Goal: Feedback & Contribution: Contribute content

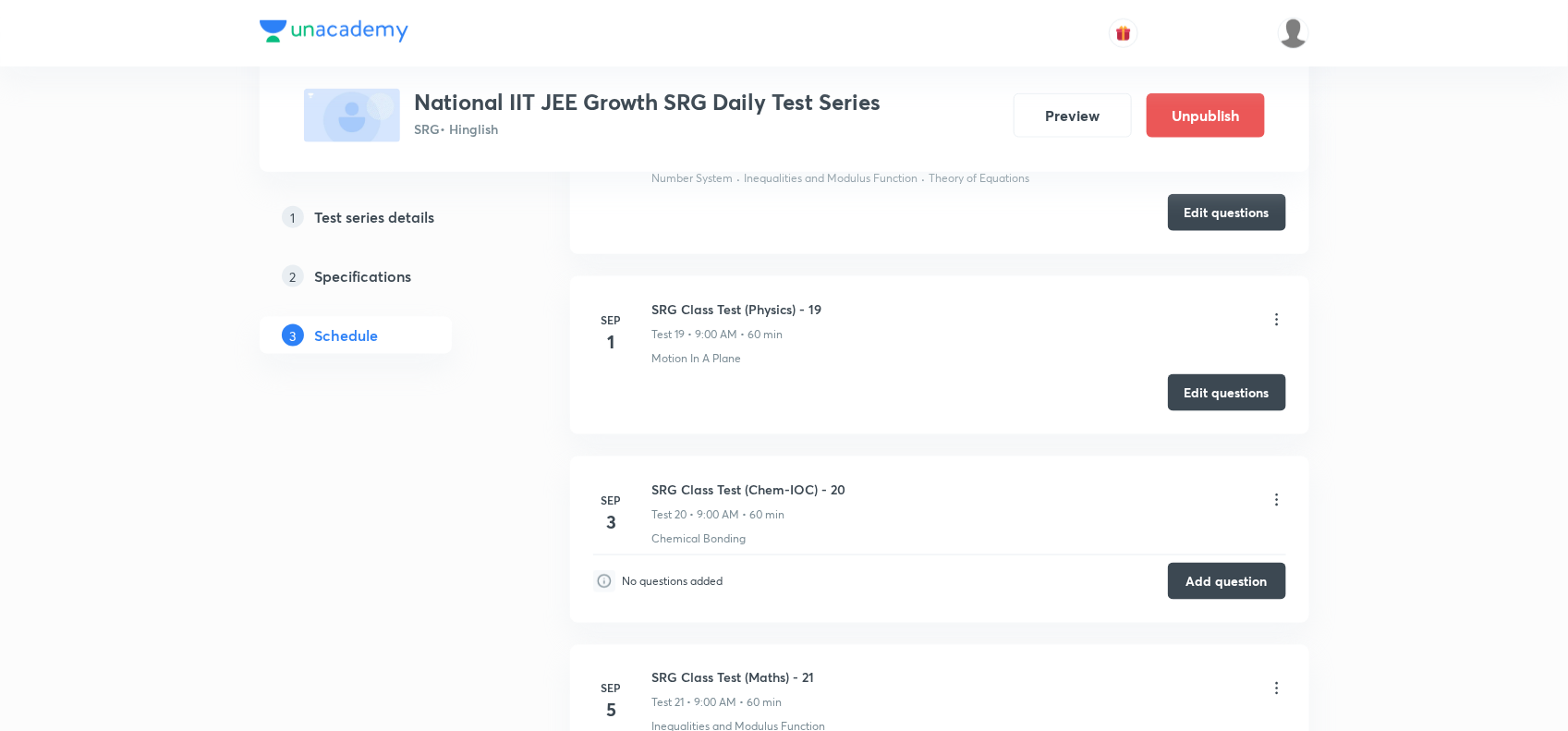
scroll to position [4048, 0]
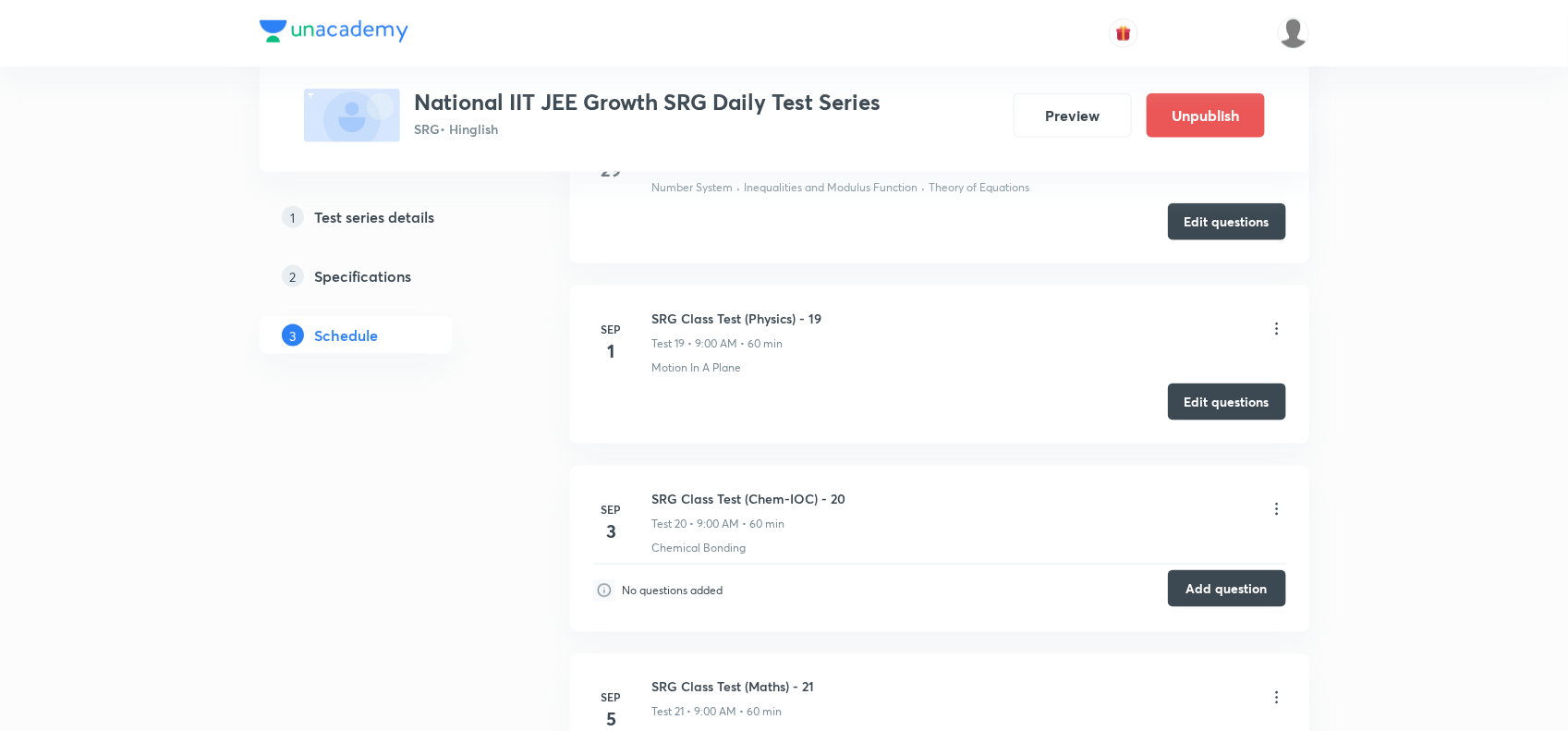
click at [1243, 597] on button "Add question" at bounding box center [1227, 588] width 119 height 37
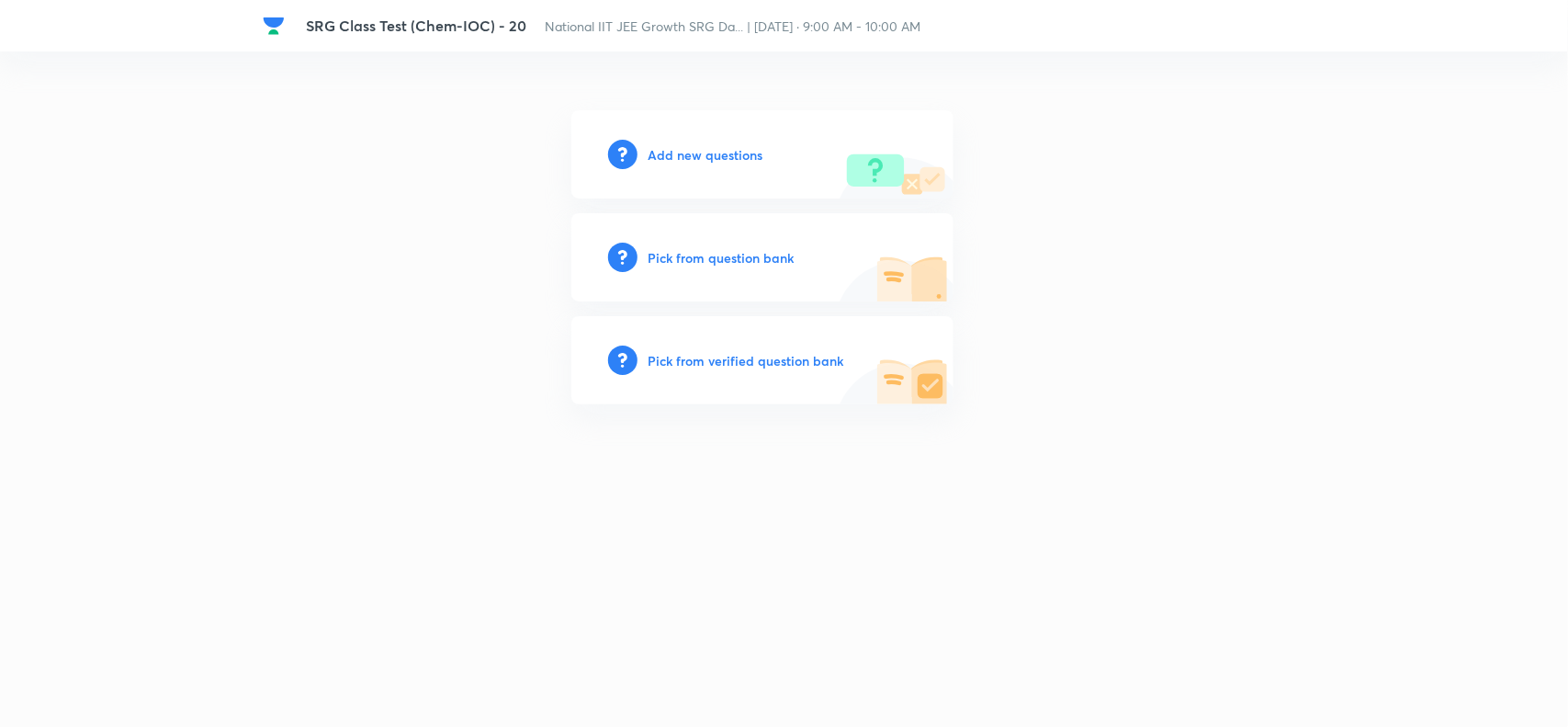
click at [667, 141] on div "Add new questions" at bounding box center [762, 154] width 382 height 88
click at [671, 147] on h6 "Add new questions" at bounding box center [706, 155] width 115 height 19
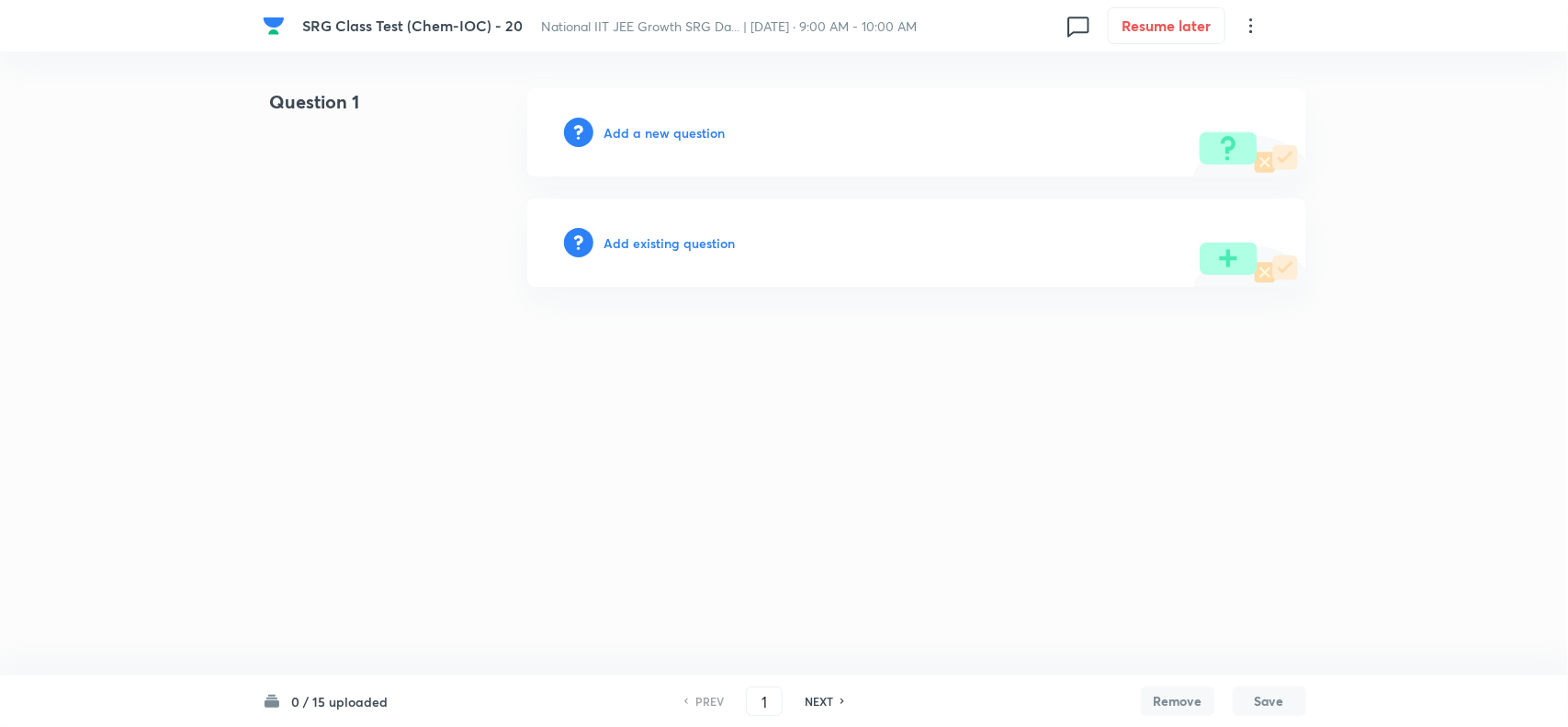
click at [673, 129] on h6 "Add a new question" at bounding box center [664, 132] width 121 height 19
click at [673, 129] on h6 "Choose a question type" at bounding box center [675, 132] width 142 height 19
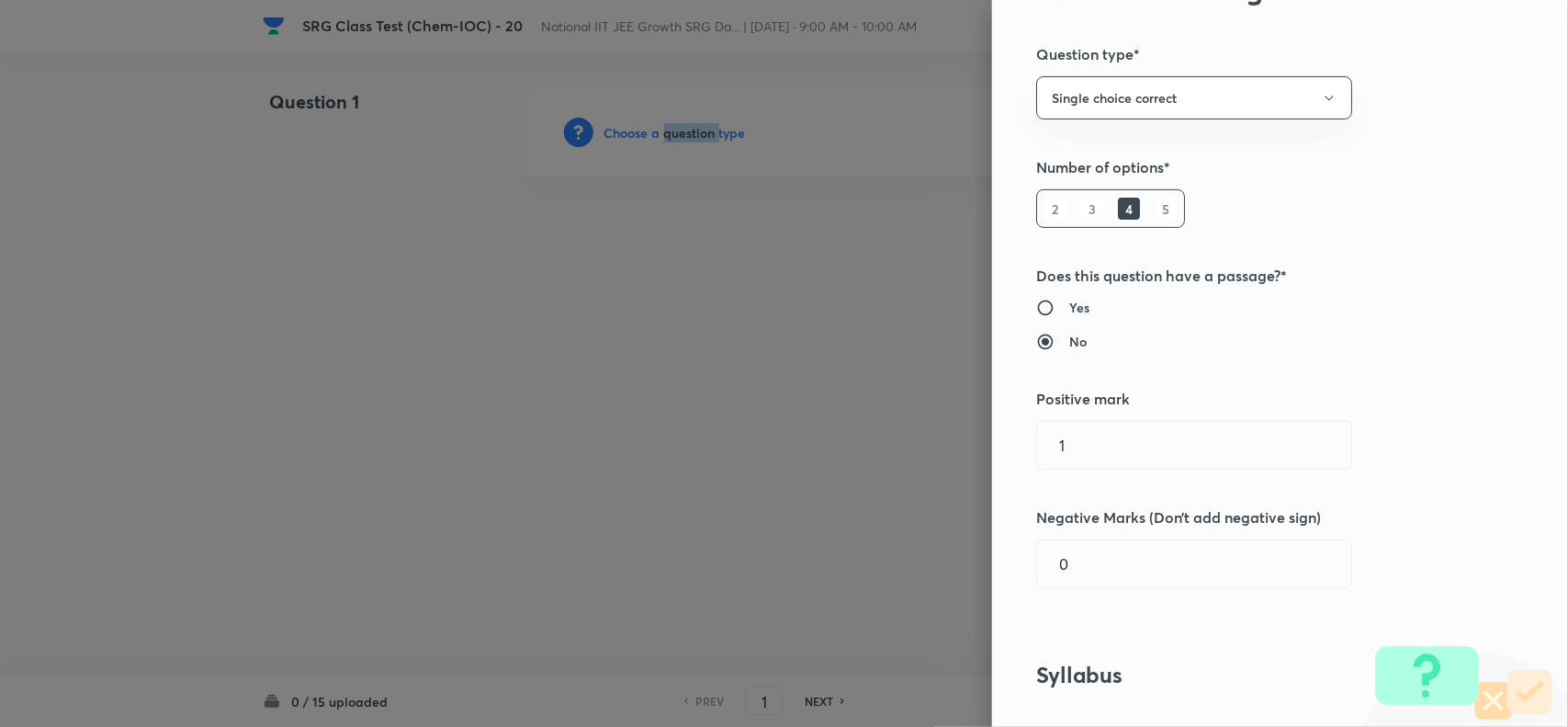
scroll to position [229, 0]
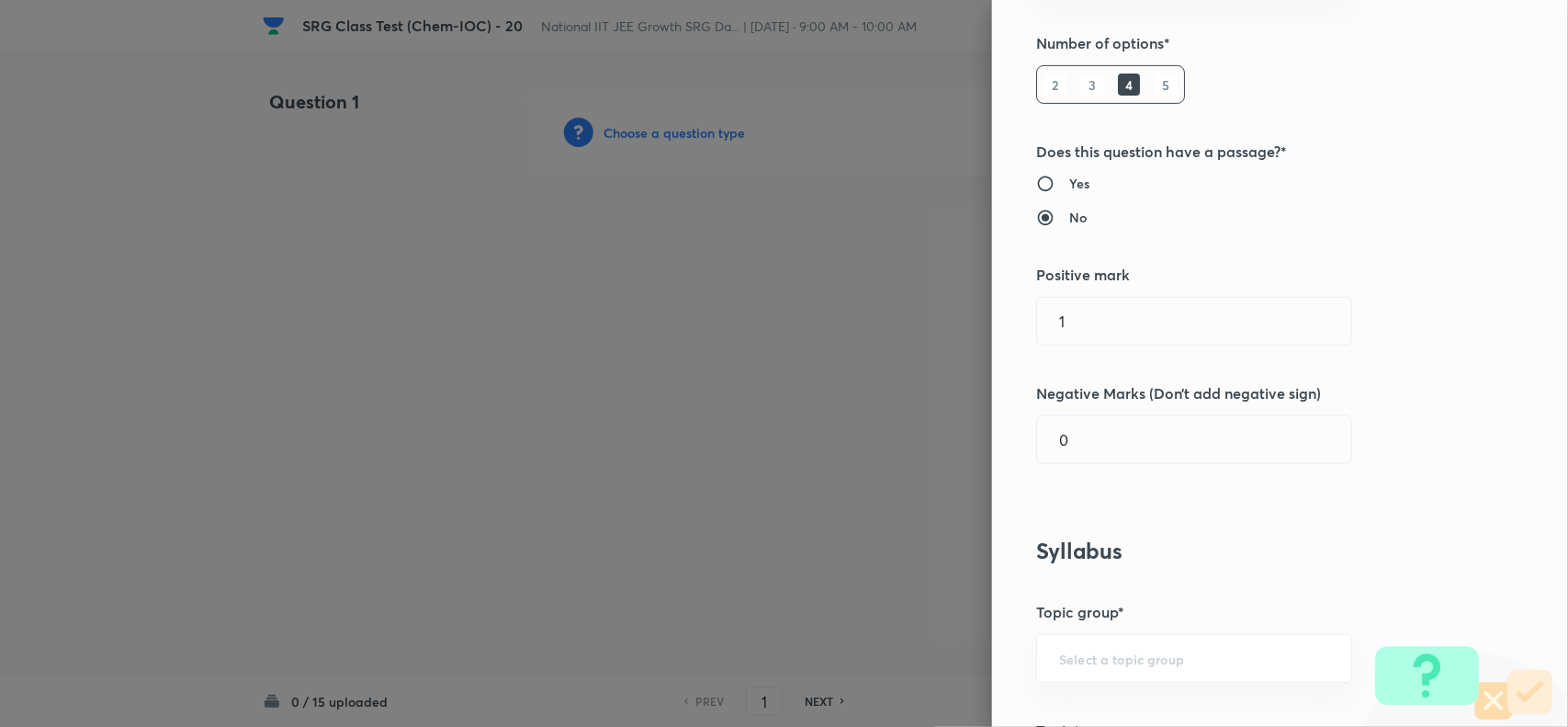
click at [1081, 347] on div "Question settings Question type* Single choice correct Number of options* 2 3 4…" at bounding box center [1280, 364] width 576 height 727
click at [1094, 318] on input "1" at bounding box center [1194, 321] width 314 height 47
type input "3"
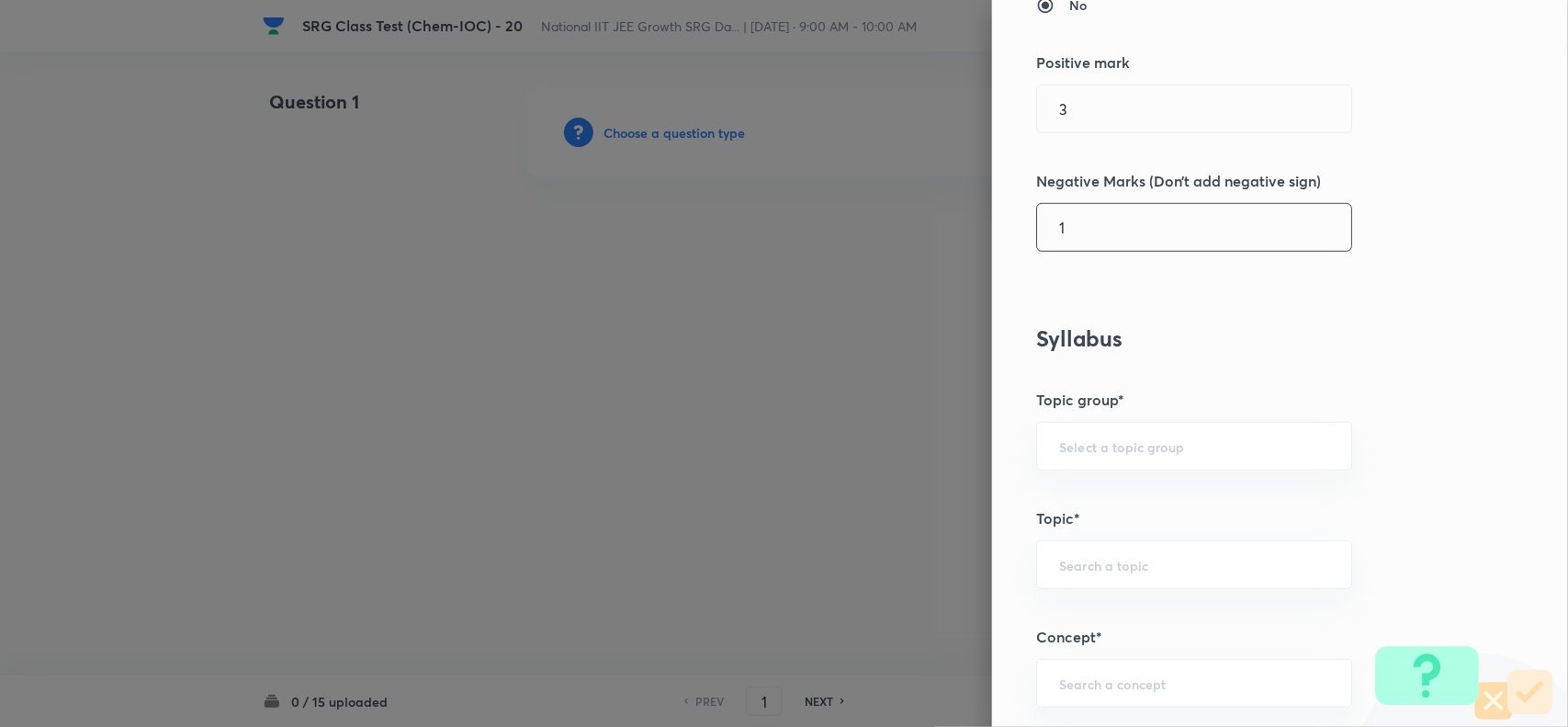
scroll to position [918, 0]
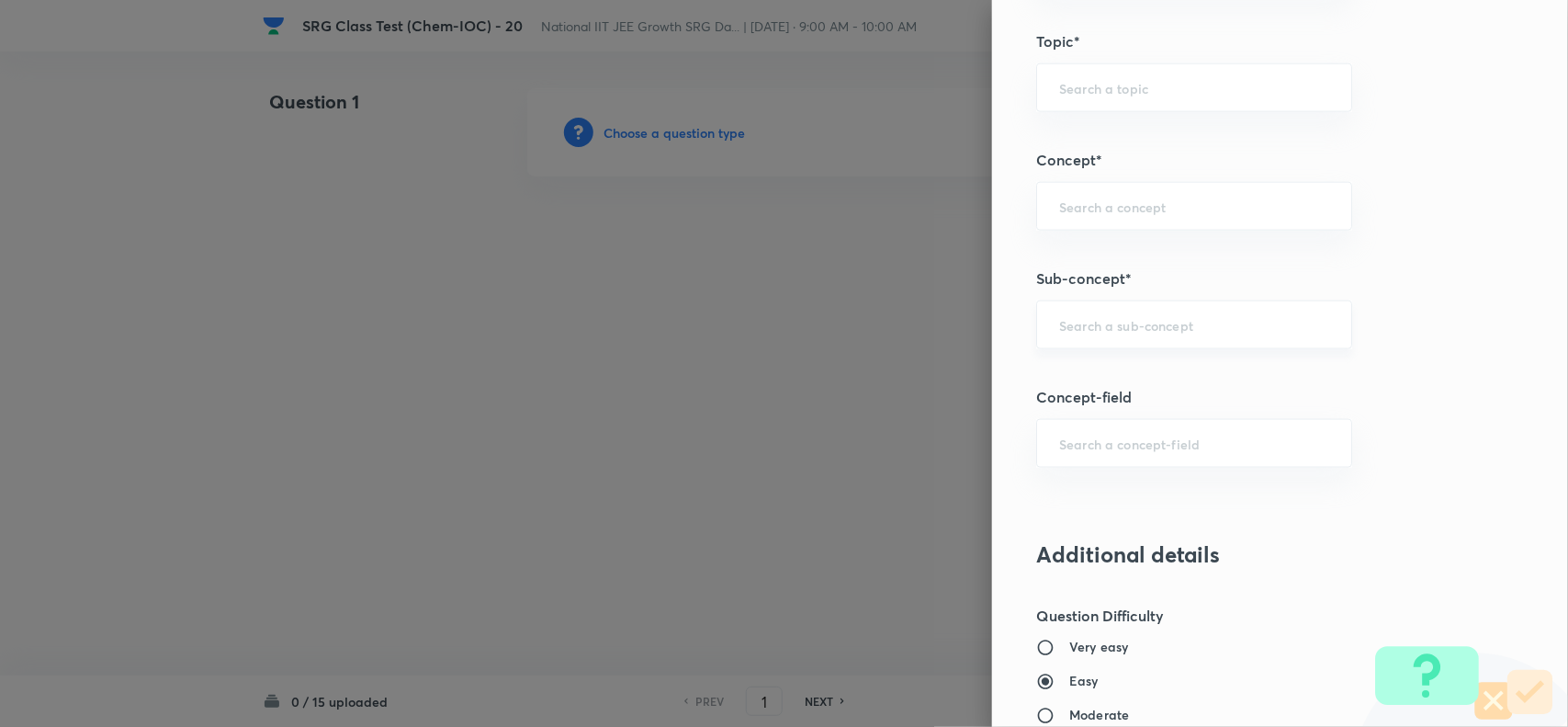
click at [1064, 305] on div "​" at bounding box center [1194, 324] width 316 height 49
type input "1"
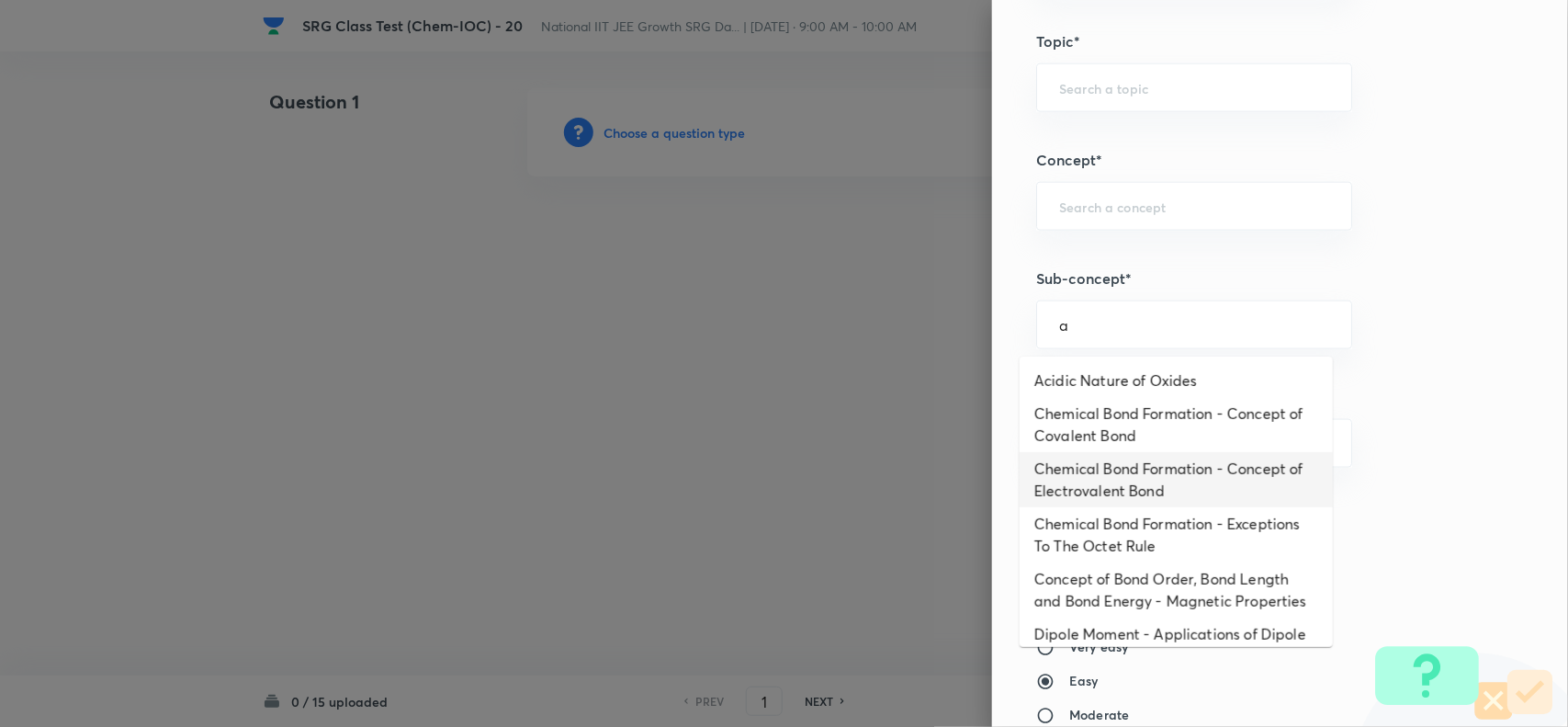
click at [1130, 478] on li "Chemical Bond Formation - Concept of Electrovalent Bond" at bounding box center [1176, 480] width 313 height 55
type input "Chemical Bond Formation - Concept of Electrovalent Bond"
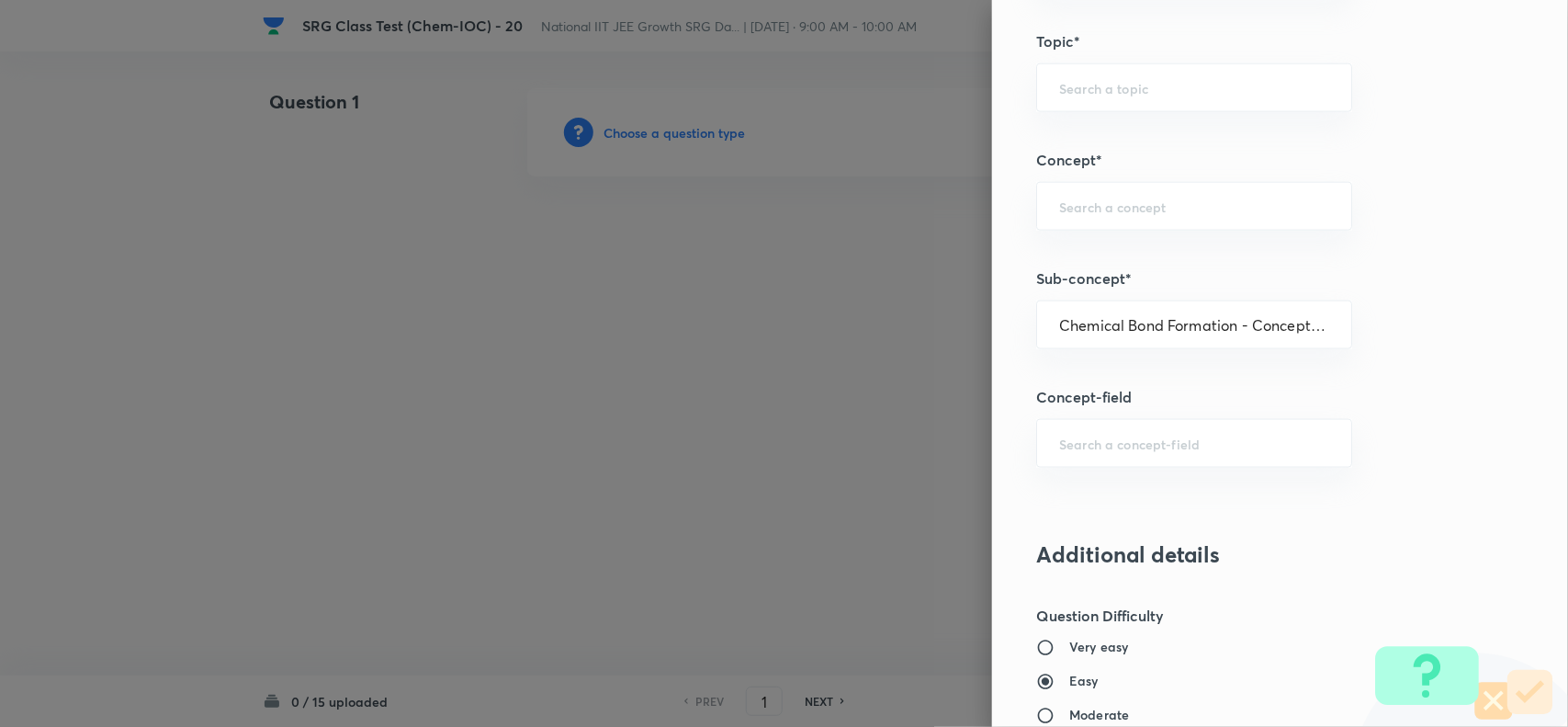
type input "Chemistry"
type input "Inorganic Chemistry"
type input "Chemical Bonding"
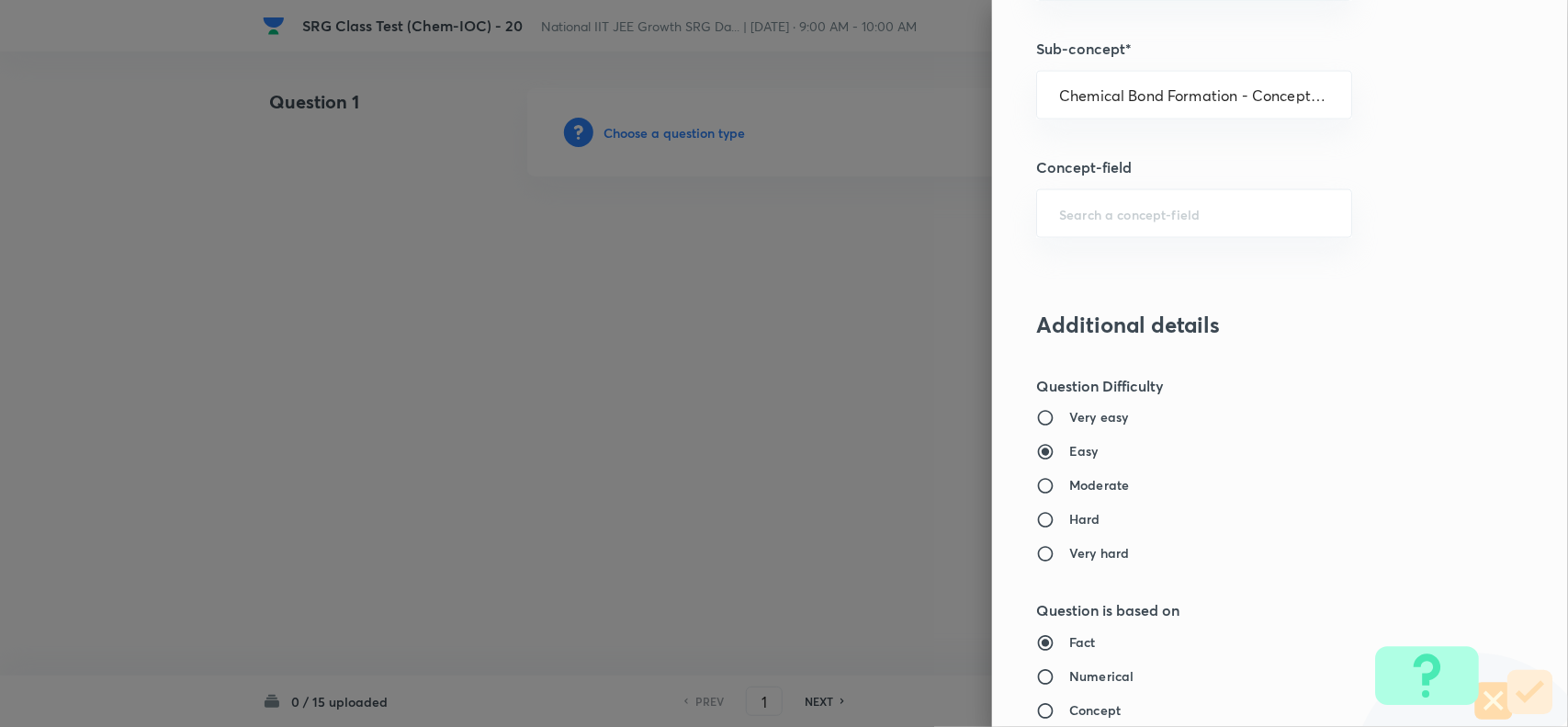
click at [1074, 487] on h6 "Moderate" at bounding box center [1099, 485] width 60 height 19
click at [1069, 487] on input "Moderate" at bounding box center [1052, 485] width 33 height 18
radio input "true"
radio input "false"
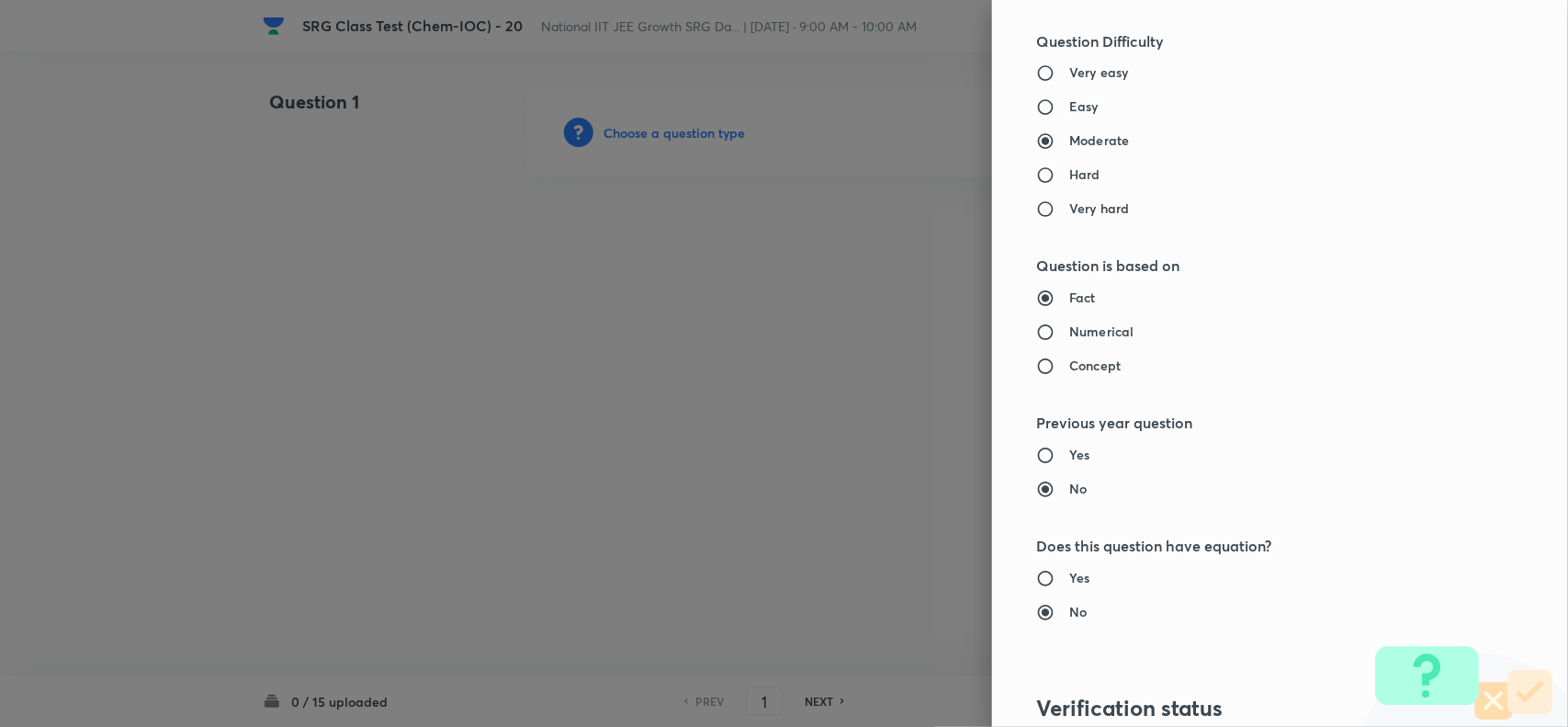
click at [1069, 331] on h6 "Numerical" at bounding box center [1102, 332] width 65 height 19
click at [1061, 331] on input "Numerical" at bounding box center [1052, 332] width 33 height 18
radio input "true"
radio input "false"
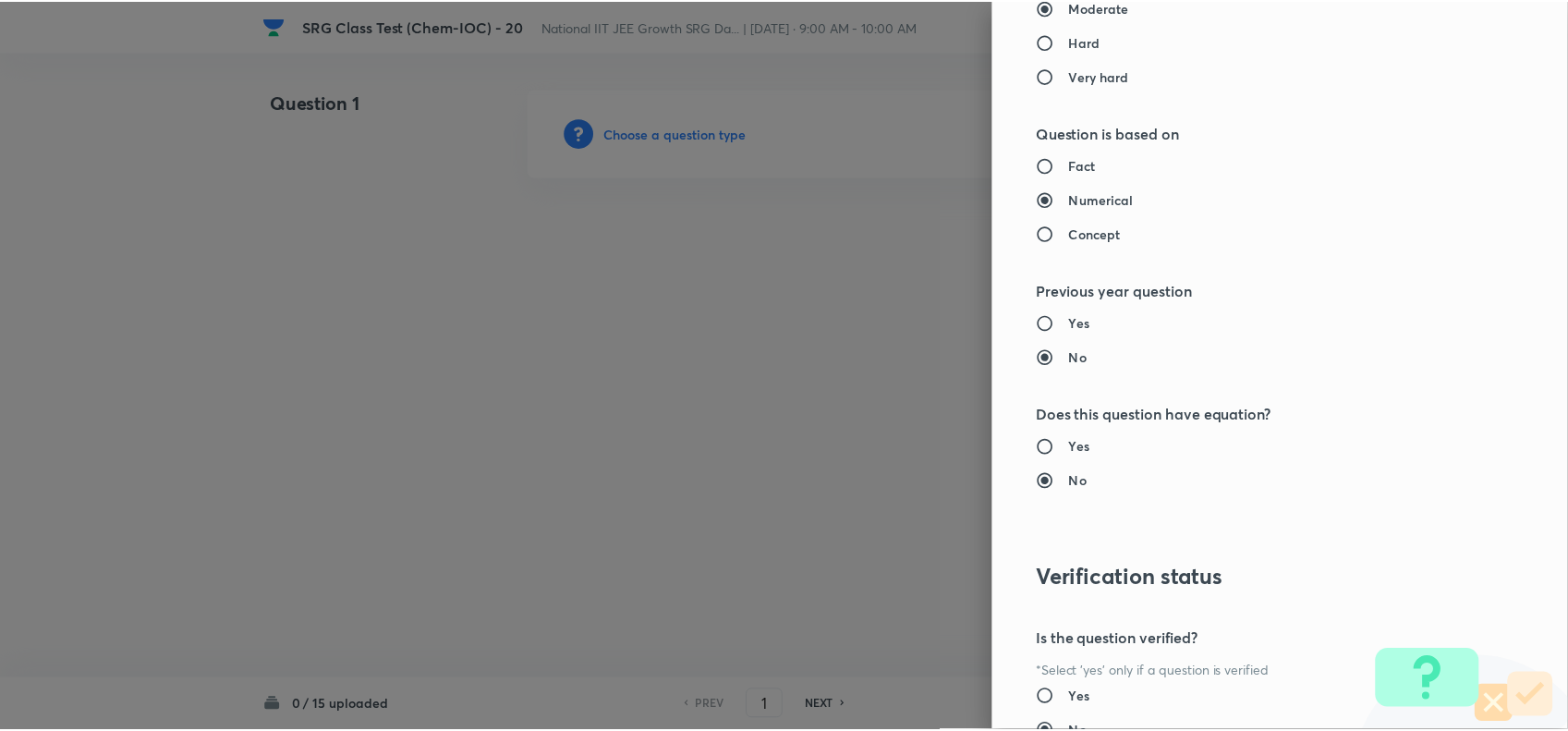
scroll to position [1790, 0]
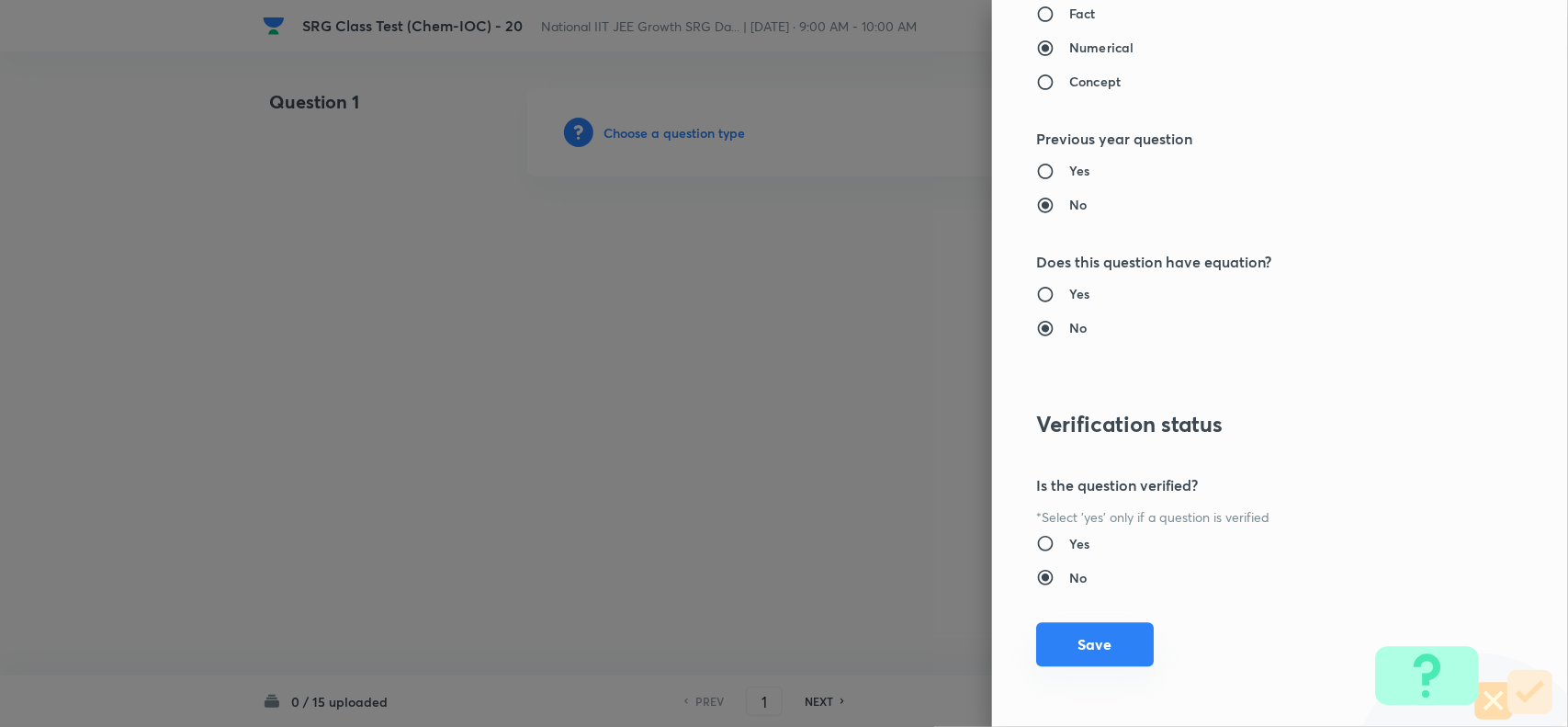
click at [1117, 634] on button "Save" at bounding box center [1095, 644] width 118 height 44
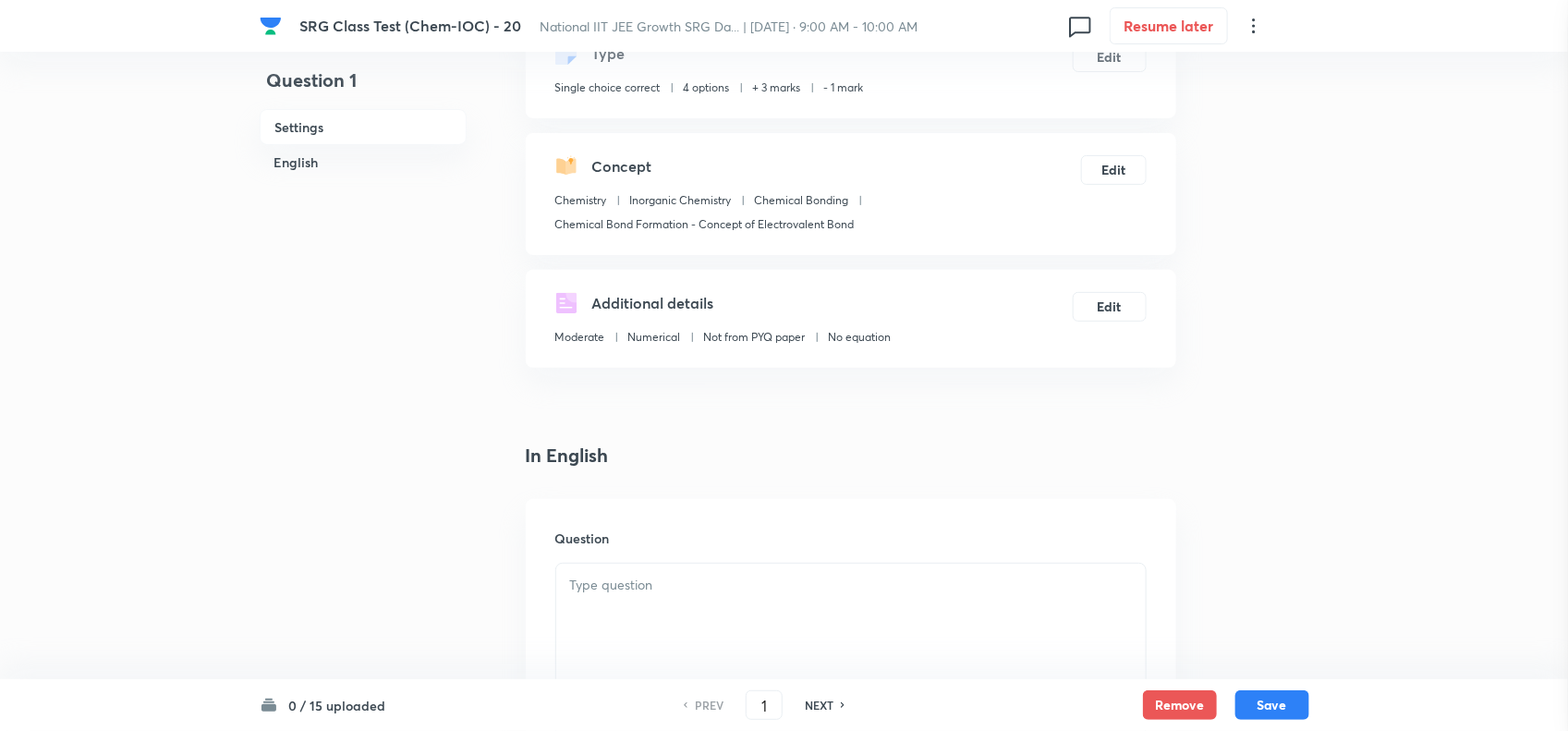
scroll to position [346, 0]
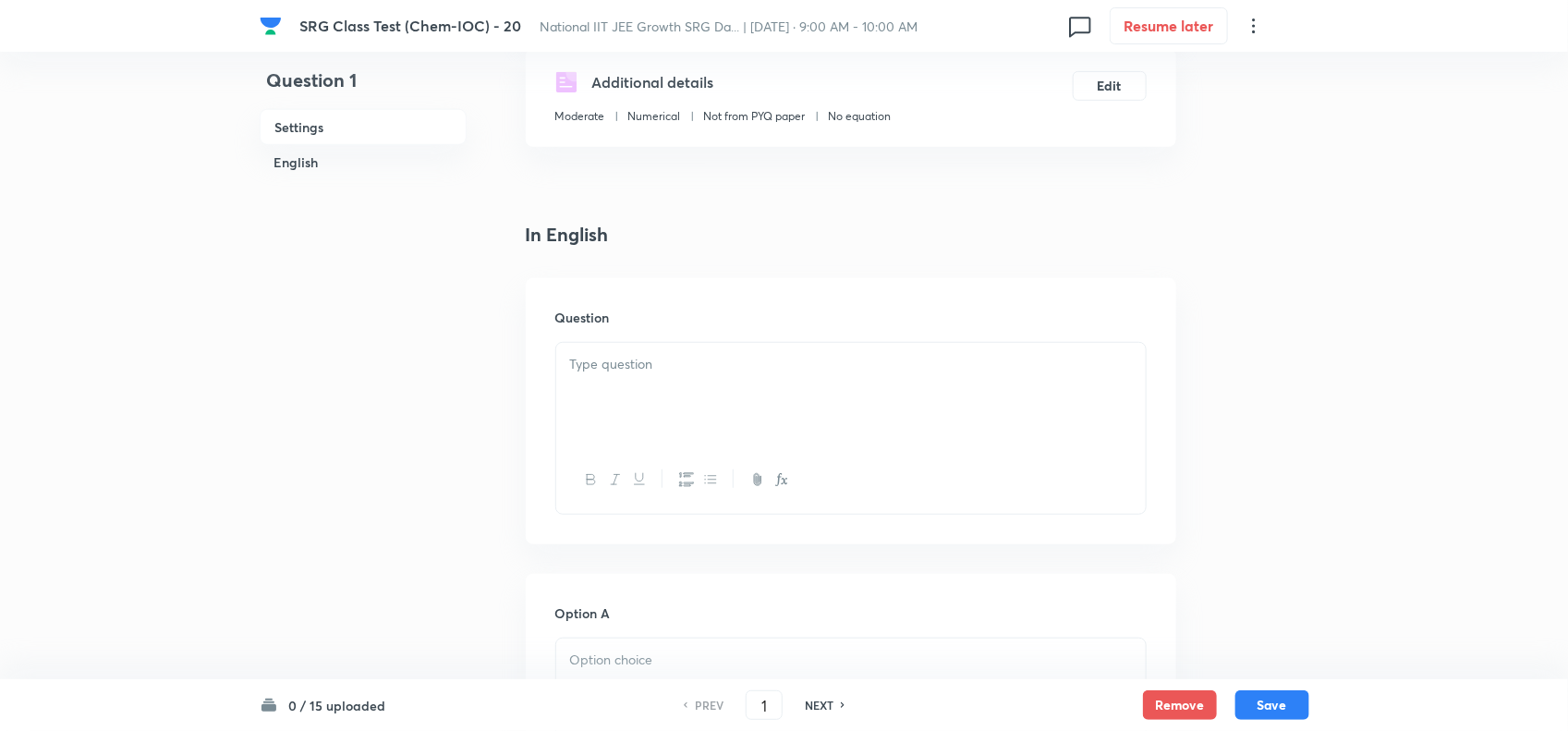
click at [765, 397] on div at bounding box center [851, 394] width 590 height 103
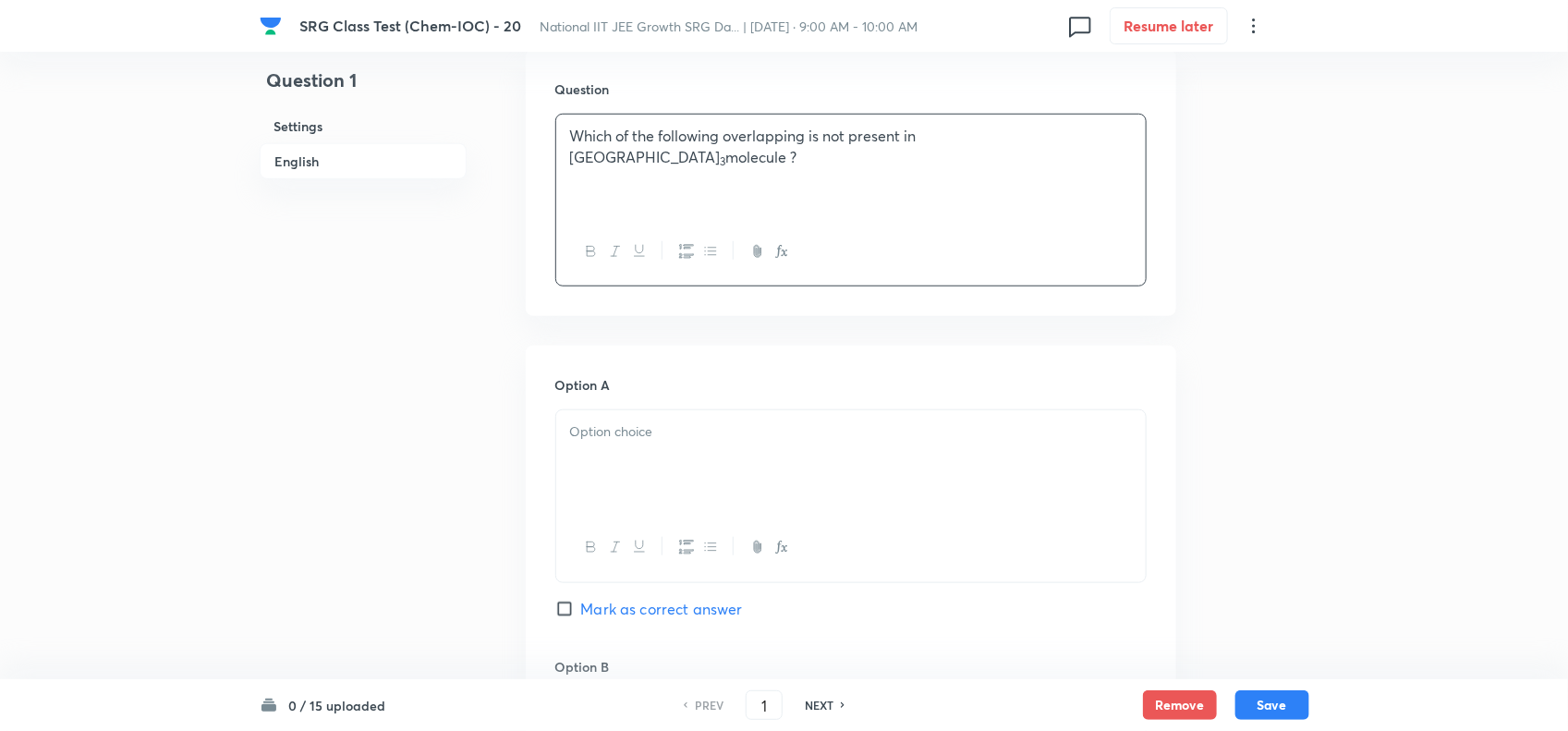
scroll to position [577, 0]
drag, startPoint x: 673, startPoint y: 380, endPoint x: 671, endPoint y: 451, distance: 71.0
click at [672, 388] on h6 "Option A" at bounding box center [851, 382] width 592 height 19
click at [671, 451] on div at bounding box center [851, 459] width 590 height 103
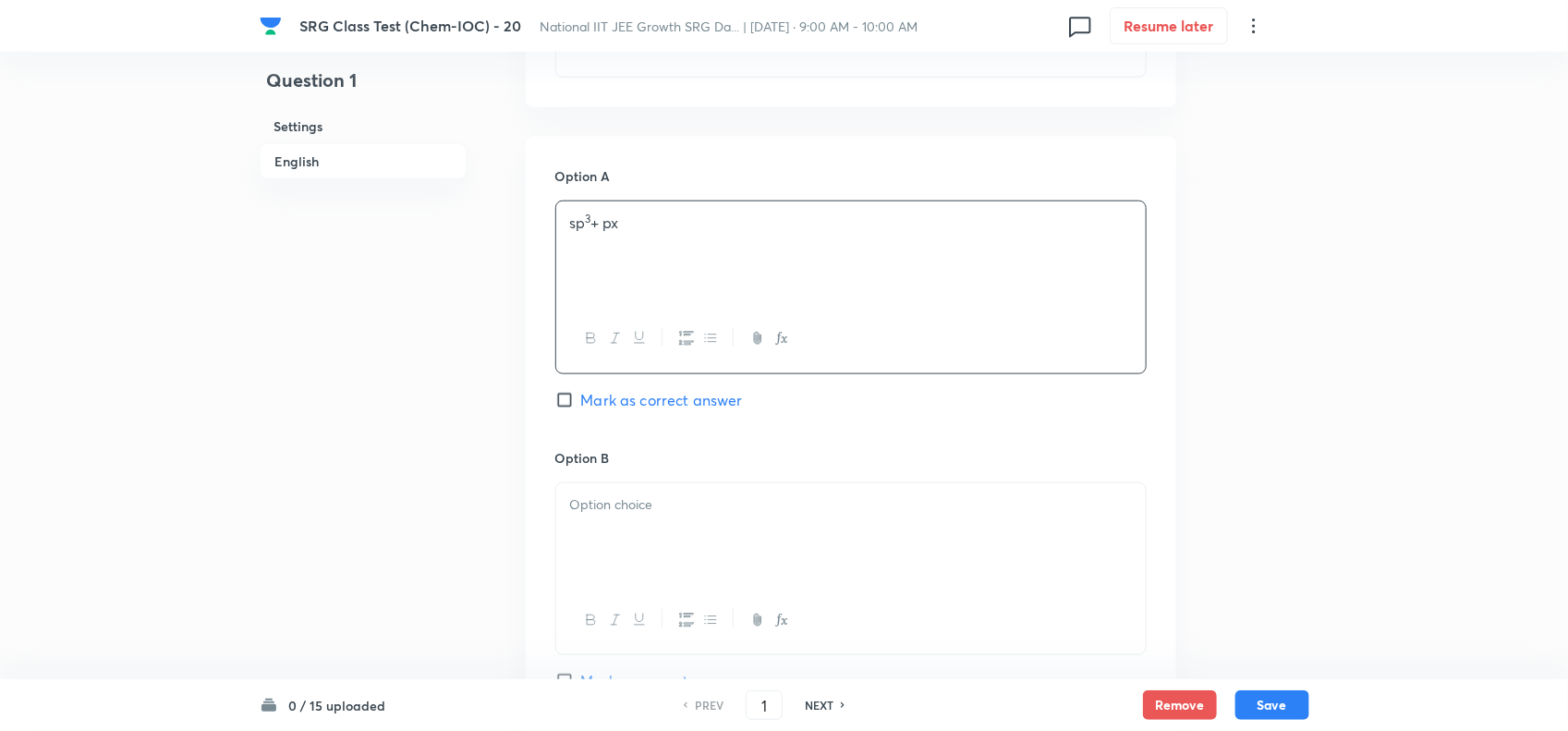
scroll to position [809, 0]
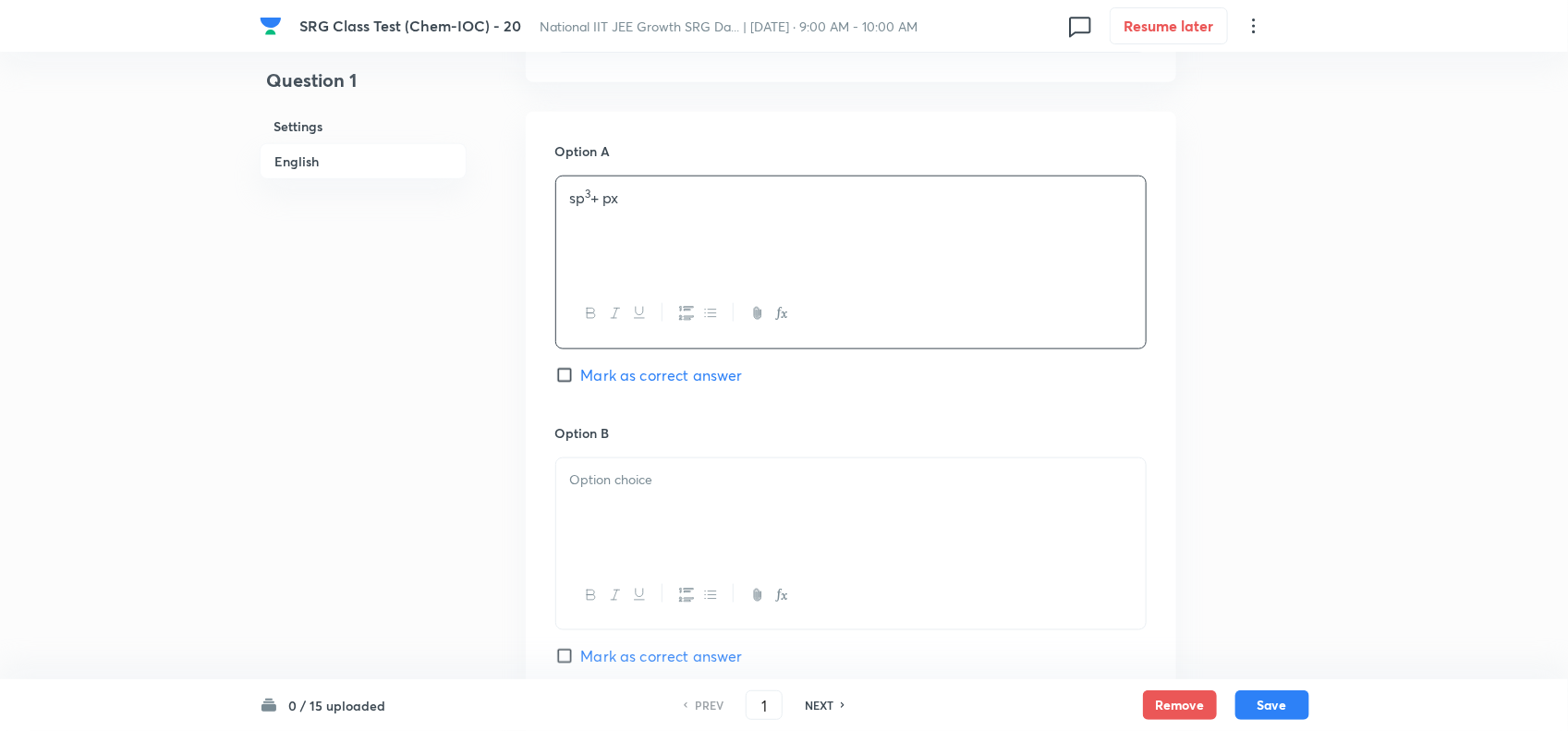
click at [675, 497] on div at bounding box center [851, 510] width 590 height 103
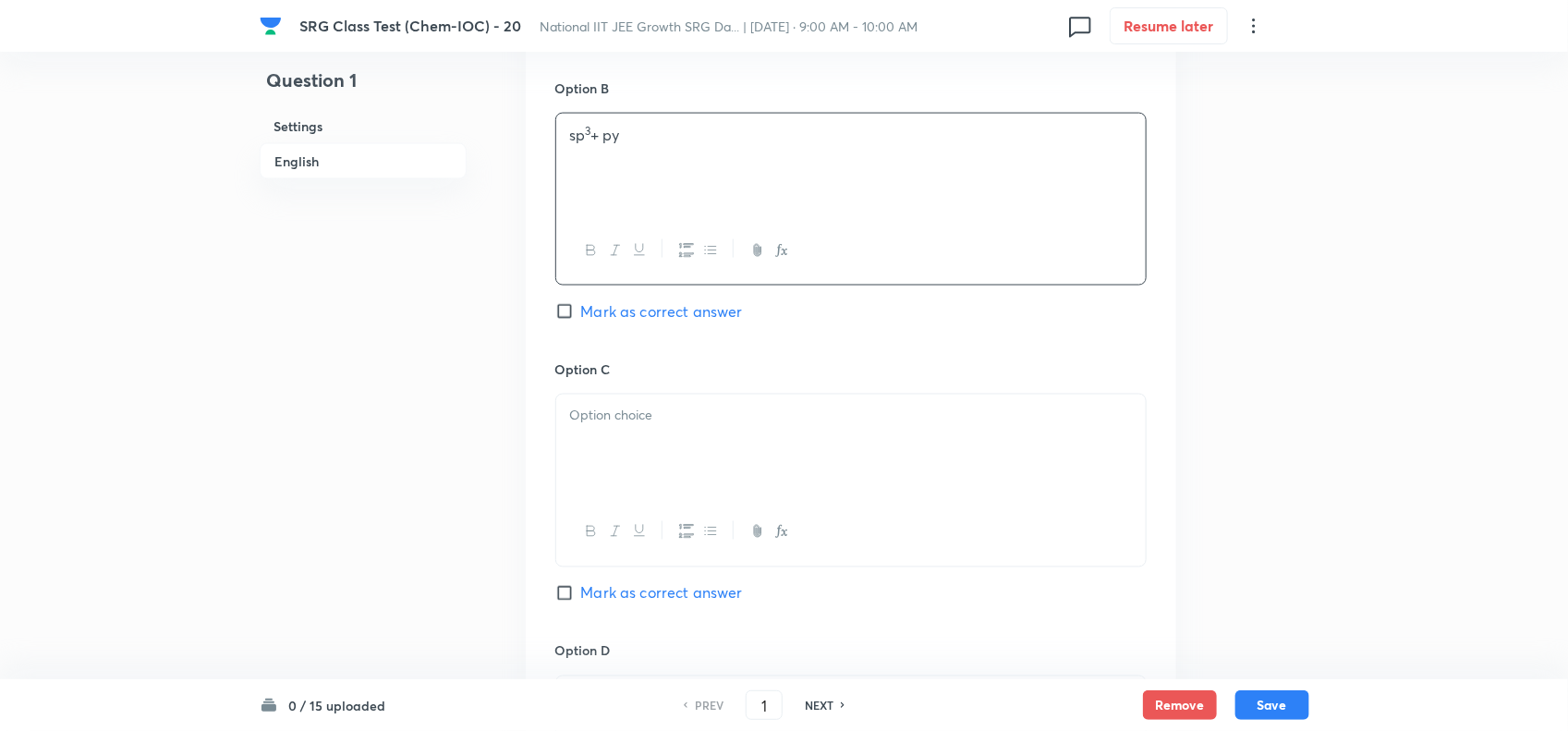
scroll to position [1155, 0]
click at [746, 467] on div at bounding box center [851, 444] width 590 height 103
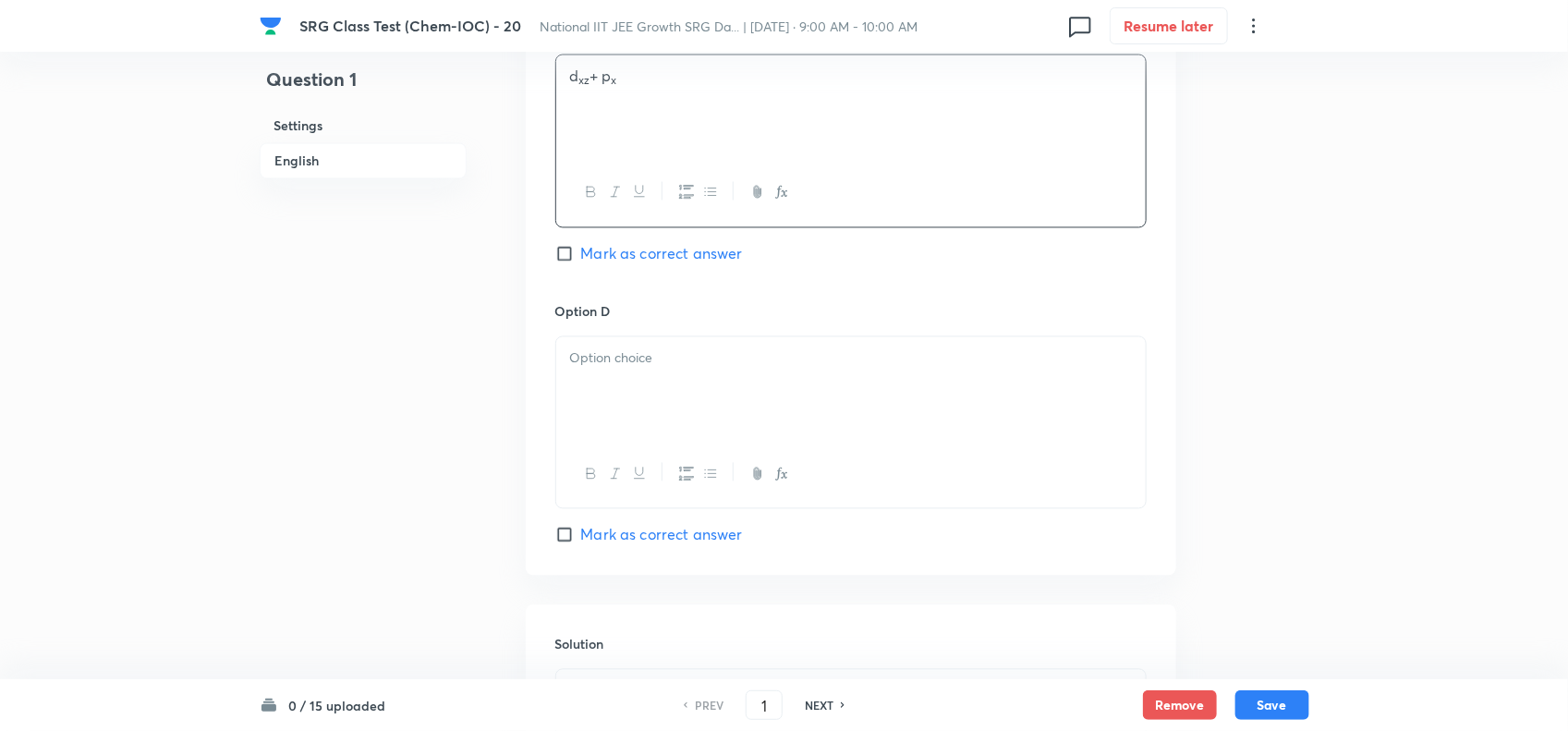
scroll to position [1501, 0]
click at [593, 529] on span "Mark as correct answer" at bounding box center [661, 525] width 162 height 22
click at [581, 529] on input "Mark as correct answer" at bounding box center [568, 525] width 26 height 18
checkbox input "true"
click at [662, 402] on div at bounding box center [851, 380] width 590 height 103
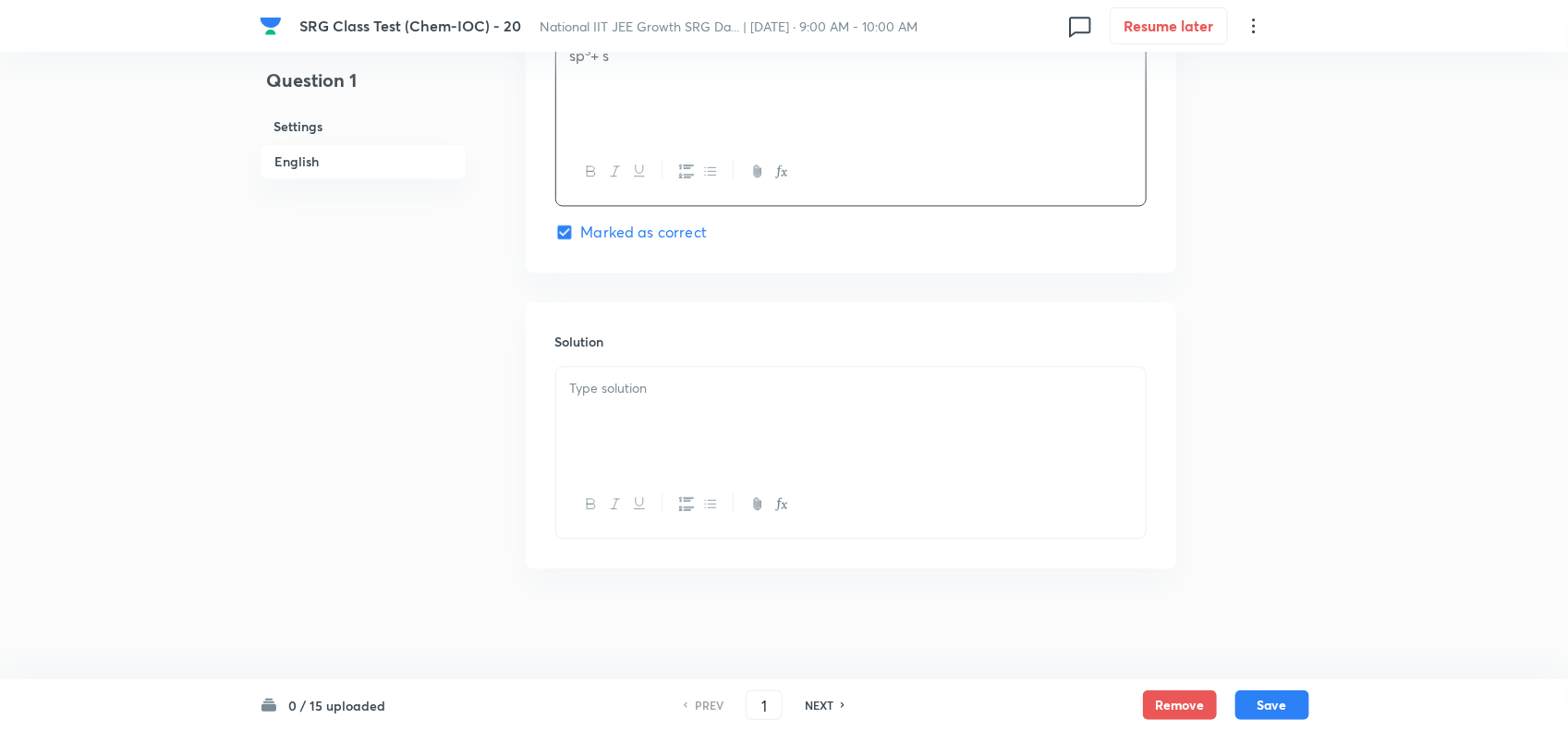
scroll to position [1803, 0]
click at [673, 477] on div at bounding box center [851, 503] width 590 height 67
click at [665, 466] on div at bounding box center [851, 418] width 590 height 103
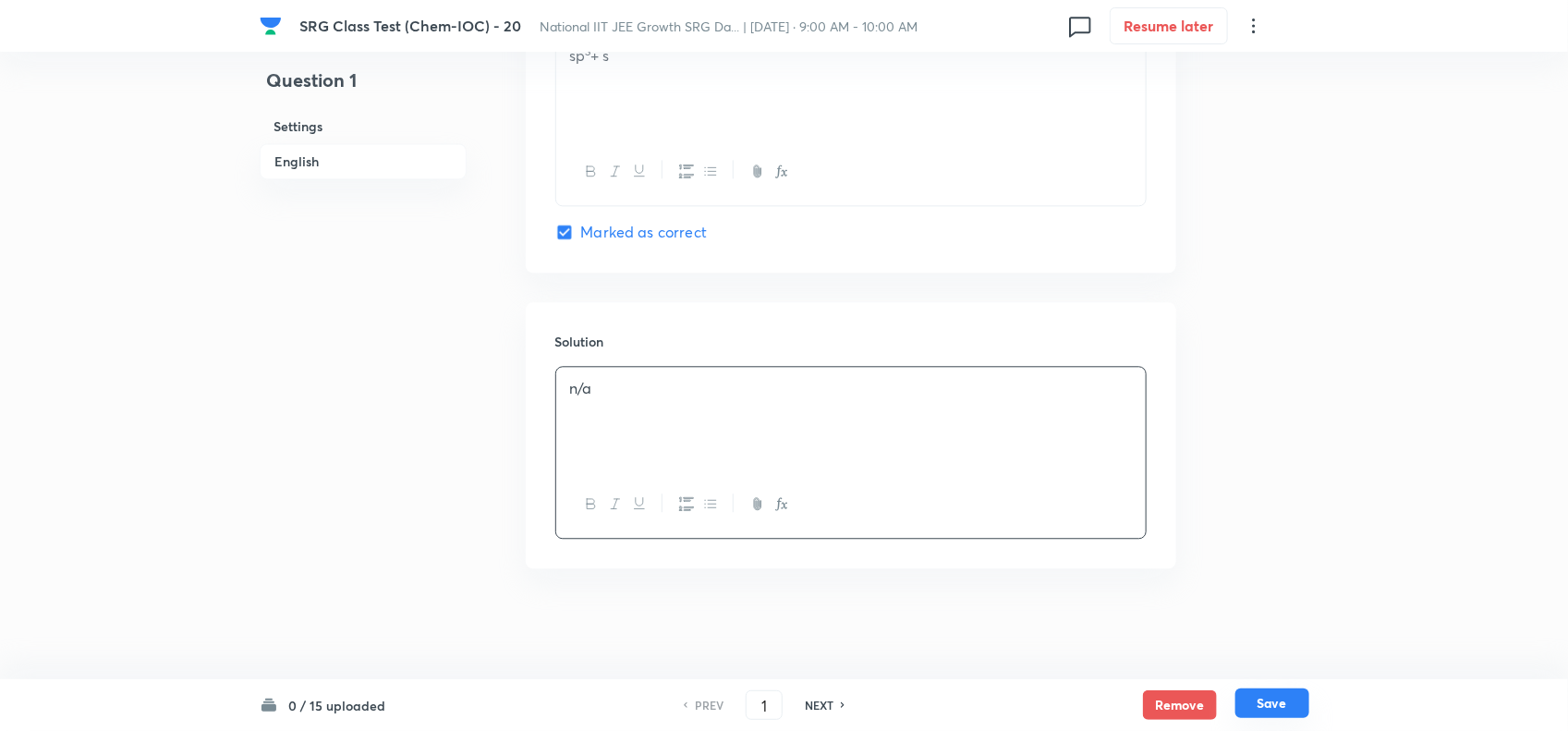
click at [1295, 707] on button "Save" at bounding box center [1272, 702] width 74 height 30
type input "2"
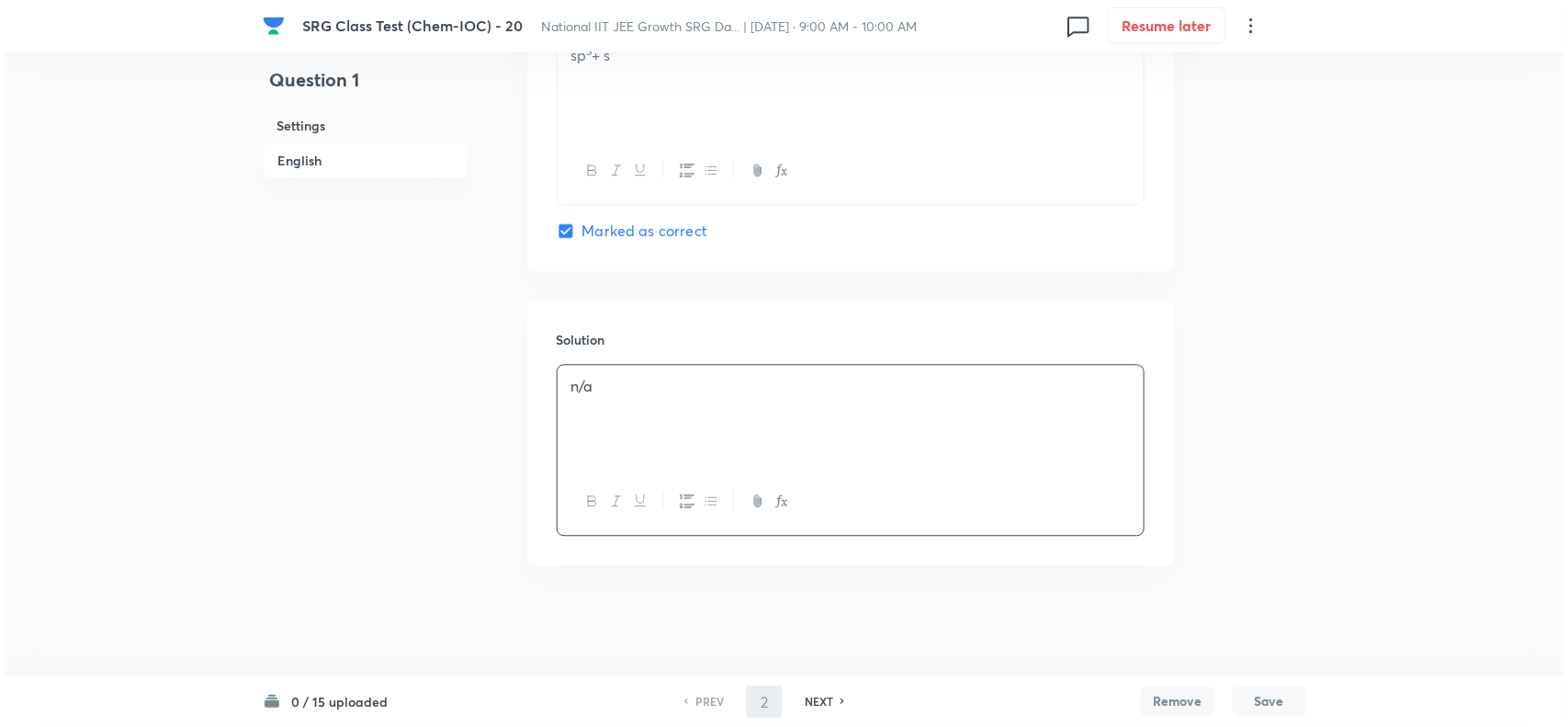
scroll to position [0, 0]
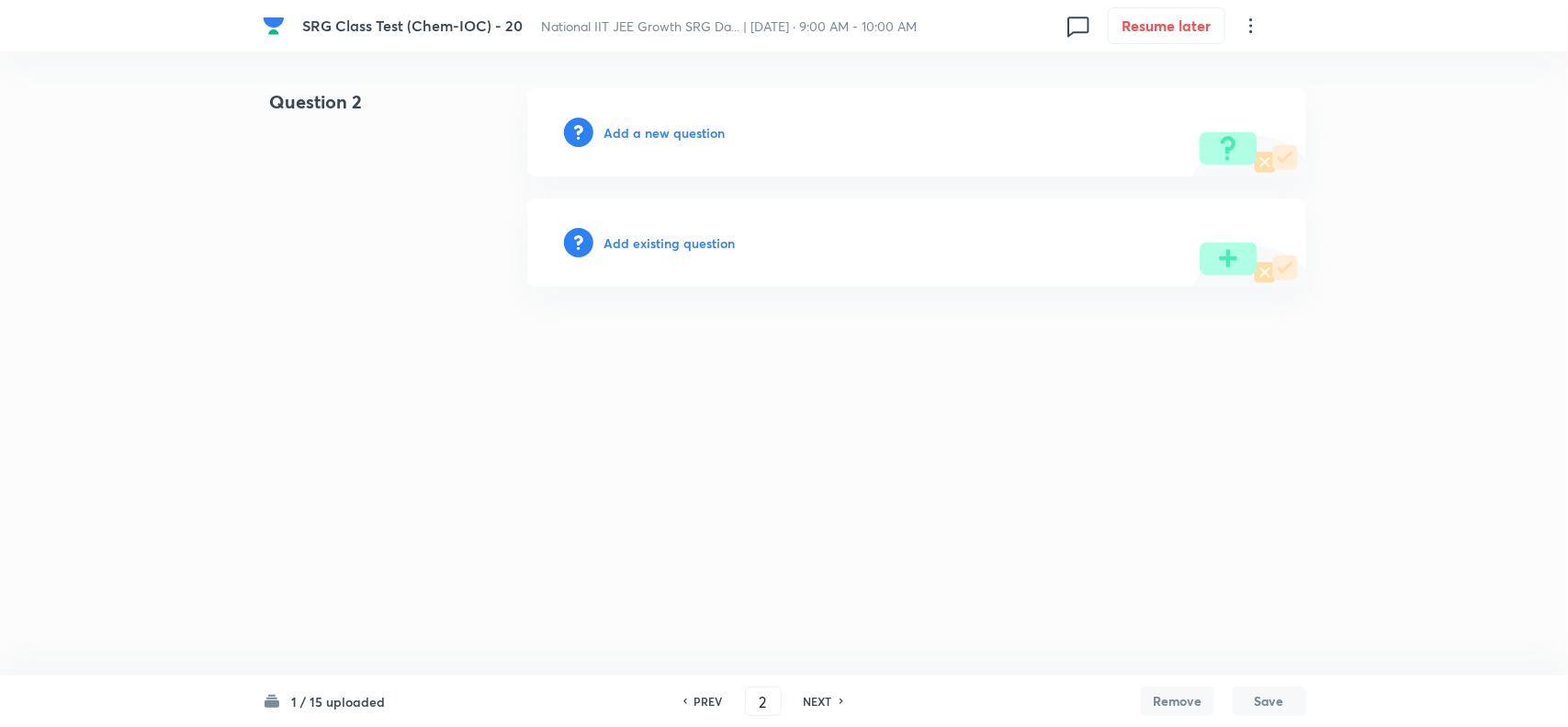
click at [653, 129] on h6 "Add a new question" at bounding box center [664, 132] width 121 height 19
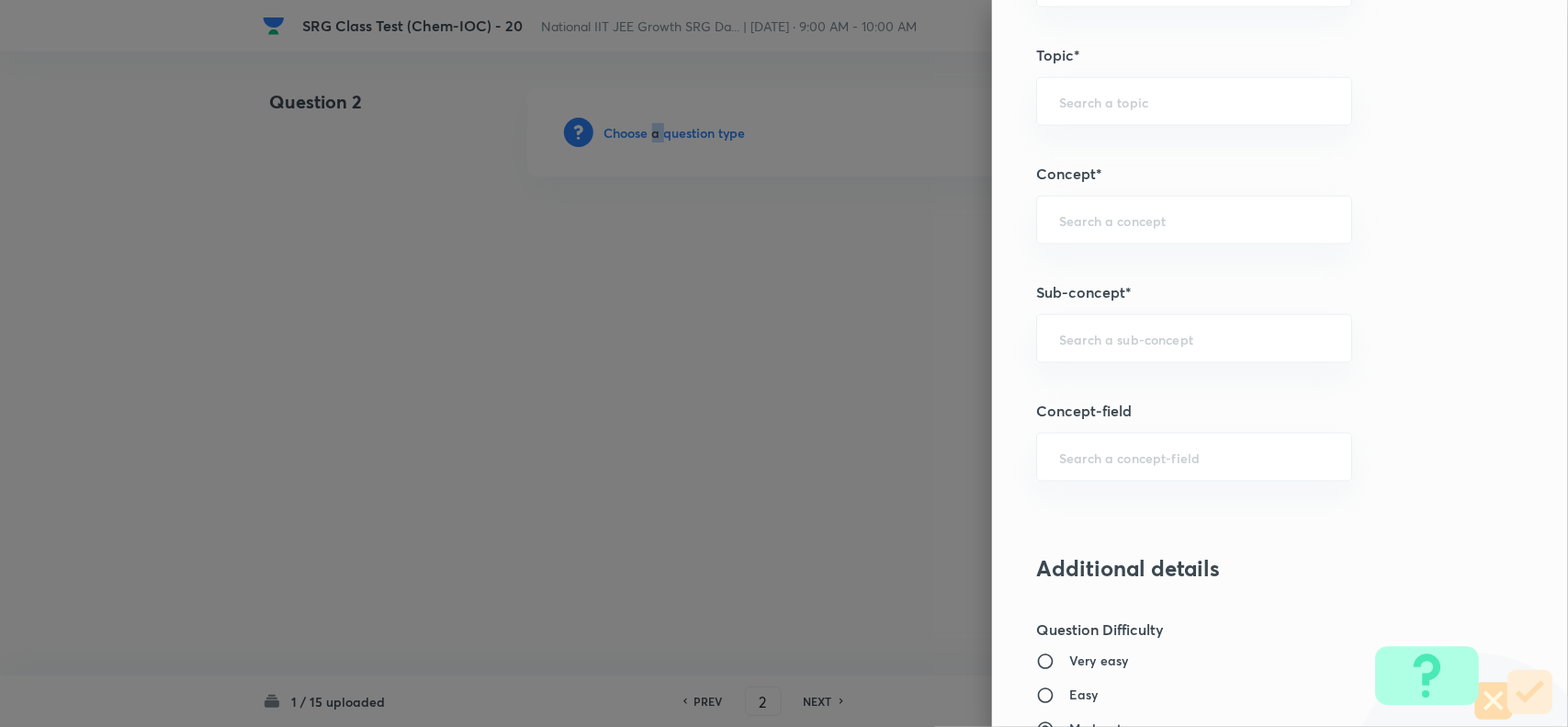
scroll to position [1033, 0]
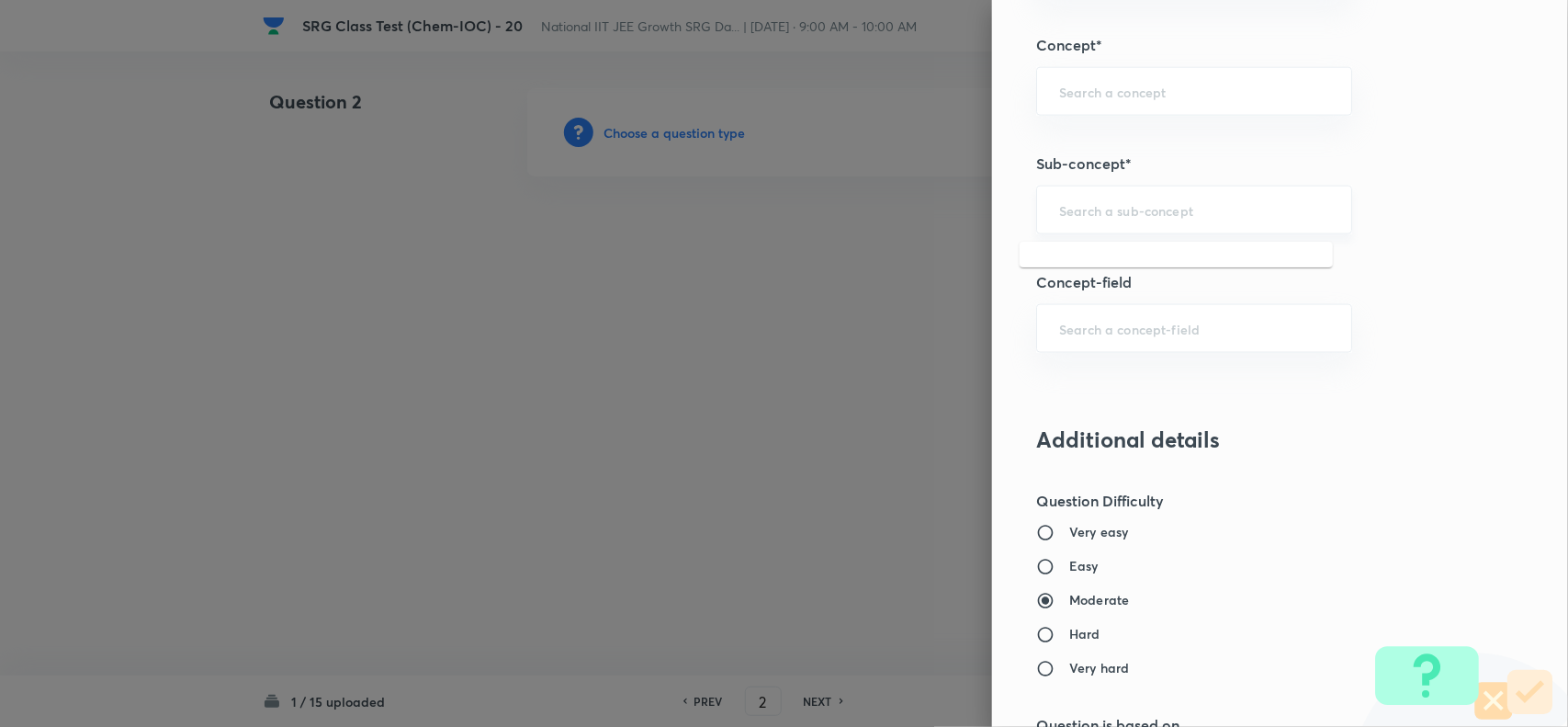
drag, startPoint x: 1057, startPoint y: 203, endPoint x: 1085, endPoint y: 205, distance: 28.1
click at [1068, 204] on input "text" at bounding box center [1194, 209] width 270 height 17
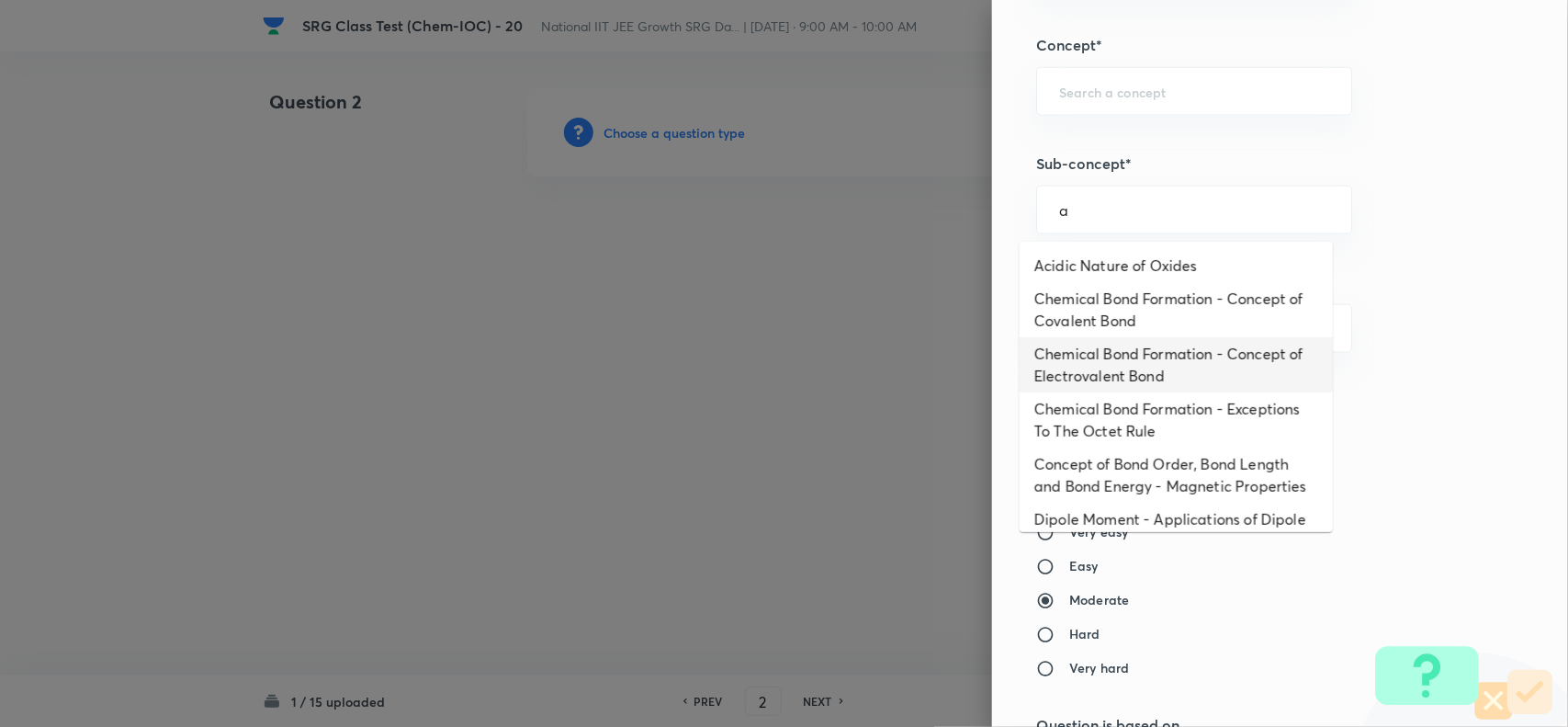
click at [1086, 375] on li "Chemical Bond Formation - Concept of Electrovalent Bond" at bounding box center [1176, 364] width 313 height 55
type input "Chemical Bond Formation - Concept of Electrovalent Bond"
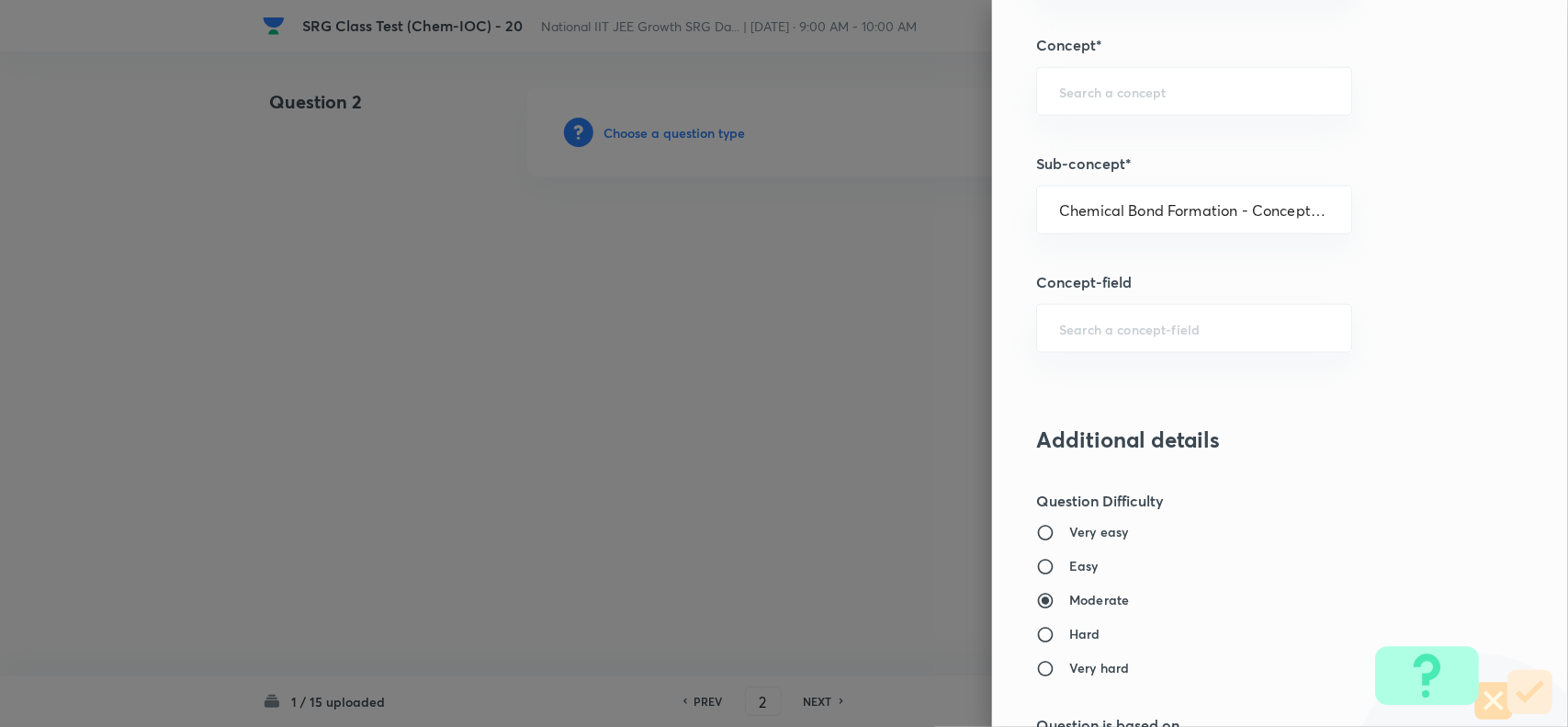
type input "Chemistry"
type input "Inorganic Chemistry"
type input "Chemical Bonding"
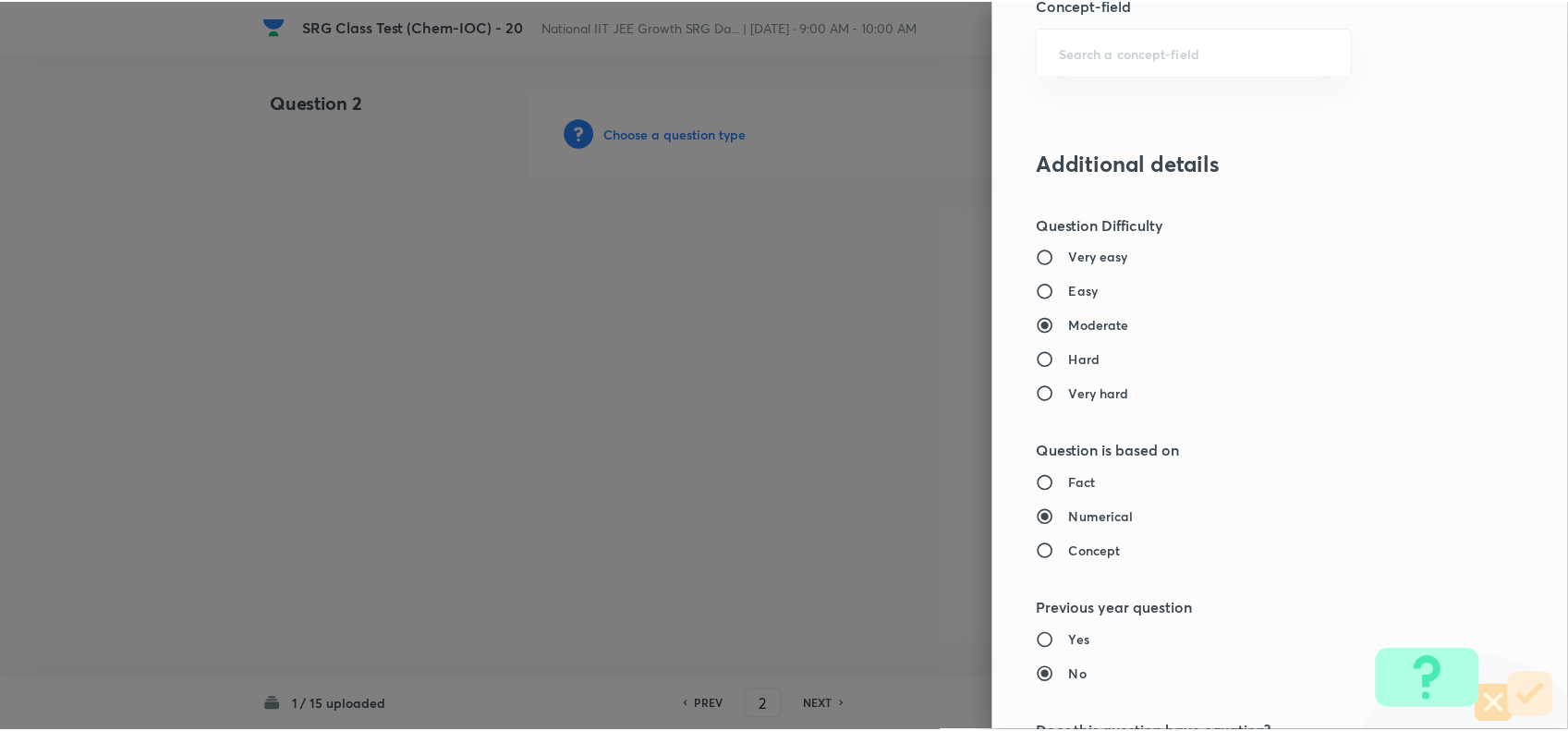
scroll to position [1790, 0]
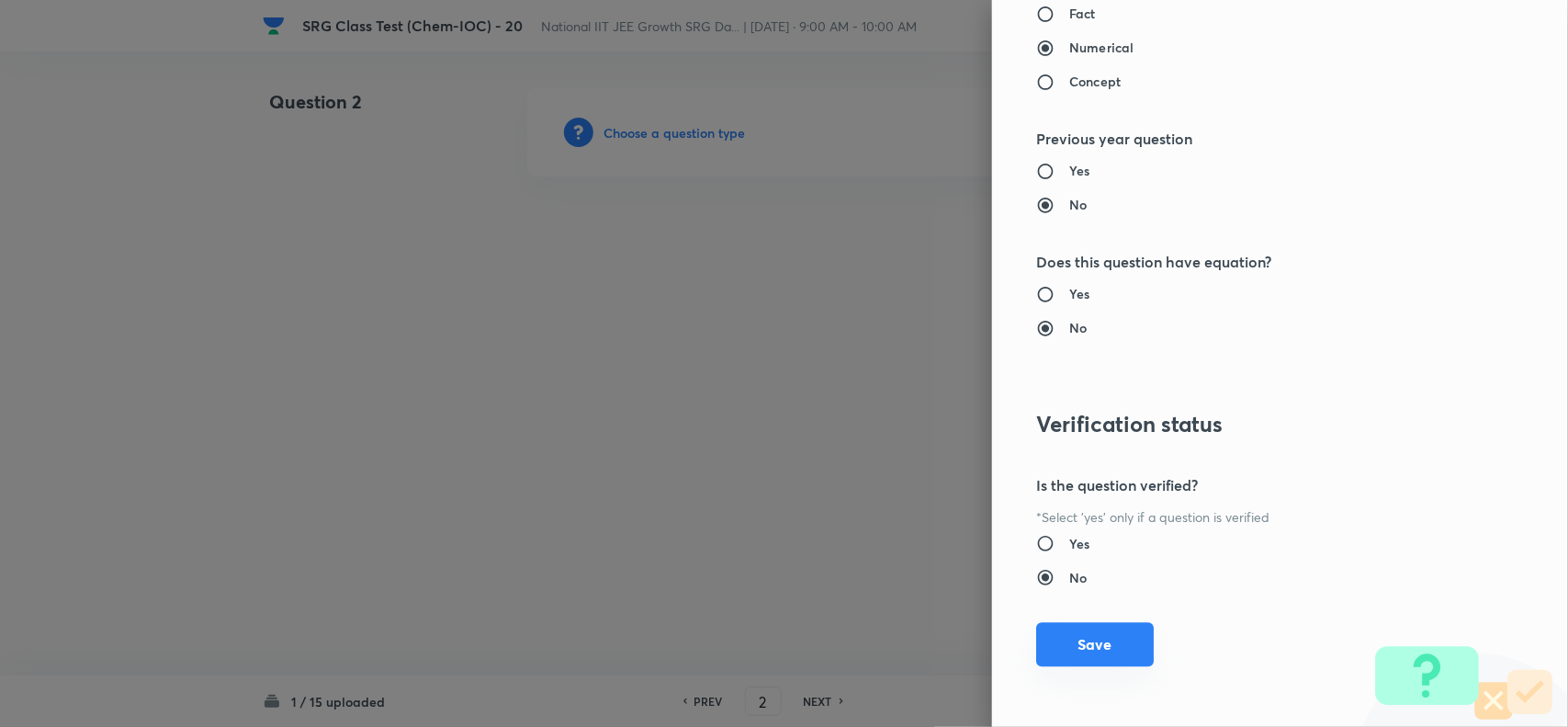
drag, startPoint x: 1103, startPoint y: 641, endPoint x: 655, endPoint y: 542, distance: 458.8
click at [1100, 643] on button "Save" at bounding box center [1095, 644] width 118 height 44
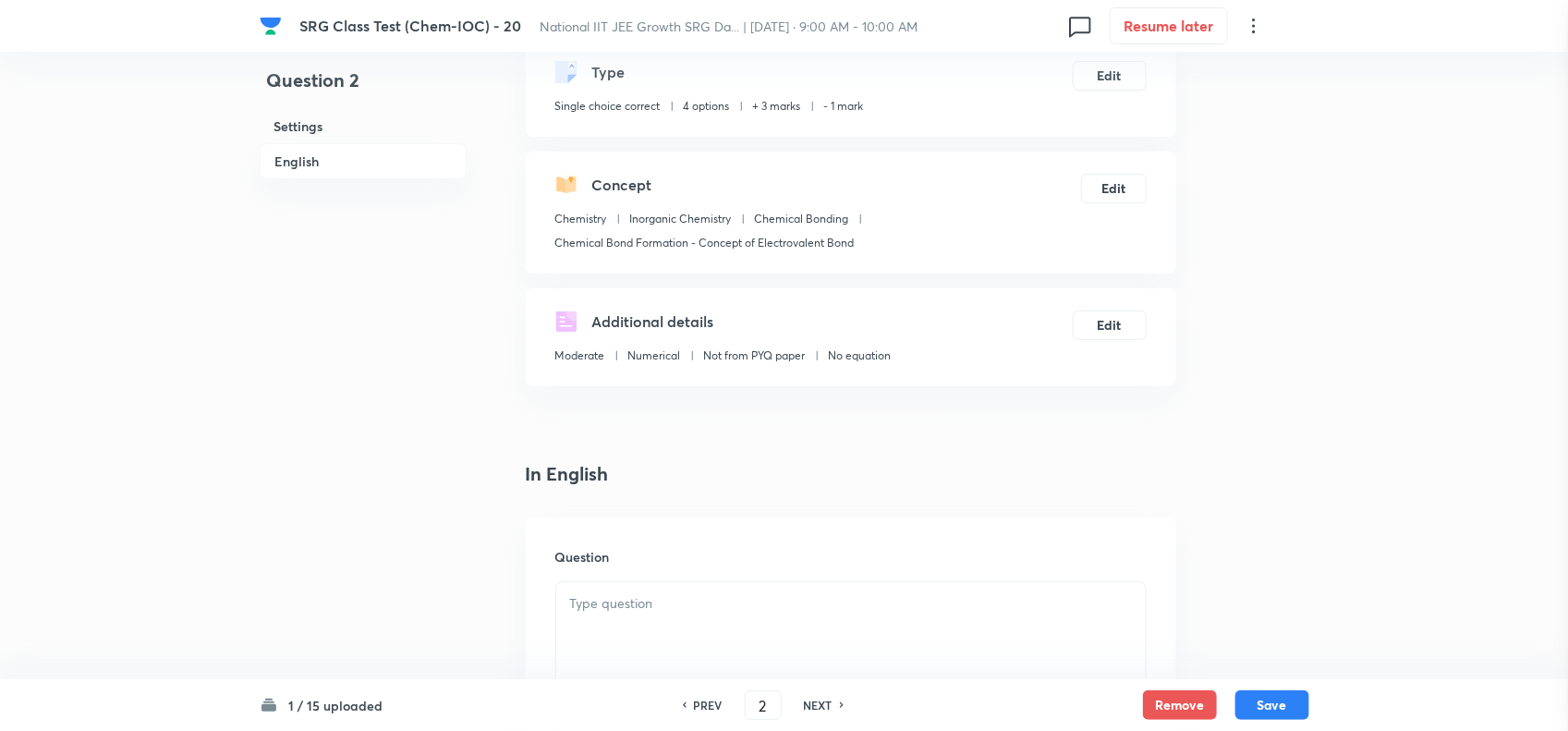
scroll to position [231, 0]
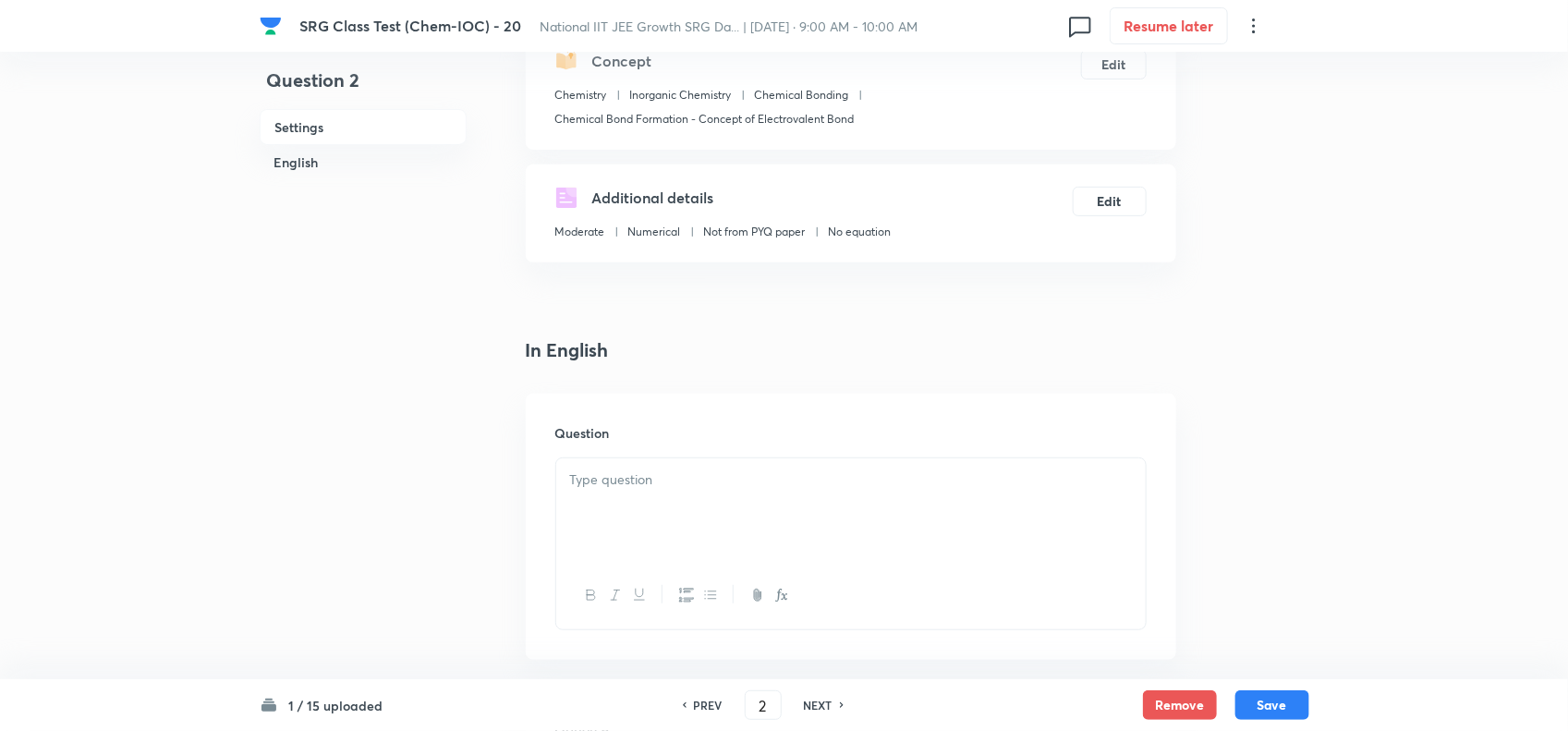
click at [642, 500] on div at bounding box center [851, 510] width 590 height 103
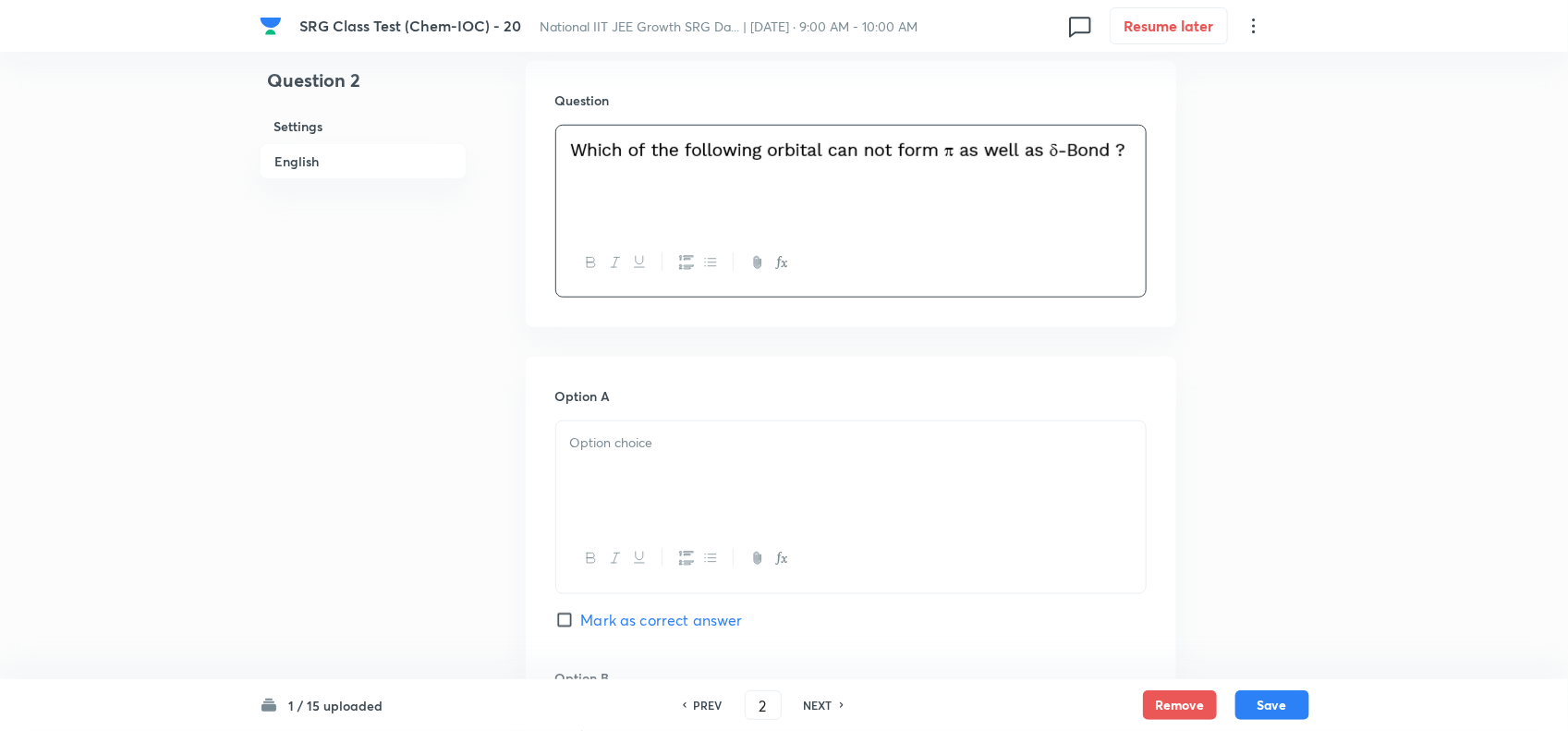
scroll to position [577, 0]
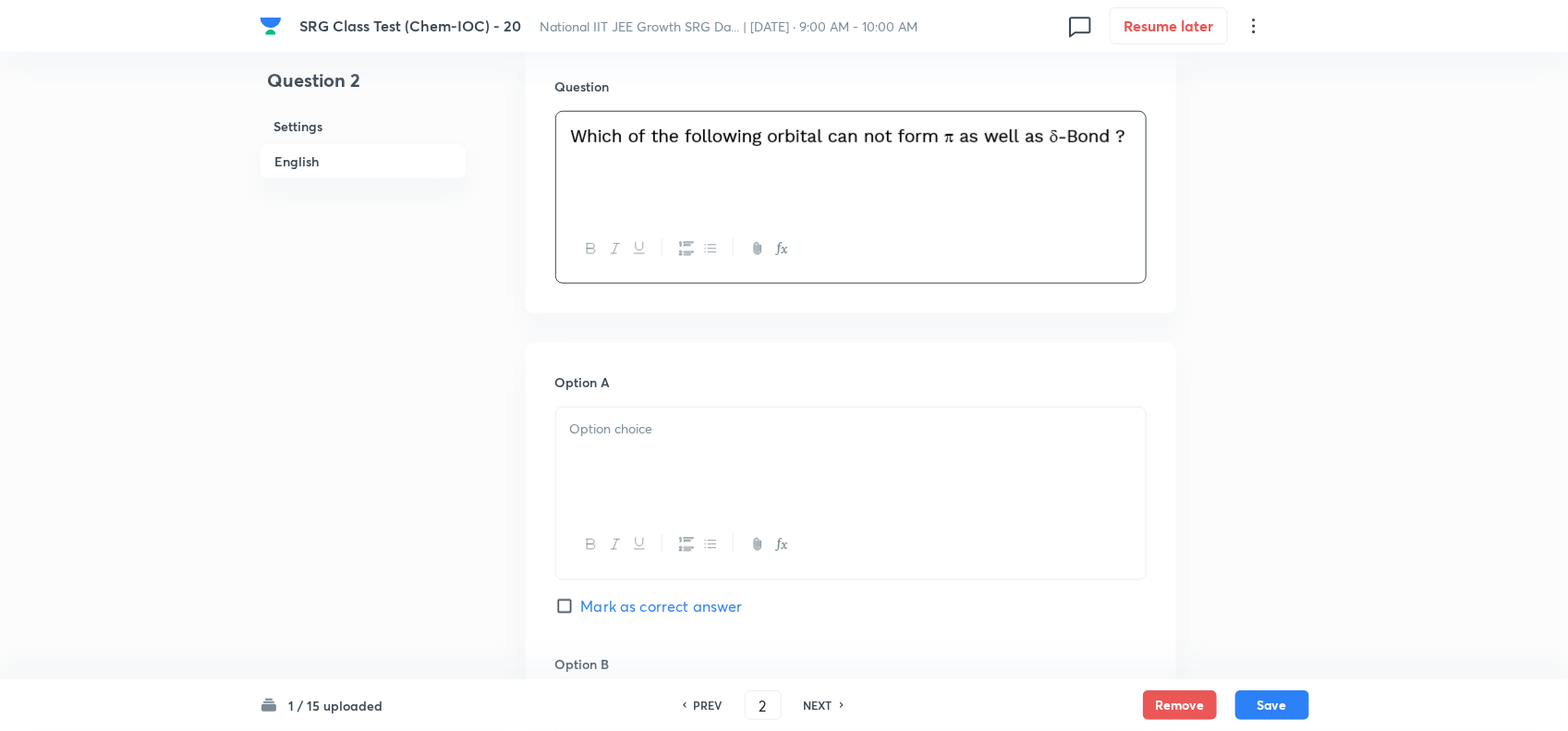
click at [653, 460] on div at bounding box center [851, 459] width 590 height 103
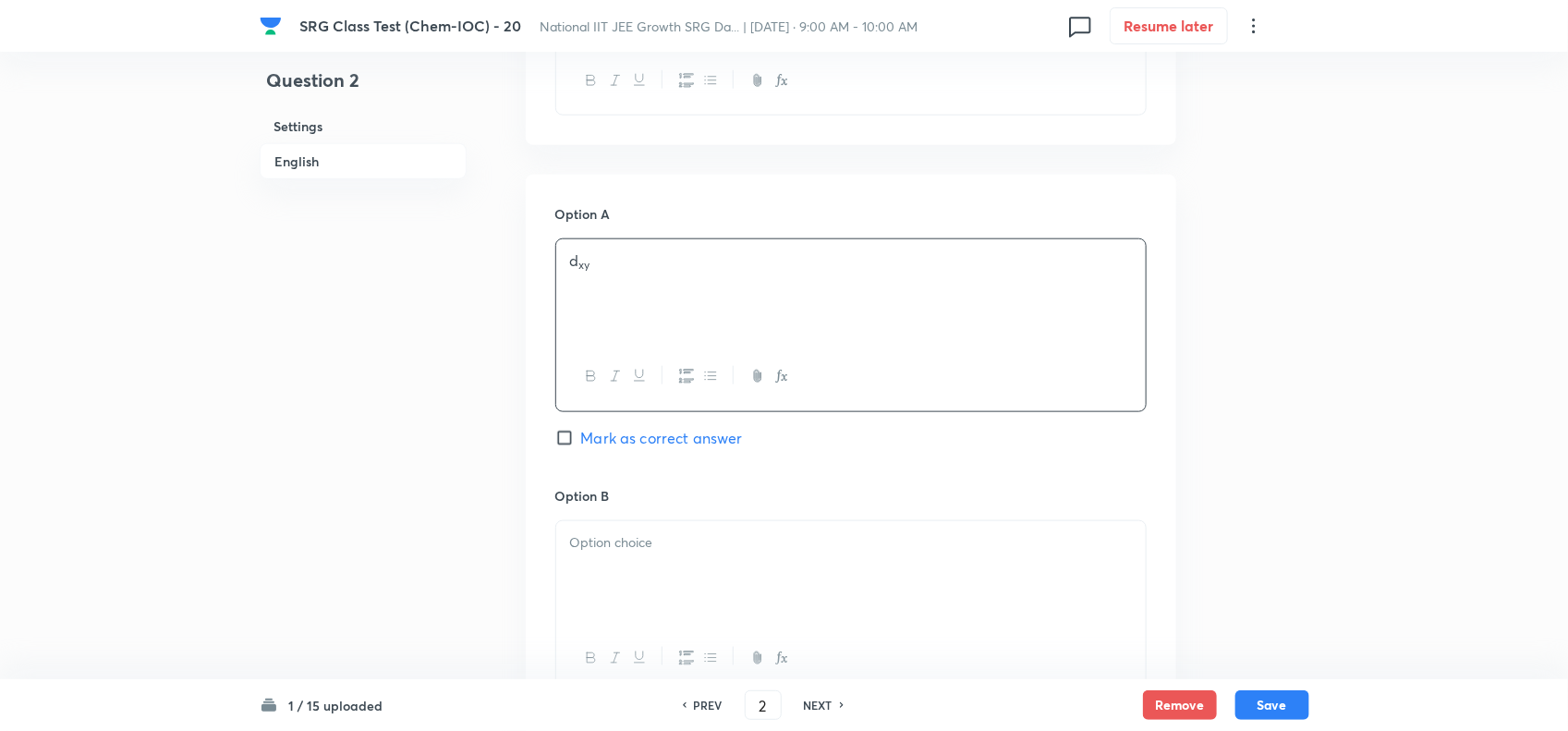
scroll to position [809, 0]
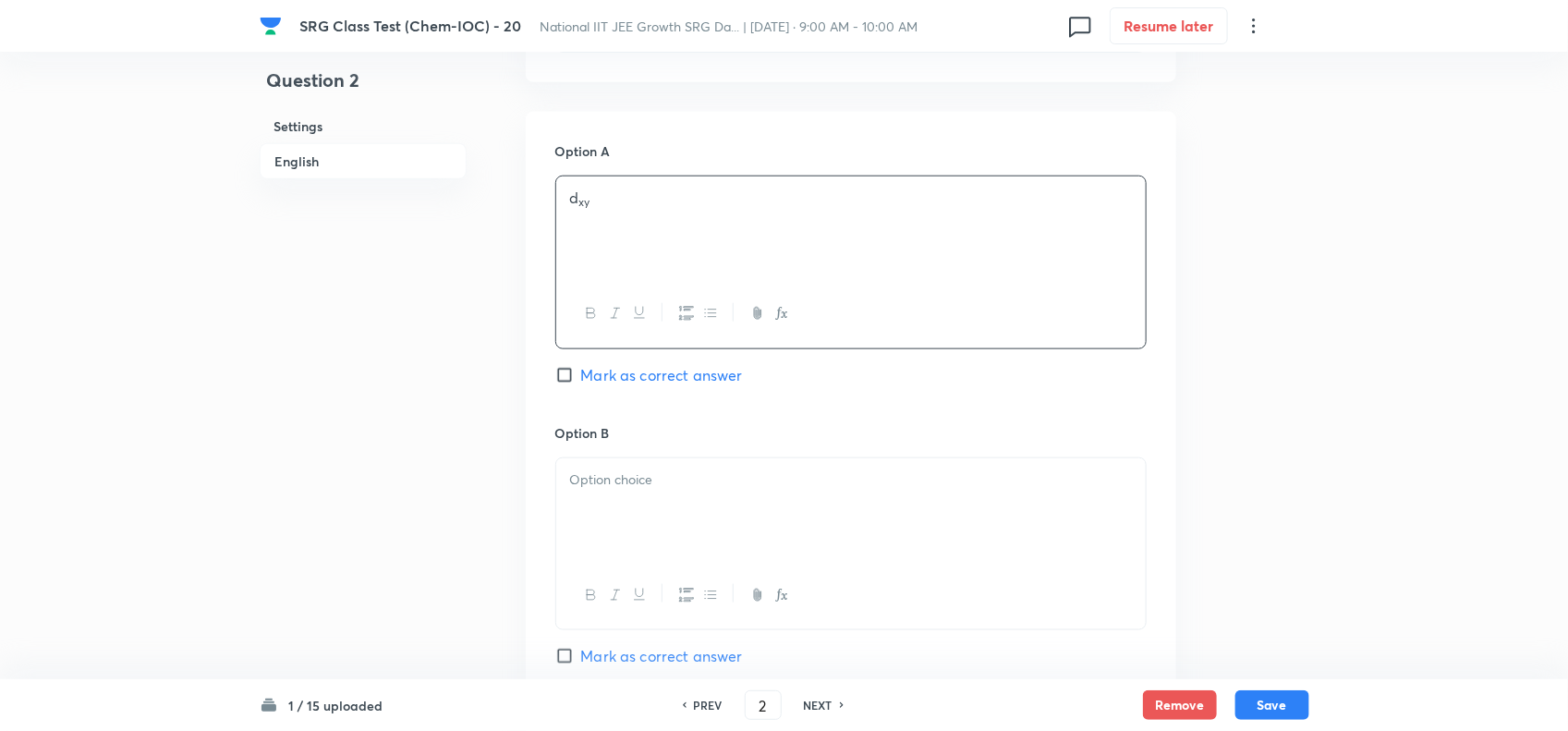
click at [665, 498] on div at bounding box center [851, 510] width 590 height 103
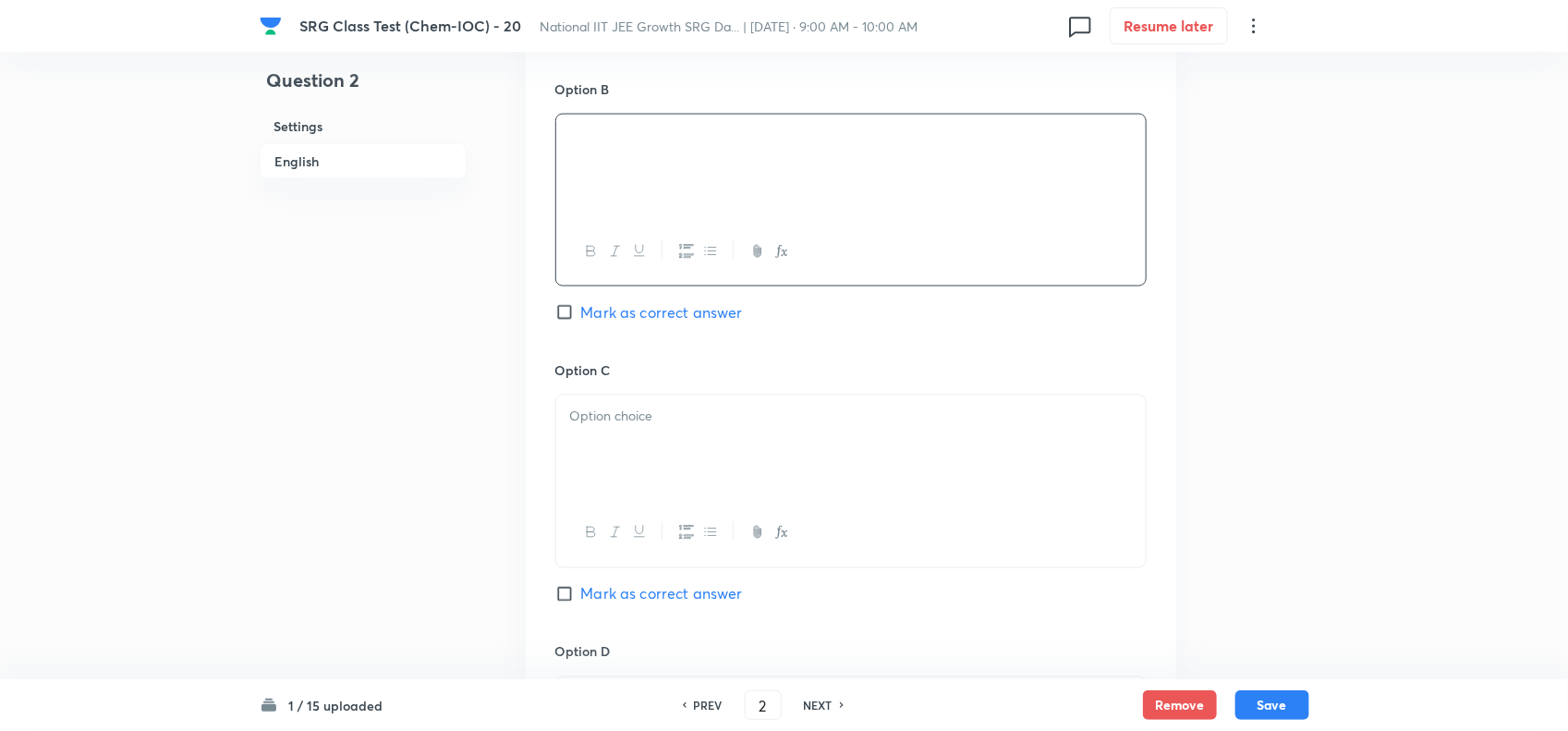
scroll to position [1155, 0]
click at [587, 314] on span "Mark as correct answer" at bounding box center [661, 309] width 162 height 22
click at [581, 314] on input "Mark as correct answer" at bounding box center [568, 309] width 26 height 18
checkbox input "true"
click at [620, 430] on div at bounding box center [851, 444] width 590 height 103
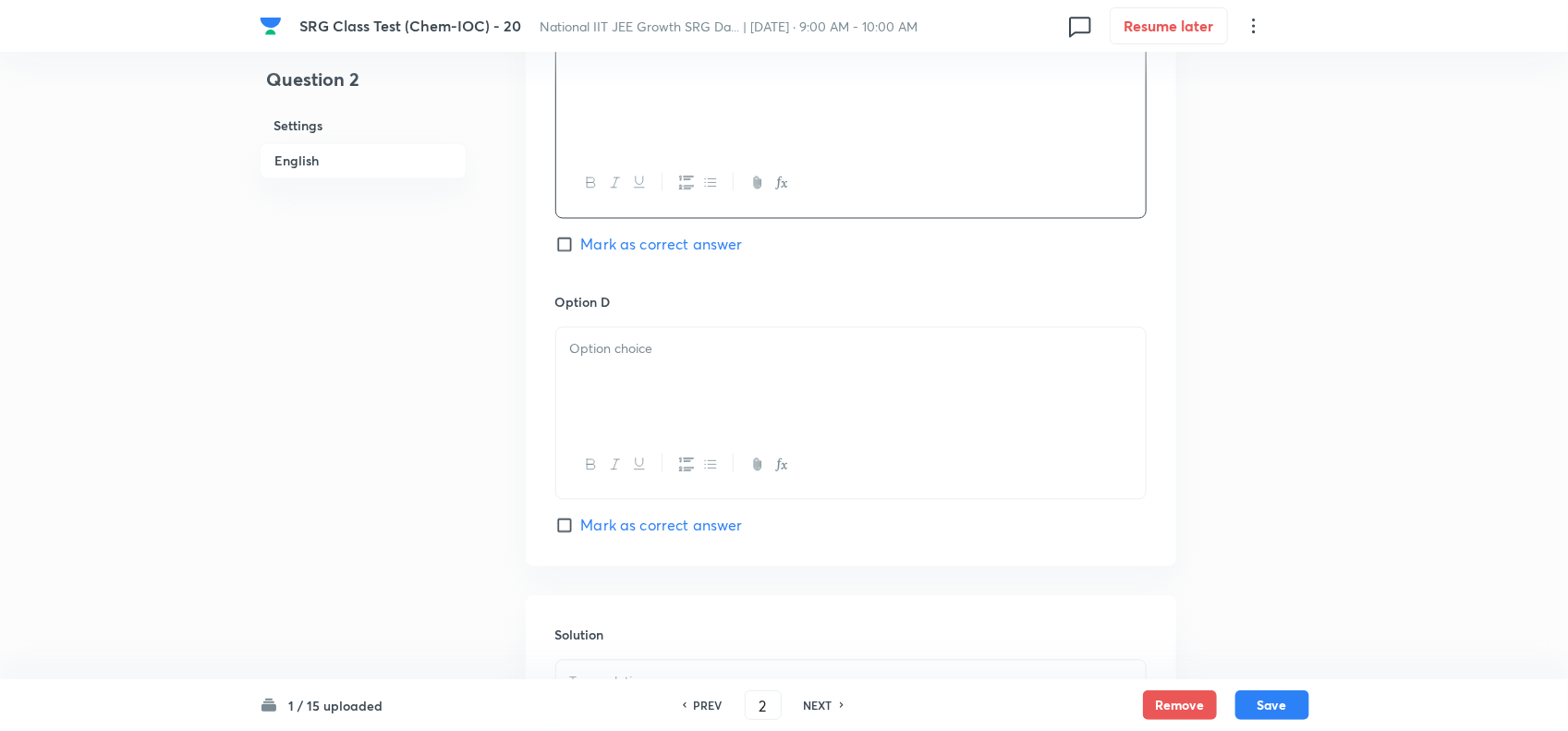
click at [644, 407] on div at bounding box center [851, 380] width 590 height 103
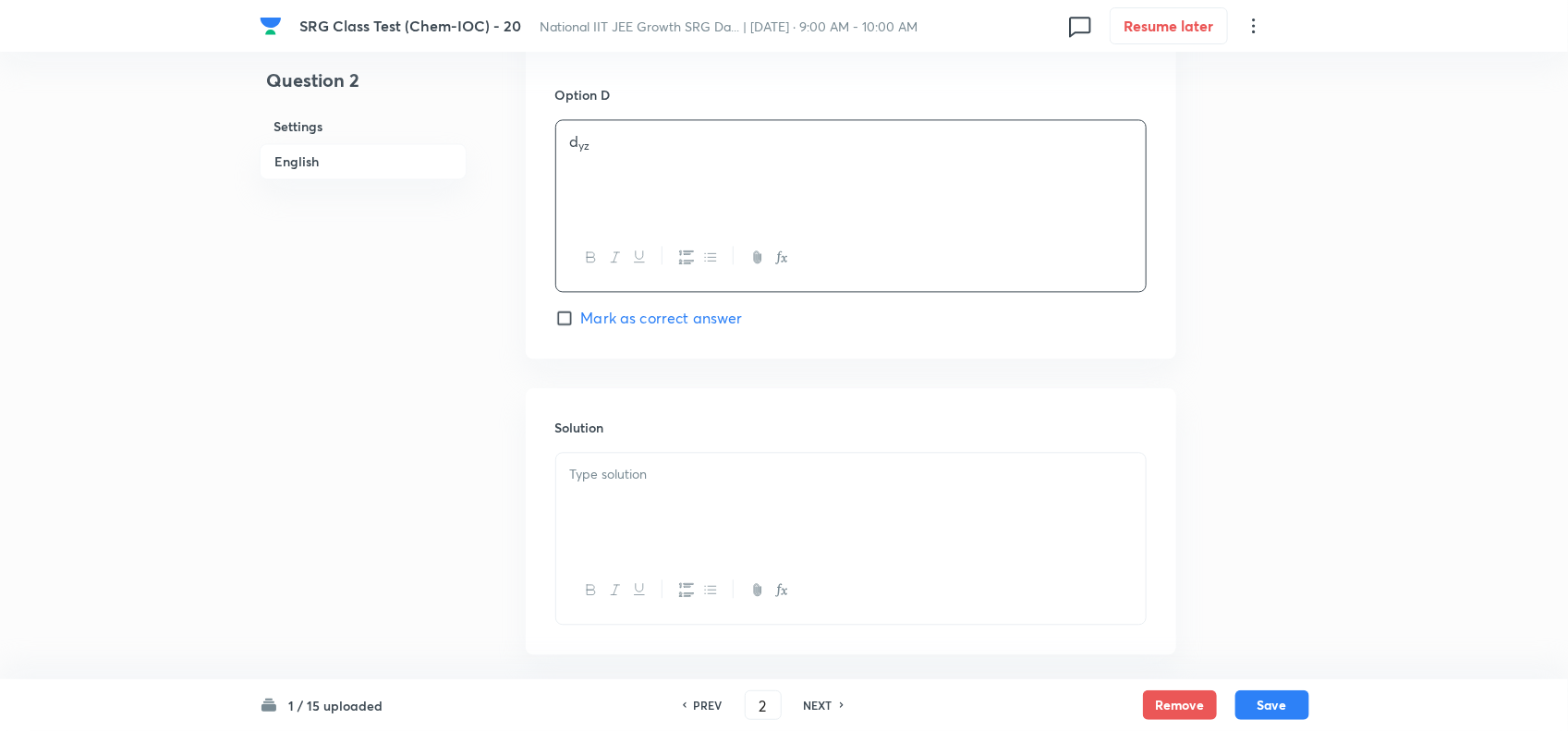
scroll to position [1732, 0]
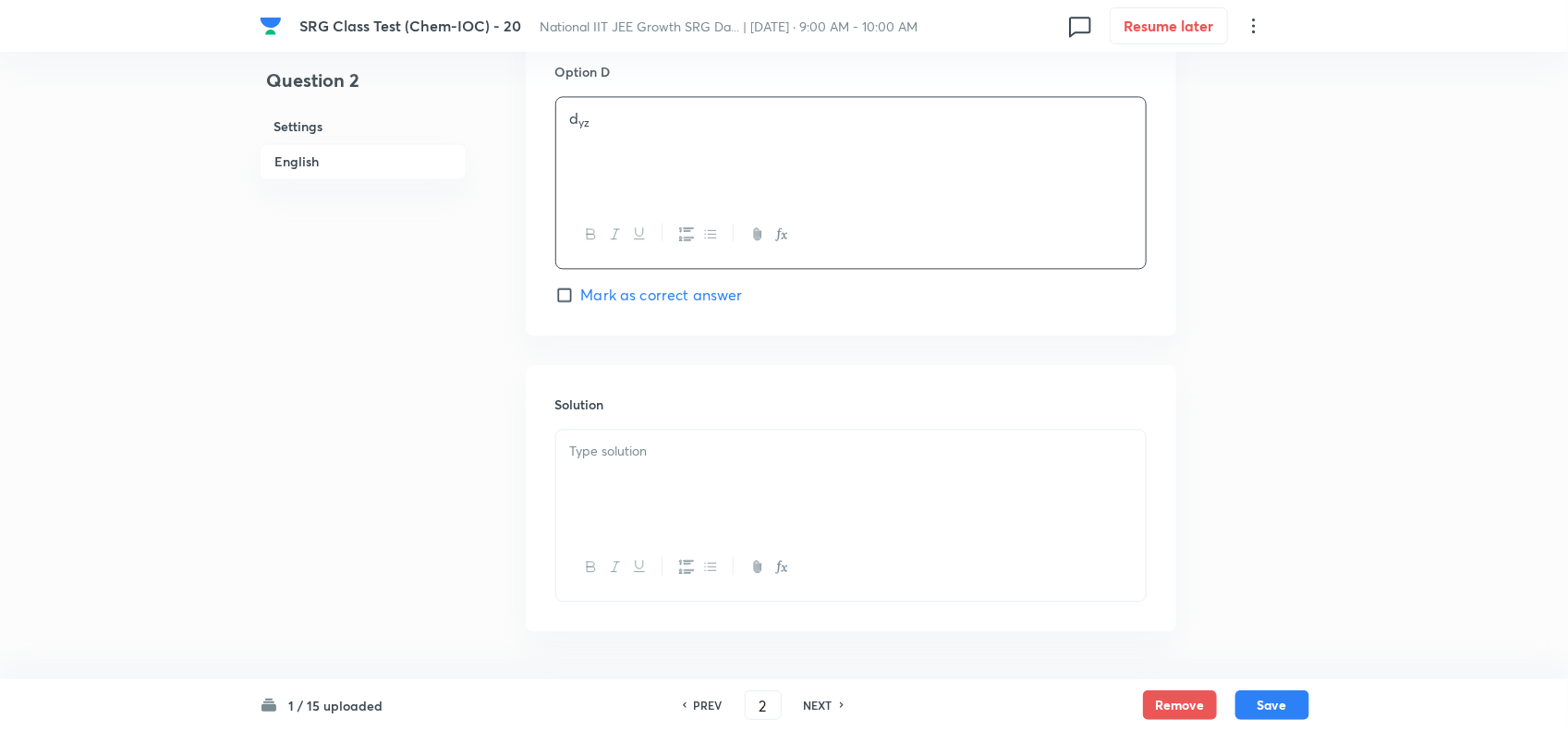
click at [693, 476] on div at bounding box center [851, 481] width 590 height 103
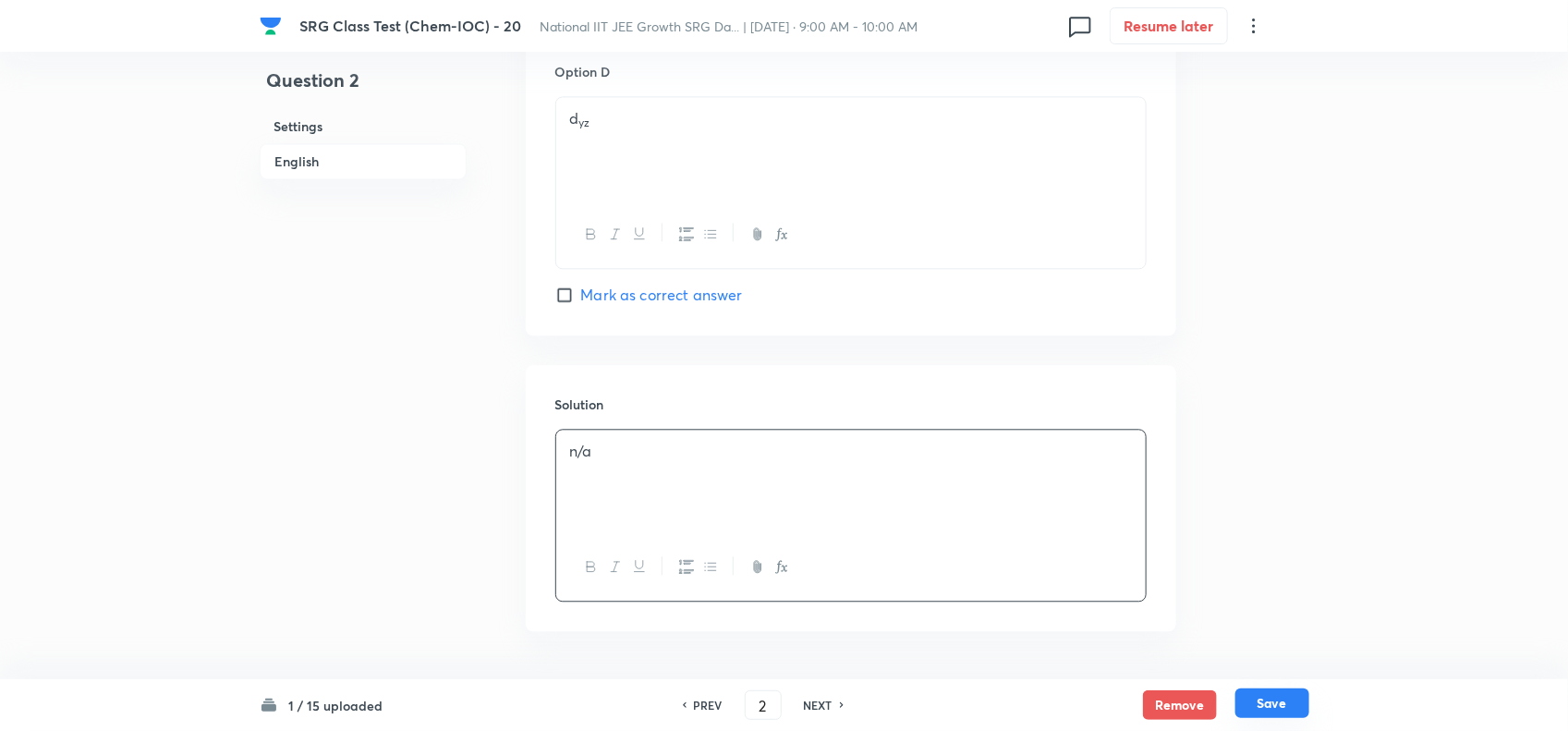
click at [1254, 695] on button "Save" at bounding box center [1272, 702] width 74 height 30
type input "3"
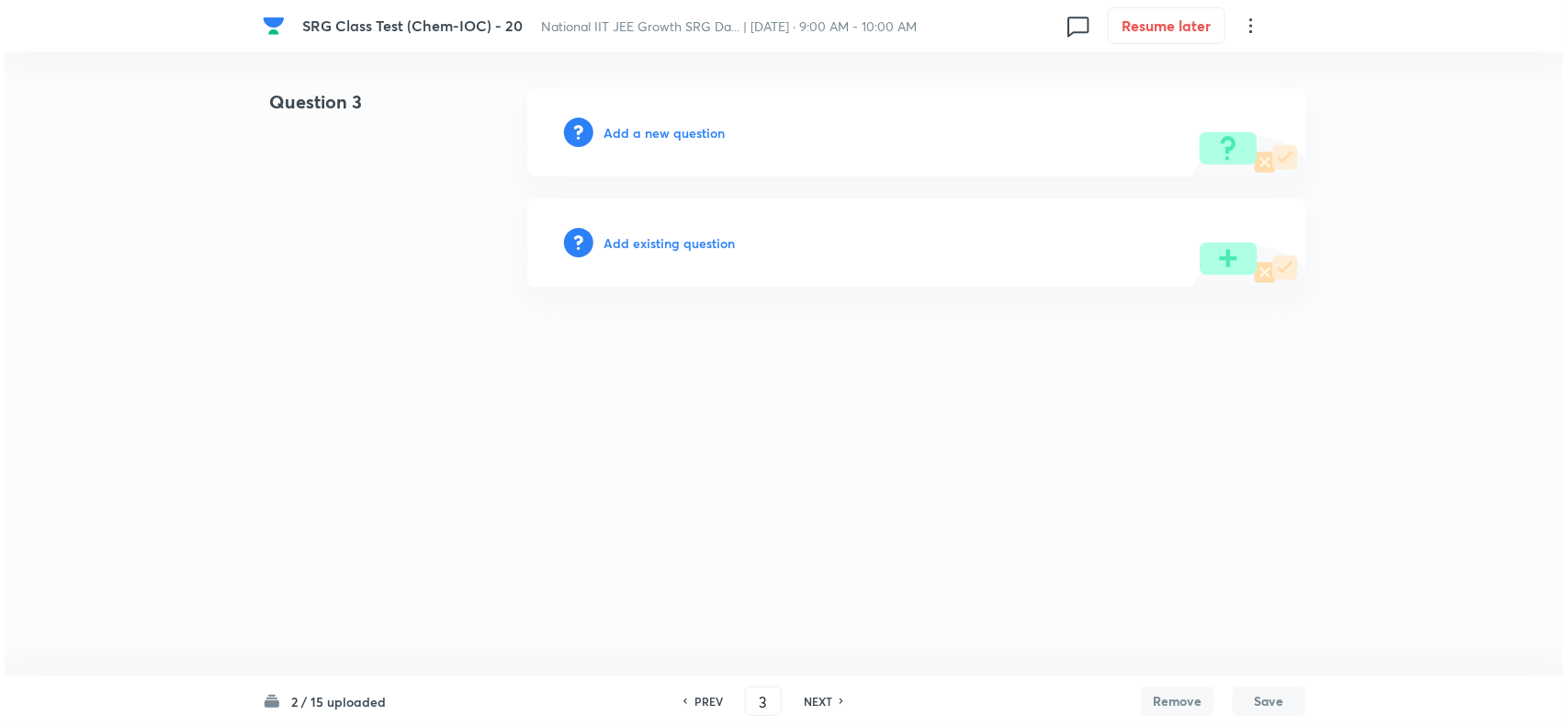
scroll to position [0, 0]
click at [637, 124] on h6 "Add a new question" at bounding box center [664, 132] width 121 height 19
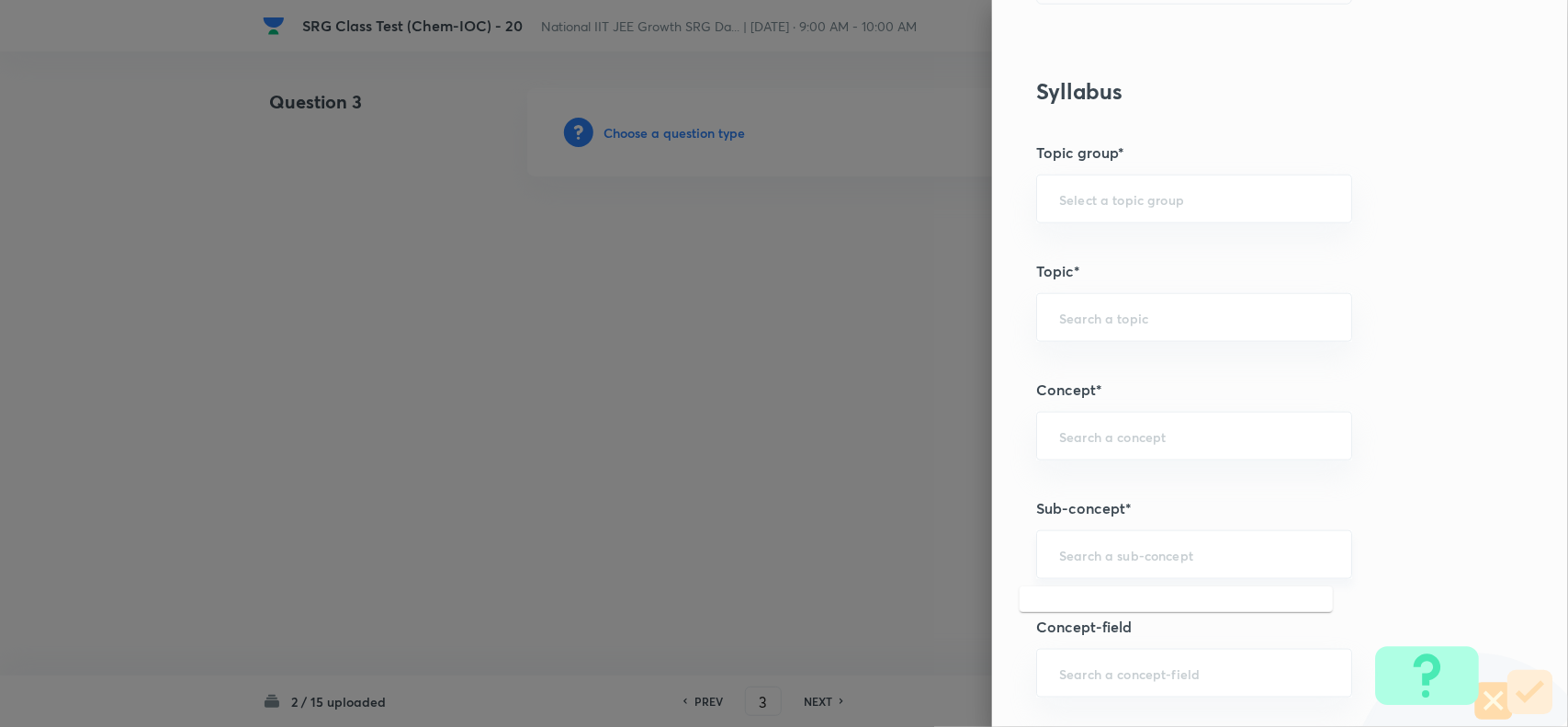
click at [1077, 557] on input "text" at bounding box center [1194, 554] width 270 height 17
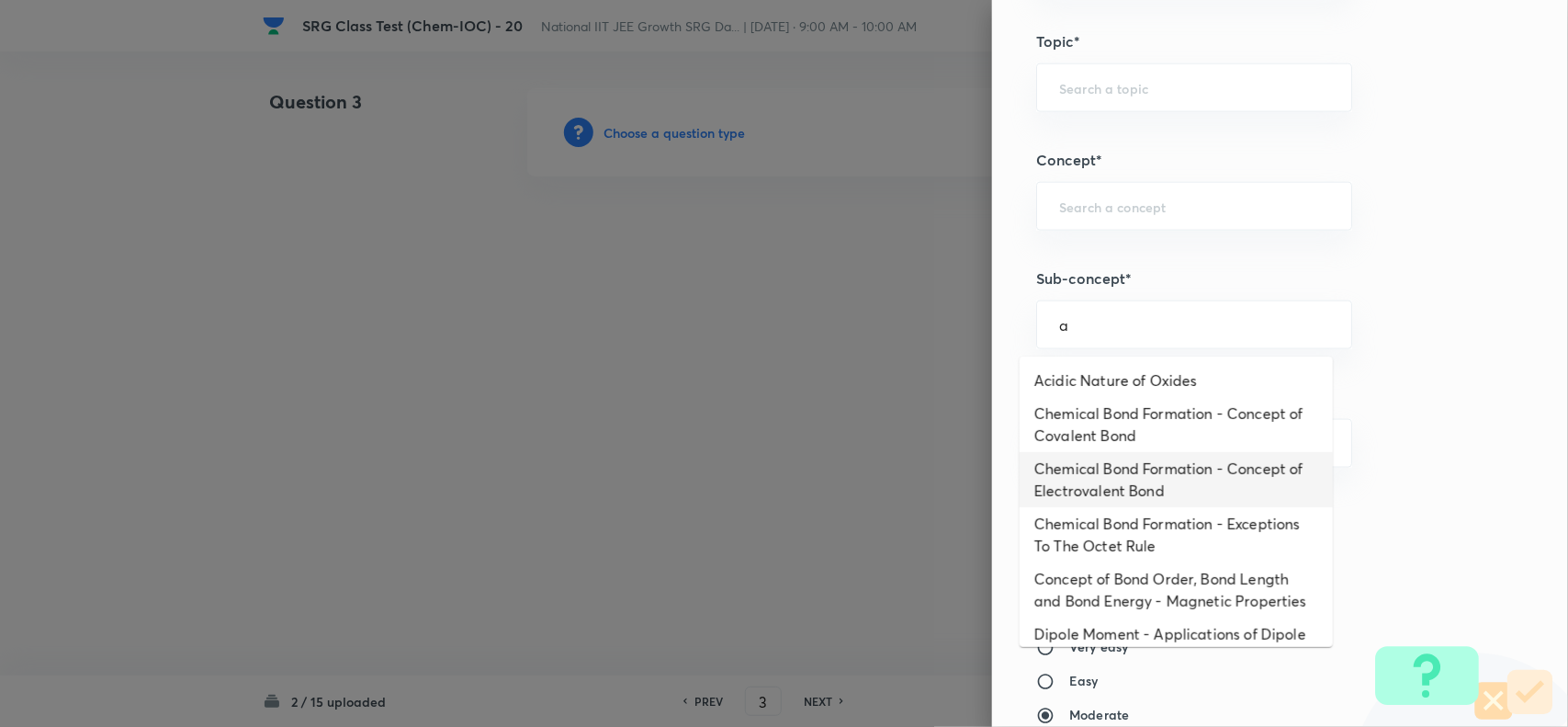
click at [1146, 471] on li "Chemical Bond Formation - Concept of Electrovalent Bond" at bounding box center [1176, 480] width 313 height 55
type input "Chemical Bond Formation - Concept of Electrovalent Bond"
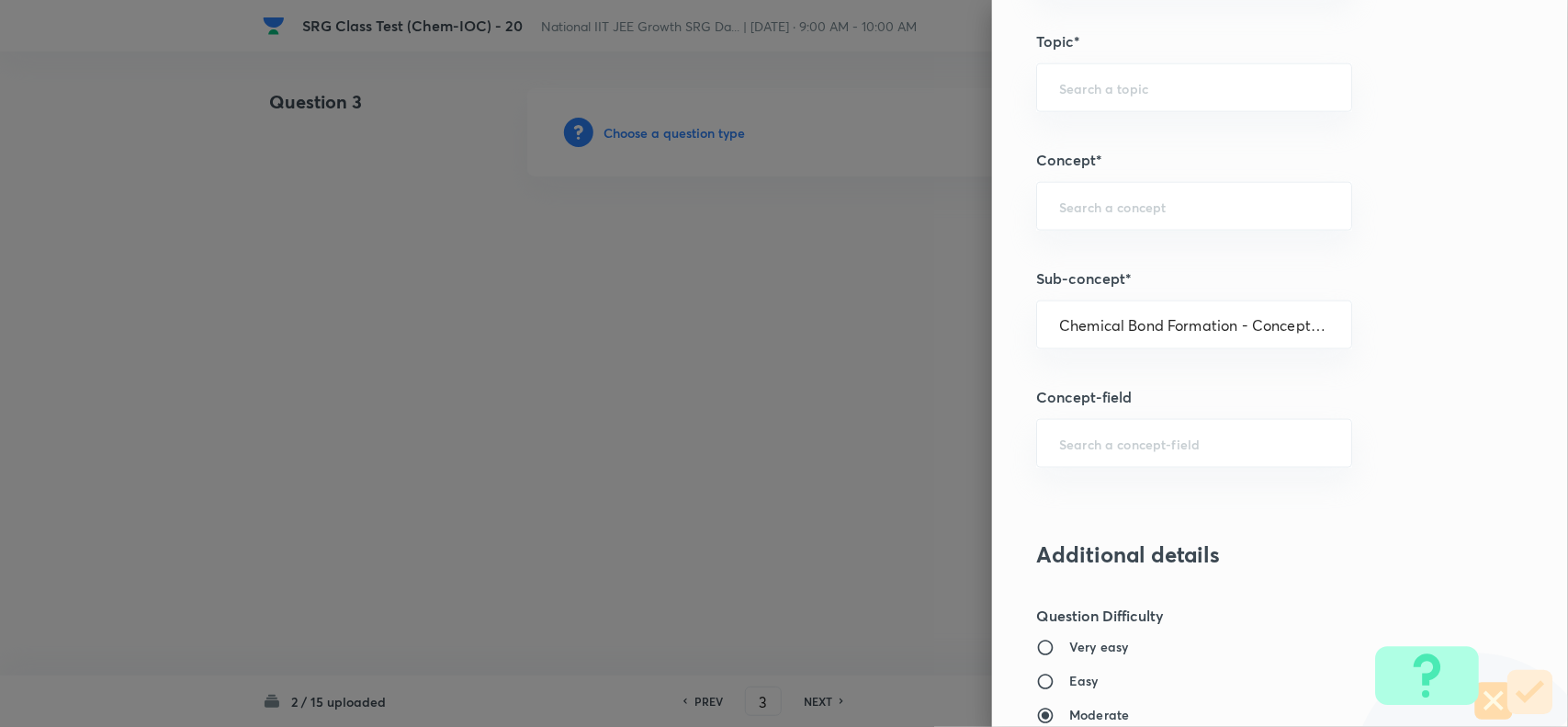
type input "Chemistry"
type input "Inorganic Chemistry"
type input "Chemical Bonding"
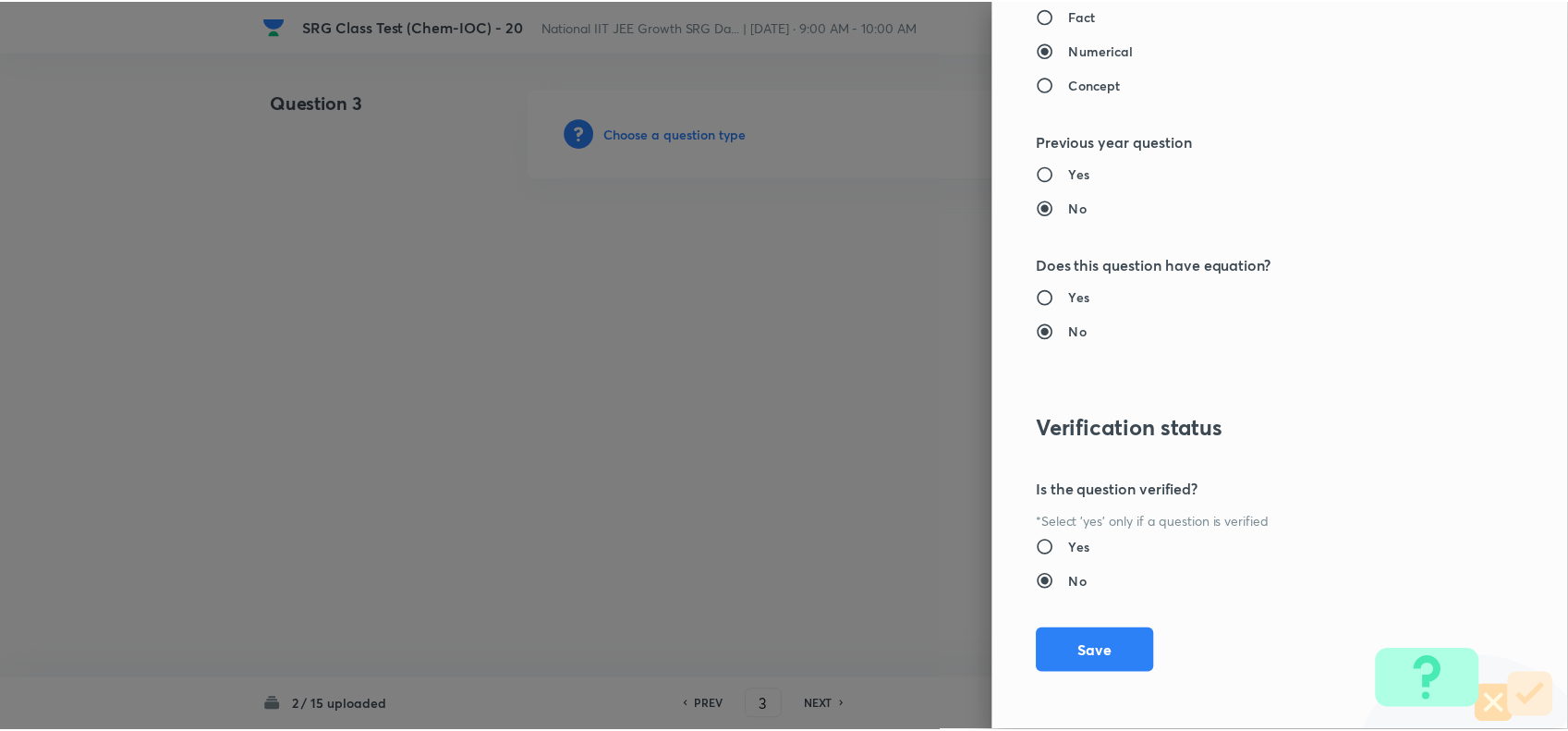
scroll to position [1790, 0]
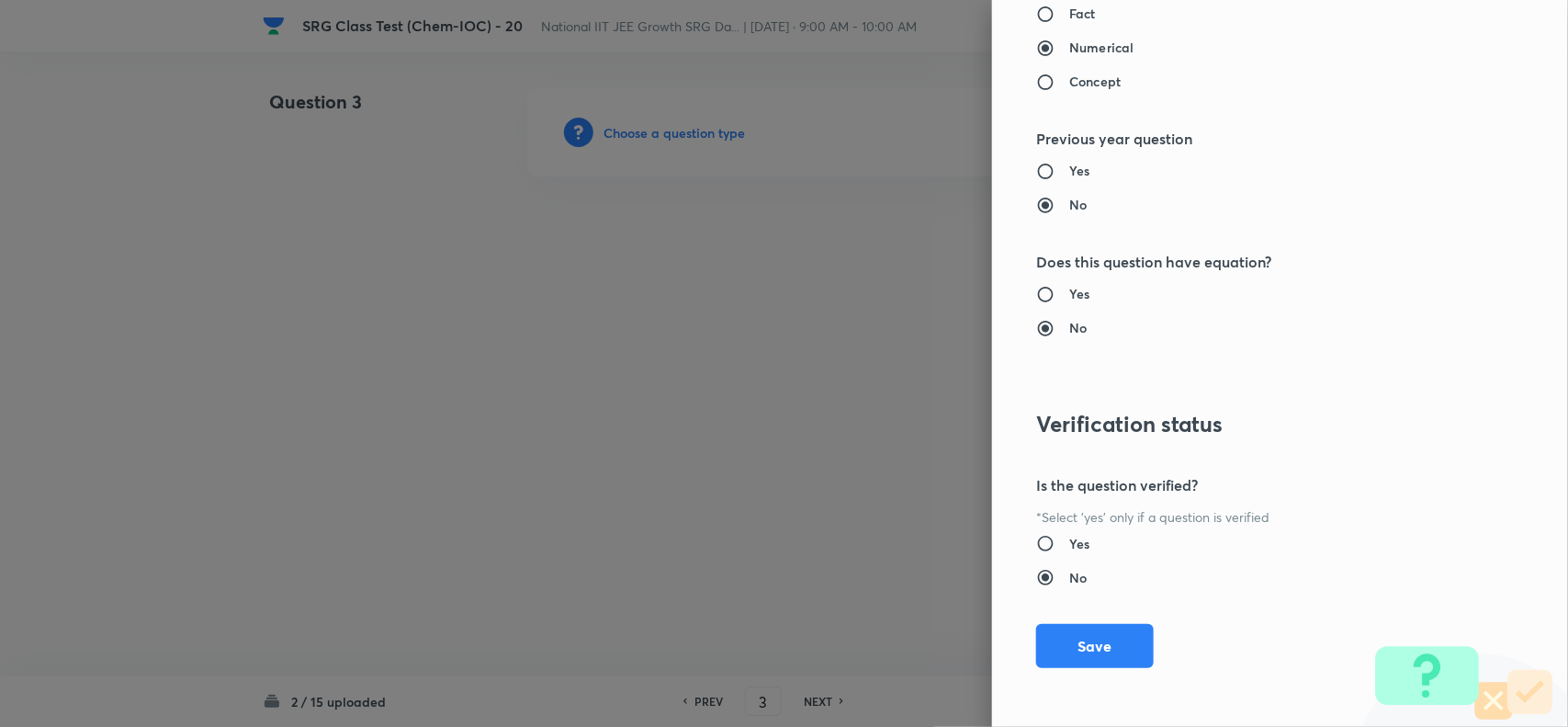
click at [1088, 676] on div "Question settings Question type* Single choice correct Number of options* 2 3 4…" at bounding box center [1280, 364] width 576 height 727
click at [1077, 644] on button "Save" at bounding box center [1095, 644] width 118 height 44
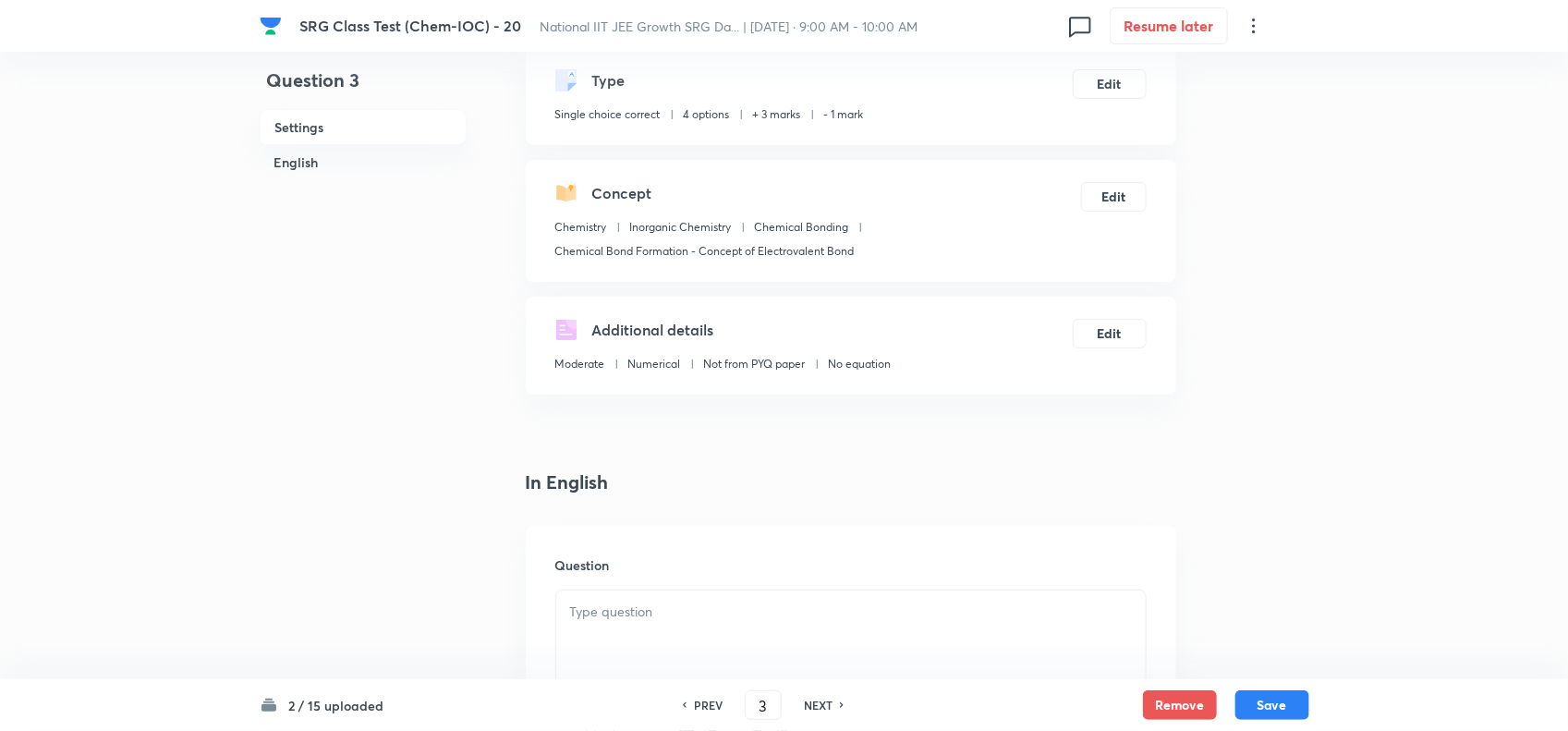
scroll to position [231, 0]
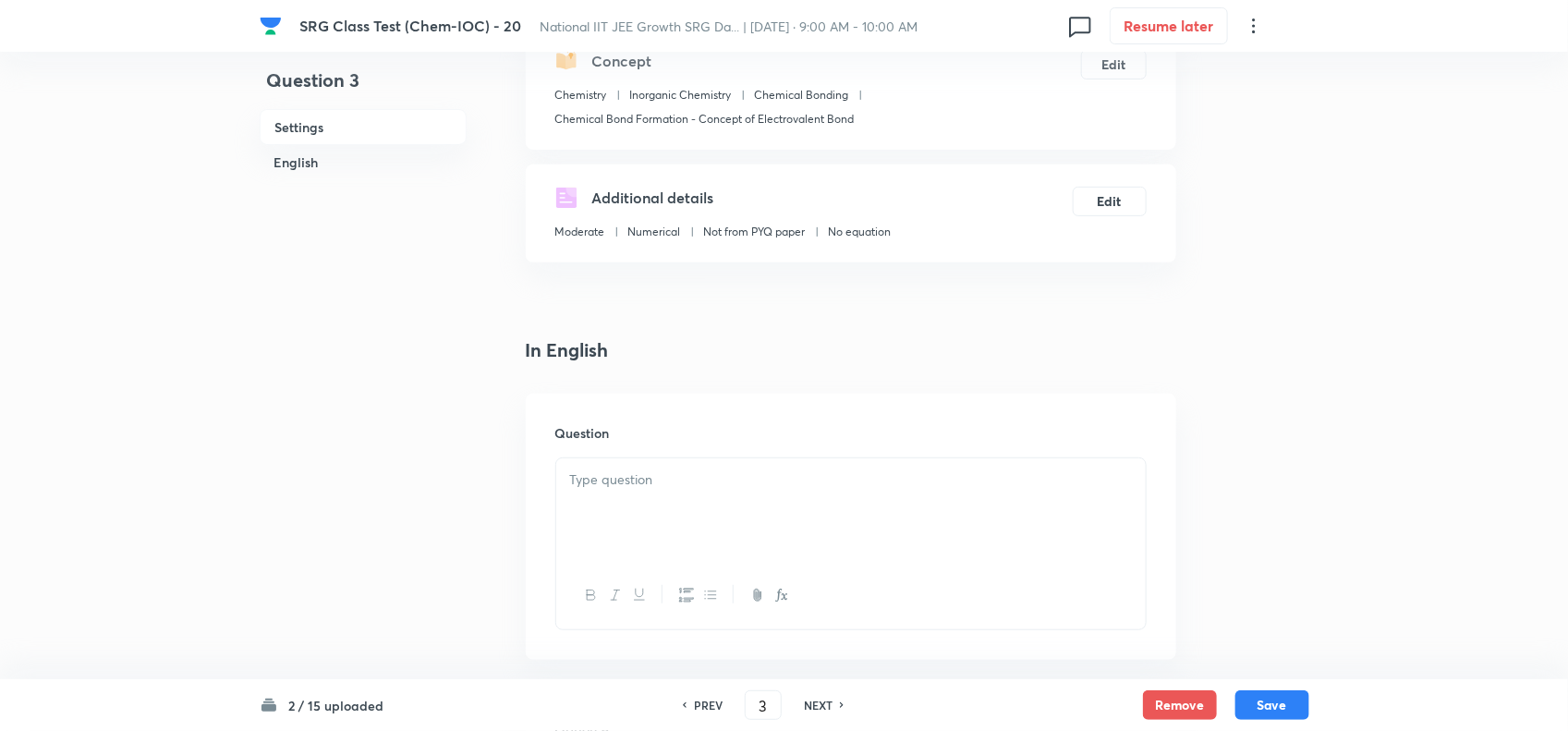
click at [689, 531] on div at bounding box center [851, 510] width 590 height 103
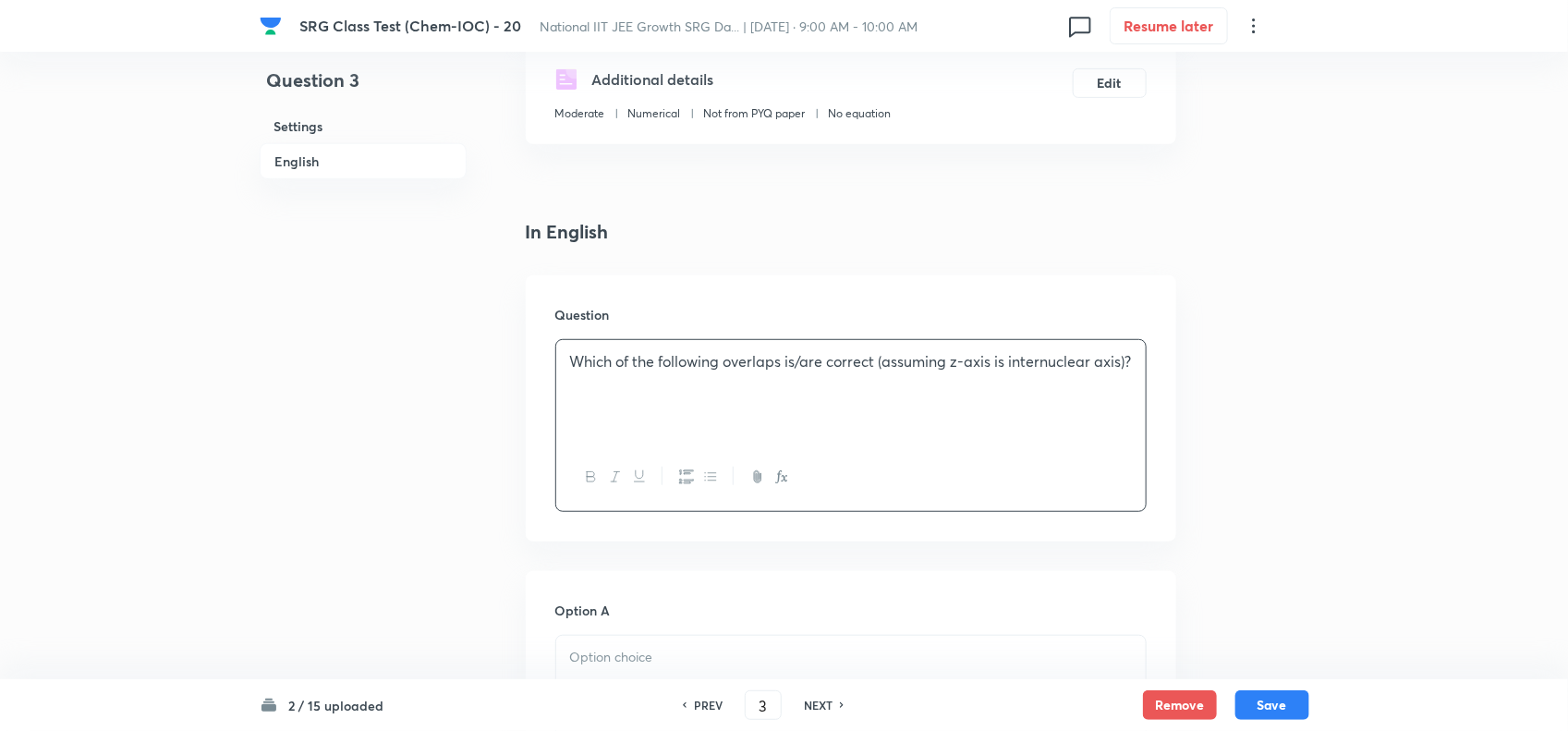
scroll to position [462, 0]
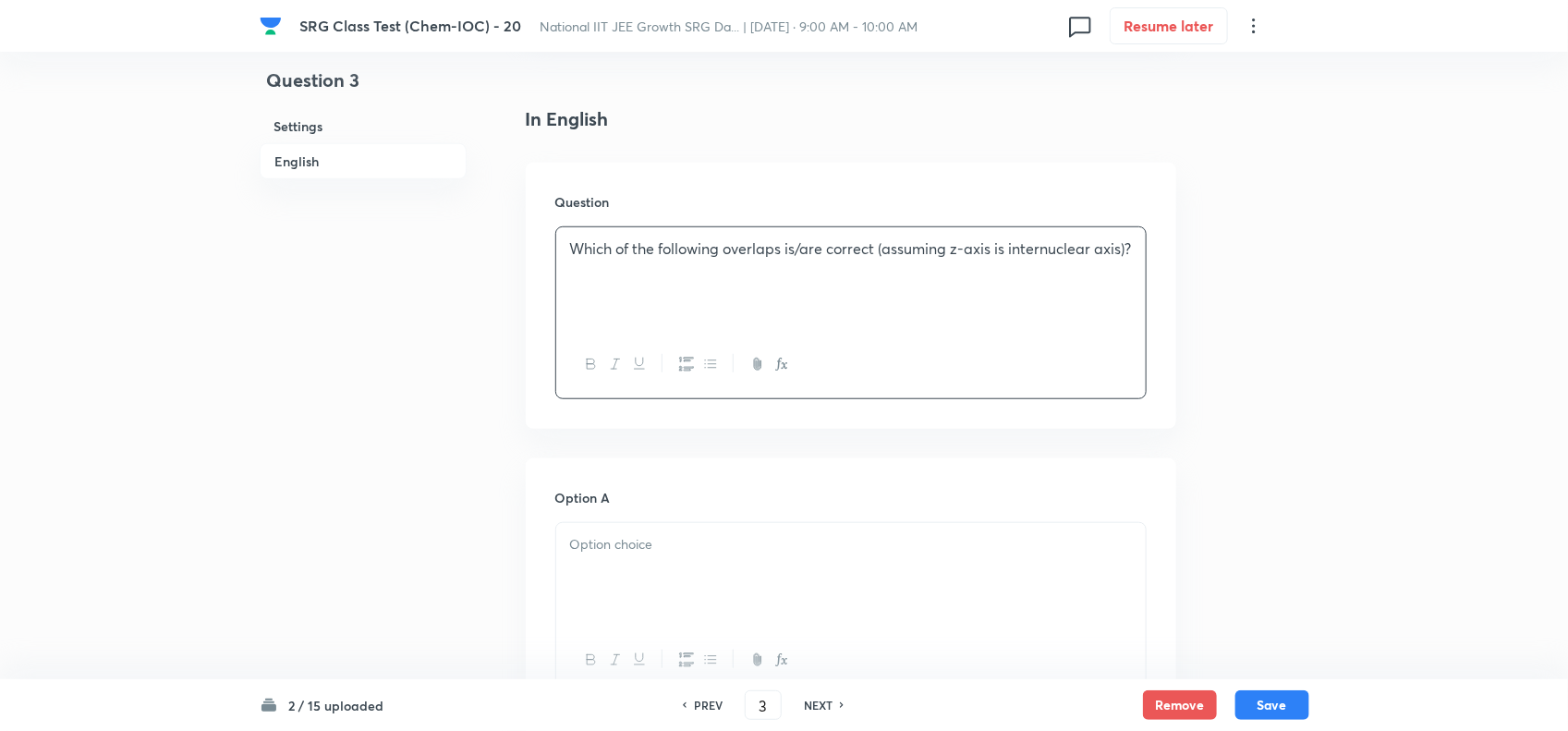
click at [670, 565] on div at bounding box center [851, 574] width 590 height 103
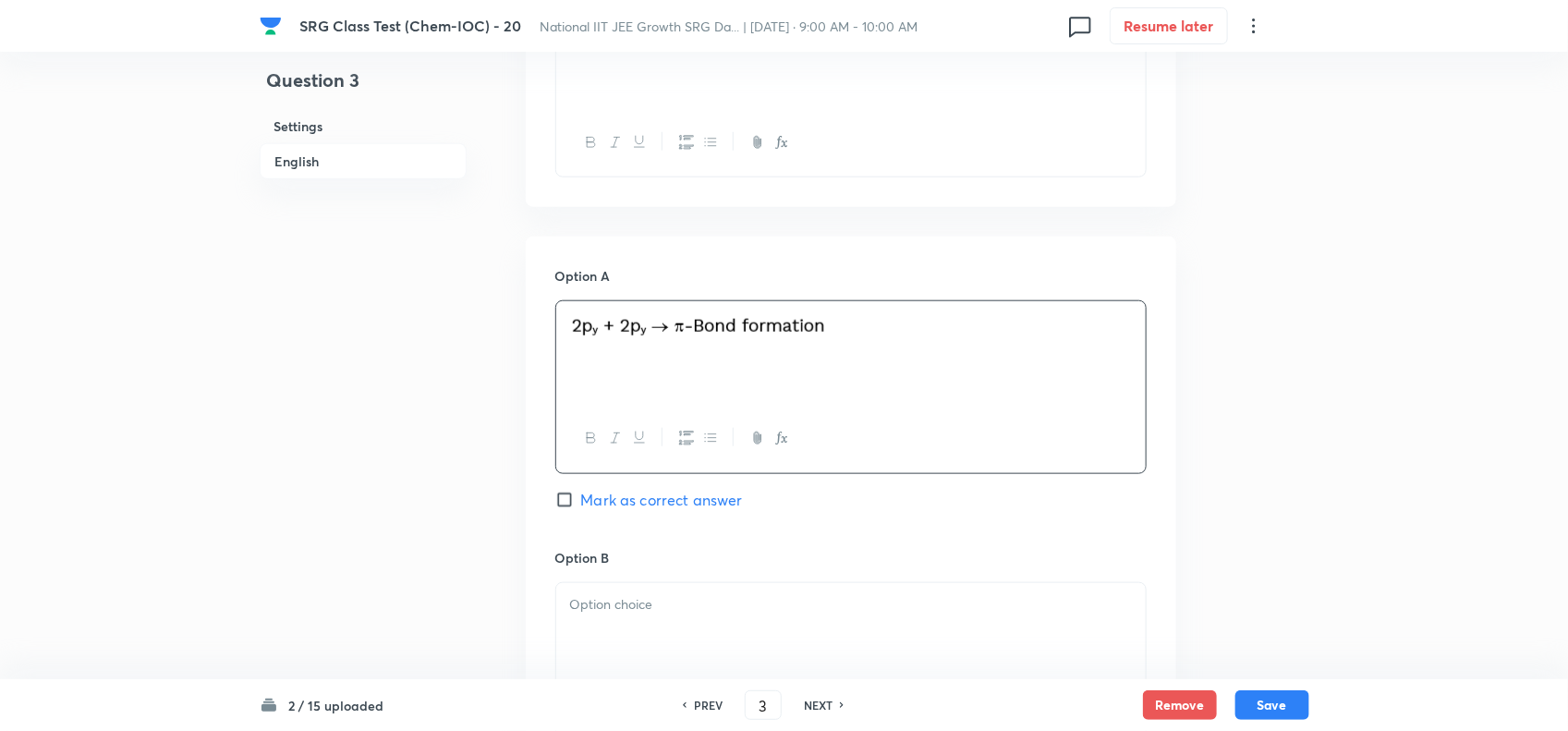
scroll to position [693, 0]
drag, startPoint x: 570, startPoint y: 498, endPoint x: 616, endPoint y: 557, distance: 74.8
click at [573, 498] on input "Mark as correct answer" at bounding box center [568, 490] width 26 height 18
checkbox input "true"
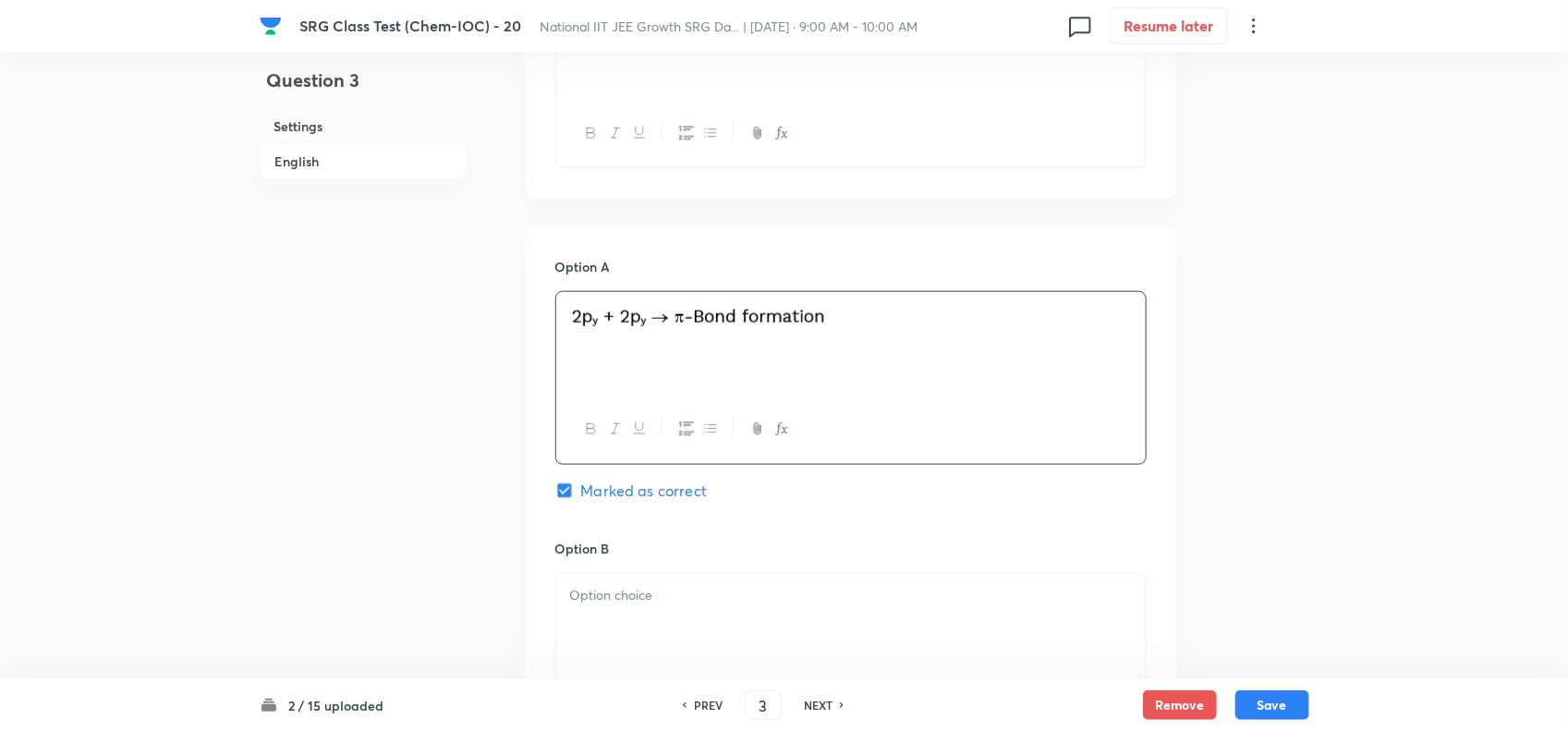
click at [649, 621] on div at bounding box center [851, 625] width 590 height 103
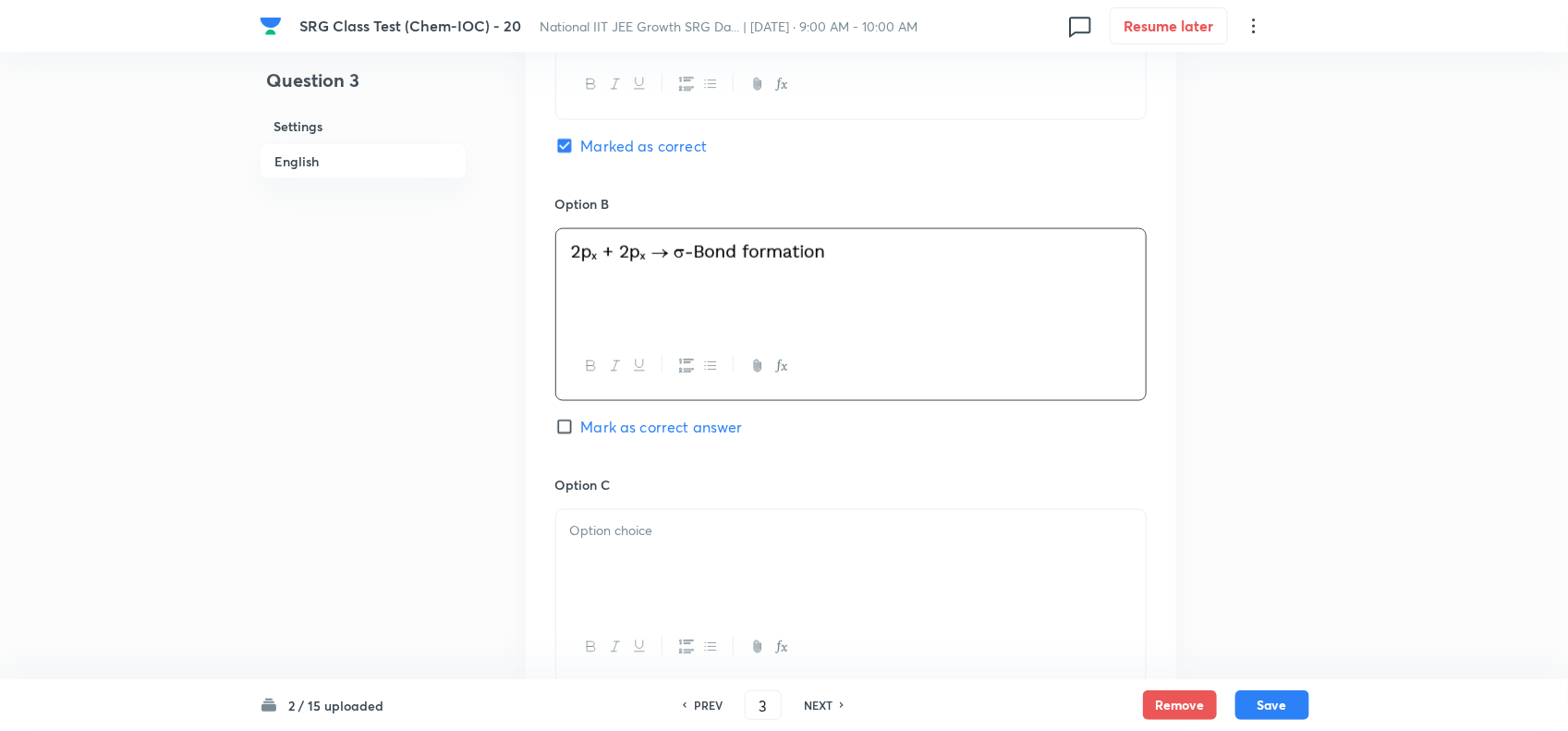
scroll to position [1039, 0]
click at [689, 551] on div at bounding box center [851, 560] width 590 height 103
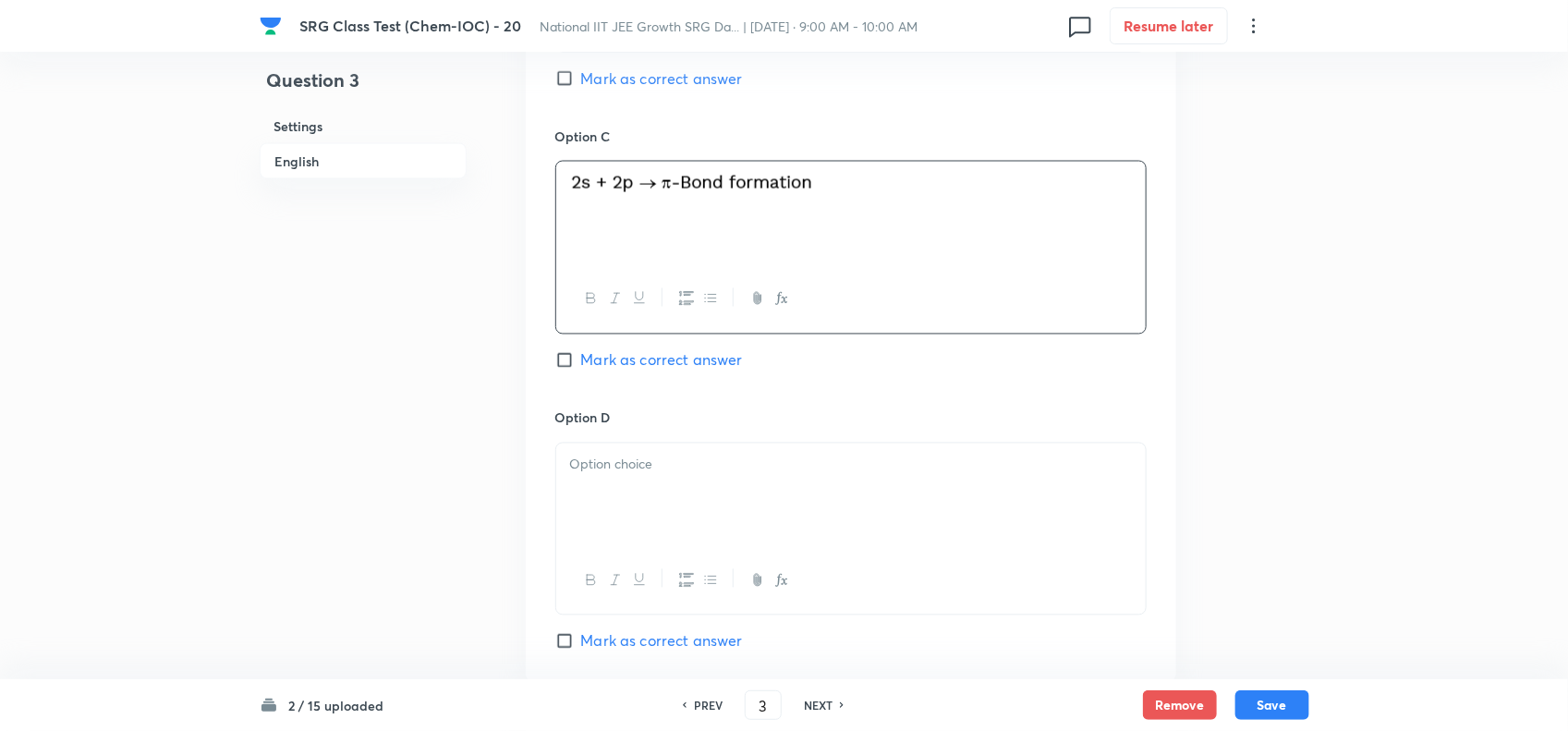
click at [706, 508] on div at bounding box center [851, 495] width 590 height 103
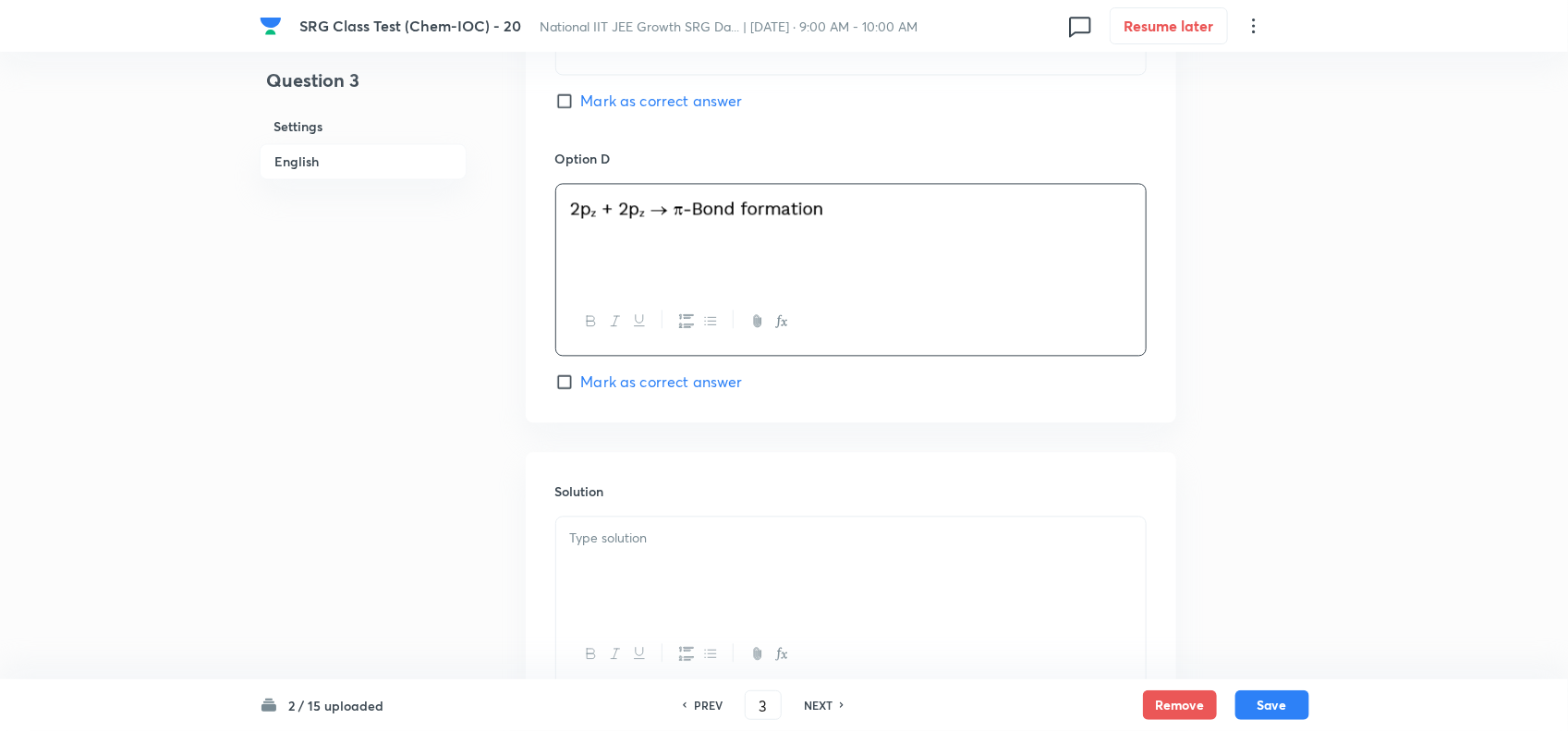
scroll to position [1803, 0]
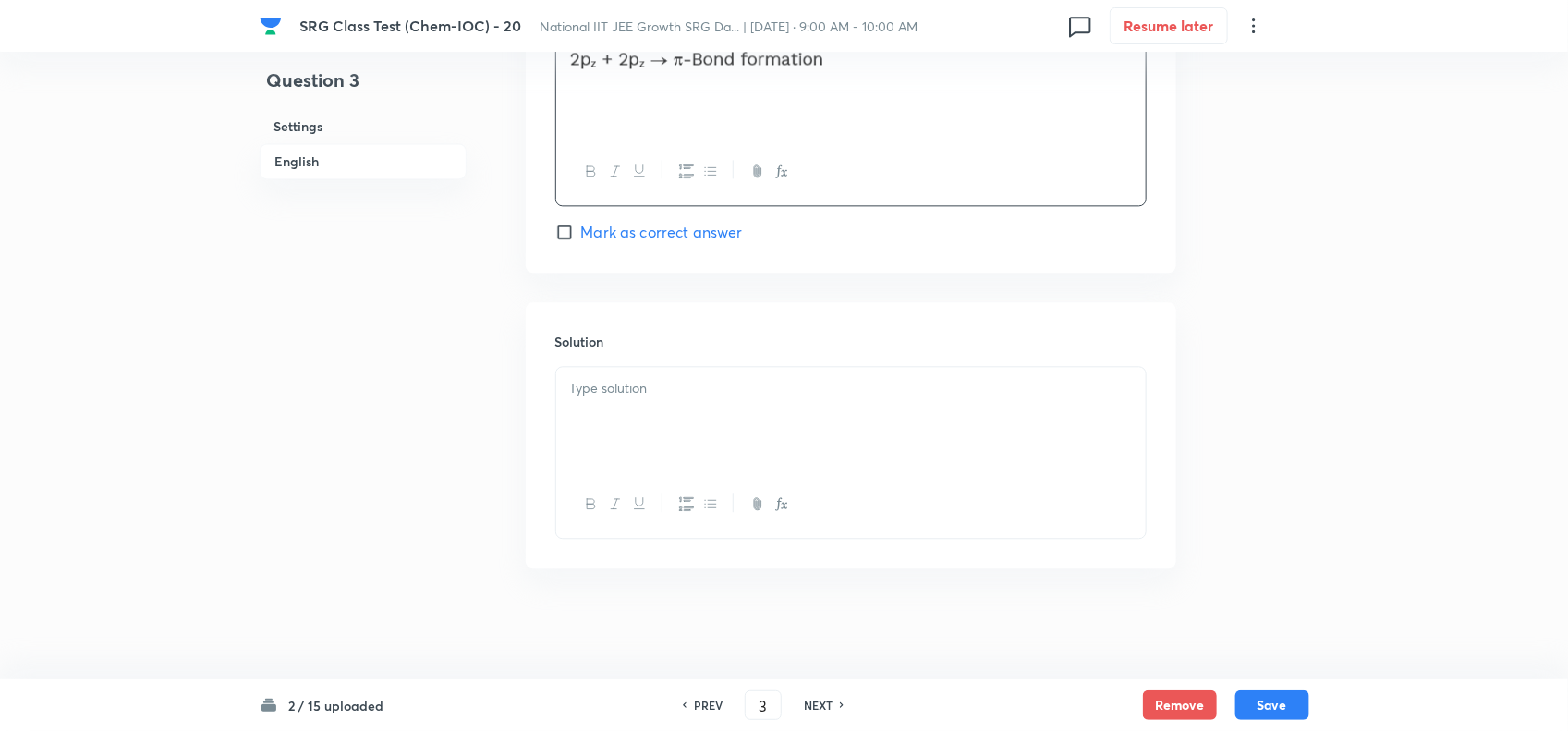
click at [675, 421] on div at bounding box center [851, 418] width 590 height 103
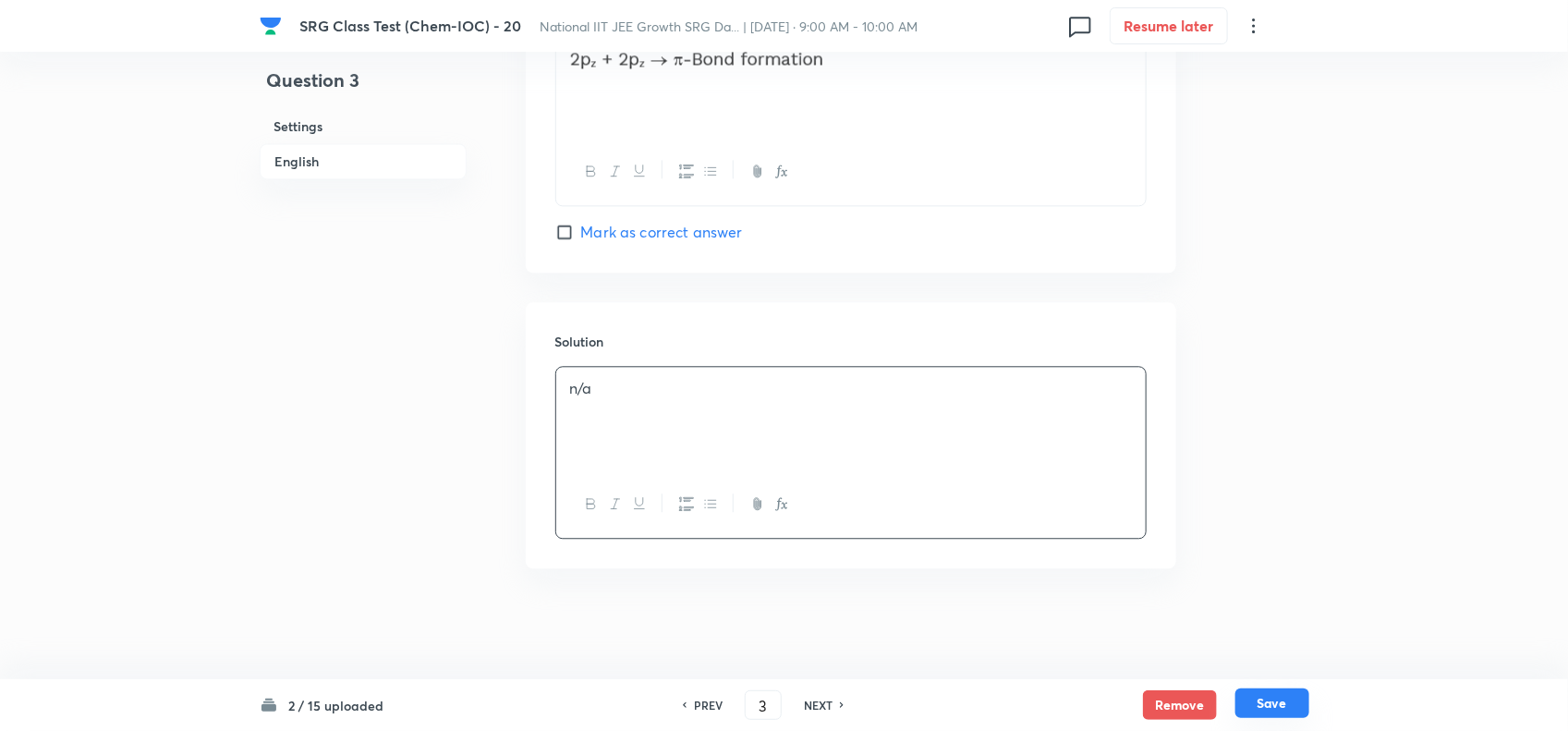
click at [1292, 699] on button "Save" at bounding box center [1272, 702] width 74 height 30
type input "4"
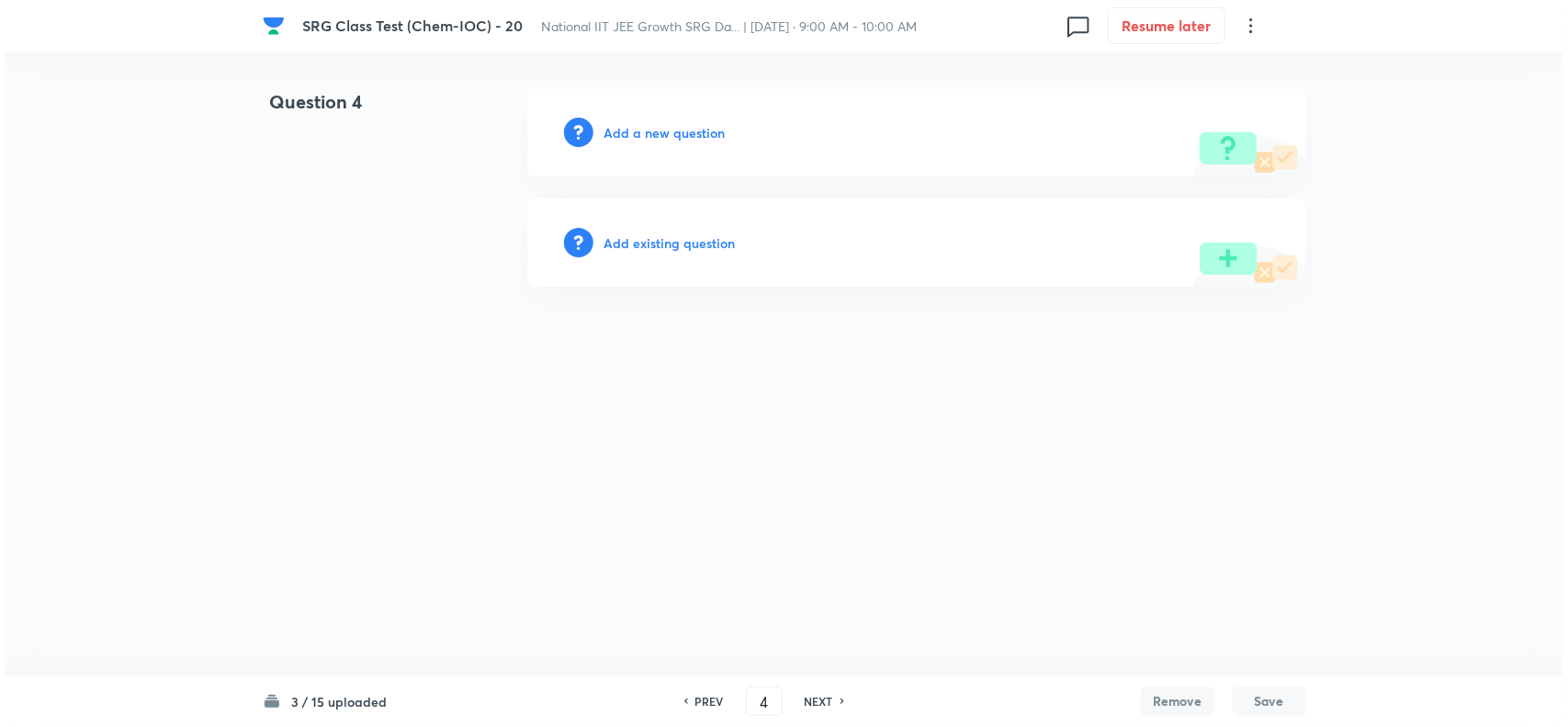
scroll to position [0, 0]
click at [648, 136] on h6 "Add a new question" at bounding box center [664, 132] width 121 height 19
click at [648, 135] on h6 "Choose a question type" at bounding box center [675, 132] width 142 height 19
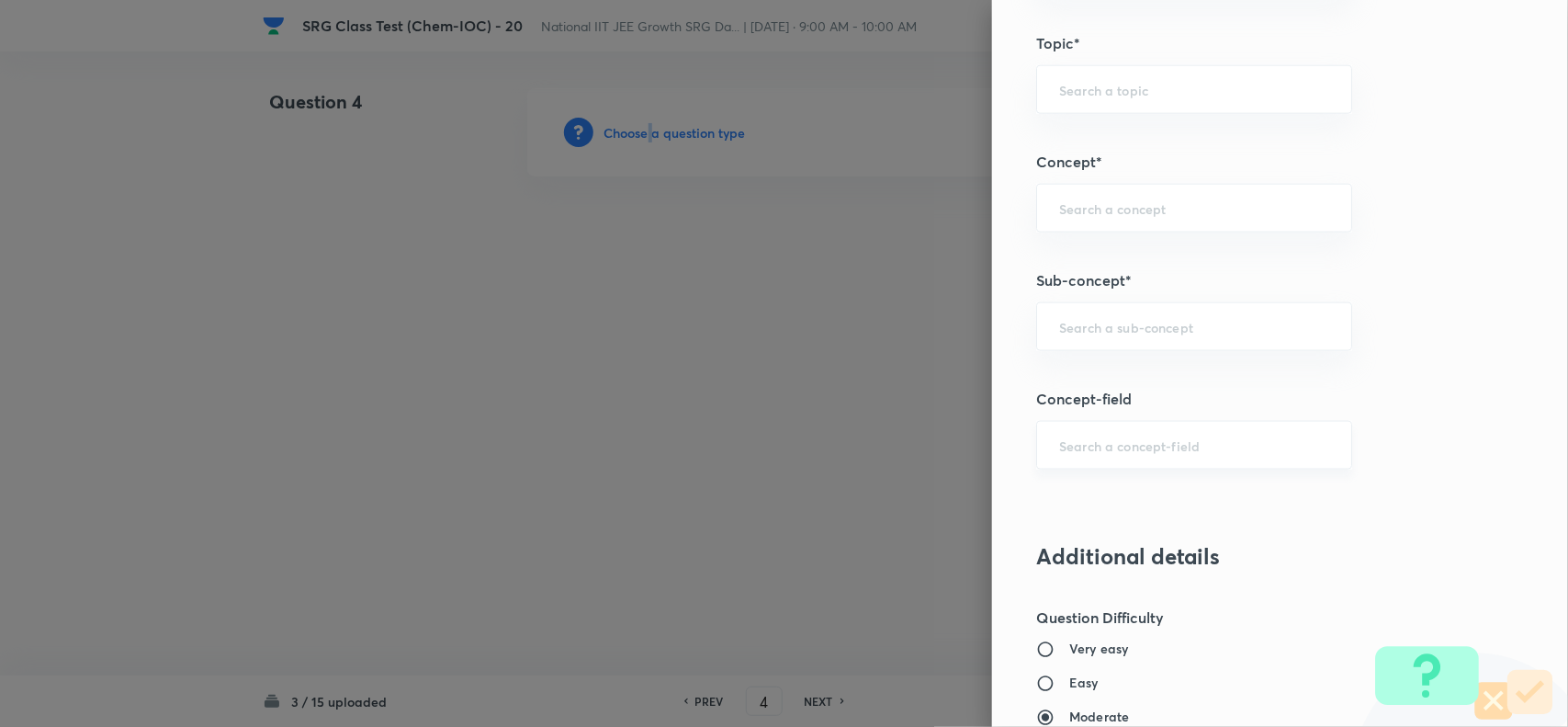
scroll to position [918, 0]
drag, startPoint x: 1063, startPoint y: 323, endPoint x: 1102, endPoint y: 322, distance: 39.0
click at [1075, 320] on input "text" at bounding box center [1194, 324] width 270 height 17
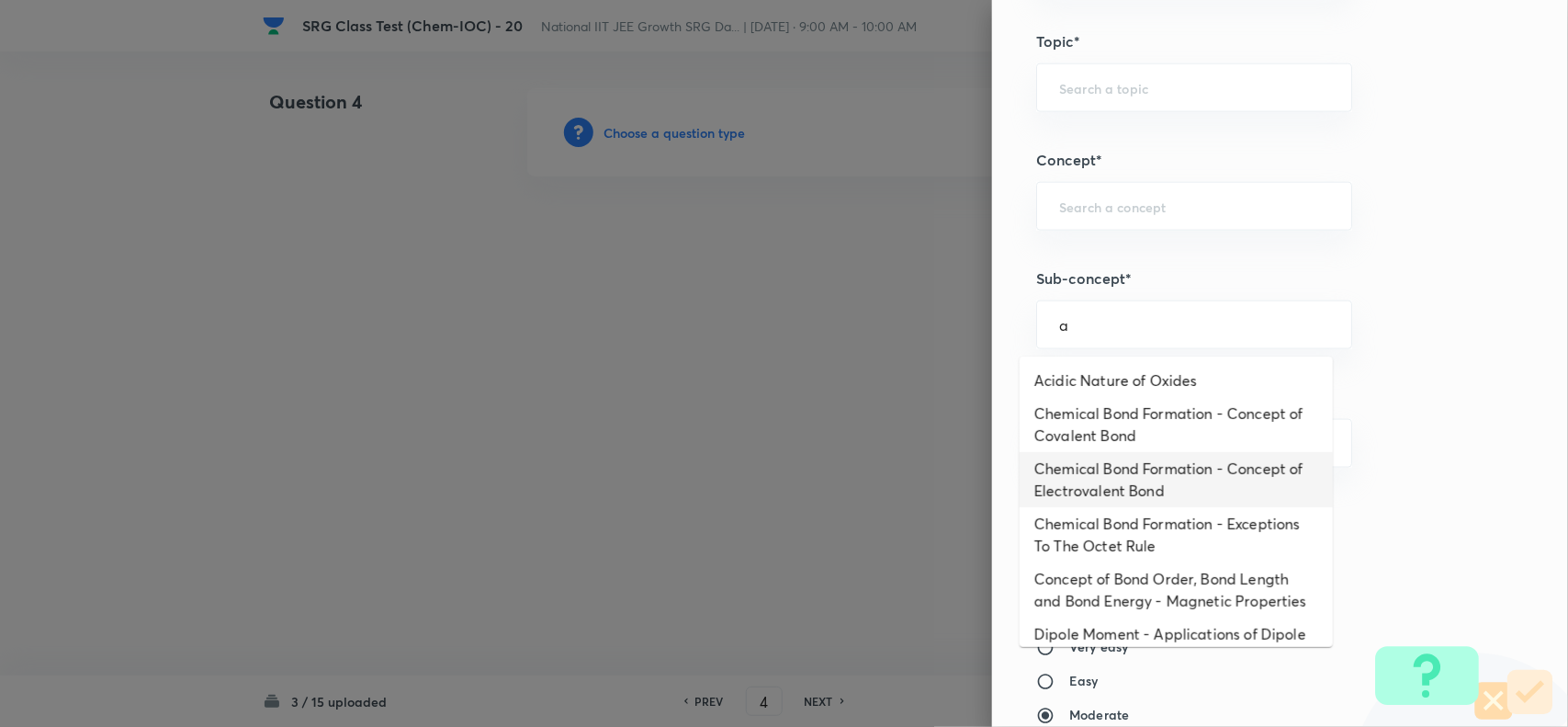
click at [1089, 464] on li "Chemical Bond Formation - Concept of Electrovalent Bond" at bounding box center [1176, 480] width 313 height 55
type input "Chemical Bond Formation - Concept of Electrovalent Bond"
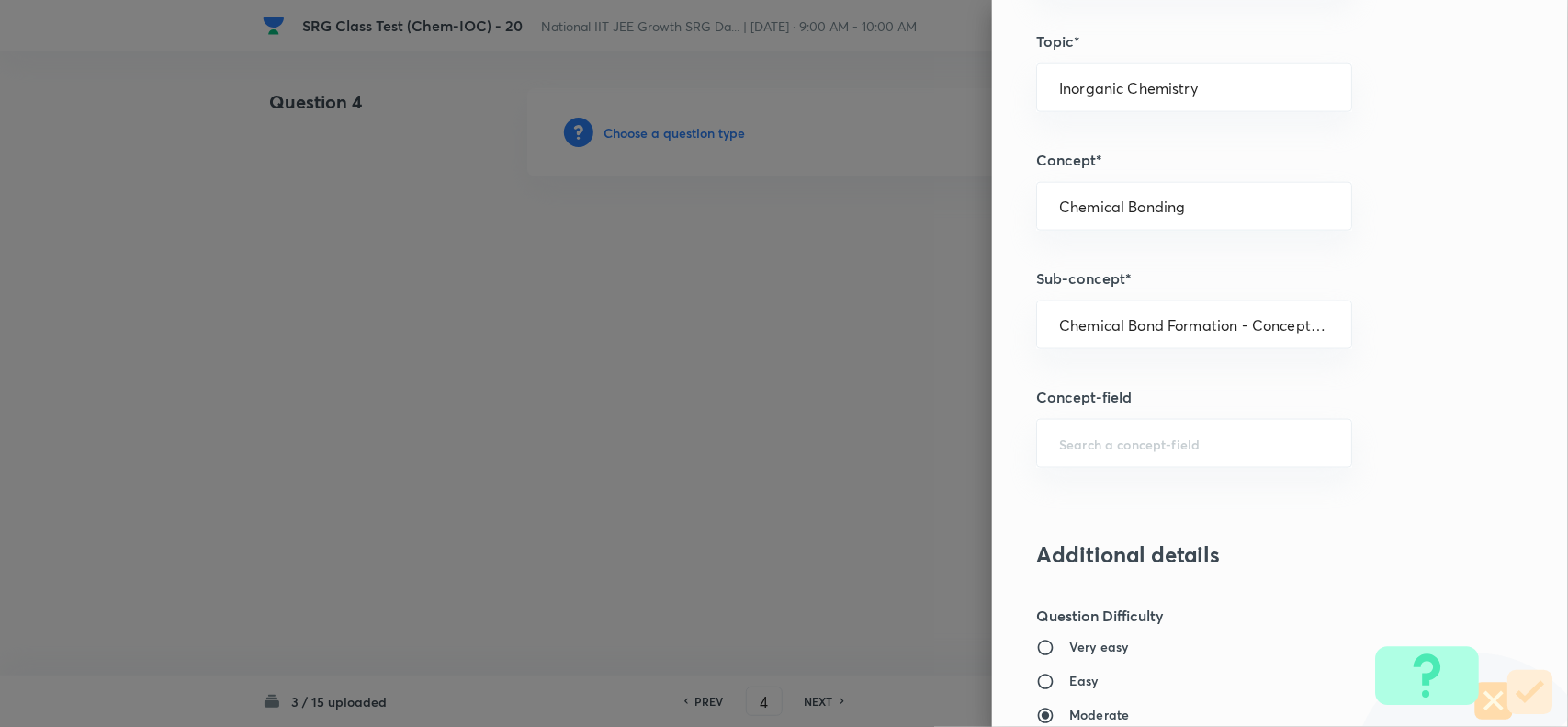
type input "Chemistry"
type input "Inorganic Chemistry"
type input "Chemical Bonding"
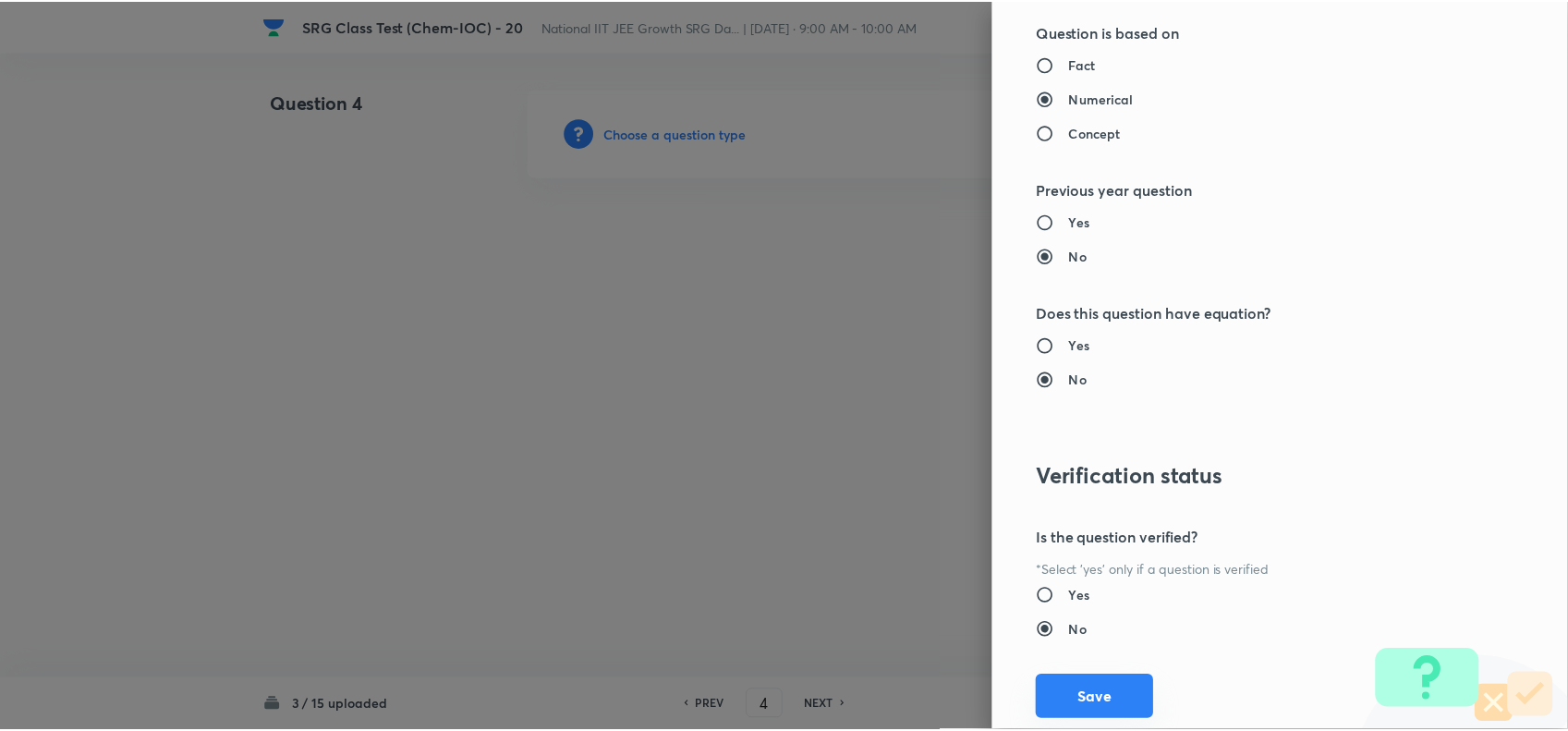
scroll to position [1790, 0]
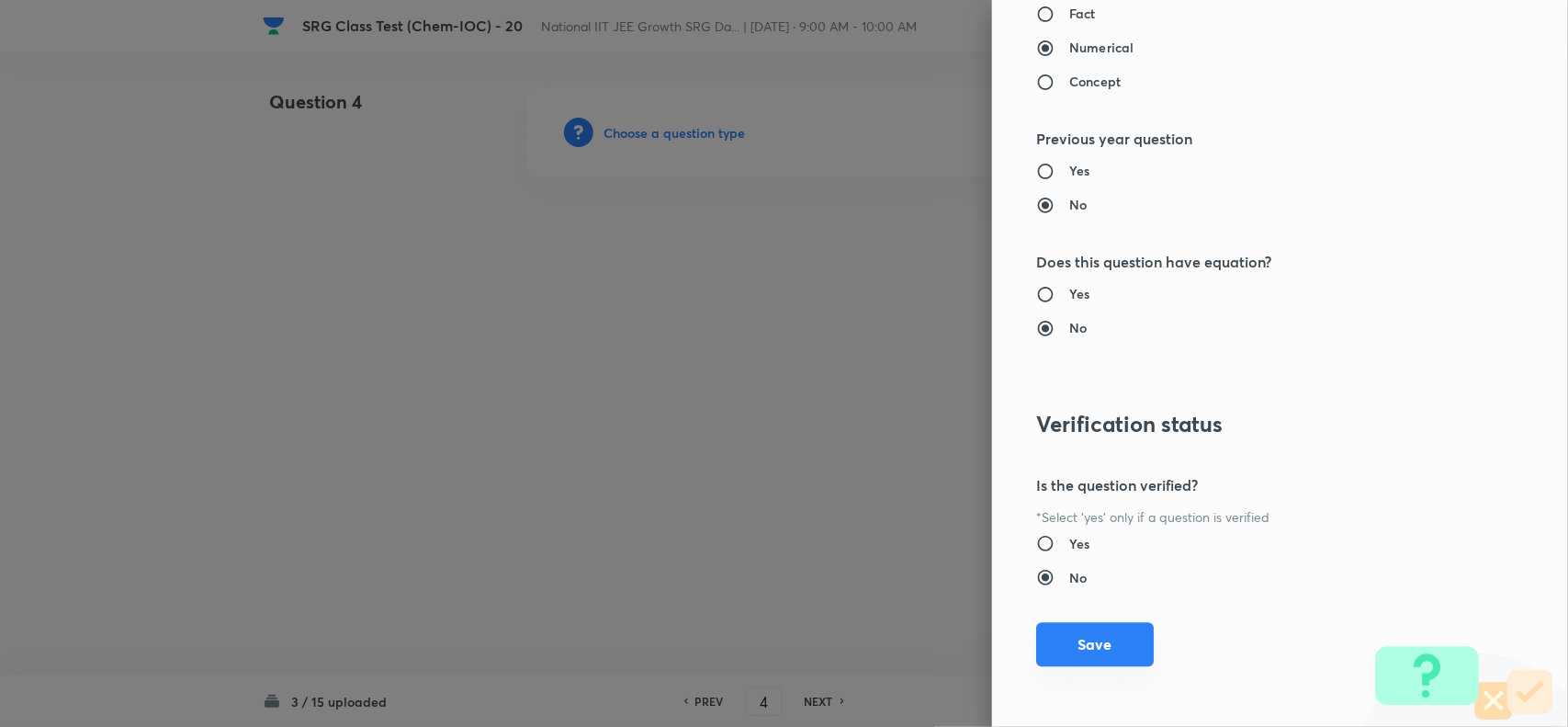
click at [1103, 650] on button "Save" at bounding box center [1095, 644] width 118 height 44
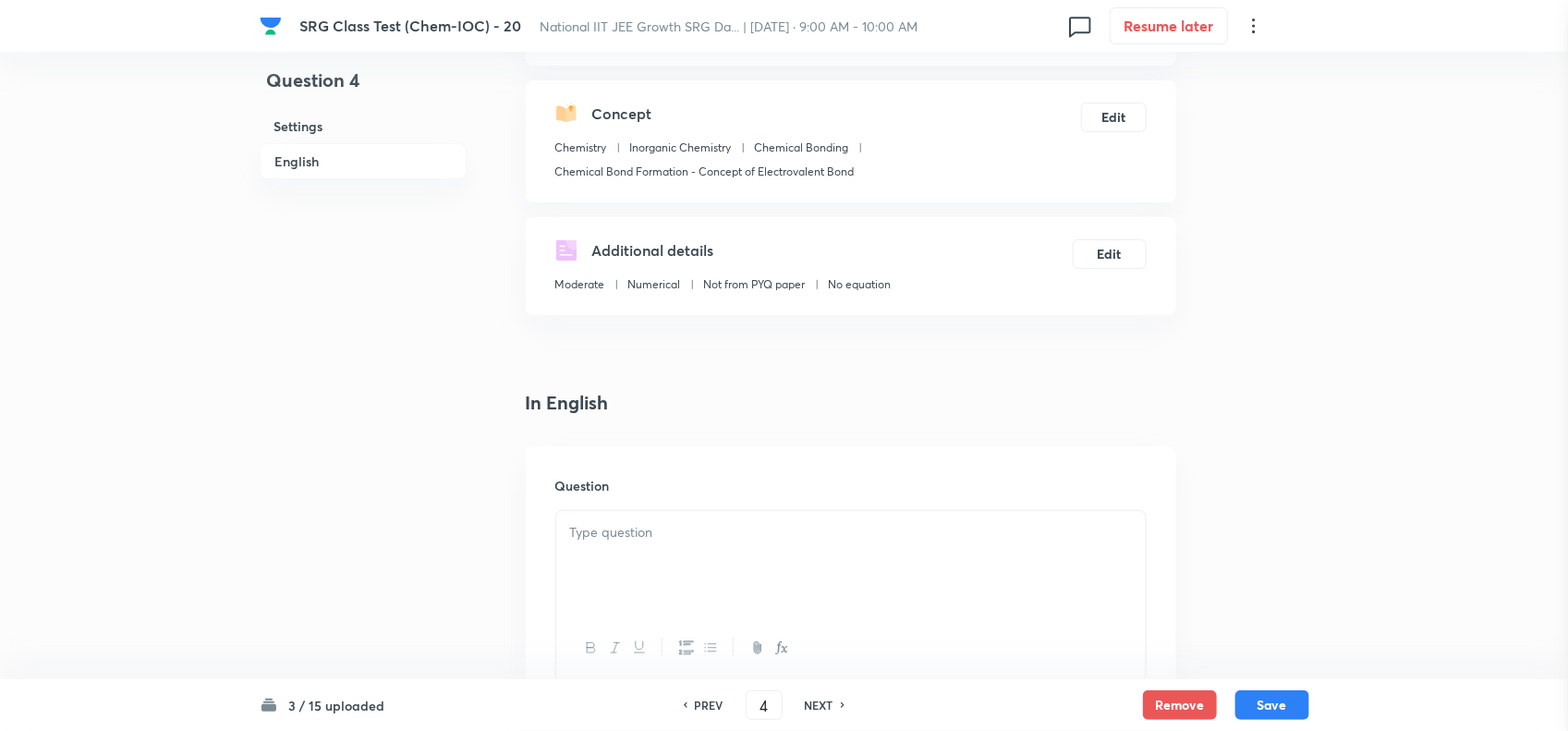
scroll to position [346, 0]
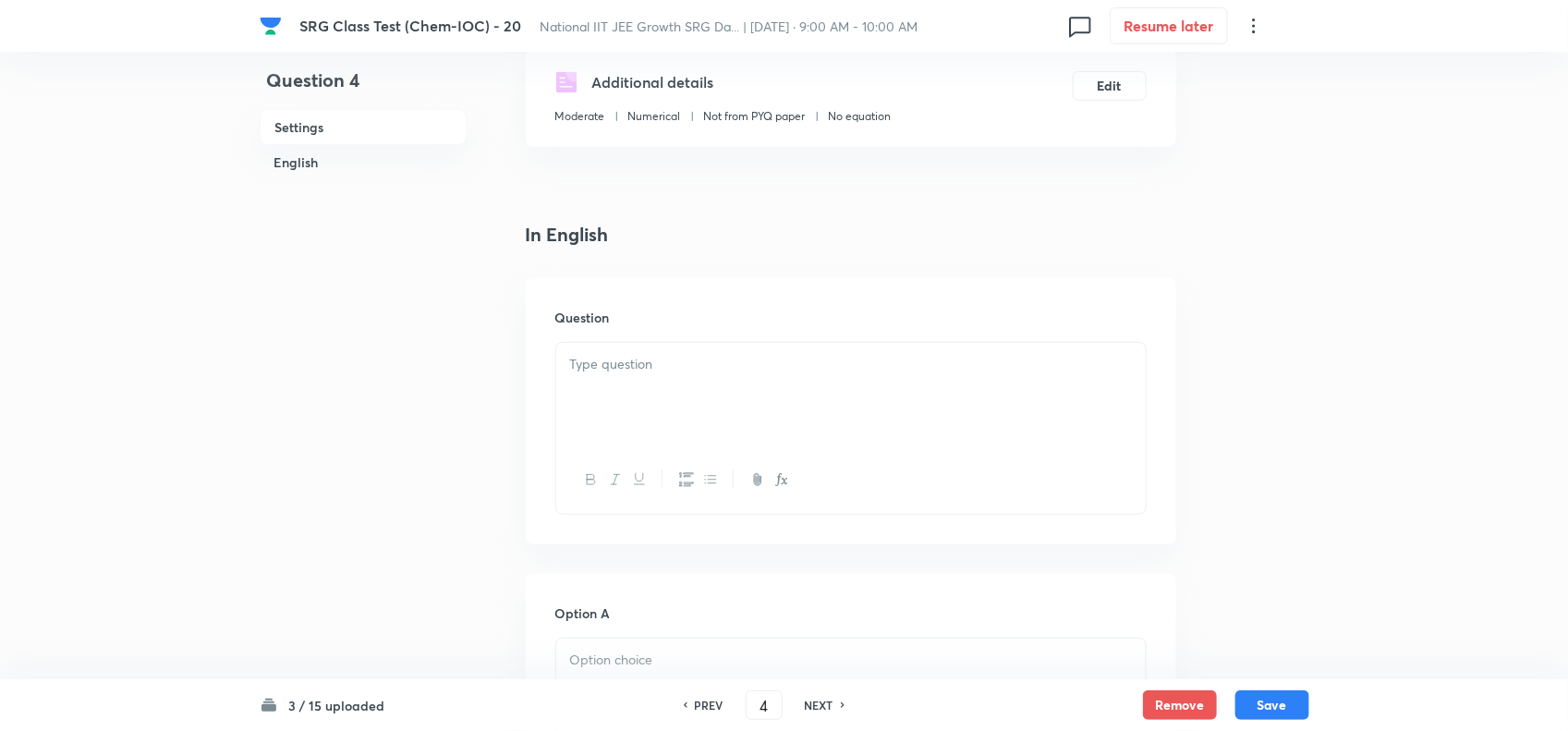
click at [728, 434] on div at bounding box center [851, 394] width 590 height 103
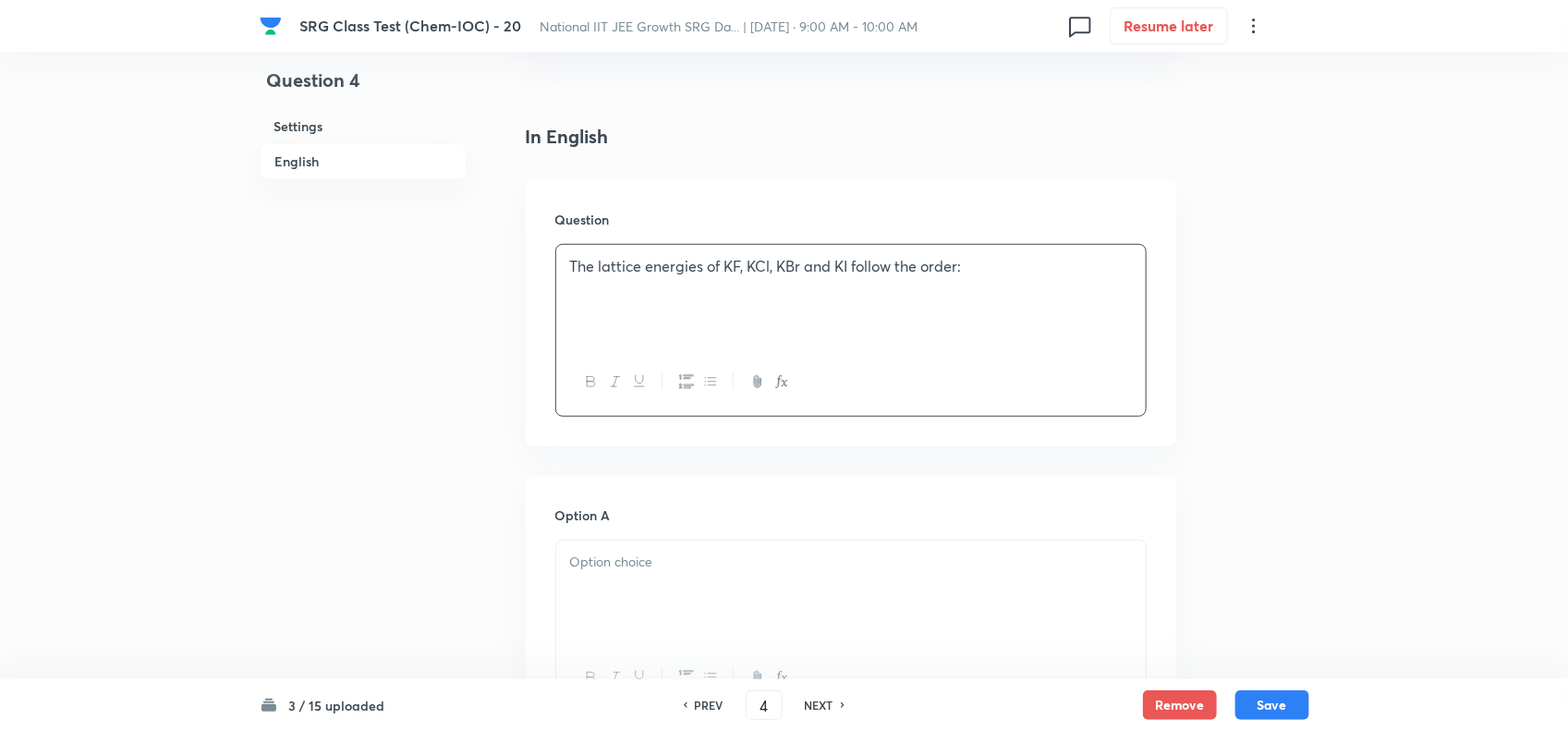
scroll to position [577, 0]
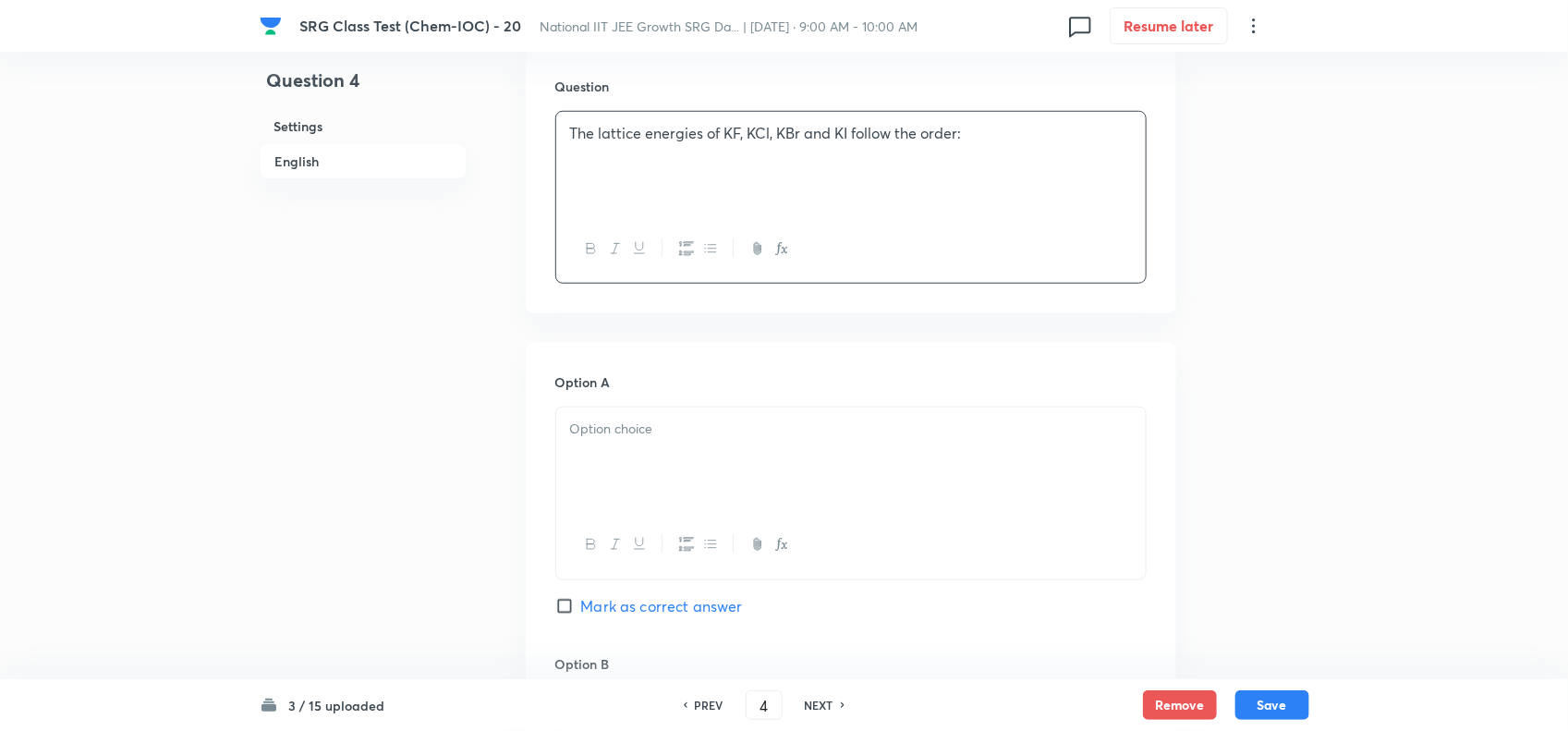
click at [756, 413] on div at bounding box center [851, 459] width 590 height 103
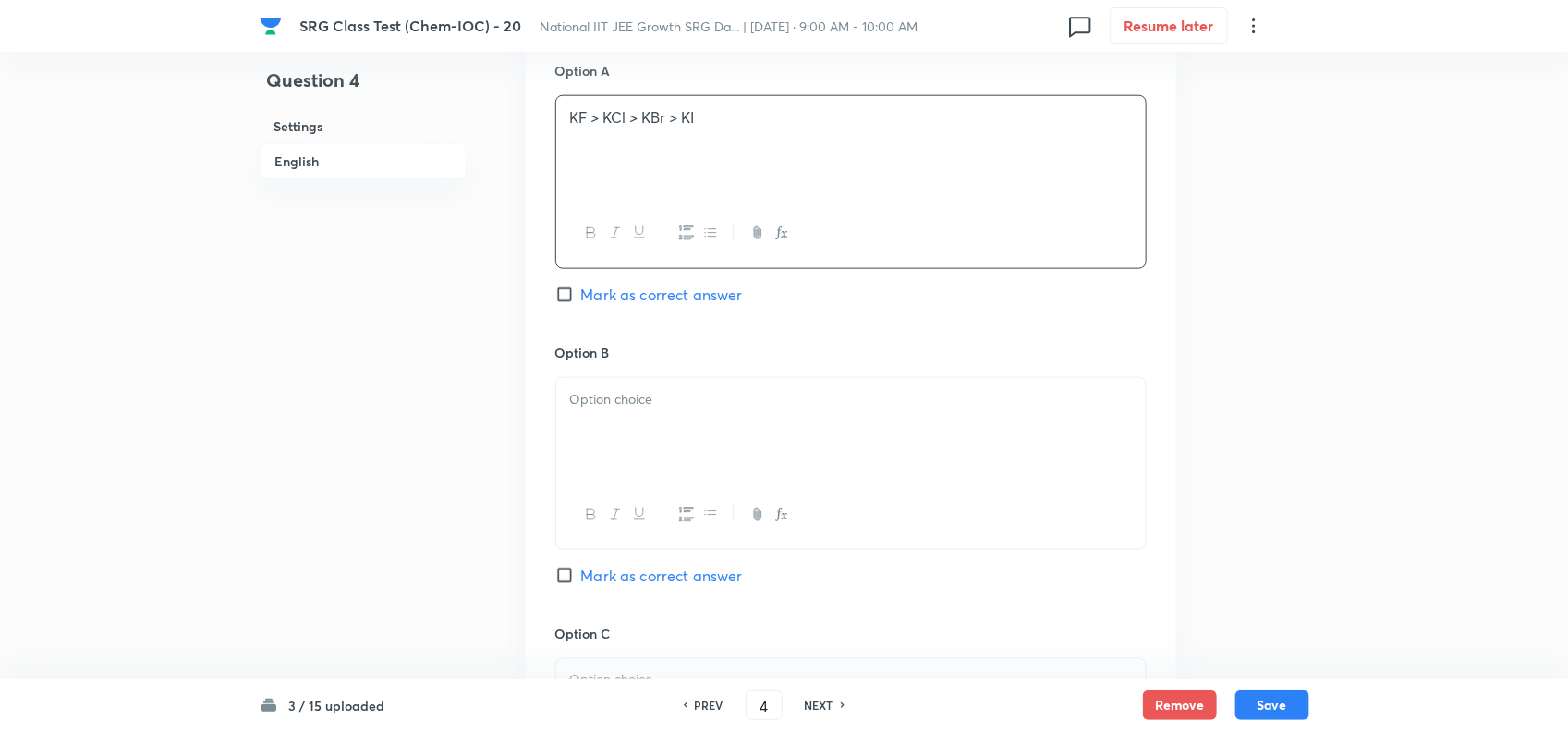
scroll to position [923, 0]
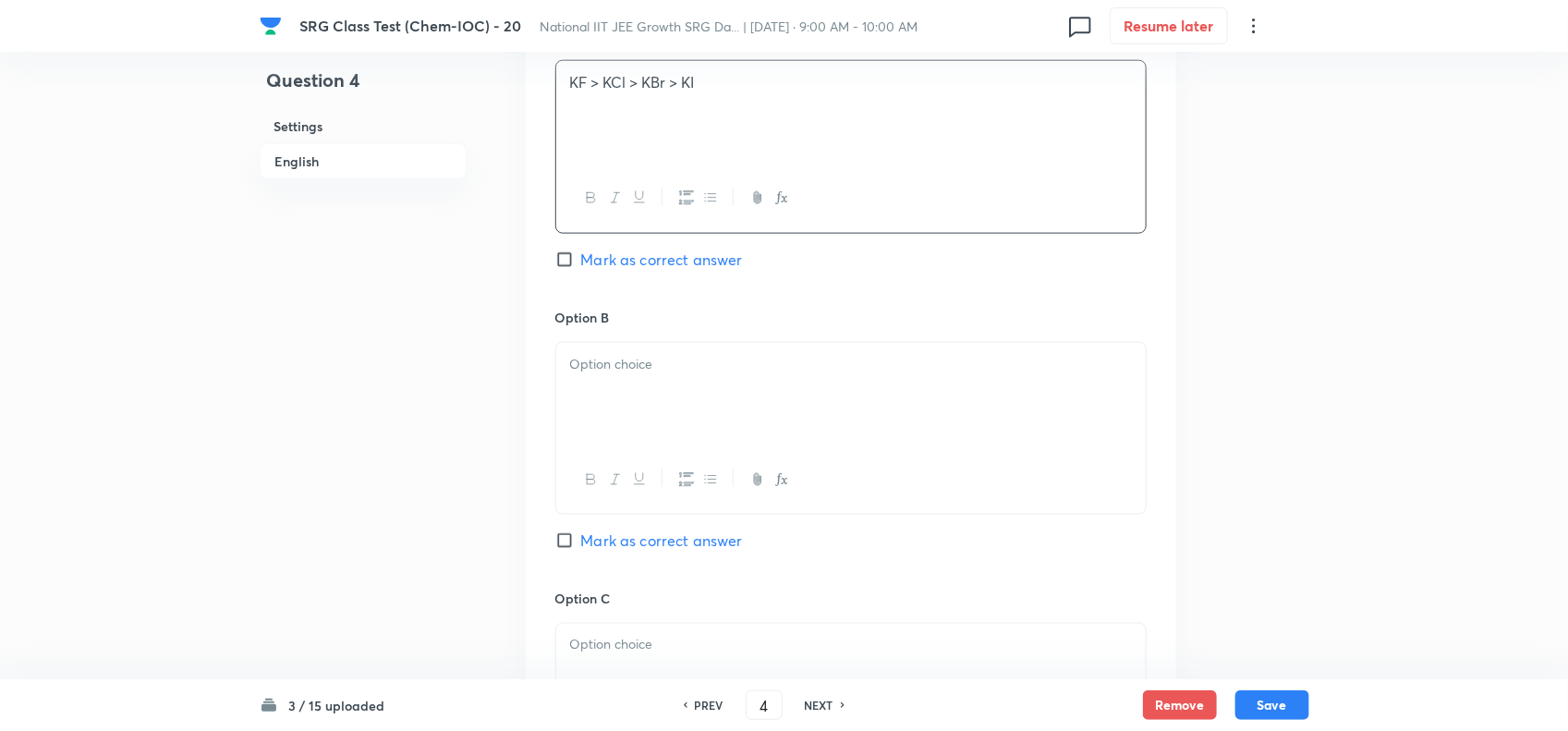
click at [589, 260] on span "Mark as correct answer" at bounding box center [661, 259] width 162 height 22
click at [581, 260] on input "Mark as correct answer" at bounding box center [568, 259] width 26 height 18
checkbox input "true"
click at [633, 397] on div at bounding box center [851, 394] width 590 height 103
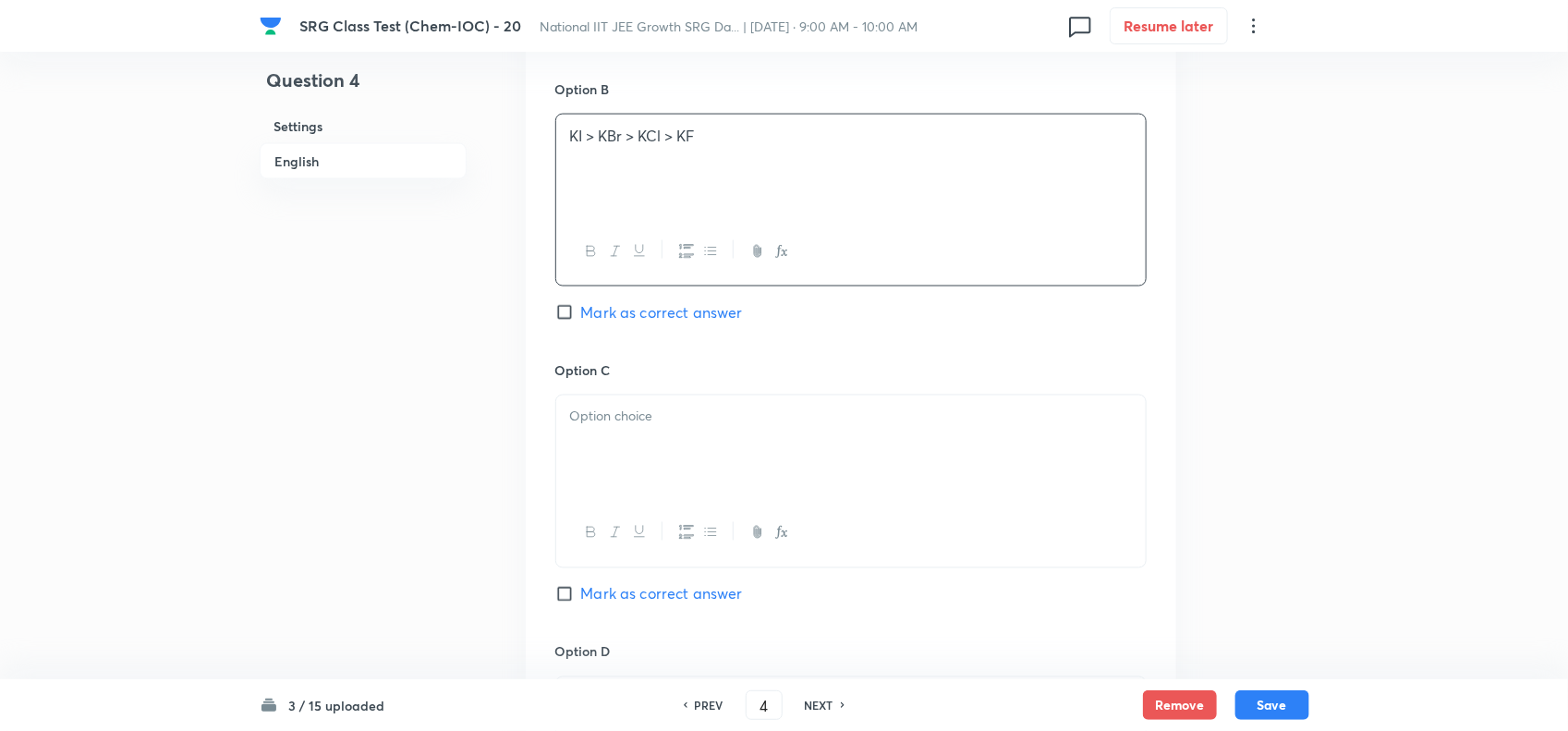
scroll to position [1155, 0]
click at [693, 440] on div at bounding box center [851, 444] width 590 height 103
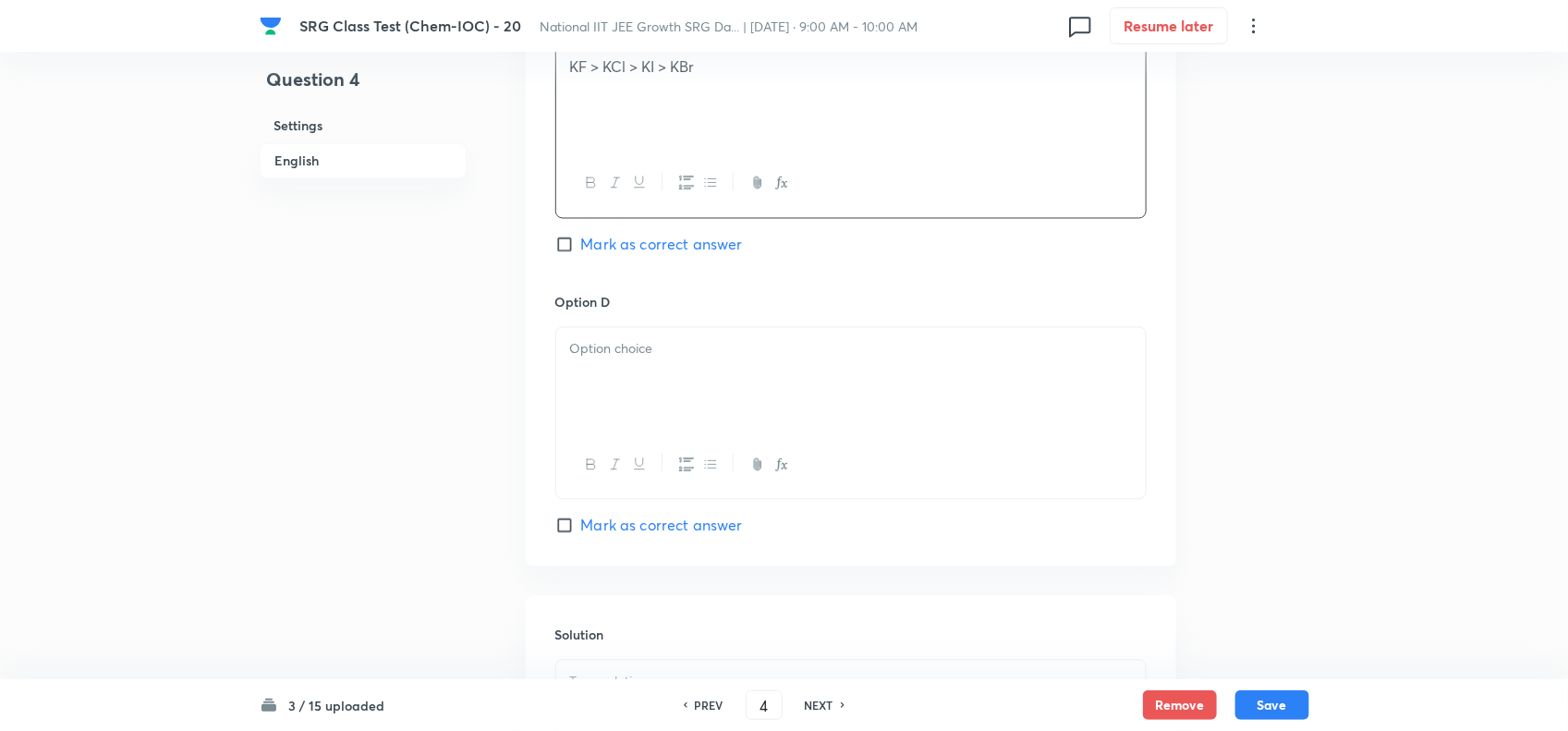
click at [706, 415] on div at bounding box center [851, 380] width 590 height 103
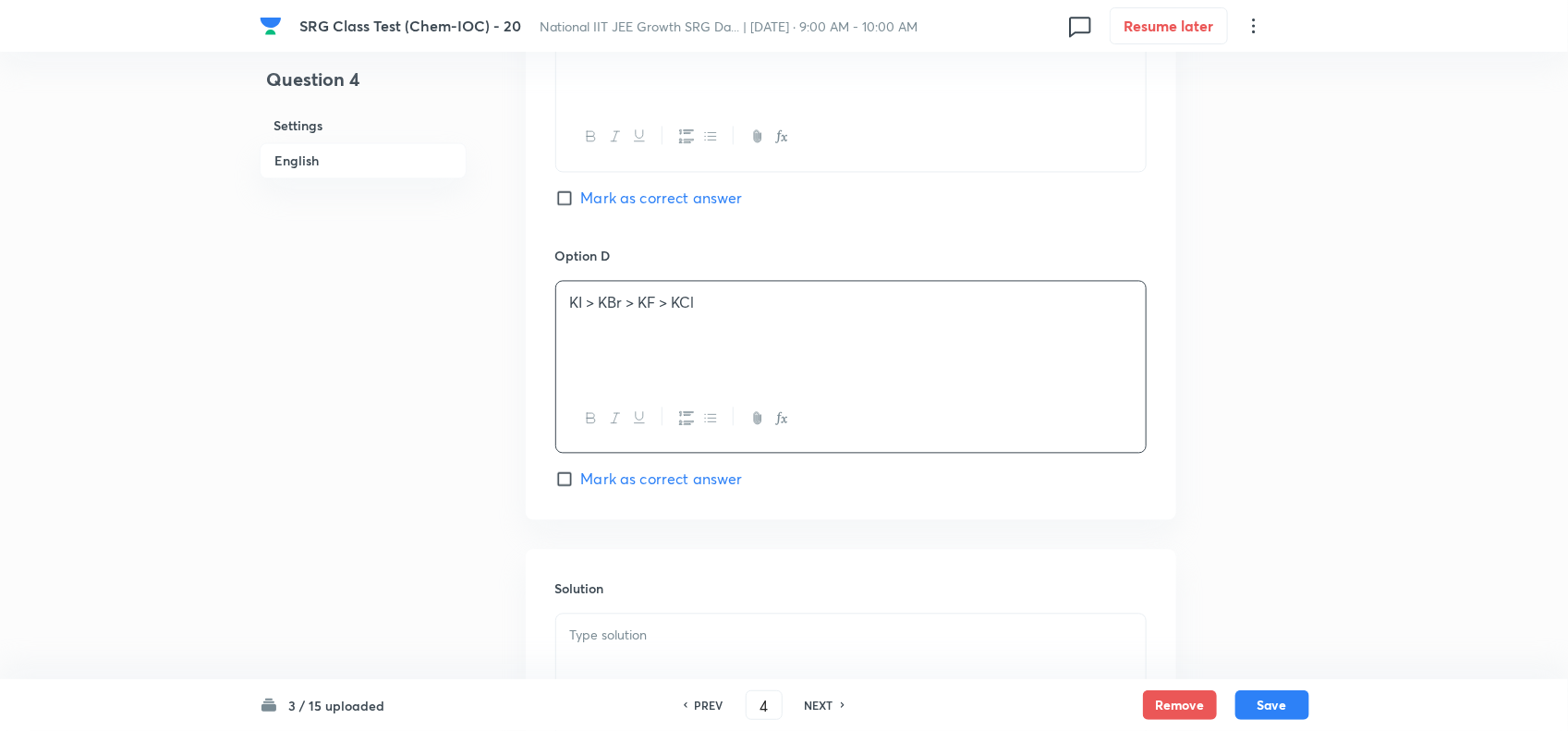
scroll to position [1803, 0]
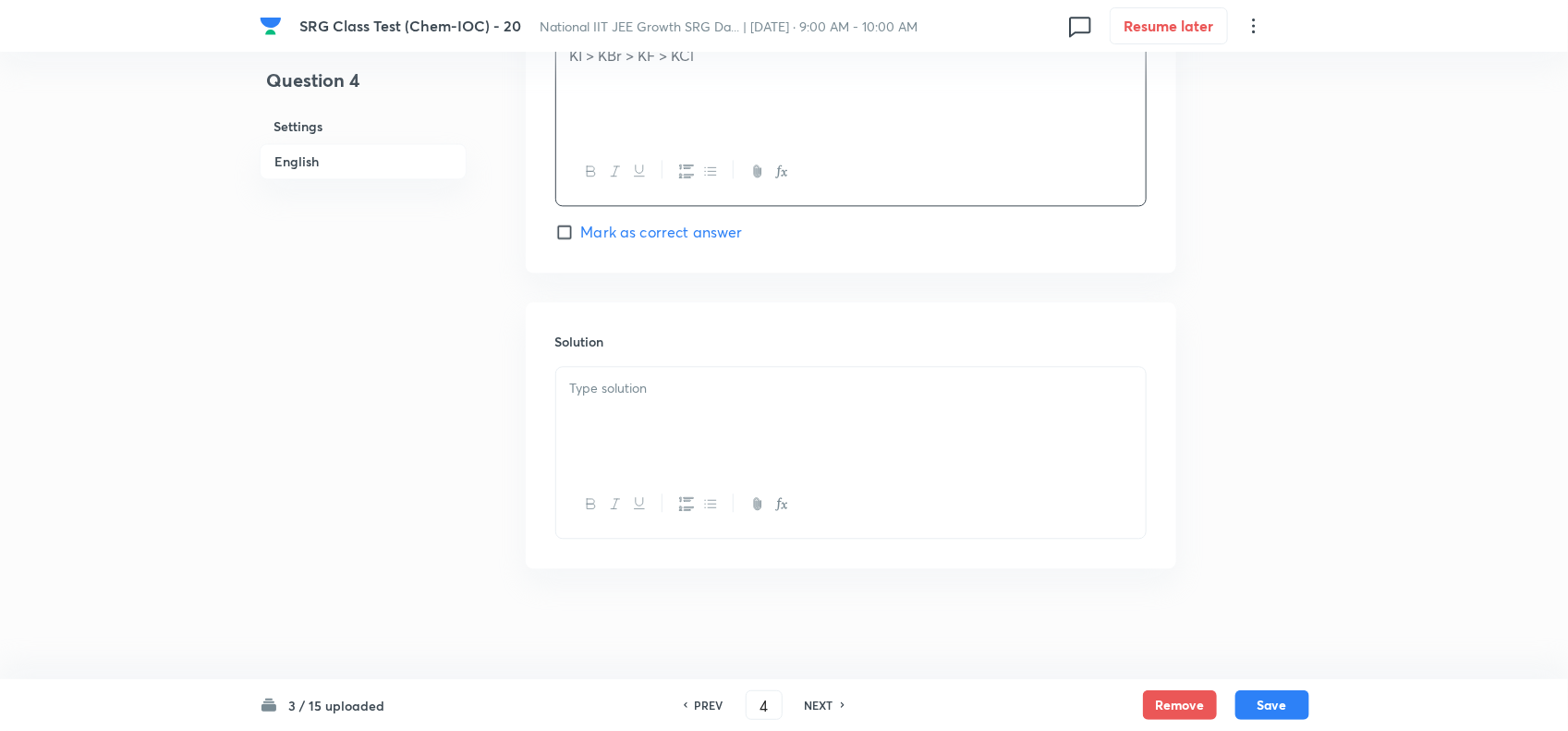
click at [684, 458] on div at bounding box center [851, 418] width 590 height 103
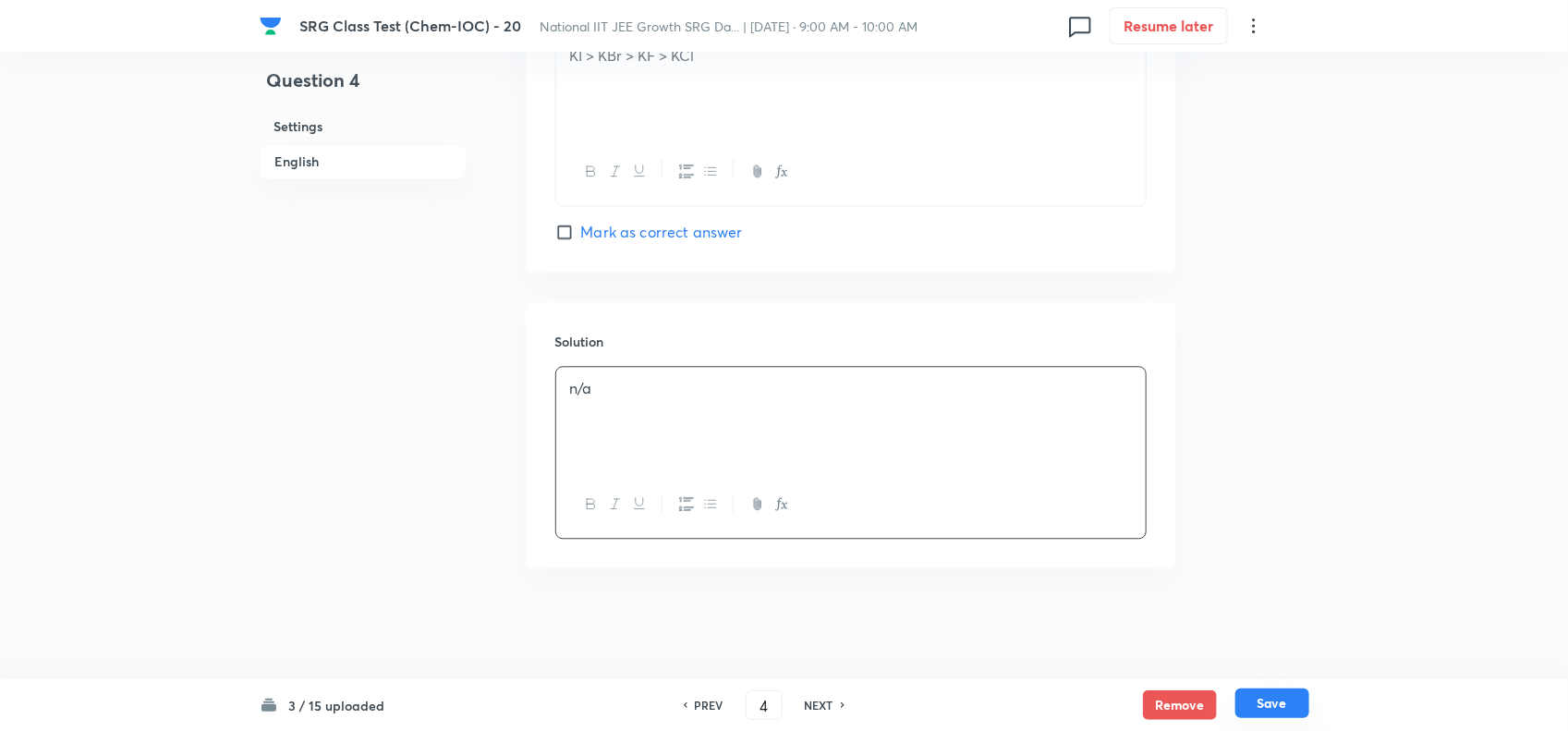
click at [1286, 704] on button "Save" at bounding box center [1272, 702] width 74 height 30
type input "5"
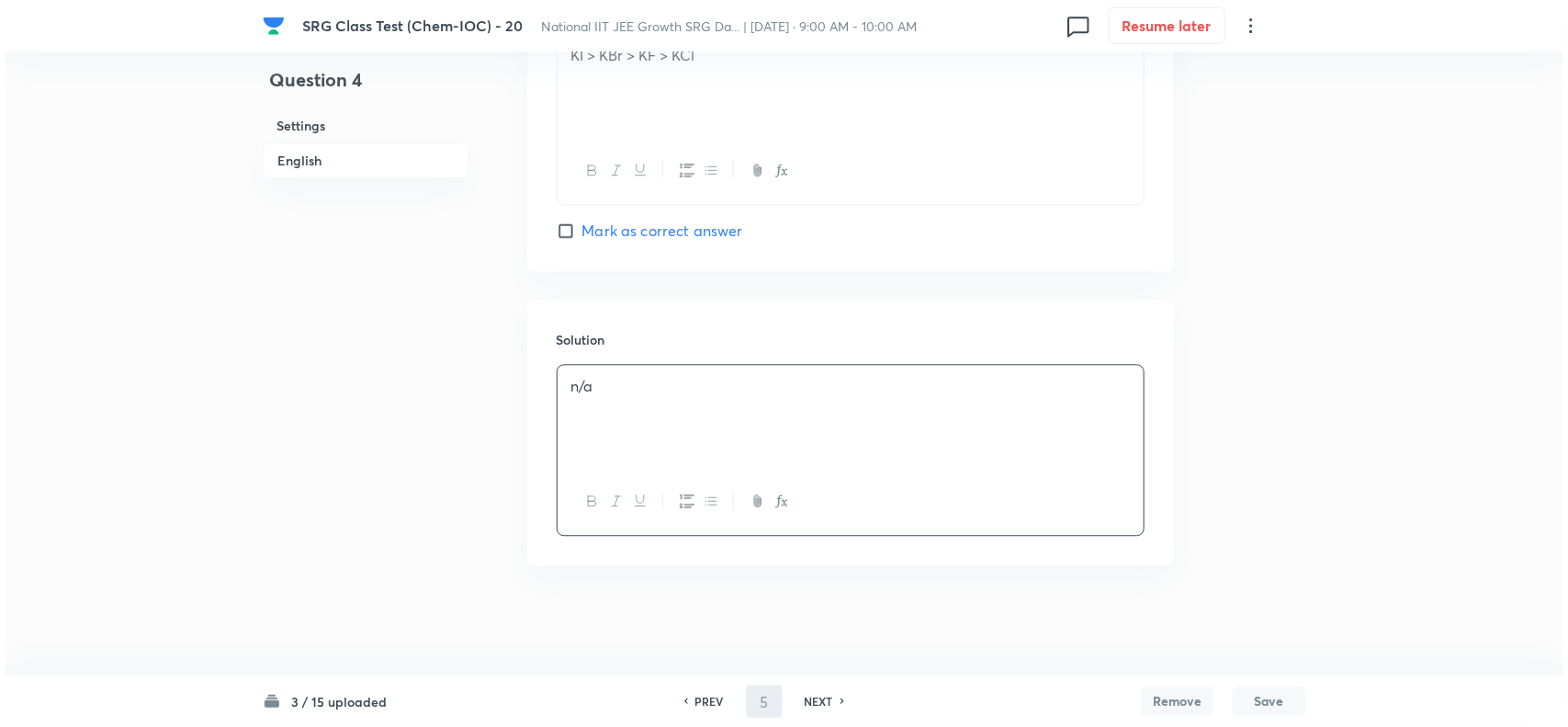
scroll to position [0, 0]
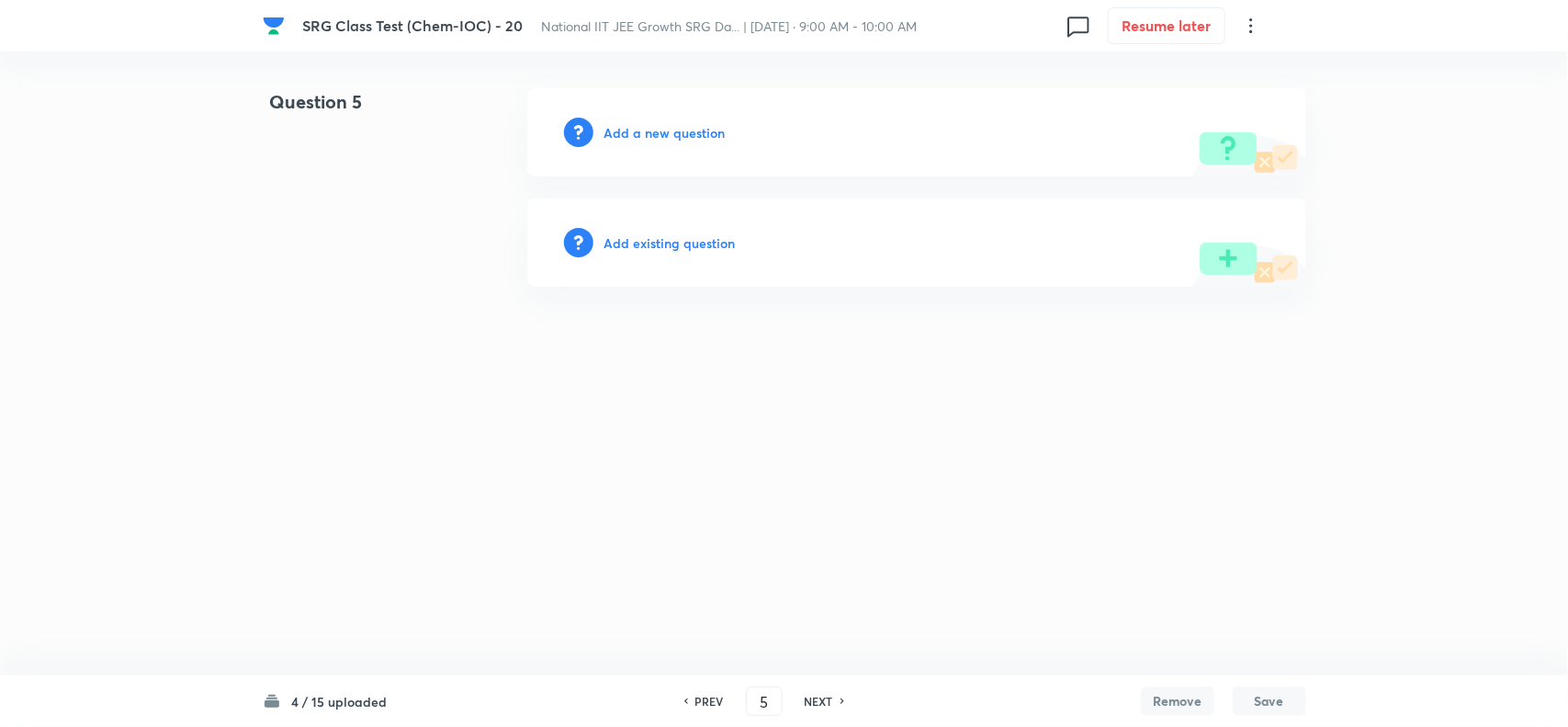
click at [674, 123] on h6 "Add a new question" at bounding box center [664, 132] width 121 height 19
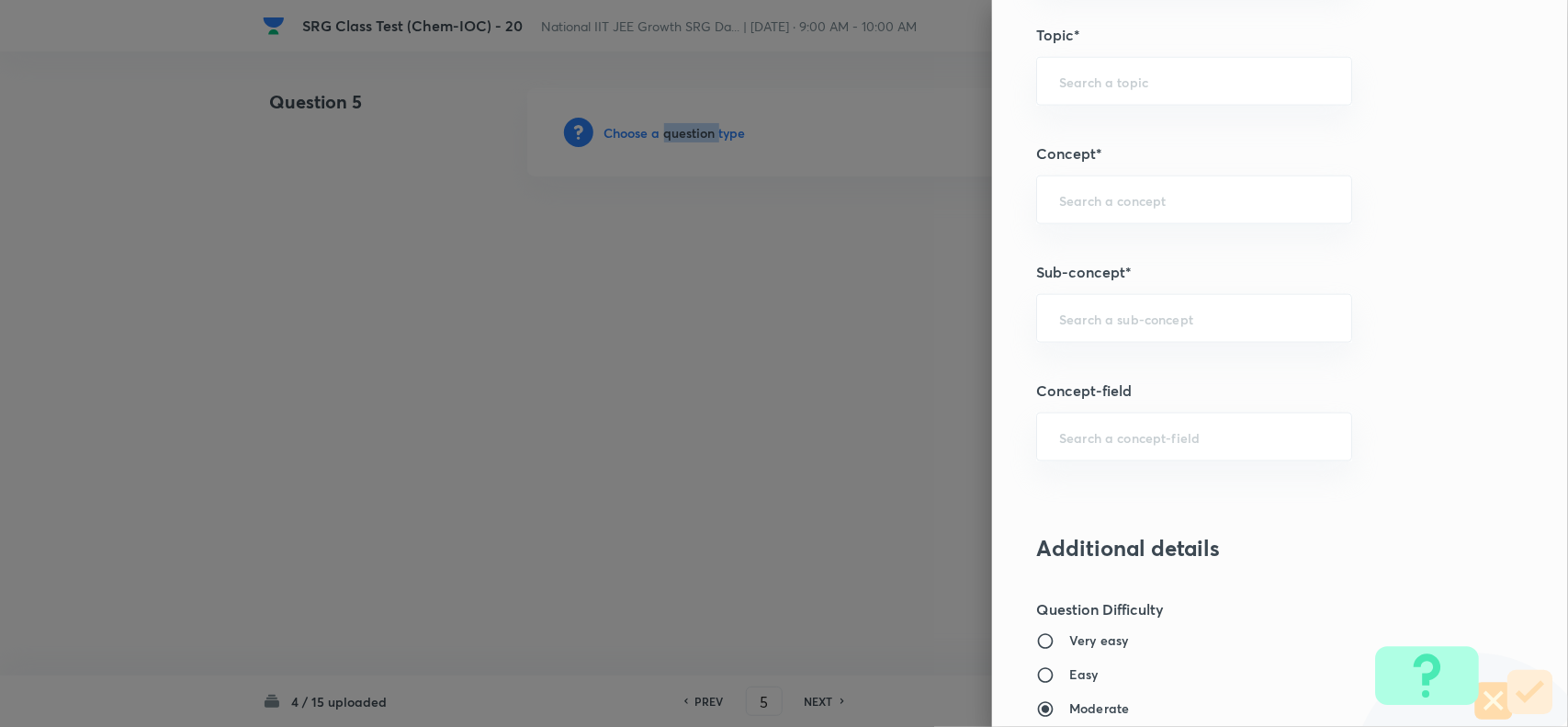
scroll to position [1033, 0]
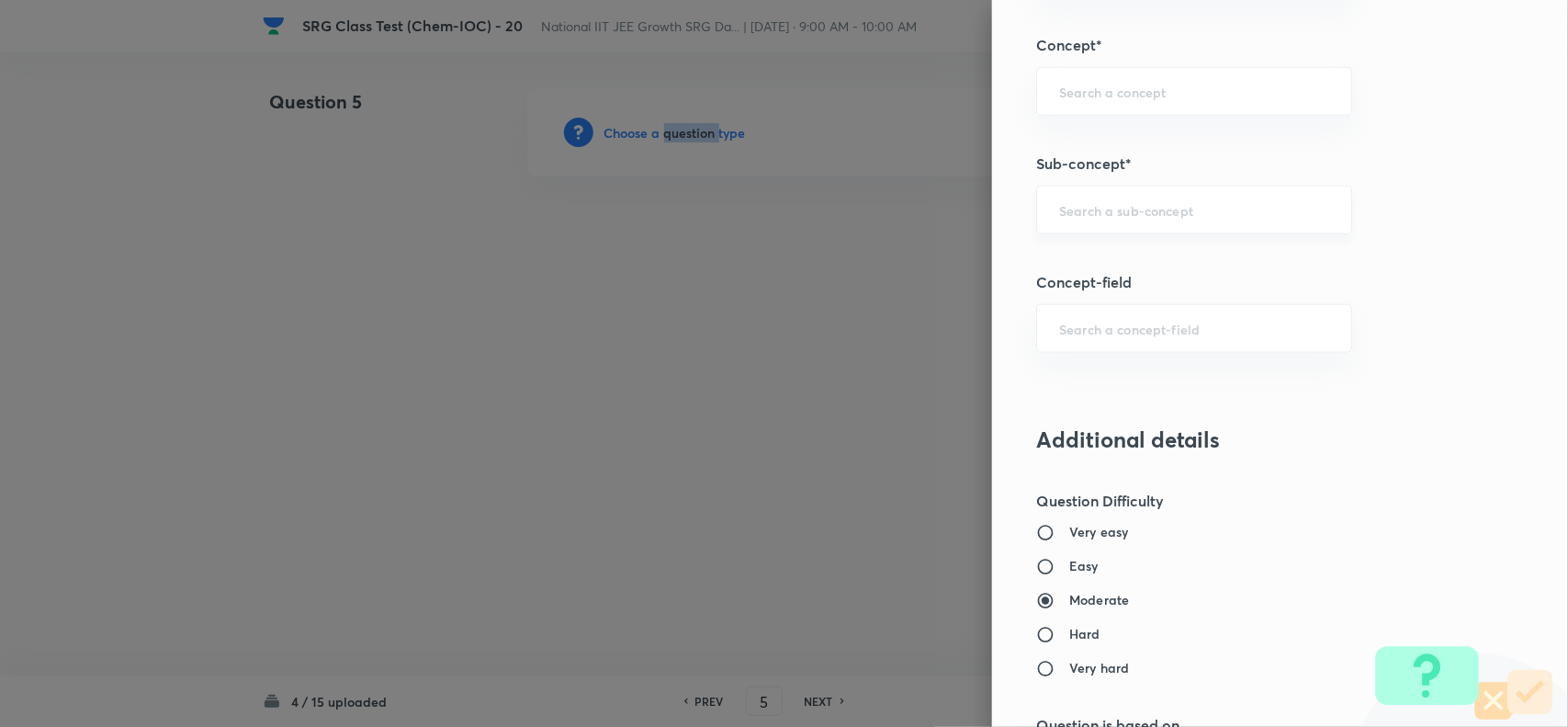
drag, startPoint x: 1095, startPoint y: 222, endPoint x: 1104, endPoint y: 221, distance: 9.1
click at [1098, 221] on div "​" at bounding box center [1194, 209] width 316 height 49
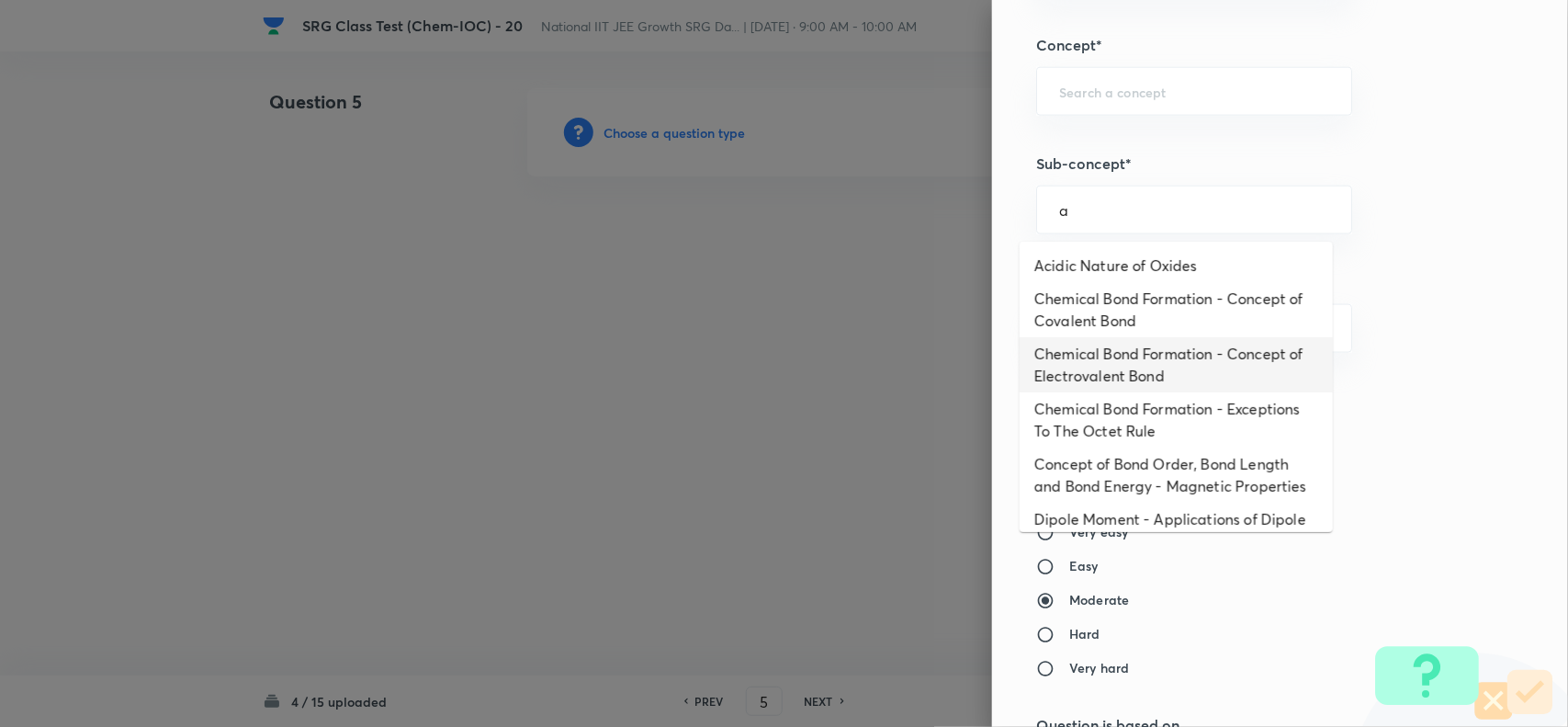
click at [1086, 383] on li "Chemical Bond Formation - Concept of Electrovalent Bond" at bounding box center [1176, 364] width 313 height 55
type input "Chemical Bond Formation - Concept of Electrovalent Bond"
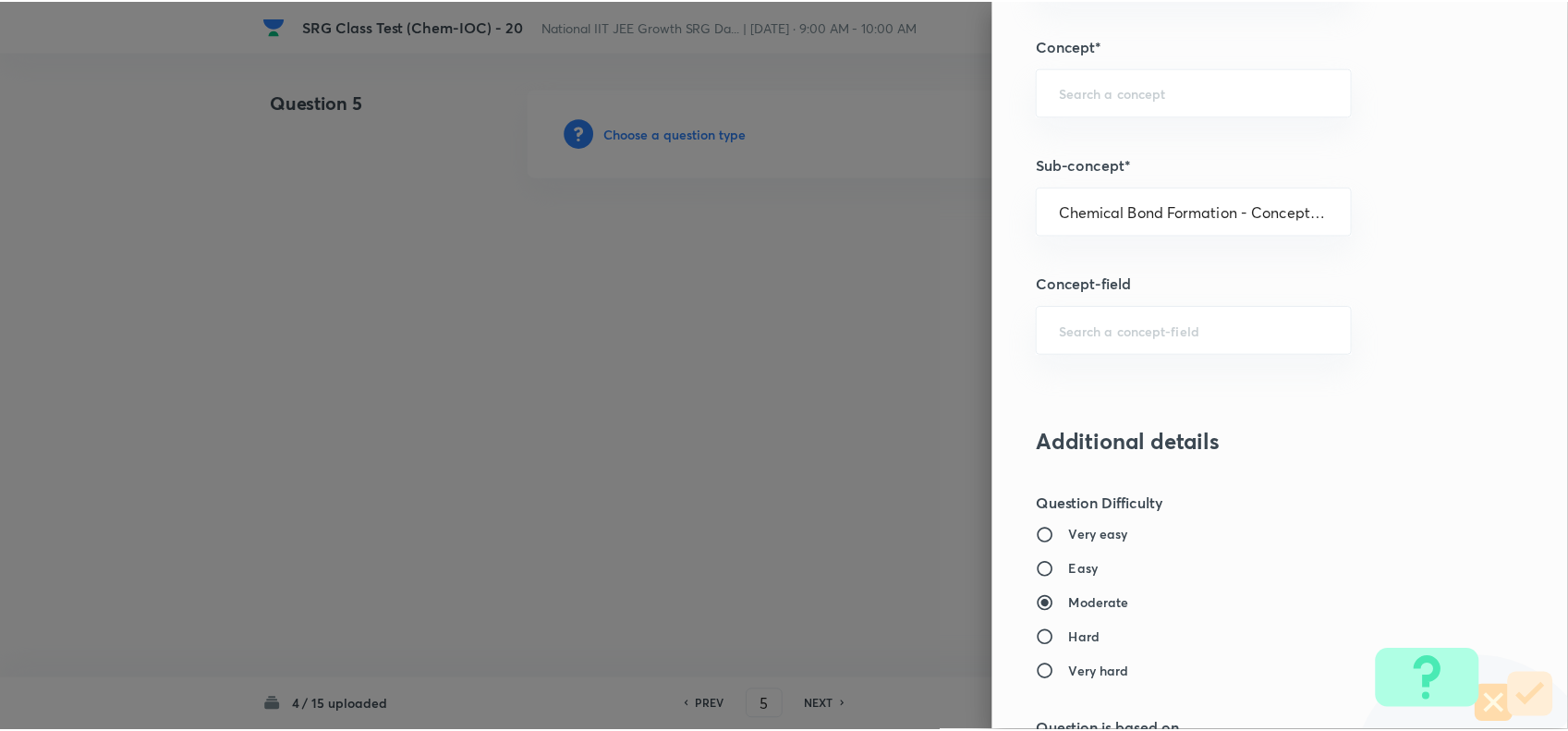
scroll to position [1790, 0]
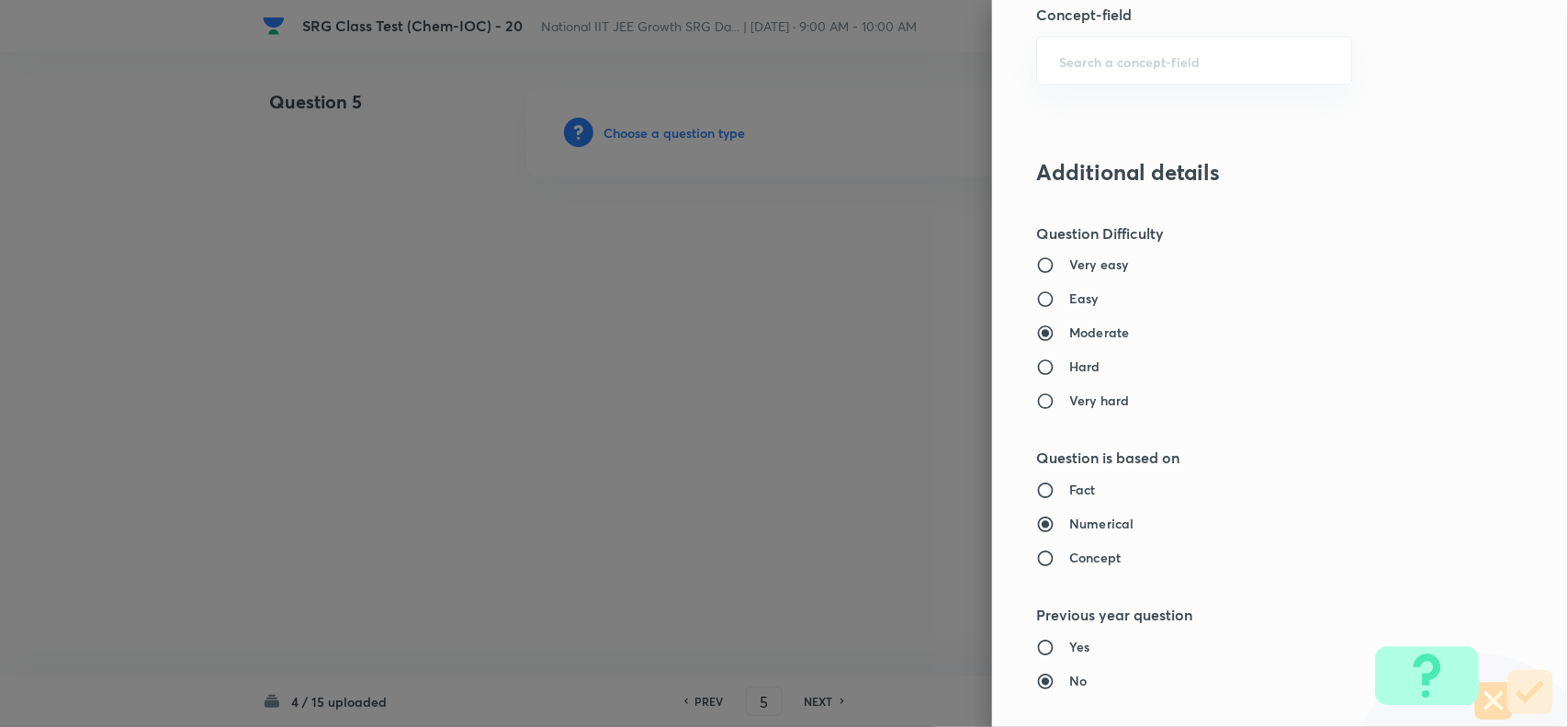
type input "Chemistry"
type input "Inorganic Chemistry"
type input "Chemical Bonding"
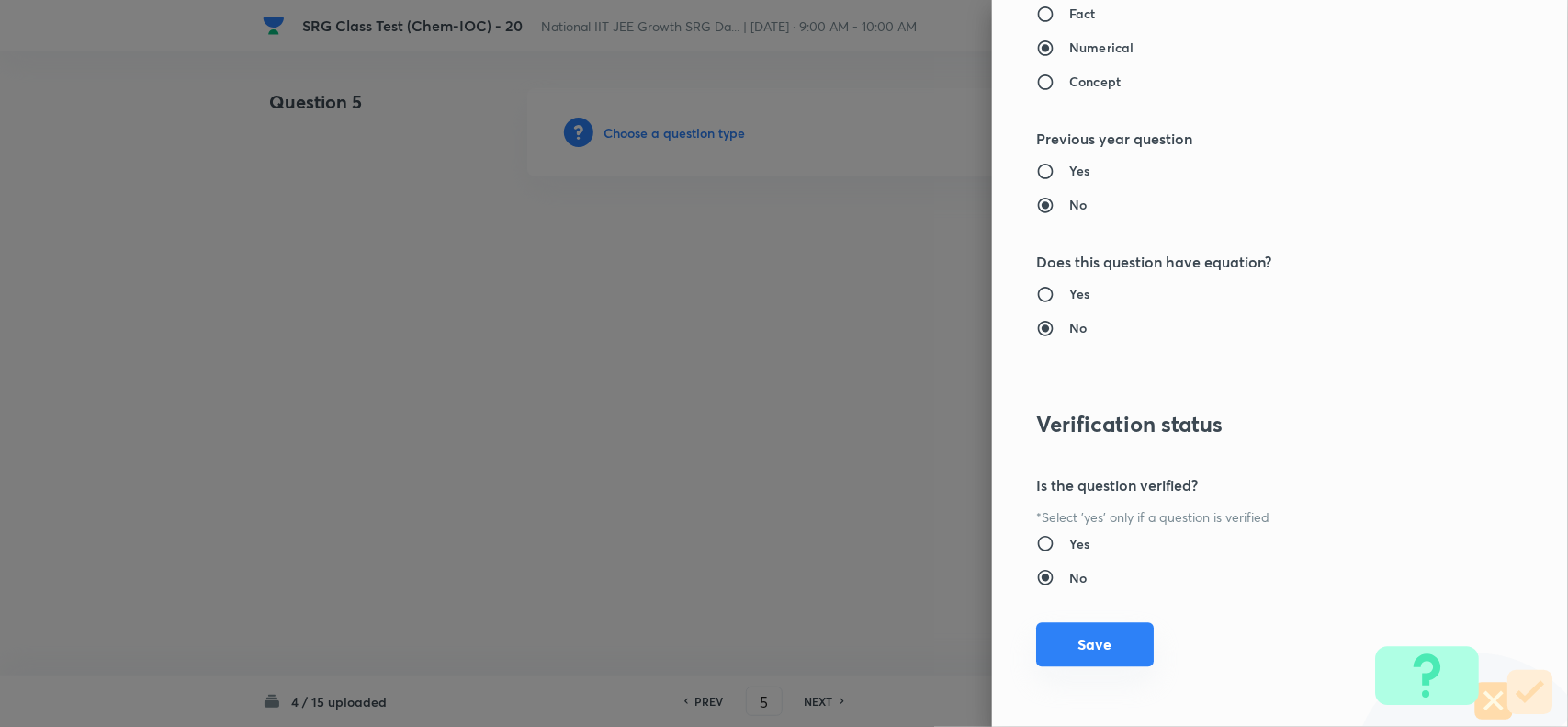
drag, startPoint x: 1088, startPoint y: 640, endPoint x: 662, endPoint y: 528, distance: 440.5
click at [1087, 640] on button "Save" at bounding box center [1095, 644] width 118 height 44
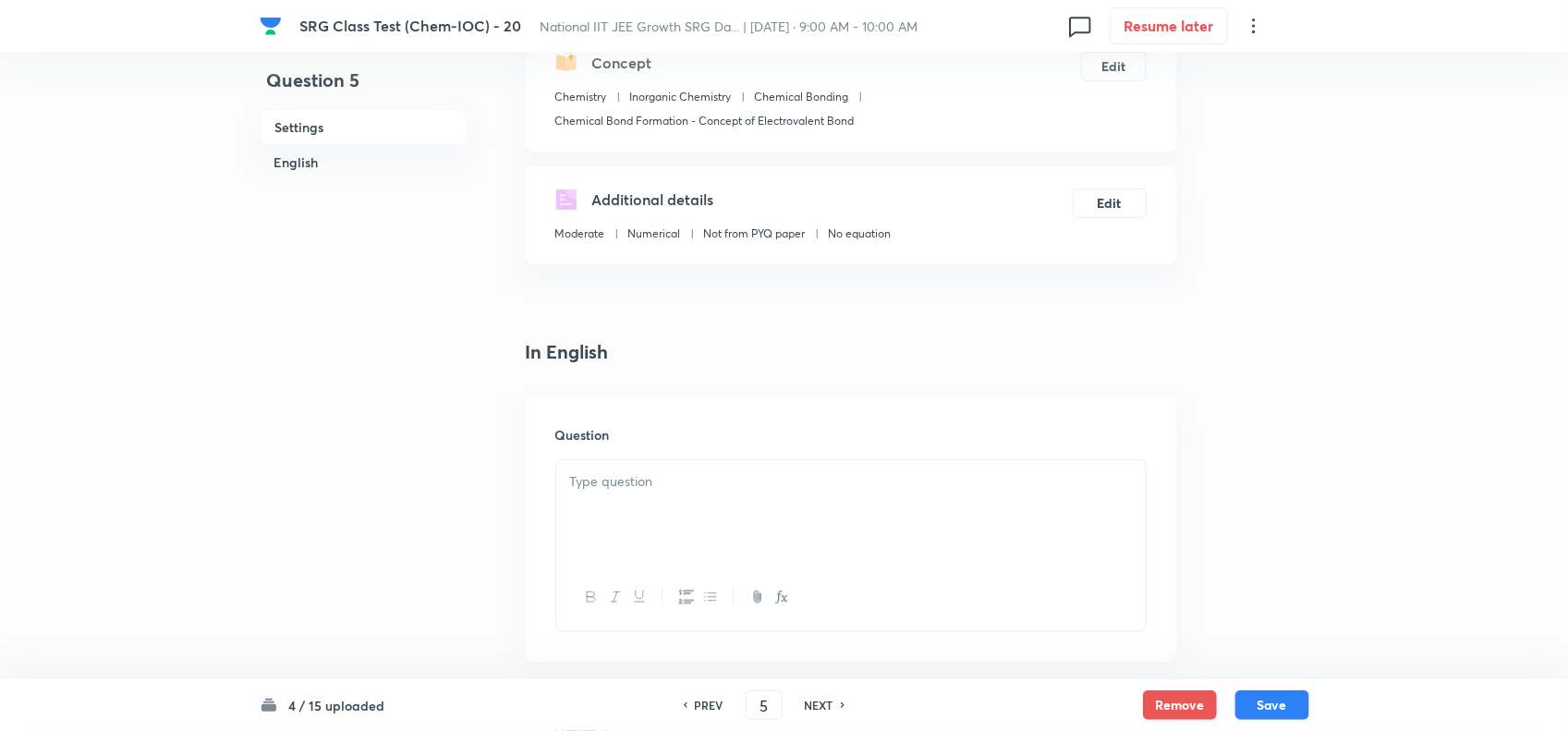
scroll to position [231, 0]
click at [642, 497] on div at bounding box center [851, 510] width 590 height 103
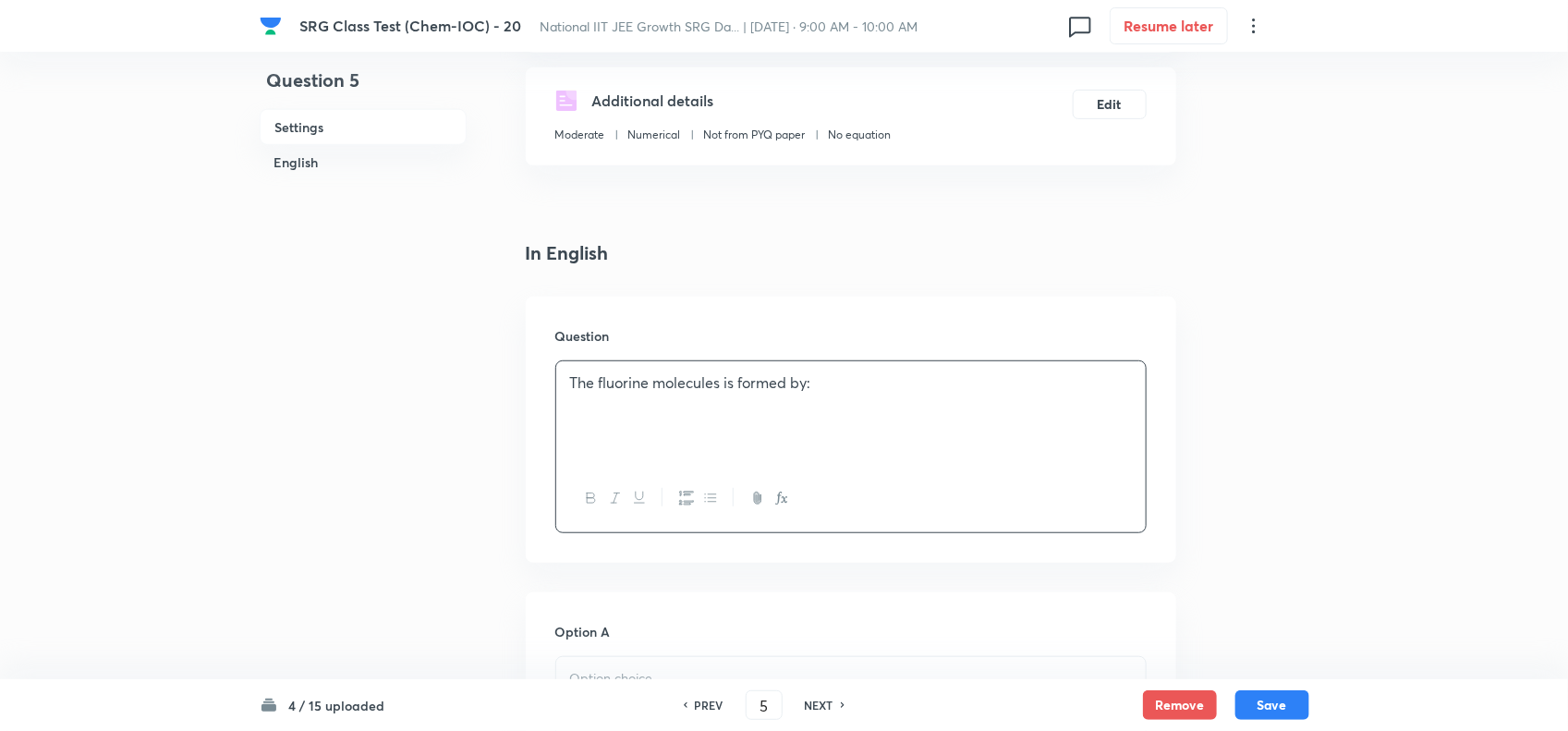
scroll to position [462, 0]
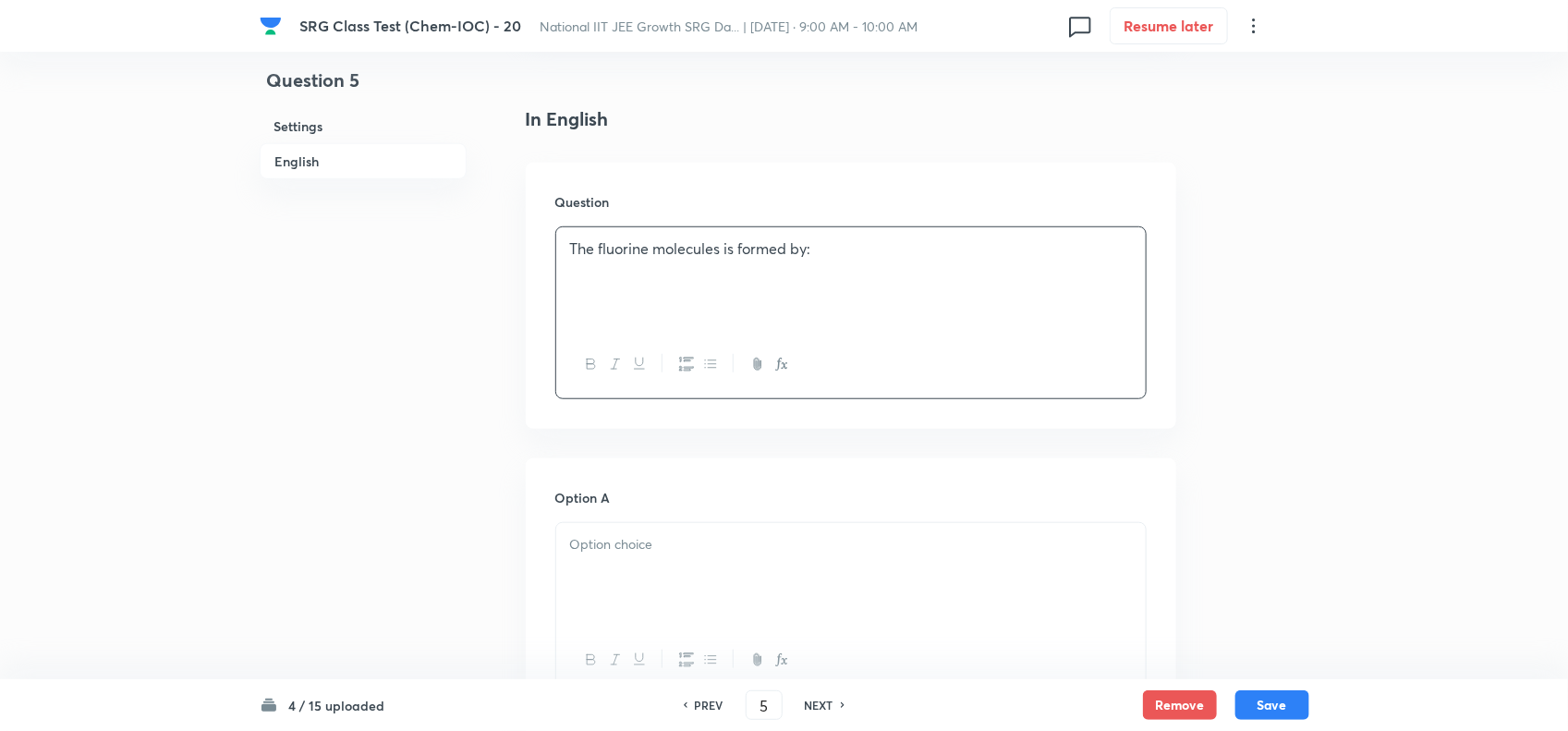
click at [678, 565] on div at bounding box center [851, 574] width 590 height 103
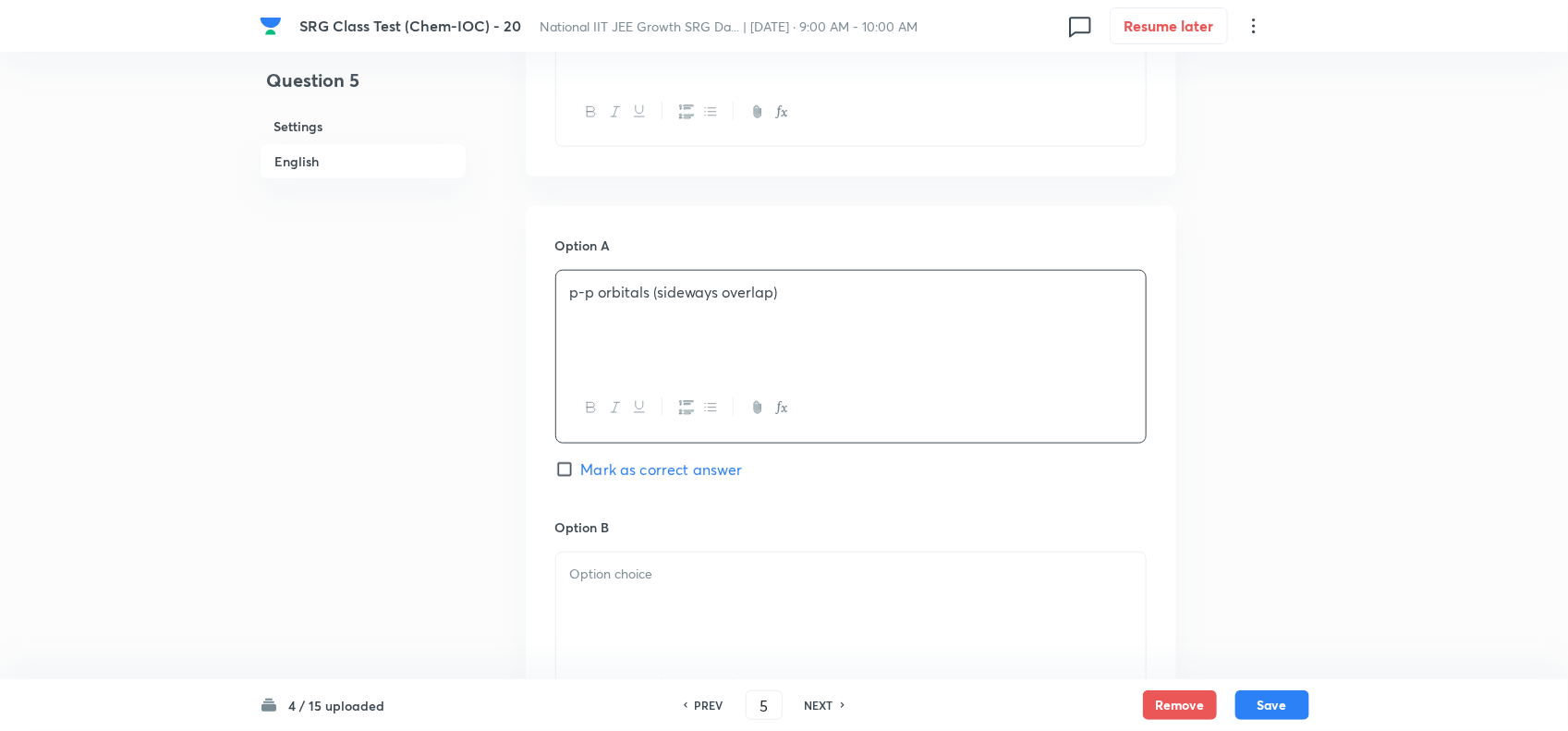
scroll to position [809, 0]
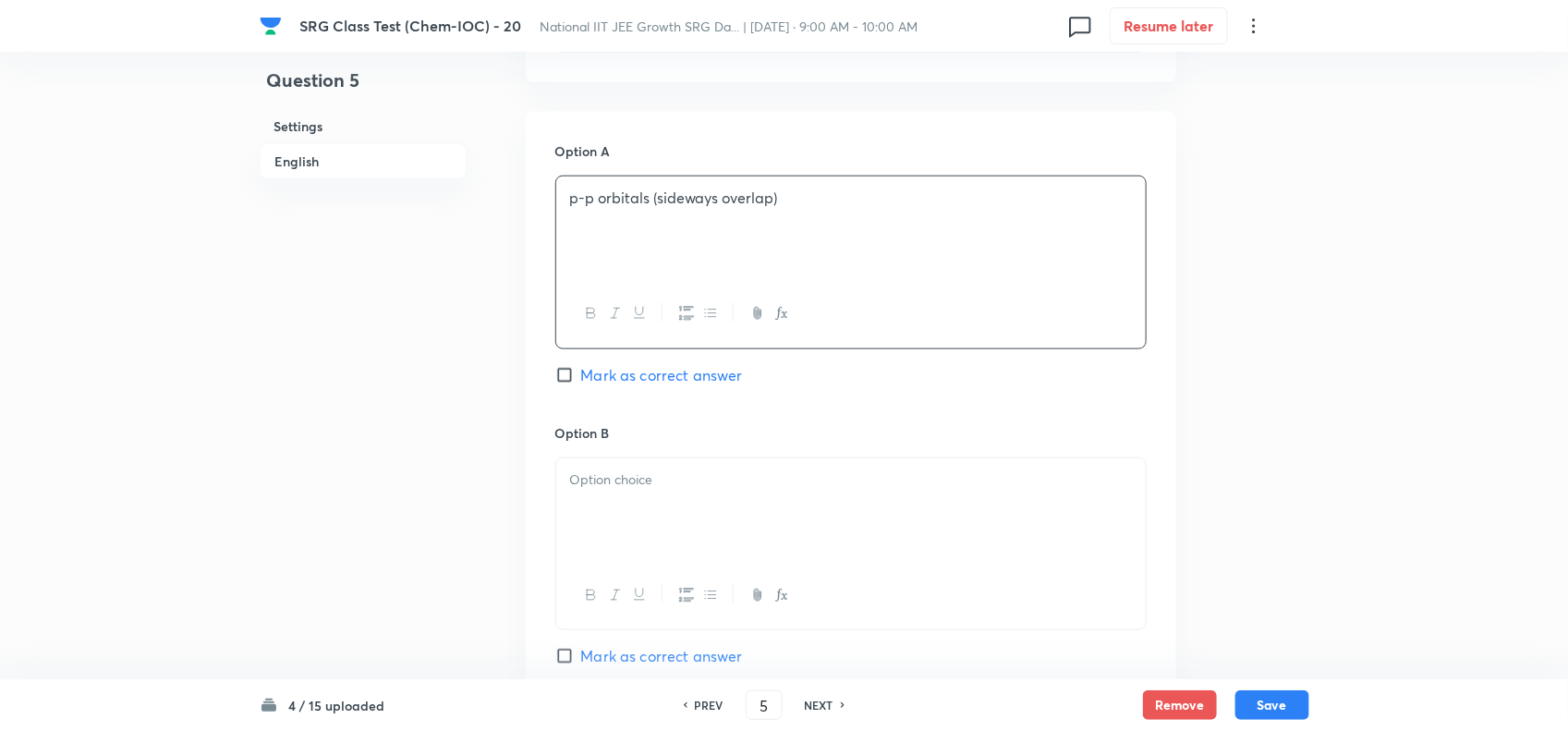
click at [686, 524] on div at bounding box center [851, 510] width 590 height 103
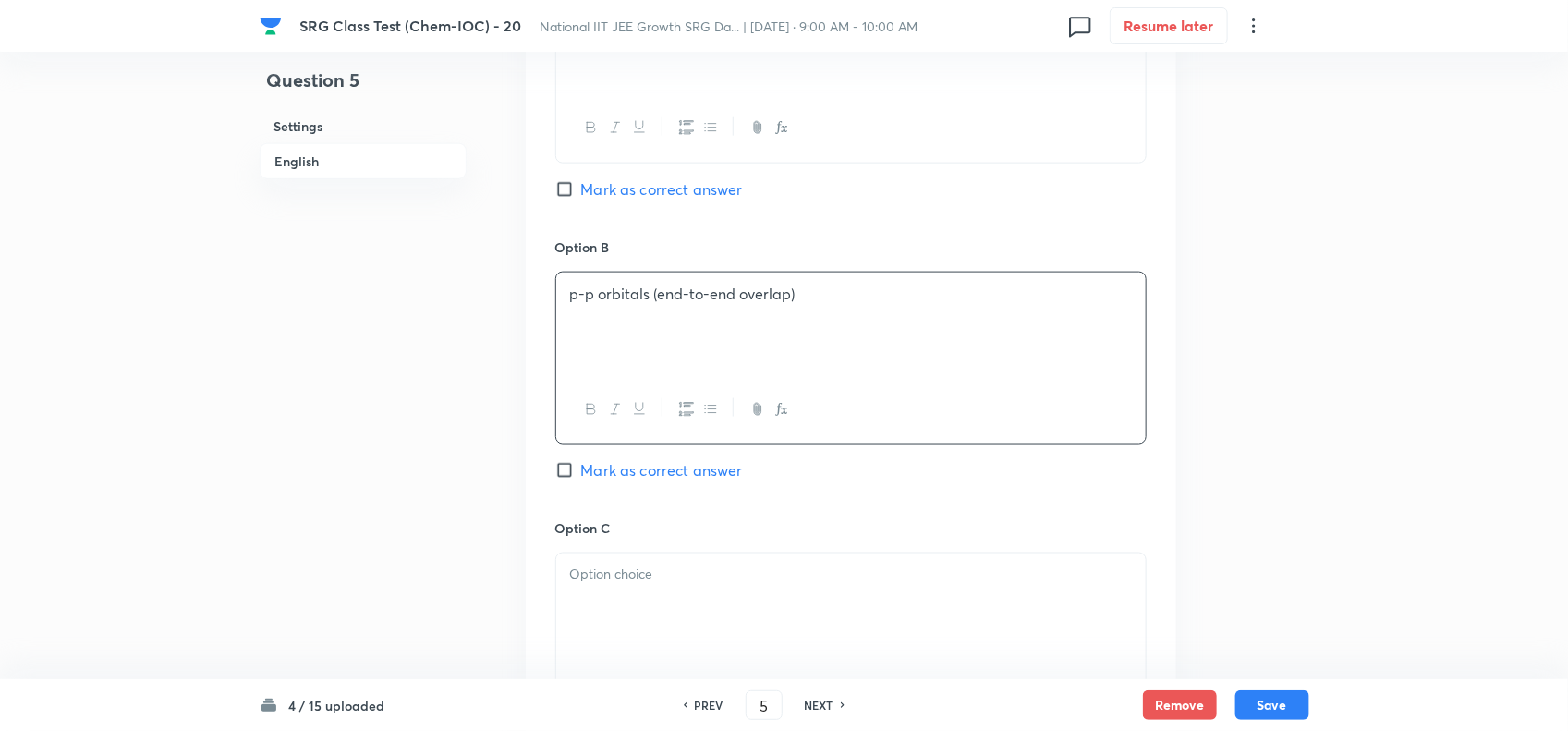
scroll to position [1039, 0]
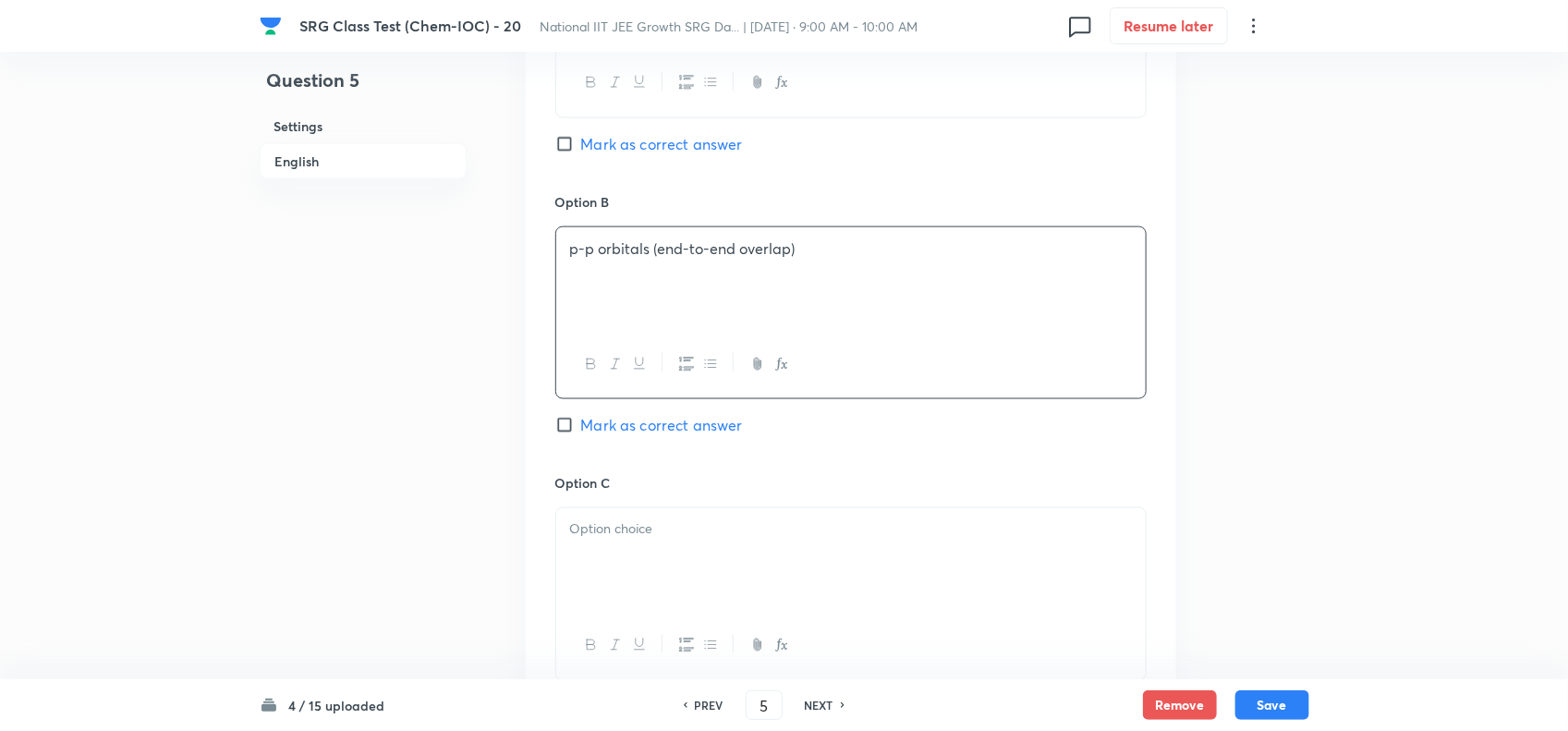
click at [699, 541] on p at bounding box center [851, 530] width 562 height 21
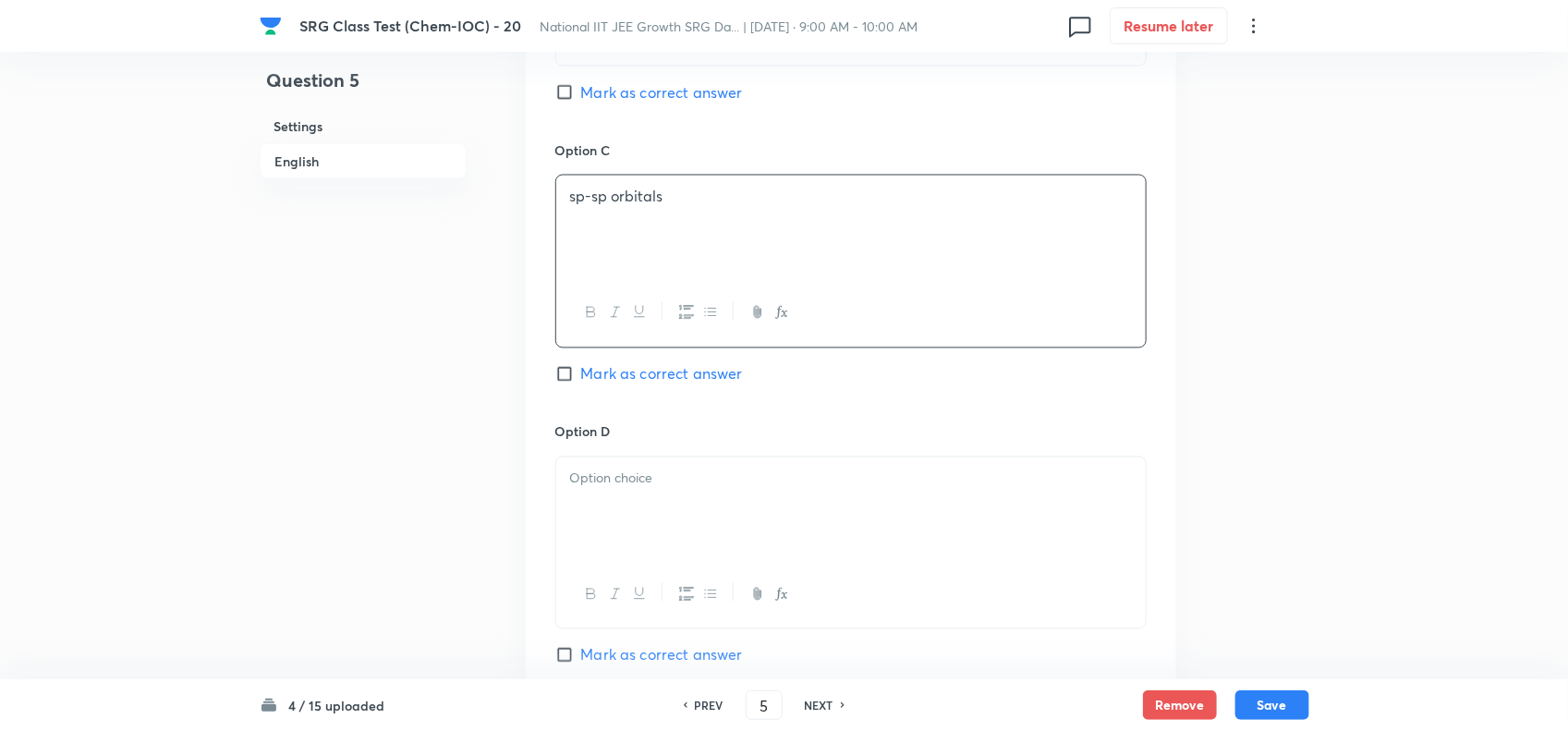
scroll to position [1385, 0]
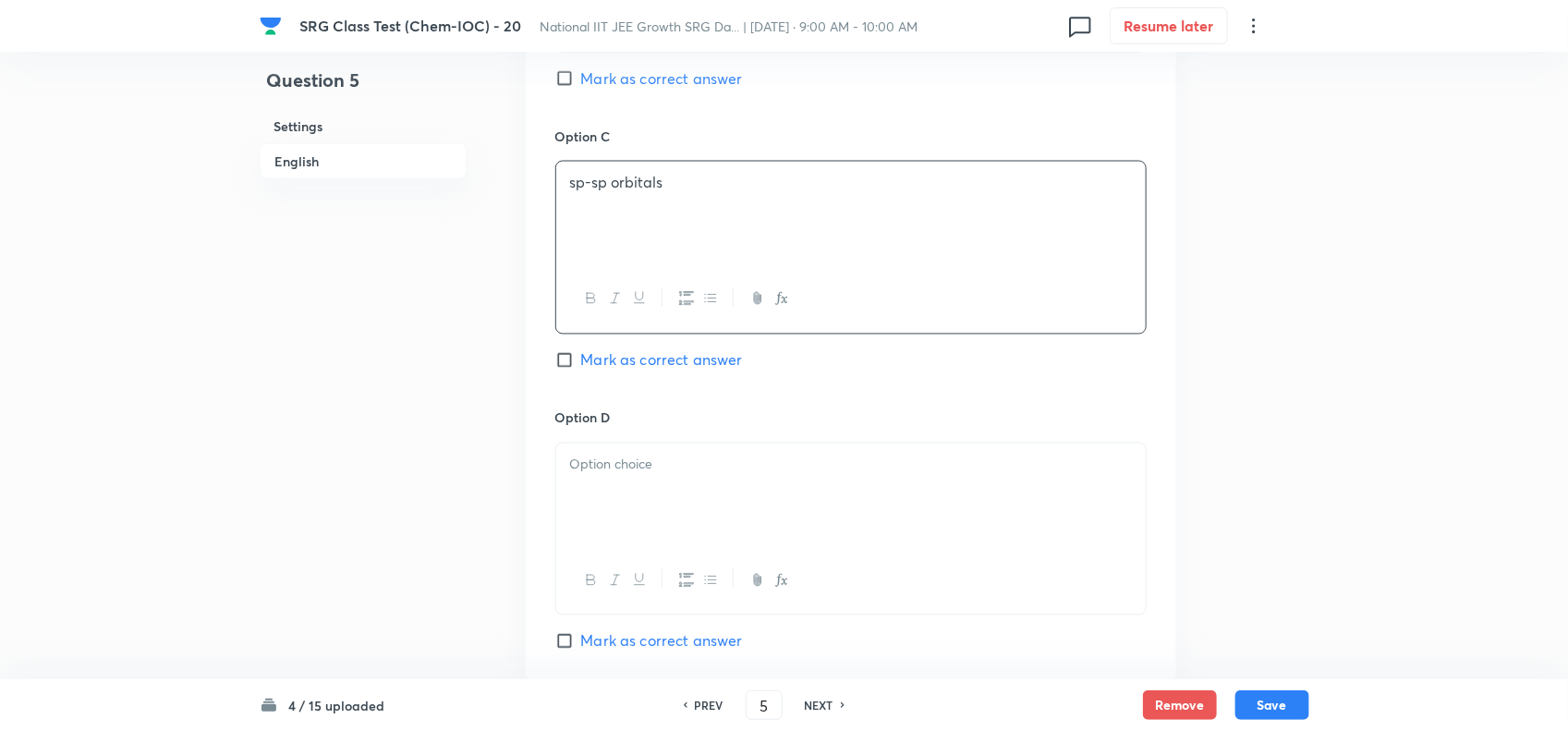
click at [716, 534] on div at bounding box center [851, 495] width 590 height 103
click at [589, 89] on span "Mark as correct answer" at bounding box center [661, 78] width 162 height 22
click at [581, 88] on input "Mark as correct answer" at bounding box center [568, 78] width 26 height 18
checkbox input "true"
click at [818, 465] on p "s-s orbitals" at bounding box center [851, 465] width 562 height 21
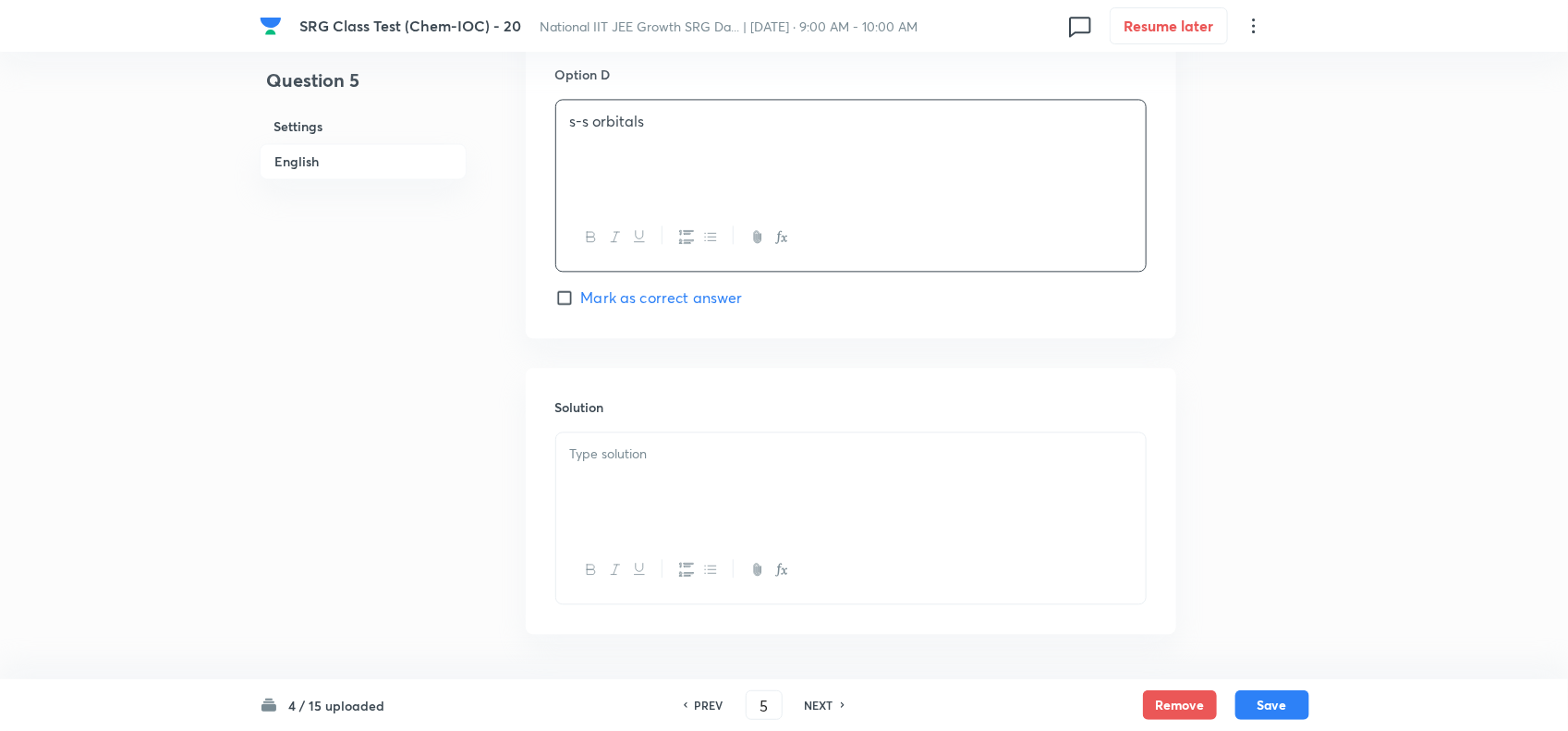
scroll to position [1732, 0]
drag, startPoint x: 750, startPoint y: 483, endPoint x: 781, endPoint y: 503, distance: 36.9
click at [756, 483] on div at bounding box center [851, 481] width 590 height 103
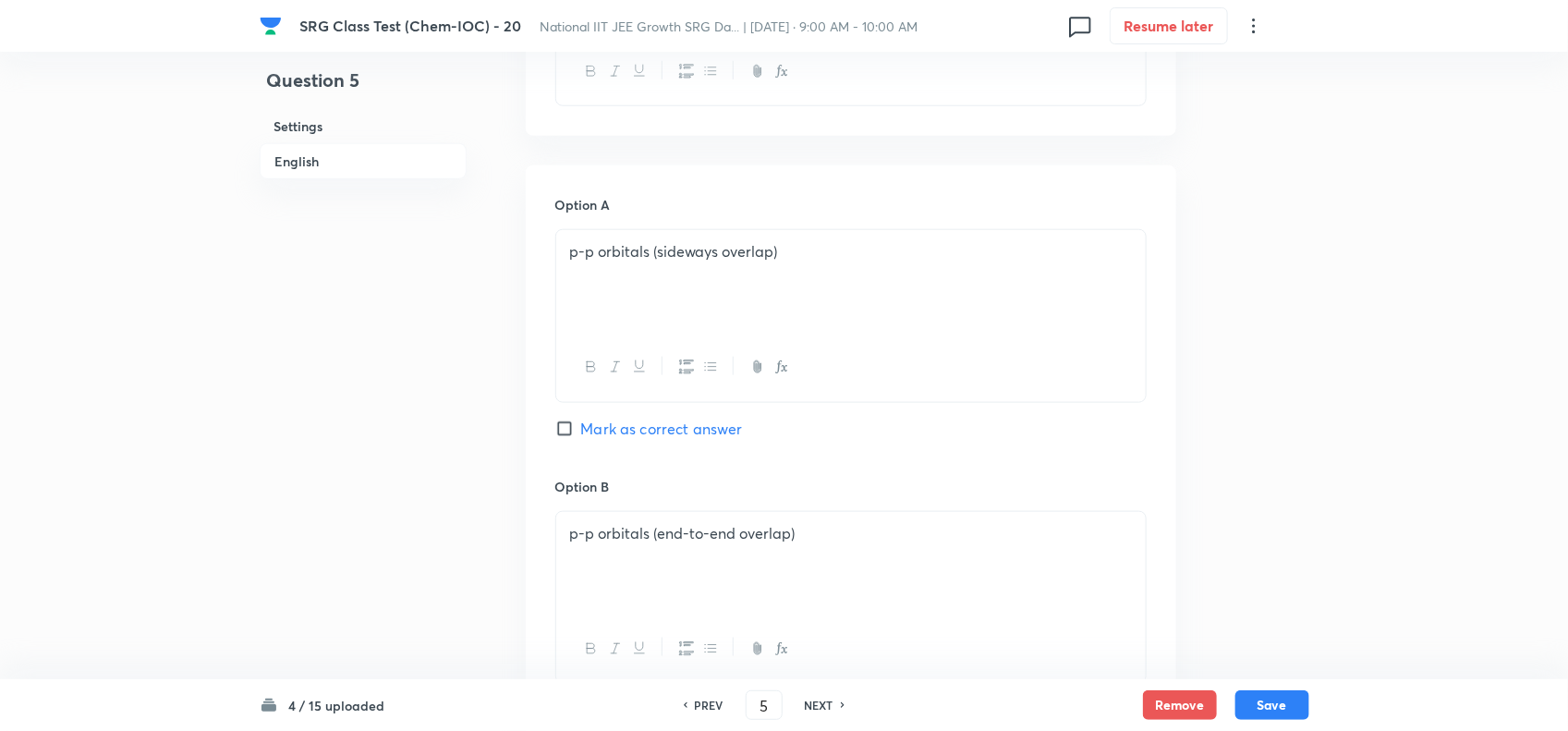
scroll to position [577, 0]
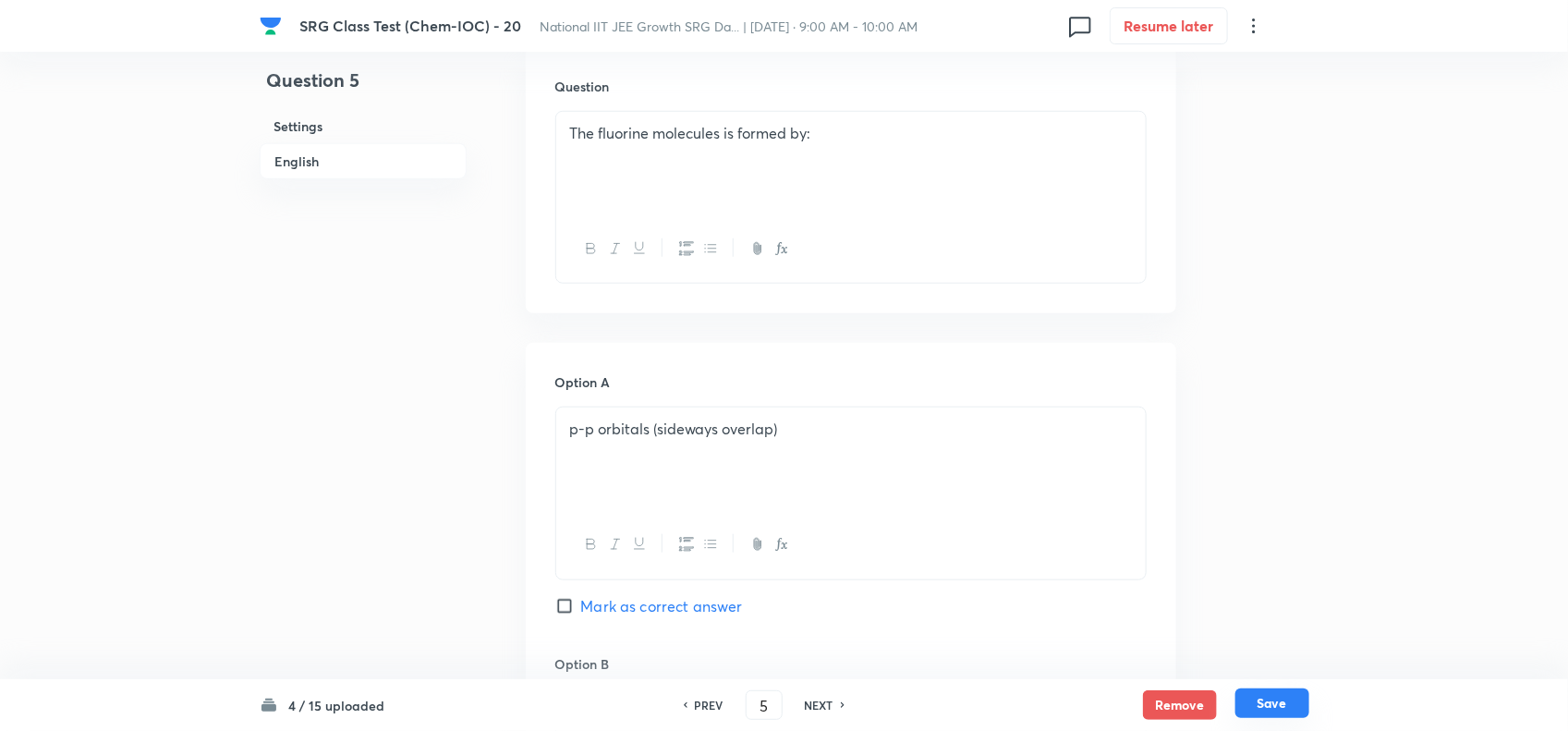
click at [1264, 705] on button "Save" at bounding box center [1272, 702] width 74 height 30
type input "6"
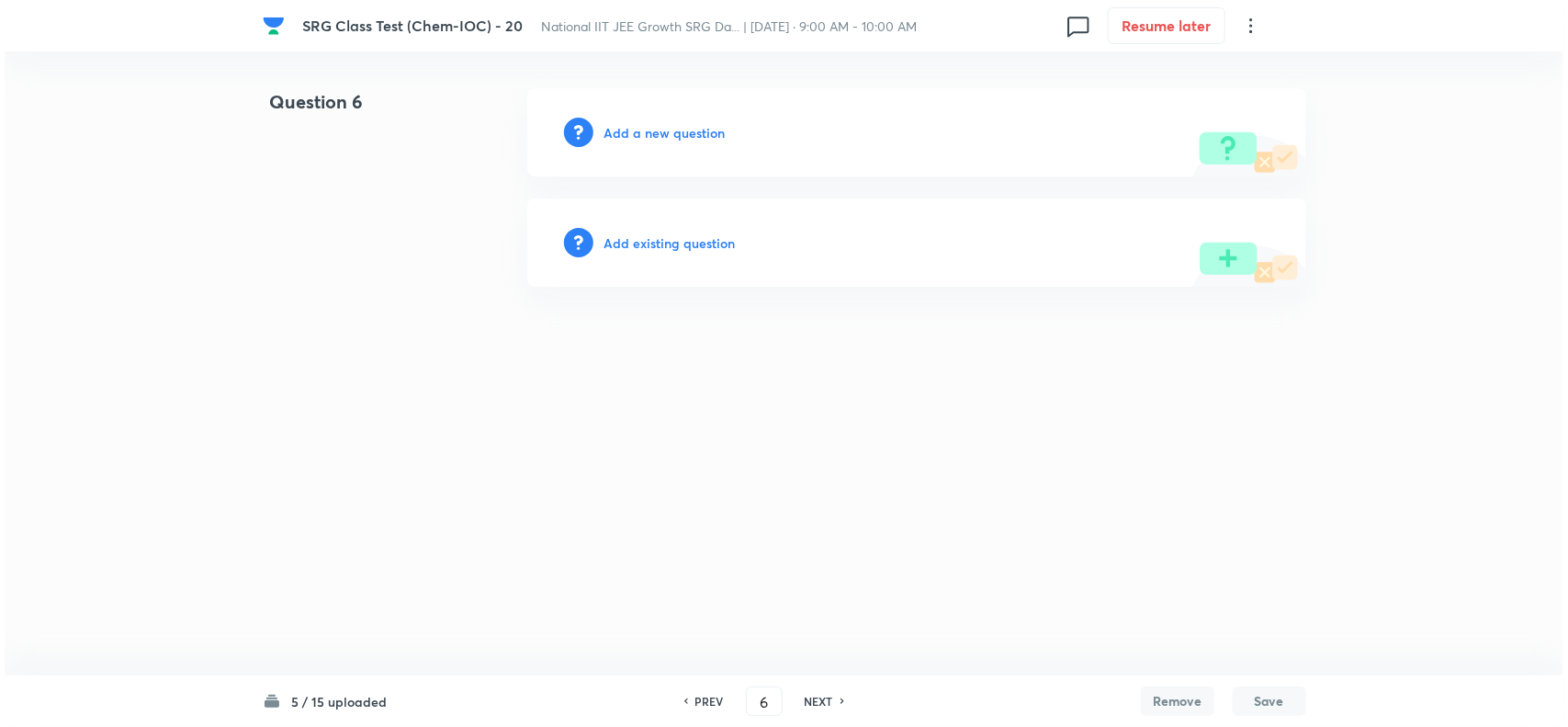
scroll to position [0, 0]
click at [643, 126] on h6 "Add a new question" at bounding box center [664, 132] width 121 height 19
click at [643, 126] on h6 "Choose a question type" at bounding box center [675, 132] width 142 height 19
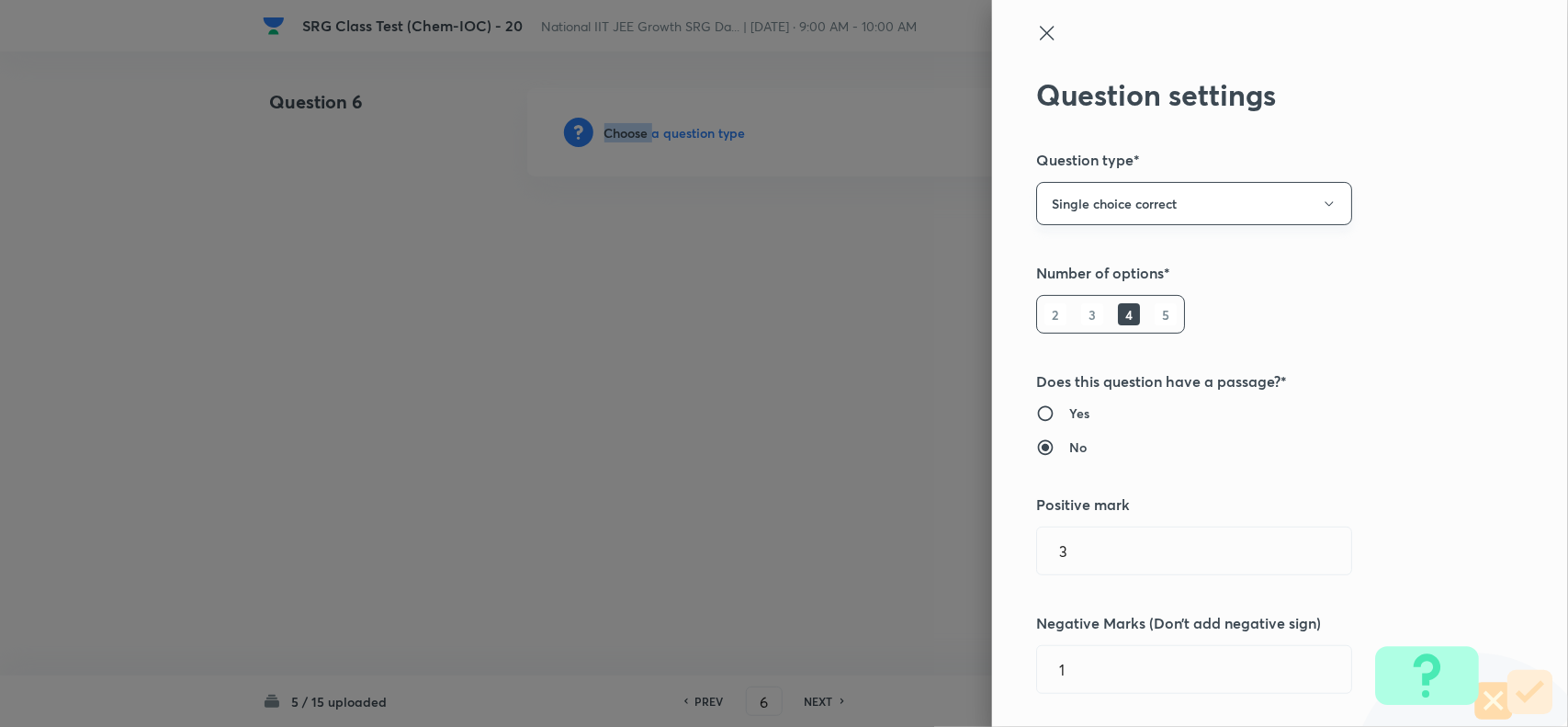
click at [1072, 213] on button "Single choice correct" at bounding box center [1194, 203] width 316 height 43
click at [1073, 286] on span "Multiple choice correct" at bounding box center [1177, 293] width 292 height 19
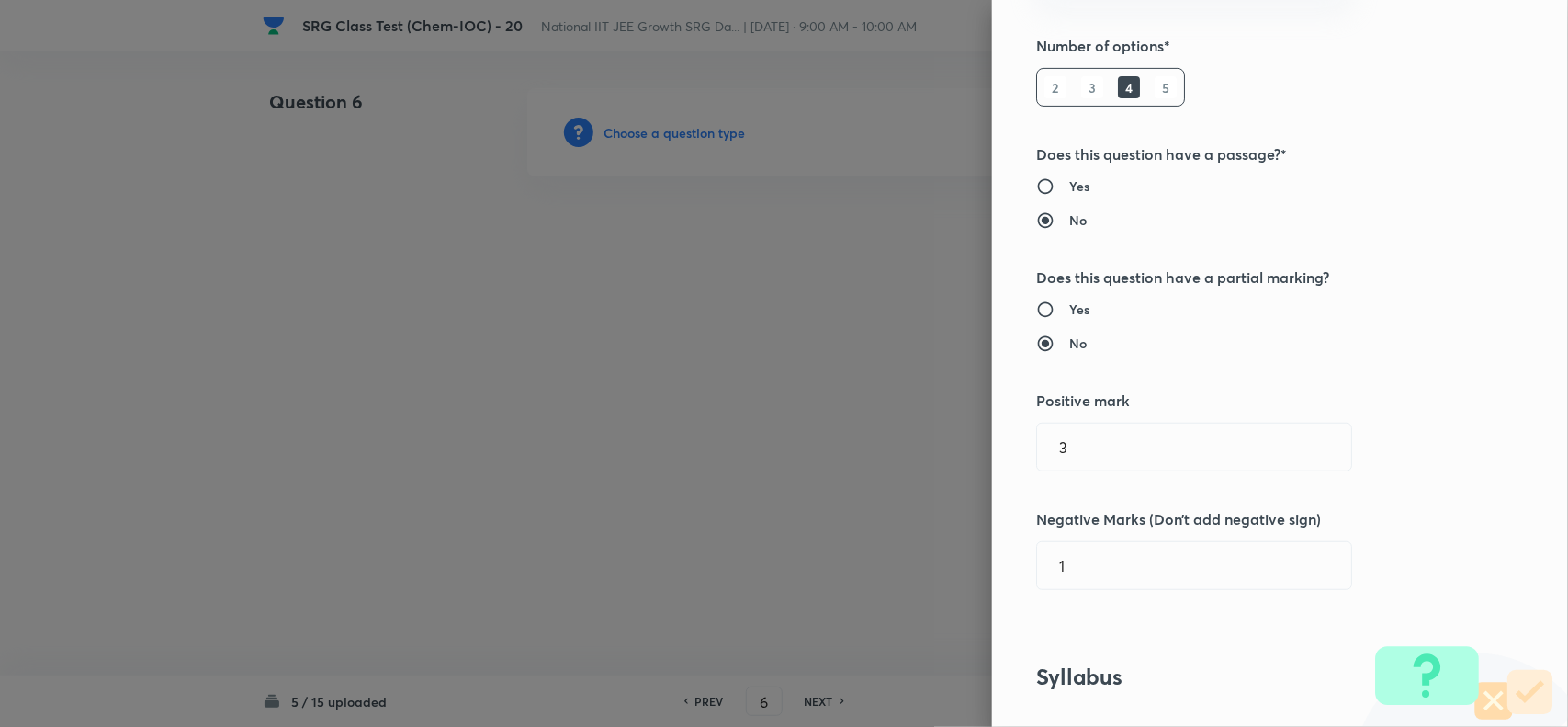
scroll to position [229, 0]
click at [1044, 305] on input "Yes" at bounding box center [1052, 306] width 33 height 18
radio input "true"
radio input "false"
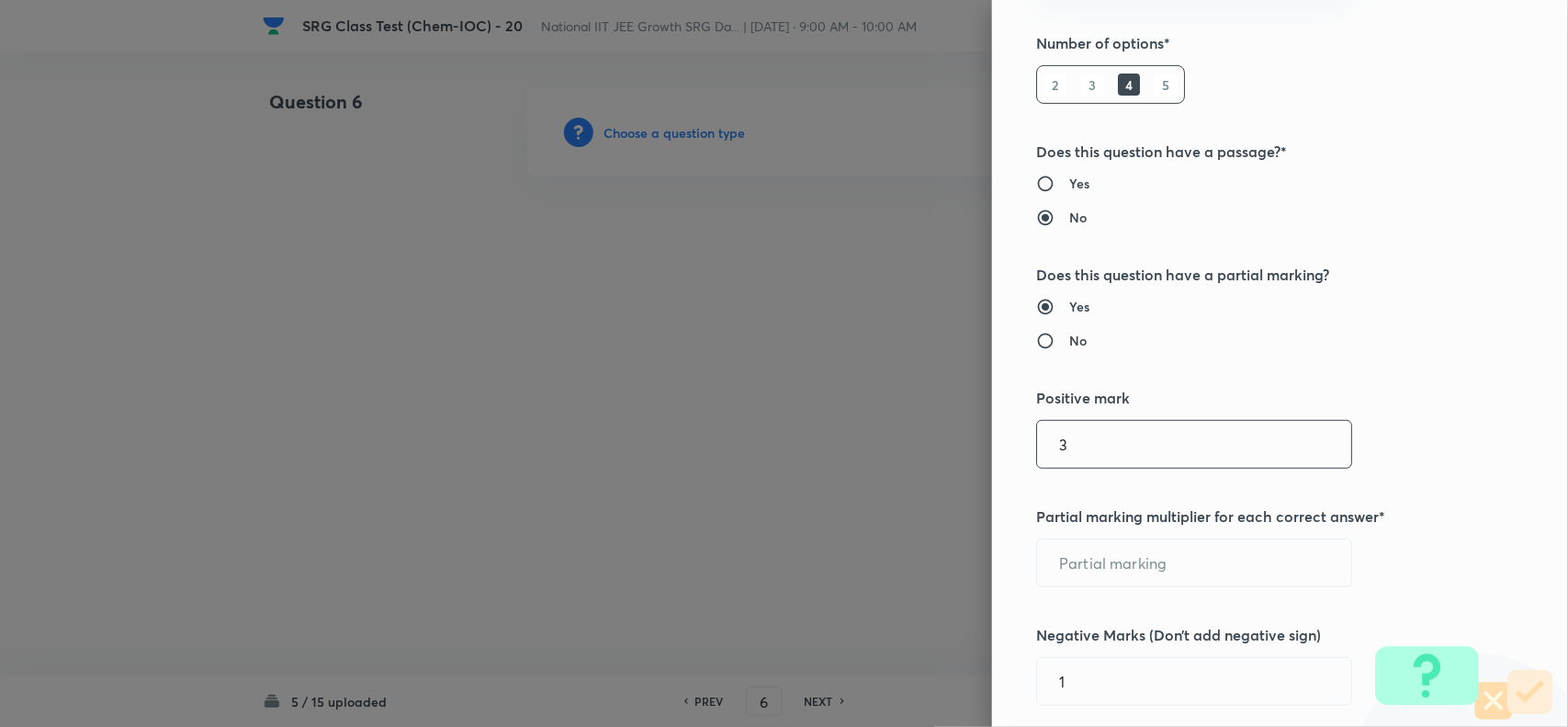
click at [1112, 442] on input "3" at bounding box center [1194, 443] width 314 height 47
type input "4"
type input "1"
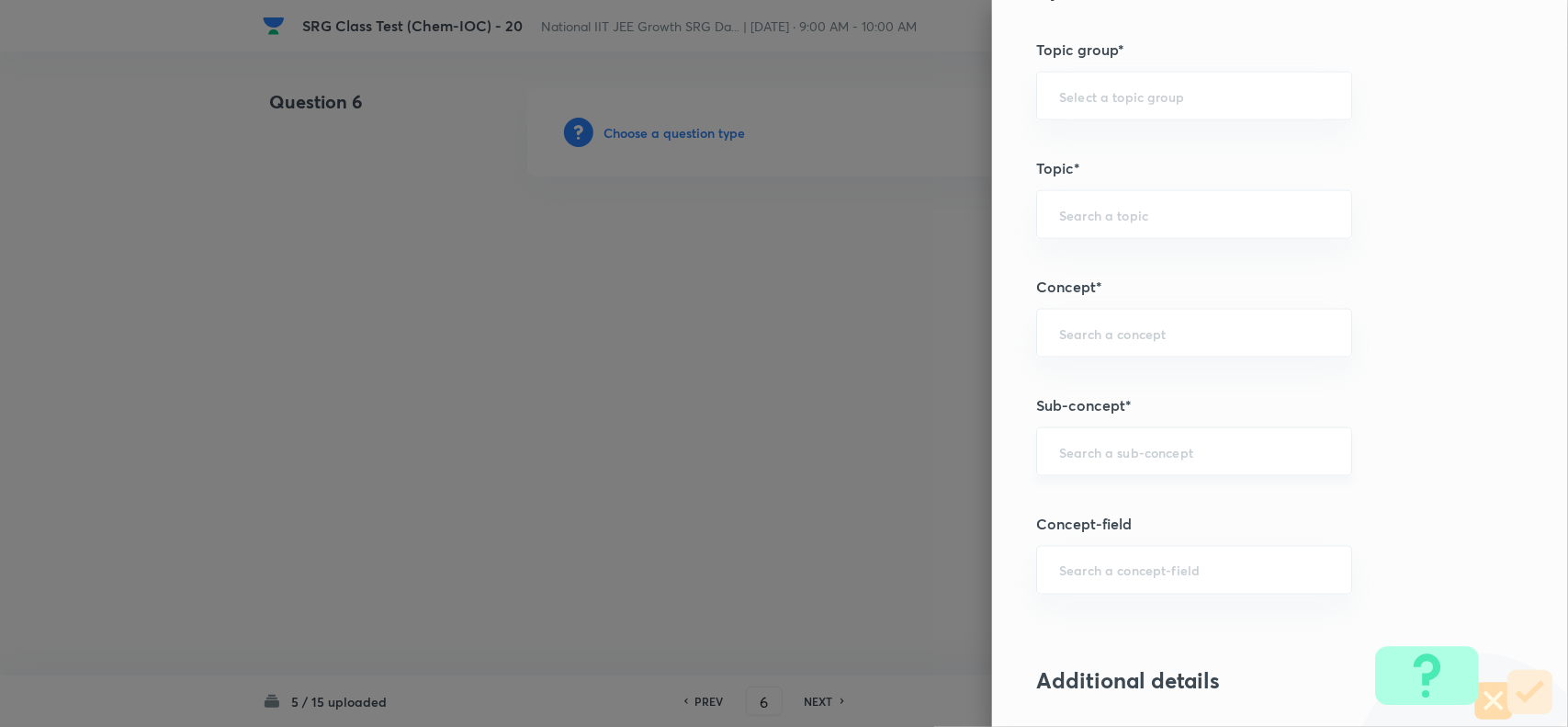
type input "2"
drag, startPoint x: 1089, startPoint y: 461, endPoint x: 1102, endPoint y: 420, distance: 43.0
click at [1090, 461] on input "text" at bounding box center [1194, 451] width 270 height 17
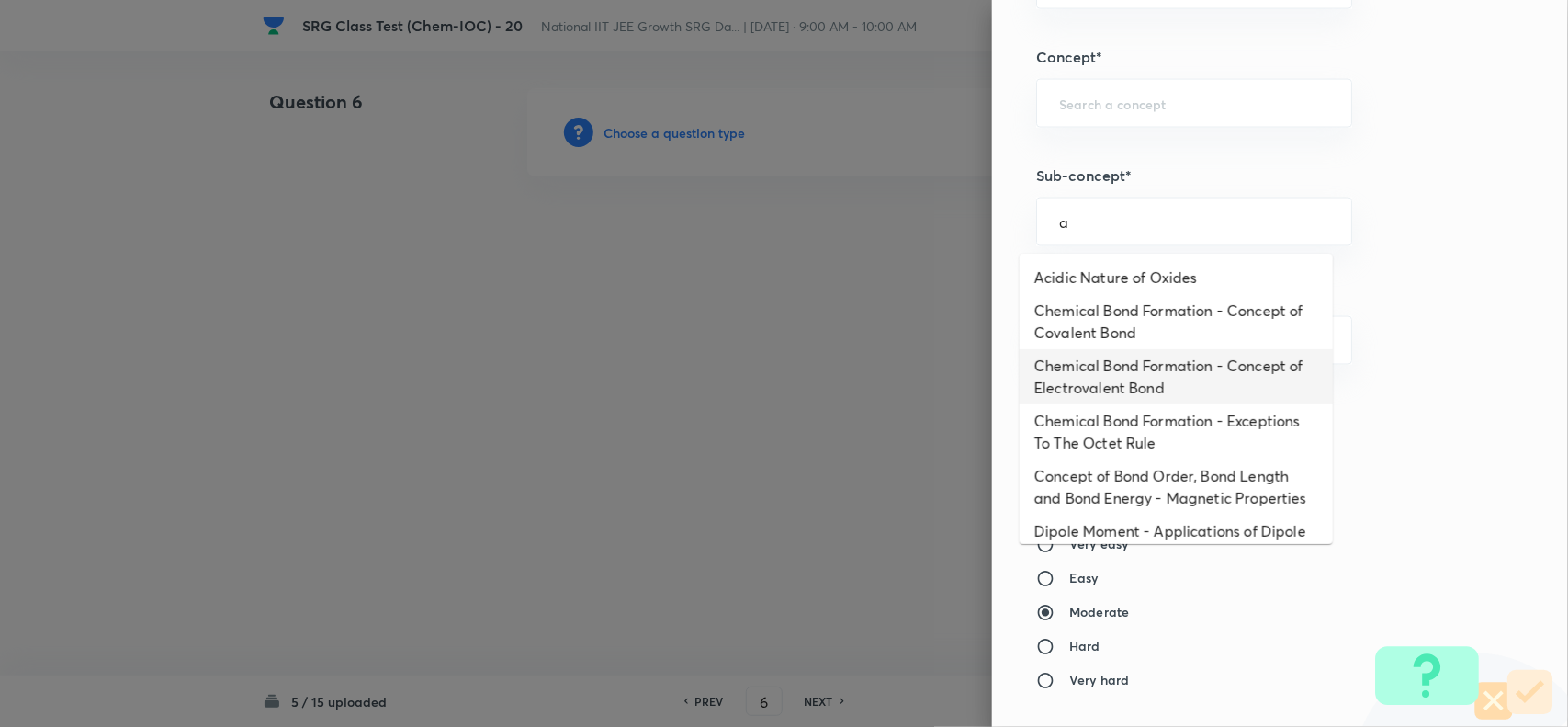
click at [1089, 375] on li "Chemical Bond Formation - Concept of Electrovalent Bond" at bounding box center [1176, 377] width 313 height 55
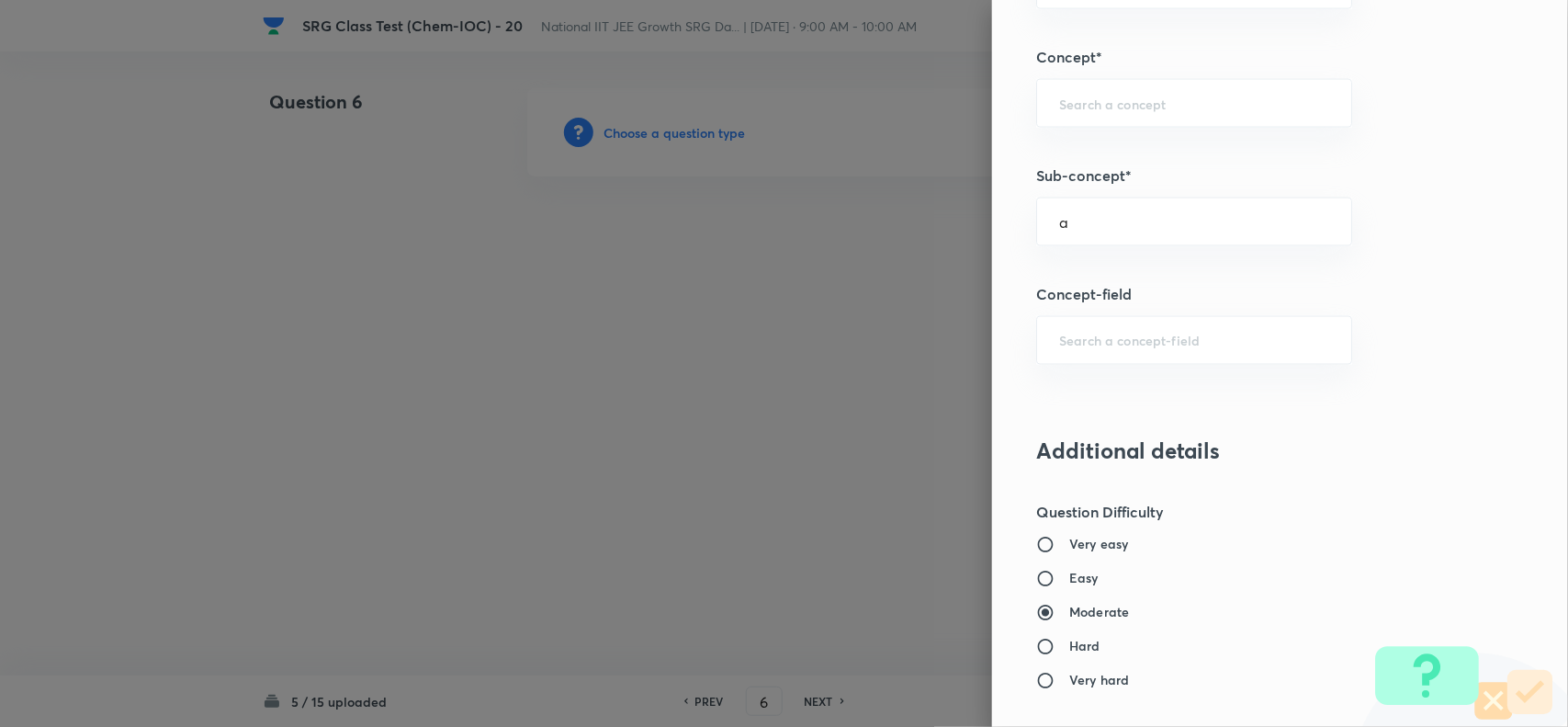
type input "Chemical Bond Formation - Concept of Electrovalent Bond"
type input "Chemistry"
type input "Inorganic Chemistry"
type input "Chemical Bonding"
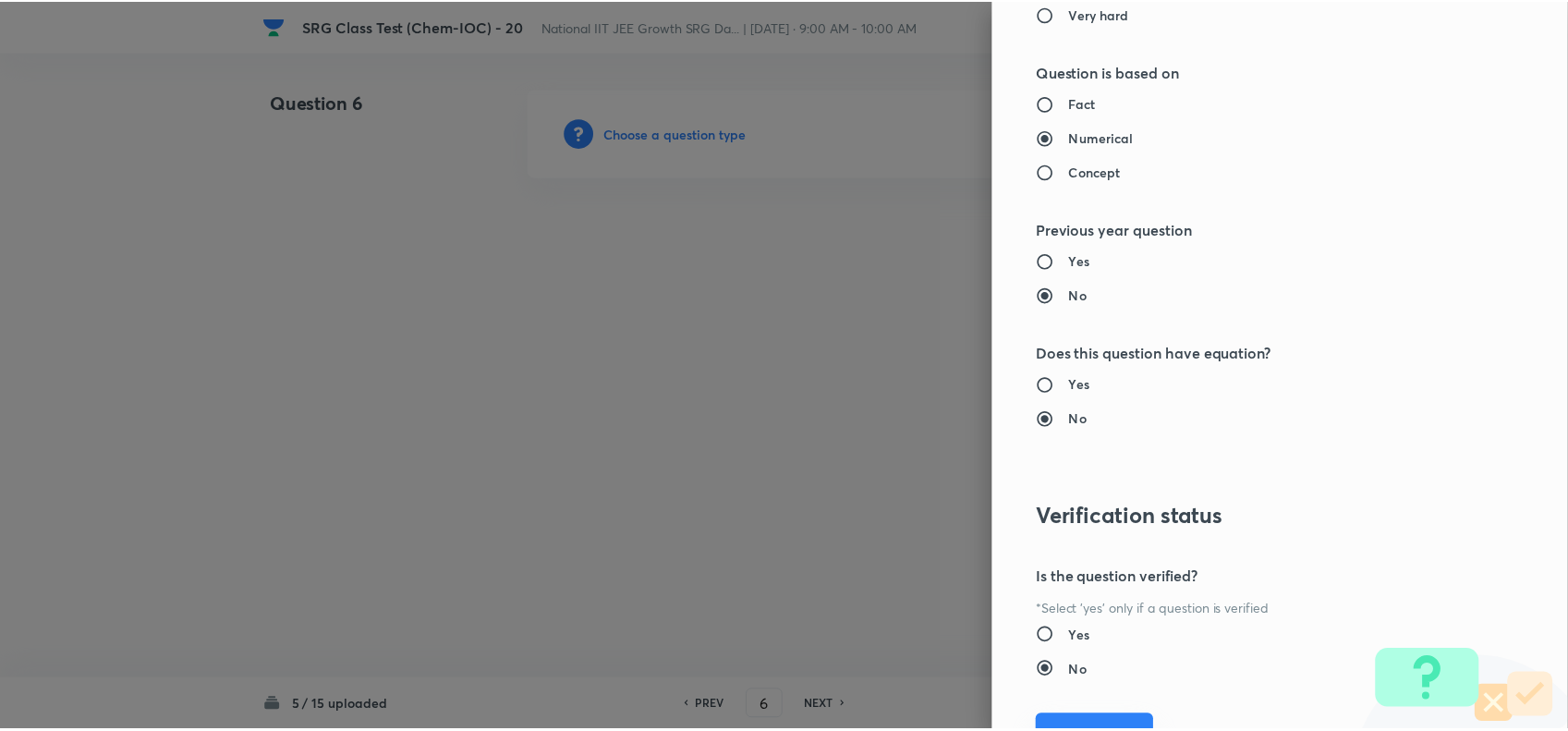
scroll to position [2033, 0]
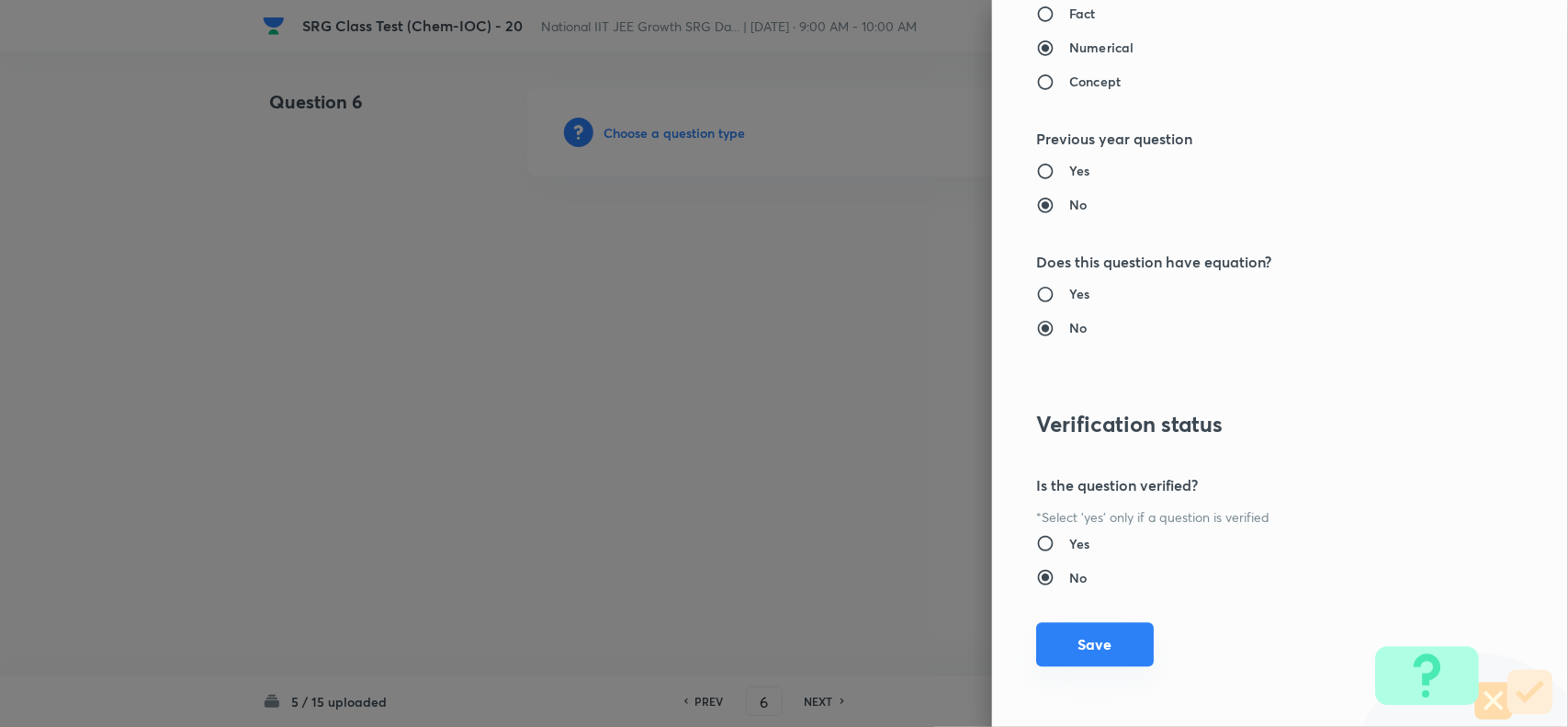
click at [1081, 654] on button "Save" at bounding box center [1095, 644] width 118 height 44
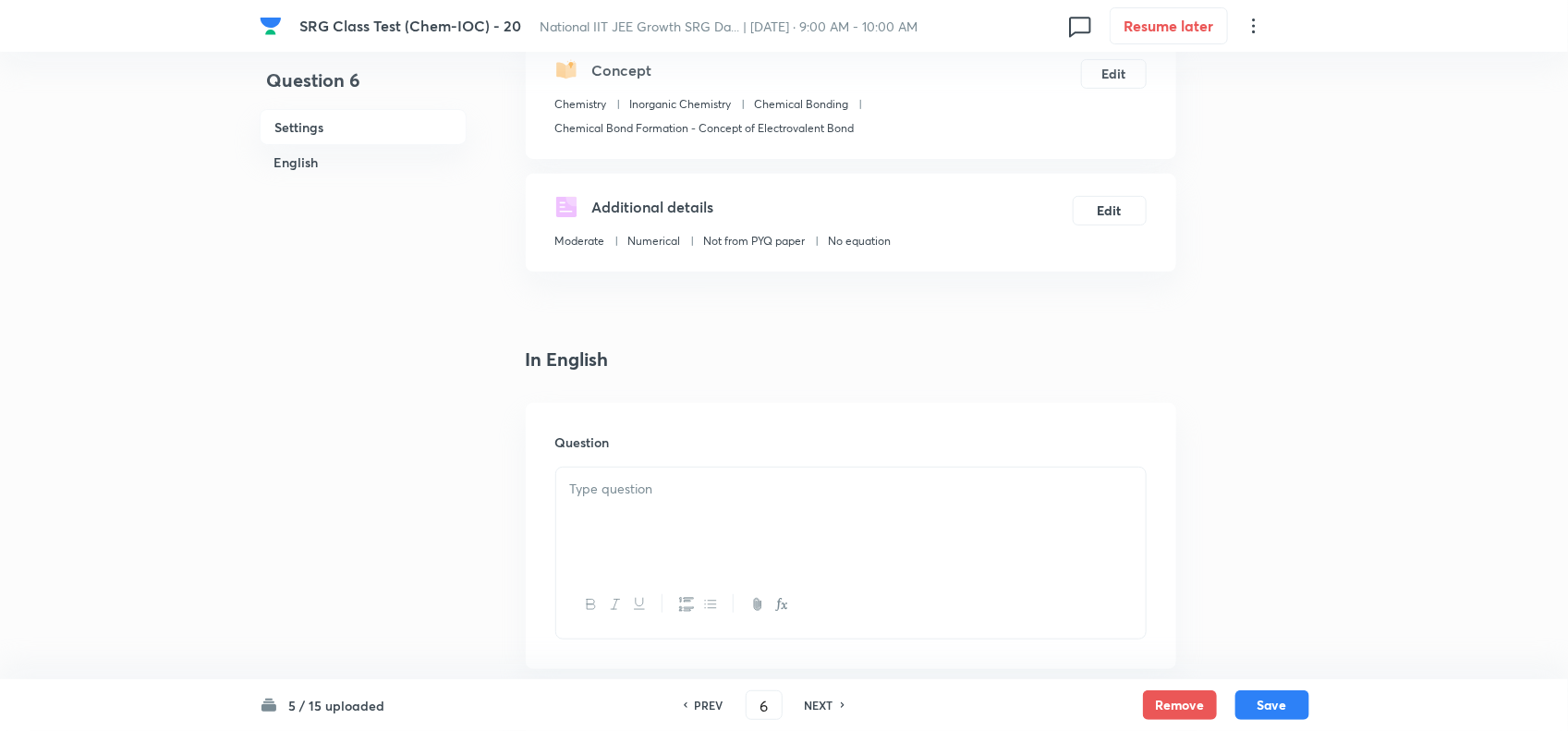
scroll to position [231, 0]
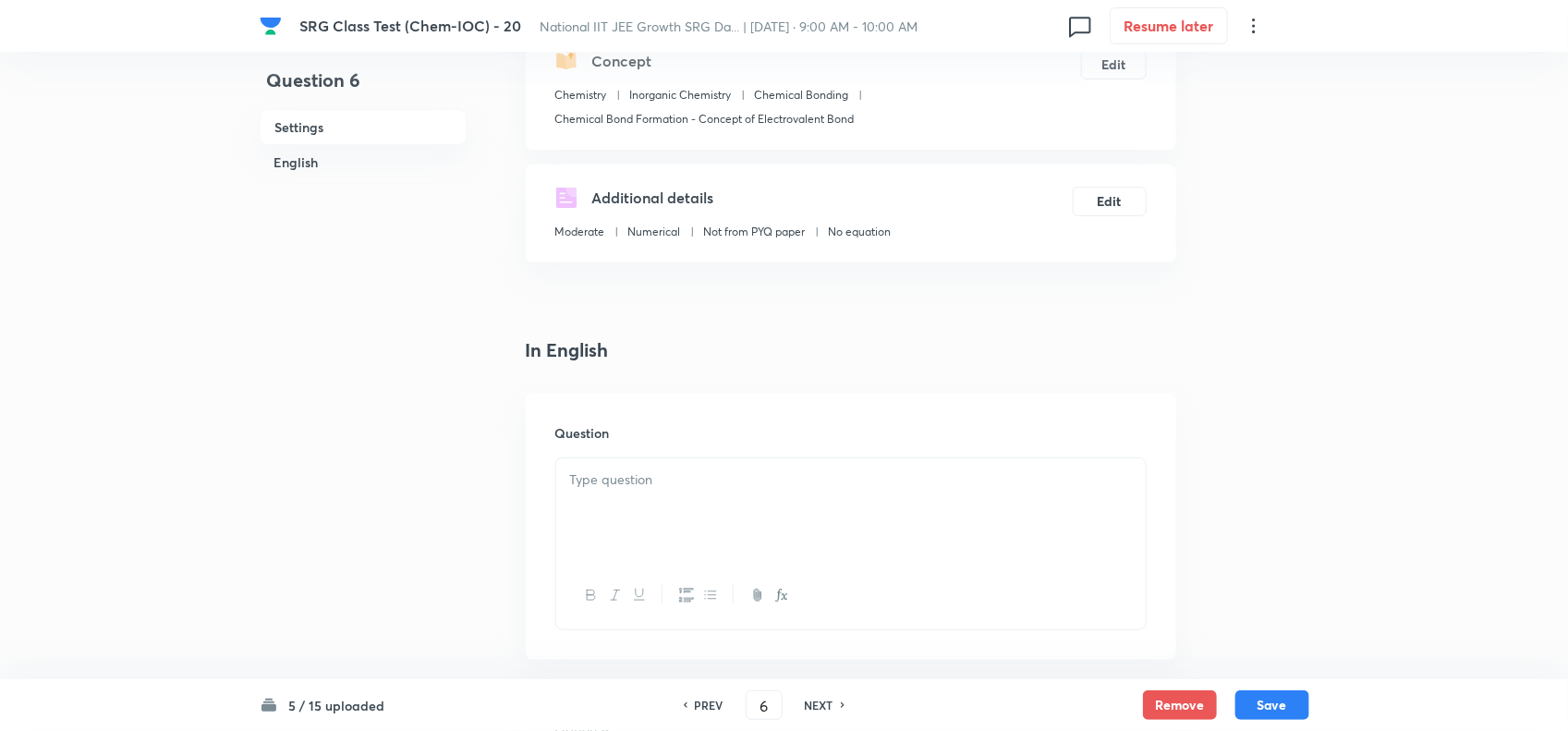
click at [723, 495] on div at bounding box center [851, 510] width 590 height 103
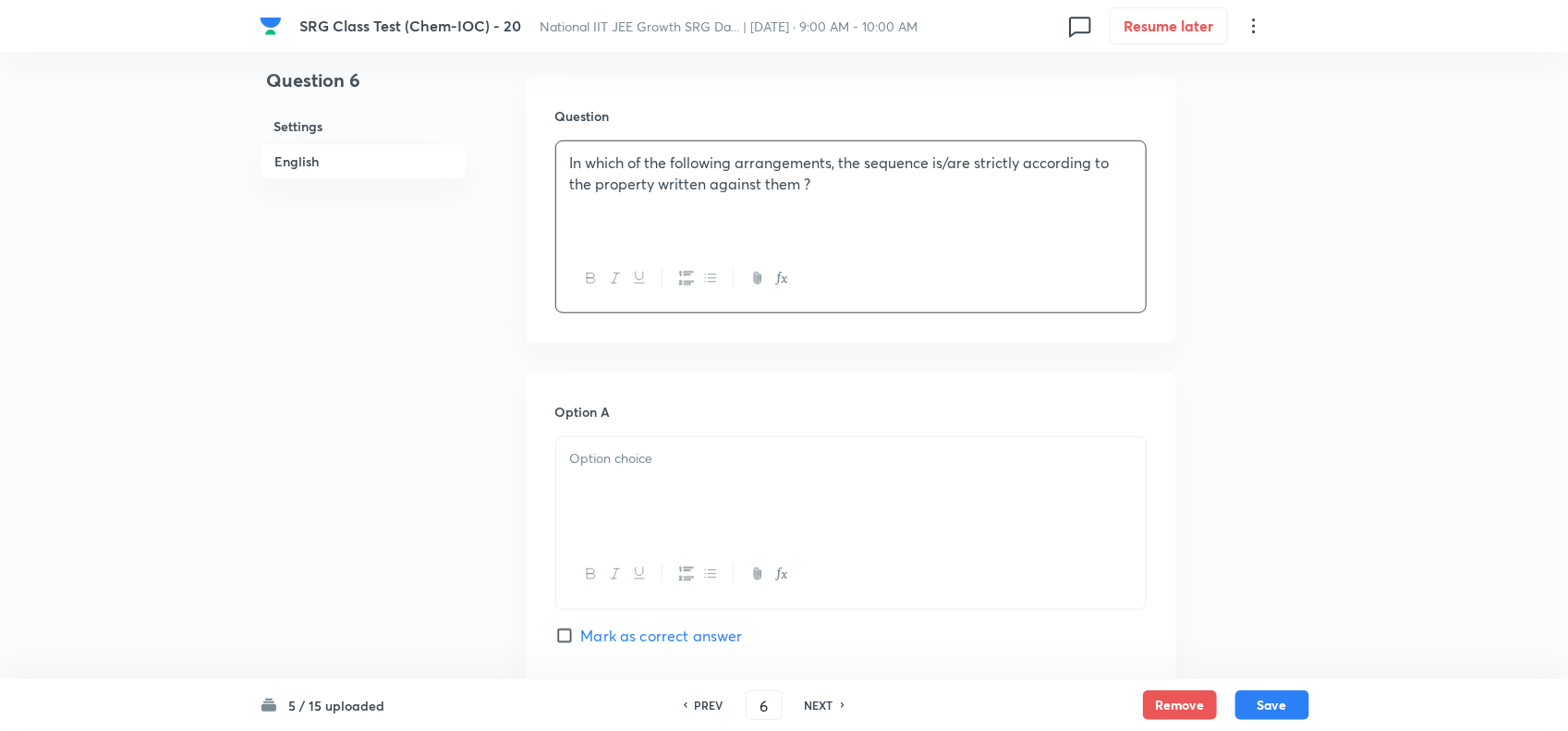
scroll to position [577, 0]
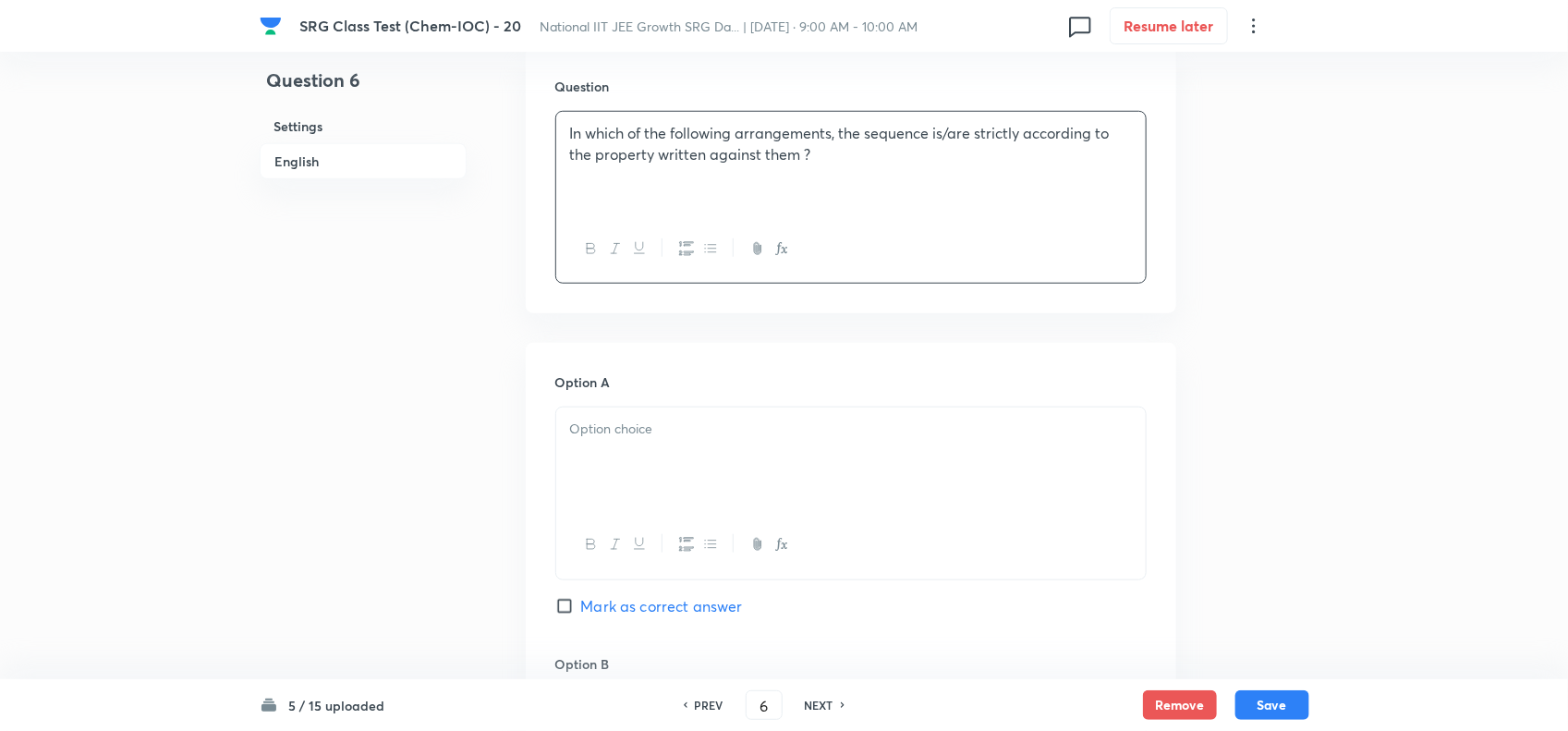
click at [755, 476] on div at bounding box center [851, 459] width 590 height 103
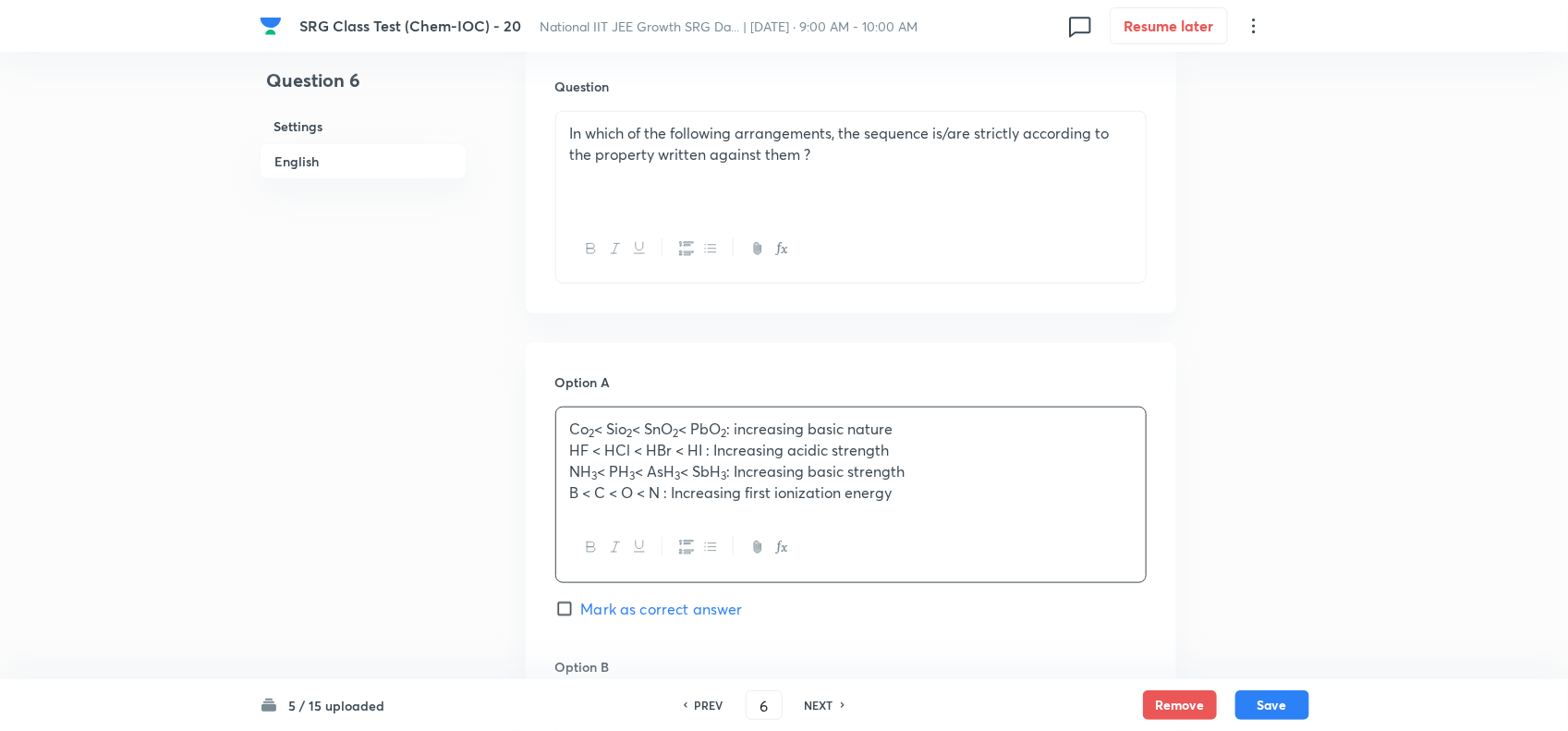
click at [968, 426] on p "Co 2 < Sio 2 < SnO 2 < PbO 2 : increasing basic nature" at bounding box center [851, 429] width 562 height 21
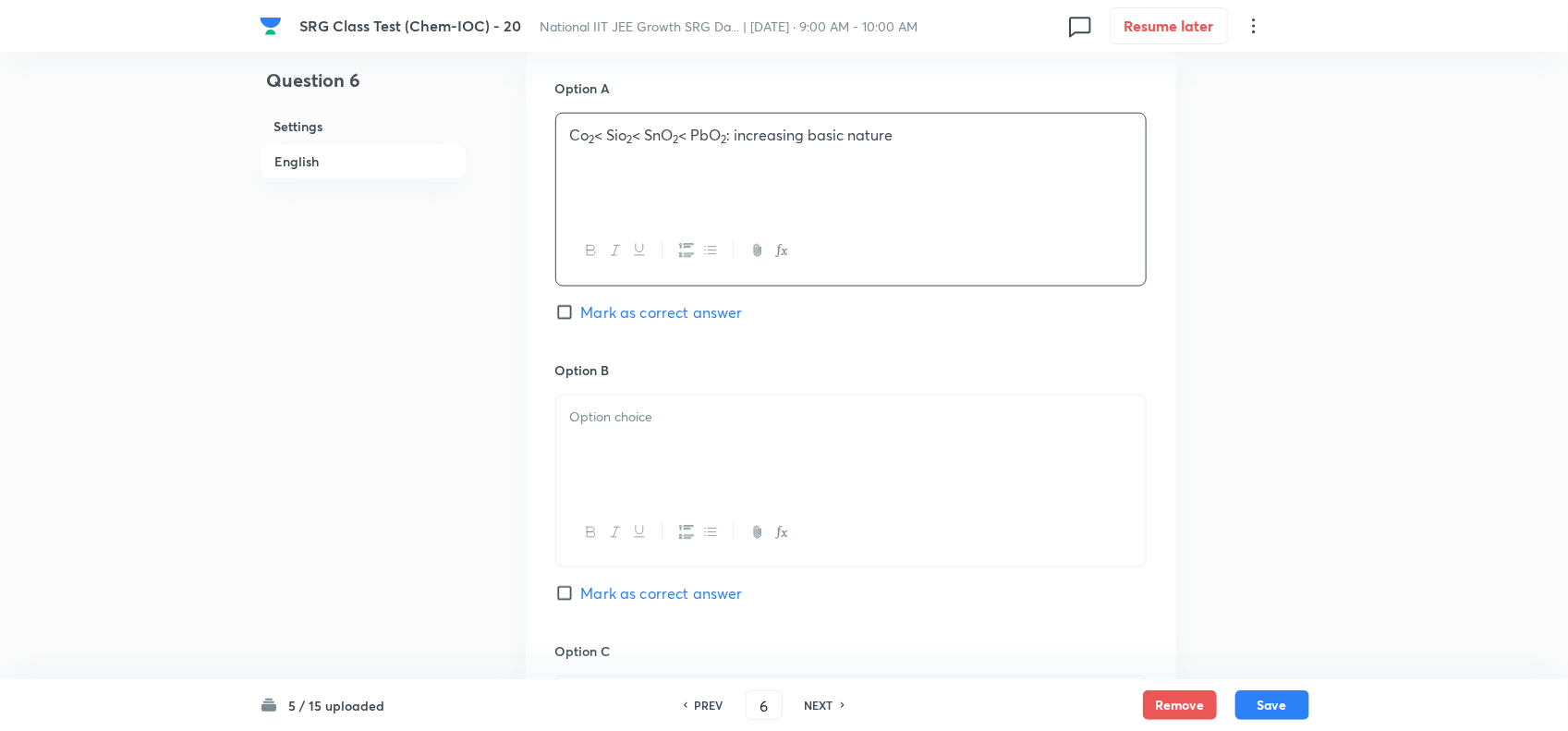
scroll to position [923, 0]
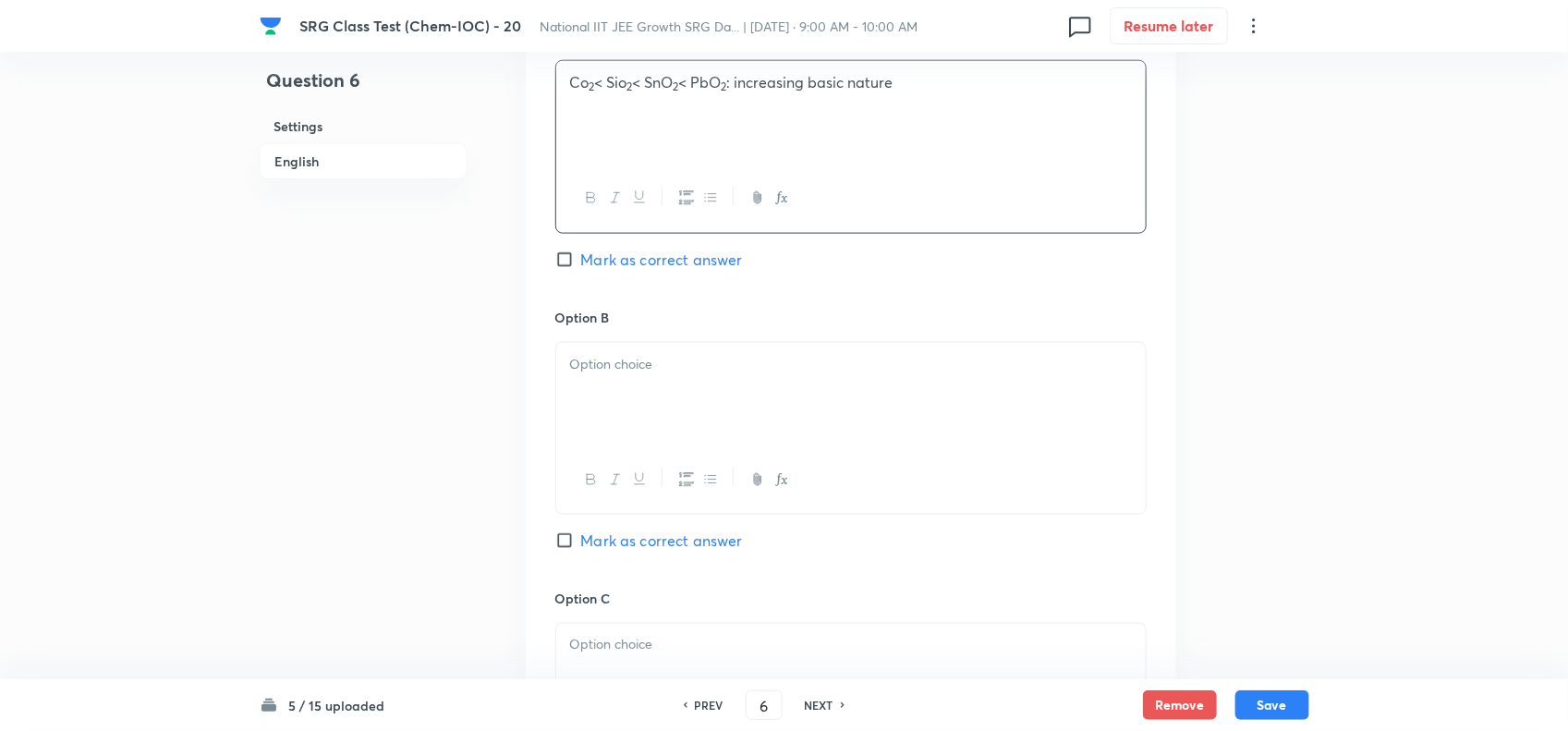
click at [699, 432] on div at bounding box center [851, 394] width 590 height 103
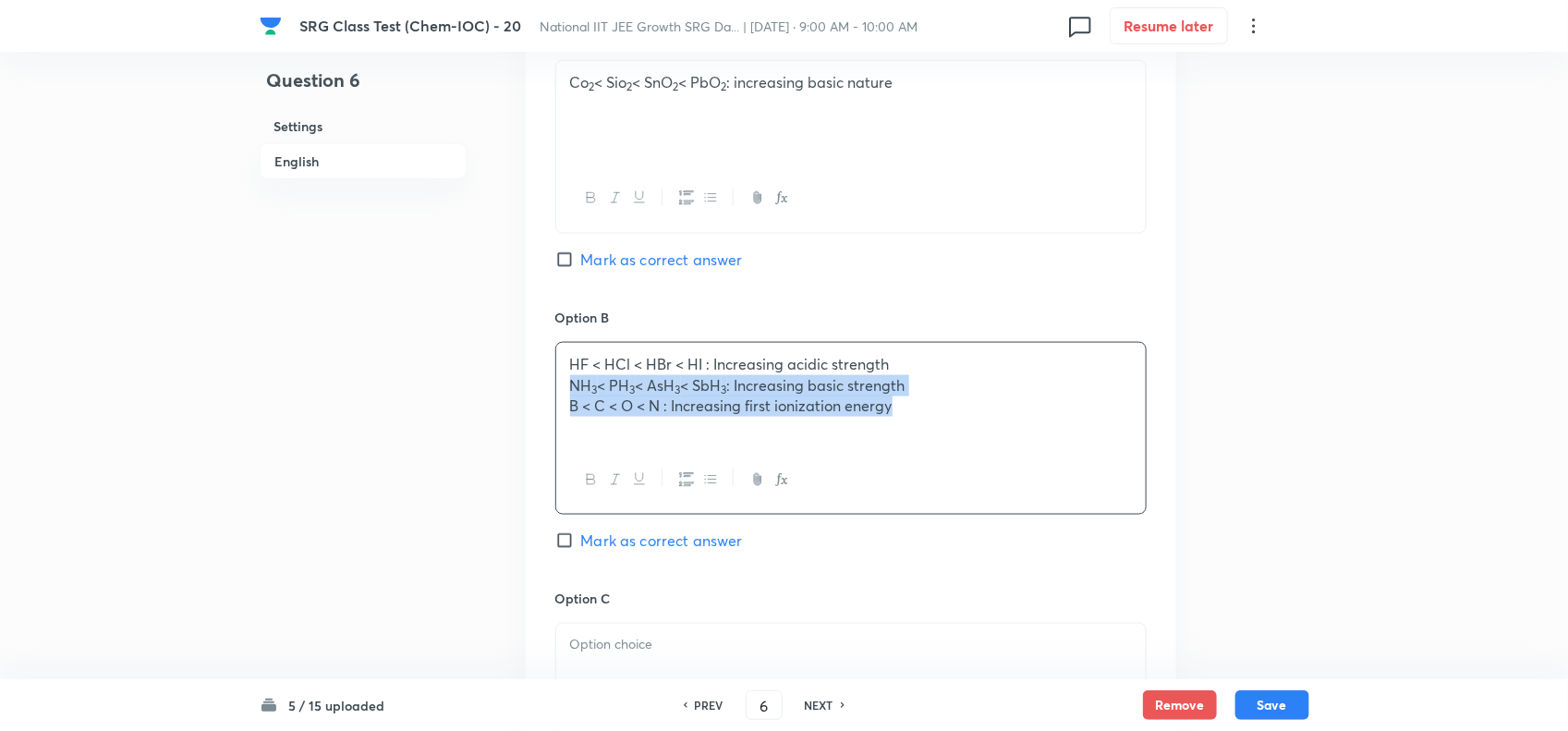
click at [999, 344] on div "HF < HCl < HBr < HI : Increasing acidic strength NH 3 < PH 3 < AsH 3 < SbH 3 : …" at bounding box center [851, 394] width 590 height 103
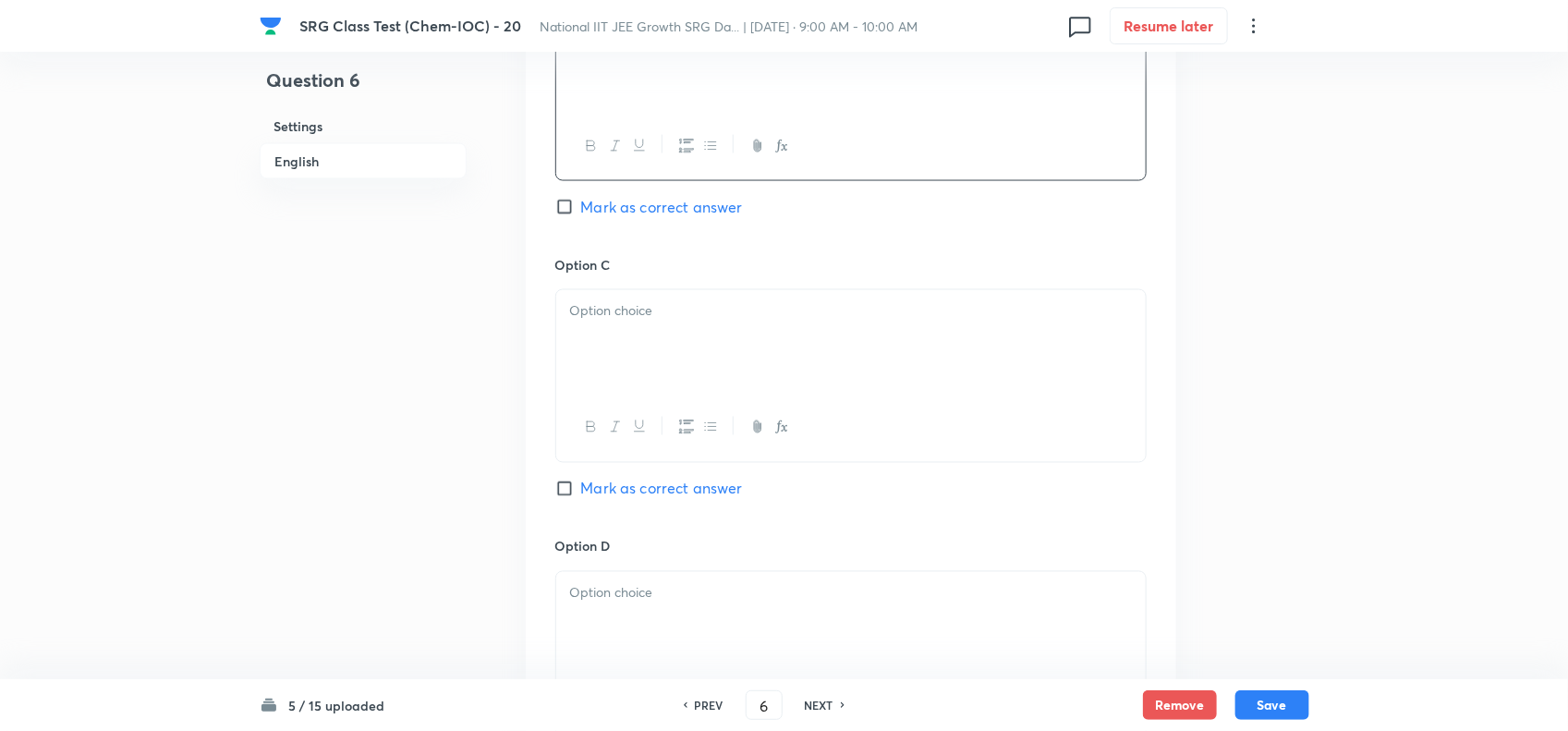
scroll to position [1270, 0]
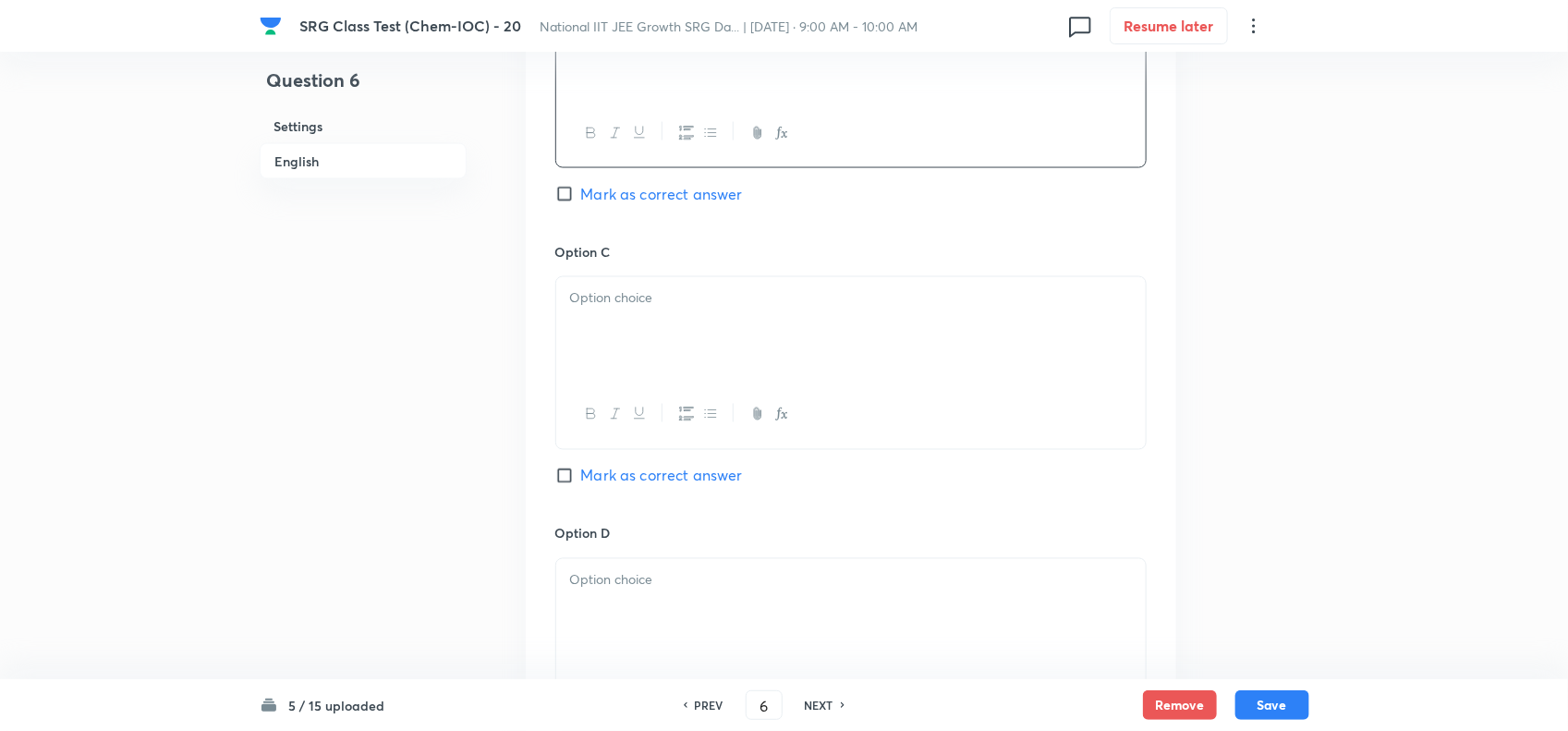
click at [739, 348] on div at bounding box center [851, 329] width 590 height 103
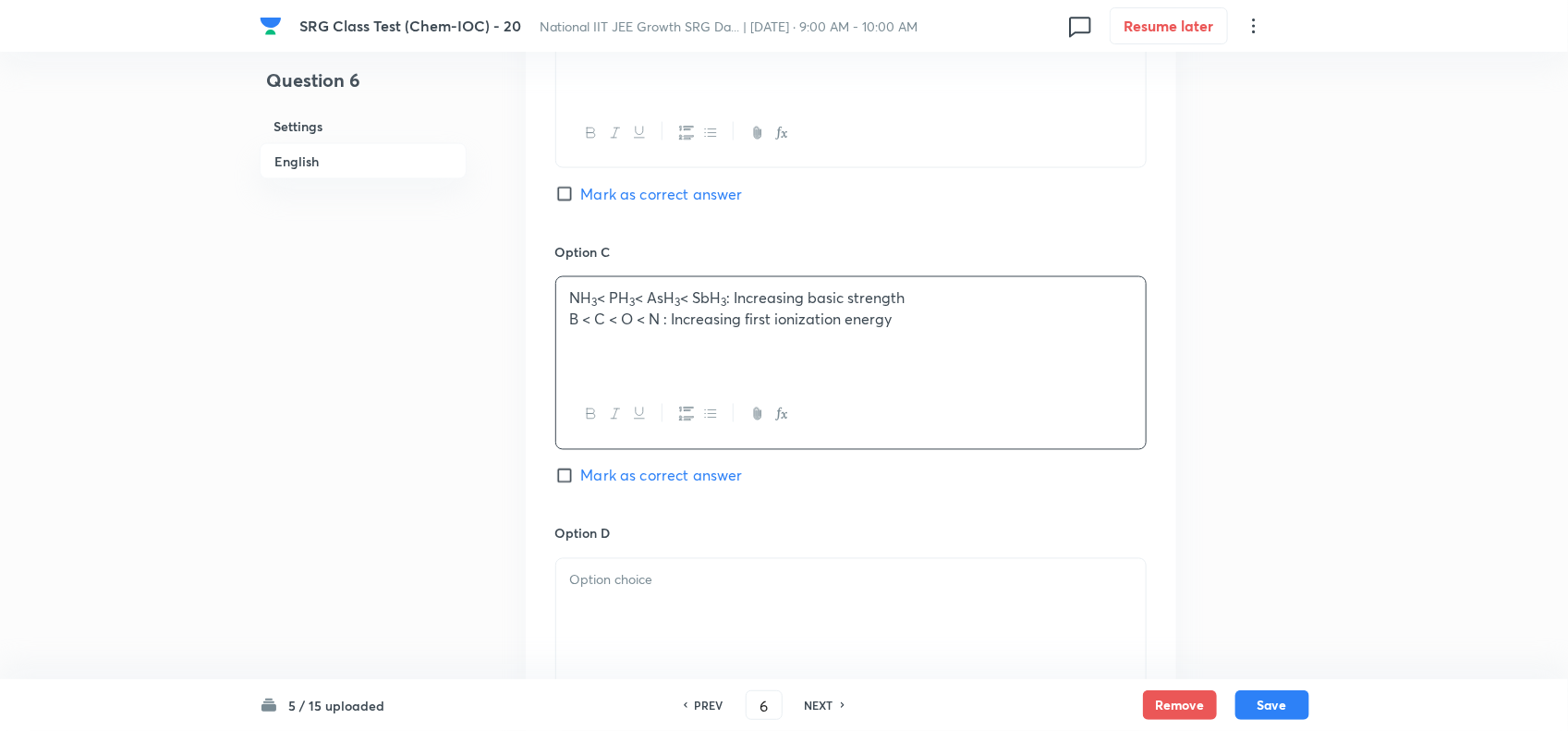
click at [977, 331] on p "B < C < O < N : Increasing first ionization energy" at bounding box center [851, 320] width 562 height 21
click at [975, 306] on p "NH 3 < PH 3 < AsH 3 < SbH 3 : Increasing basic strength" at bounding box center [851, 299] width 562 height 21
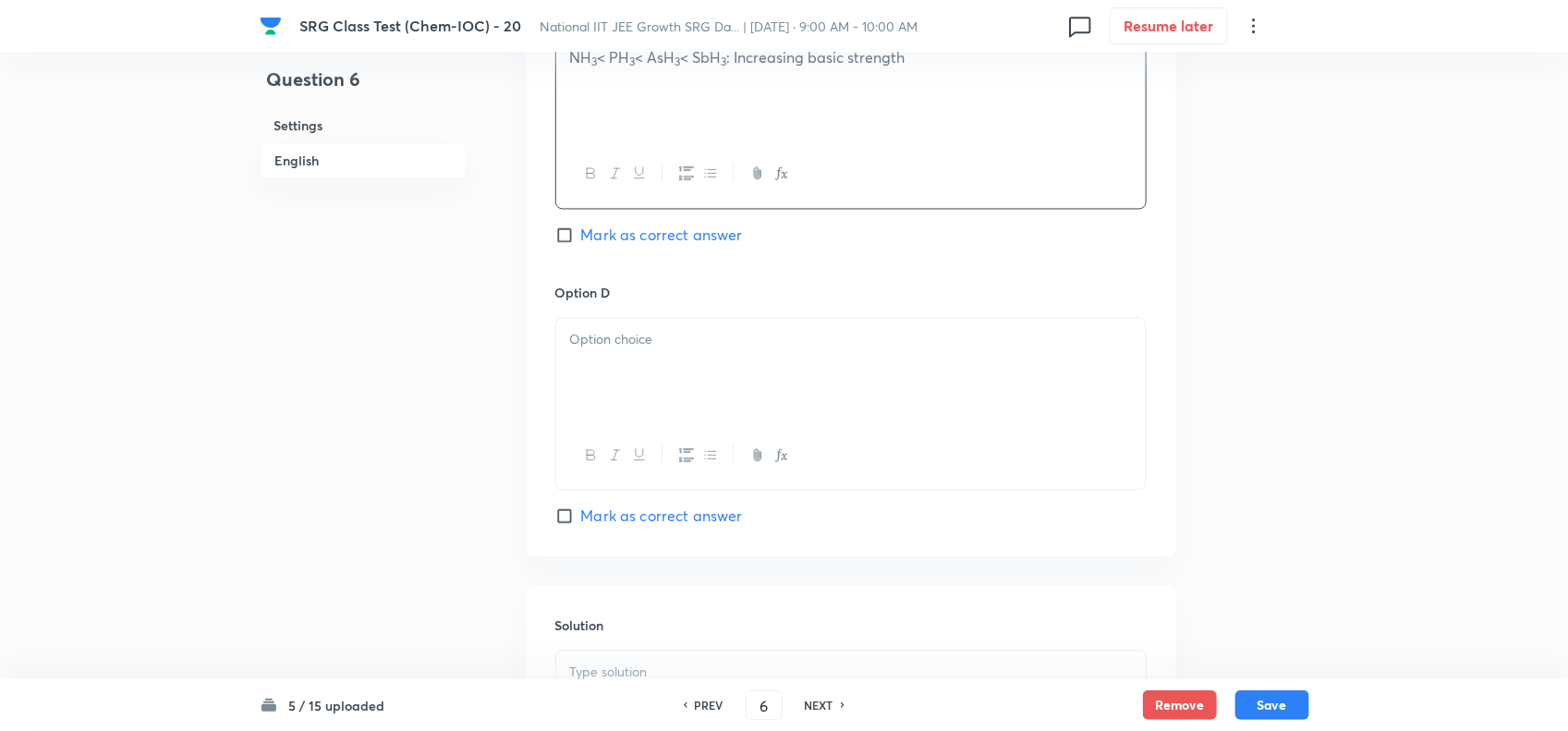
scroll to position [1616, 0]
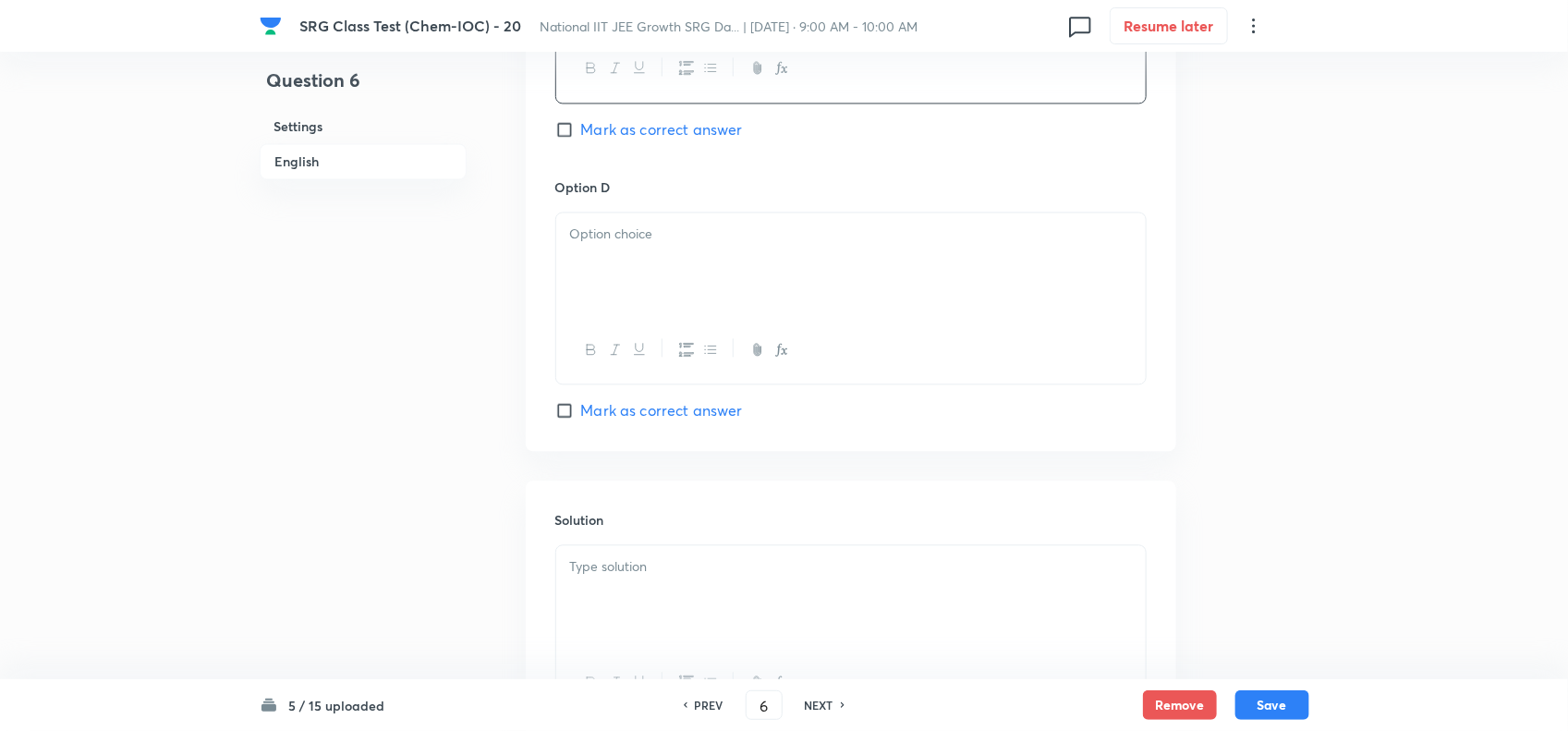
click at [675, 294] on div at bounding box center [851, 264] width 590 height 103
click at [581, 409] on span "Mark as correct answer" at bounding box center [661, 410] width 162 height 22
click at [580, 409] on input "Mark as correct answer" at bounding box center [568, 410] width 26 height 18
checkbox input "true"
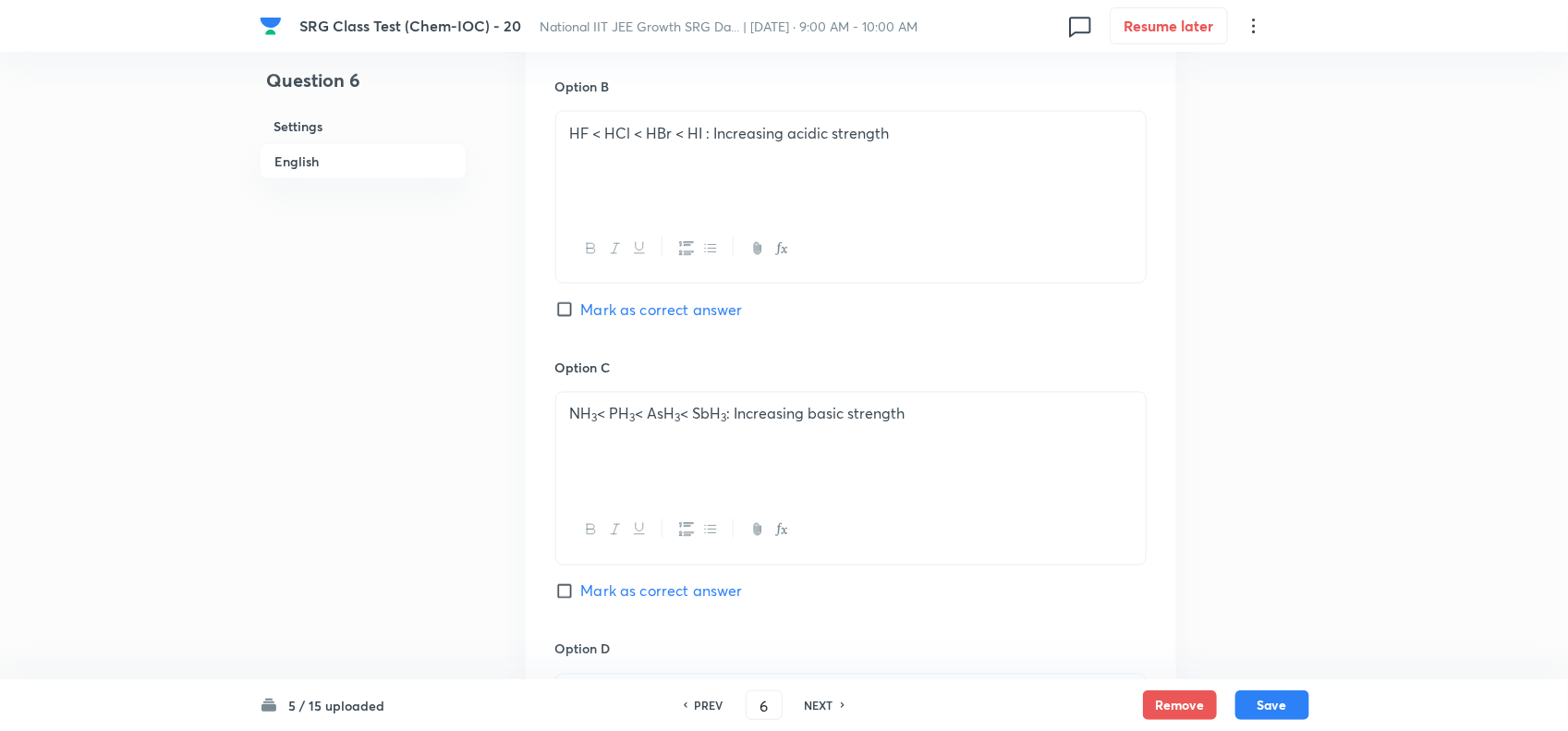
click at [584, 309] on span "Mark as correct answer" at bounding box center [661, 309] width 162 height 22
click at [581, 309] on input "Mark as correct answer" at bounding box center [568, 309] width 26 height 18
checkbox input "true"
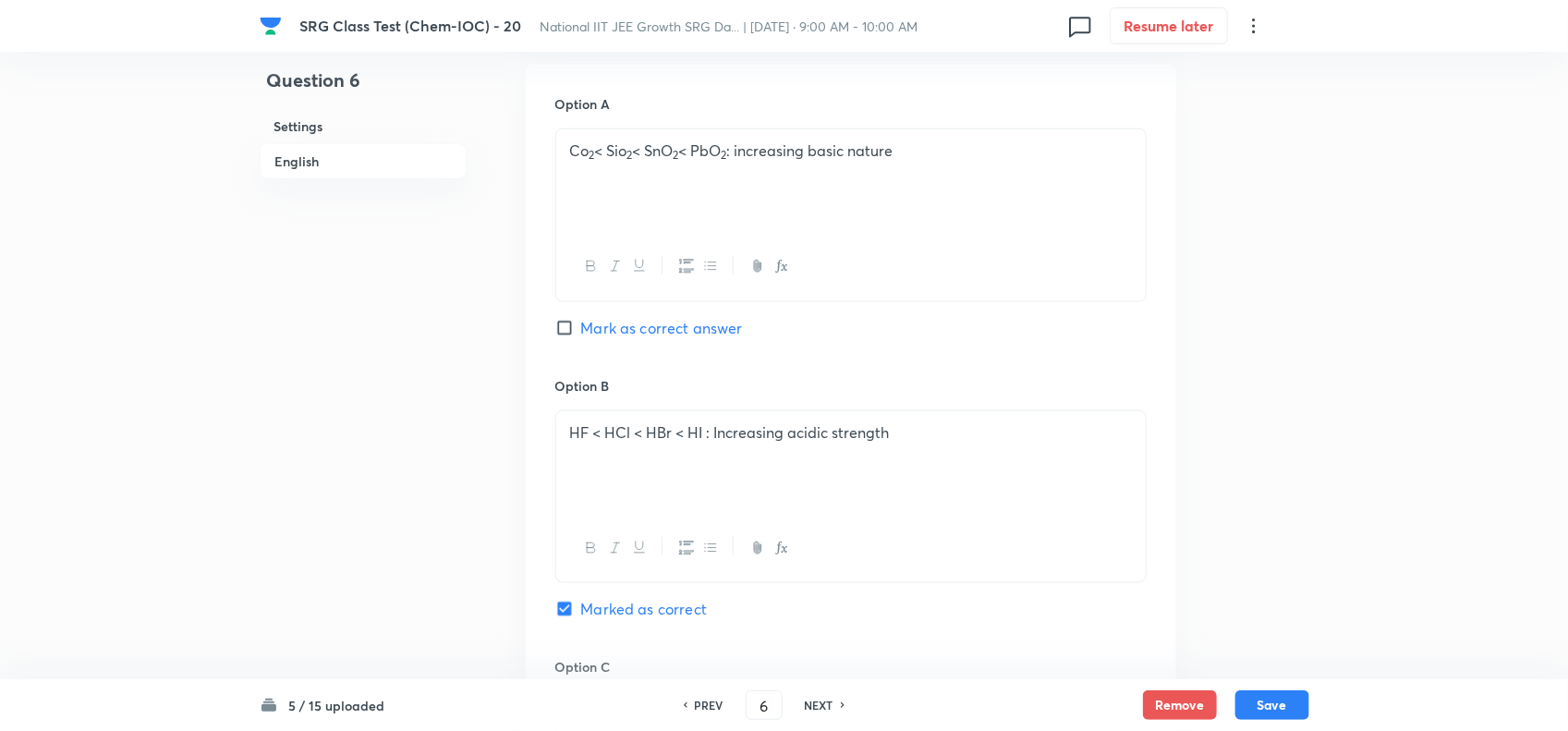
scroll to position [809, 0]
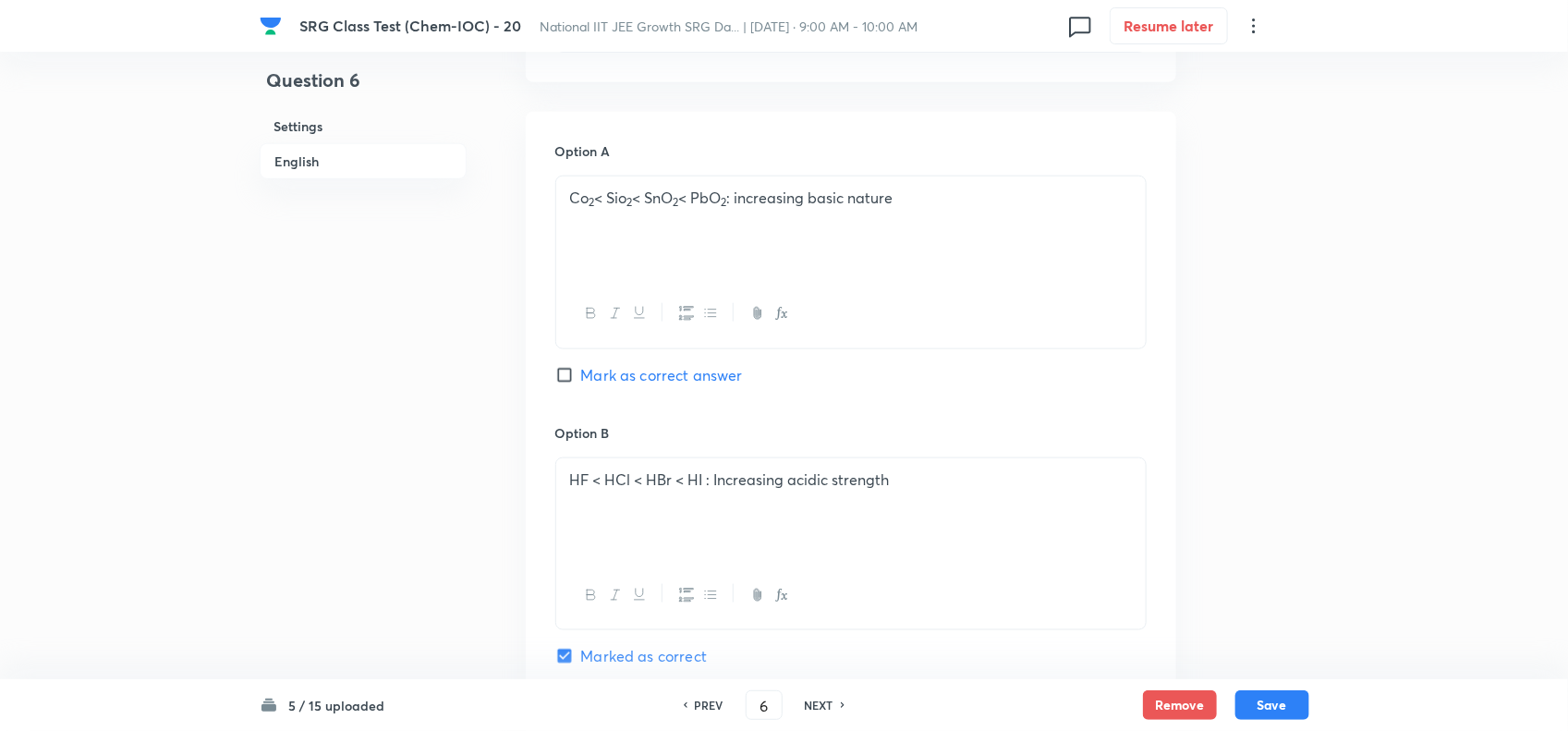
click at [581, 381] on span "Mark as correct answer" at bounding box center [661, 374] width 162 height 22
click at [580, 381] on input "Mark as correct answer" at bounding box center [568, 374] width 26 height 18
checkbox input "true"
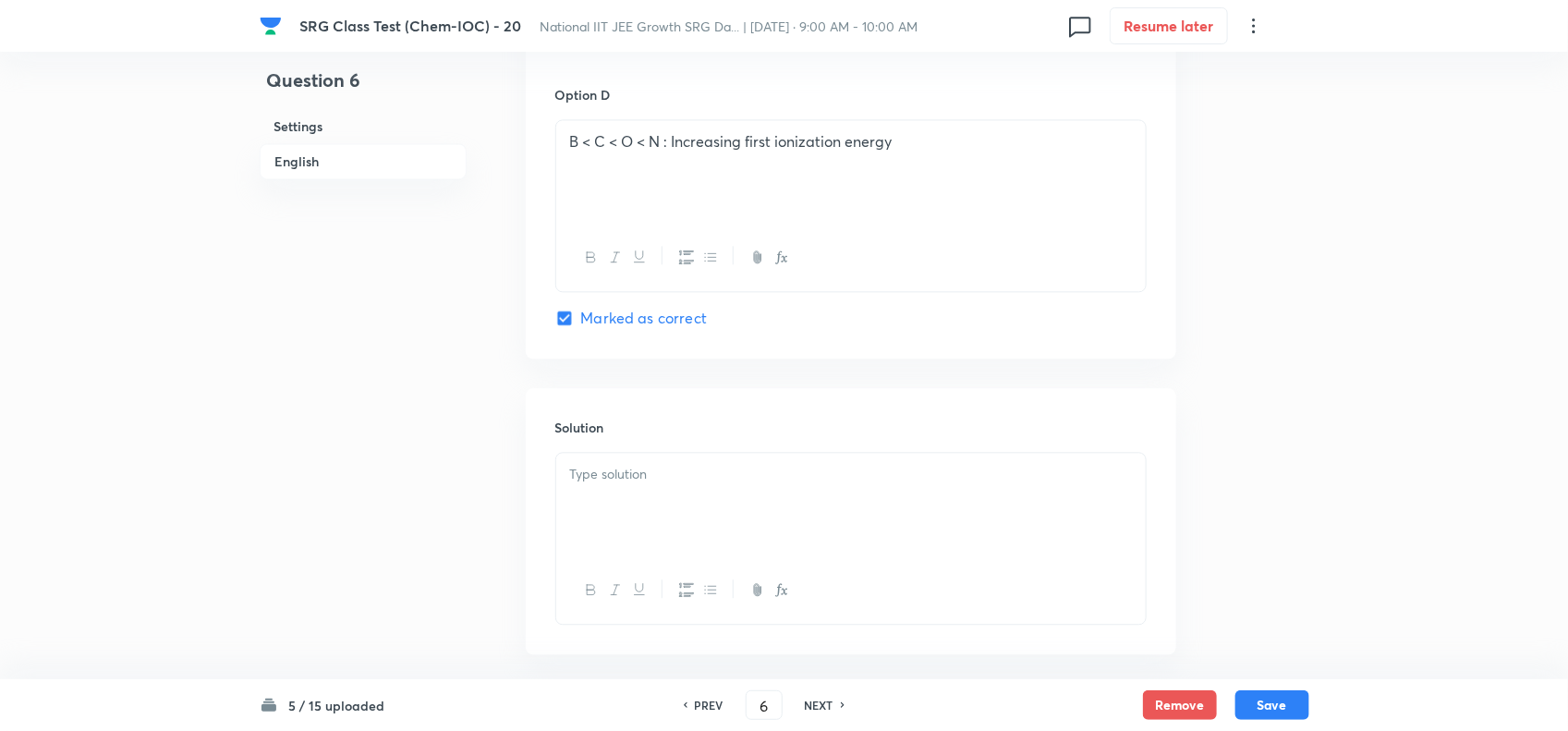
scroll to position [1803, 0]
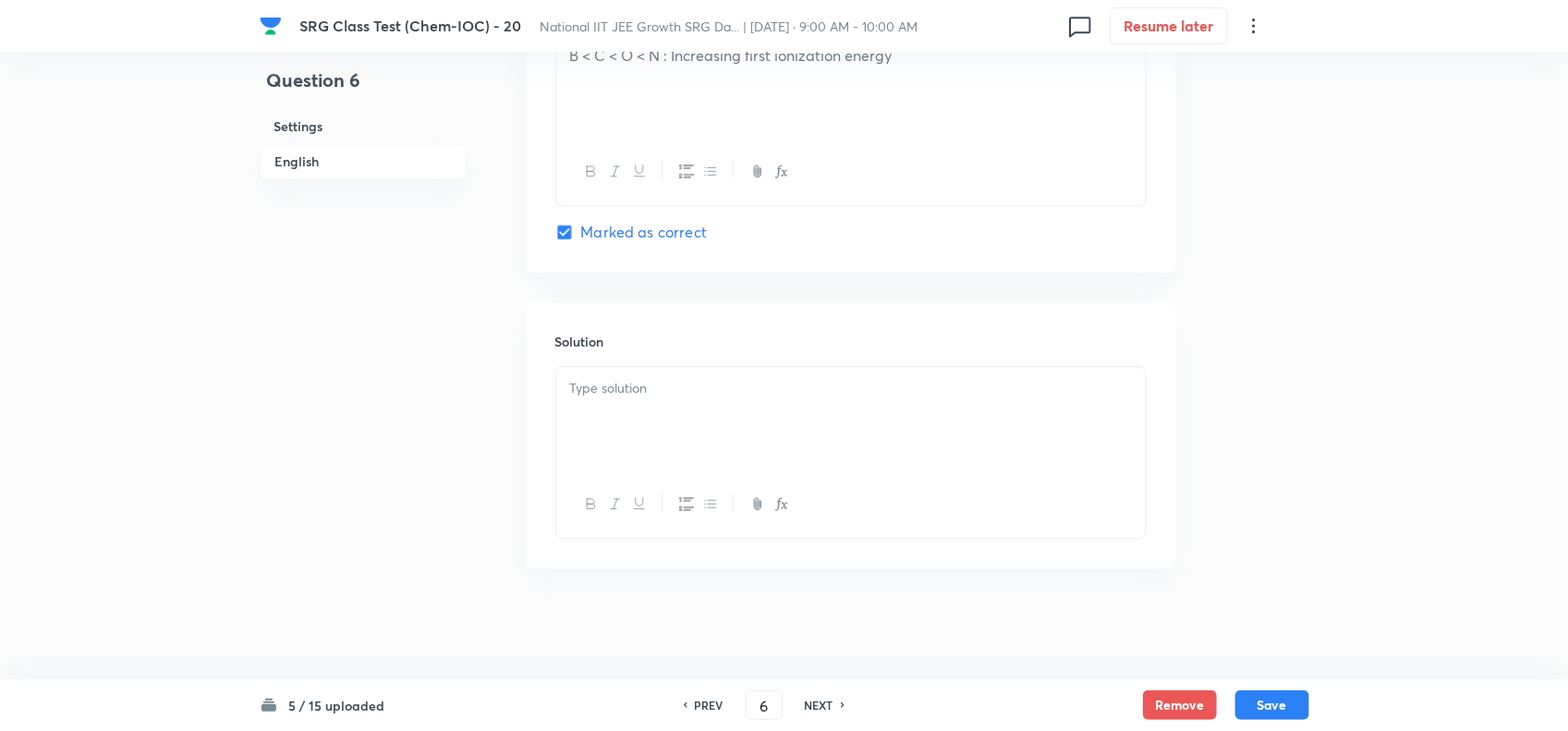
click at [694, 371] on div at bounding box center [851, 418] width 590 height 103
click at [1291, 700] on button "Save" at bounding box center [1272, 702] width 74 height 30
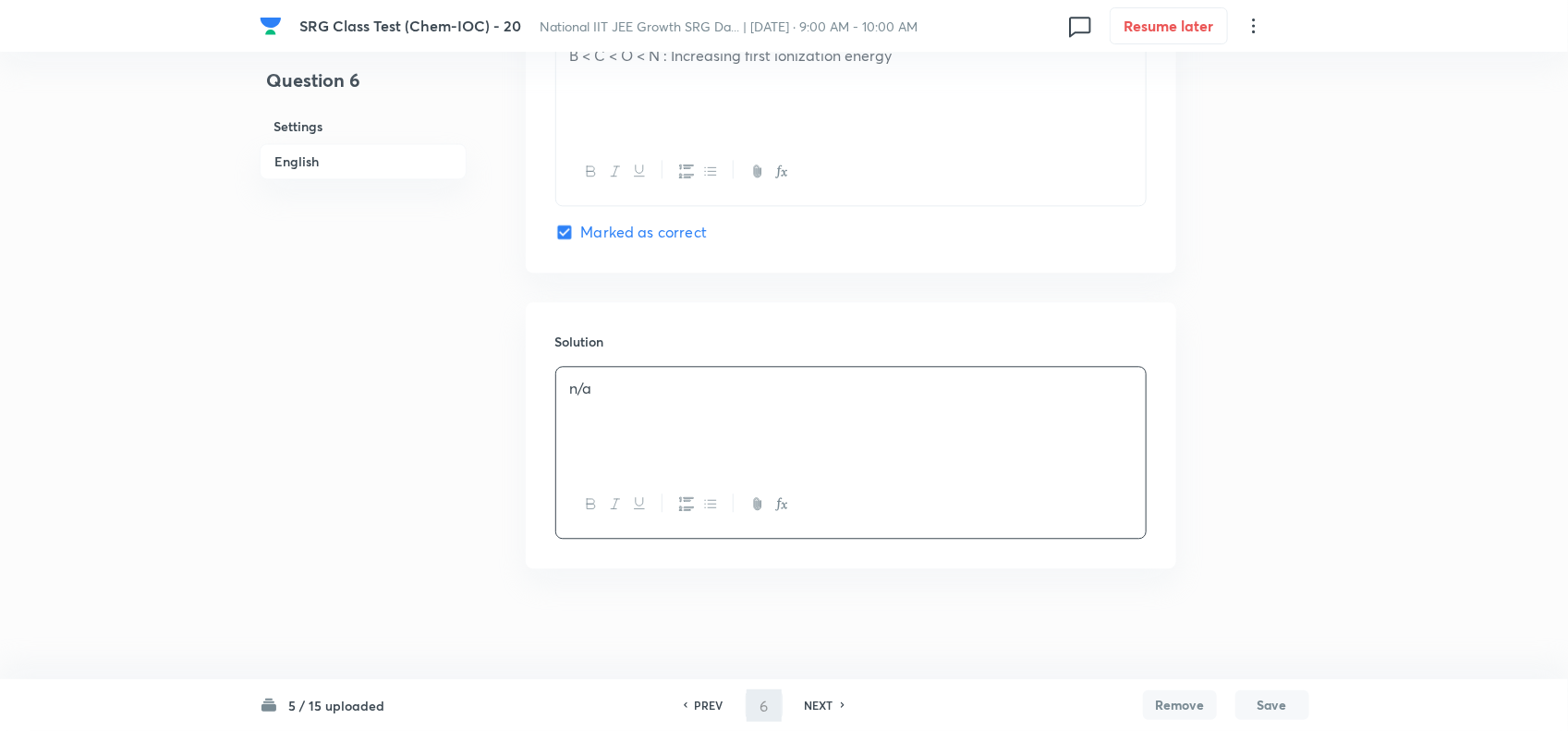
type input "7"
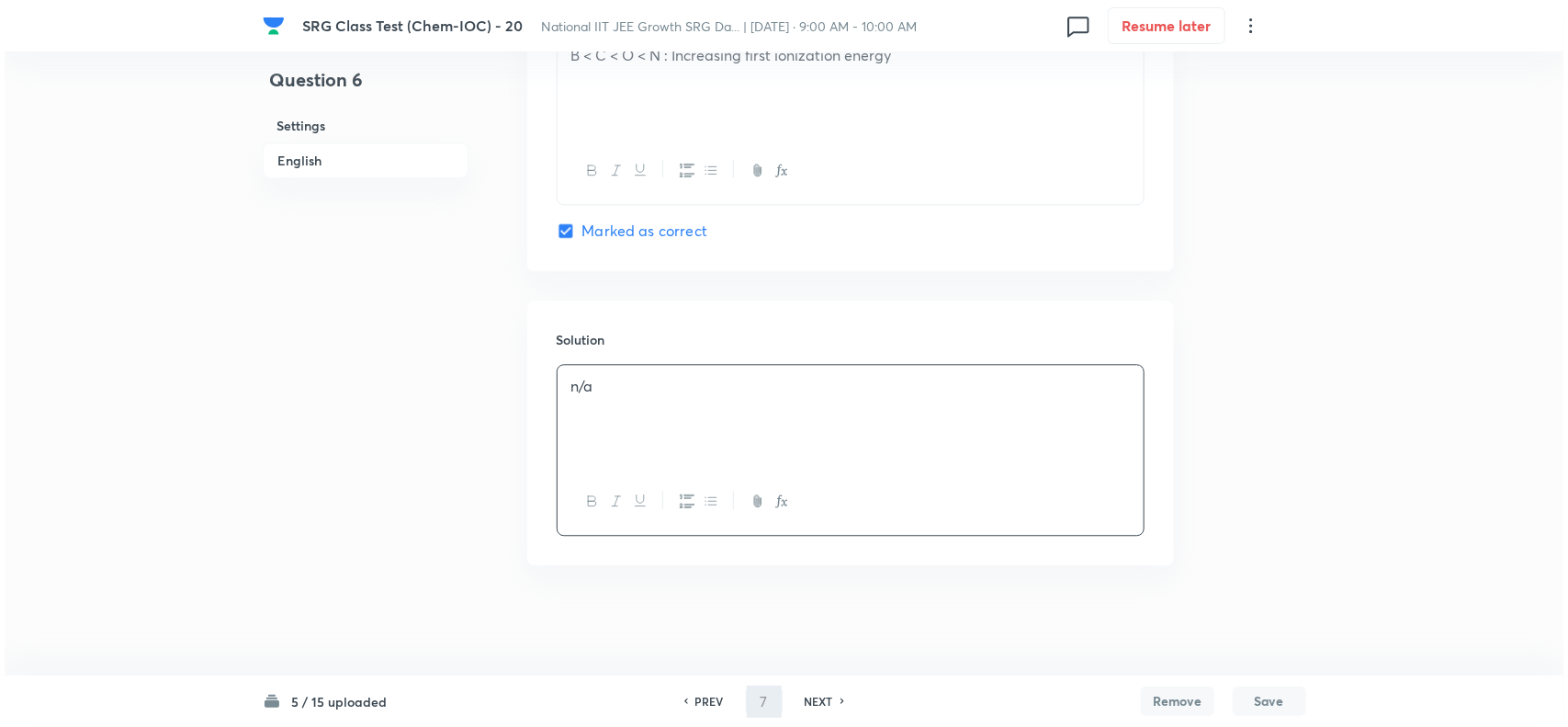
scroll to position [0, 0]
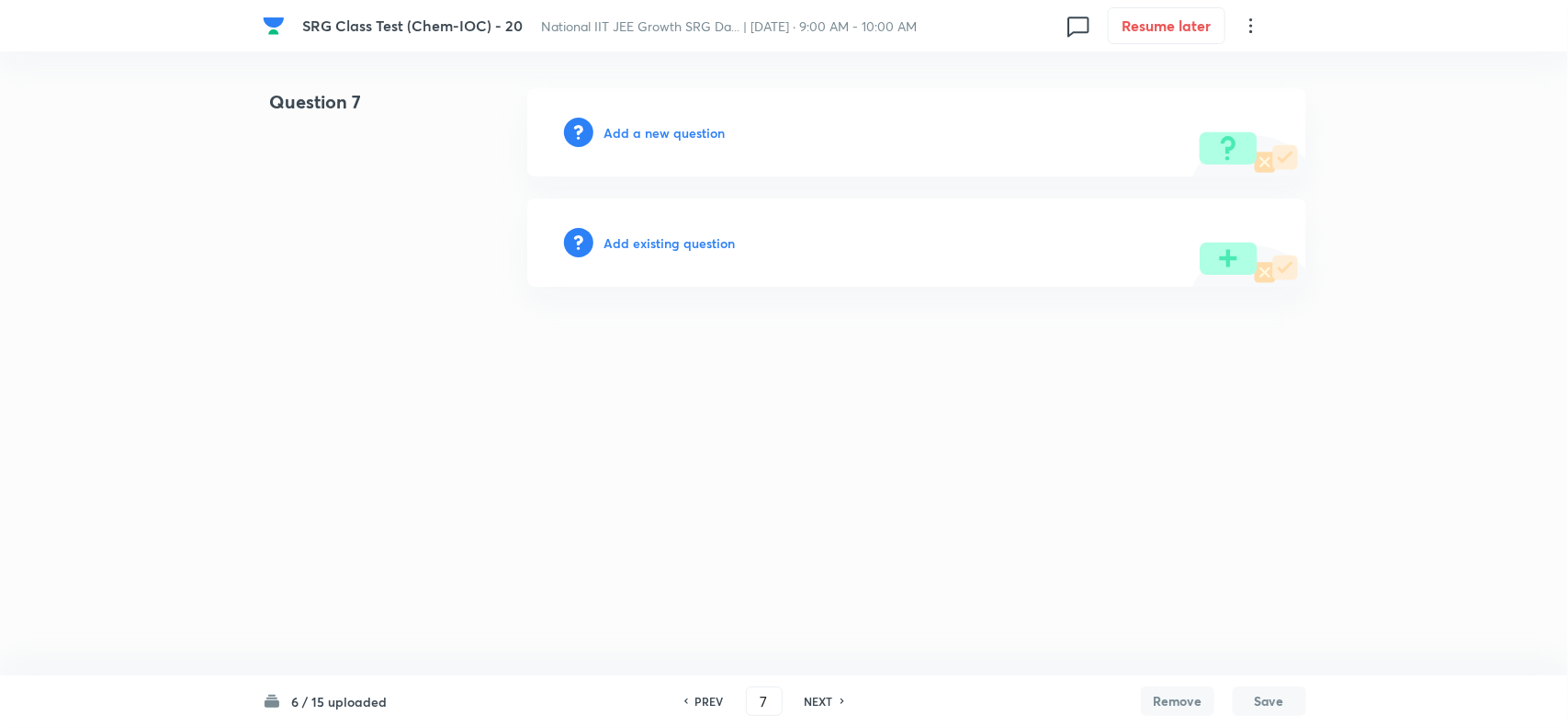
click at [648, 129] on h6 "Add a new question" at bounding box center [664, 132] width 121 height 19
click at [648, 129] on h6 "Choose a question type" at bounding box center [675, 132] width 142 height 19
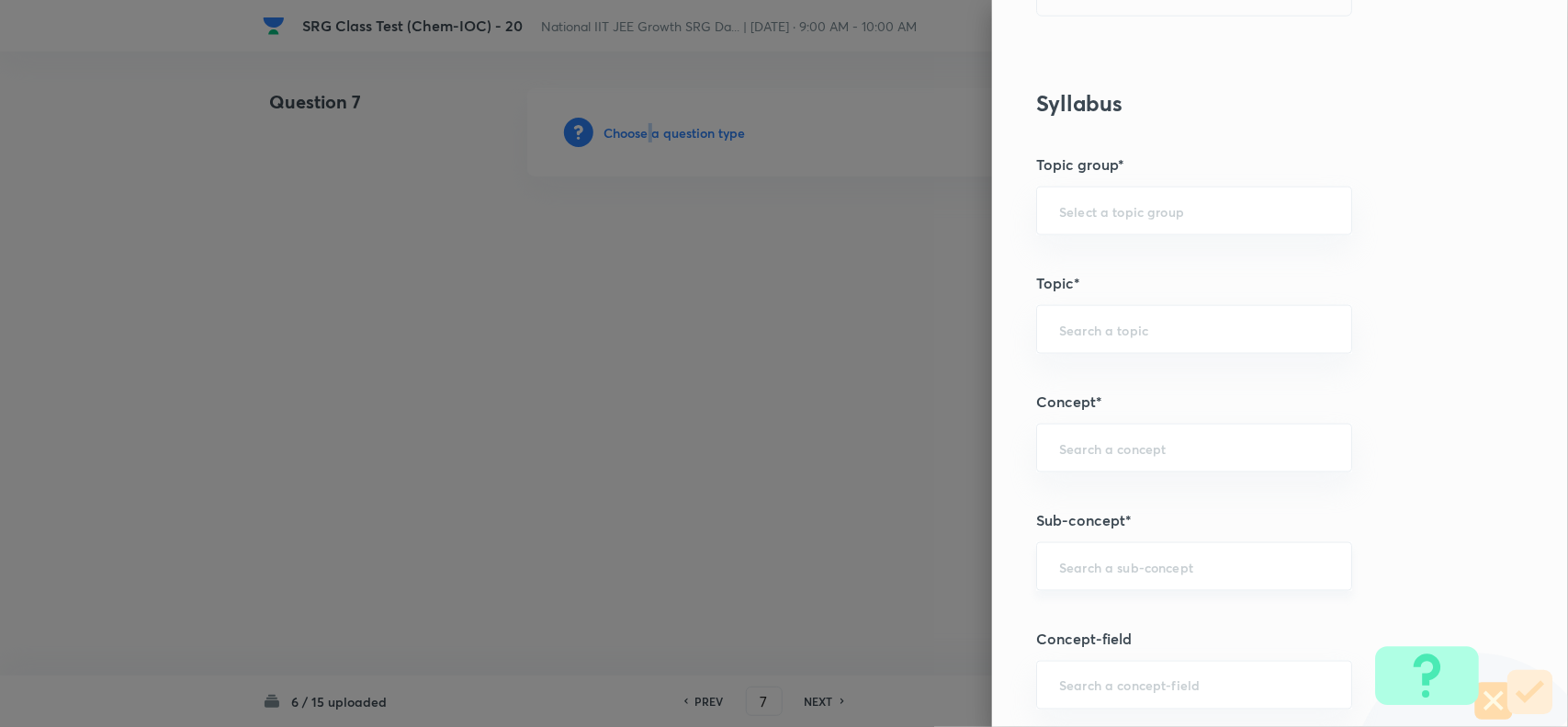
click at [1085, 546] on div "​" at bounding box center [1194, 566] width 316 height 49
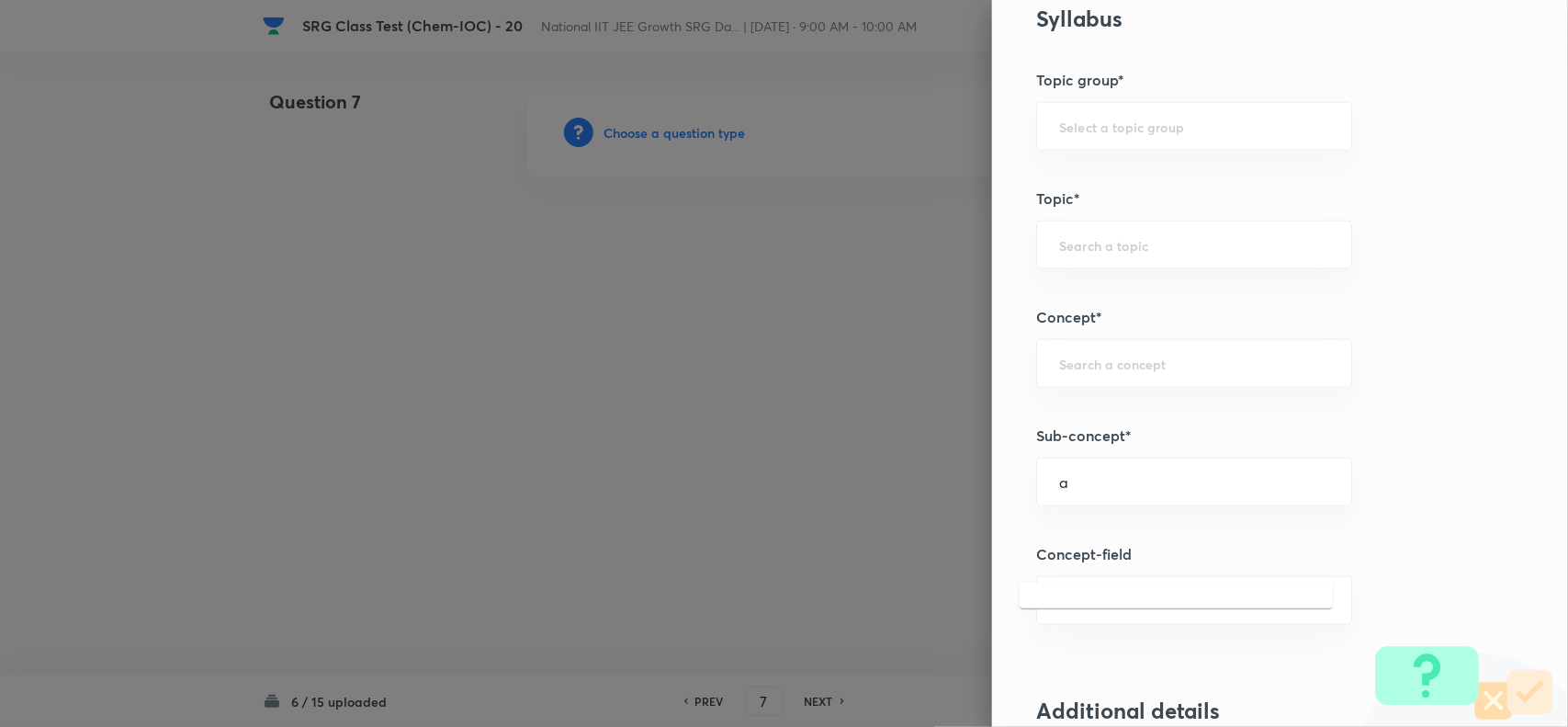
scroll to position [1149, 0]
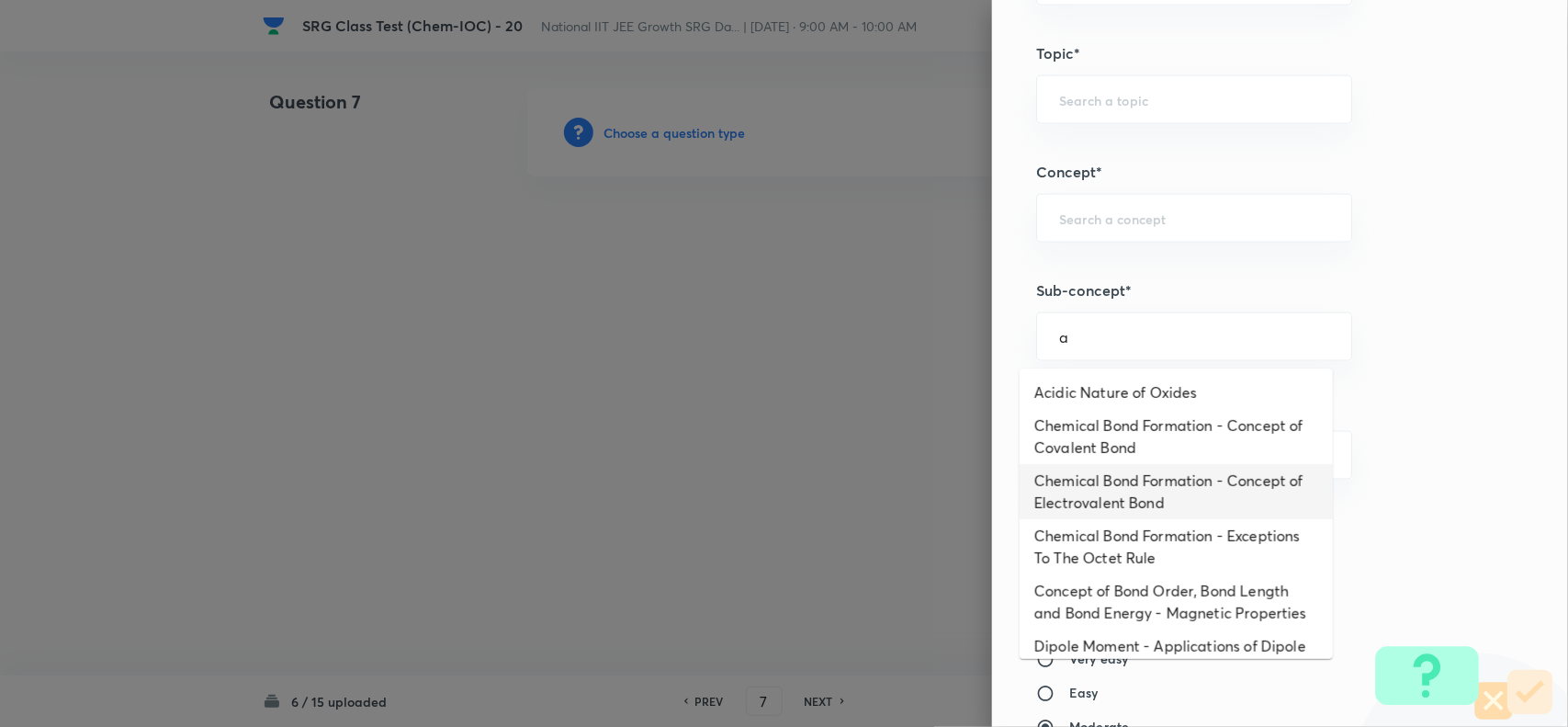
click at [1107, 485] on li "Chemical Bond Formation - Concept of Electrovalent Bond" at bounding box center [1176, 491] width 313 height 55
type input "Chemical Bond Formation - Concept of Electrovalent Bond"
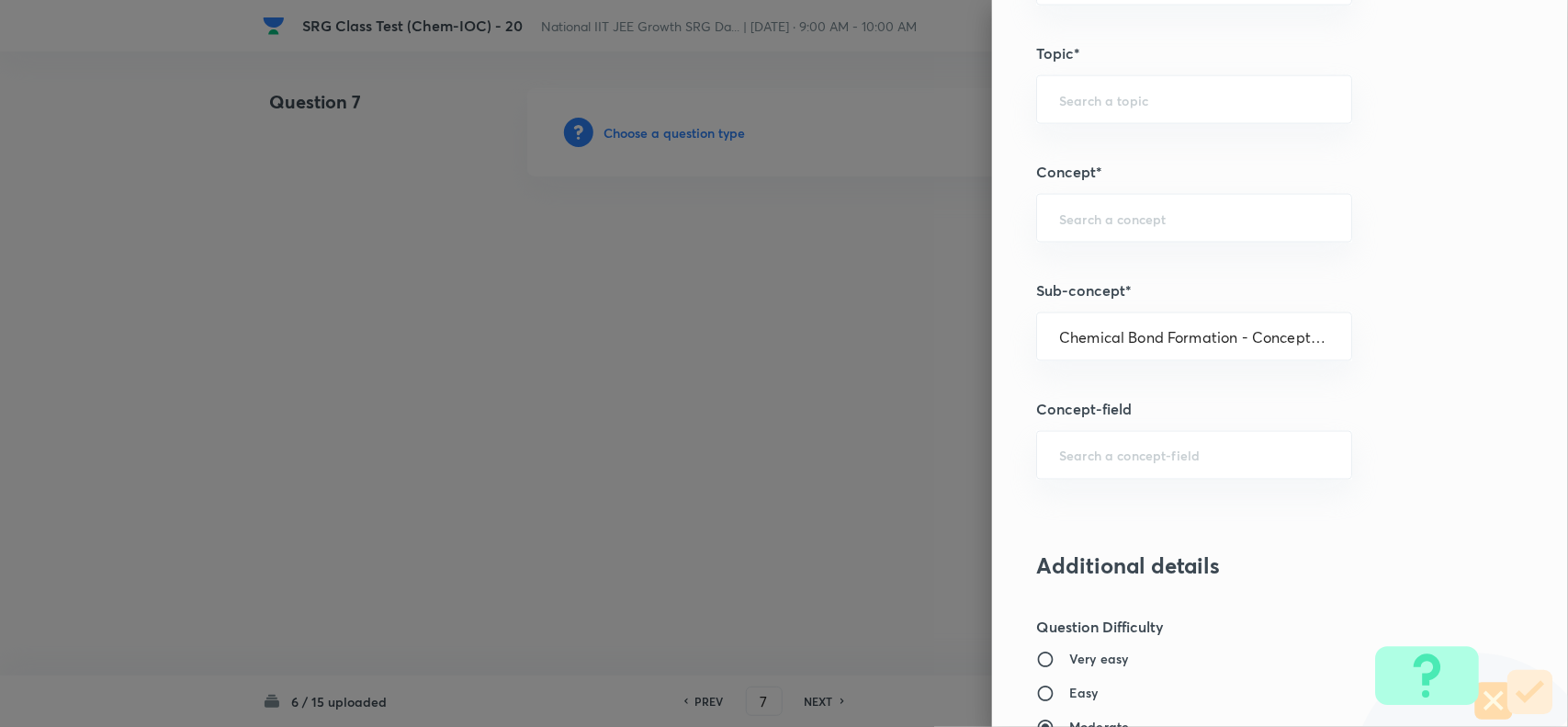
type input "Chemistry"
type input "Inorganic Chemistry"
type input "Chemical Bonding"
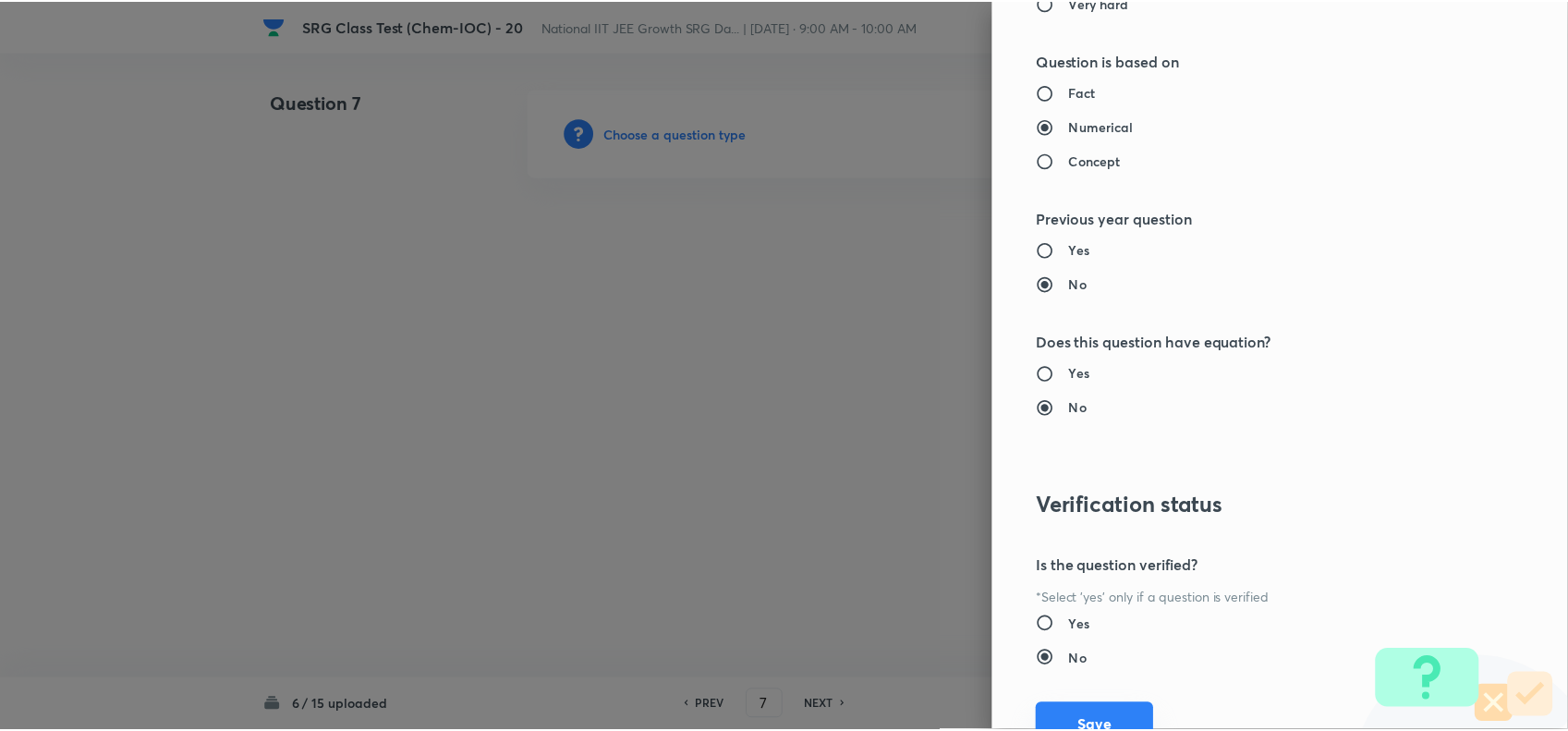
scroll to position [2033, 0]
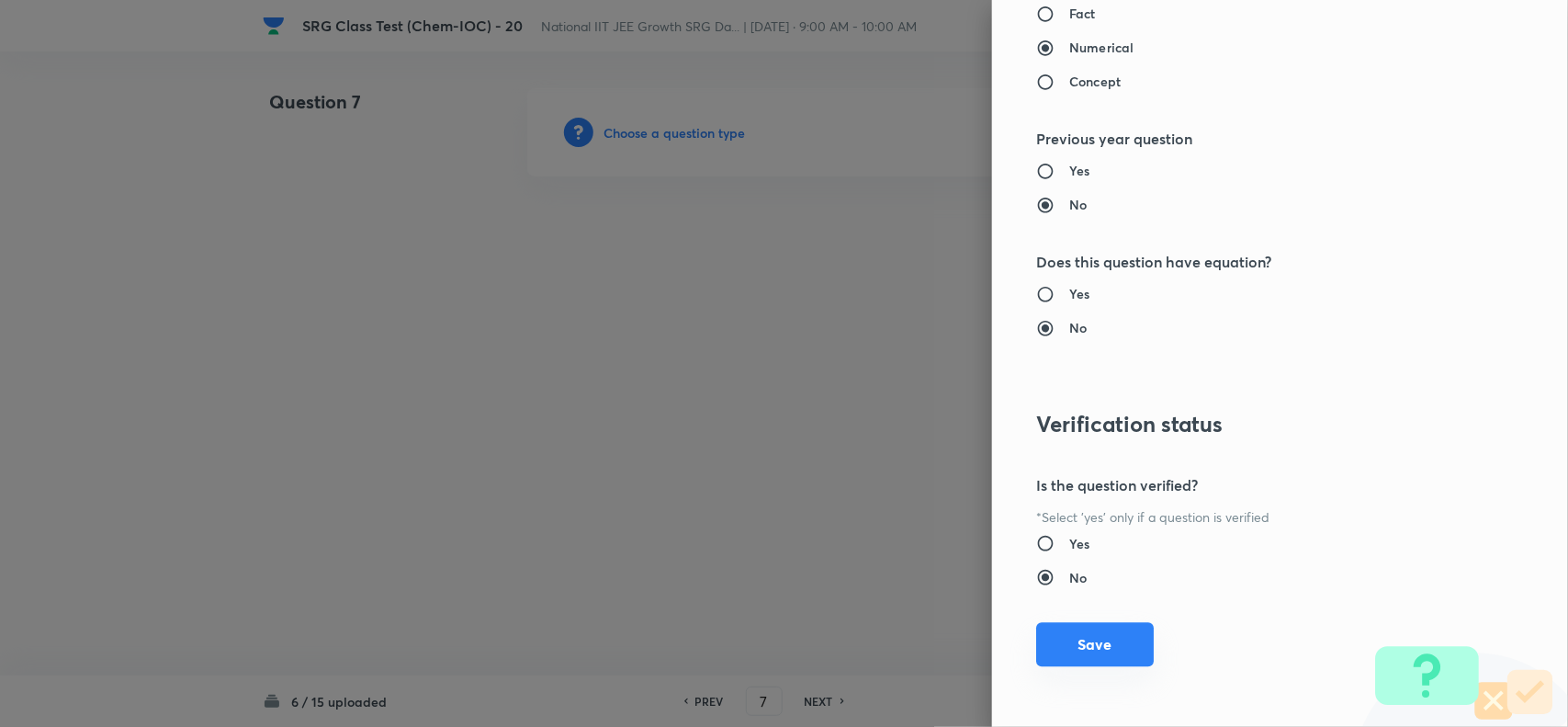
click at [1107, 655] on button "Save" at bounding box center [1095, 644] width 118 height 44
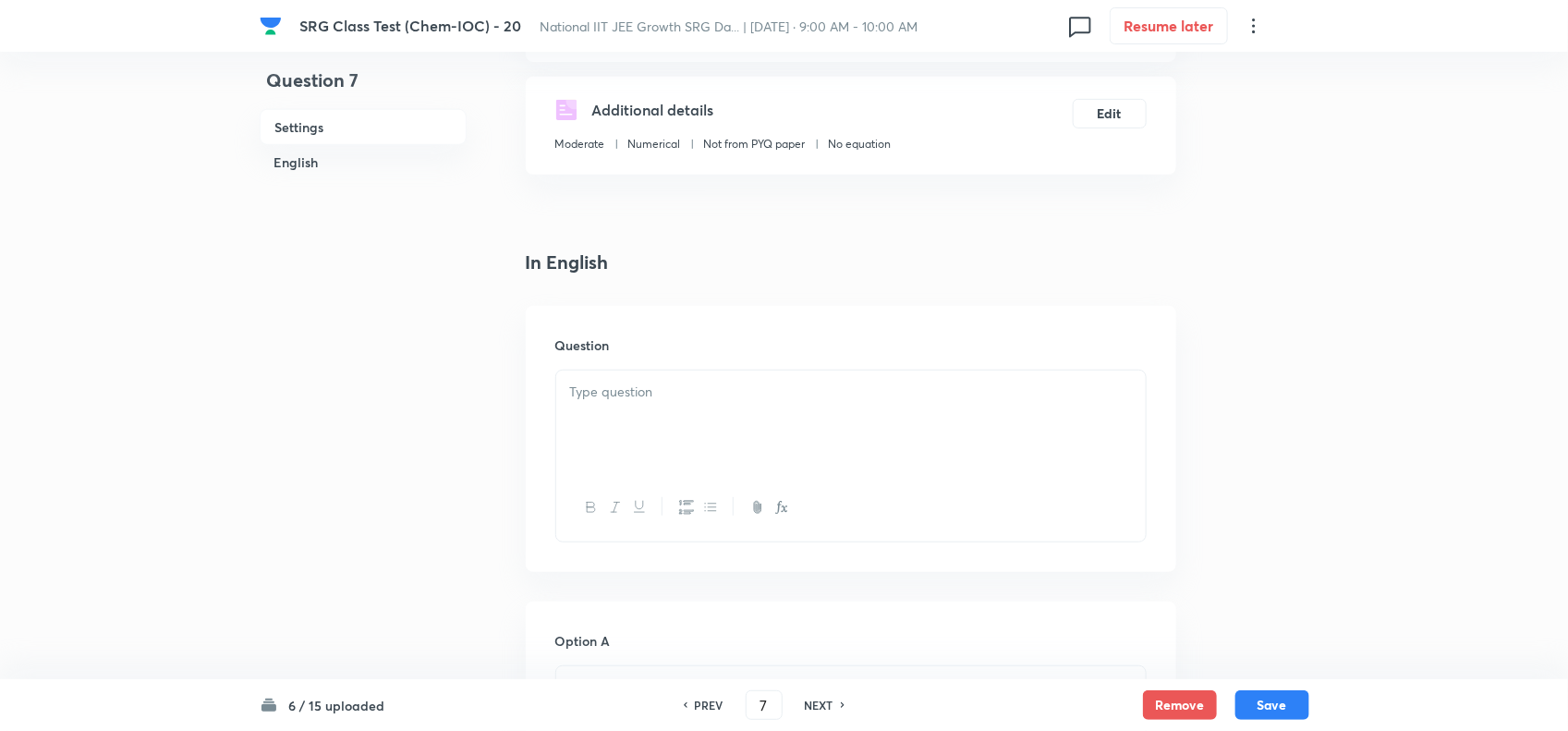
scroll to position [346, 0]
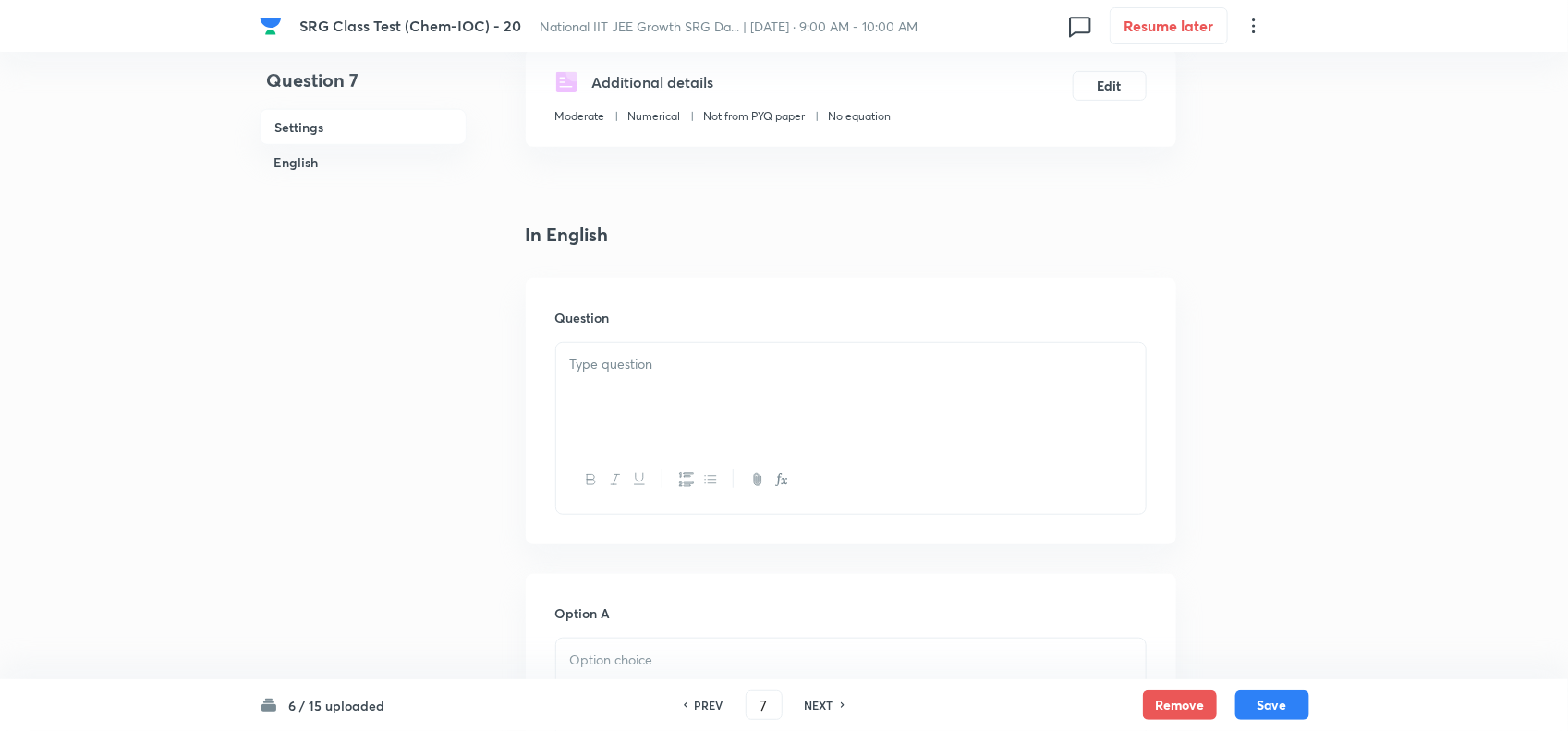
click at [613, 371] on p at bounding box center [851, 365] width 562 height 21
click at [661, 399] on div at bounding box center [851, 394] width 590 height 103
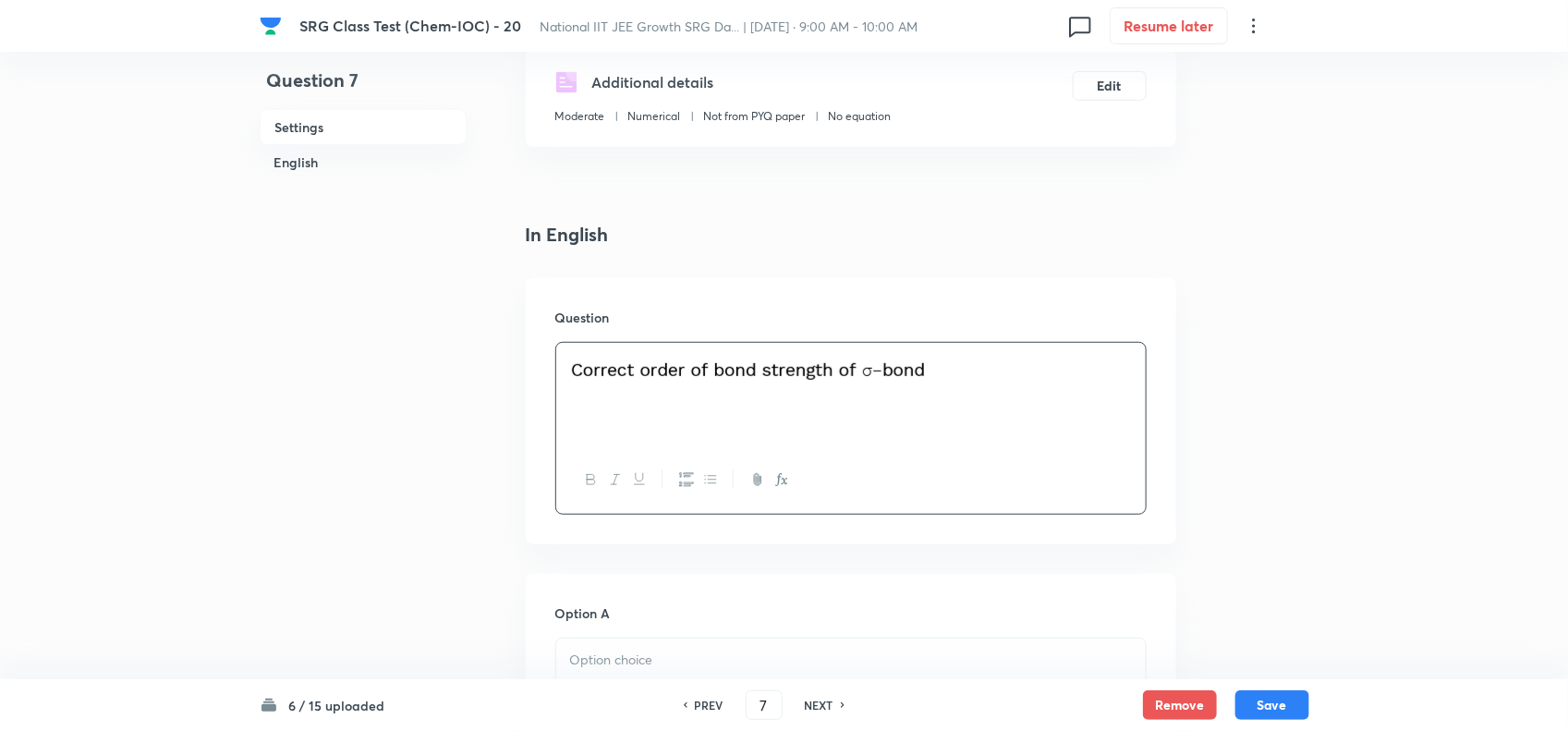
click at [681, 657] on p at bounding box center [851, 660] width 562 height 21
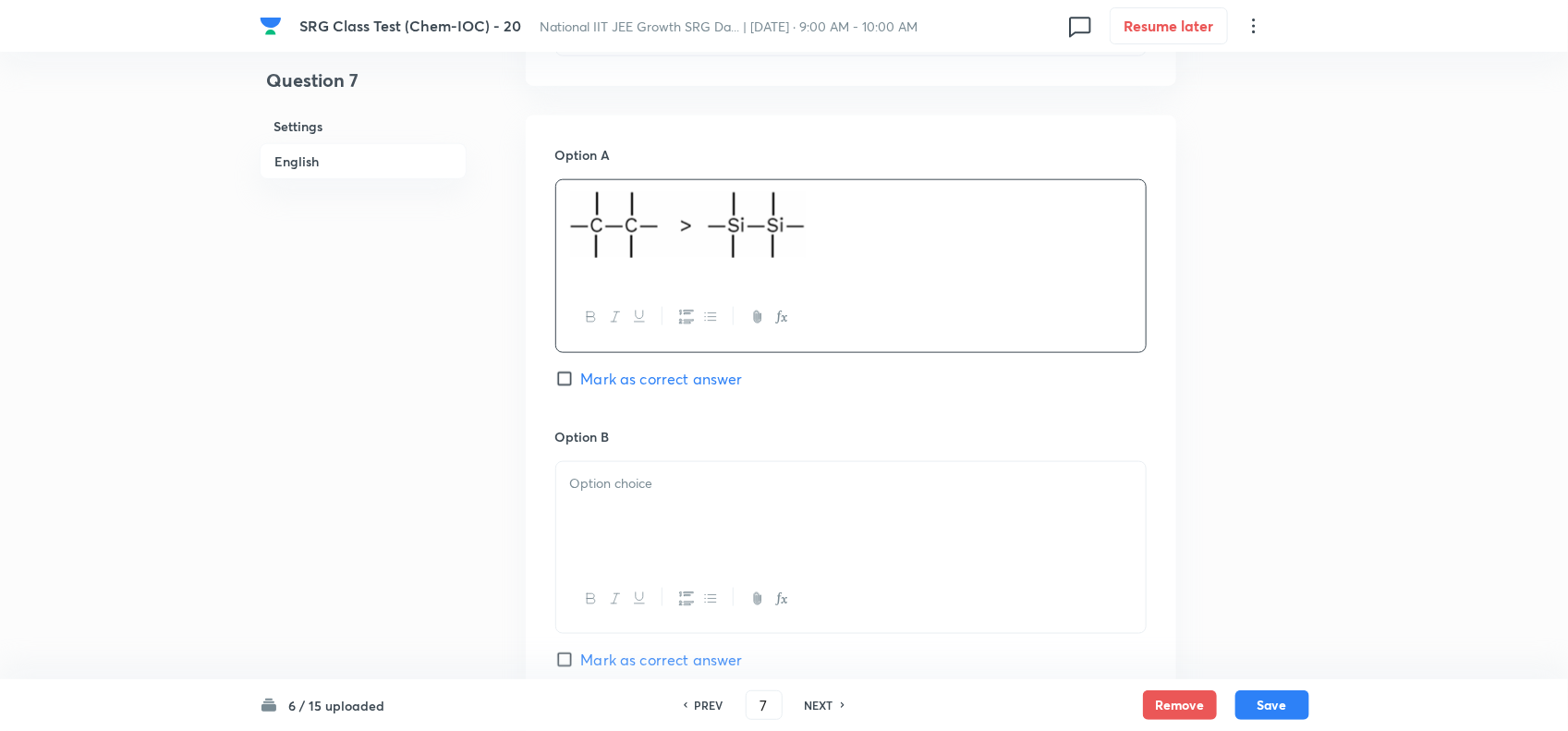
scroll to position [1039, 0]
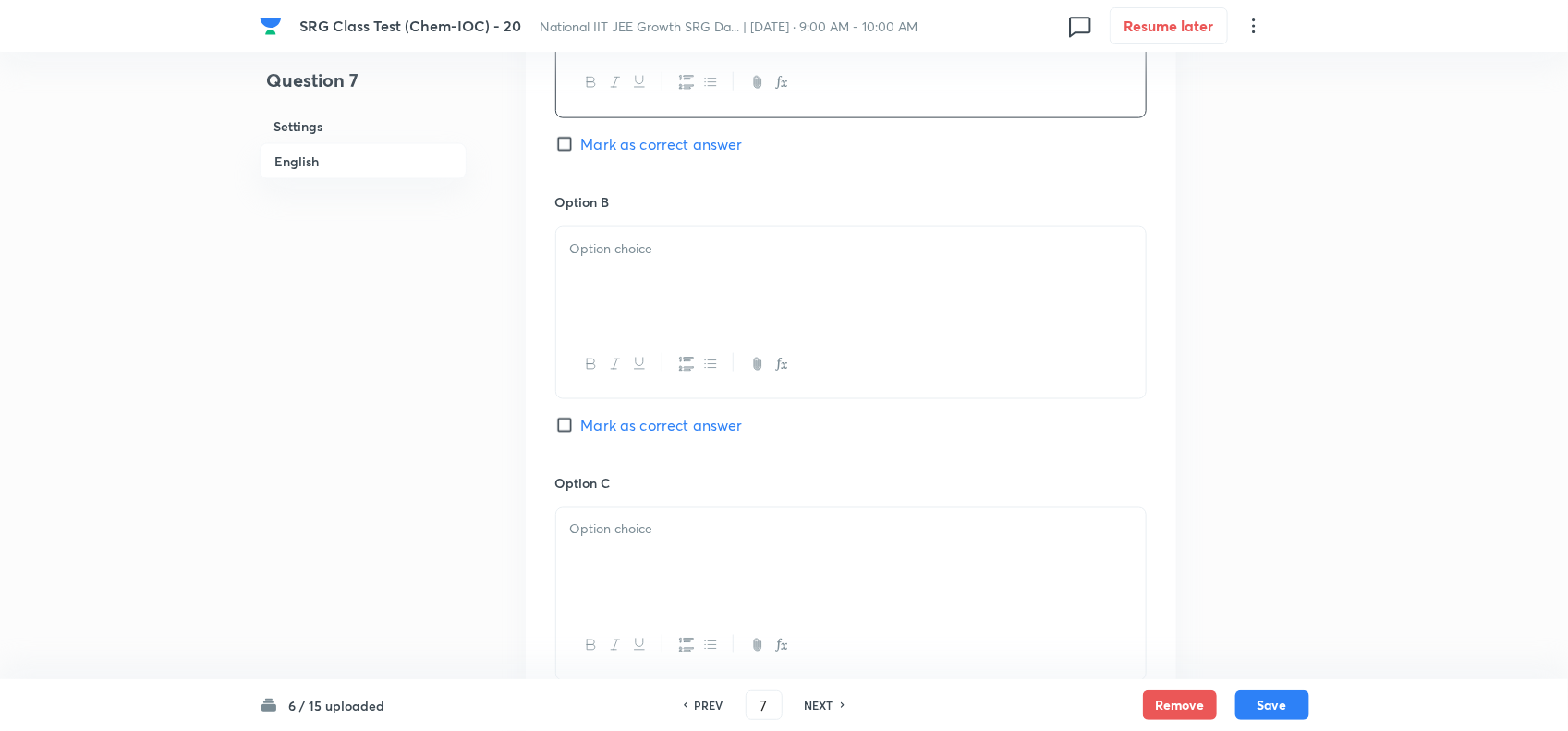
click at [706, 284] on div at bounding box center [851, 278] width 590 height 103
click at [574, 147] on input "Mark as correct answer" at bounding box center [568, 144] width 26 height 18
checkbox input "true"
click at [592, 416] on div "Option B [PERSON_NAME] as correct answer" at bounding box center [851, 332] width 592 height 280
click at [593, 427] on span "Mark as correct answer" at bounding box center [661, 424] width 162 height 22
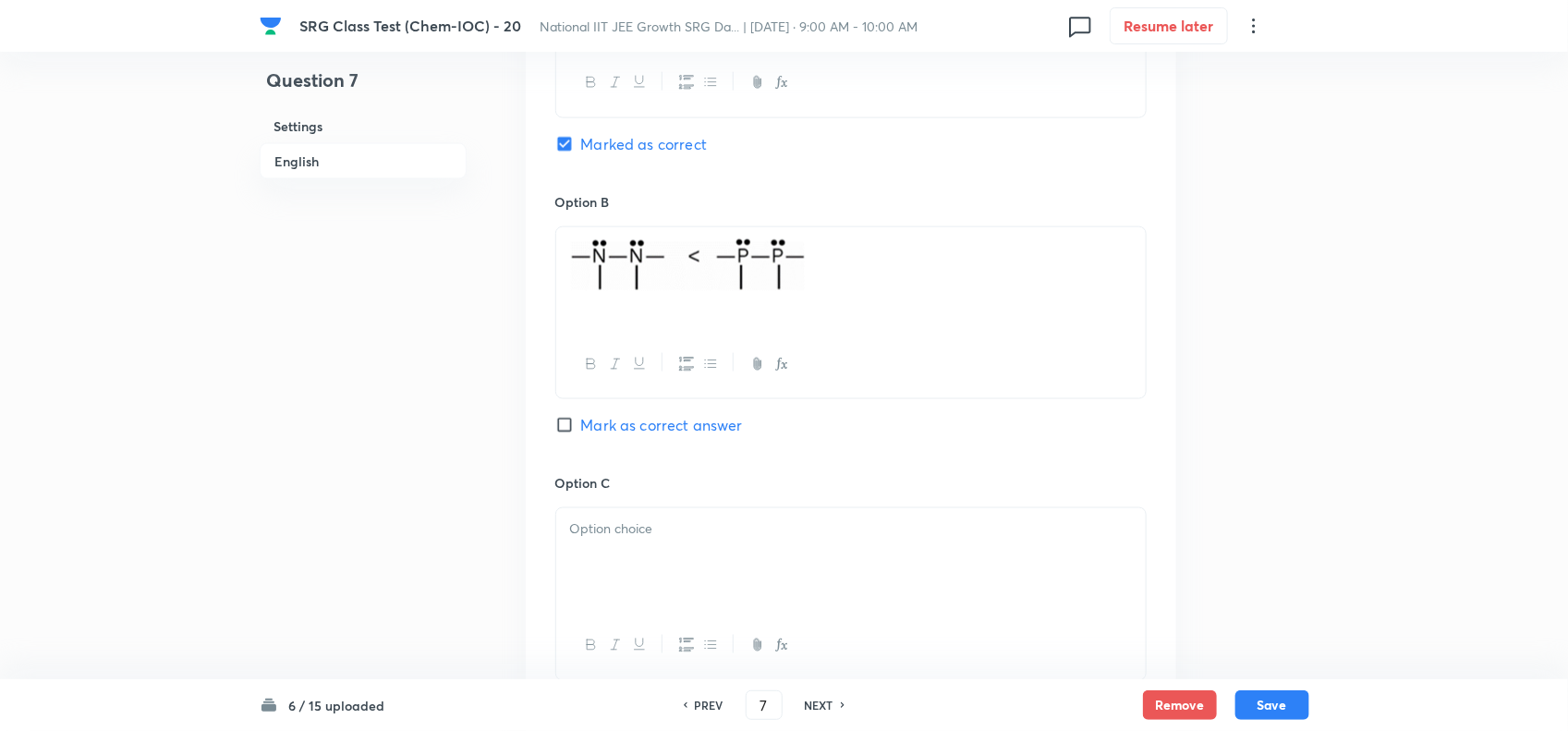
click at [581, 427] on input "Mark as correct answer" at bounding box center [568, 424] width 26 height 18
checkbox input "true"
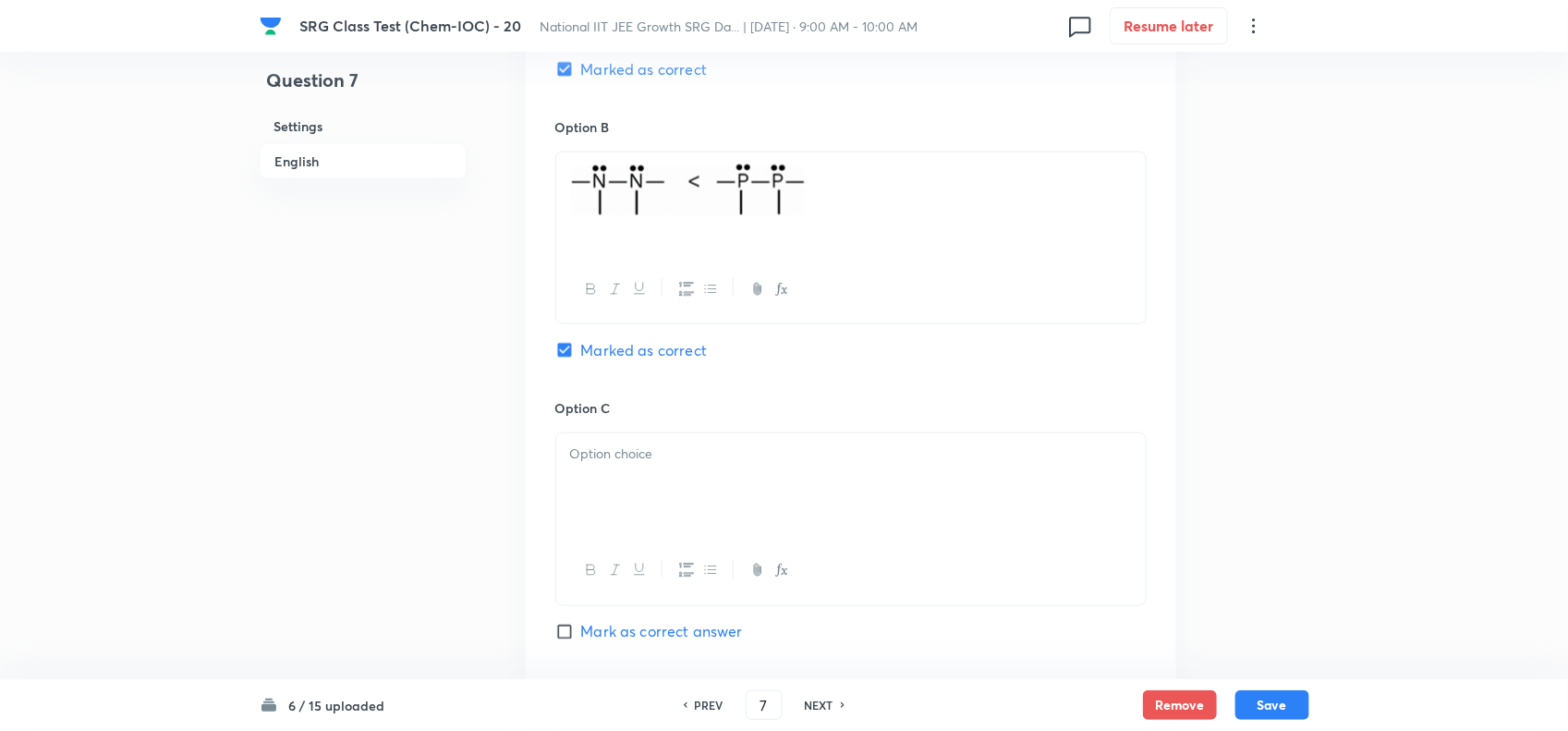
scroll to position [1155, 0]
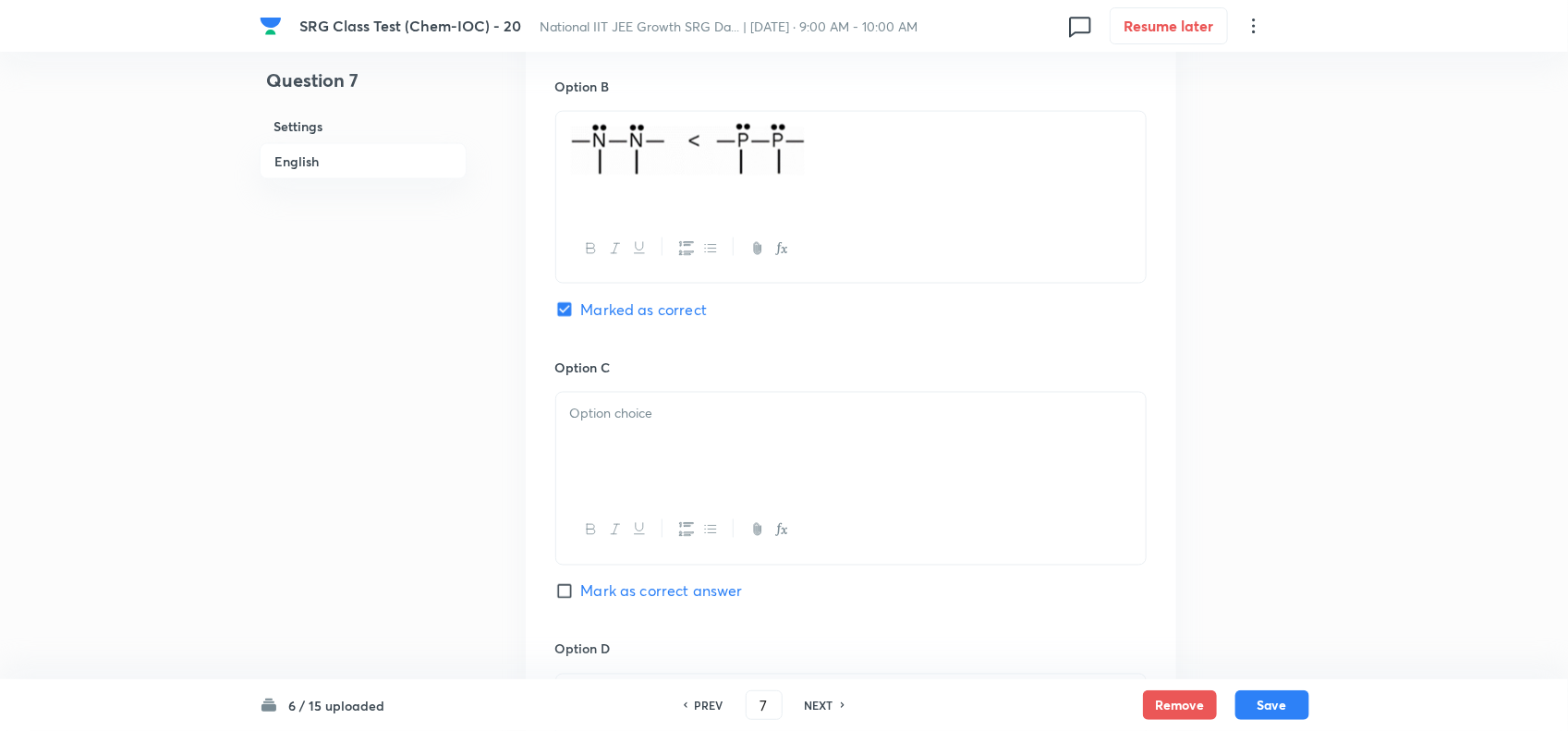
click at [575, 600] on input "Mark as correct answer" at bounding box center [568, 590] width 26 height 18
checkbox input "true"
click at [605, 476] on div at bounding box center [851, 444] width 590 height 103
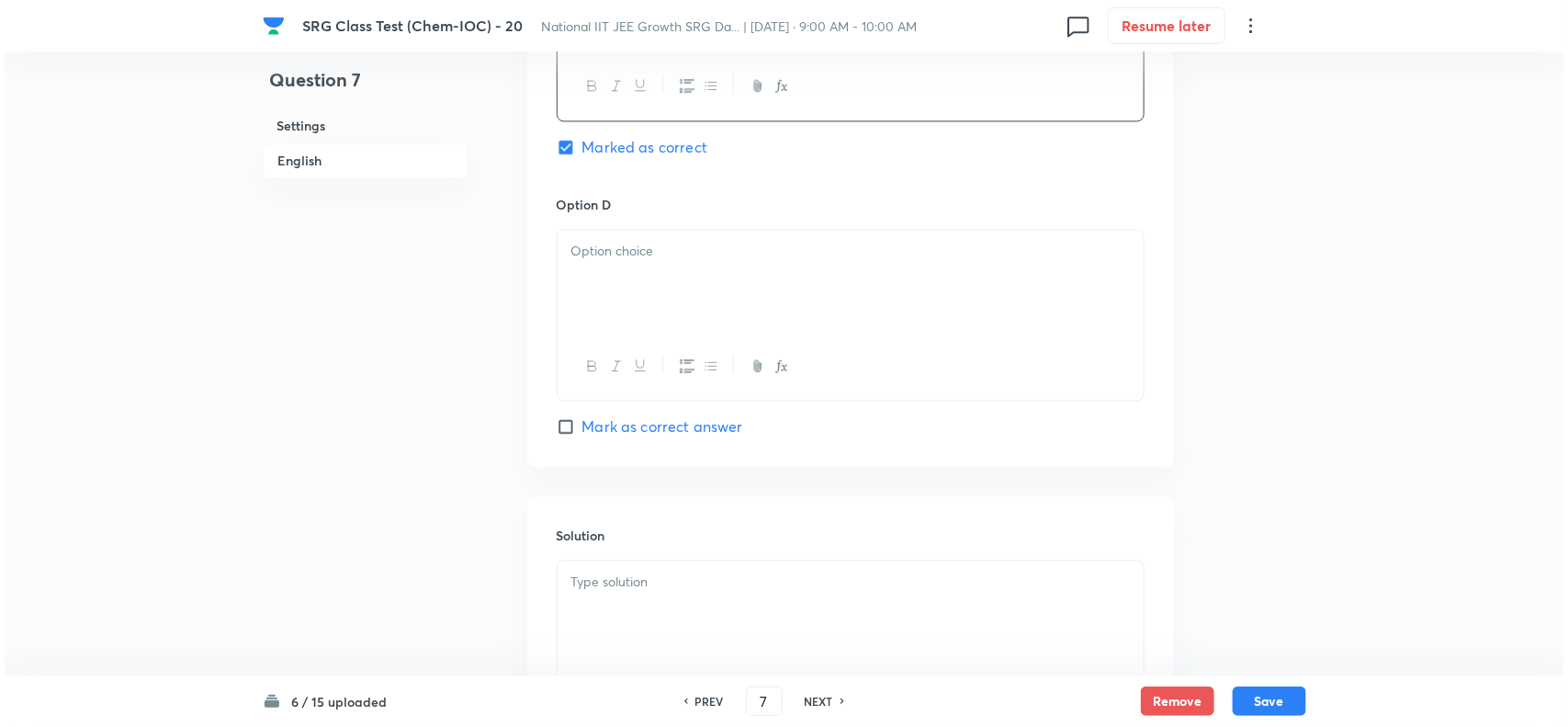
scroll to position [1607, 0]
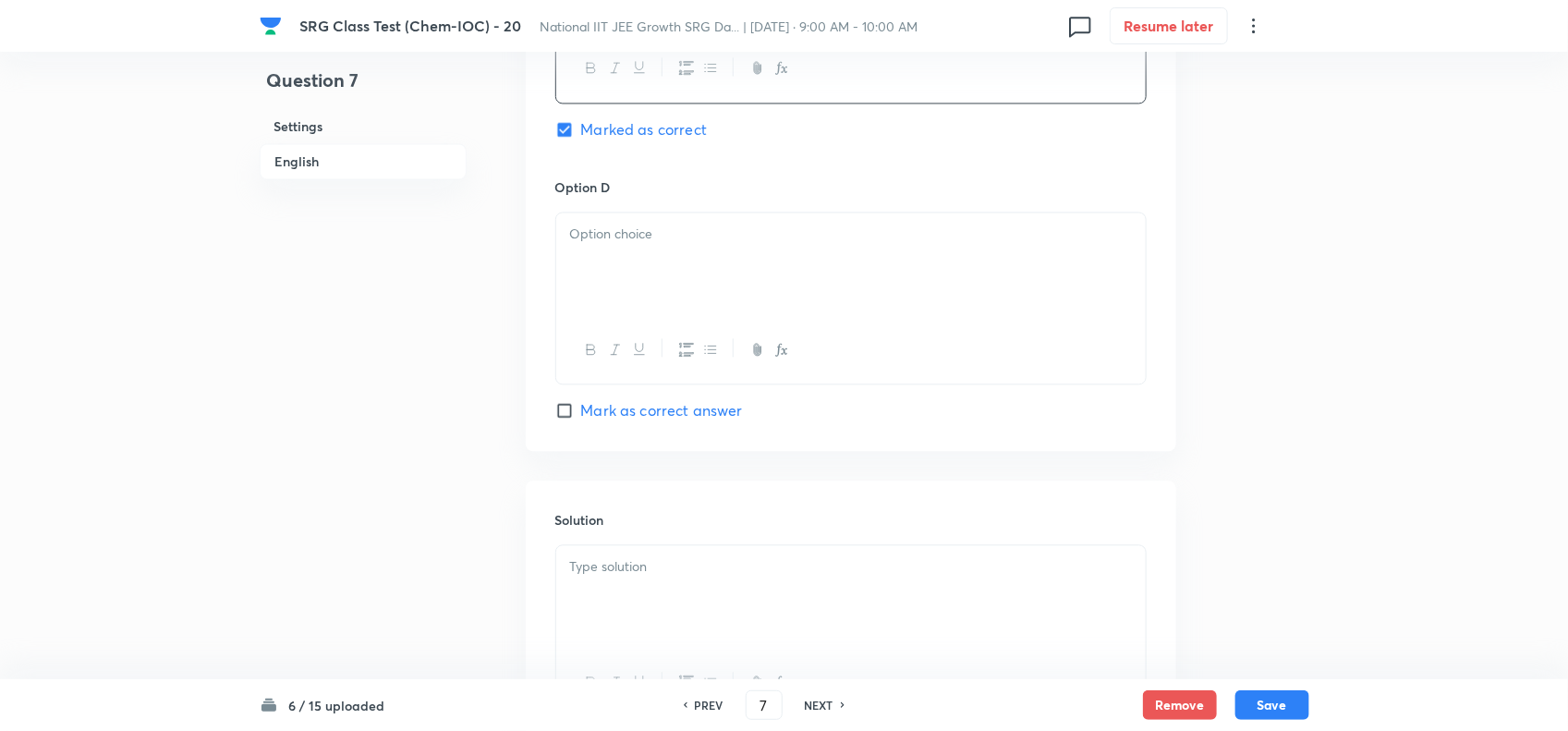
click at [661, 269] on div at bounding box center [851, 264] width 590 height 103
click at [592, 412] on span "Mark as correct answer" at bounding box center [661, 410] width 162 height 22
click at [581, 412] on input "Mark as correct answer" at bounding box center [568, 410] width 26 height 18
checkbox input "true"
click at [634, 598] on div at bounding box center [851, 597] width 590 height 103
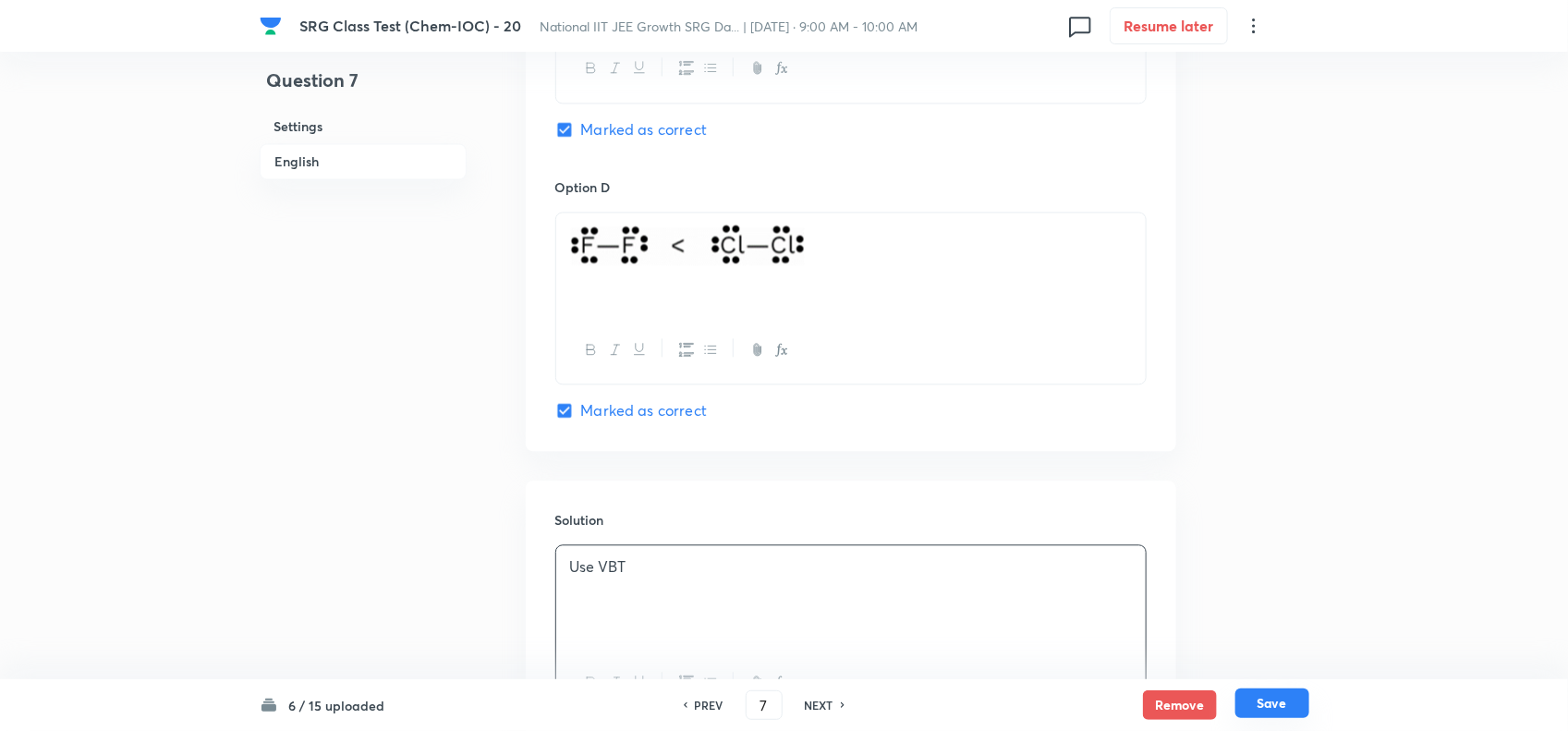
click at [1257, 696] on button "Save" at bounding box center [1272, 702] width 74 height 30
type input "8"
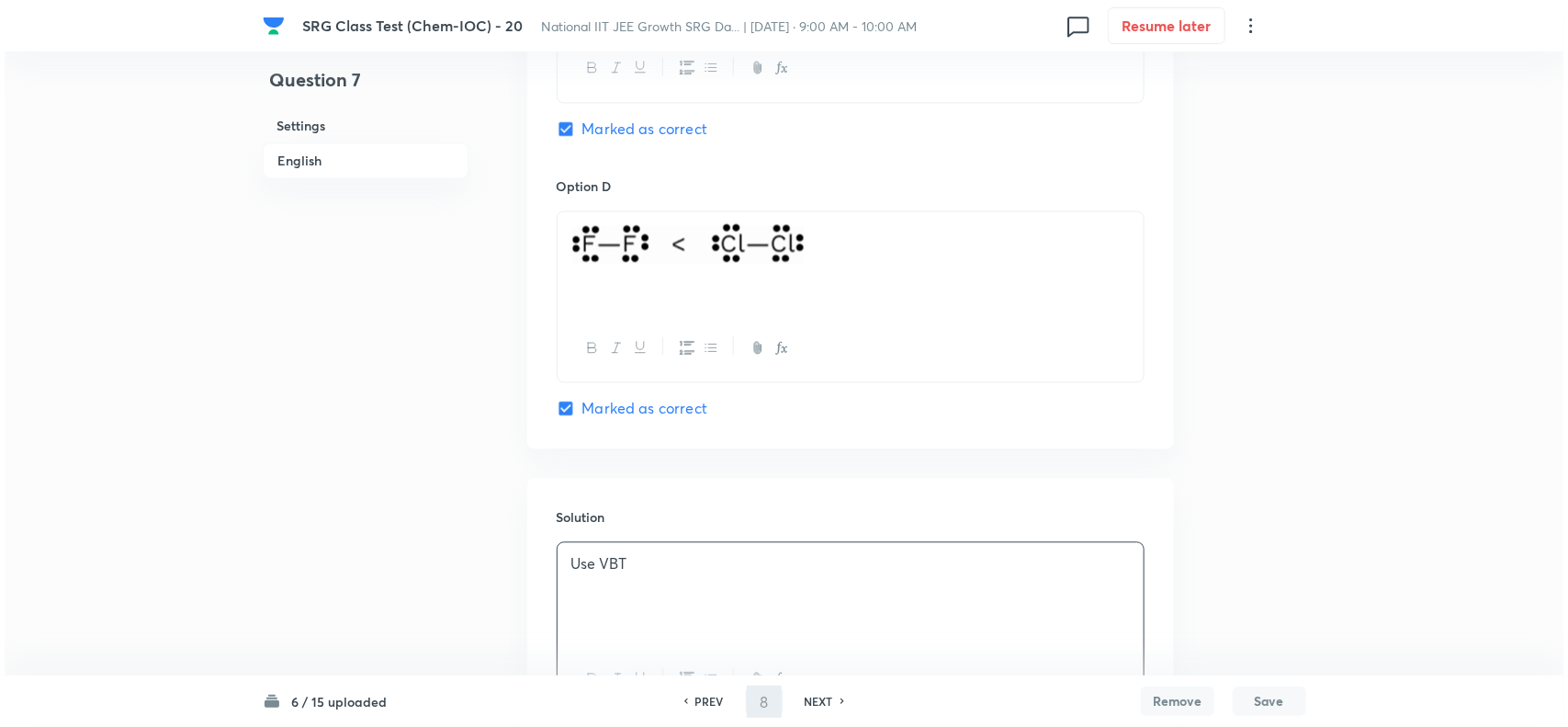
scroll to position [0, 0]
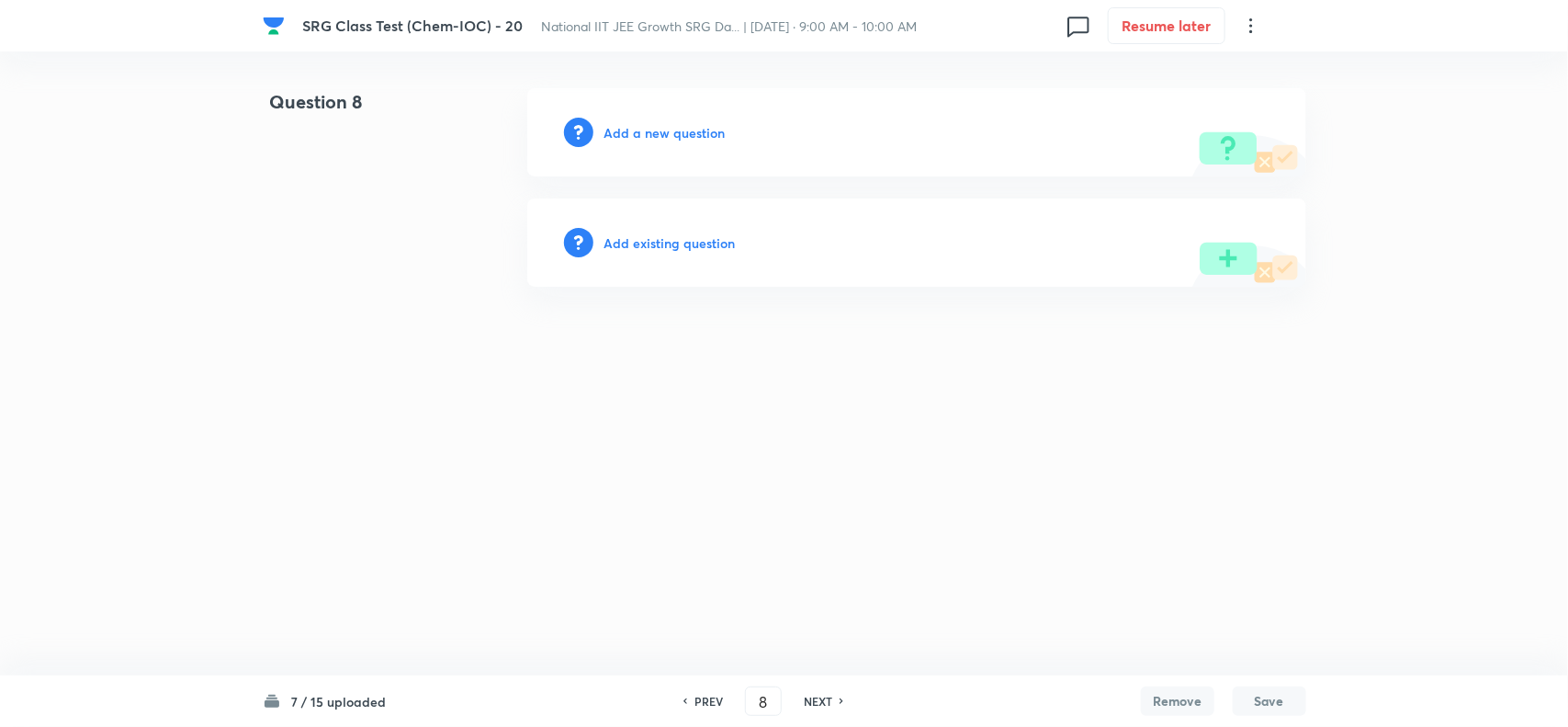
click at [661, 130] on h6 "Add a new question" at bounding box center [664, 132] width 121 height 19
click at [661, 130] on h6 "Choose a question type" at bounding box center [675, 132] width 142 height 19
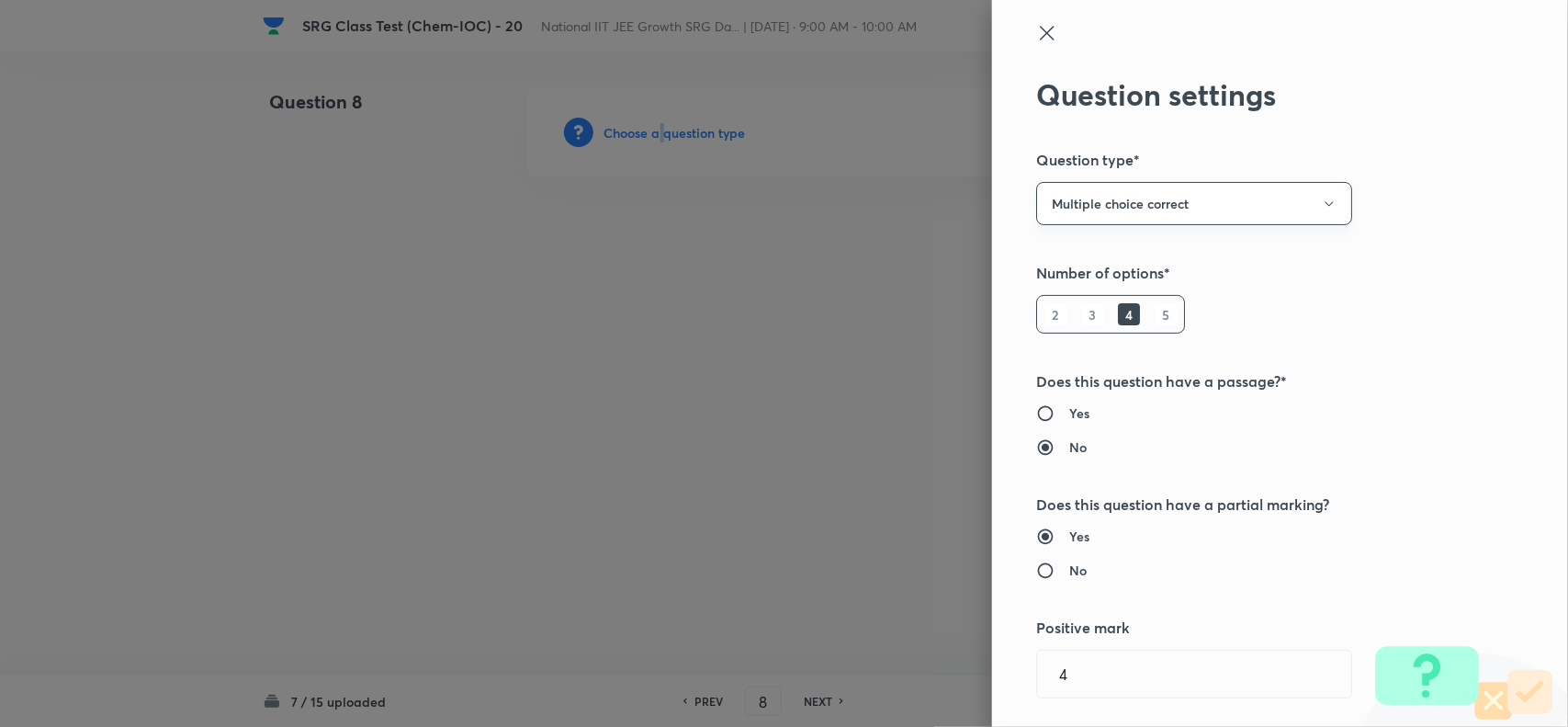
click at [1098, 200] on button "Multiple choice correct" at bounding box center [1194, 203] width 316 height 43
click at [1095, 255] on span "Single choice correct" at bounding box center [1177, 260] width 292 height 19
click at [1069, 416] on h6 "Yes" at bounding box center [1079, 413] width 20 height 19
click at [1053, 416] on input "Yes" at bounding box center [1052, 413] width 33 height 18
radio input "true"
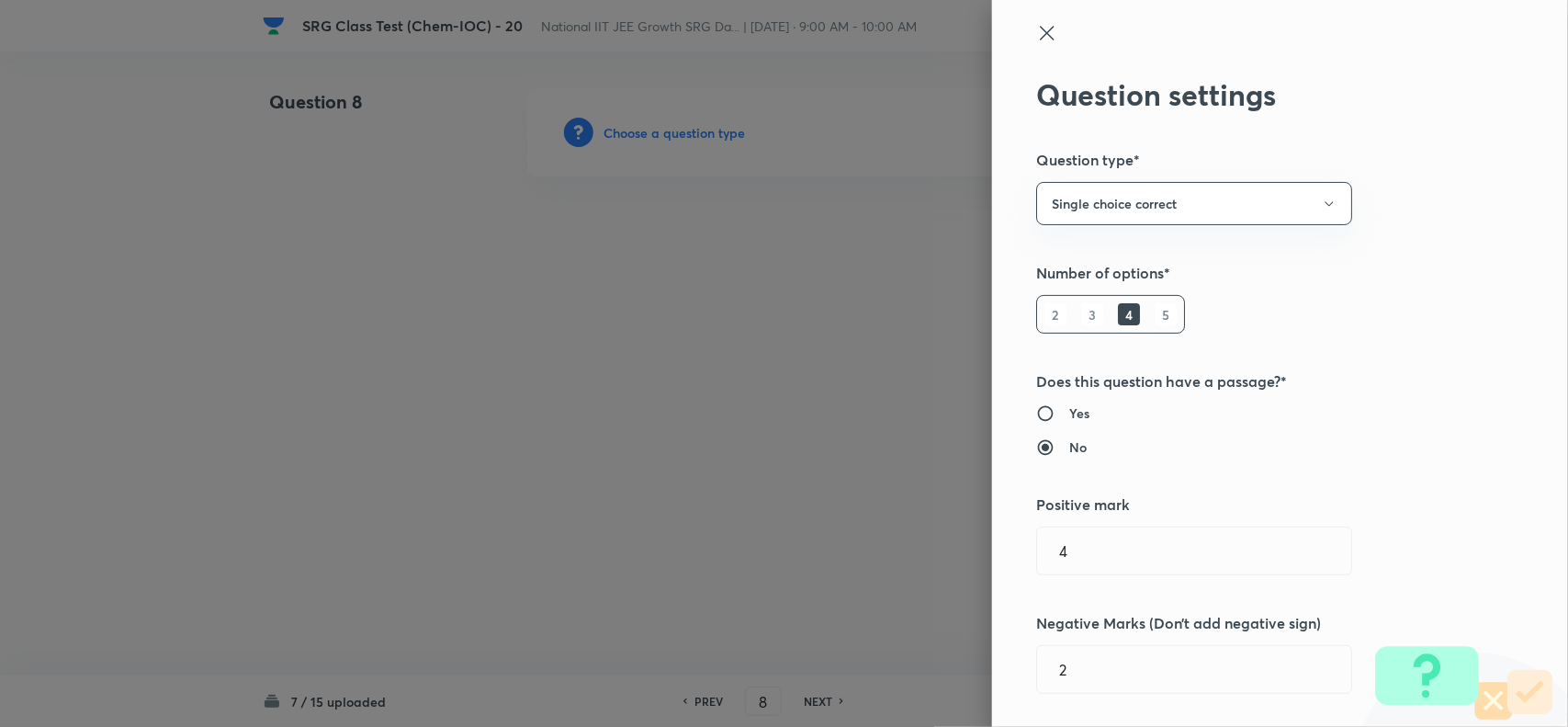
radio input "false"
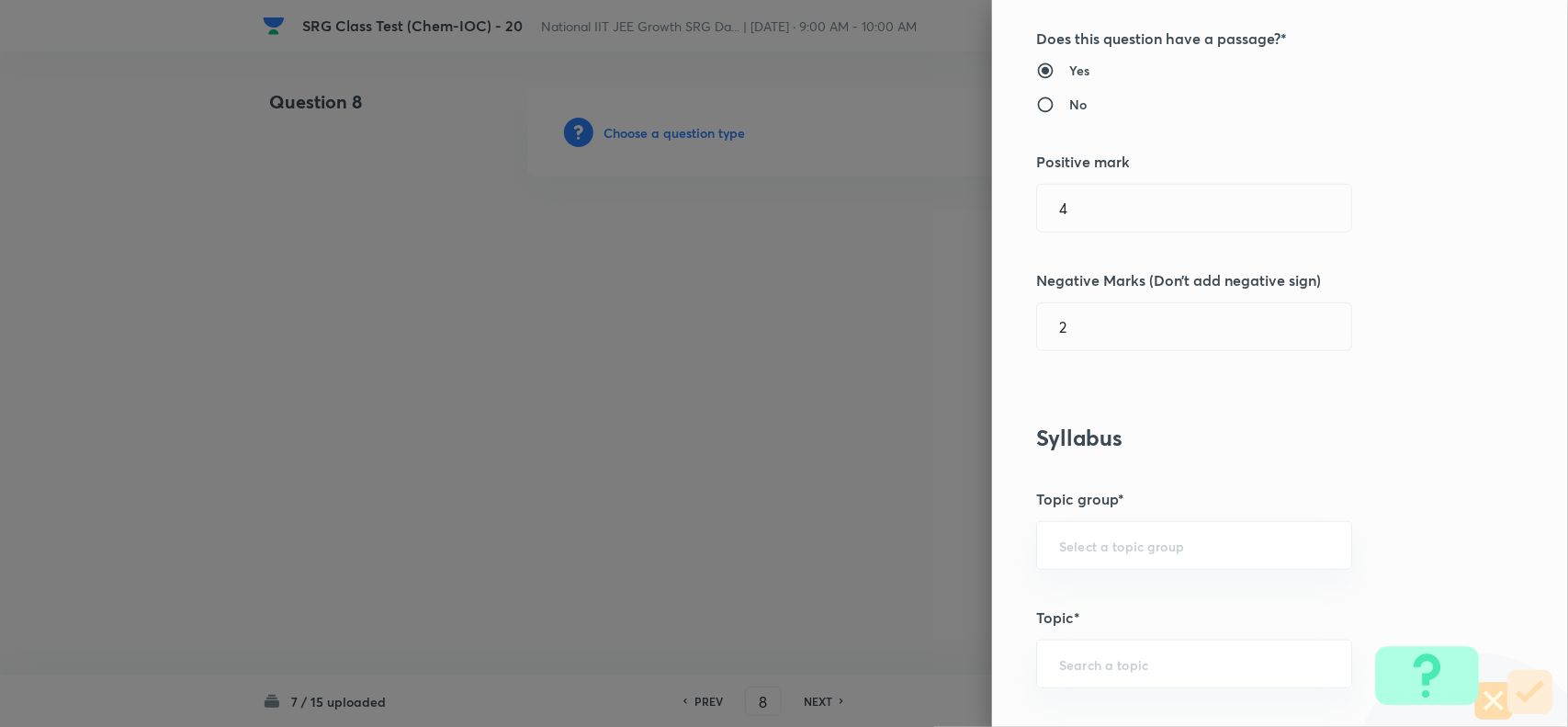
scroll to position [344, 0]
click at [1062, 227] on input "4" at bounding box center [1194, 206] width 314 height 47
type input "6"
type input "41"
click at [1068, 226] on input "6" at bounding box center [1194, 206] width 314 height 47
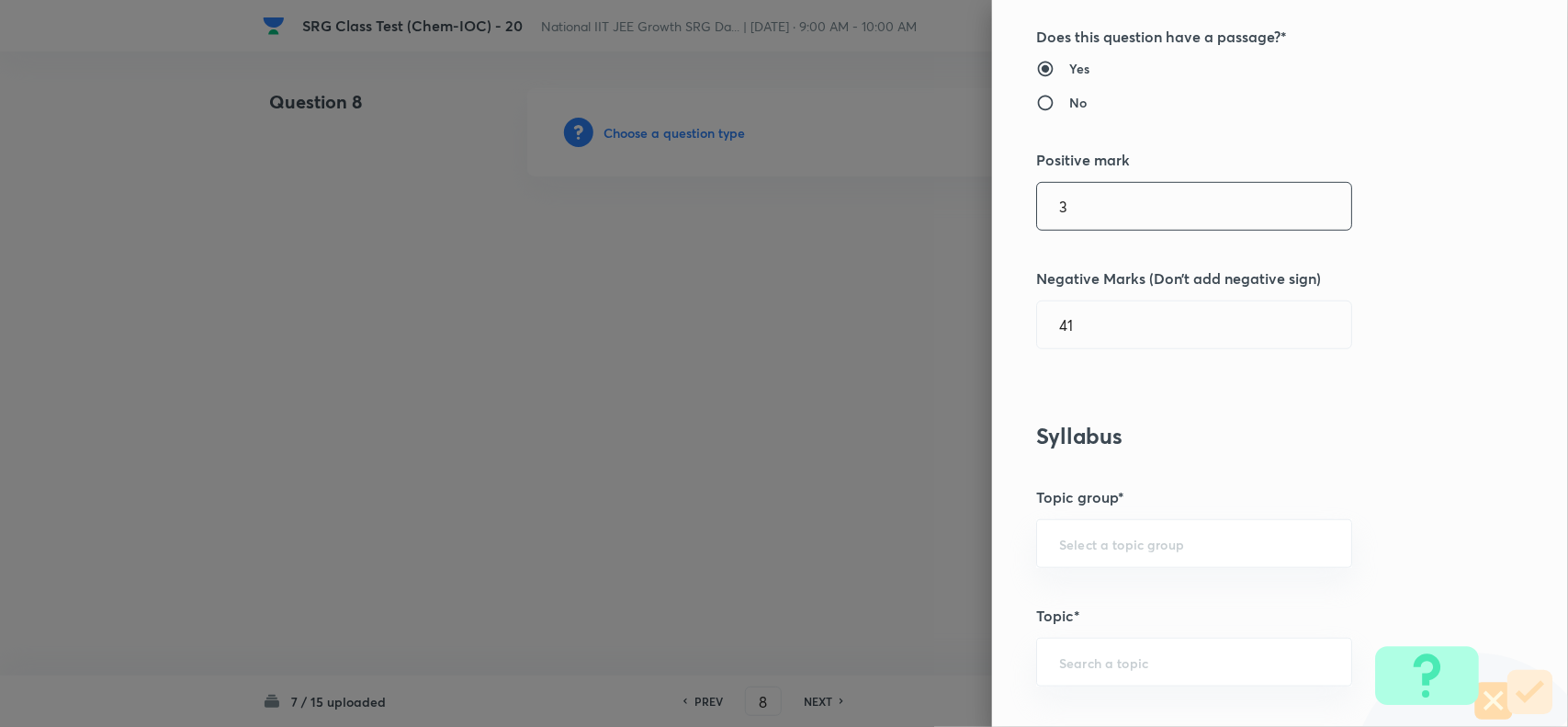
type input "3"
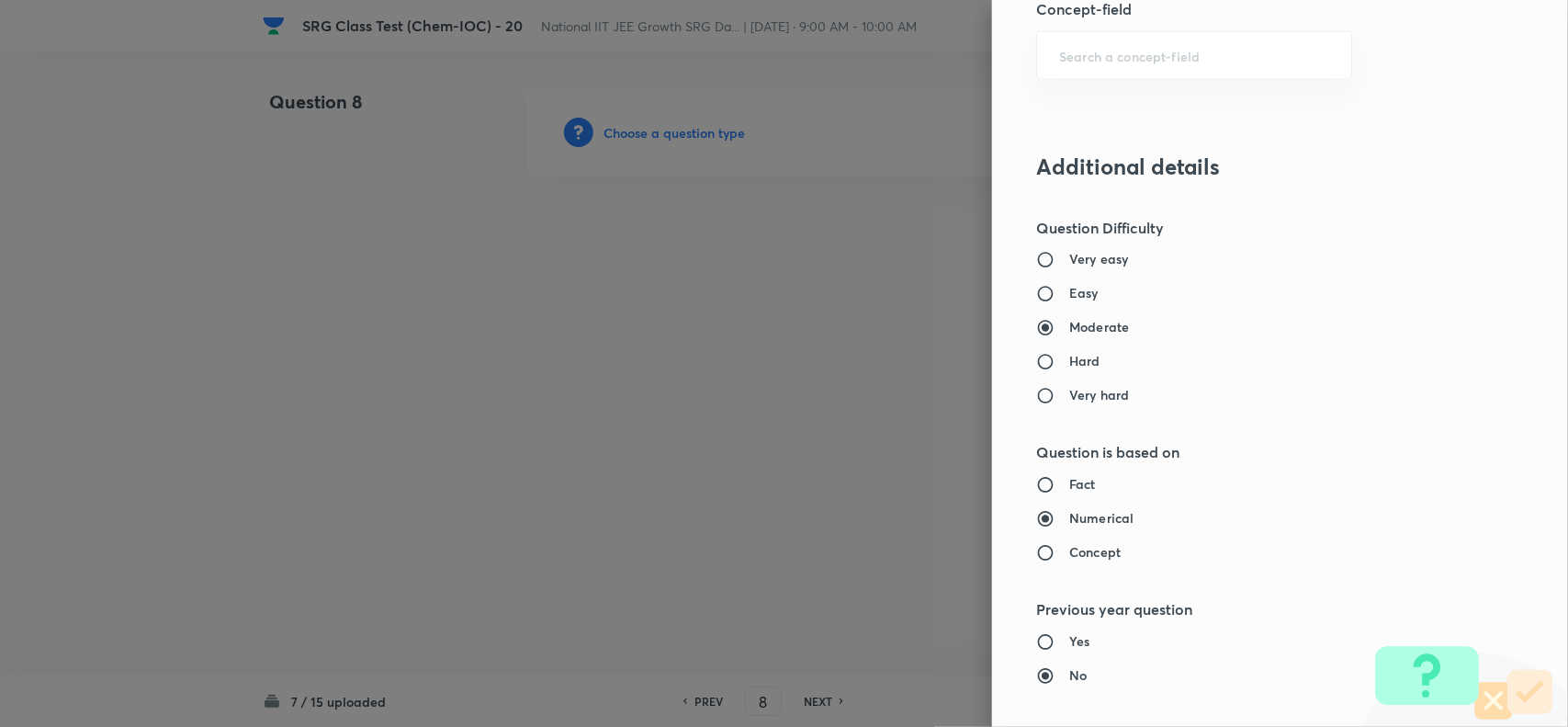
scroll to position [1033, 0]
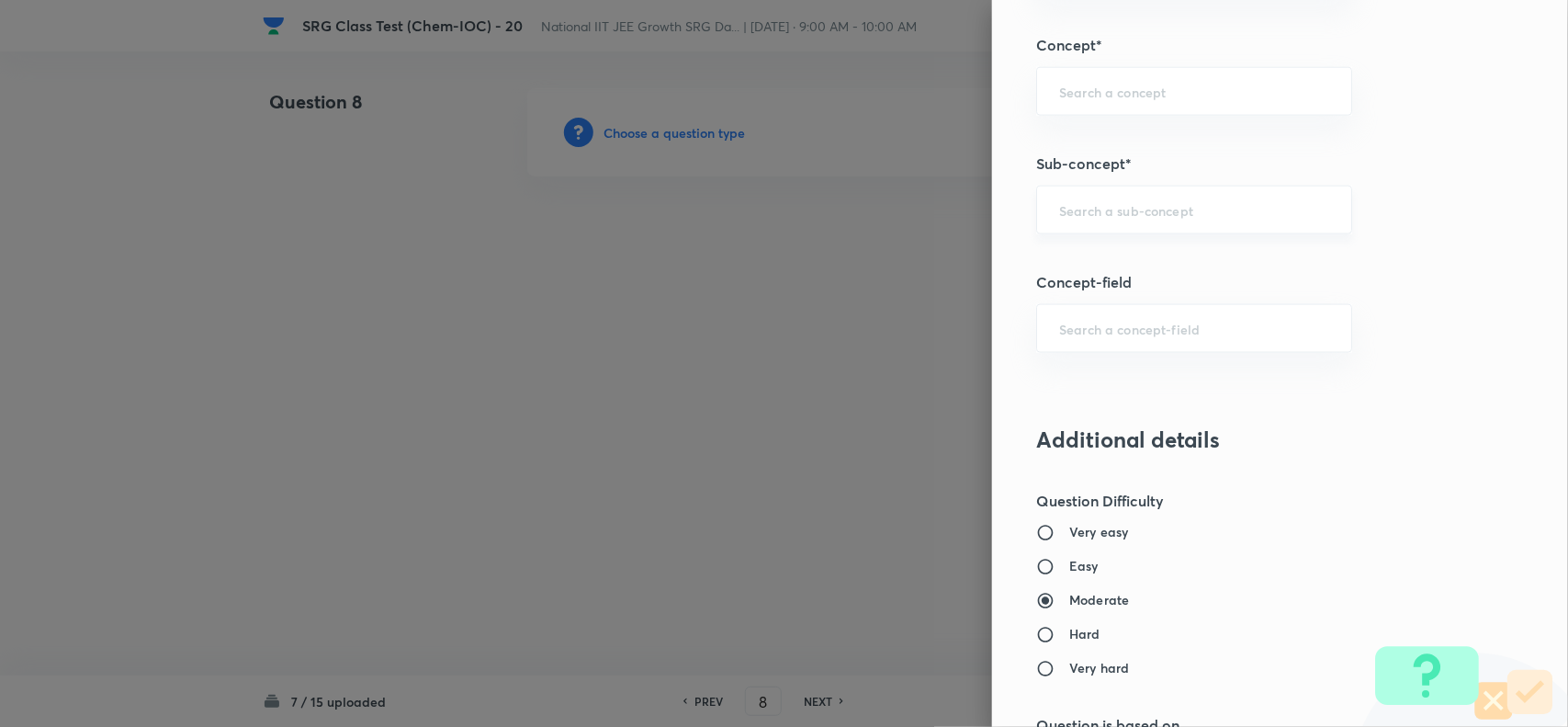
drag, startPoint x: 1093, startPoint y: 223, endPoint x: 1291, endPoint y: 296, distance: 211.0
click at [1094, 222] on div "​" at bounding box center [1194, 209] width 316 height 49
type input "1"
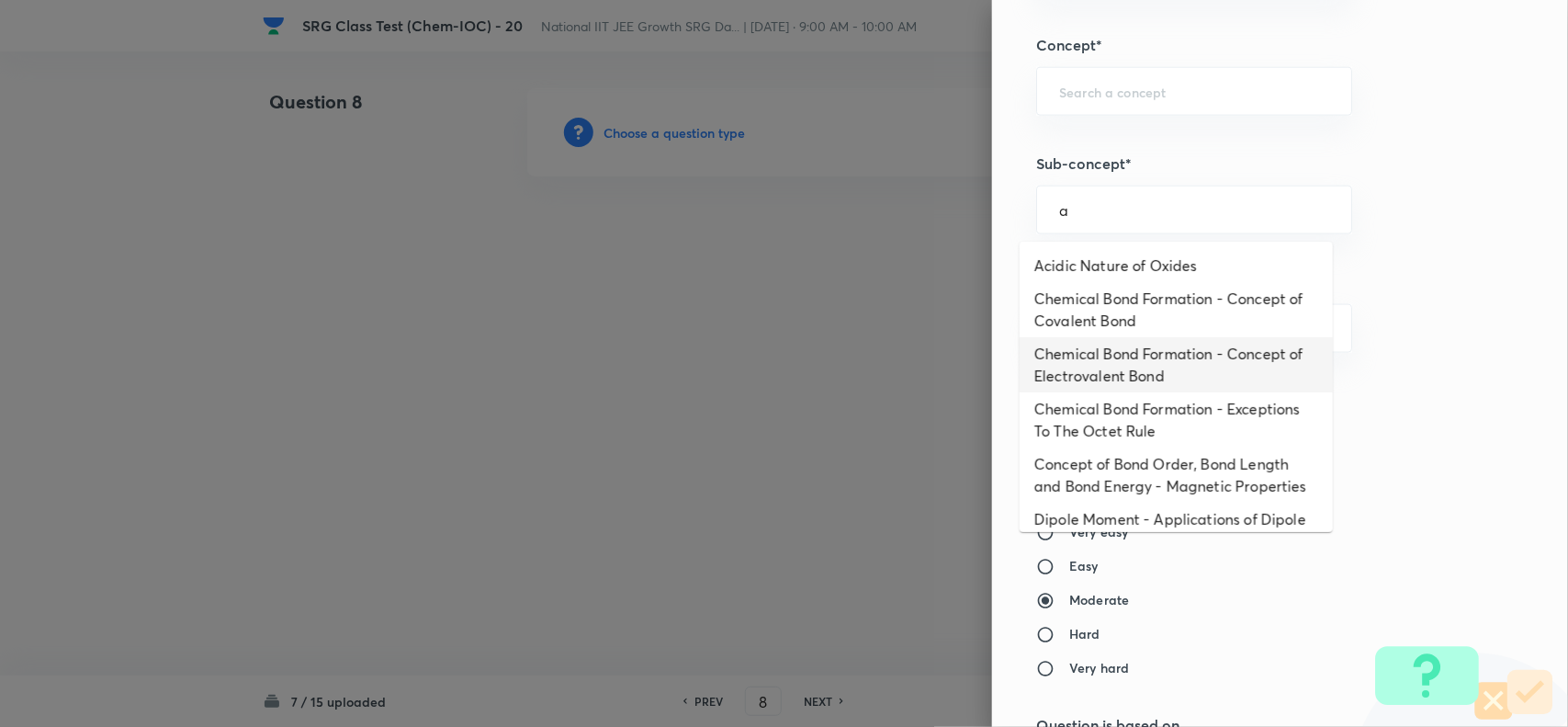
click at [1062, 390] on li "Chemical Bond Formation - Concept of Electrovalent Bond" at bounding box center [1176, 364] width 313 height 55
type input "Chemical Bond Formation - Concept of Electrovalent Bond"
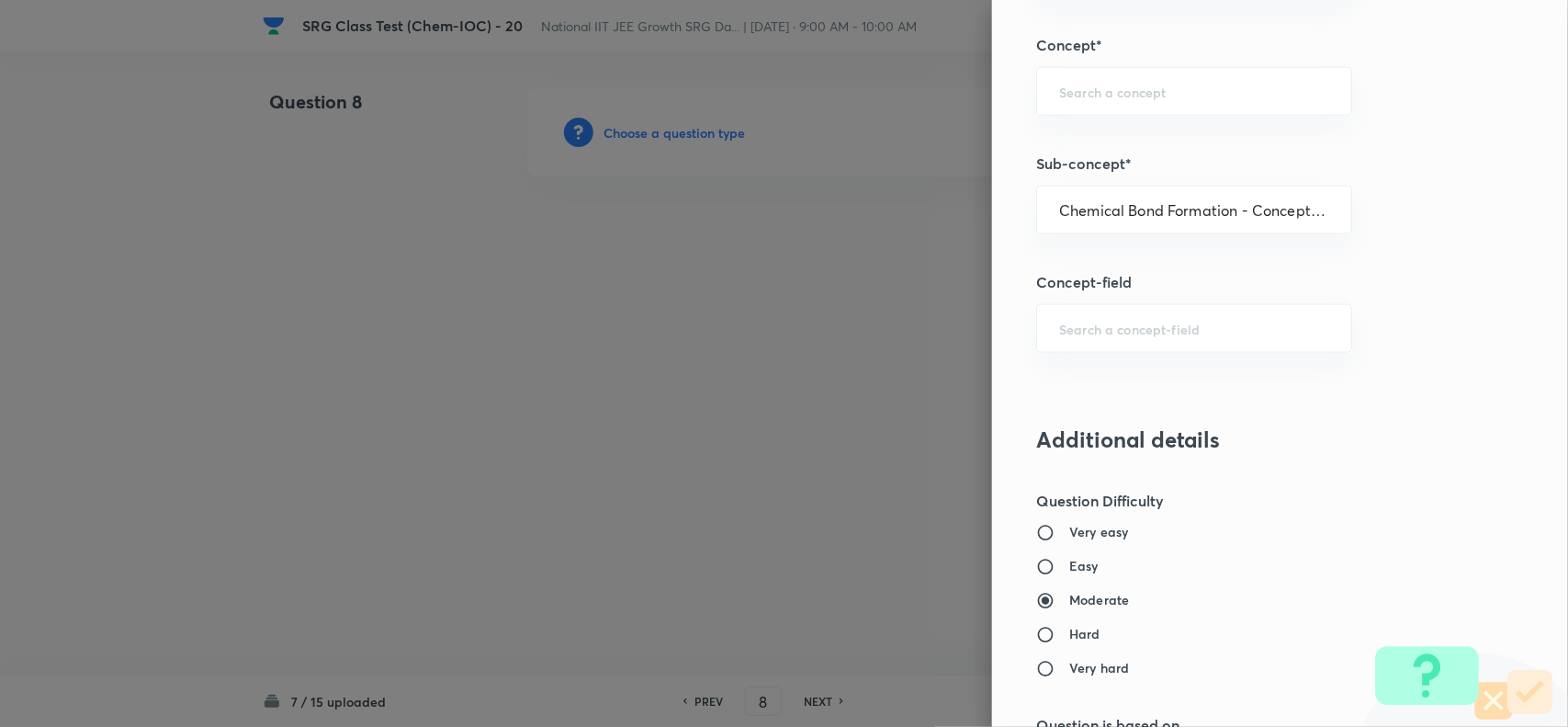
type input "Chemistry"
type input "Inorganic Chemistry"
type input "Chemical Bonding"
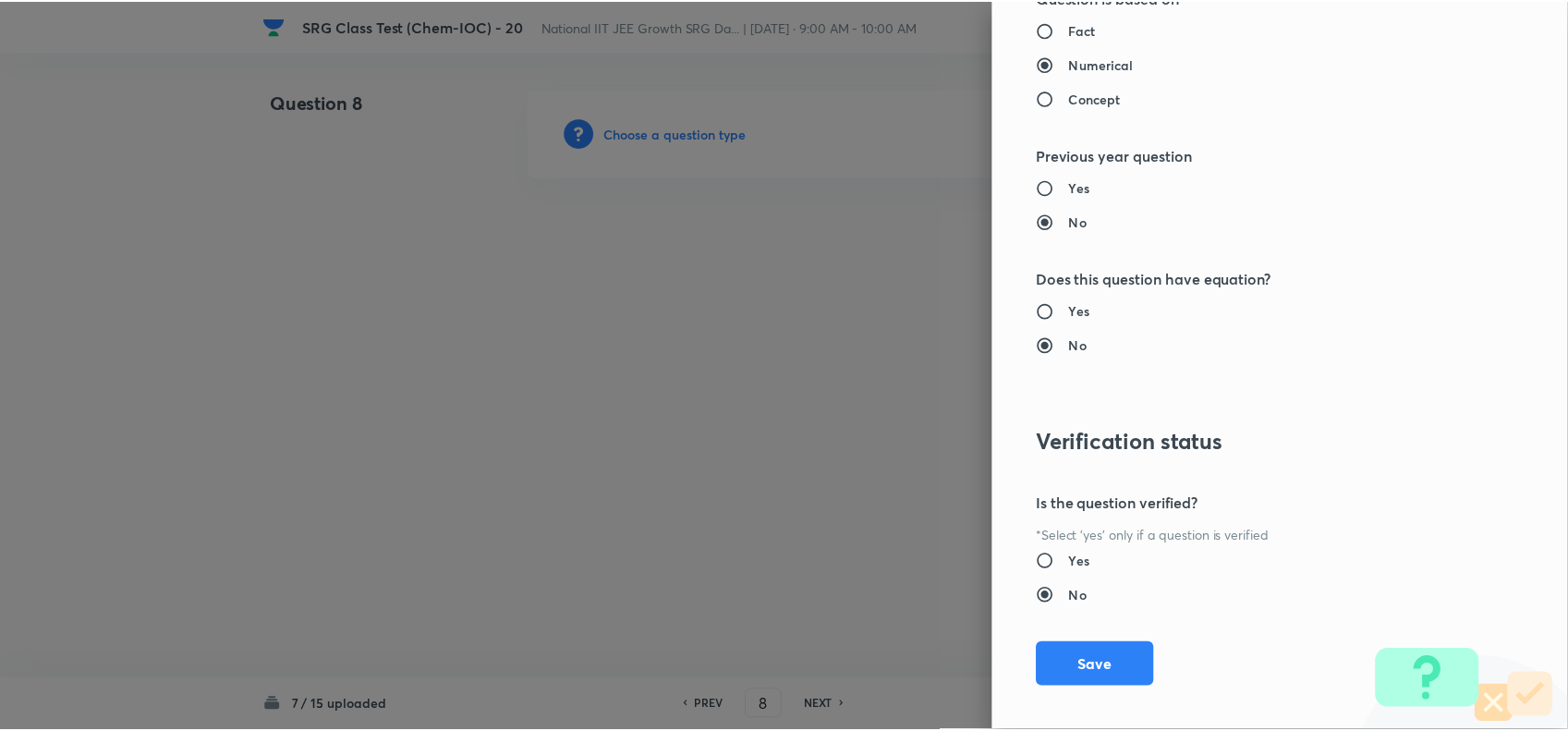
scroll to position [1790, 0]
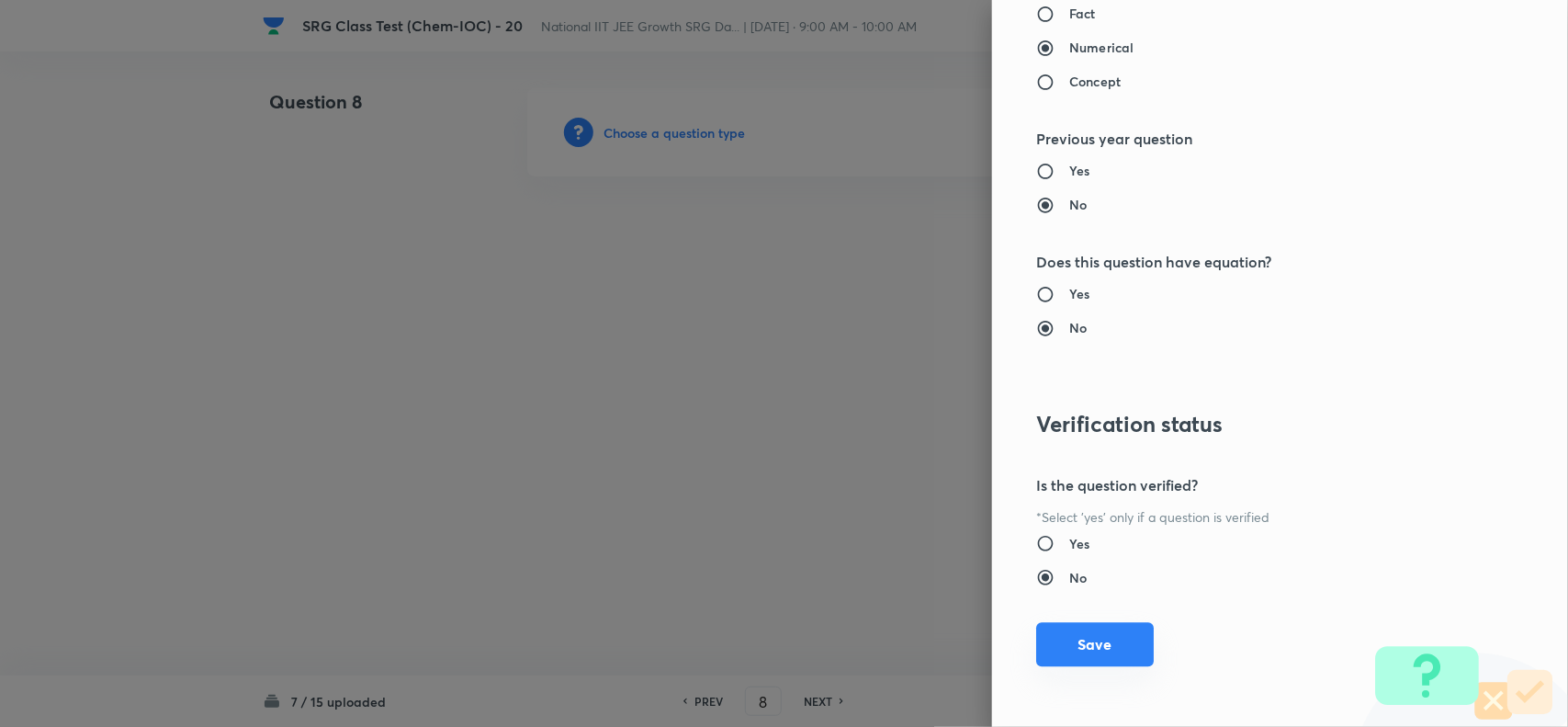
click at [1085, 645] on button "Save" at bounding box center [1095, 644] width 118 height 44
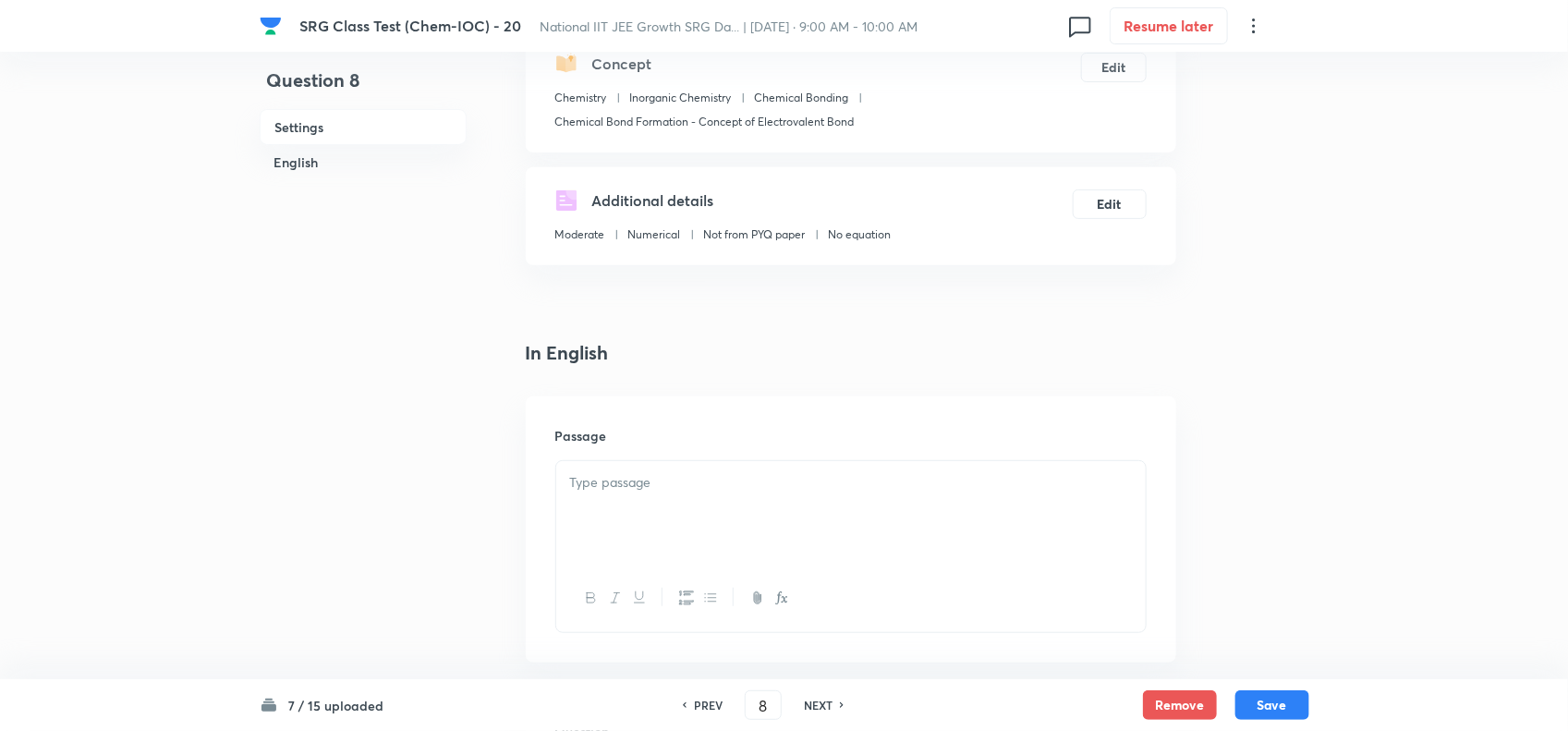
scroll to position [231, 0]
click at [713, 492] on div at bounding box center [851, 510] width 590 height 103
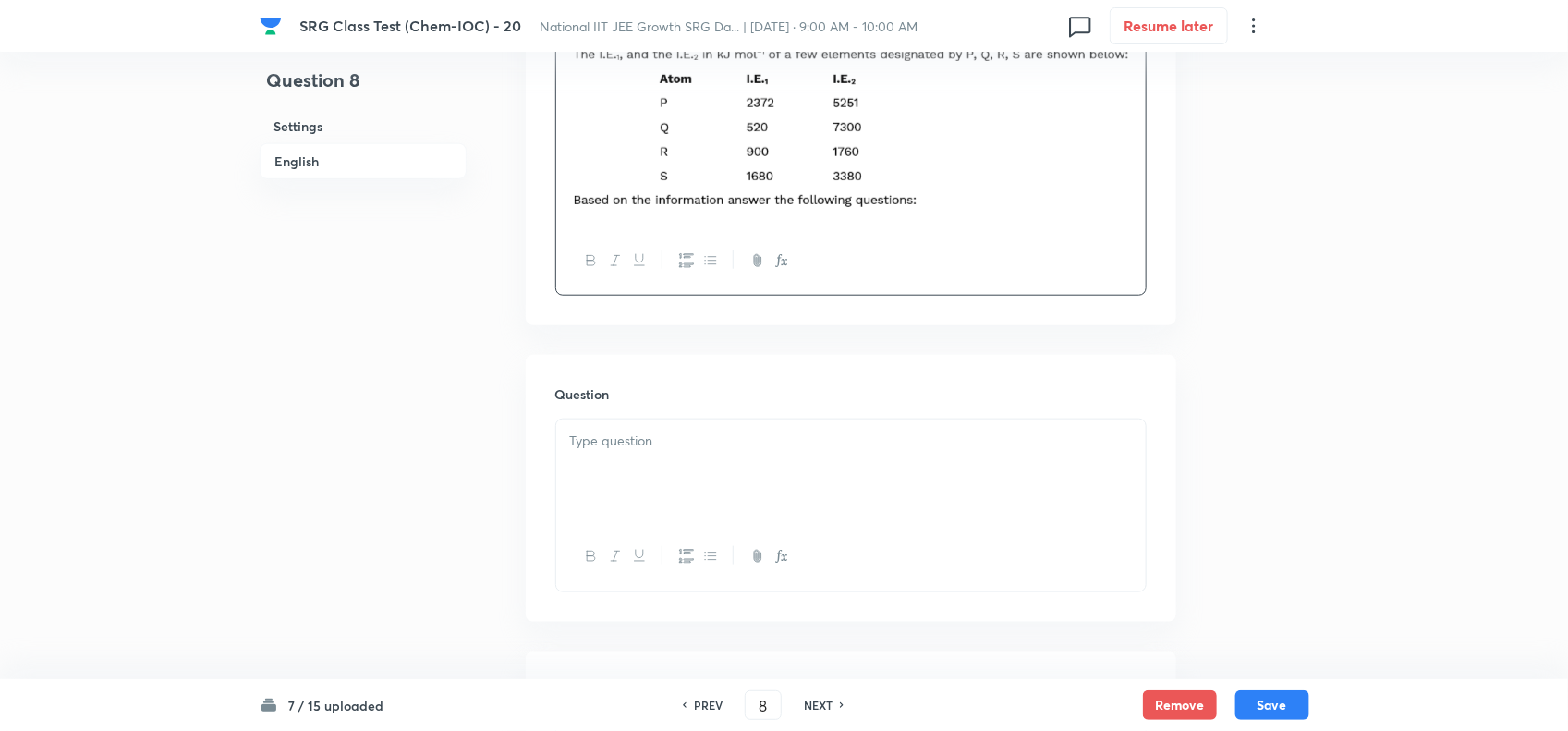
scroll to position [693, 0]
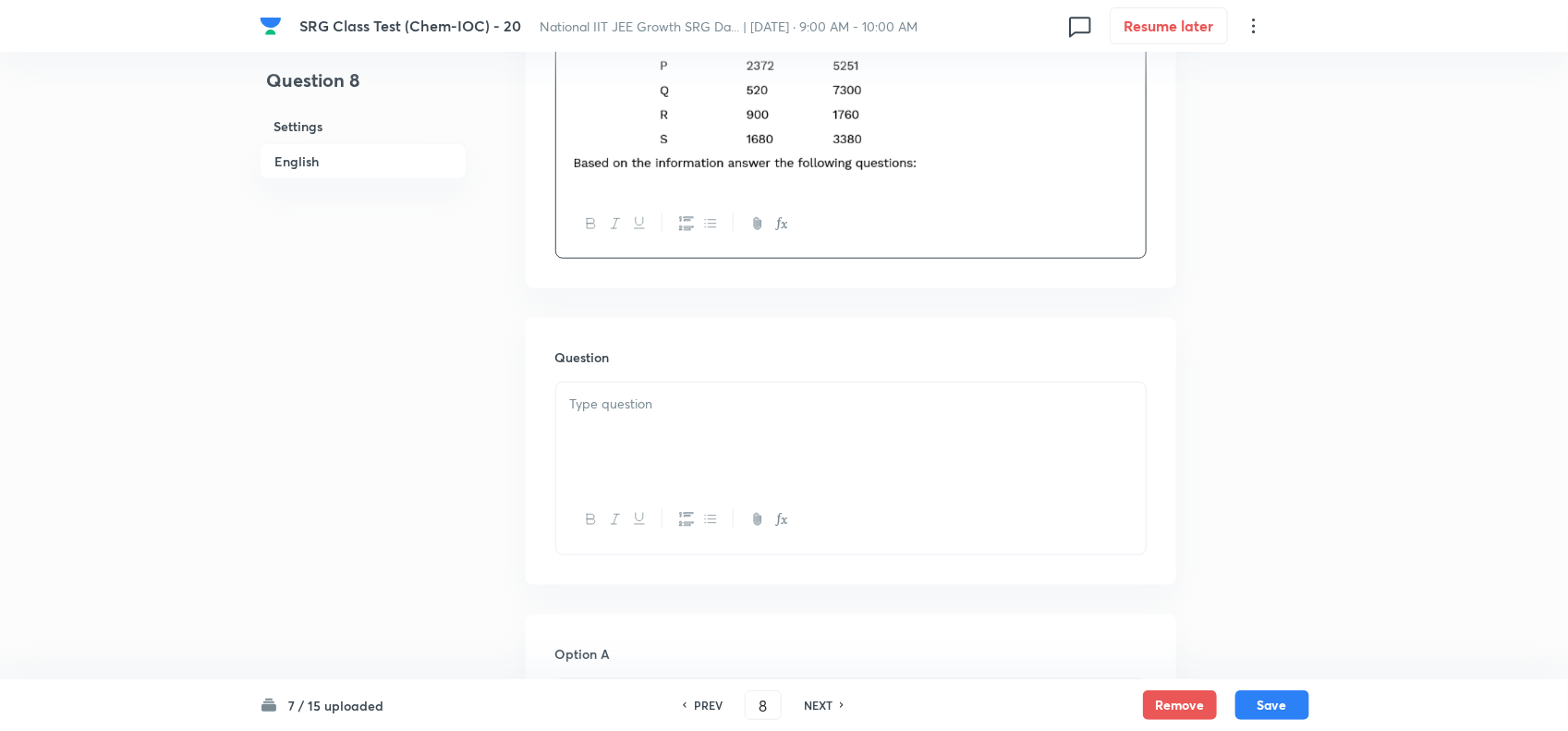
click at [742, 420] on div at bounding box center [851, 434] width 590 height 103
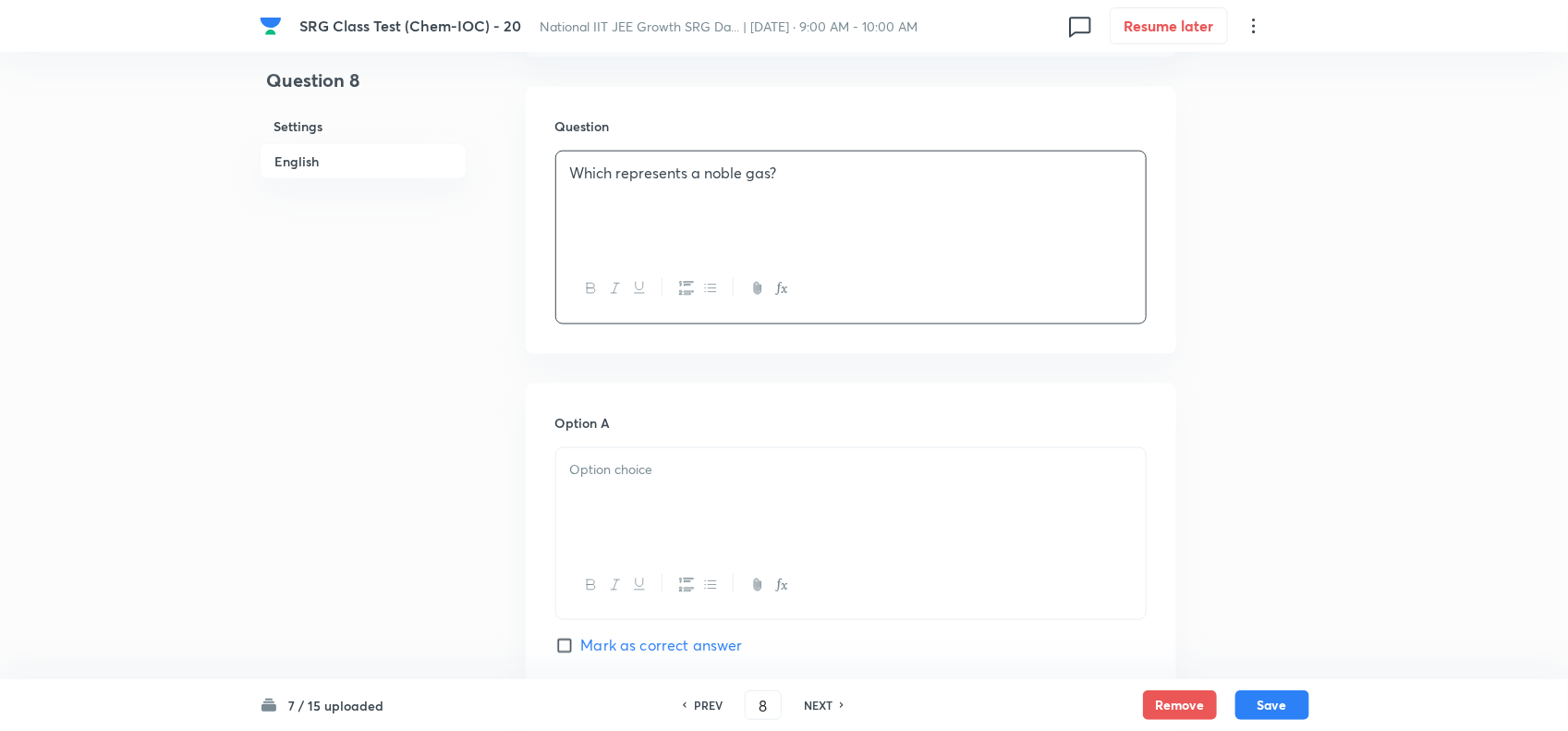
click at [707, 454] on div at bounding box center [851, 499] width 590 height 103
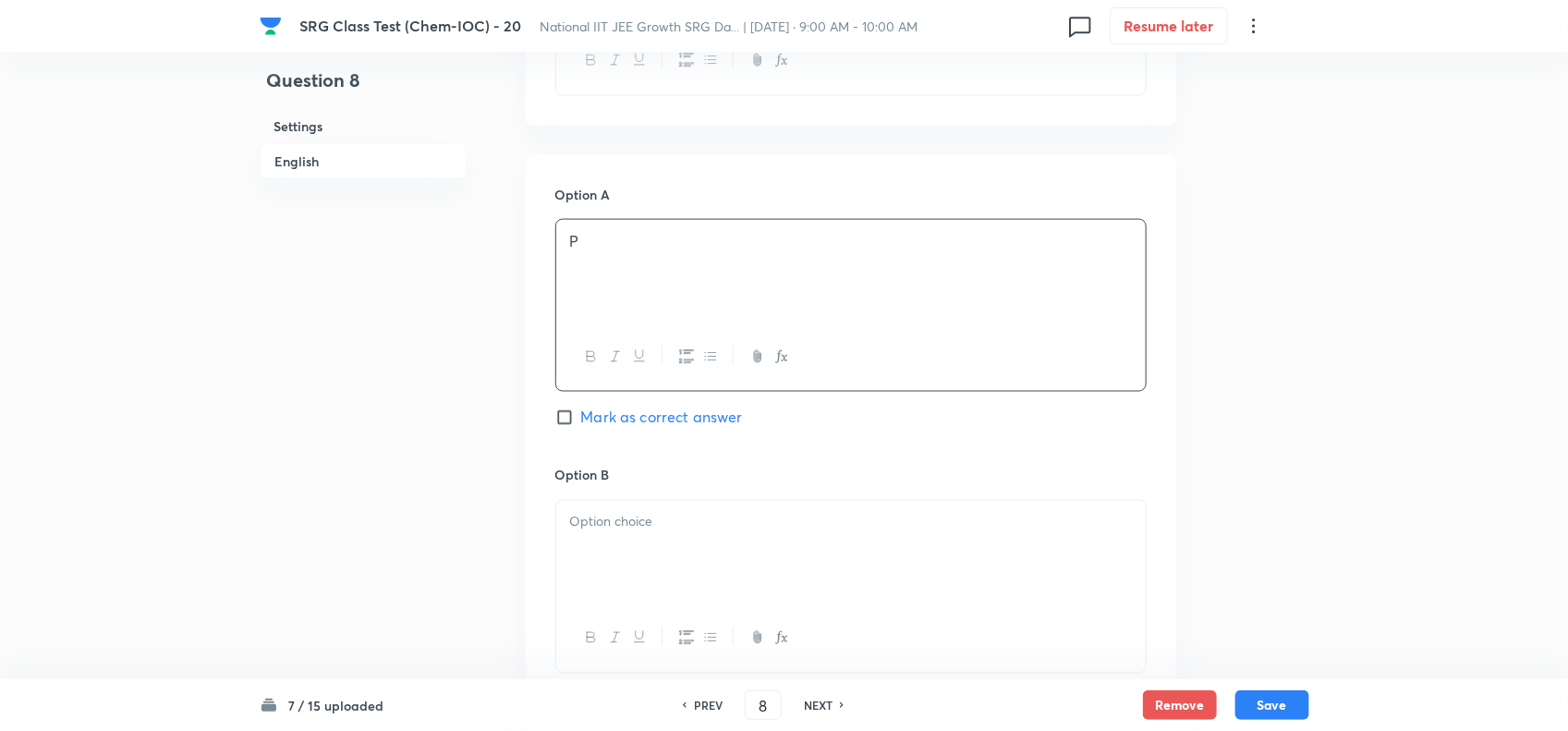
scroll to position [1155, 0]
click at [585, 413] on span "Mark as correct answer" at bounding box center [661, 414] width 162 height 22
click at [581, 413] on input "Mark as correct answer" at bounding box center [568, 414] width 26 height 18
checkbox input "true"
click at [599, 492] on div "Option B [PERSON_NAME] as correct answer" at bounding box center [851, 603] width 592 height 280
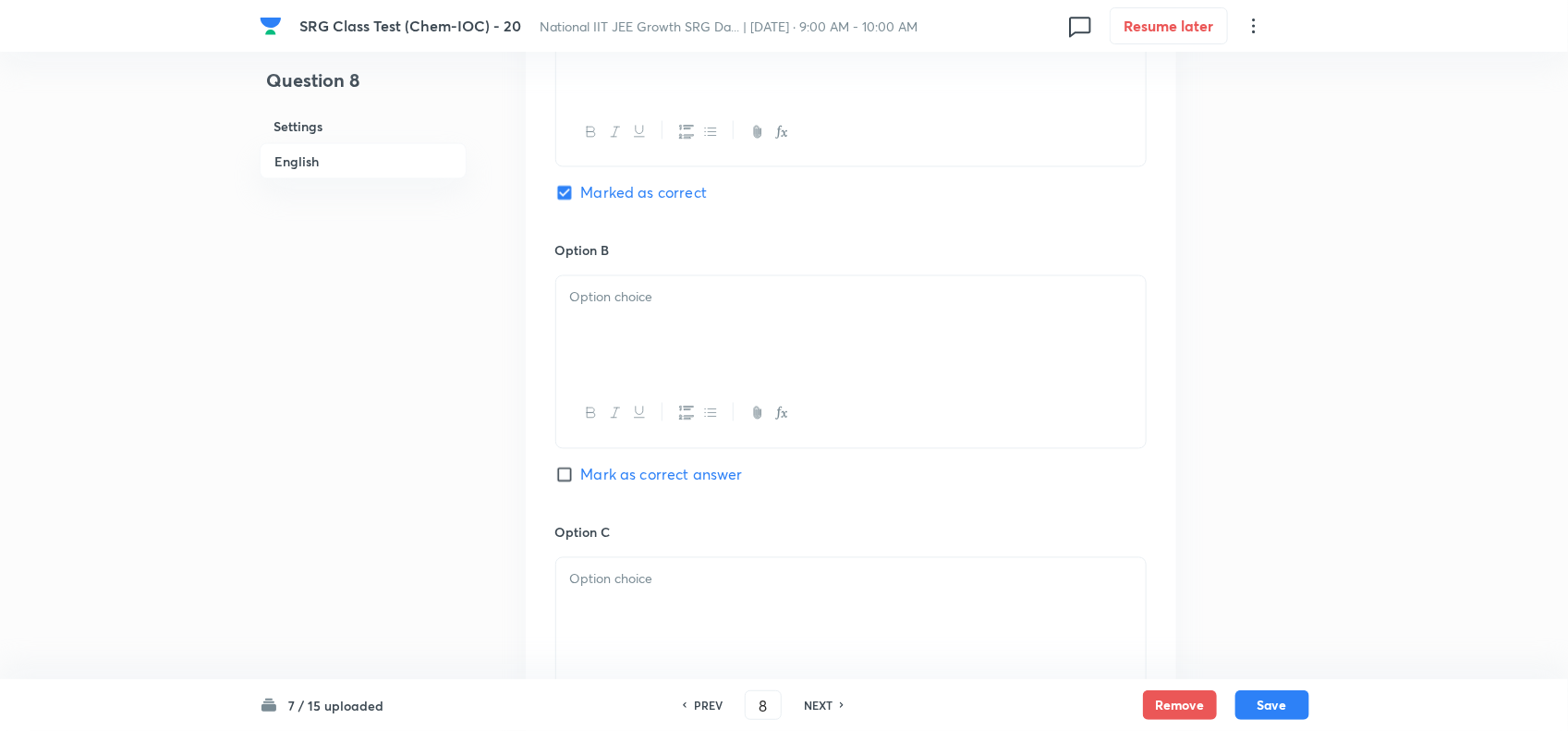
scroll to position [1385, 0]
click at [594, 320] on div at bounding box center [851, 319] width 590 height 103
click at [661, 608] on div at bounding box center [851, 600] width 590 height 103
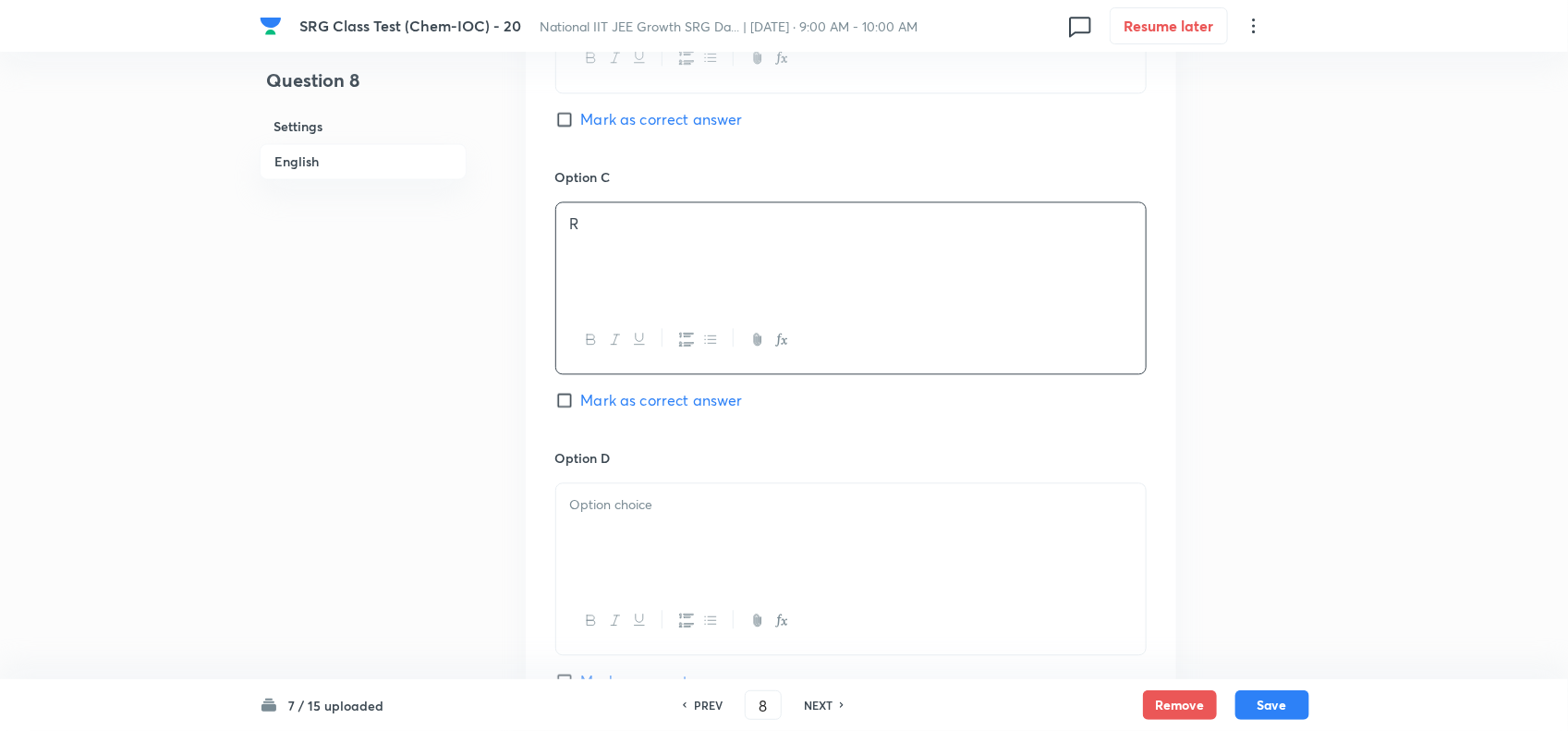
click at [682, 538] on div at bounding box center [851, 535] width 590 height 103
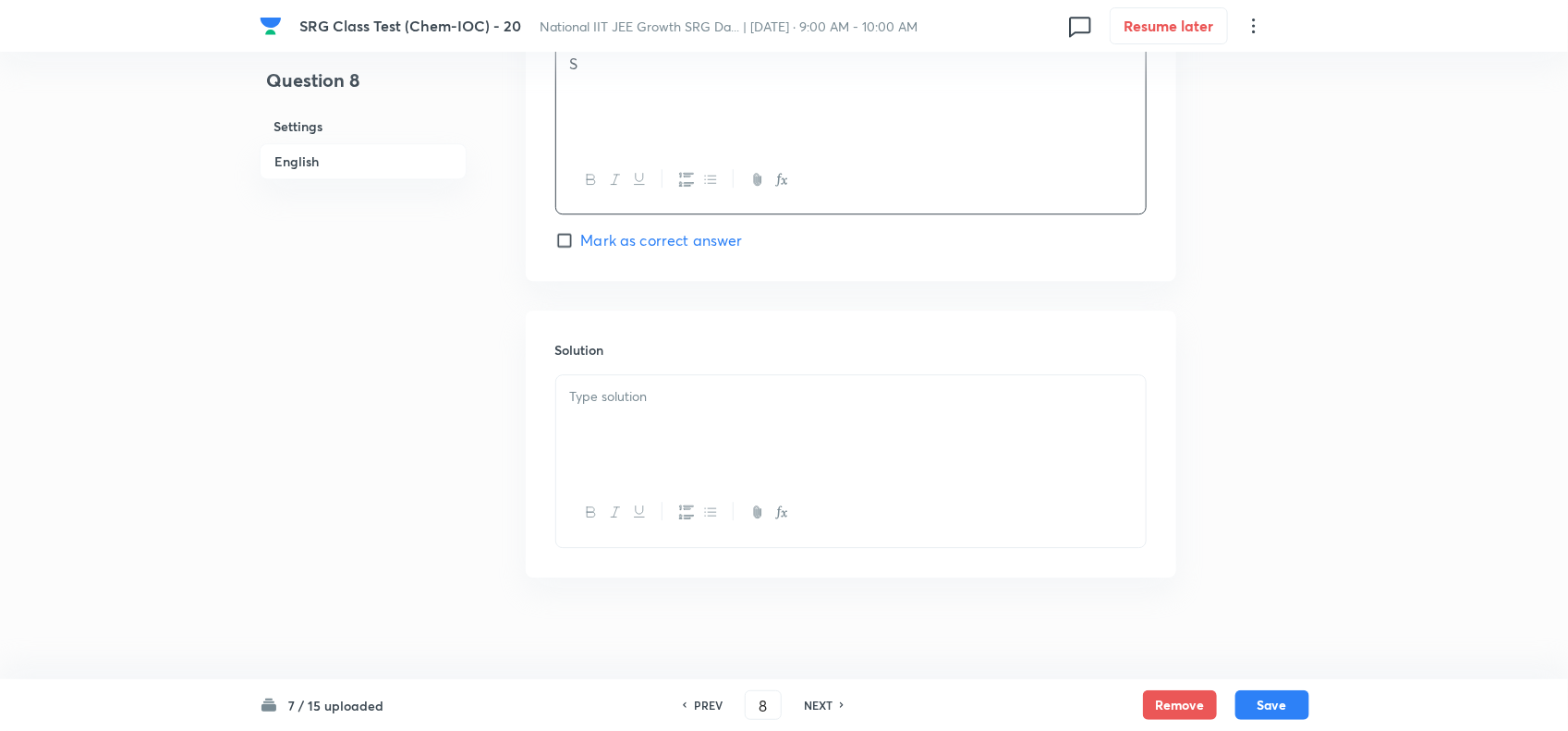
scroll to position [2192, 0]
click at [653, 413] on div at bounding box center [851, 417] width 590 height 103
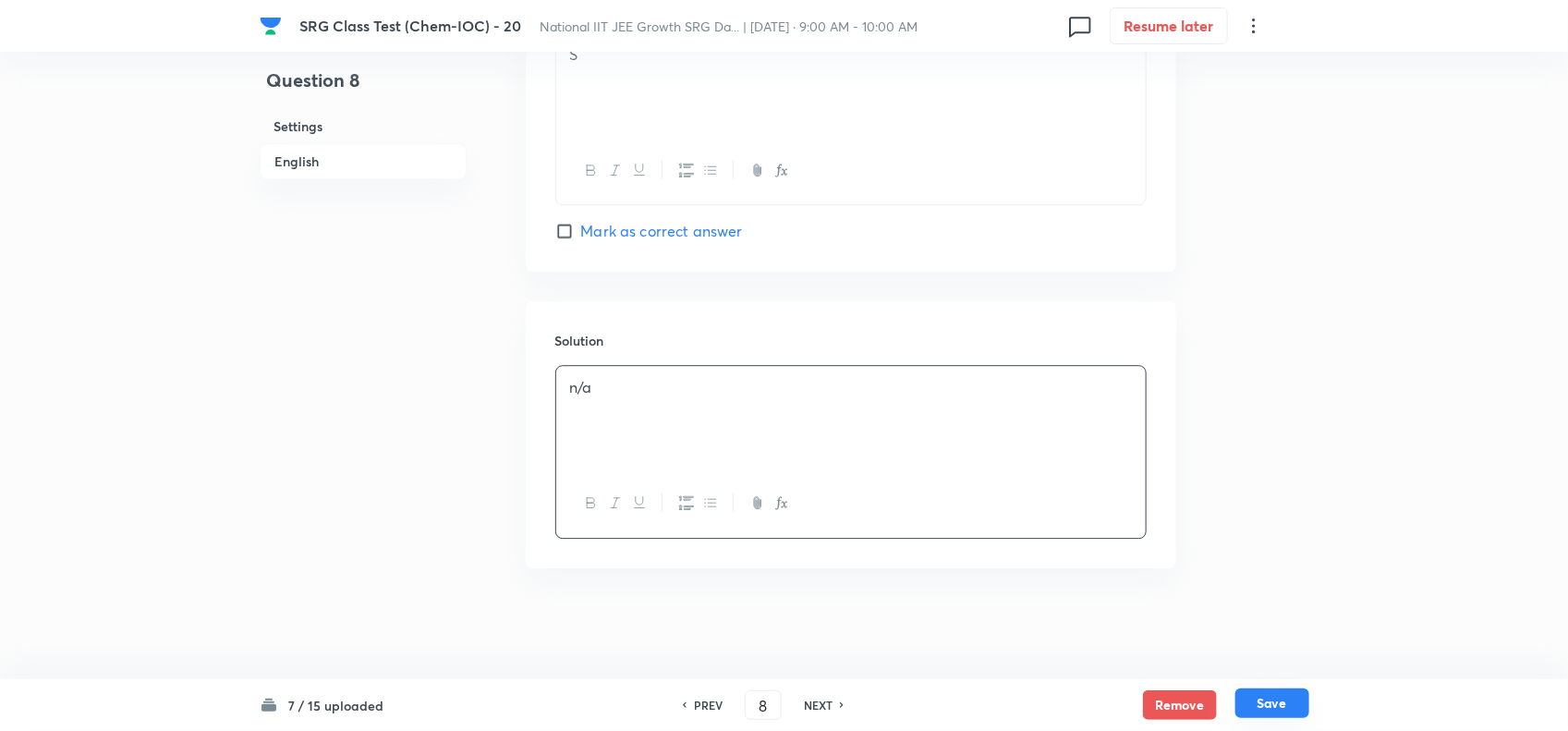
click at [1271, 708] on button "Save" at bounding box center [1272, 702] width 74 height 30
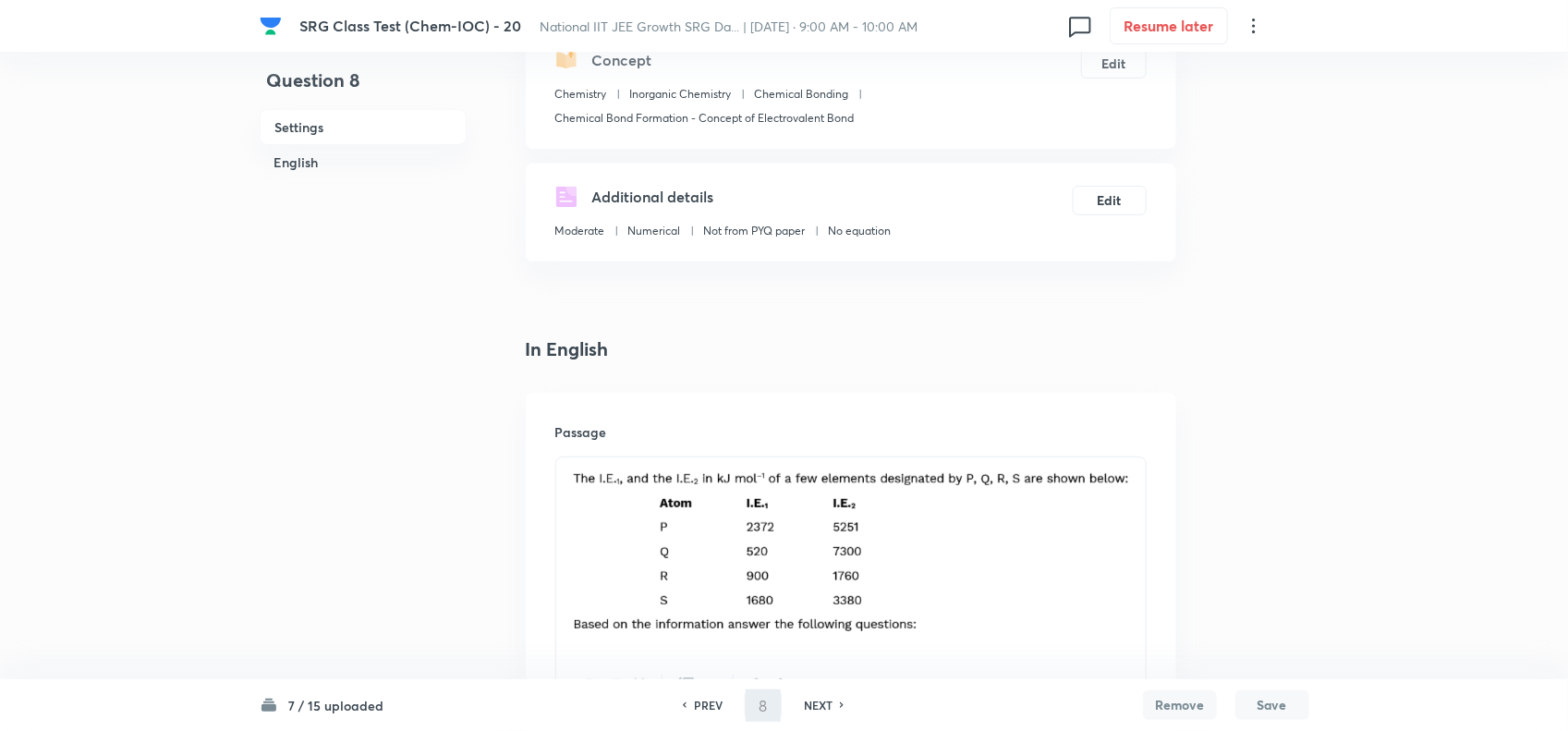
scroll to position [229, 0]
type input "9"
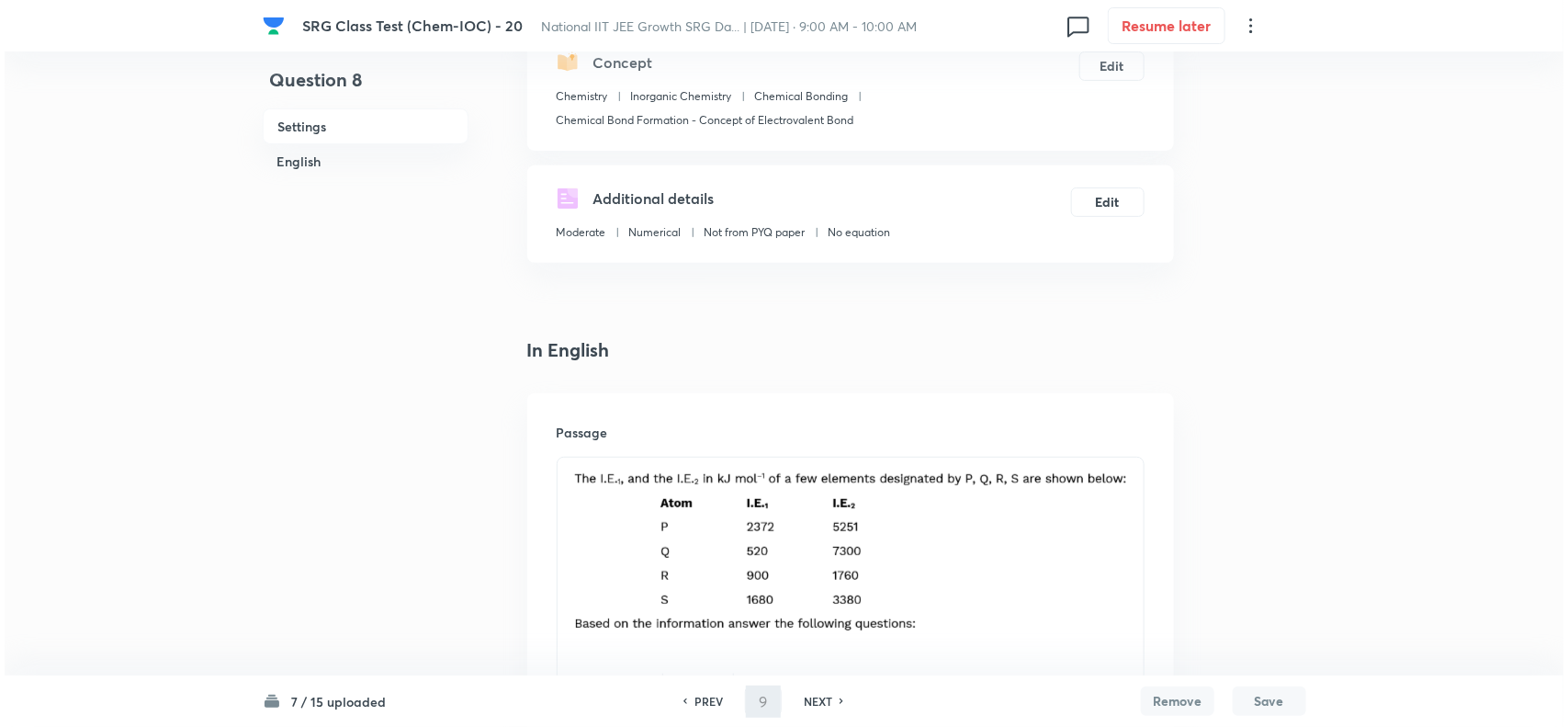
scroll to position [0, 0]
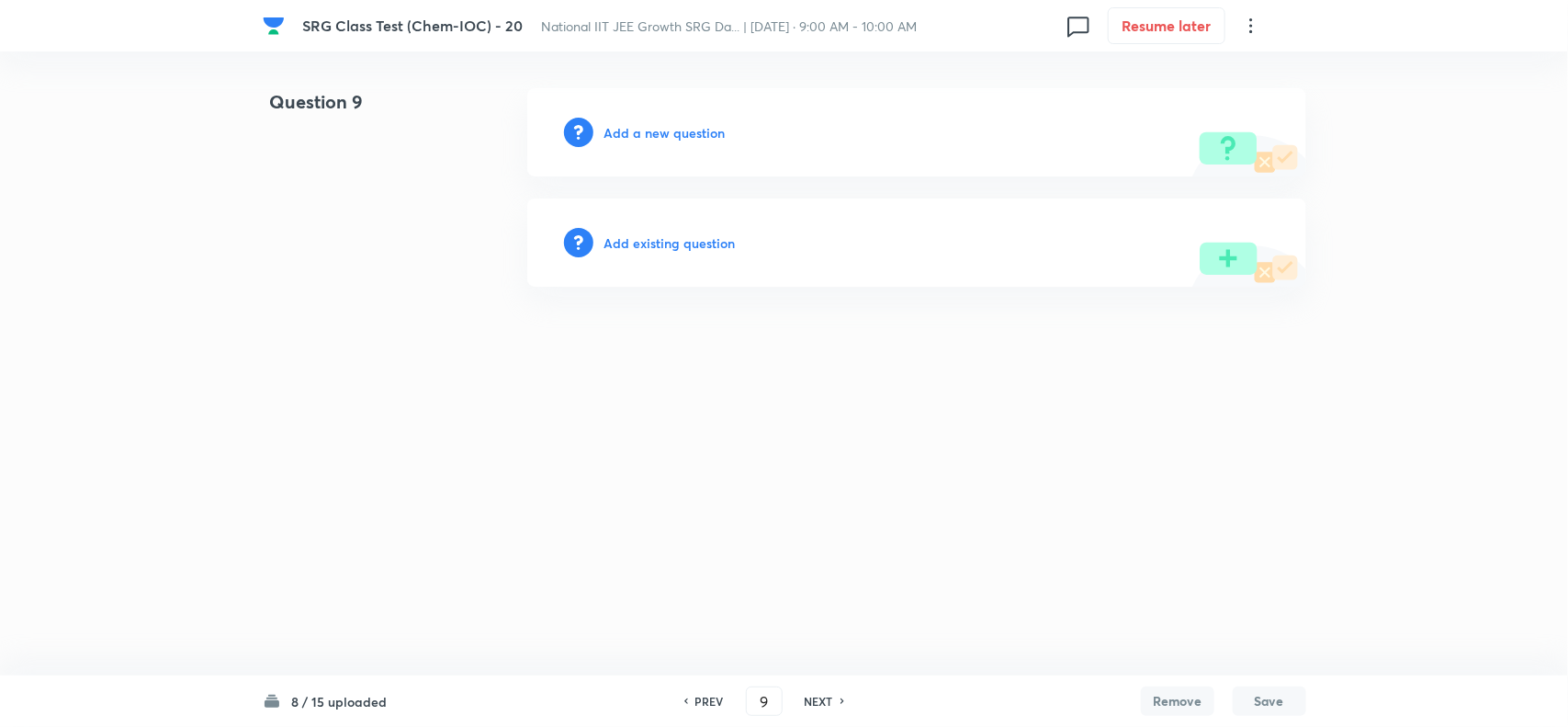
click at [659, 134] on h6 "Add a new question" at bounding box center [664, 132] width 121 height 19
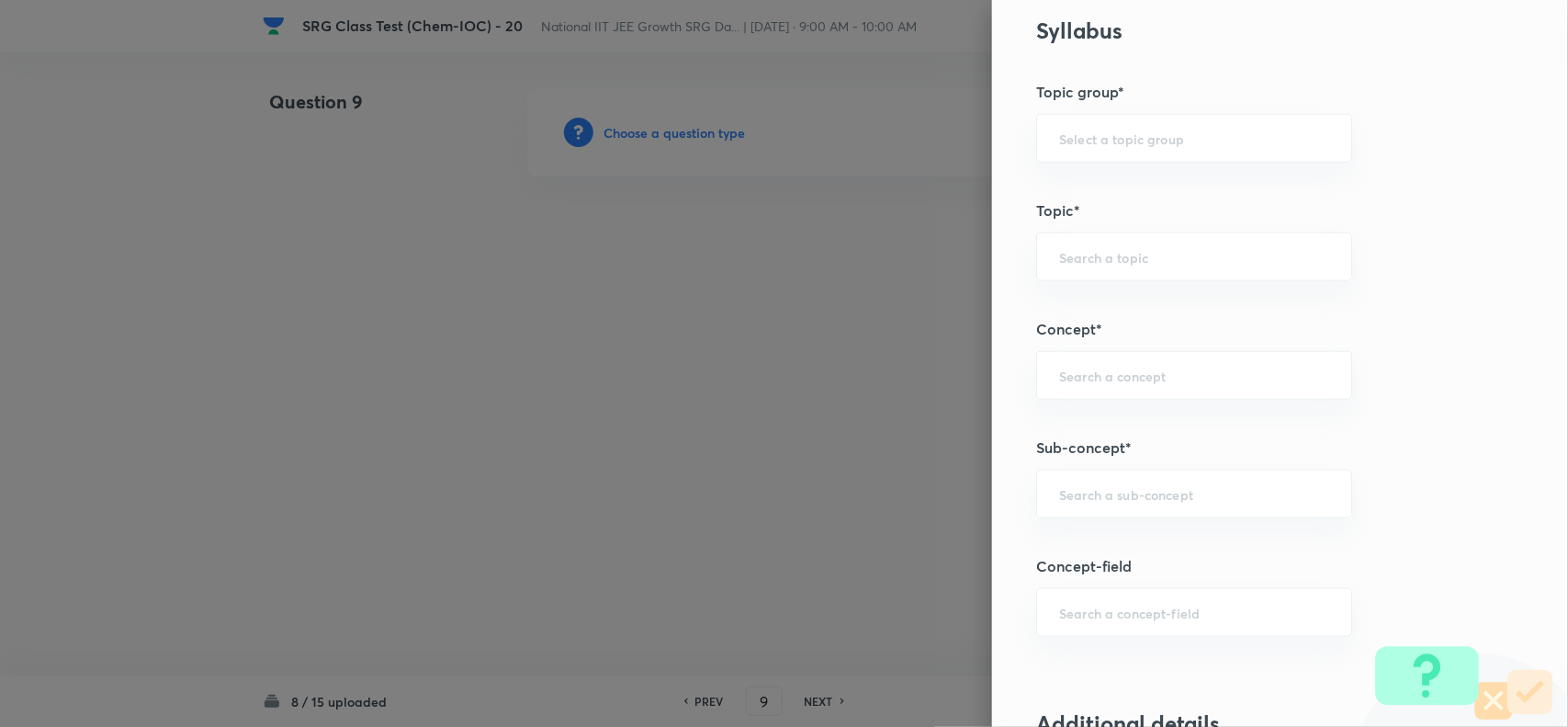
scroll to position [918, 0]
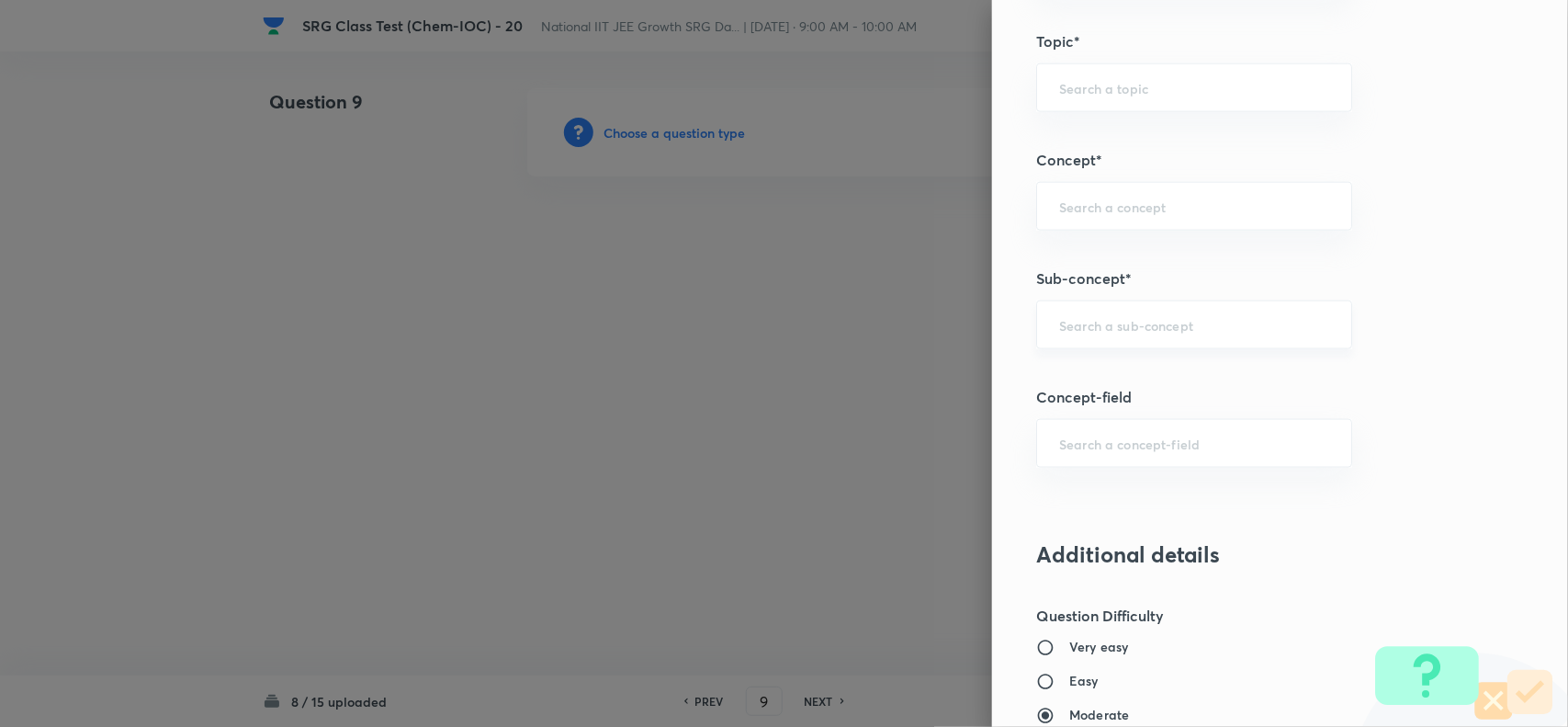
click at [1044, 340] on div "​" at bounding box center [1194, 324] width 316 height 49
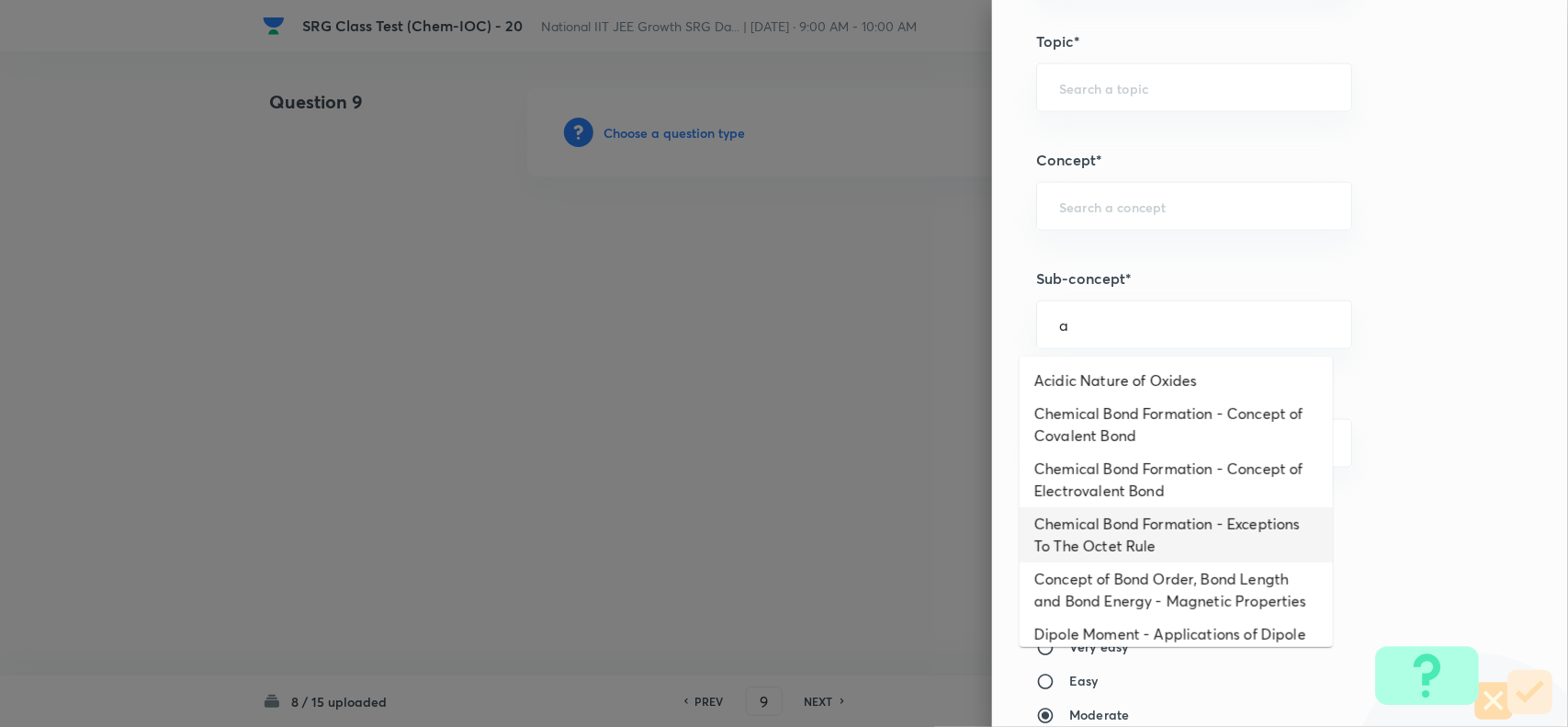
click at [1129, 529] on li "Chemical Bond Formation - Exceptions To The Octet Rule" at bounding box center [1176, 535] width 313 height 55
type input "Chemical Bond Formation - Exceptions To The Octet Rule"
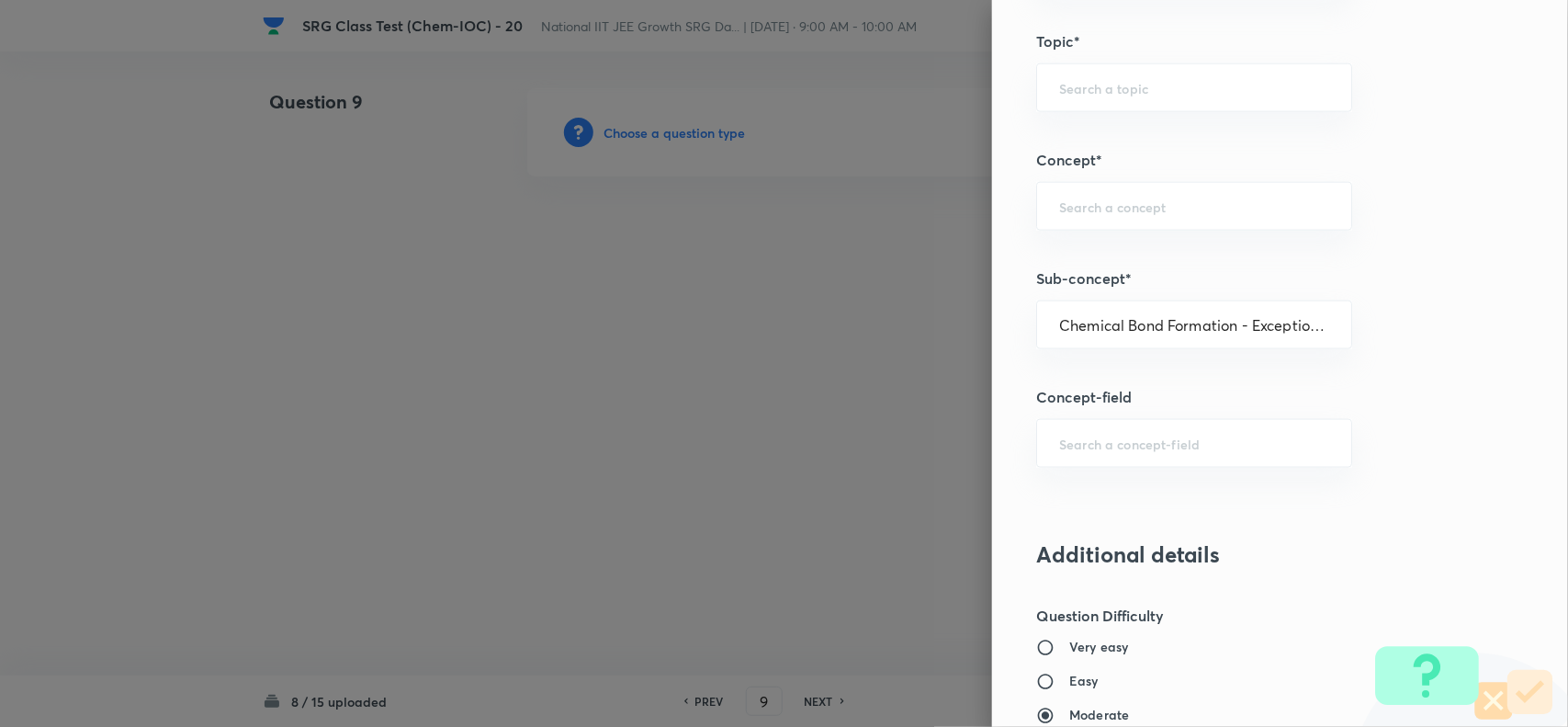
type input "Chemistry"
type input "Inorganic Chemistry"
type input "Chemical Bonding"
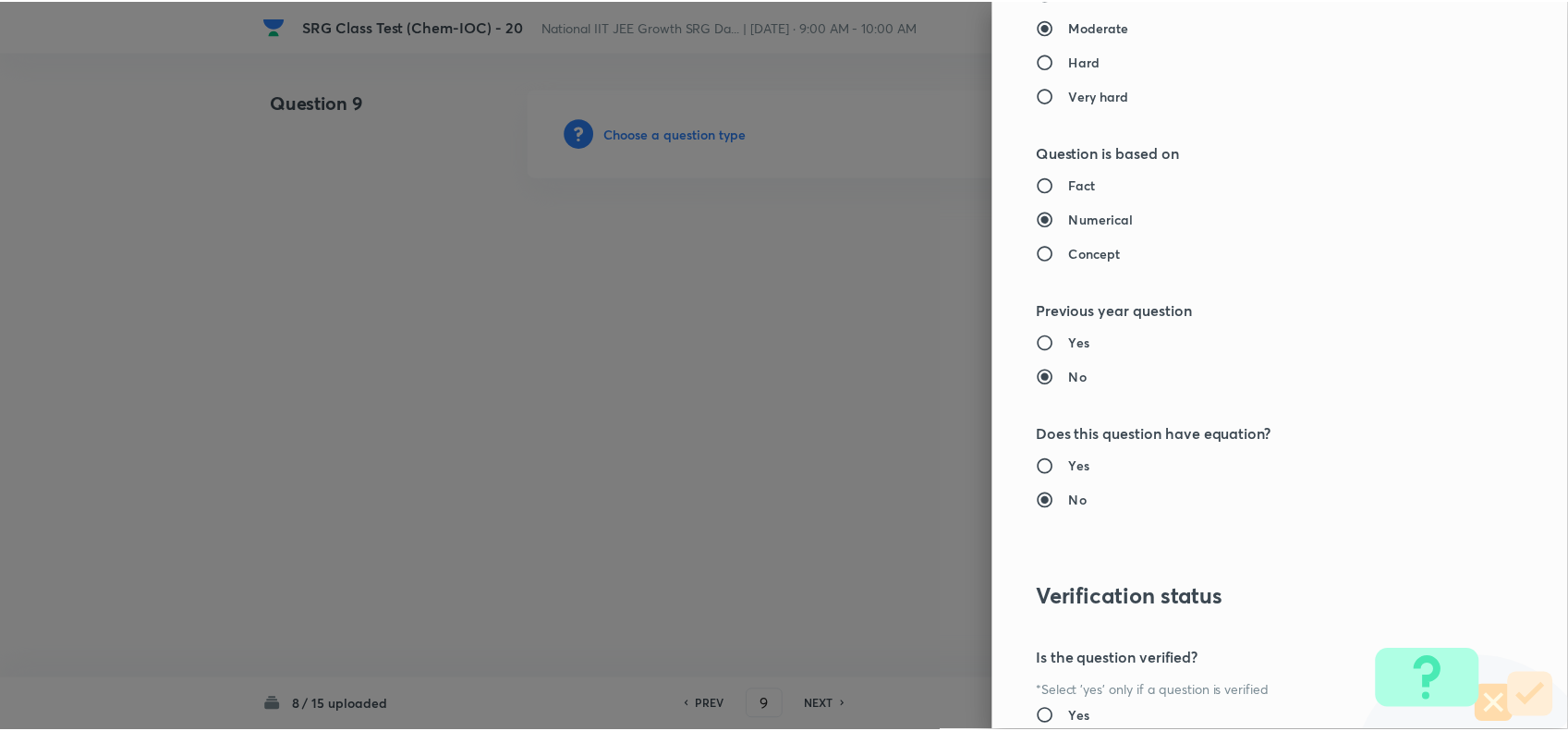
scroll to position [1790, 0]
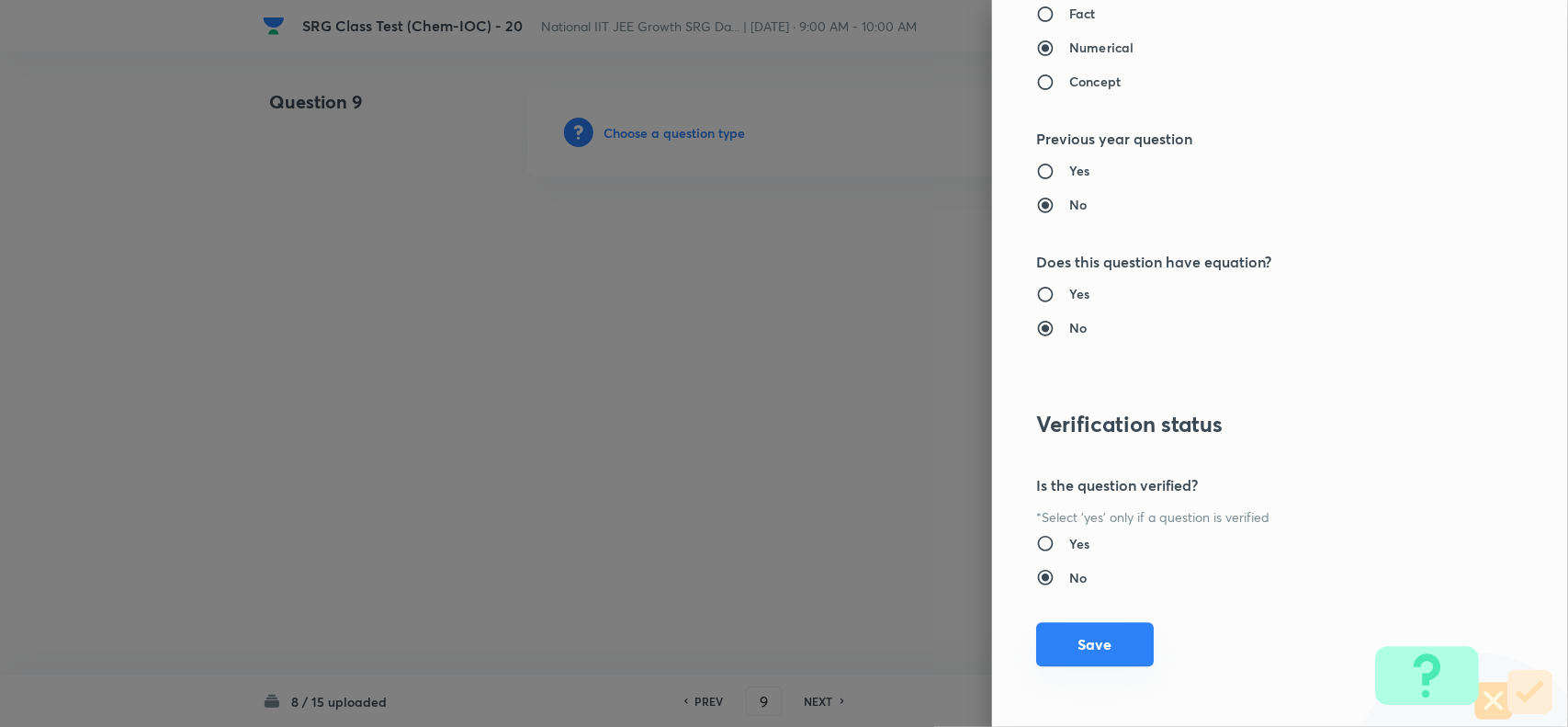
click at [1094, 663] on button "Save" at bounding box center [1095, 644] width 118 height 44
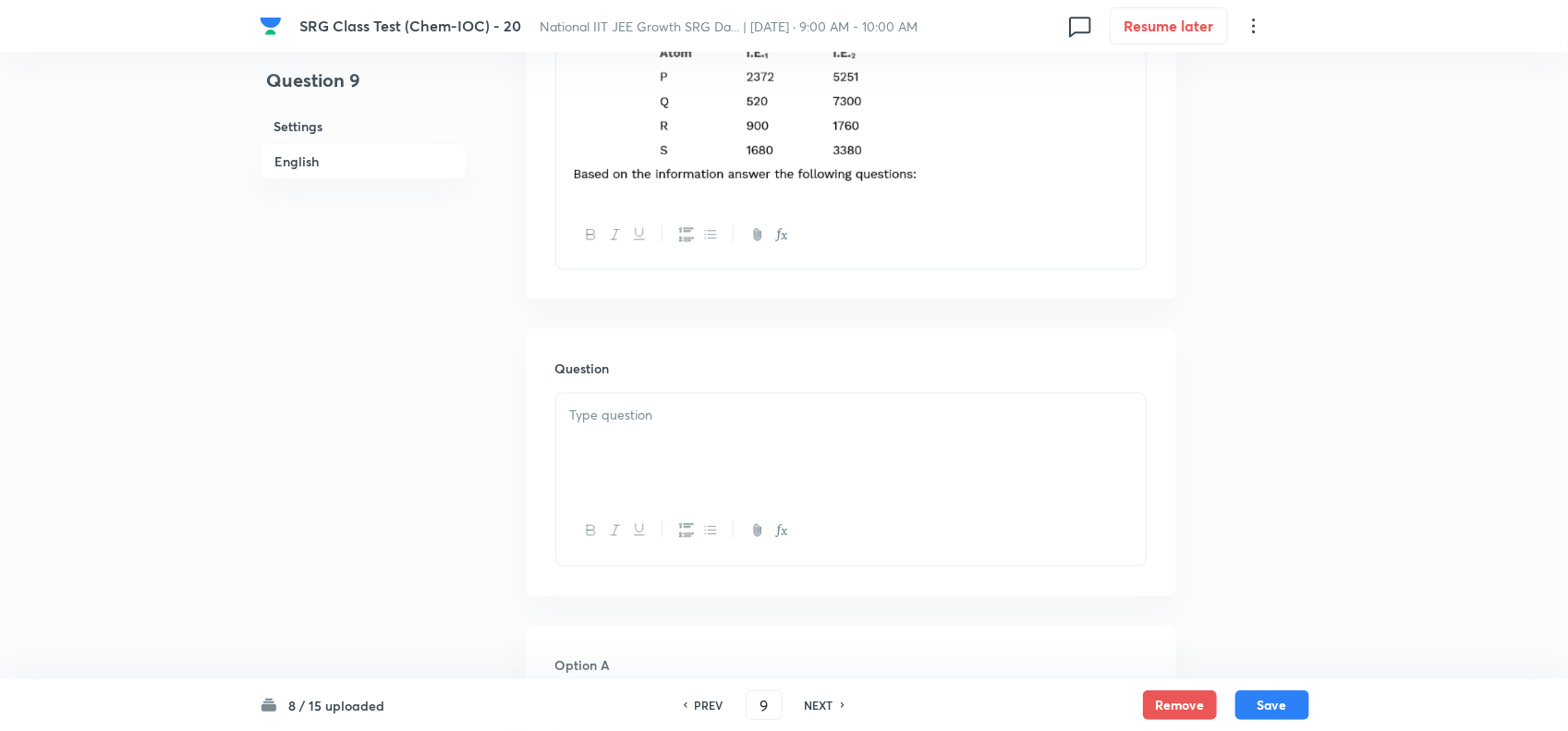
scroll to position [693, 0]
click at [645, 468] on div at bounding box center [851, 434] width 590 height 103
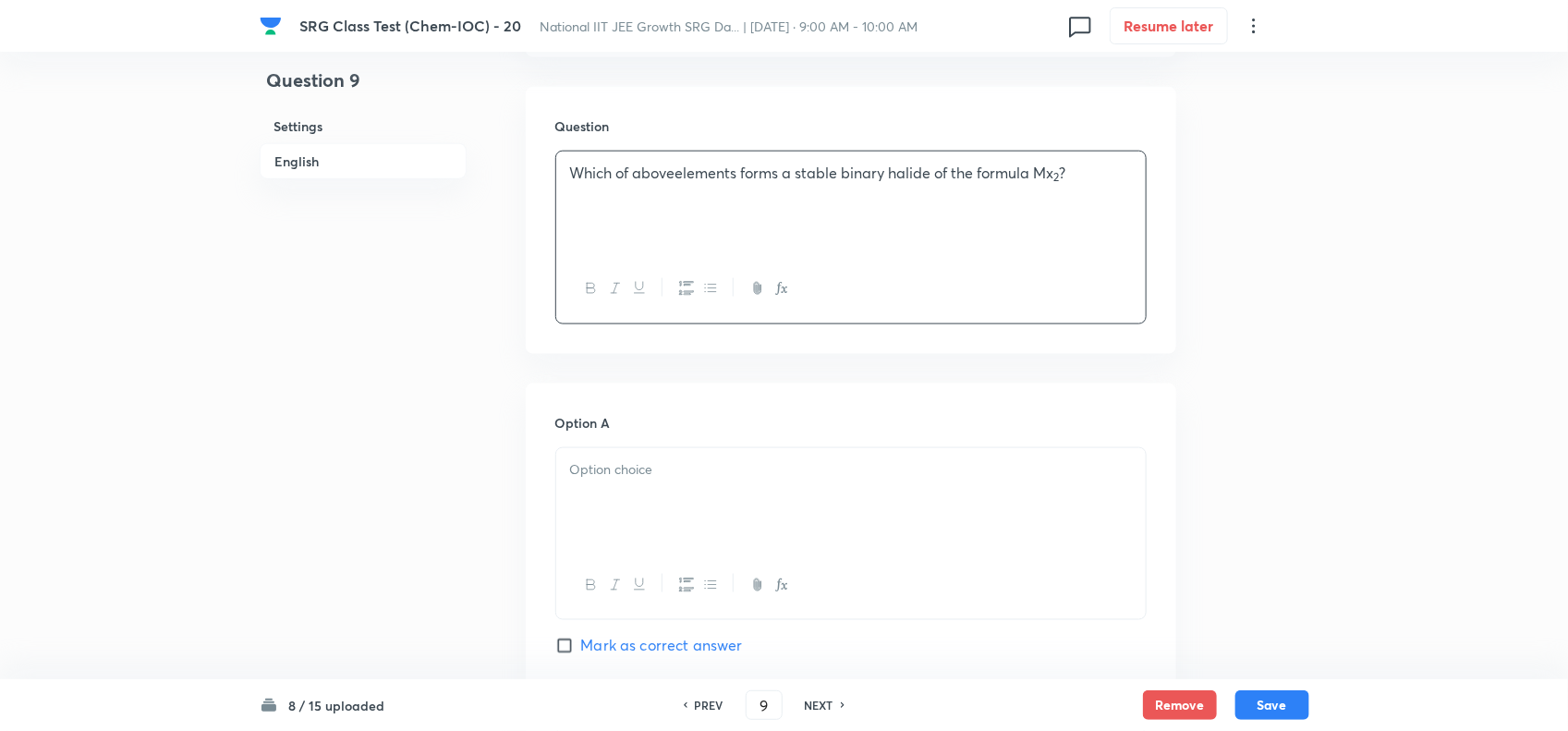
click at [701, 440] on div "Option A Mark as correct answer" at bounding box center [851, 553] width 592 height 280
click at [704, 493] on div at bounding box center [851, 499] width 590 height 103
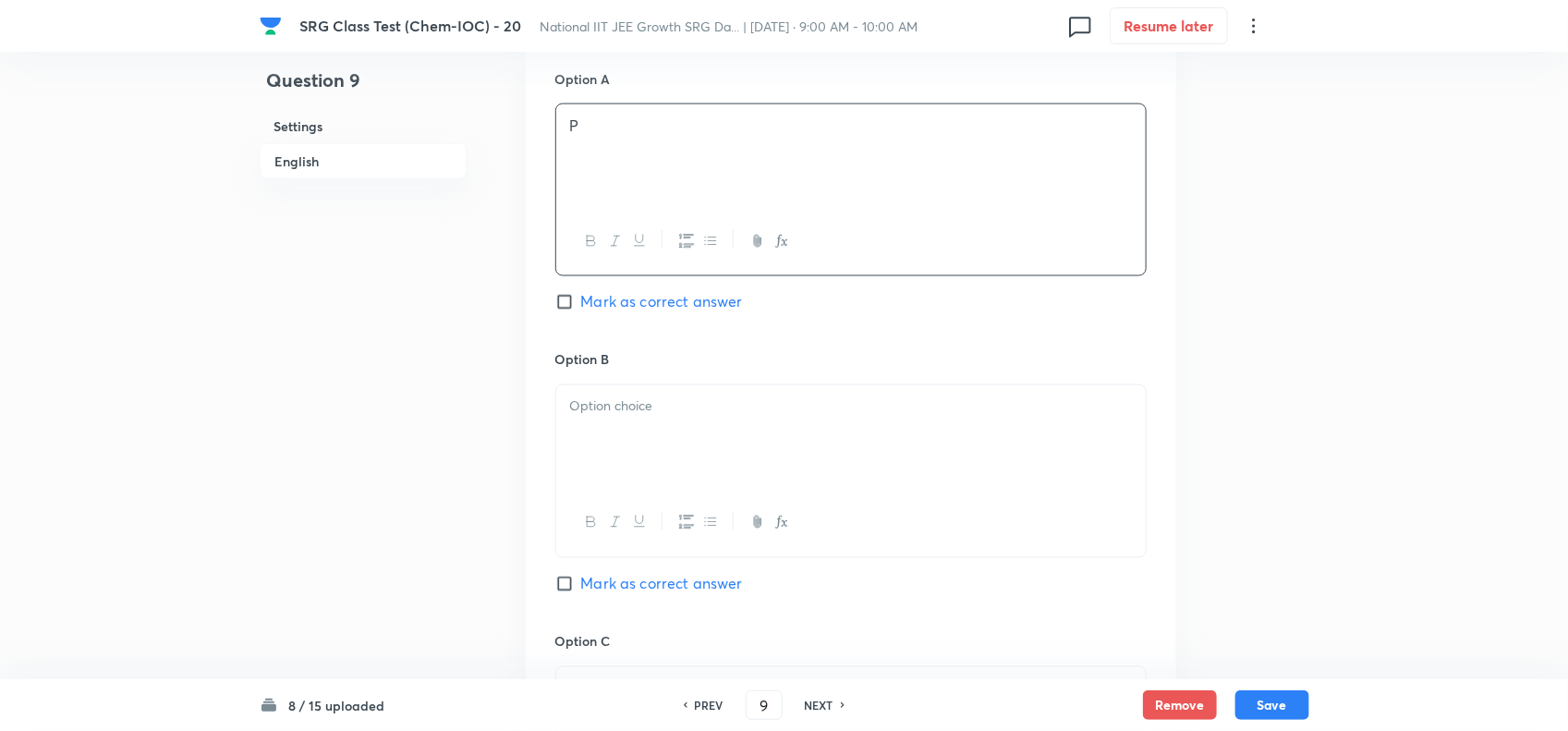
scroll to position [1270, 0]
click at [671, 458] on div at bounding box center [851, 434] width 590 height 103
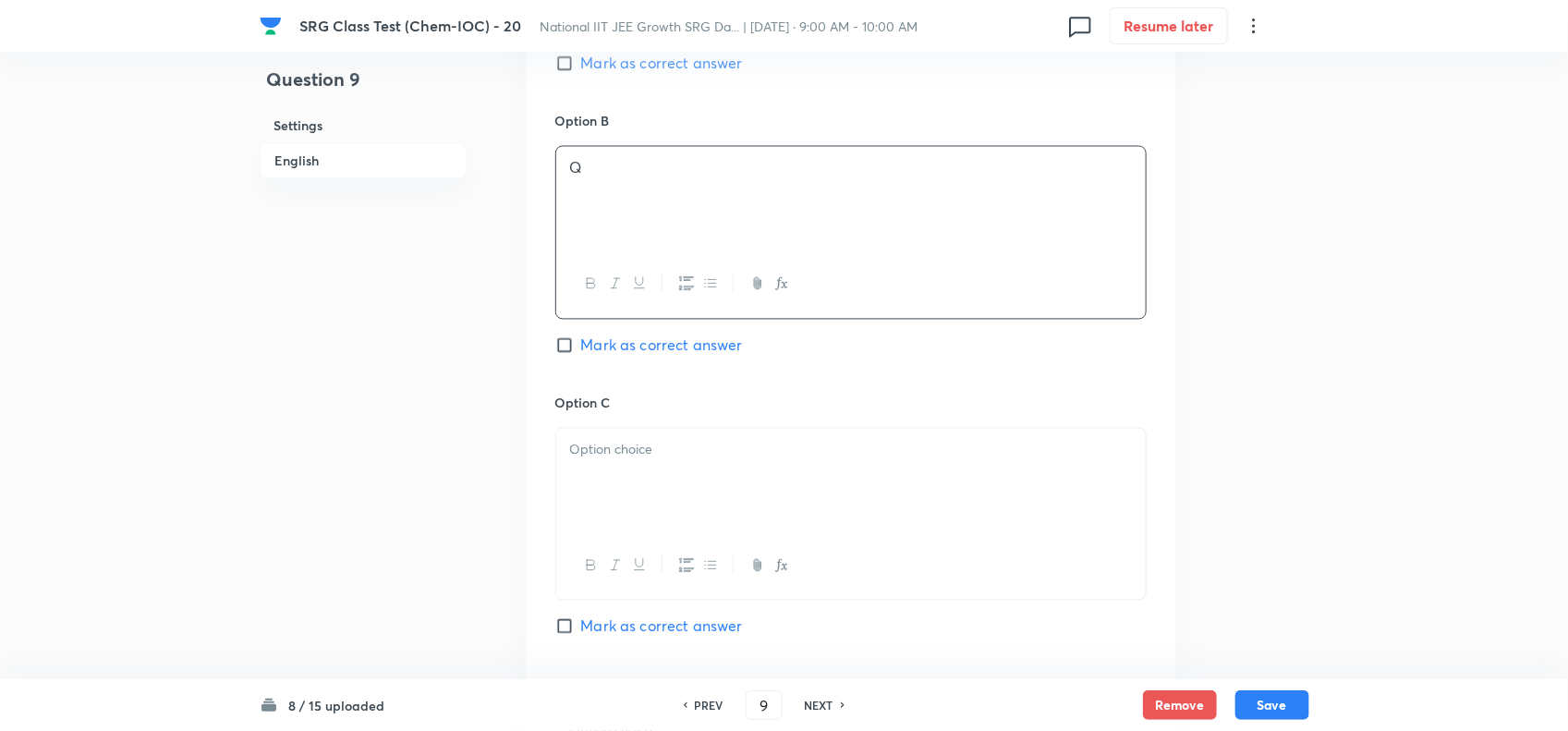
scroll to position [1616, 0]
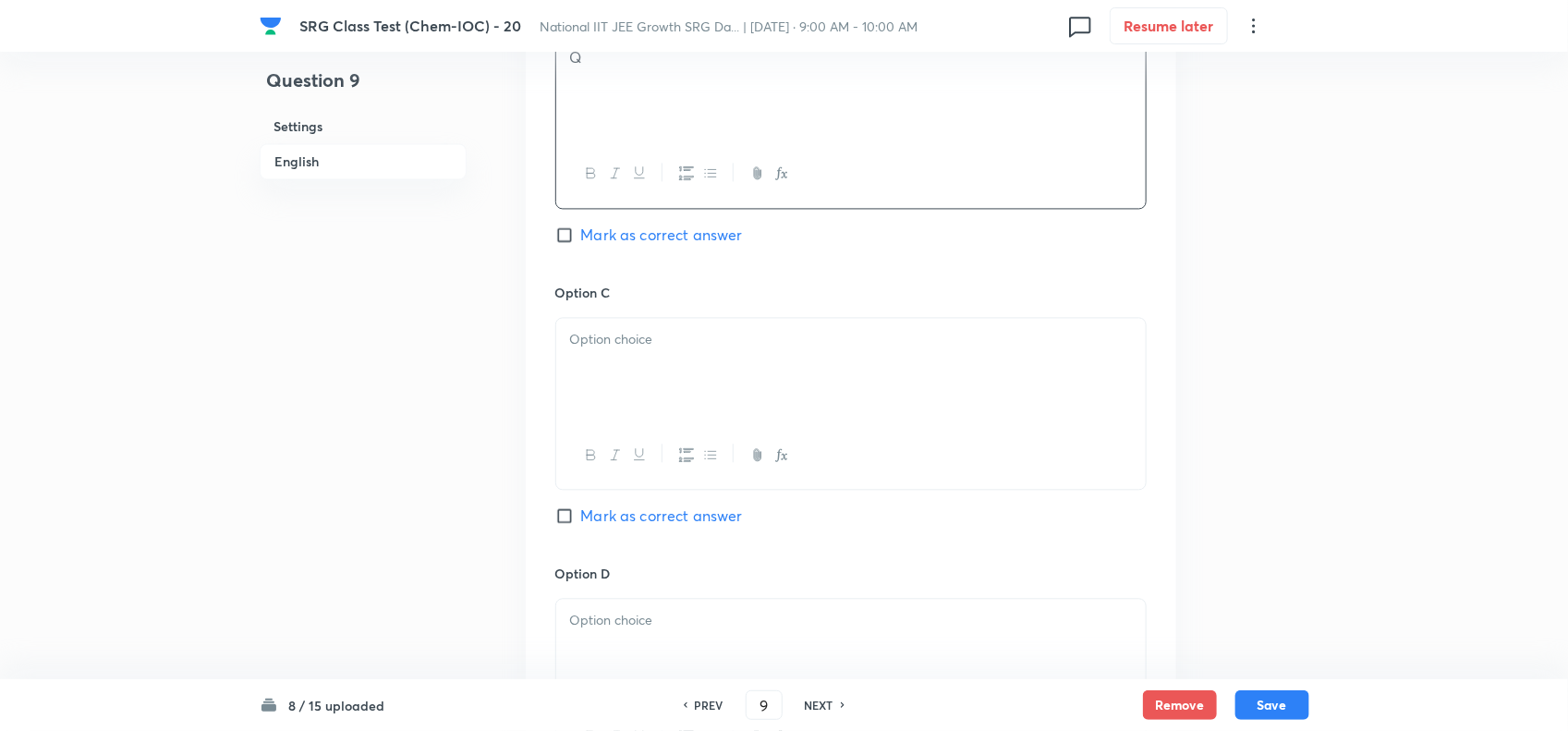
click at [656, 468] on div at bounding box center [851, 454] width 590 height 67
click at [631, 363] on div at bounding box center [851, 369] width 590 height 103
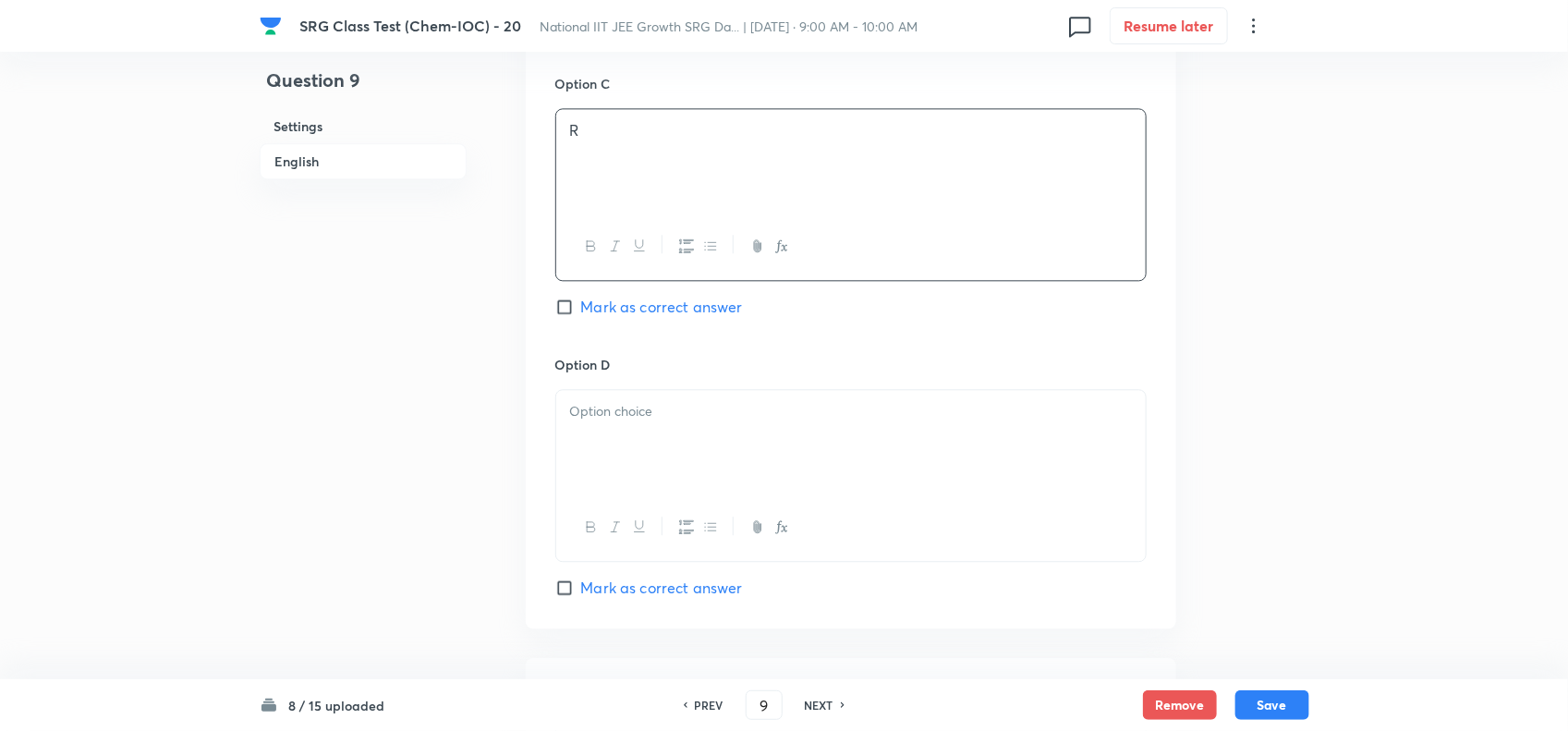
scroll to position [1848, 0]
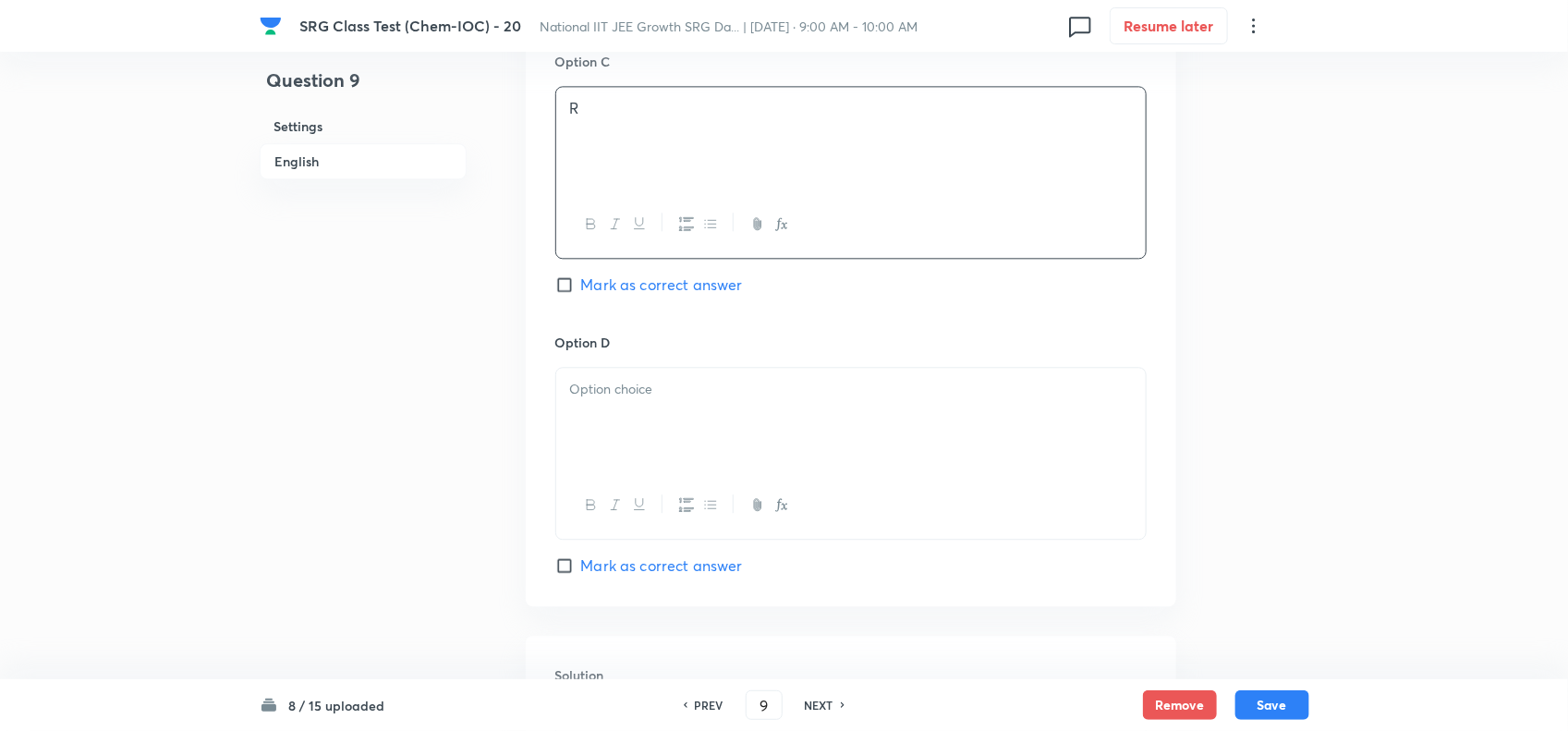
drag, startPoint x: 662, startPoint y: 387, endPoint x: 626, endPoint y: 397, distance: 37.4
click at [662, 388] on p at bounding box center [851, 389] width 562 height 21
click at [658, 291] on span "Mark as correct answer" at bounding box center [661, 284] width 162 height 22
click at [581, 291] on input "Mark as correct answer" at bounding box center [568, 284] width 26 height 18
checkbox input "true"
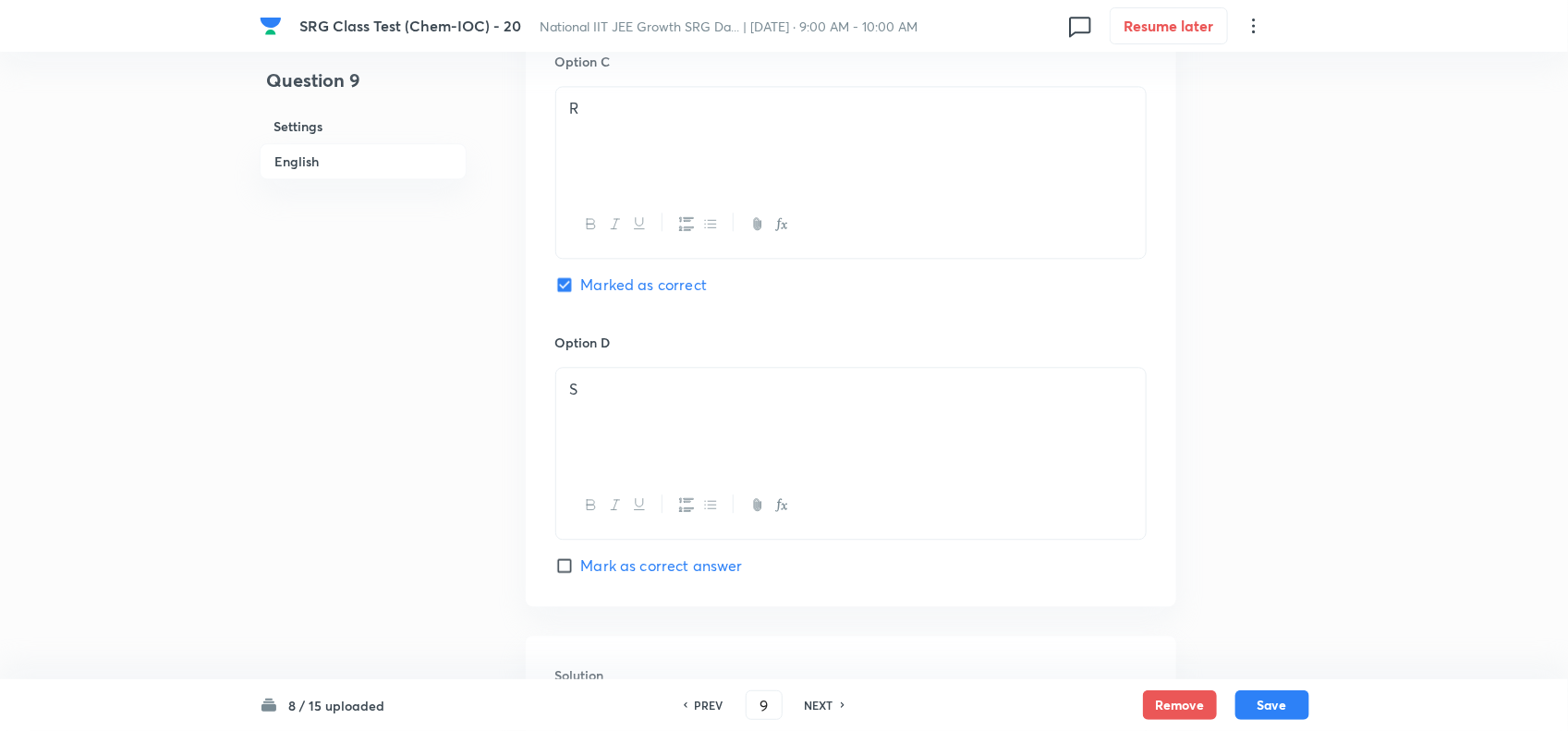
scroll to position [2192, 0]
click at [694, 421] on div at bounding box center [851, 417] width 590 height 103
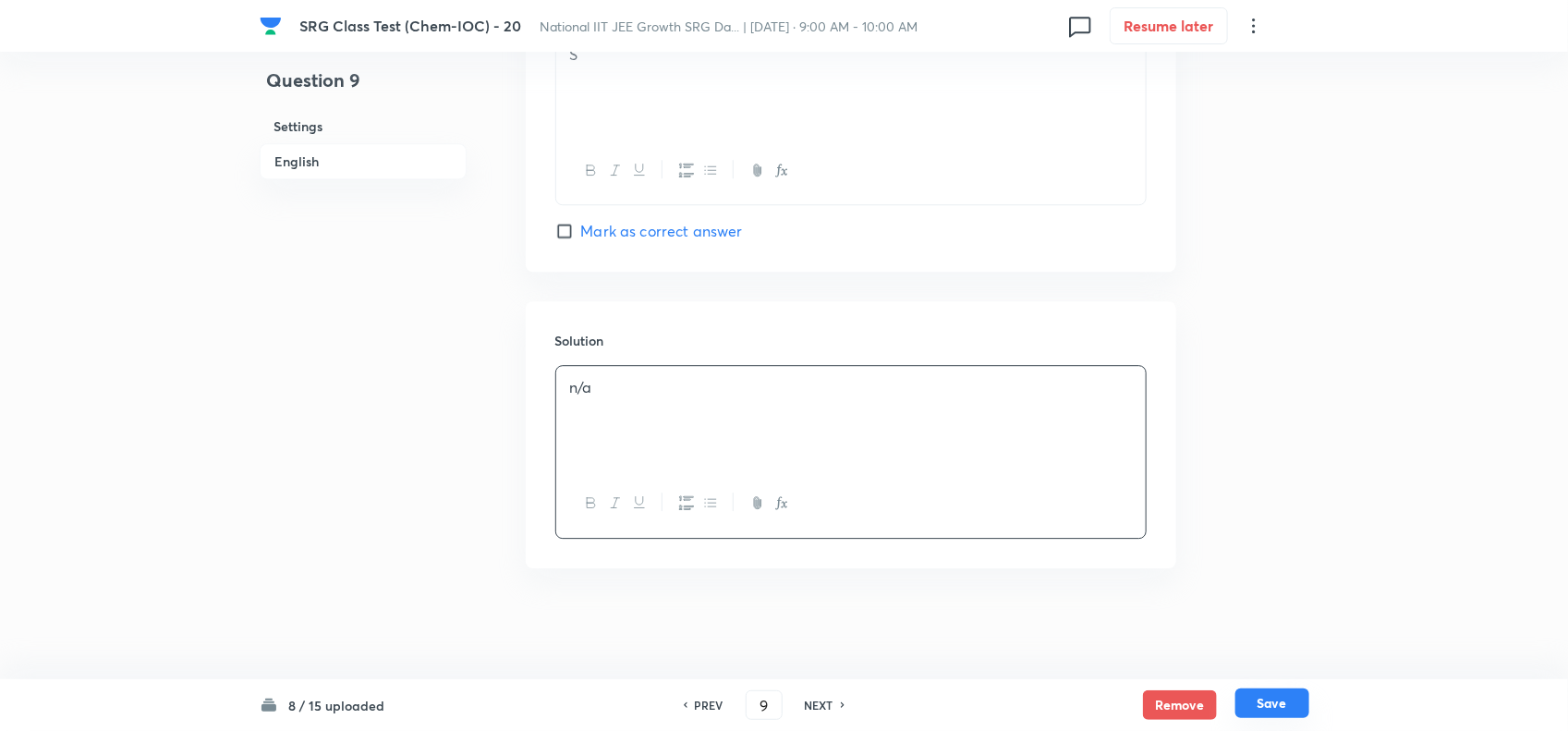
click at [1272, 699] on button "Save" at bounding box center [1272, 702] width 74 height 30
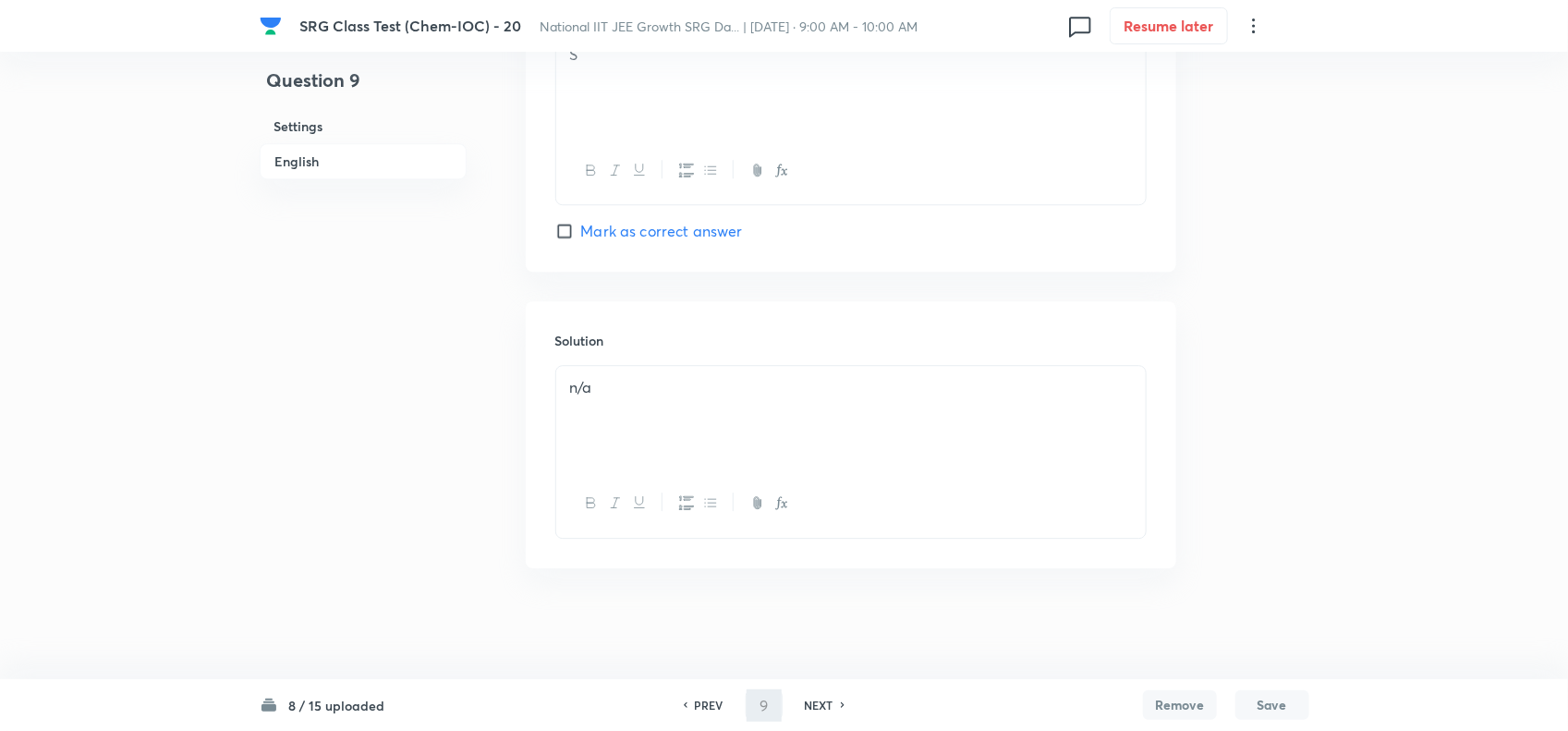
type input "10"
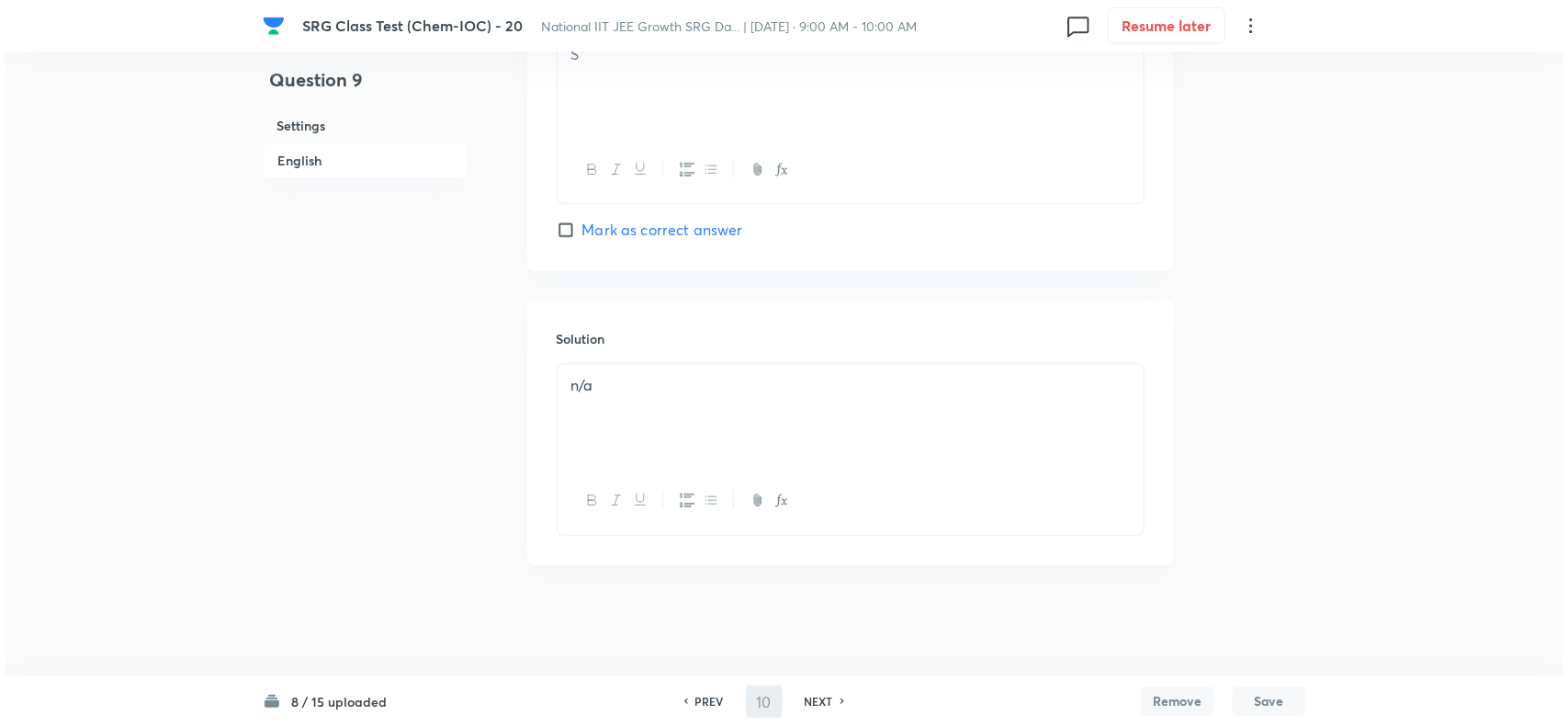
scroll to position [0, 0]
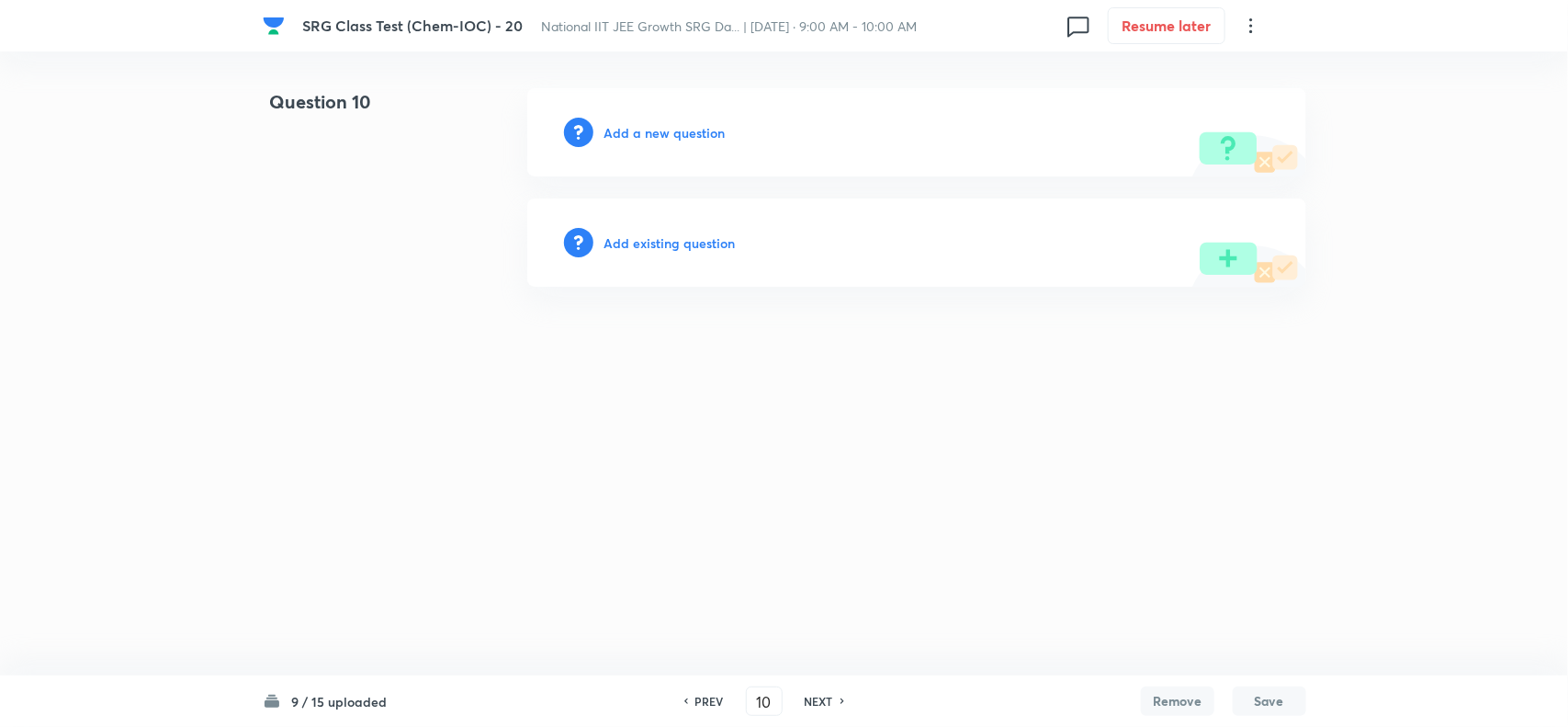
click at [650, 138] on h6 "Add a new question" at bounding box center [664, 132] width 121 height 19
click at [695, 123] on h6 "Choose a question type" at bounding box center [675, 132] width 142 height 19
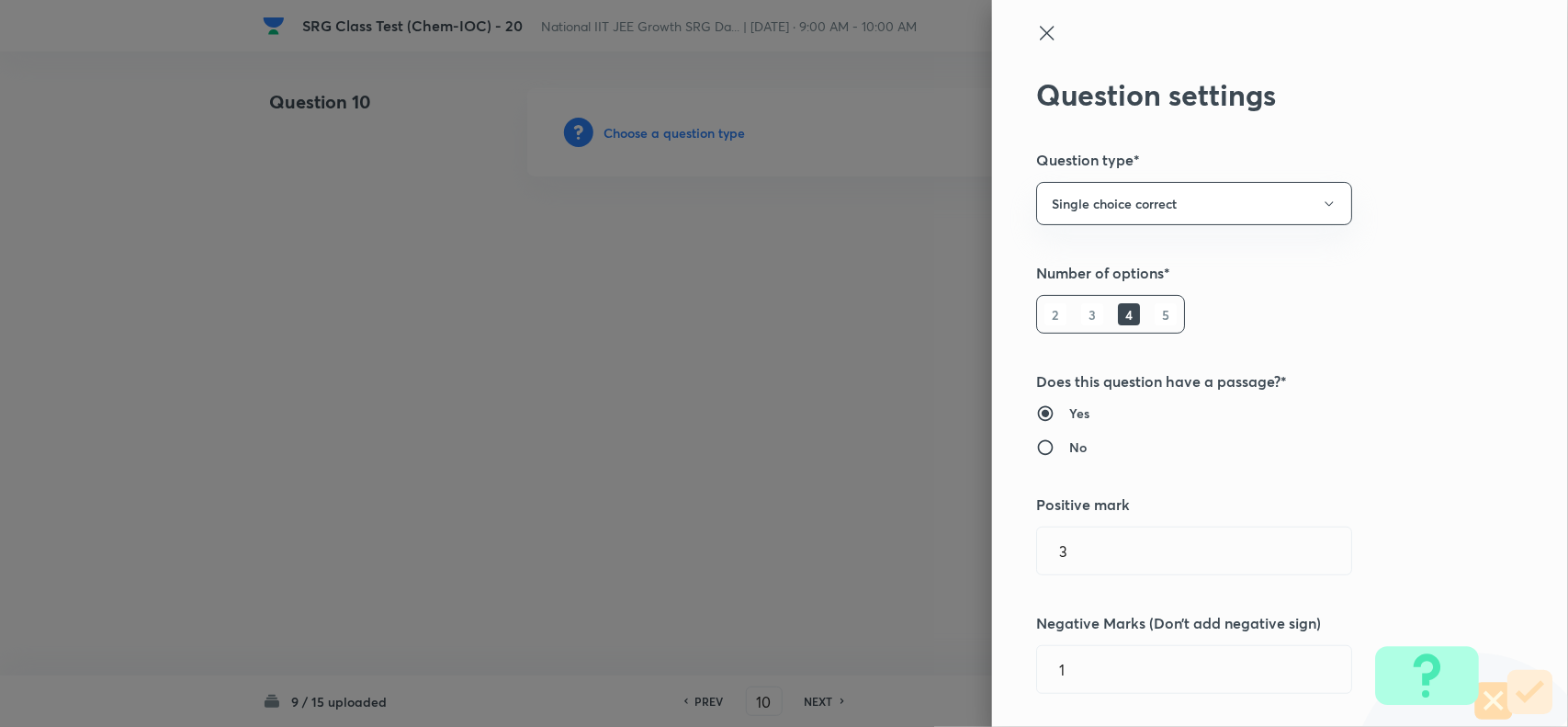
type input "Chemistry"
type input "Inorganic Chemistry"
type input "Chemical Bonding"
type input "Chemical Bond Formation - Exceptions To The Octet Rule"
click at [1054, 199] on button "Single choice correct" at bounding box center [1194, 203] width 316 height 43
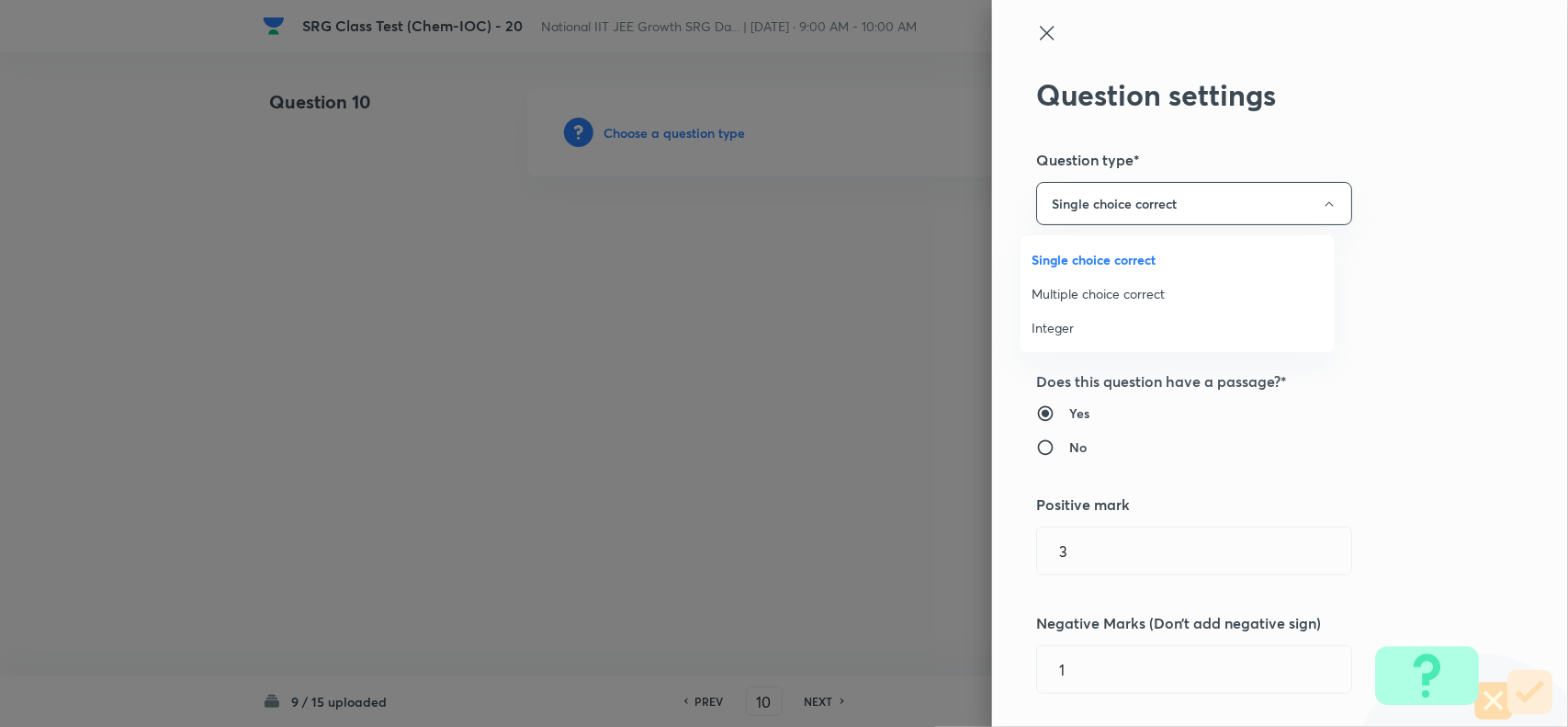
click at [1056, 324] on span "Integer" at bounding box center [1177, 327] width 292 height 19
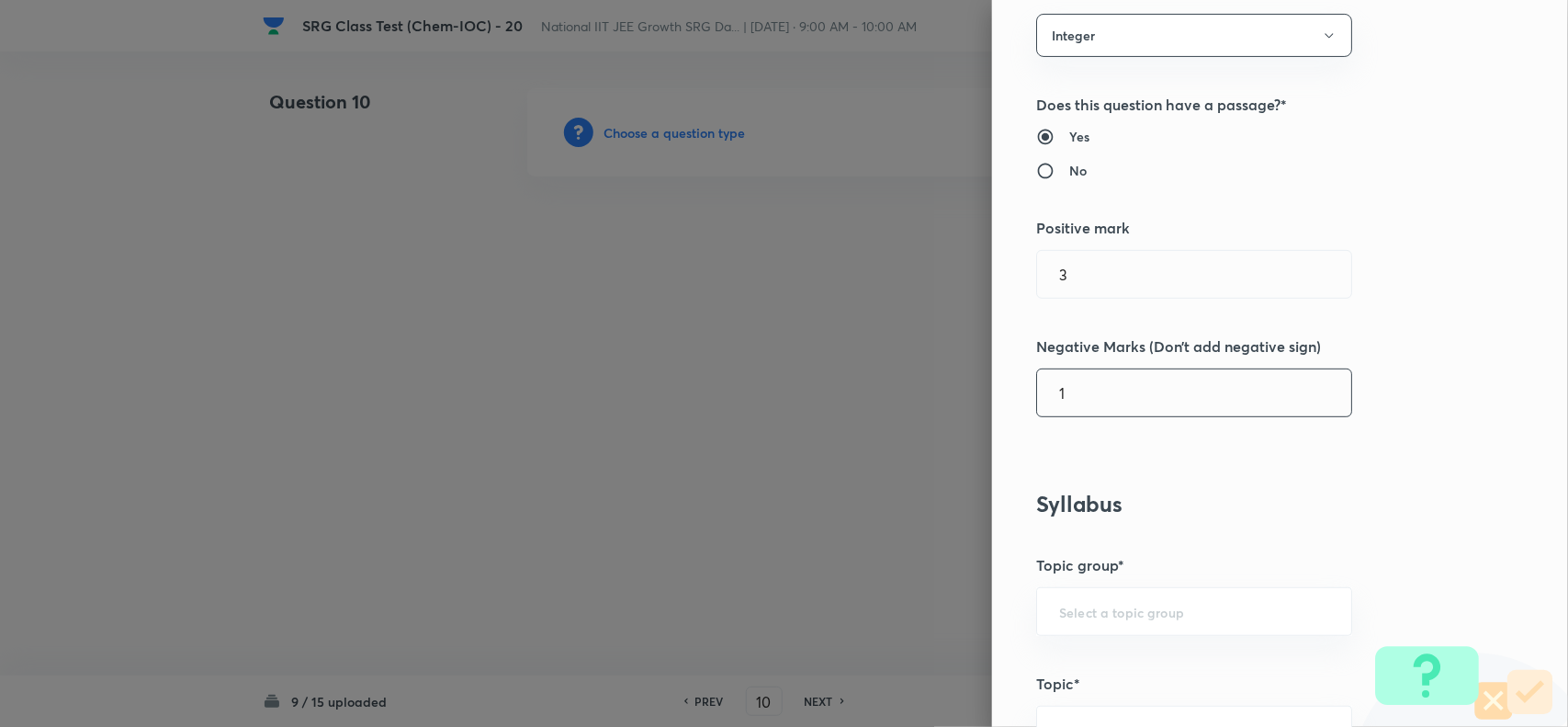
scroll to position [229, 0]
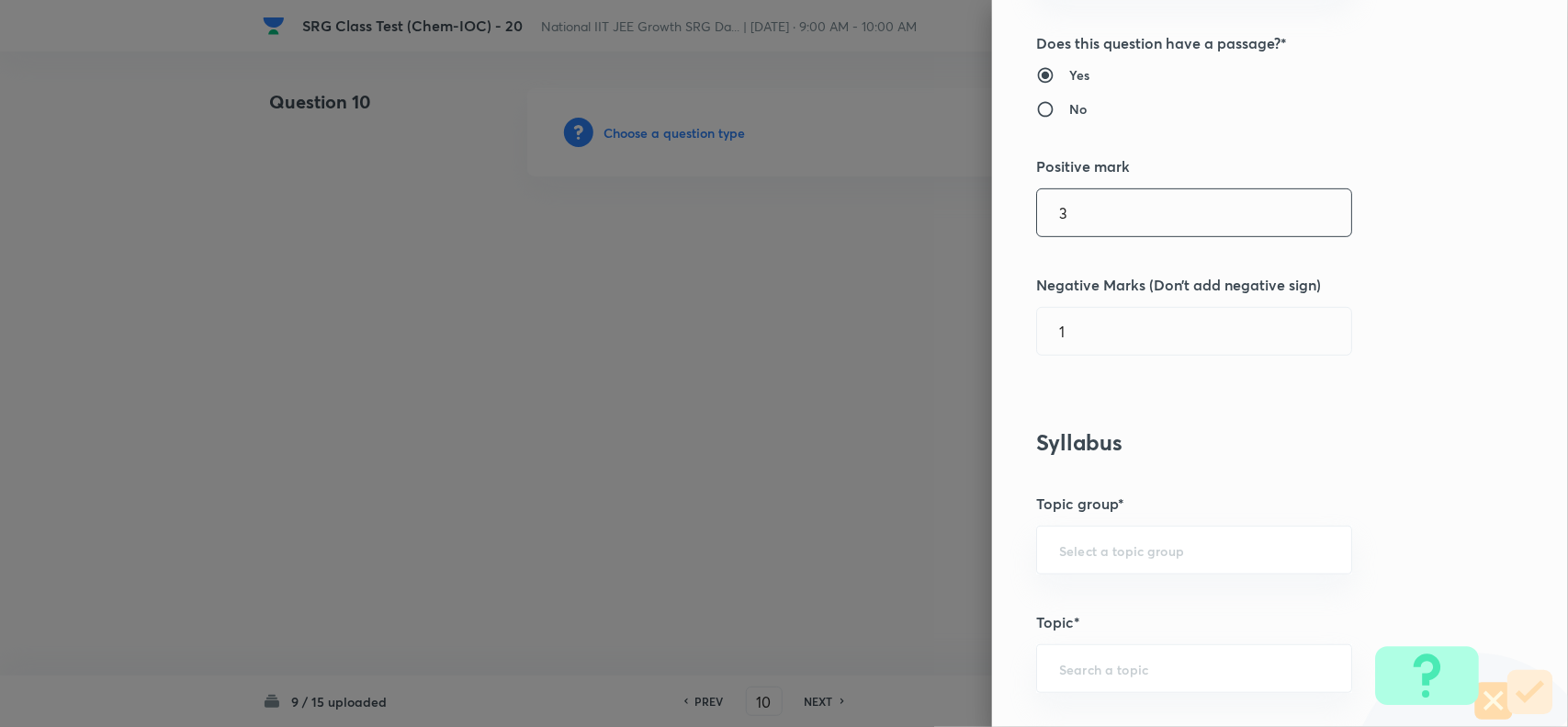
click at [1061, 229] on input "3" at bounding box center [1194, 212] width 314 height 47
type input "4"
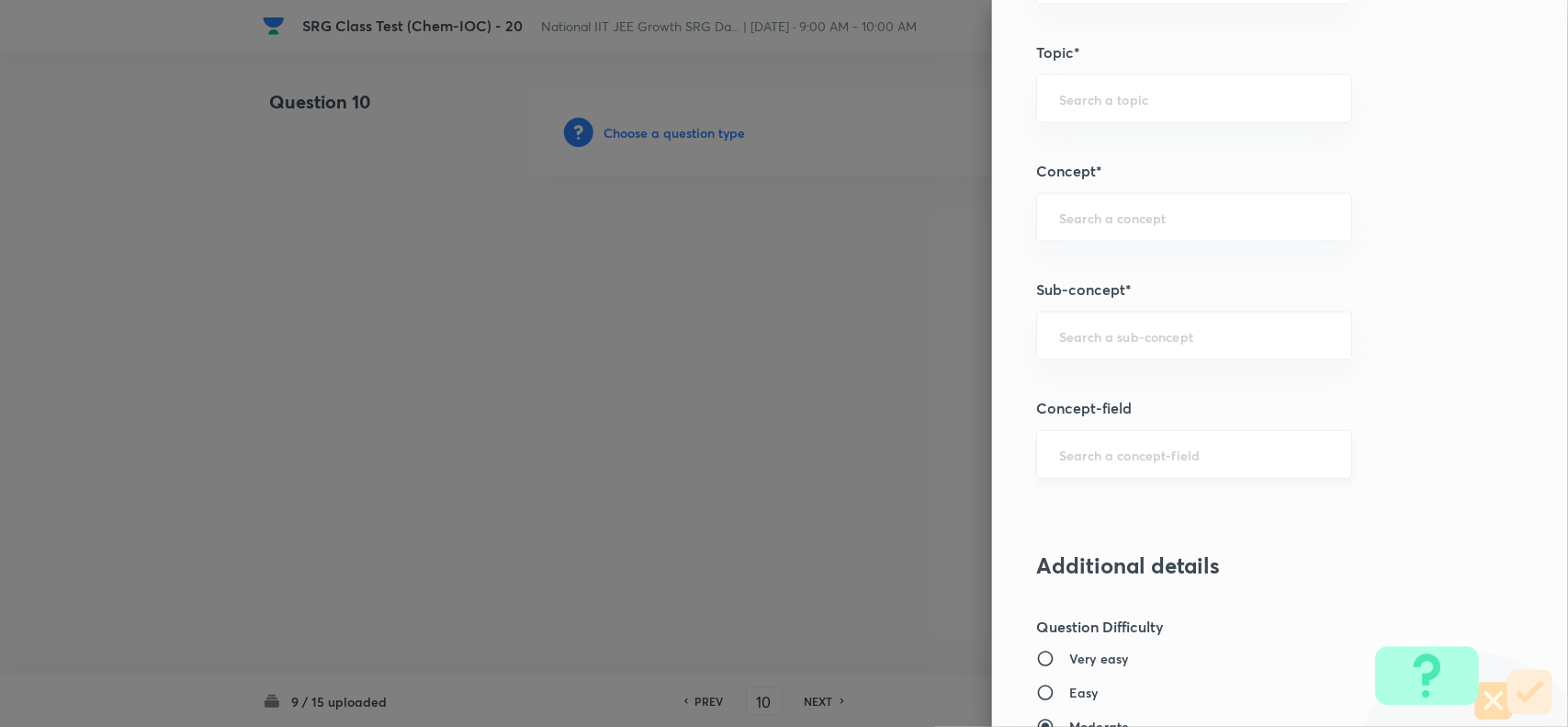
scroll to position [804, 0]
type input "0"
click at [1086, 340] on input "text" at bounding box center [1194, 331] width 270 height 17
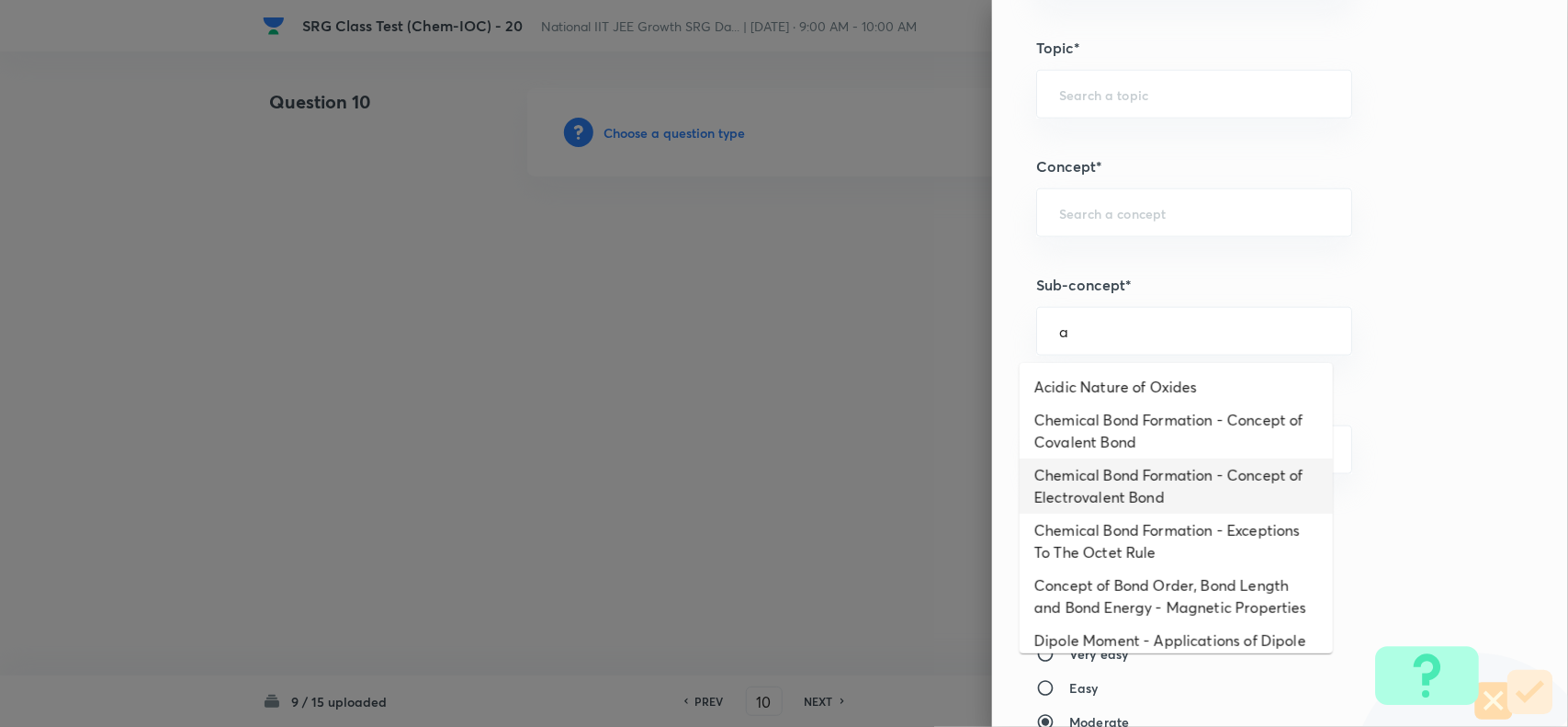
click at [1118, 487] on li "Chemical Bond Formation - Concept of Electrovalent Bond" at bounding box center [1176, 486] width 313 height 55
type input "Chemical Bond Formation - Concept of Electrovalent Bond"
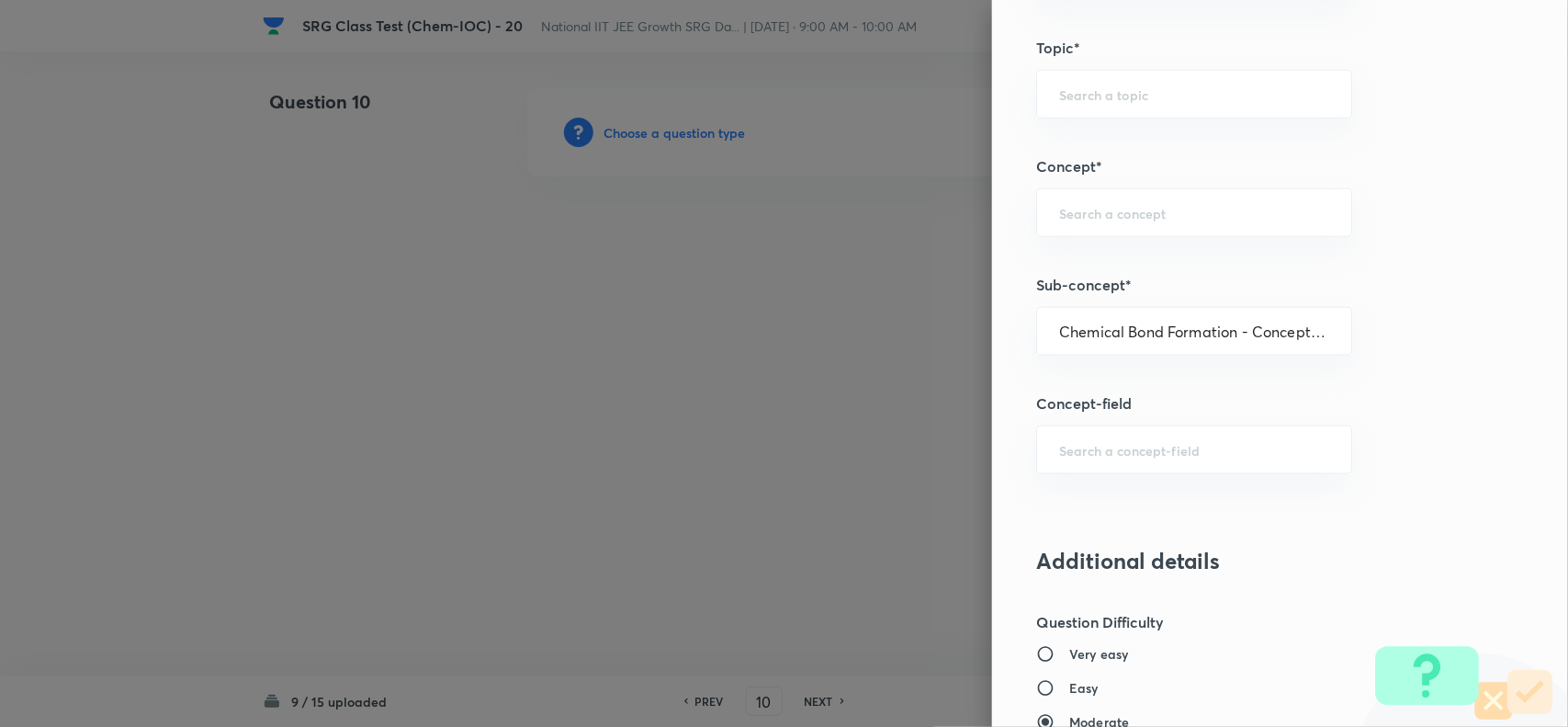
type input "Chemistry"
type input "Inorganic Chemistry"
type input "Chemical Bonding"
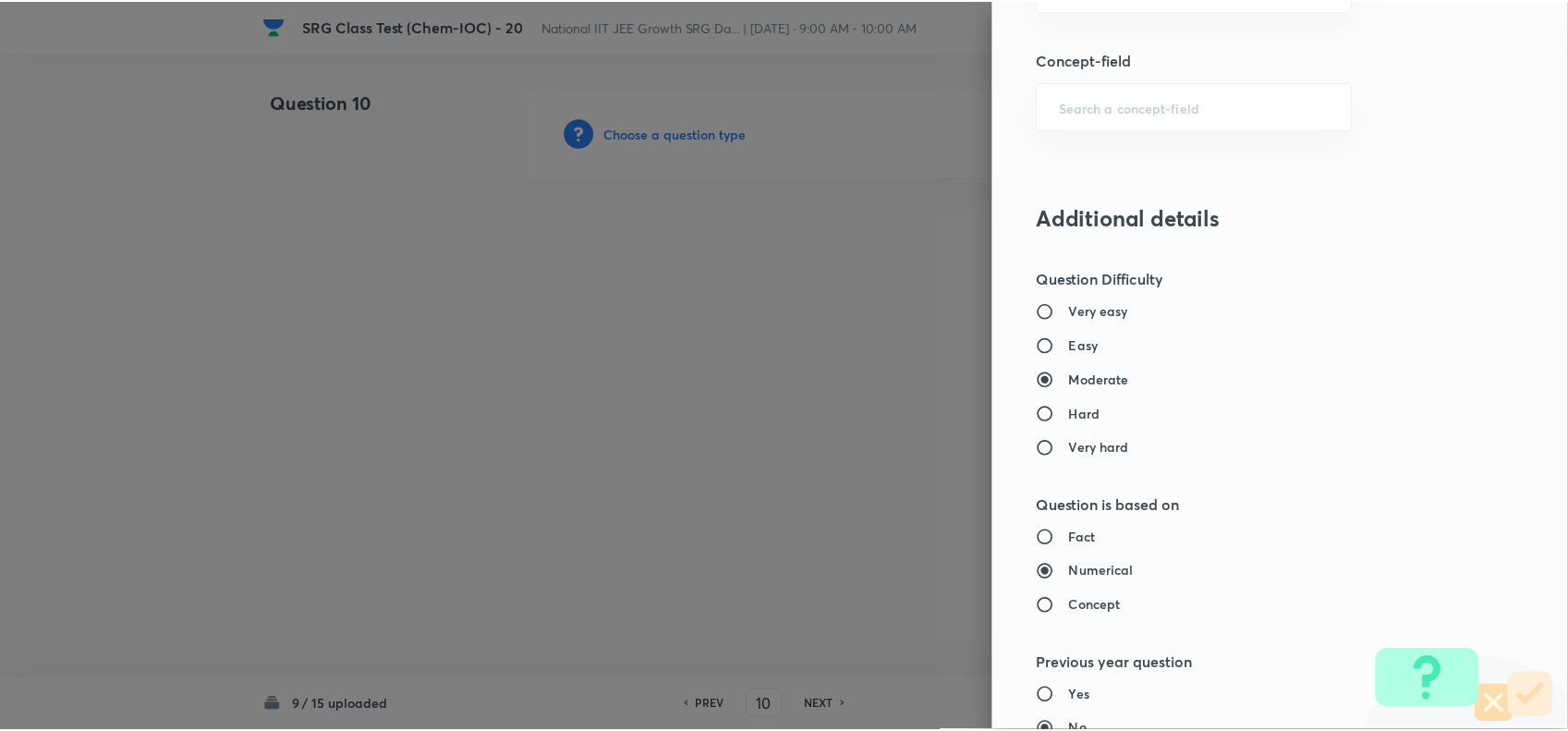
scroll to position [1681, 0]
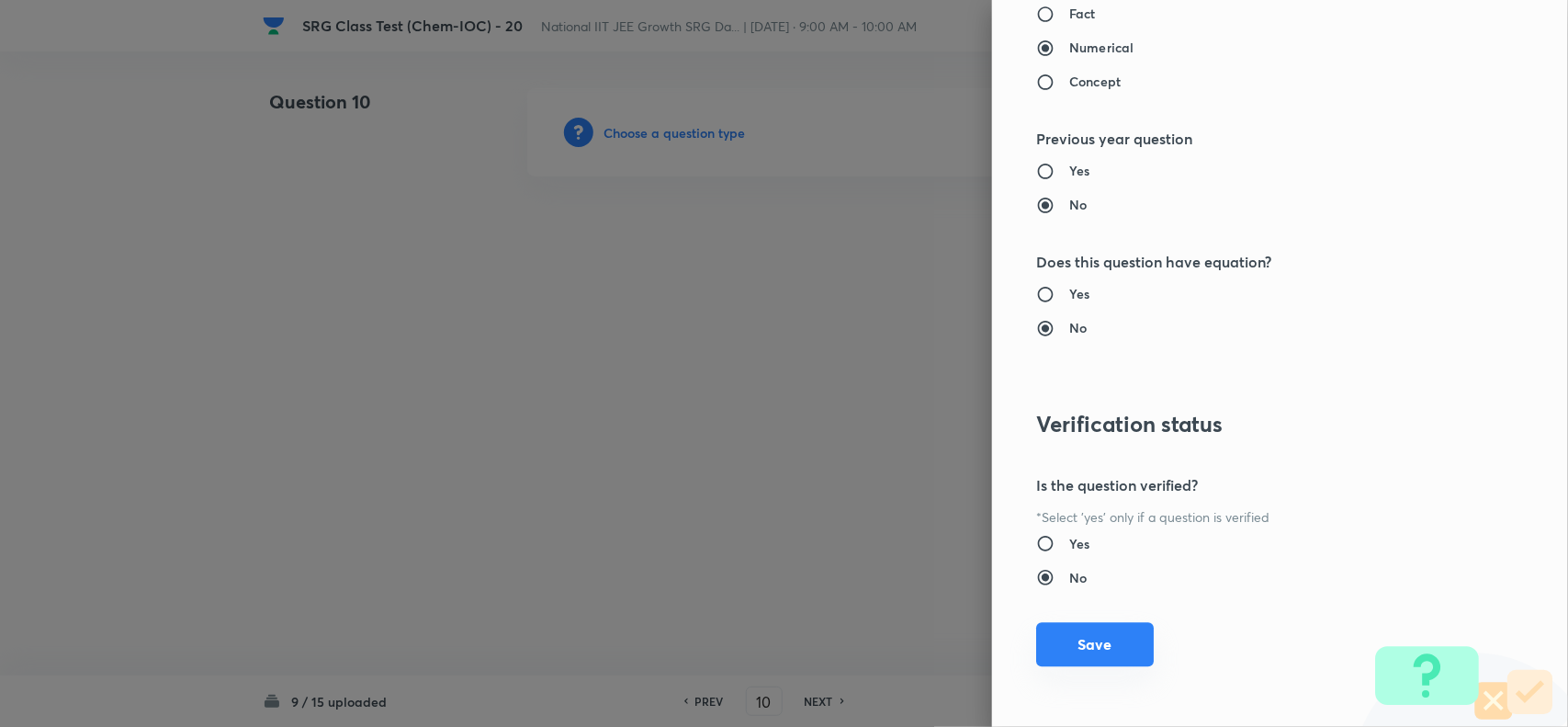
click at [1088, 645] on button "Save" at bounding box center [1095, 644] width 118 height 44
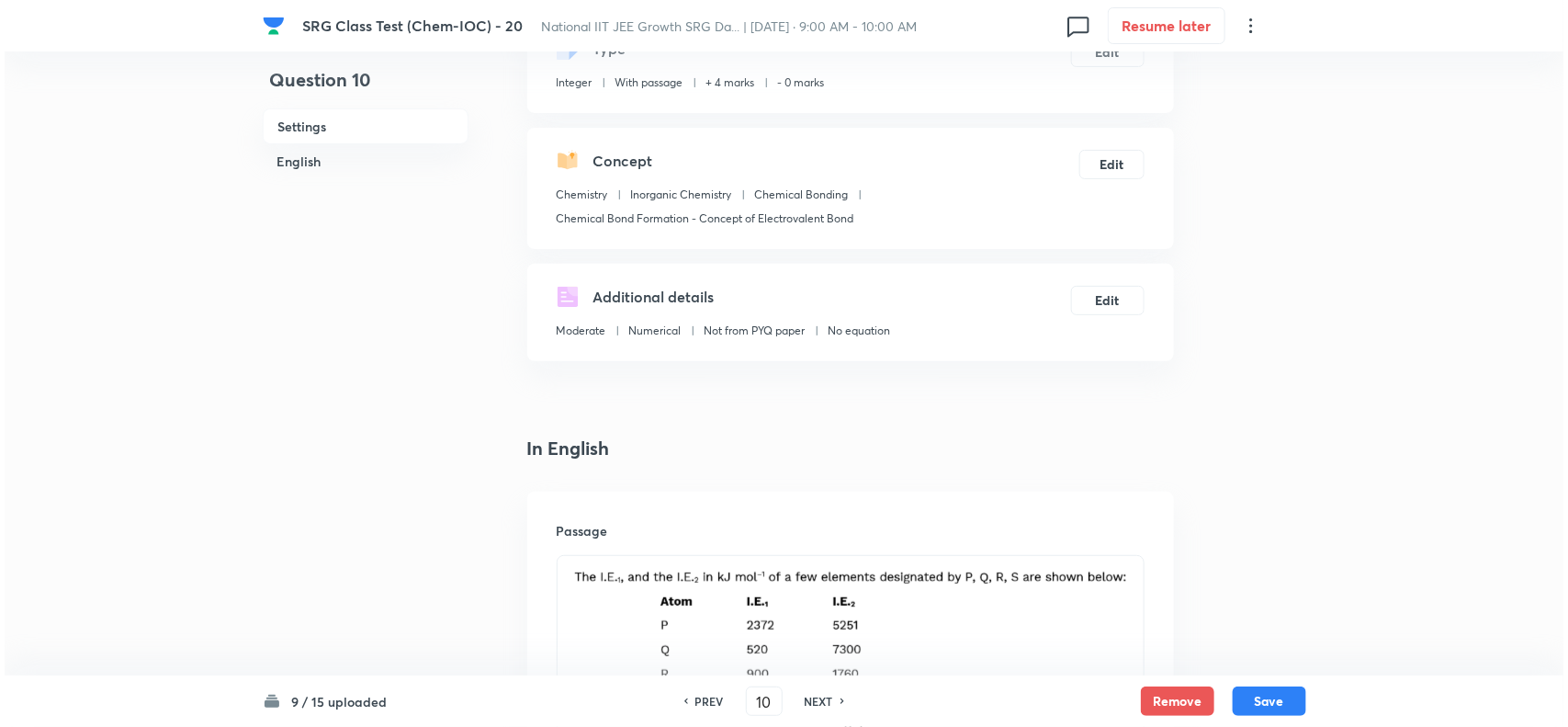
scroll to position [0, 0]
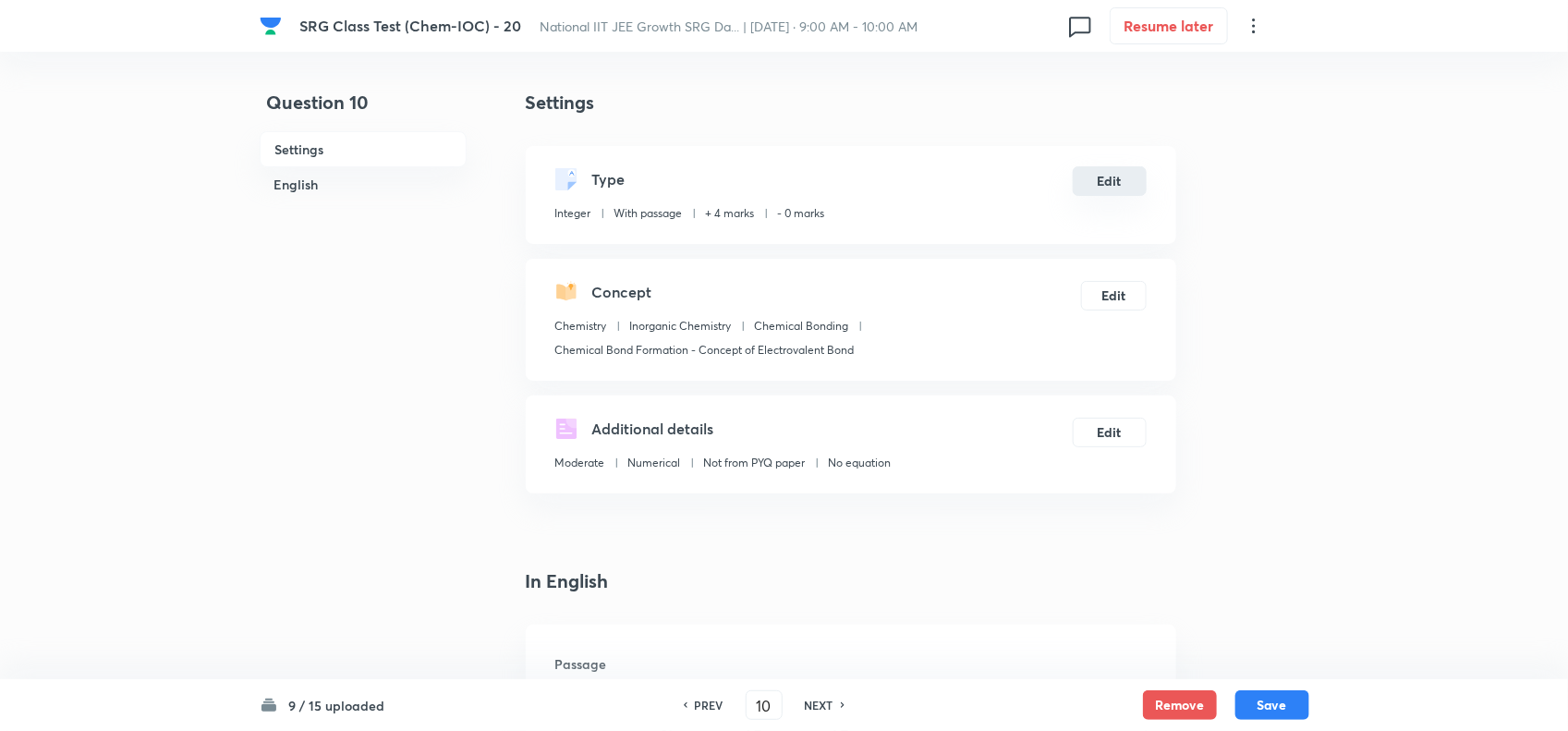
click at [1095, 182] on button "Edit" at bounding box center [1109, 181] width 74 height 30
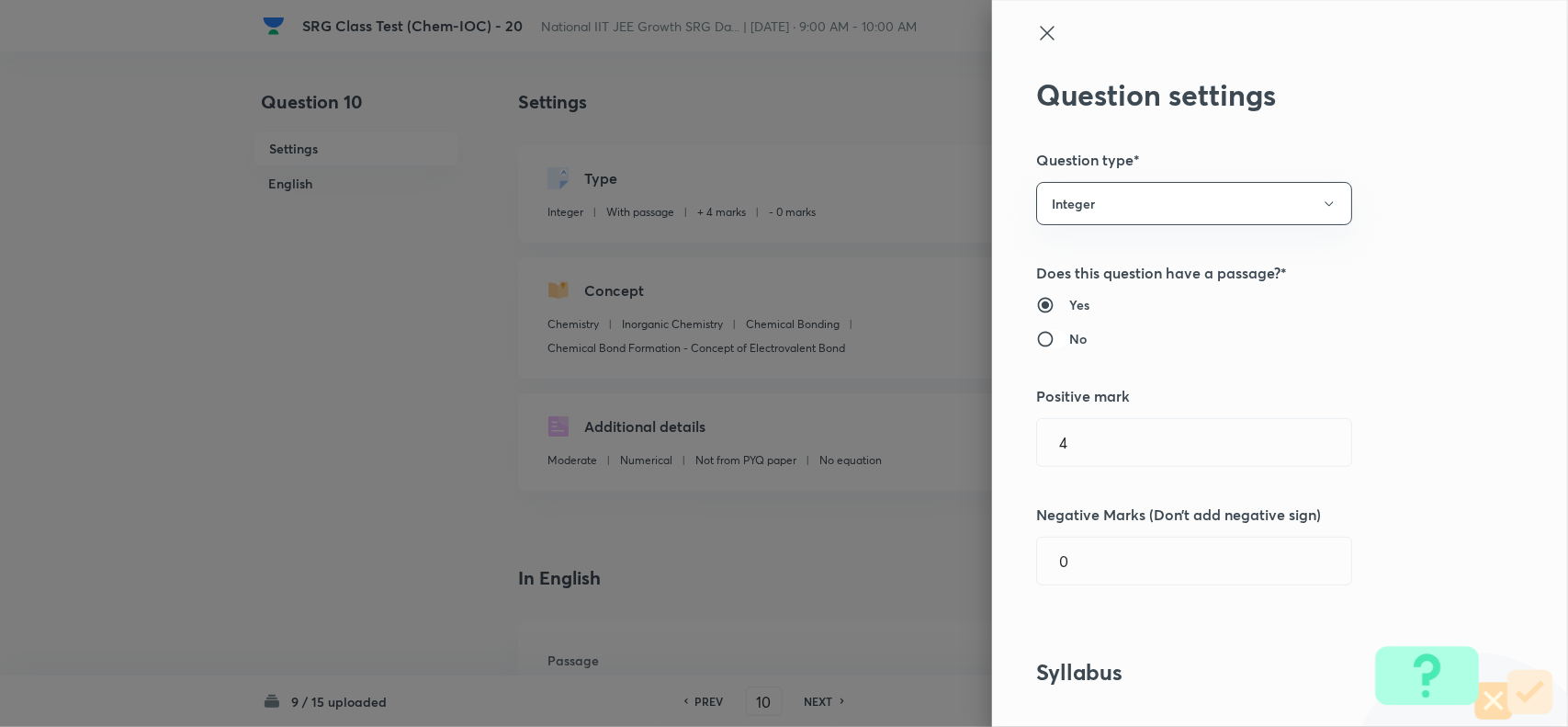
click at [1036, 345] on input "No" at bounding box center [1052, 339] width 33 height 18
radio input "true"
radio input "false"
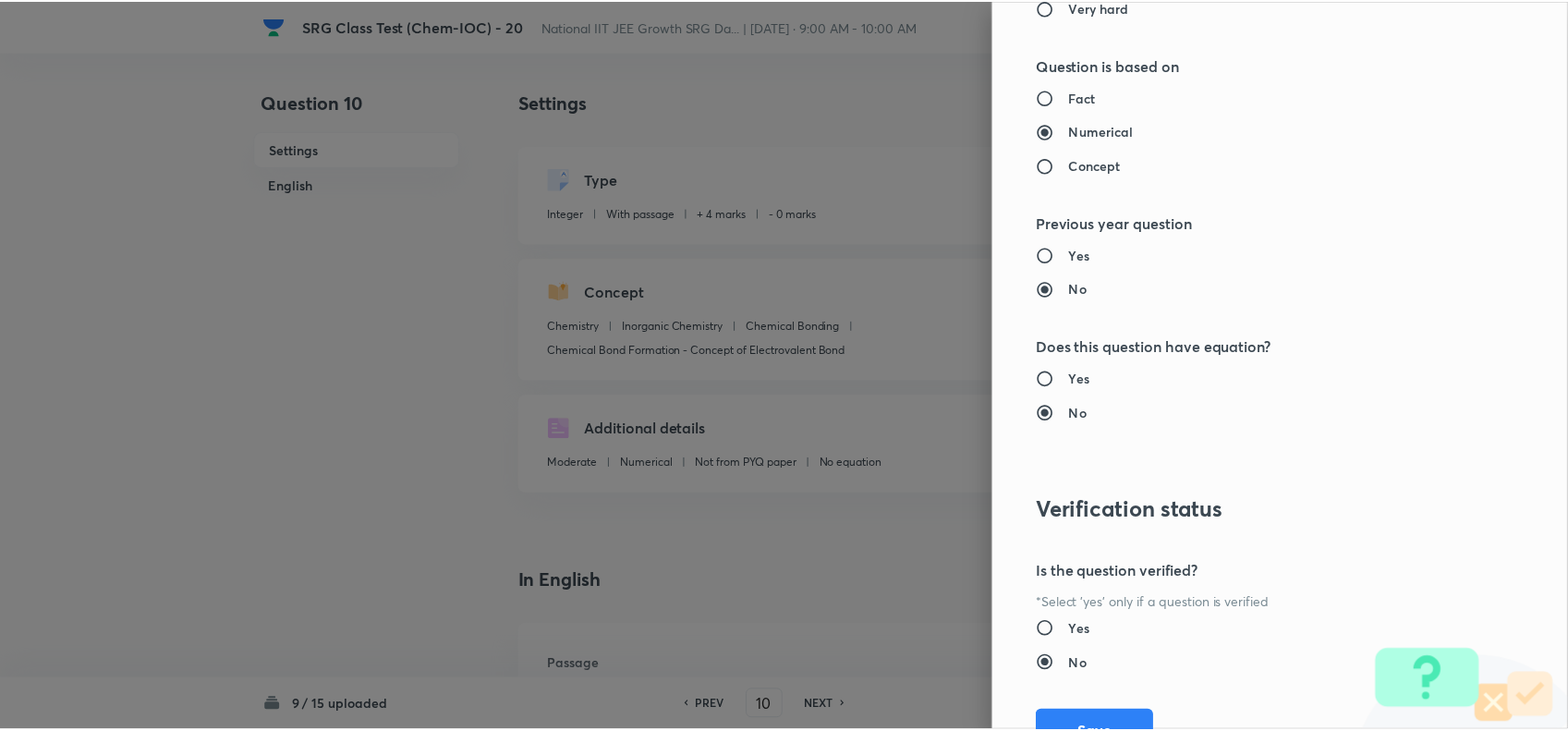
scroll to position [1681, 0]
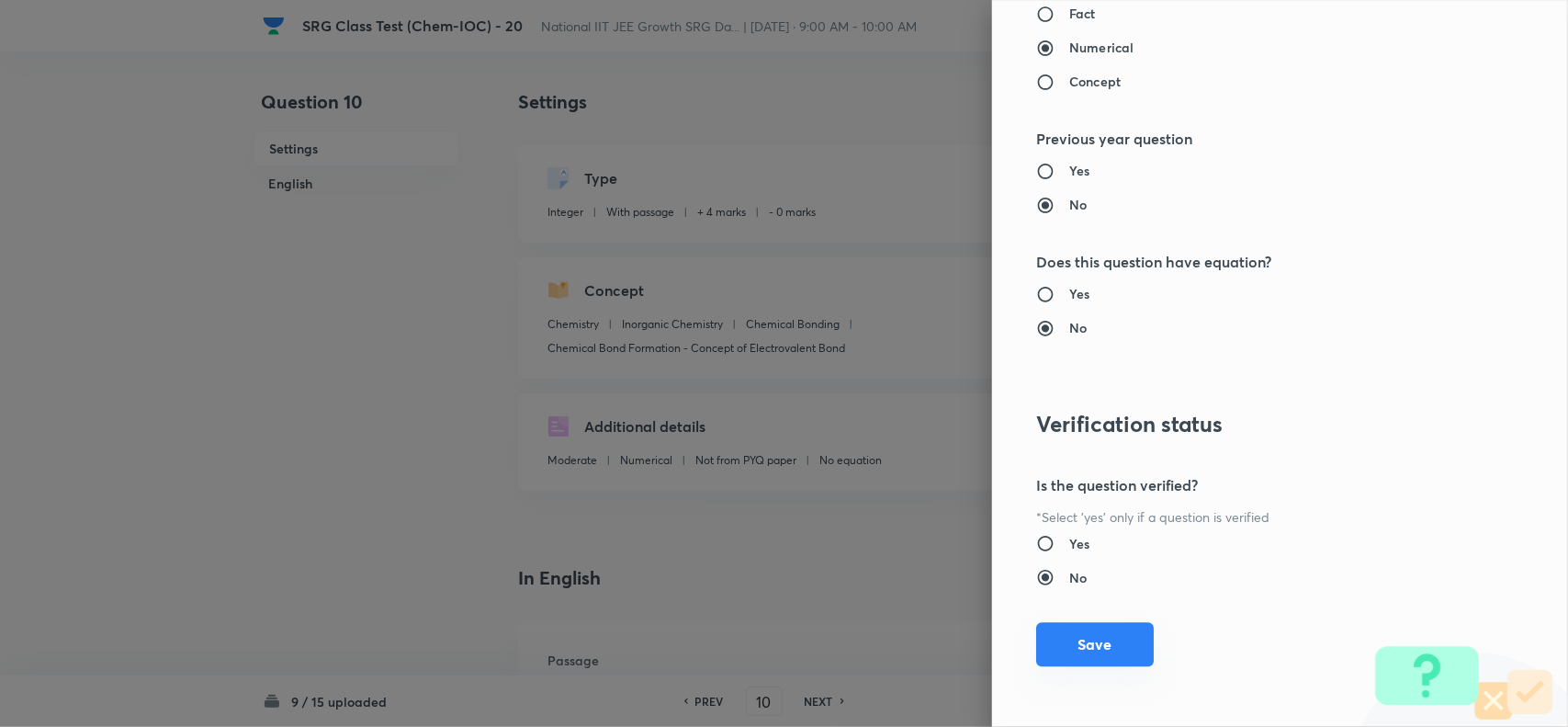
click at [1080, 661] on button "Save" at bounding box center [1095, 644] width 118 height 44
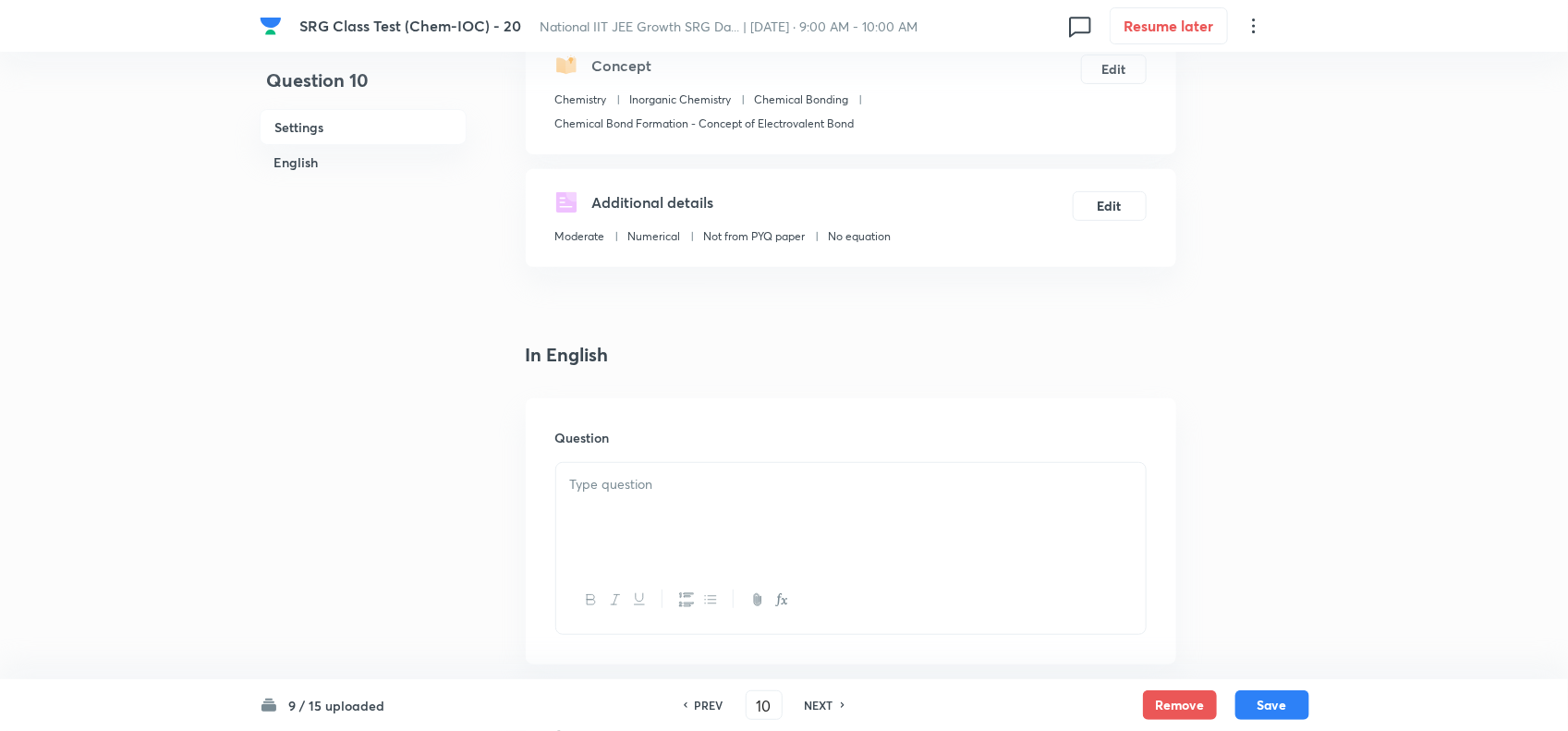
scroll to position [231, 0]
click at [685, 477] on p at bounding box center [851, 479] width 562 height 21
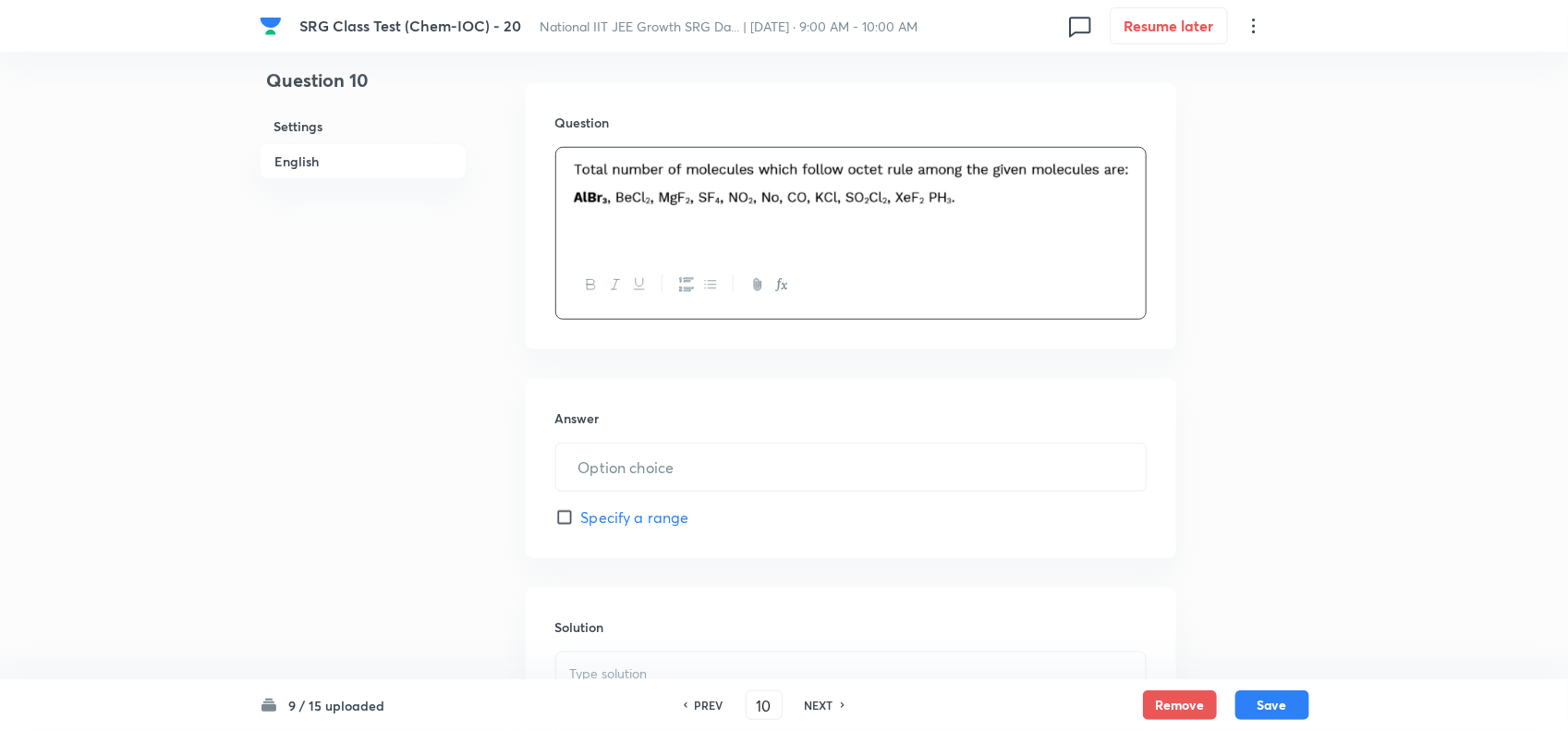
scroll to position [577, 0]
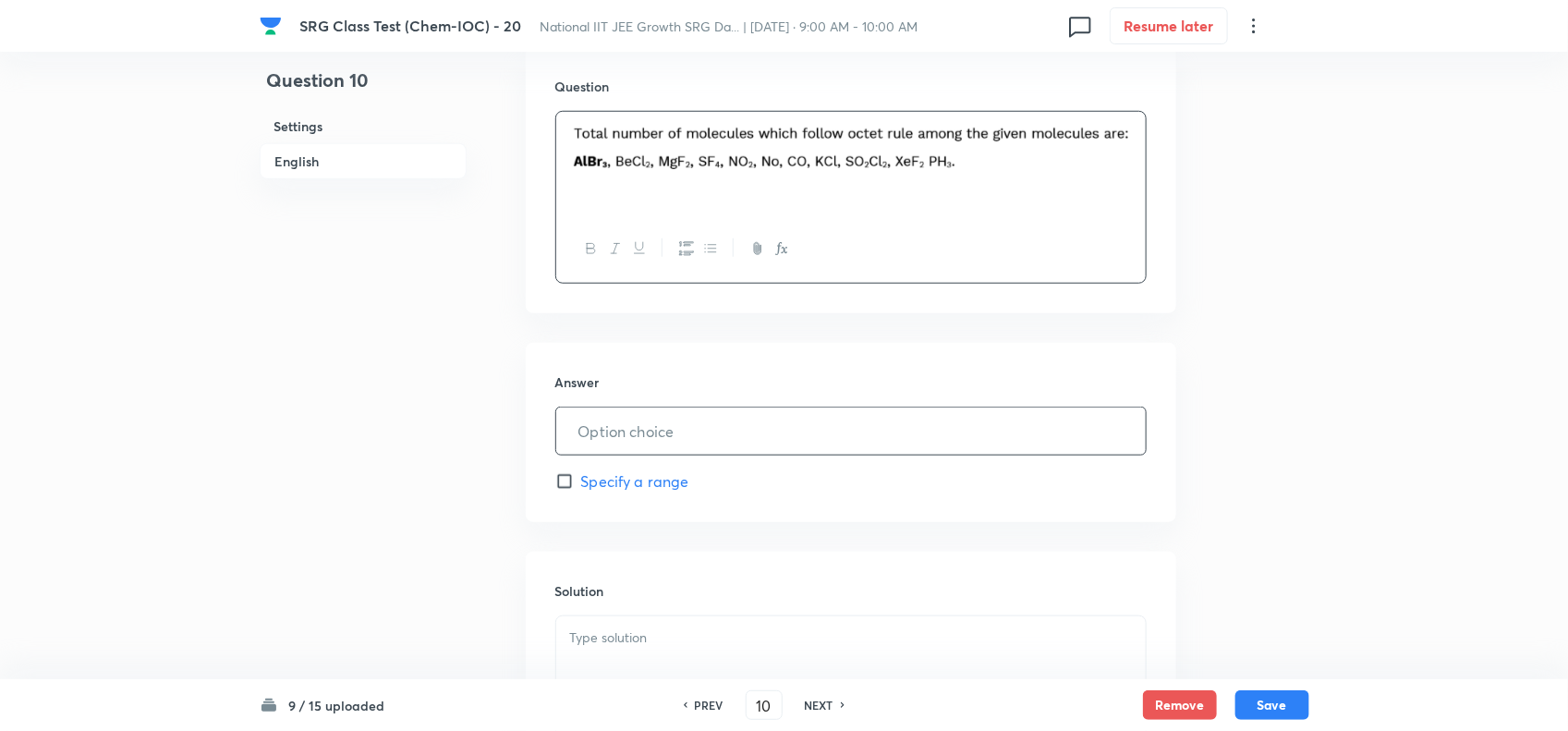
click at [683, 436] on input "text" at bounding box center [851, 431] width 590 height 47
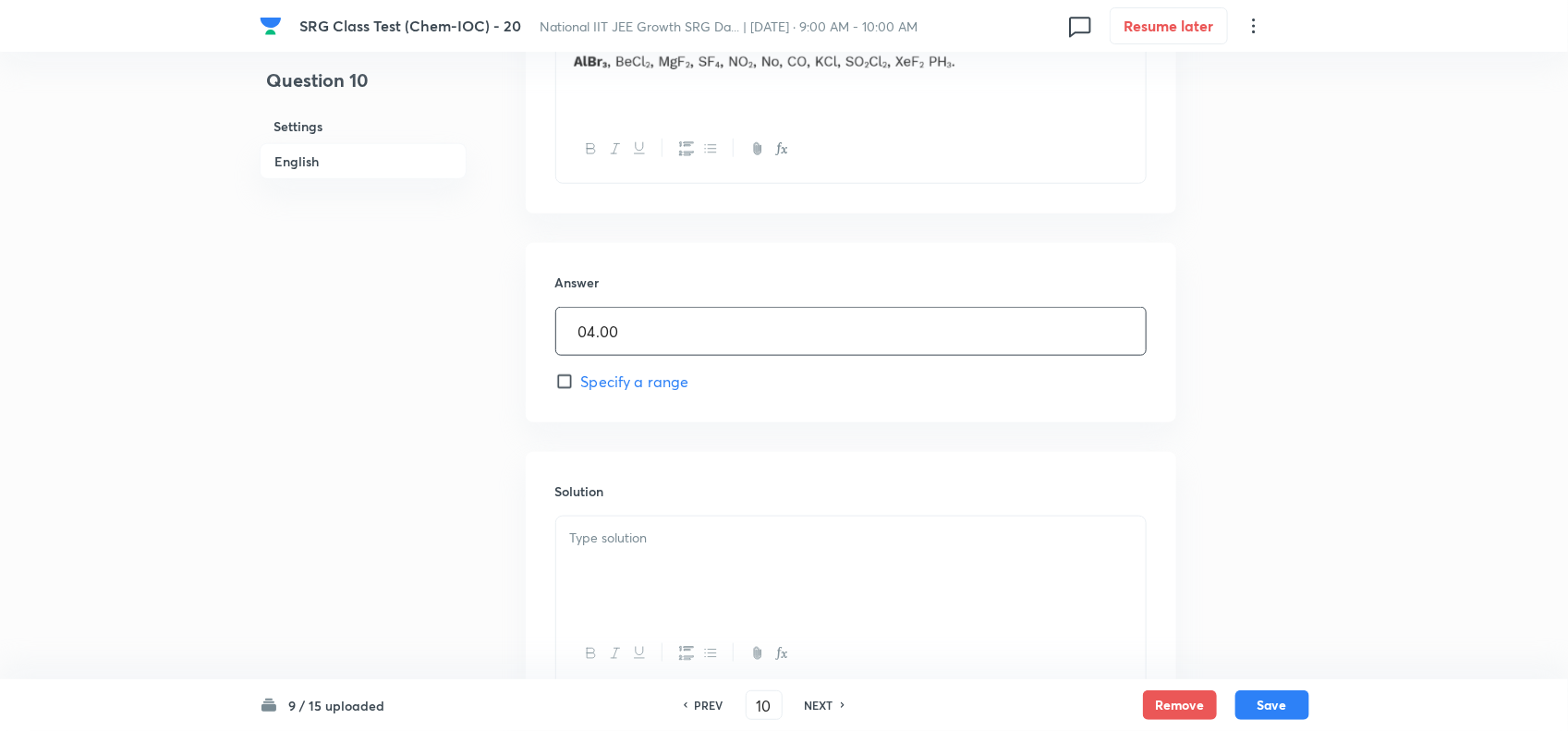
scroll to position [809, 0]
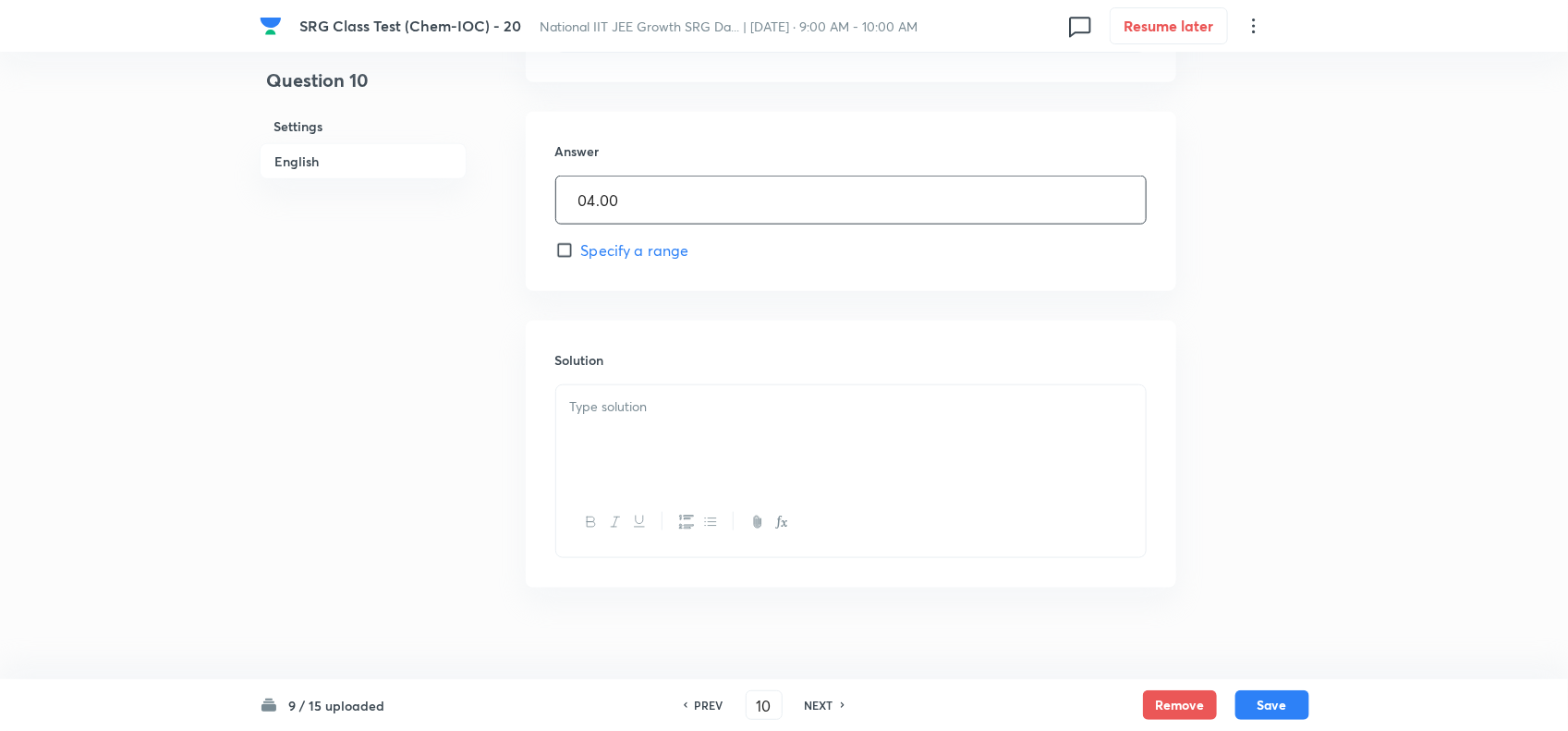
type input "04.00"
click at [703, 454] on div at bounding box center [851, 437] width 590 height 103
click at [1281, 707] on button "Save" at bounding box center [1272, 702] width 74 height 30
type input "11"
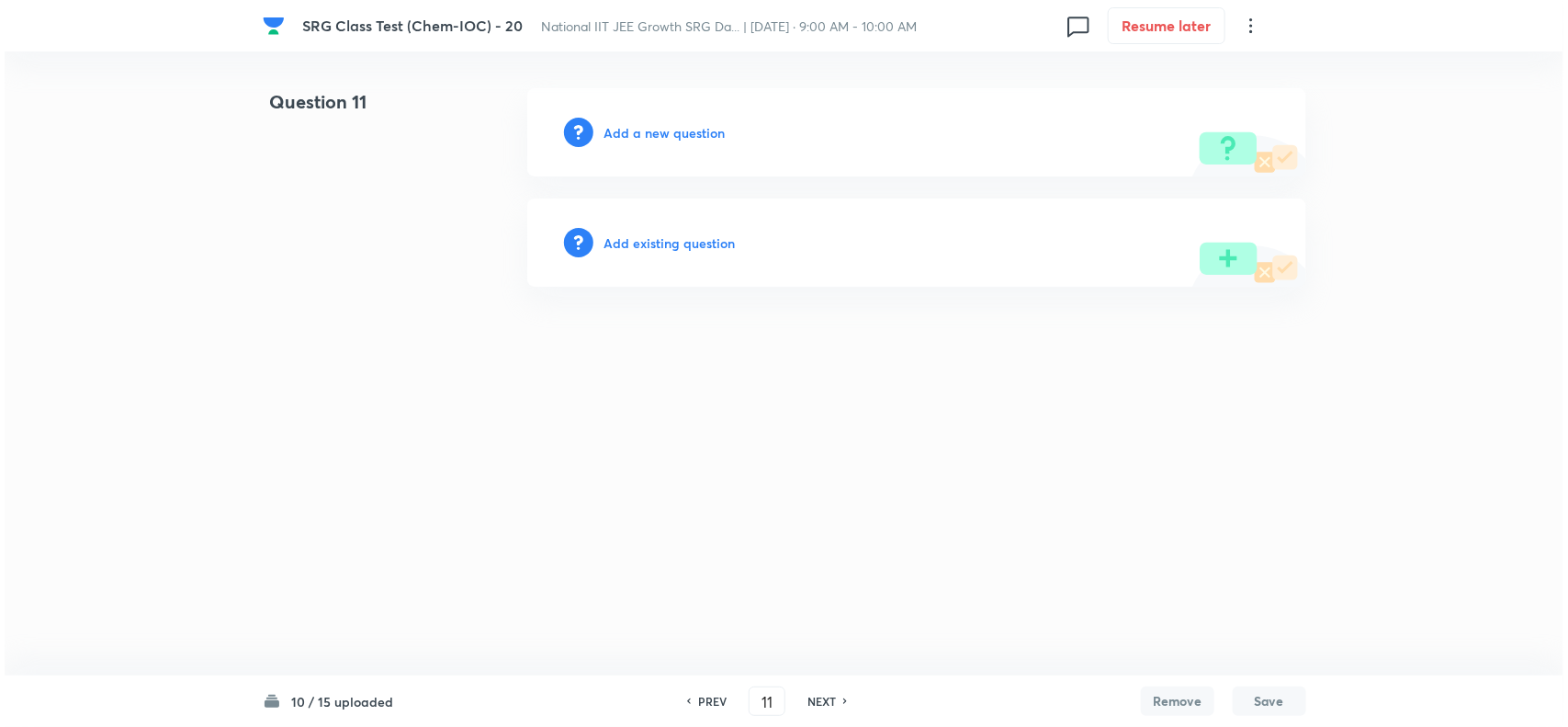
scroll to position [0, 0]
click at [658, 128] on h6 "Add a new question" at bounding box center [664, 132] width 121 height 19
click at [658, 128] on h6 "Choose a question type" at bounding box center [675, 132] width 142 height 19
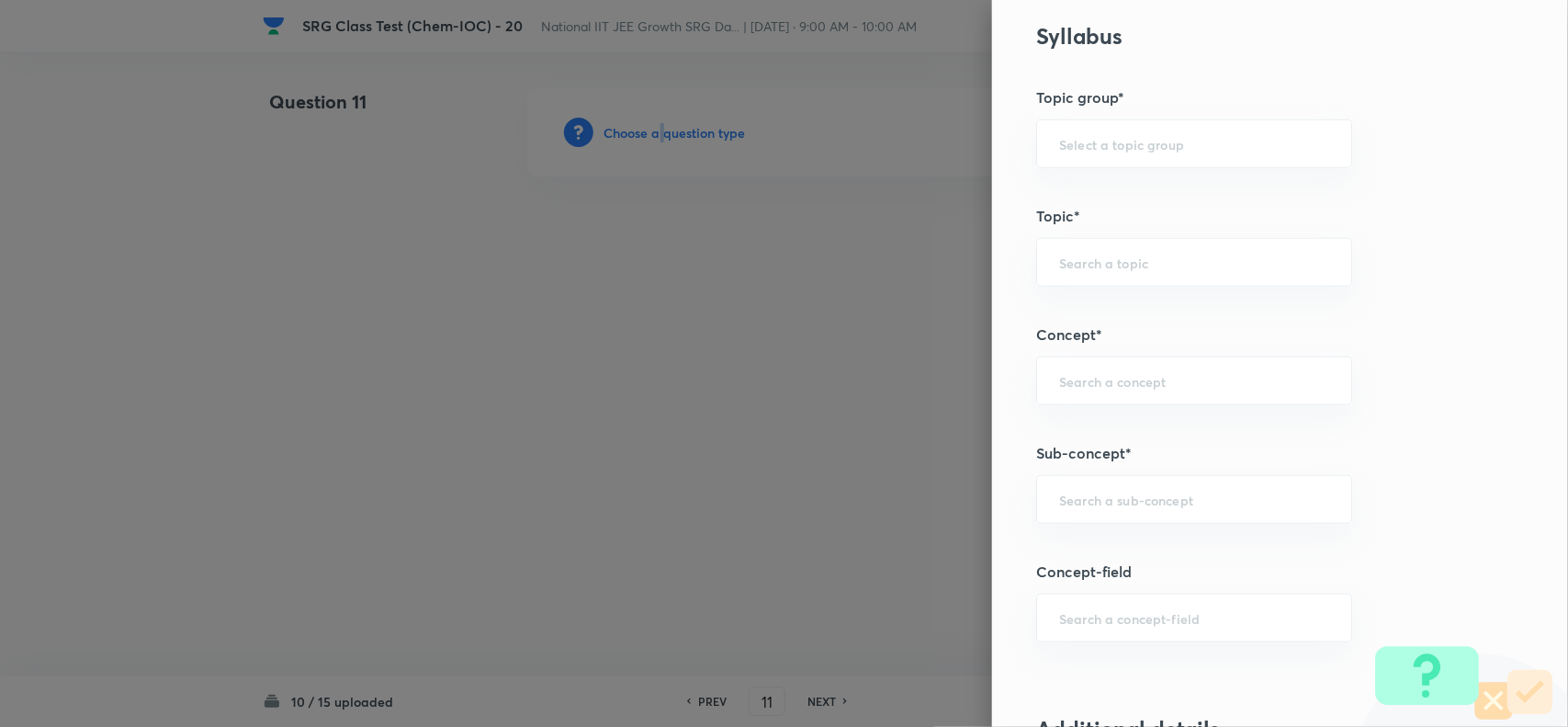
scroll to position [804, 0]
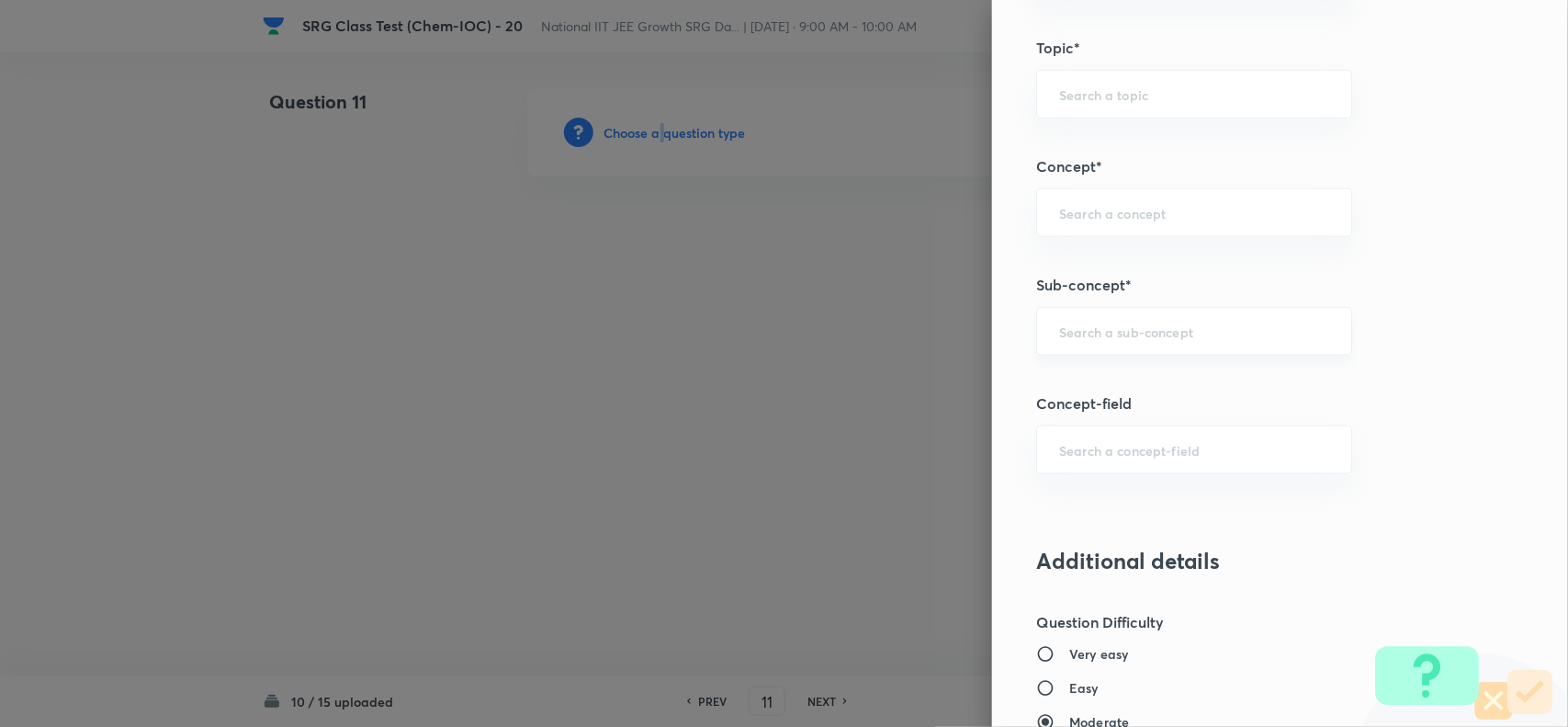
click at [1039, 342] on div "​" at bounding box center [1194, 330] width 316 height 49
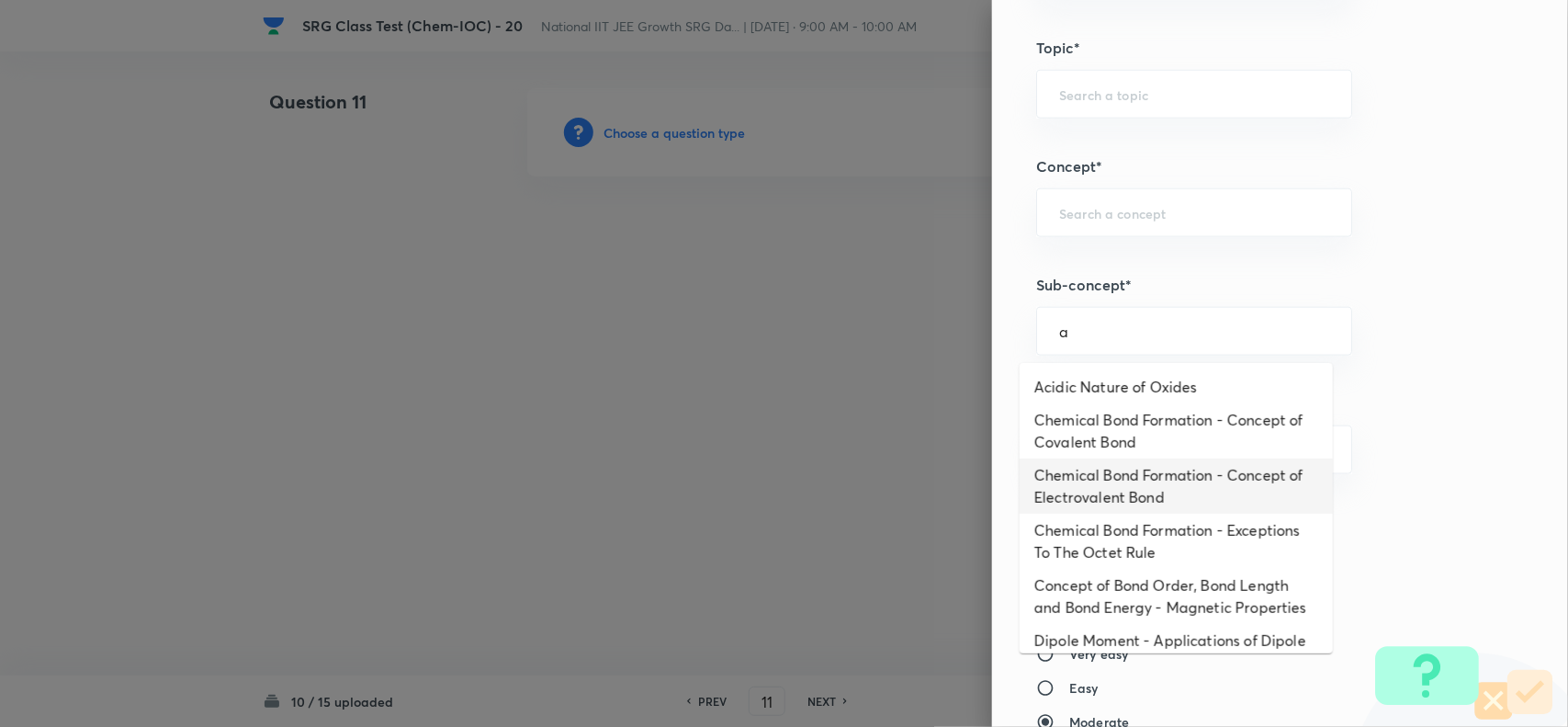
click at [1066, 488] on li "Chemical Bond Formation - Concept of Electrovalent Bond" at bounding box center [1176, 486] width 313 height 55
type input "Chemical Bond Formation - Concept of Electrovalent Bond"
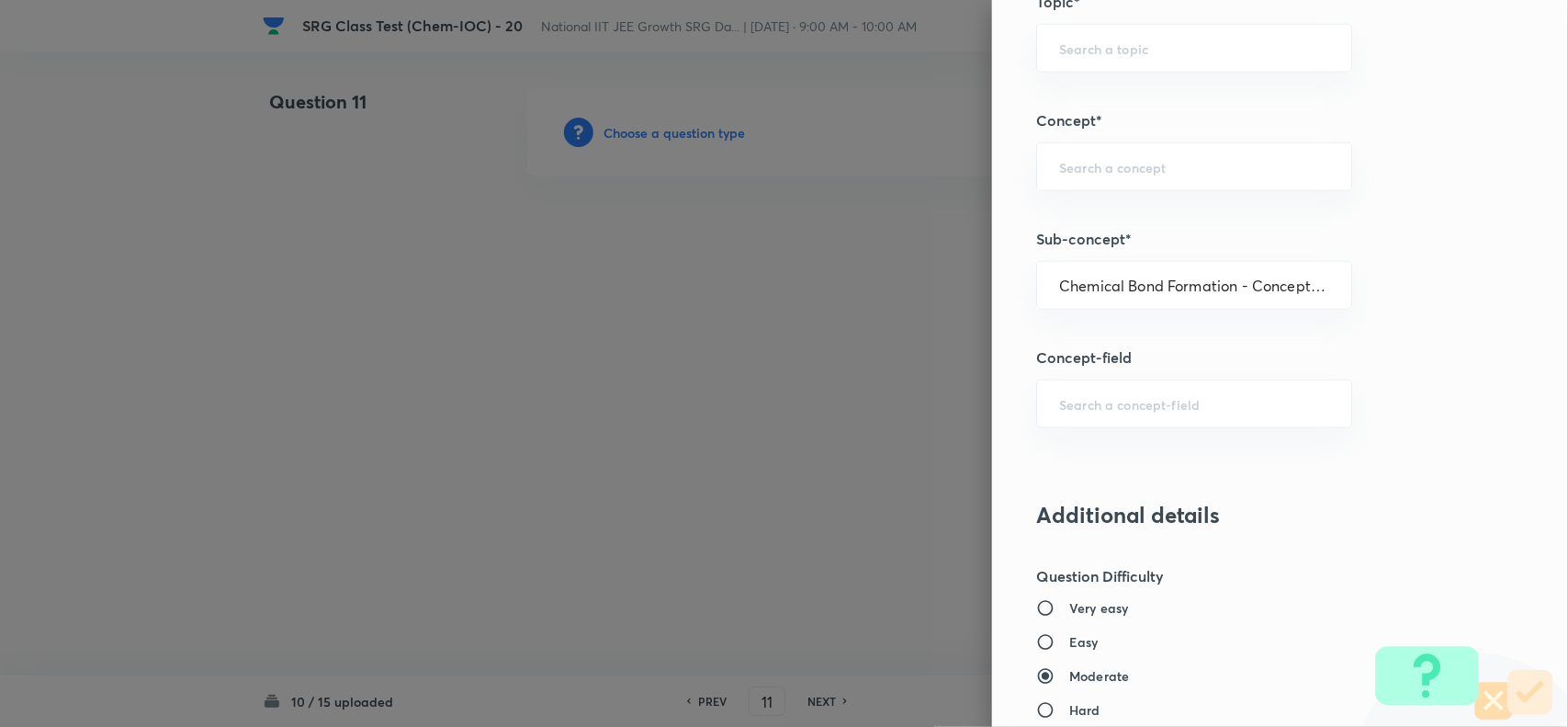
type input "Chemistry"
type input "Inorganic Chemistry"
type input "Chemical Bonding"
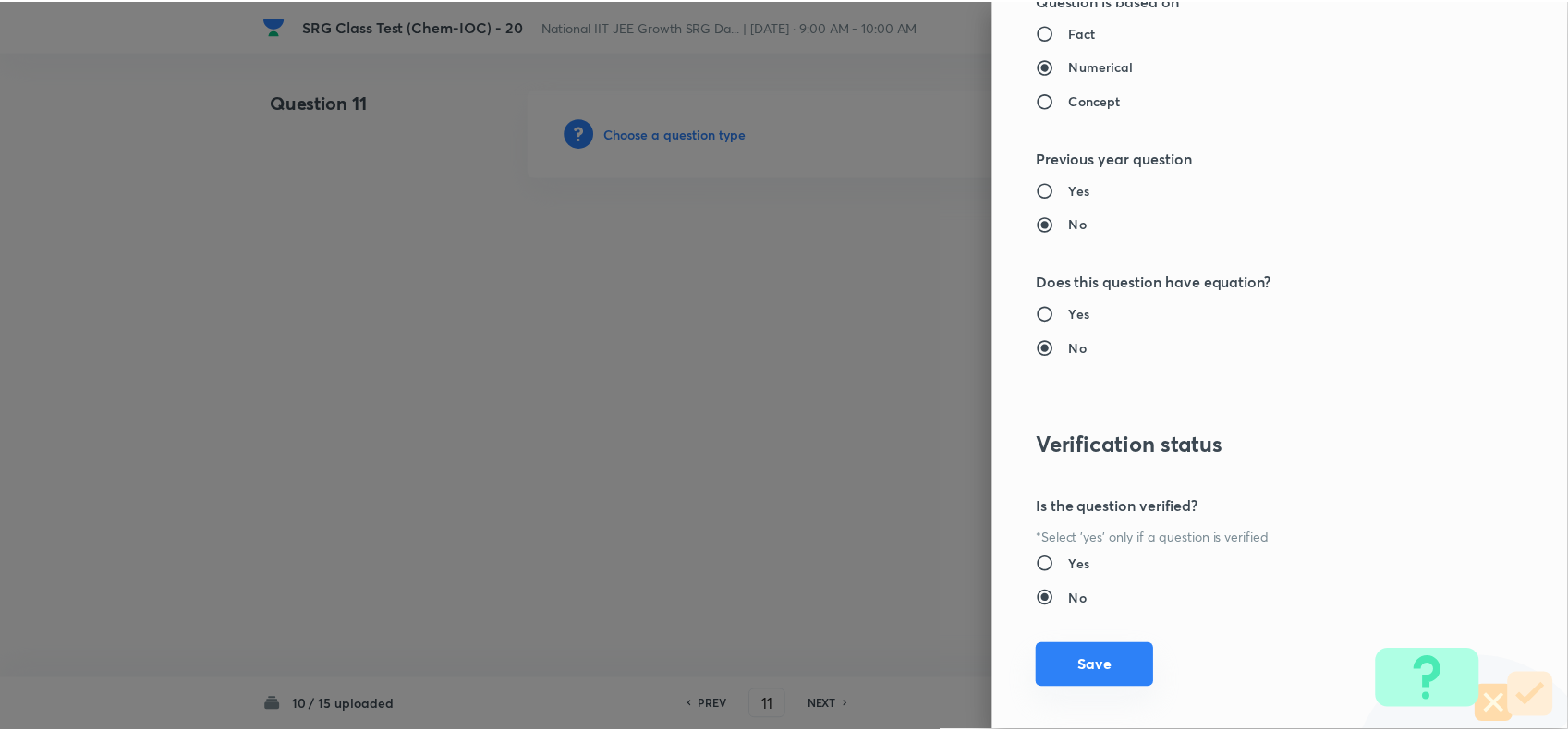
scroll to position [1681, 0]
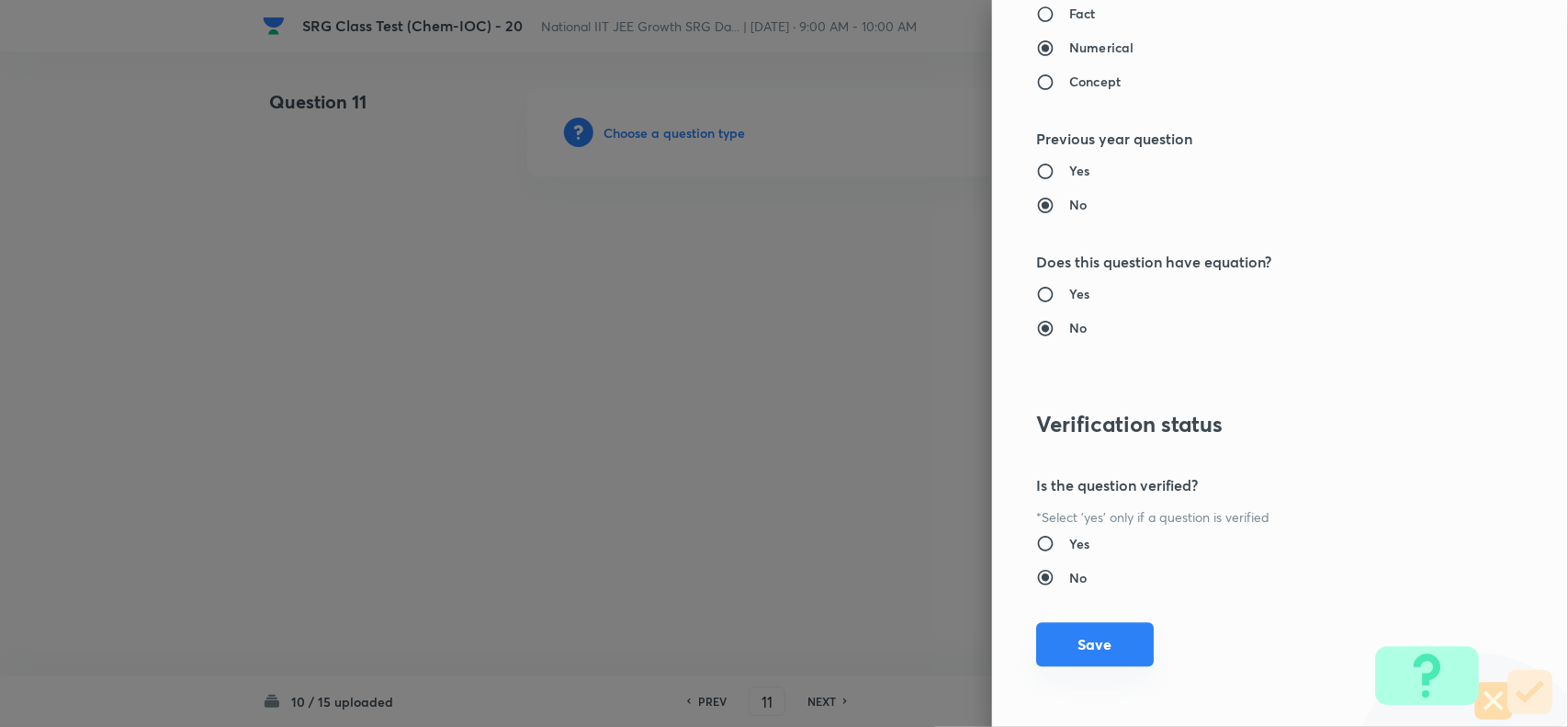
click at [1066, 649] on button "Save" at bounding box center [1095, 644] width 118 height 44
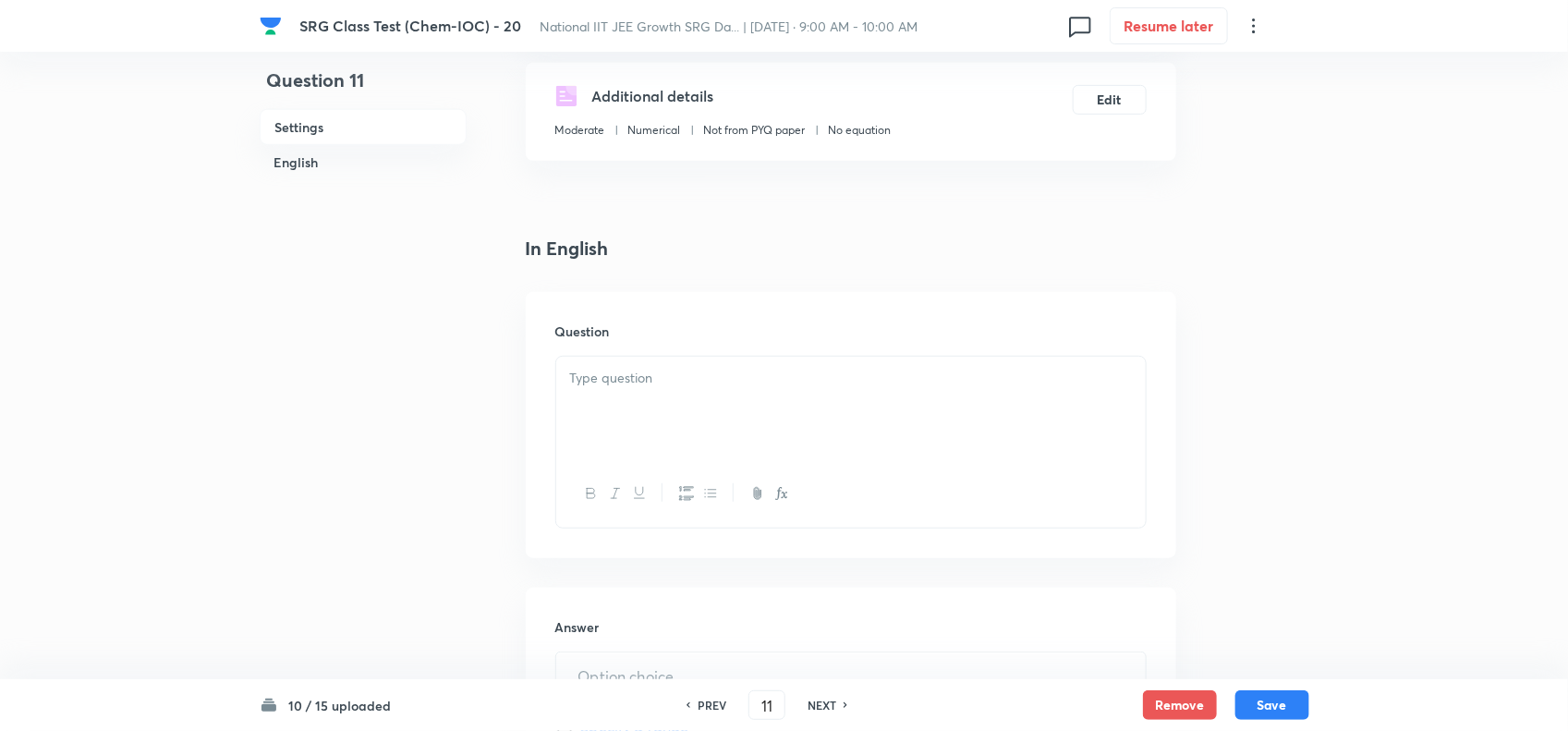
scroll to position [346, 0]
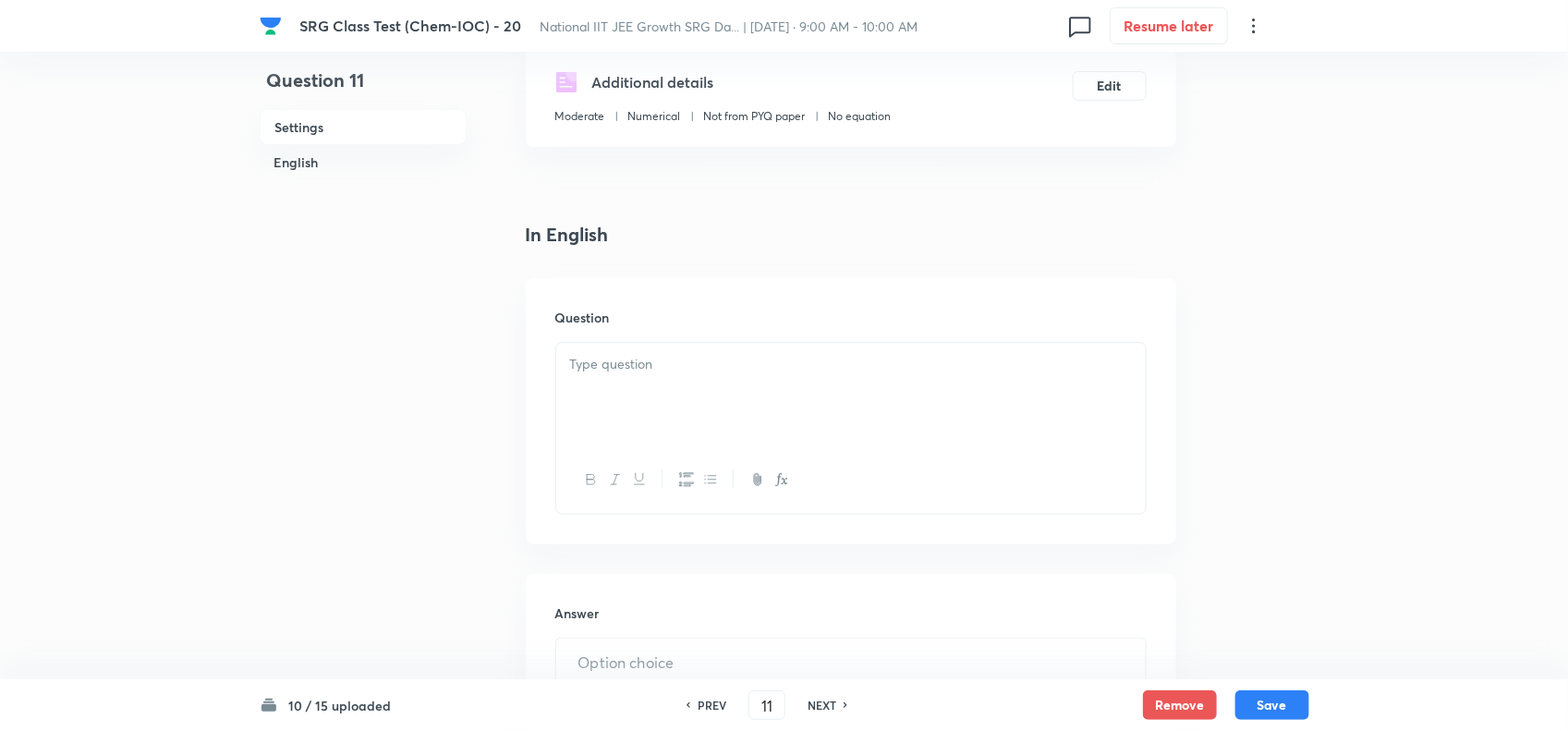
click at [656, 430] on div at bounding box center [851, 394] width 590 height 103
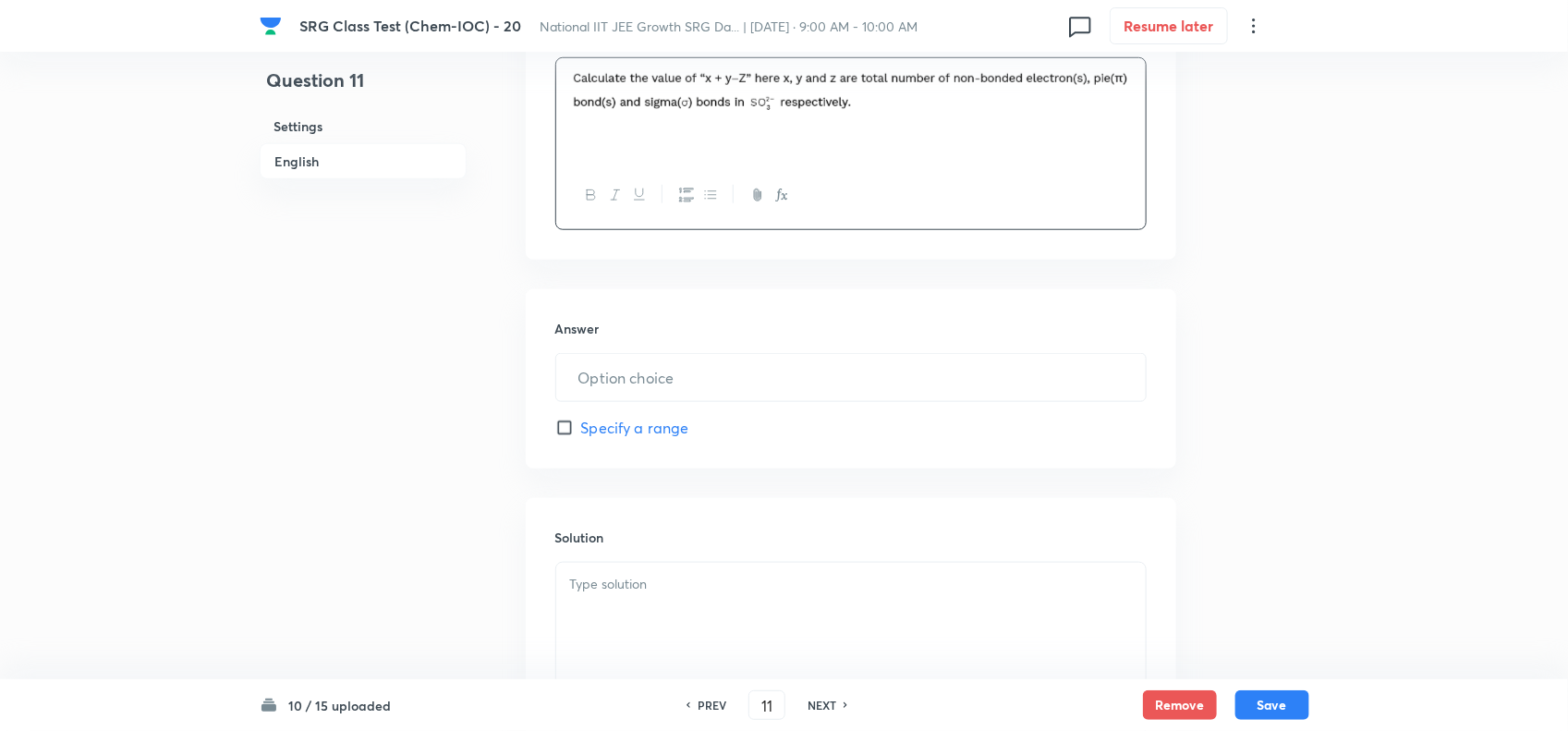
scroll to position [693, 0]
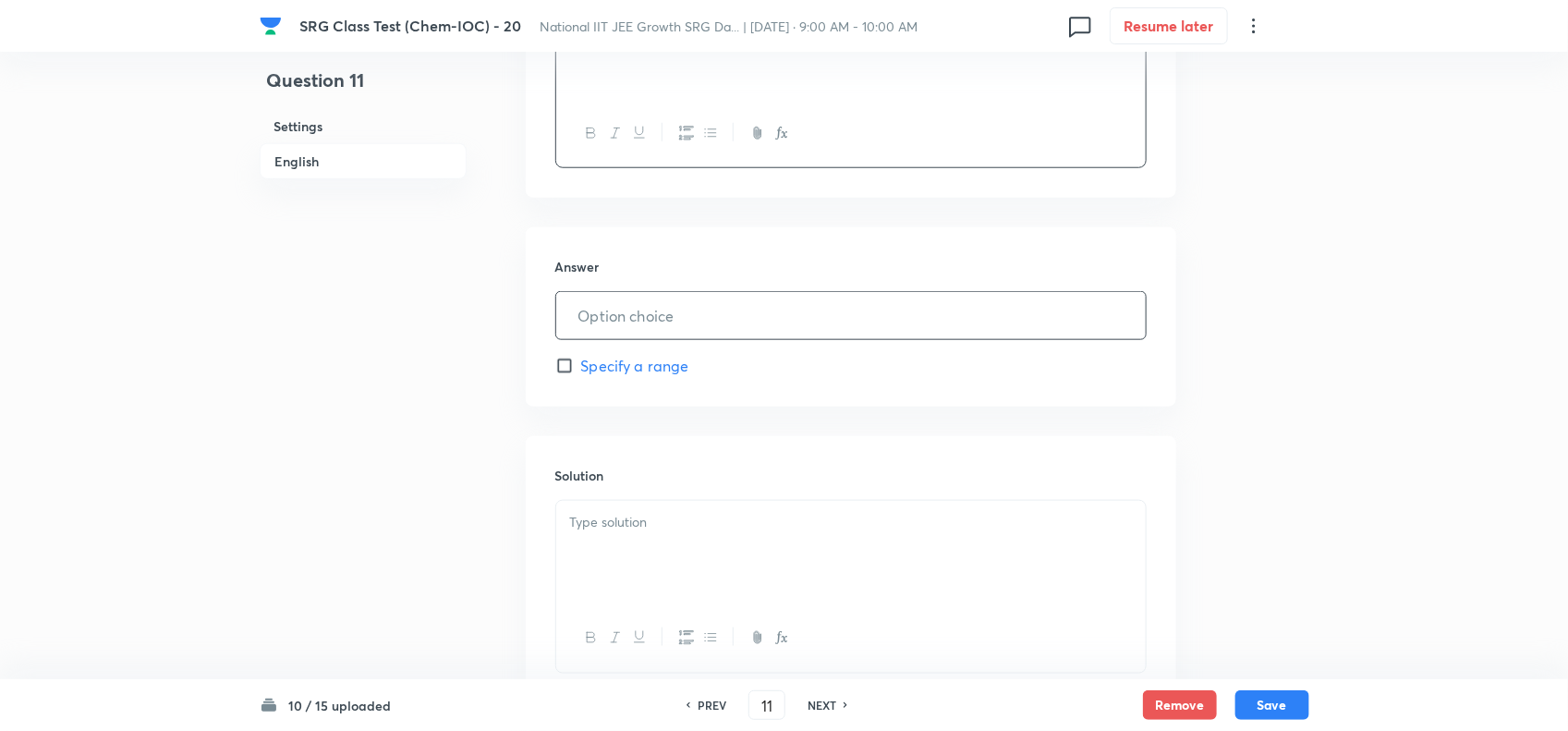
click at [629, 335] on input "text" at bounding box center [851, 315] width 590 height 47
type input "16.00"
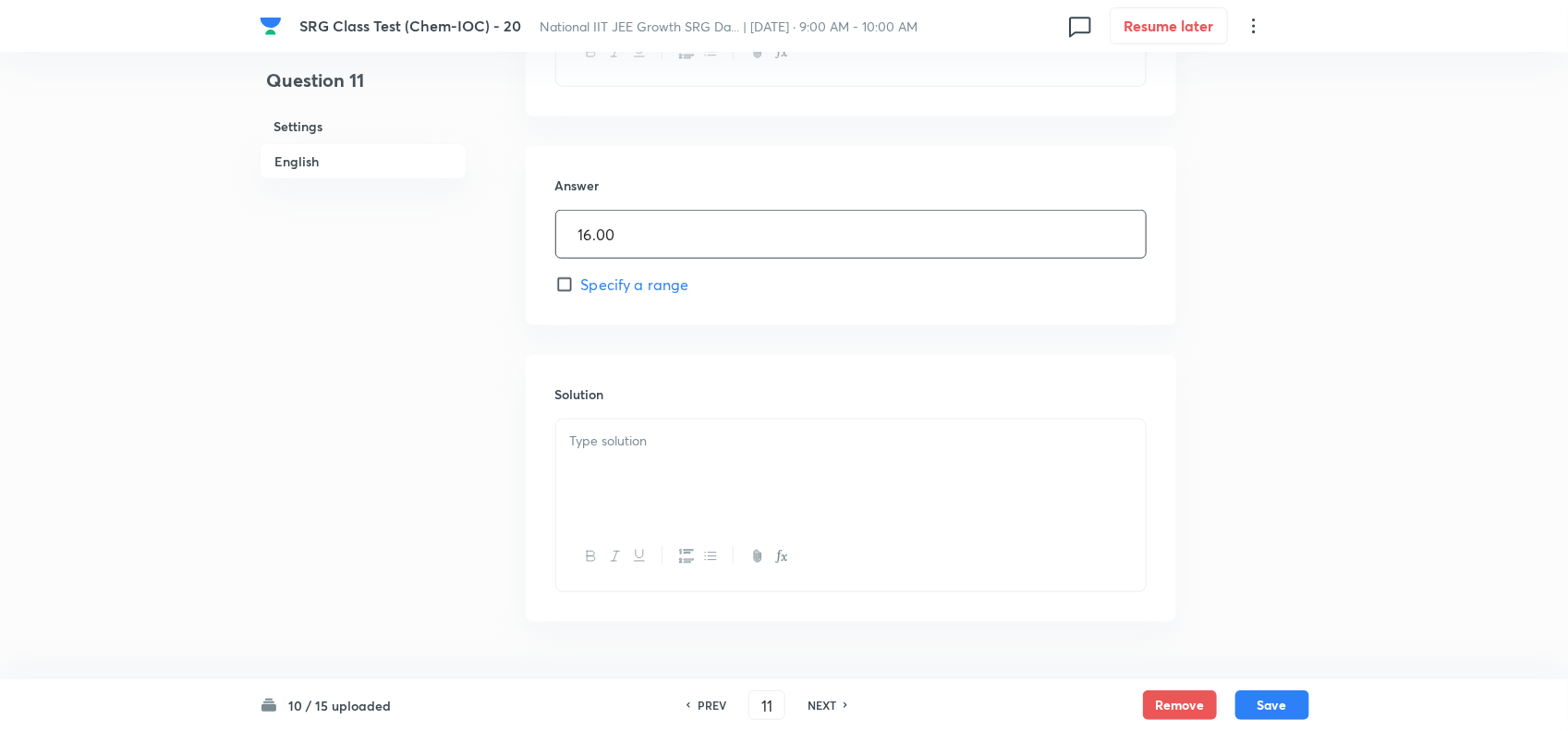
scroll to position [830, 0]
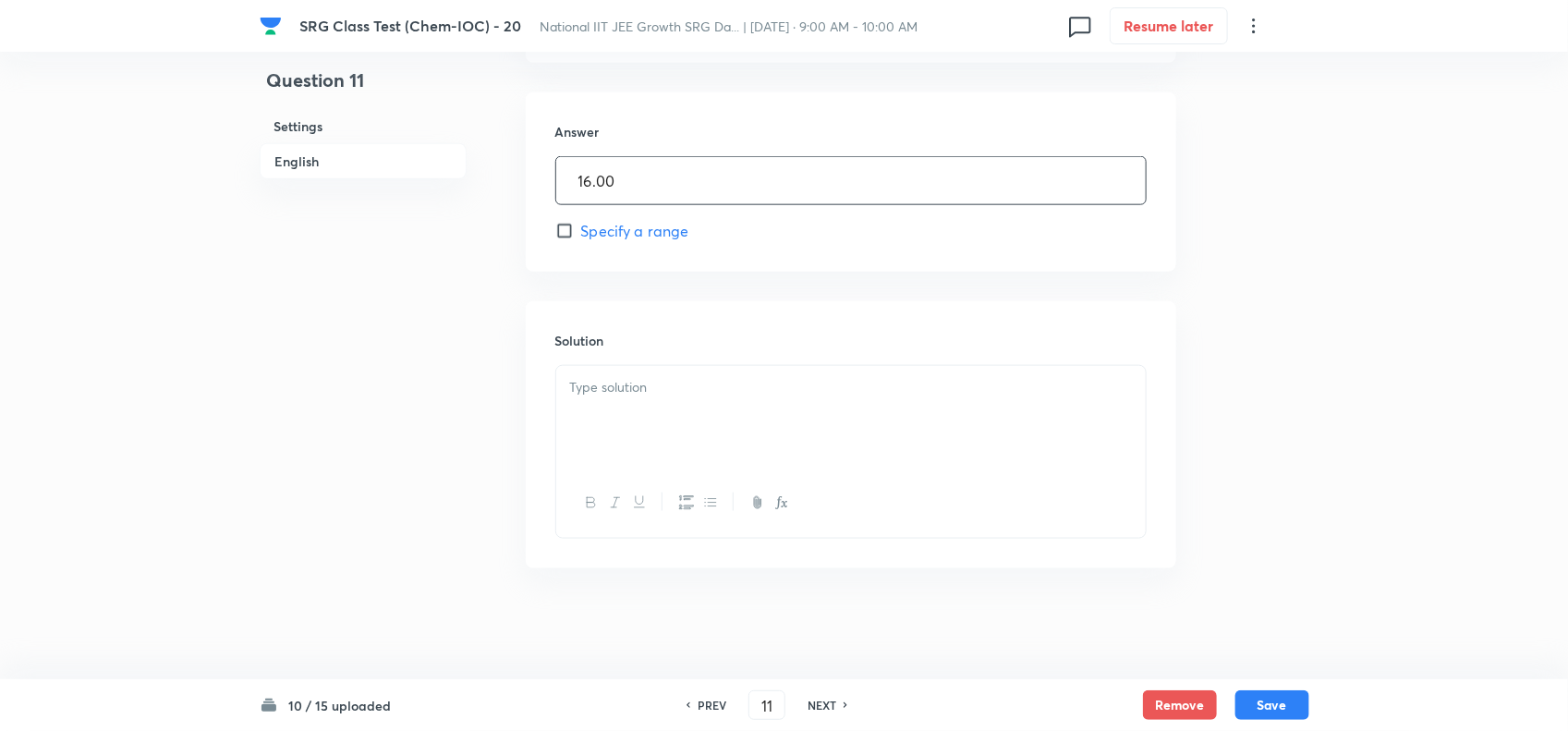
click at [688, 392] on p at bounding box center [851, 388] width 562 height 21
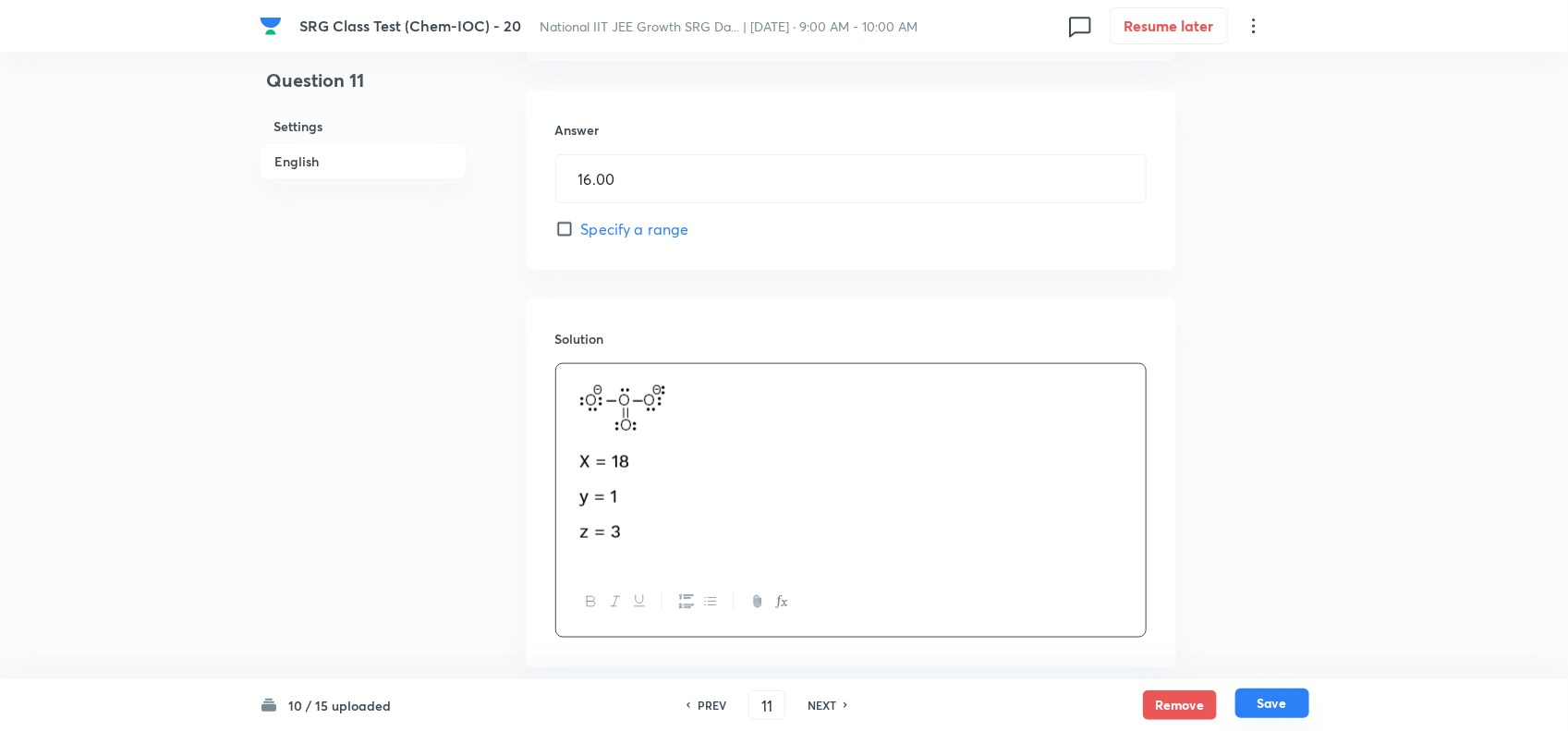
click at [1267, 707] on button "Save" at bounding box center [1272, 702] width 74 height 30
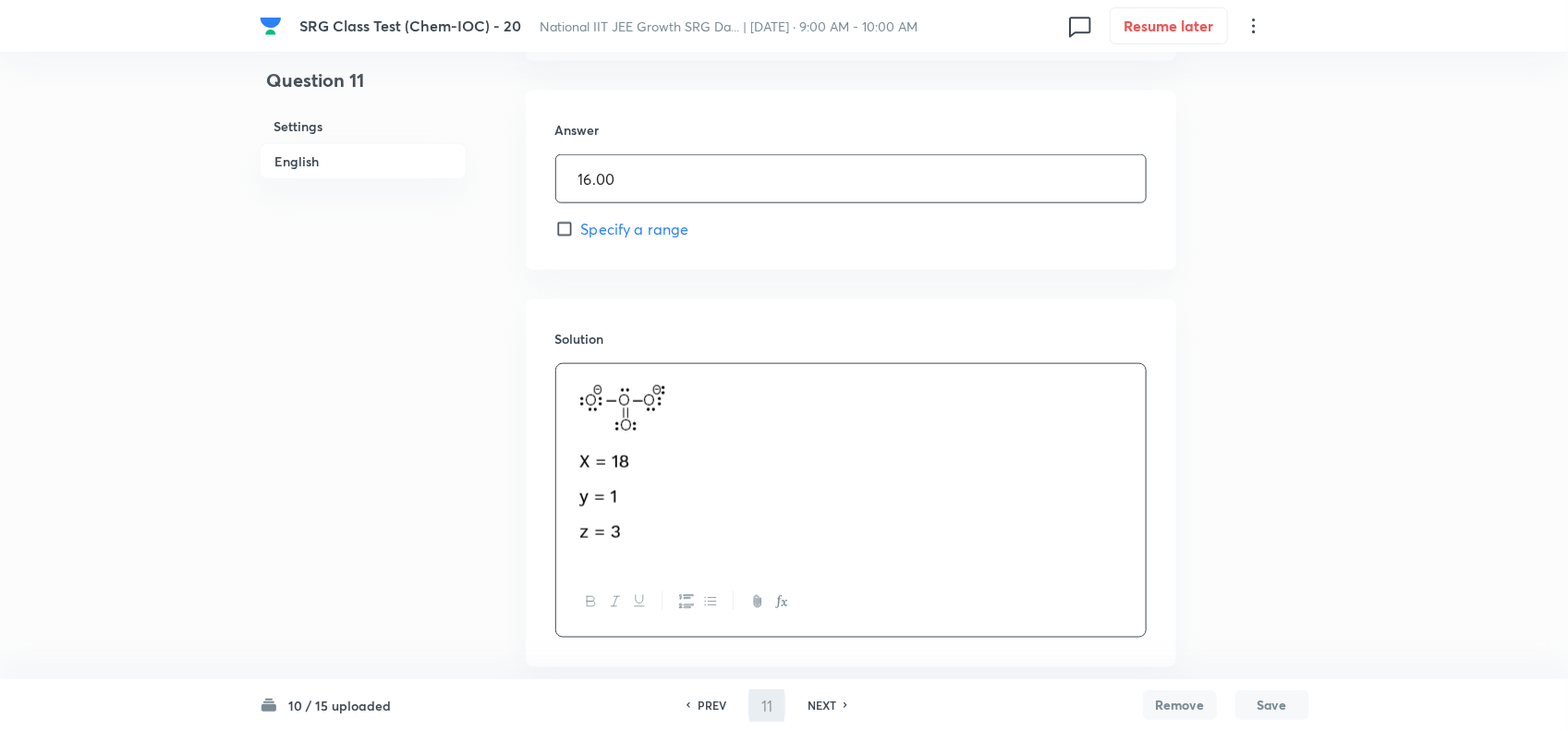
type input "12"
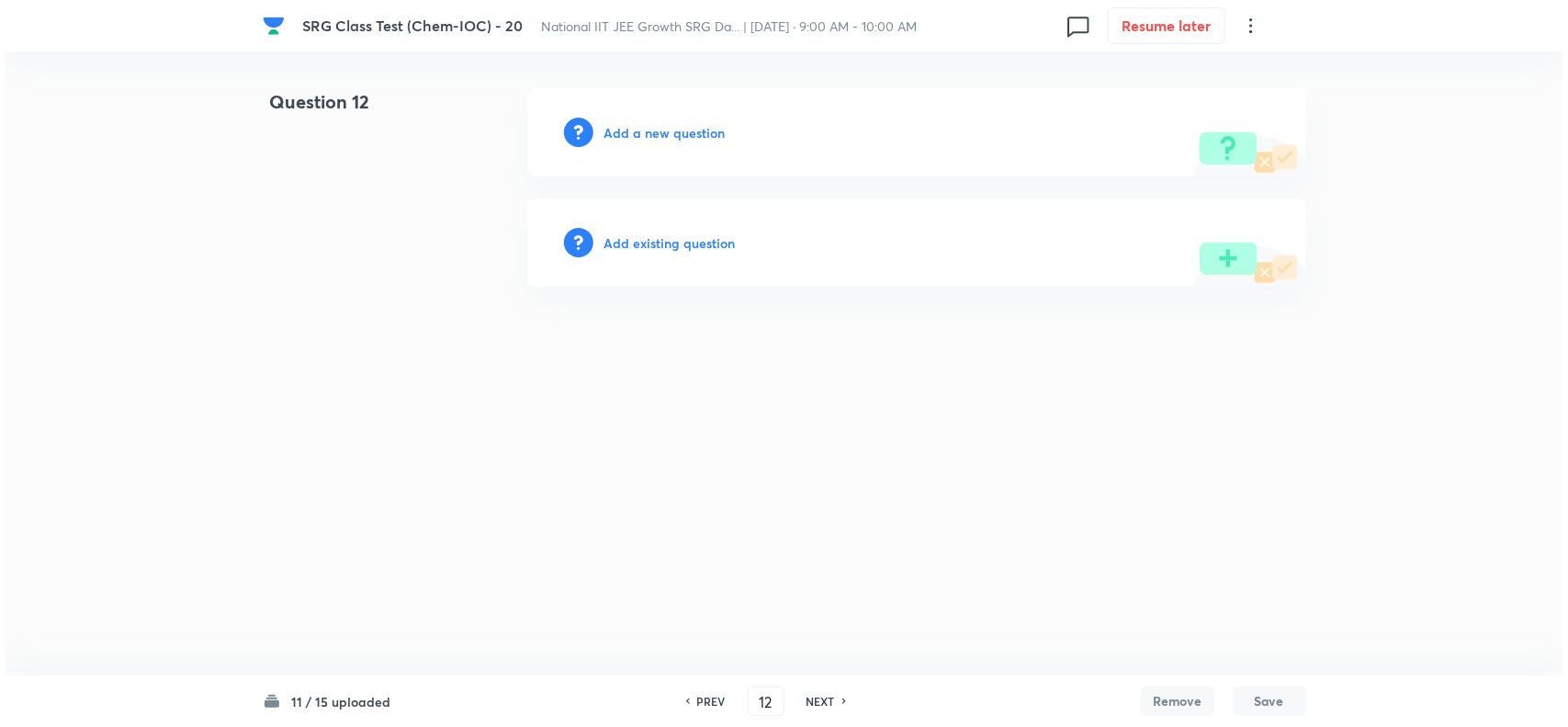
scroll to position [0, 0]
click at [659, 124] on h6 "Add a new question" at bounding box center [664, 132] width 121 height 19
click at [659, 124] on h6 "Choose a question type" at bounding box center [675, 132] width 142 height 19
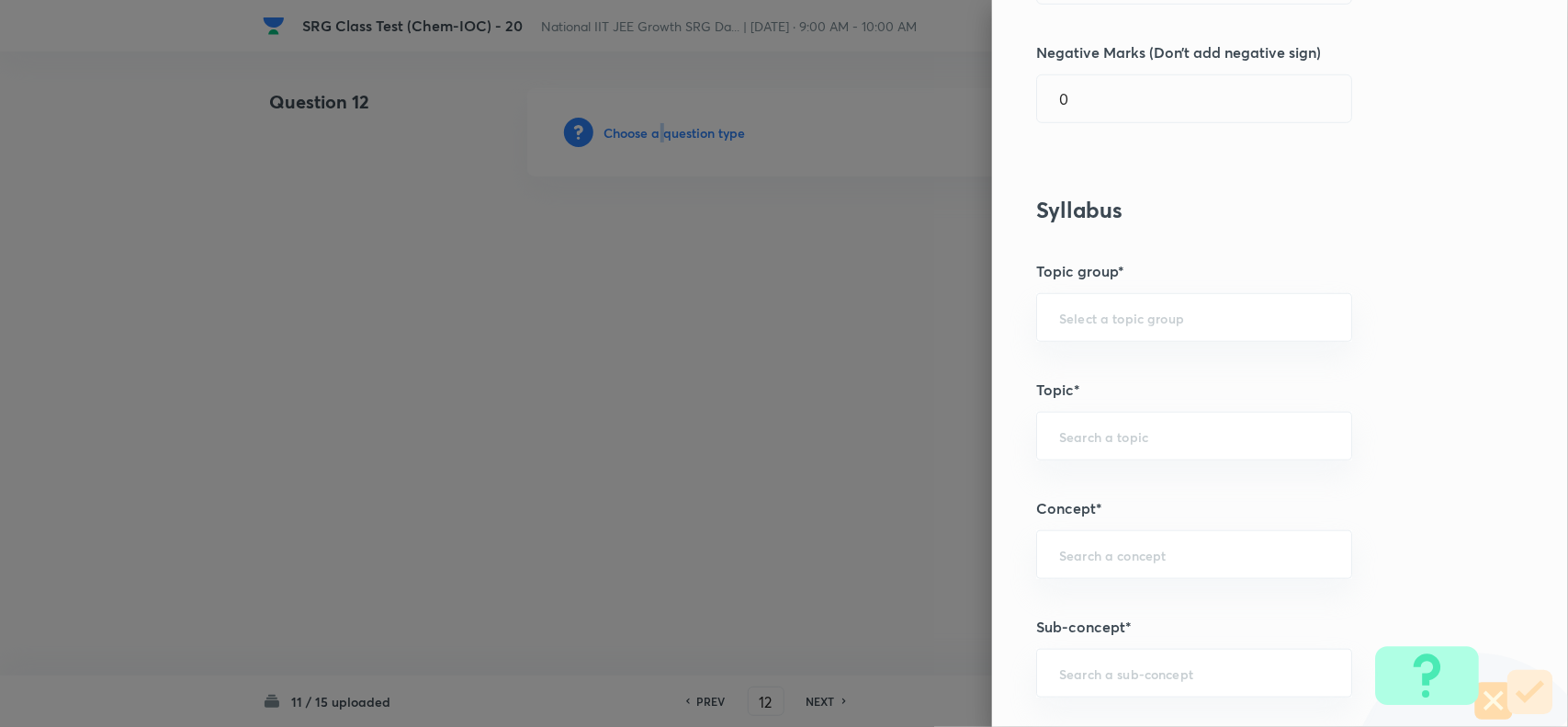
scroll to position [689, 0]
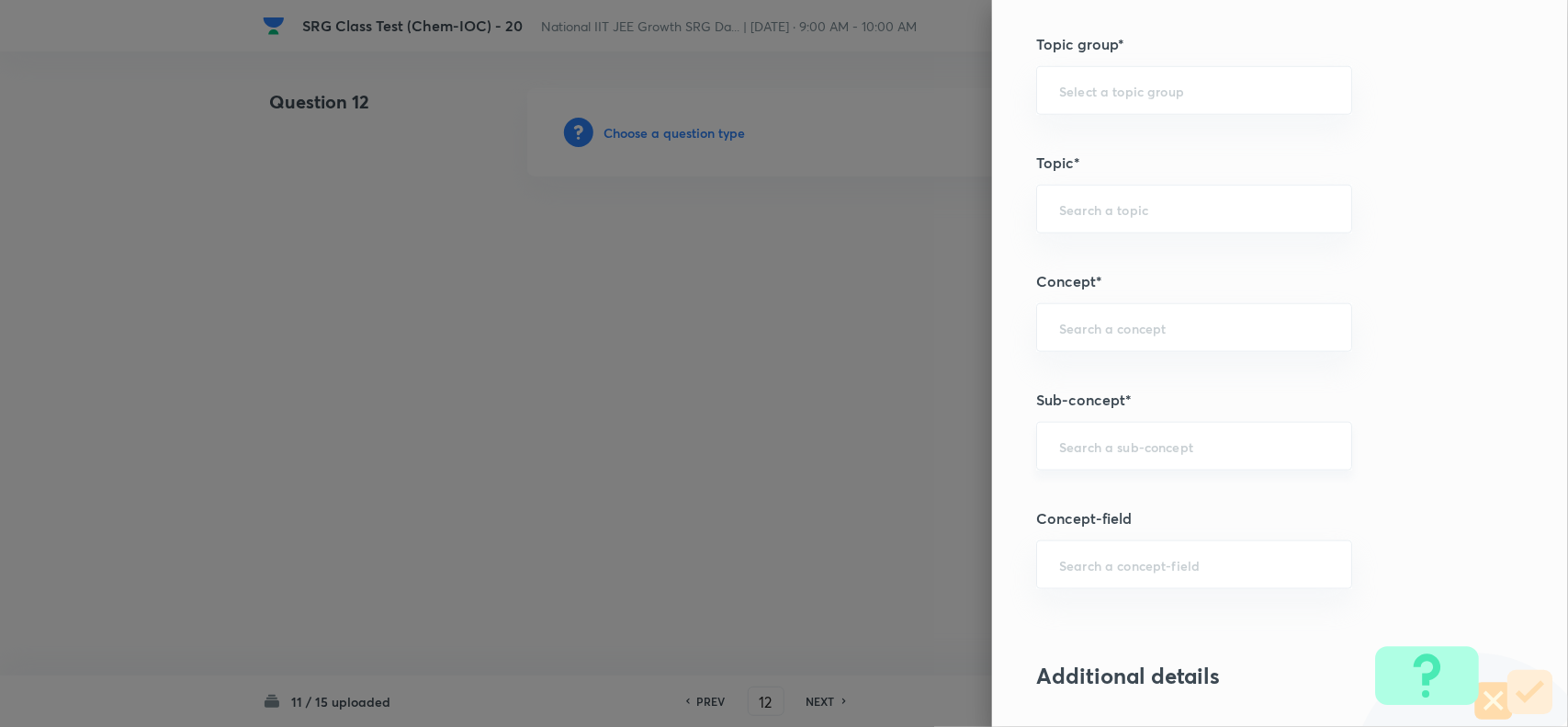
drag, startPoint x: 1058, startPoint y: 443, endPoint x: 1126, endPoint y: 450, distance: 68.4
click at [1067, 442] on input "text" at bounding box center [1194, 446] width 270 height 17
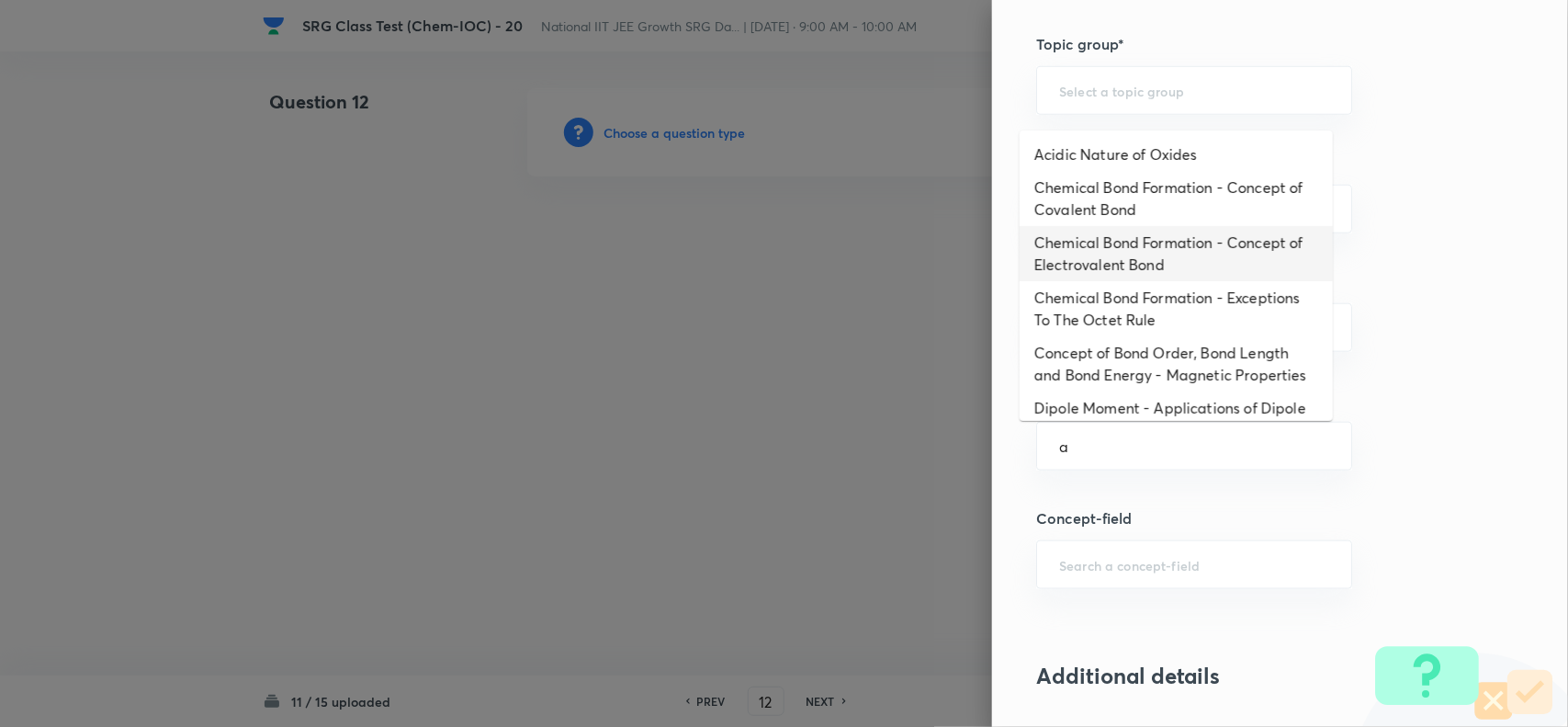
click at [1107, 267] on li "Chemical Bond Formation - Concept of Electrovalent Bond" at bounding box center [1176, 253] width 313 height 55
type input "Chemical Bond Formation - Concept of Electrovalent Bond"
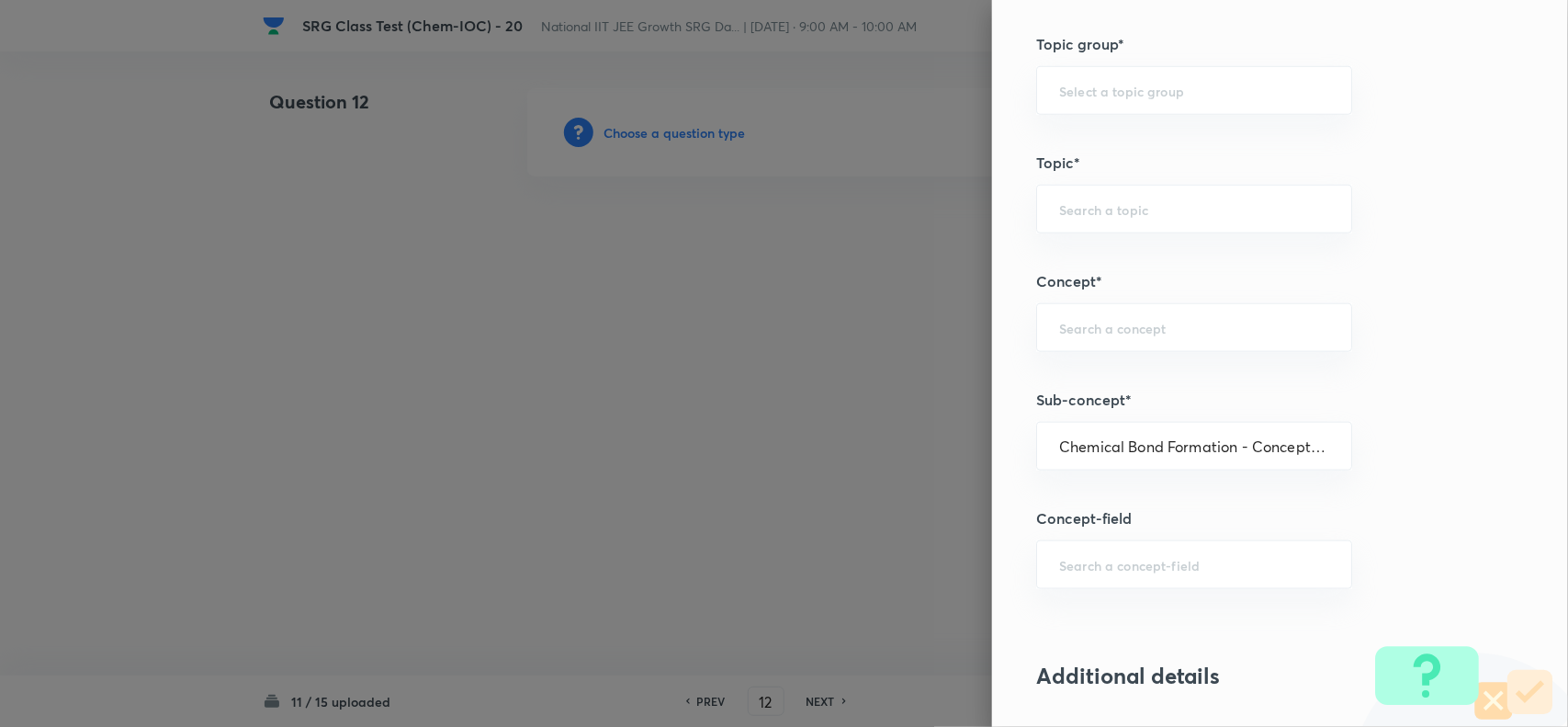
type input "Chemistry"
type input "Inorganic Chemistry"
type input "Chemical Bonding"
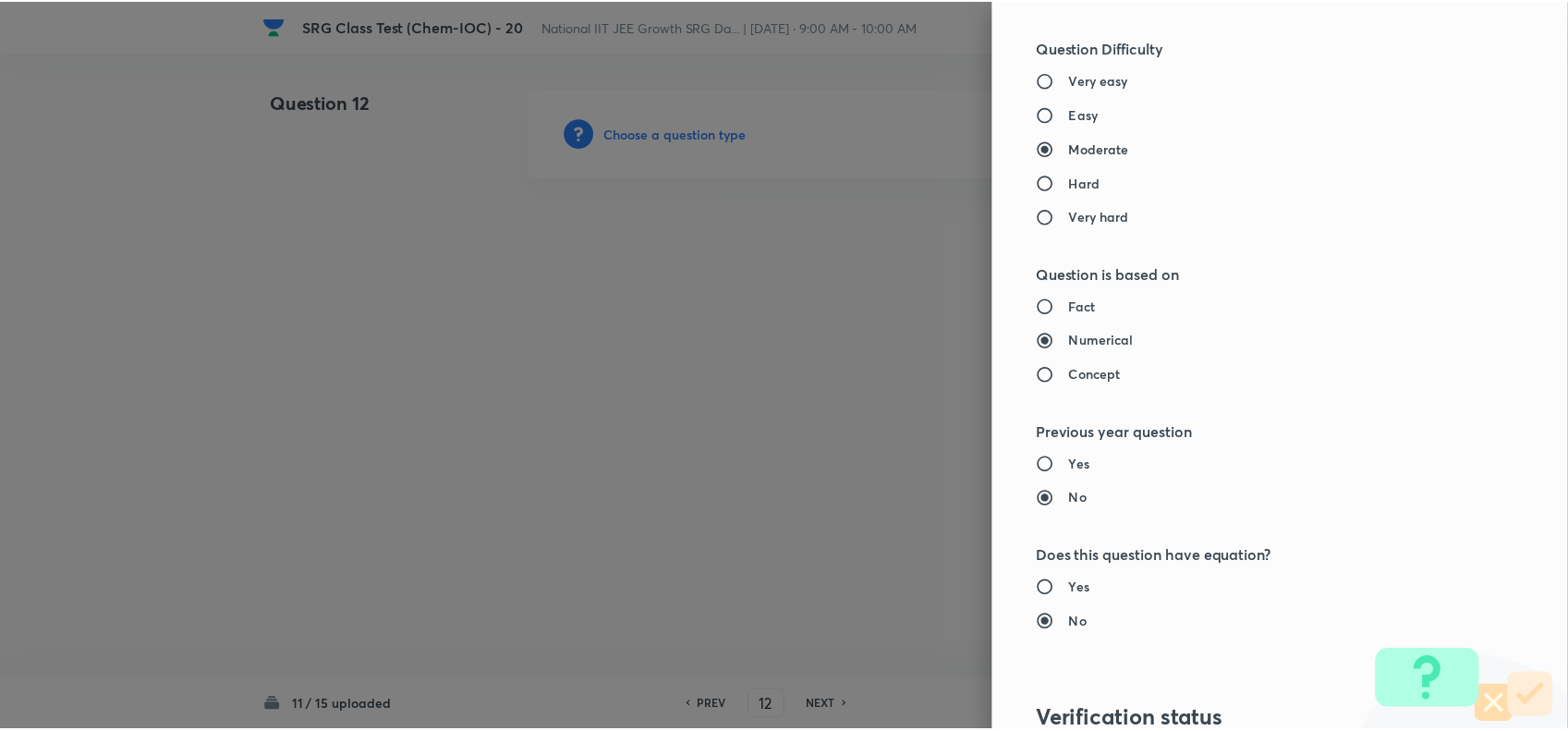
scroll to position [1681, 0]
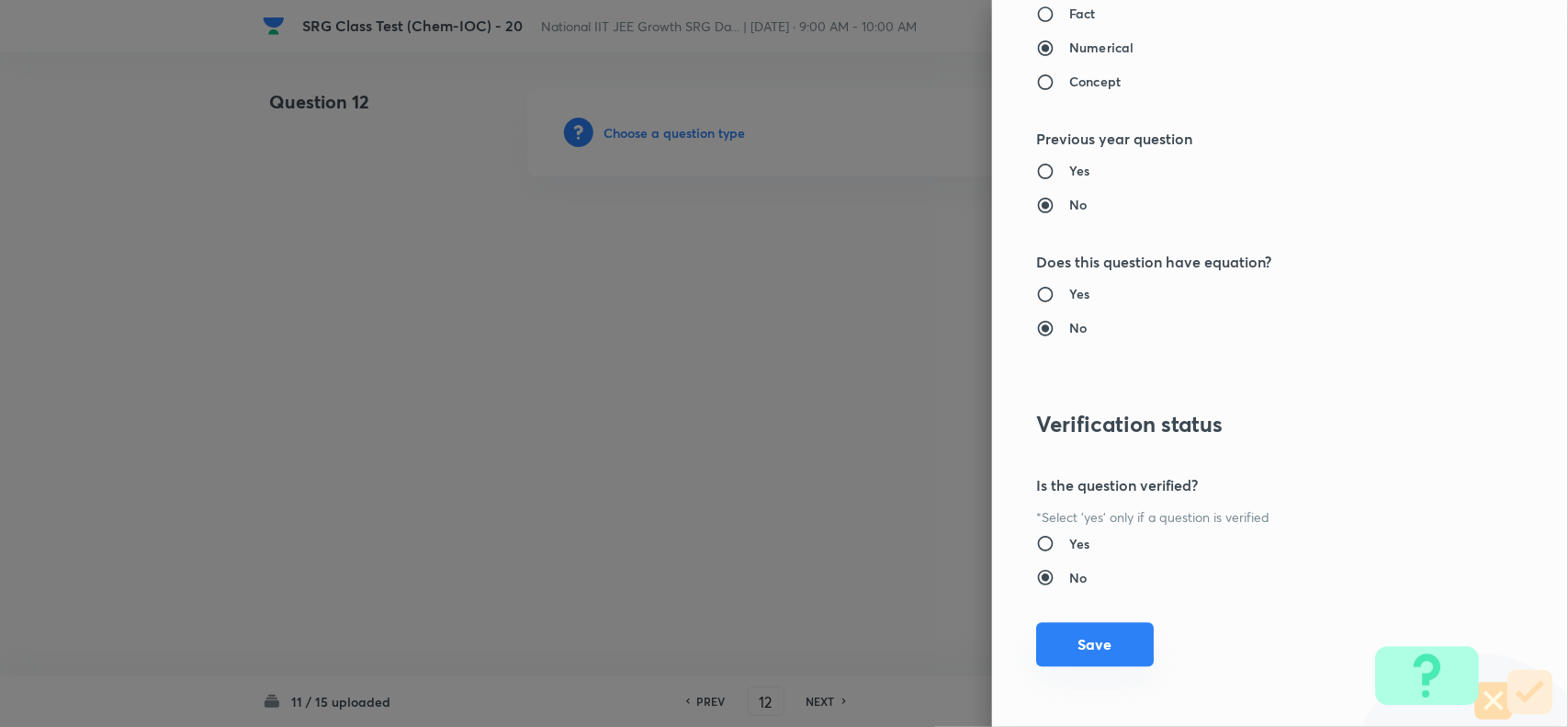
click at [1090, 632] on button "Save" at bounding box center [1095, 644] width 118 height 44
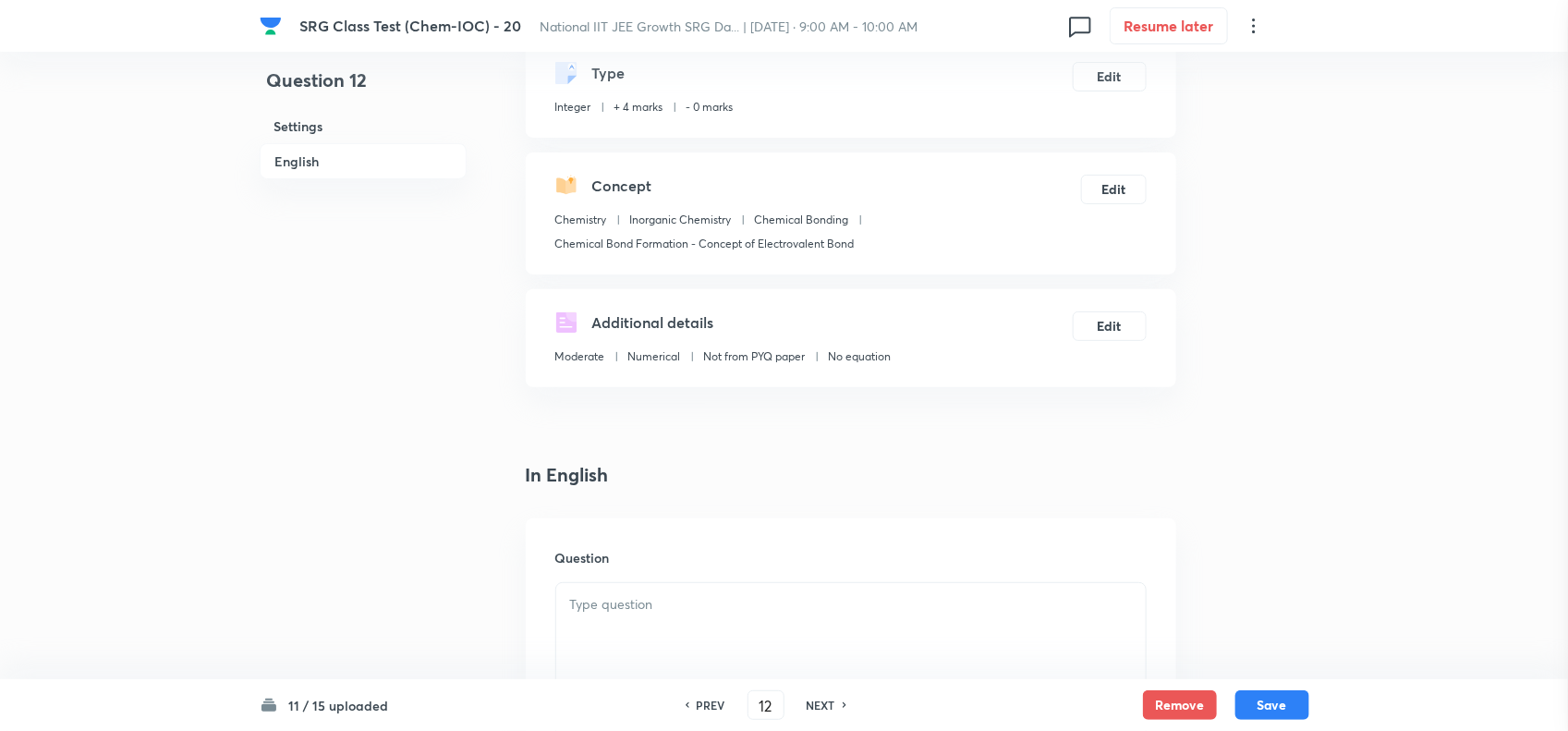
scroll to position [231, 0]
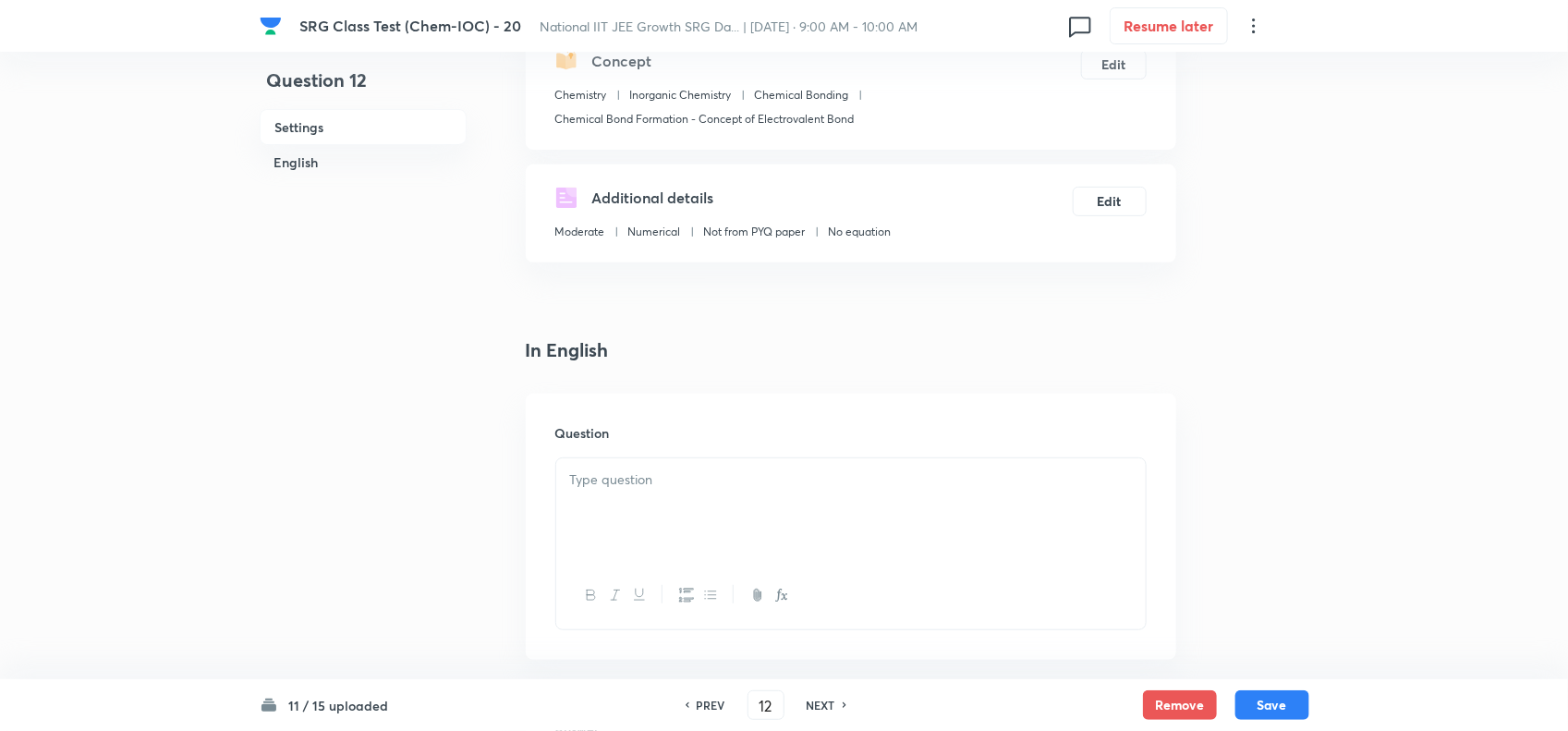
click at [749, 469] on p at bounding box center [851, 479] width 562 height 21
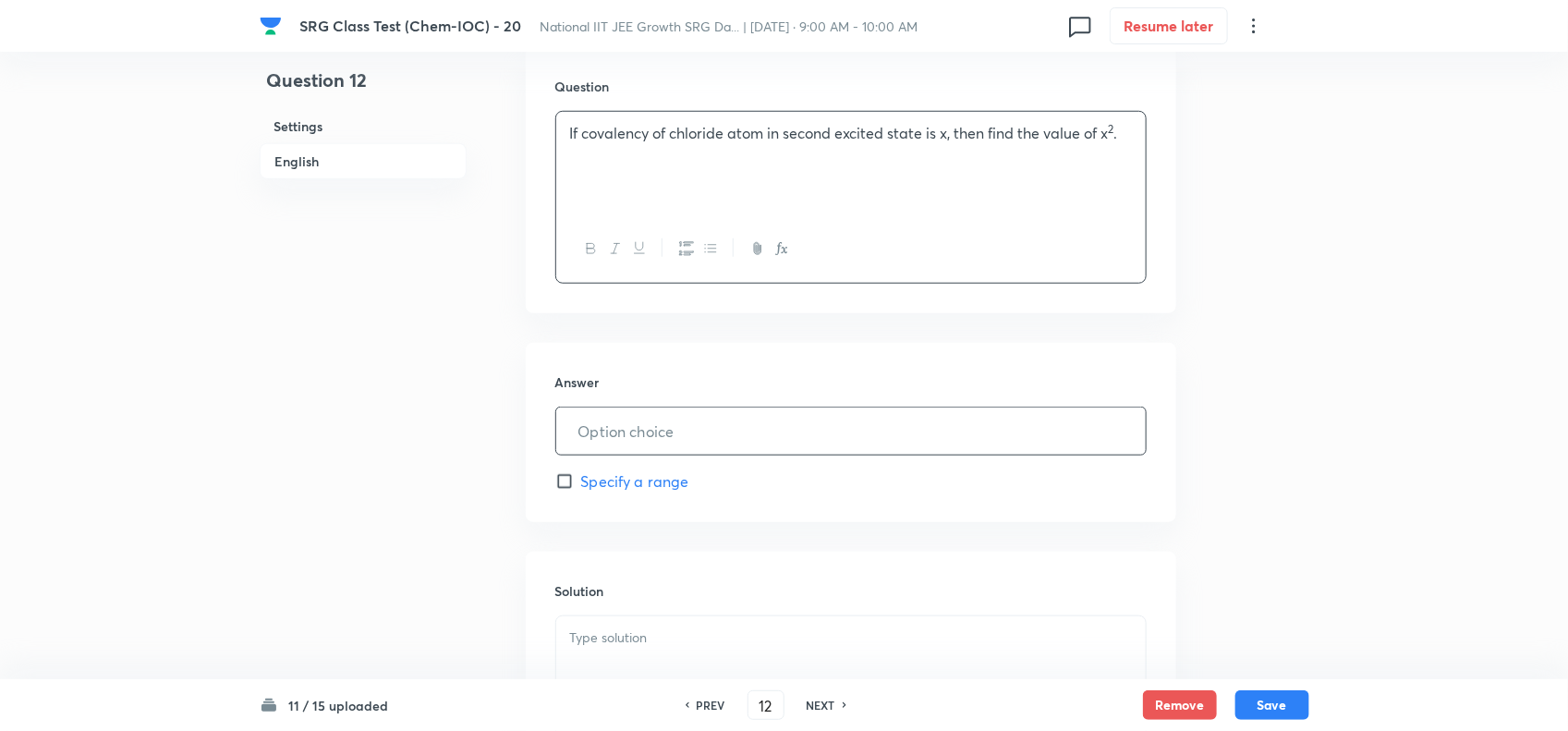
click at [647, 420] on input "text" at bounding box center [851, 431] width 590 height 47
type input "25.00"
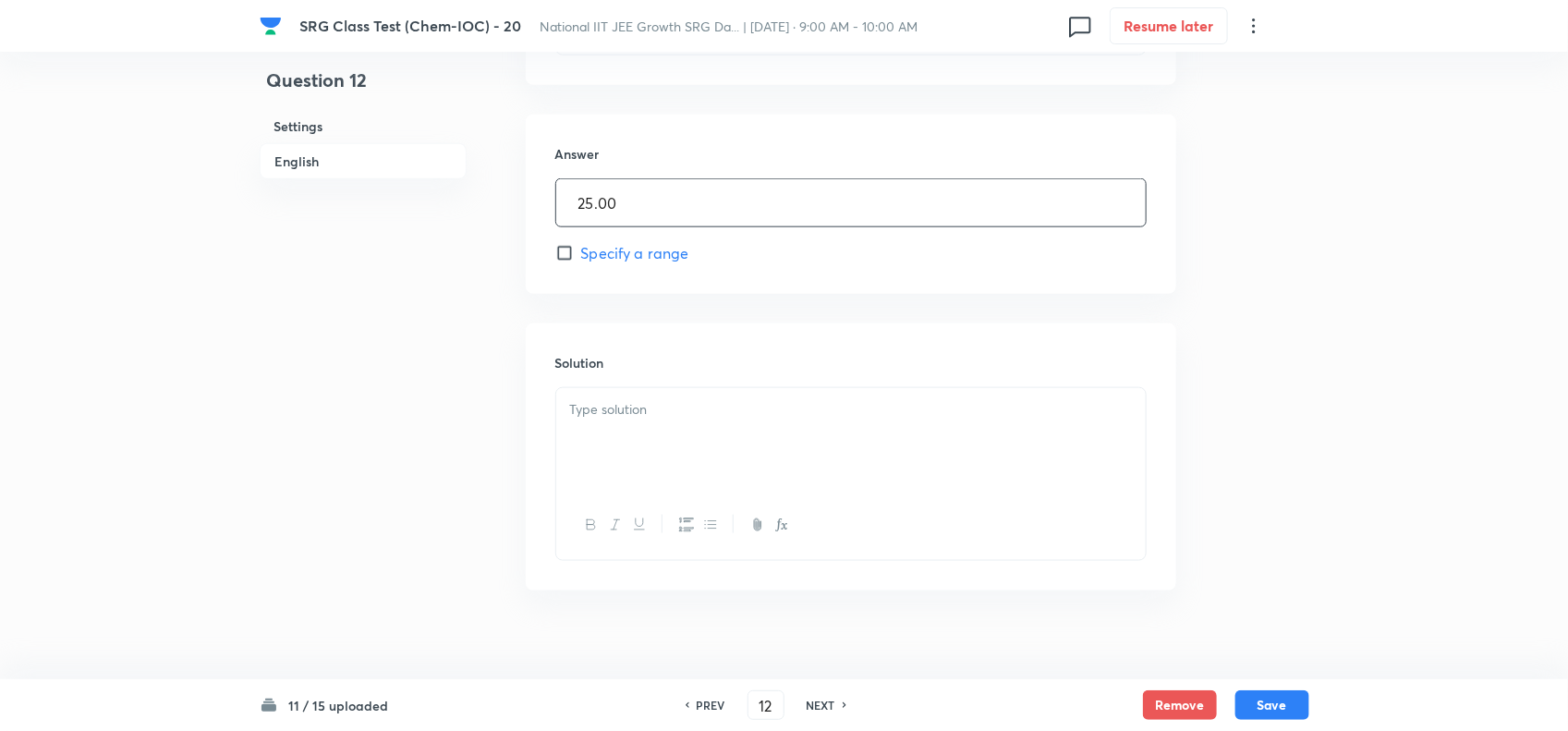
scroll to position [830, 0]
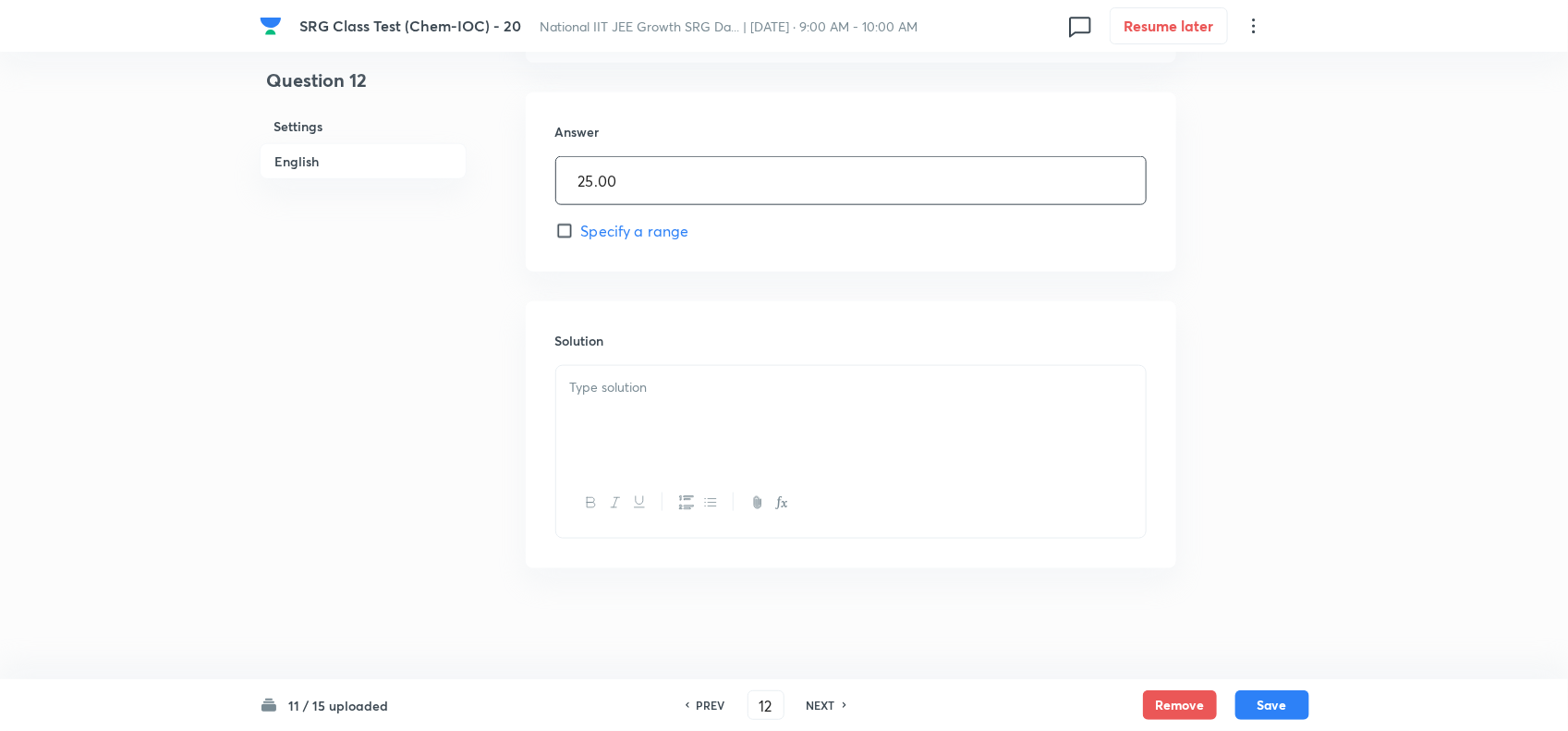
click at [740, 436] on div at bounding box center [851, 417] width 590 height 103
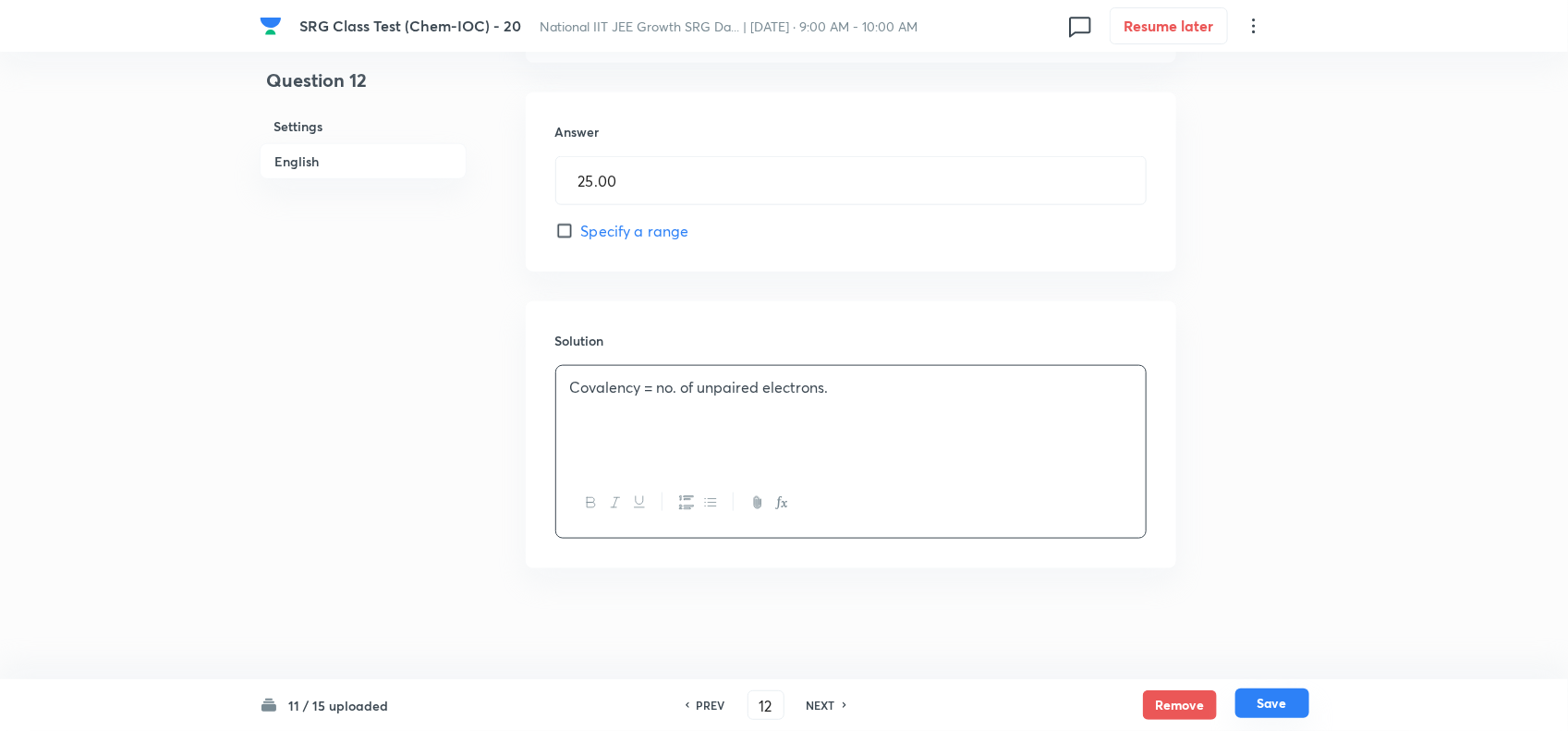
click at [1304, 703] on button "Save" at bounding box center [1272, 702] width 74 height 30
type input "13"
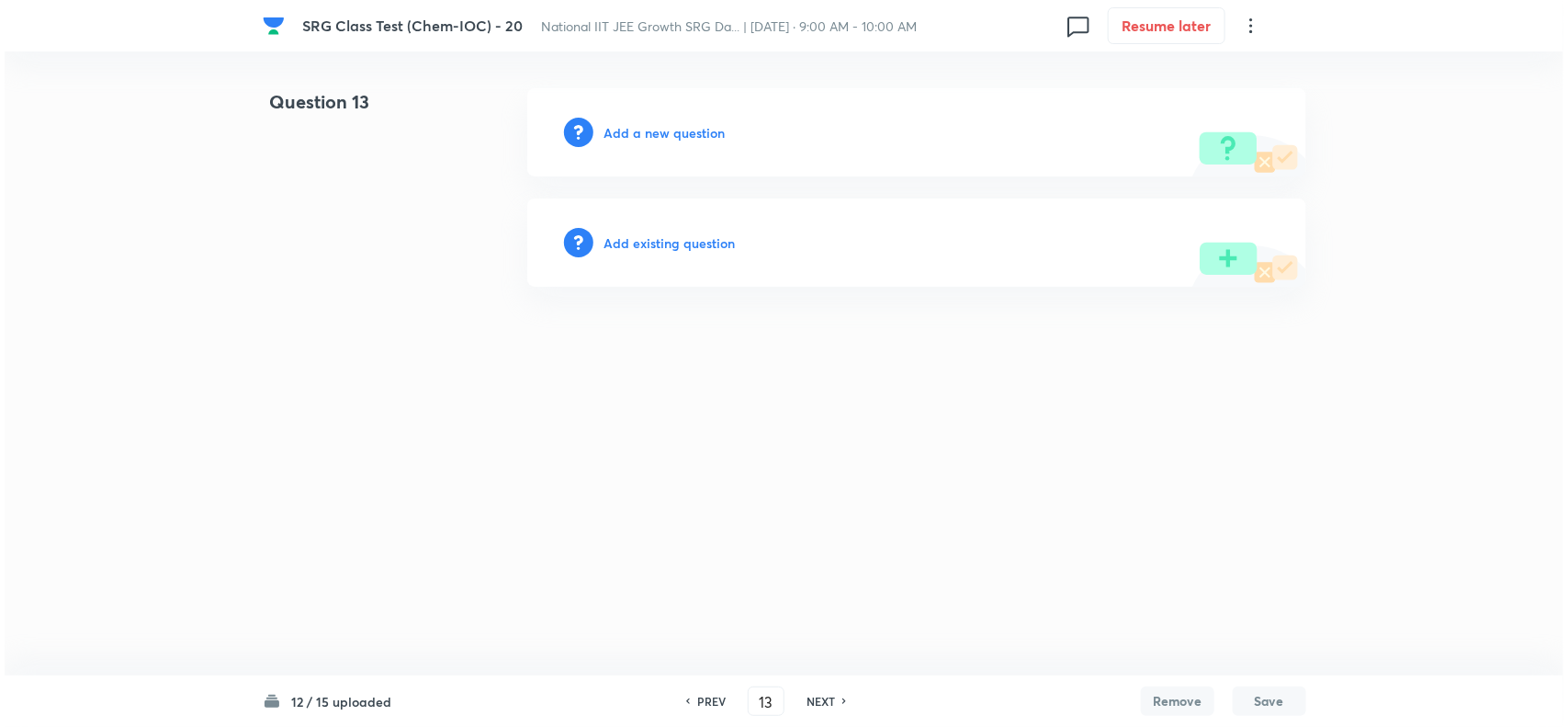
scroll to position [0, 0]
click at [643, 129] on h6 "Add a new question" at bounding box center [664, 132] width 121 height 19
click at [643, 129] on h6 "Choose a question type" at bounding box center [675, 132] width 142 height 19
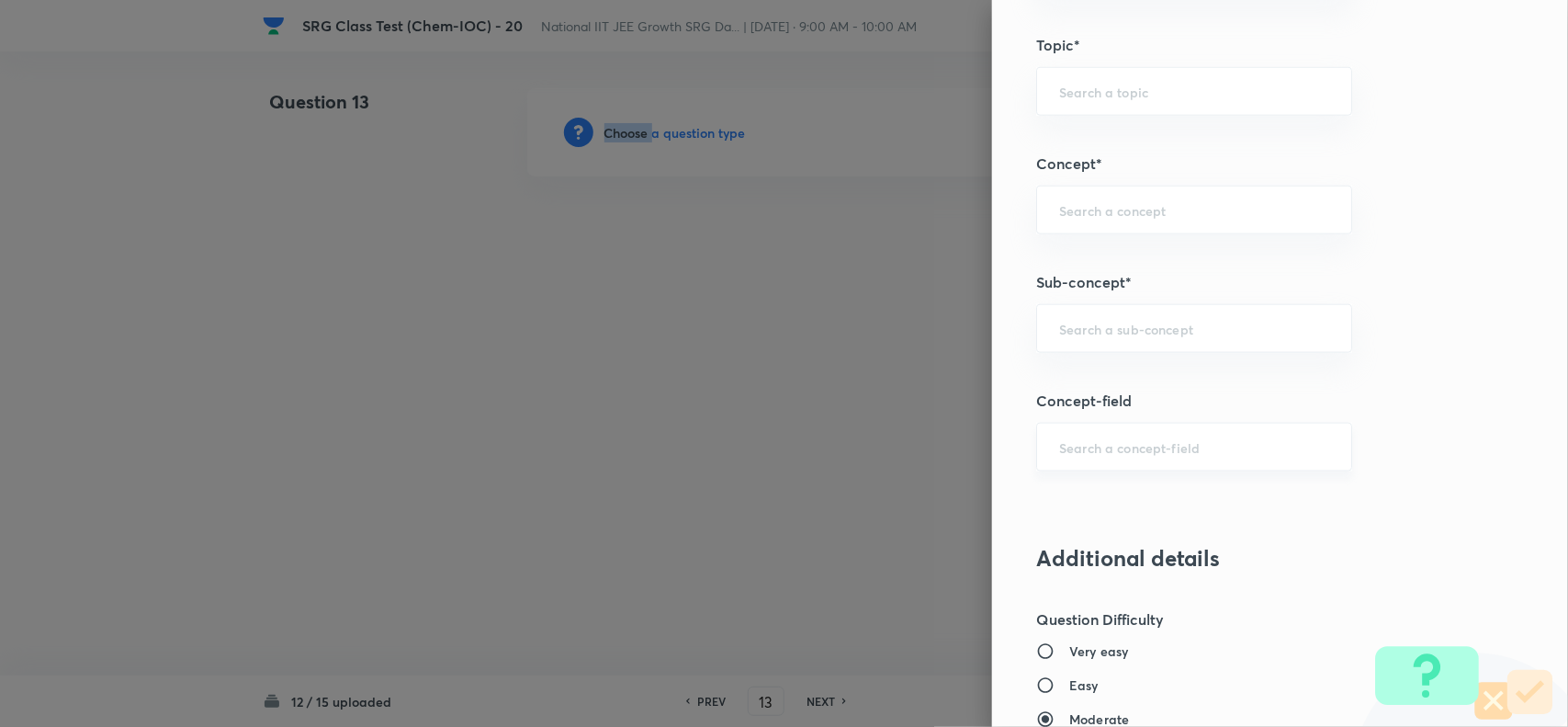
scroll to position [918, 0]
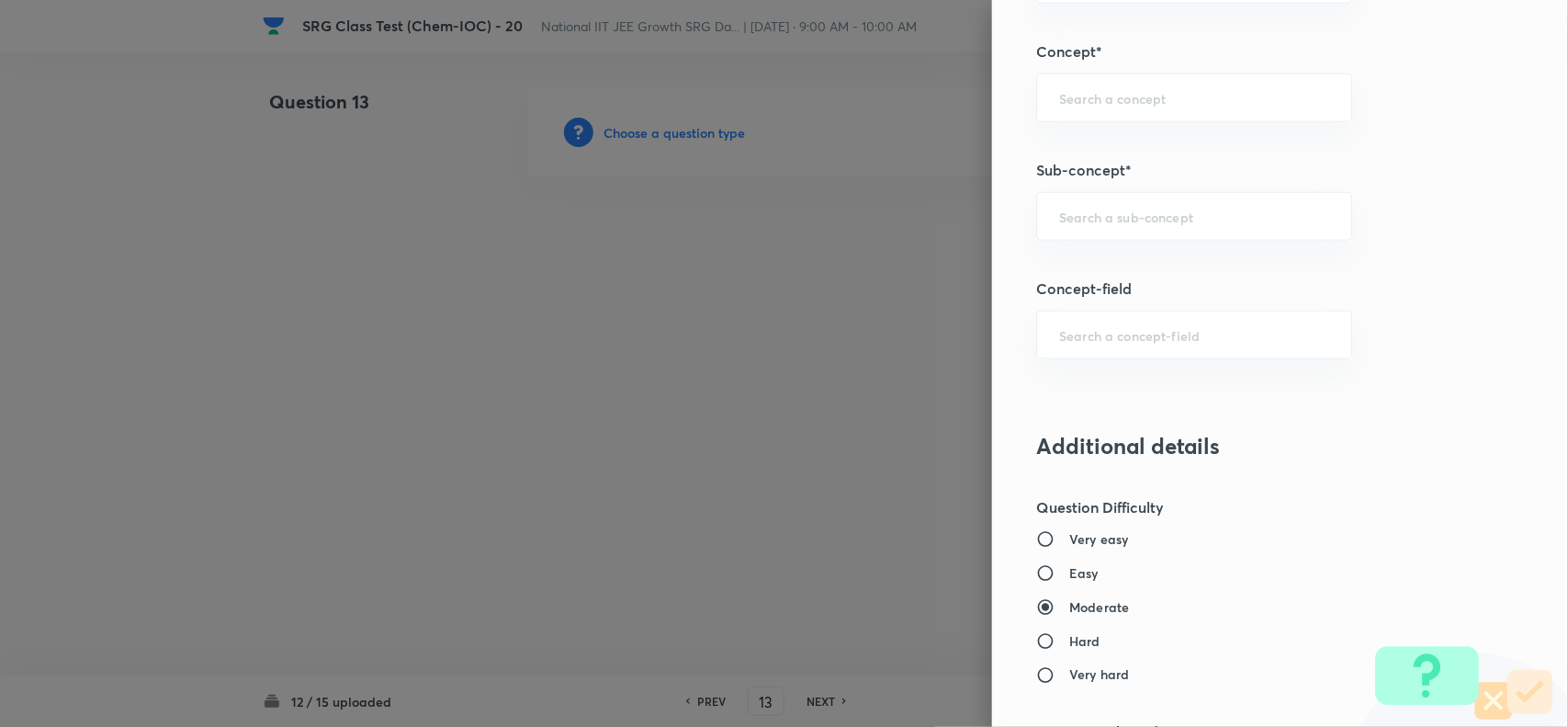
click at [1098, 246] on div "Question settings Question type* Integer Does this question have a passage?* Ye…" at bounding box center [1280, 364] width 576 height 727
drag, startPoint x: 1180, startPoint y: 208, endPoint x: 1197, endPoint y: 208, distance: 17.0
click at [1187, 208] on div "​" at bounding box center [1194, 216] width 316 height 49
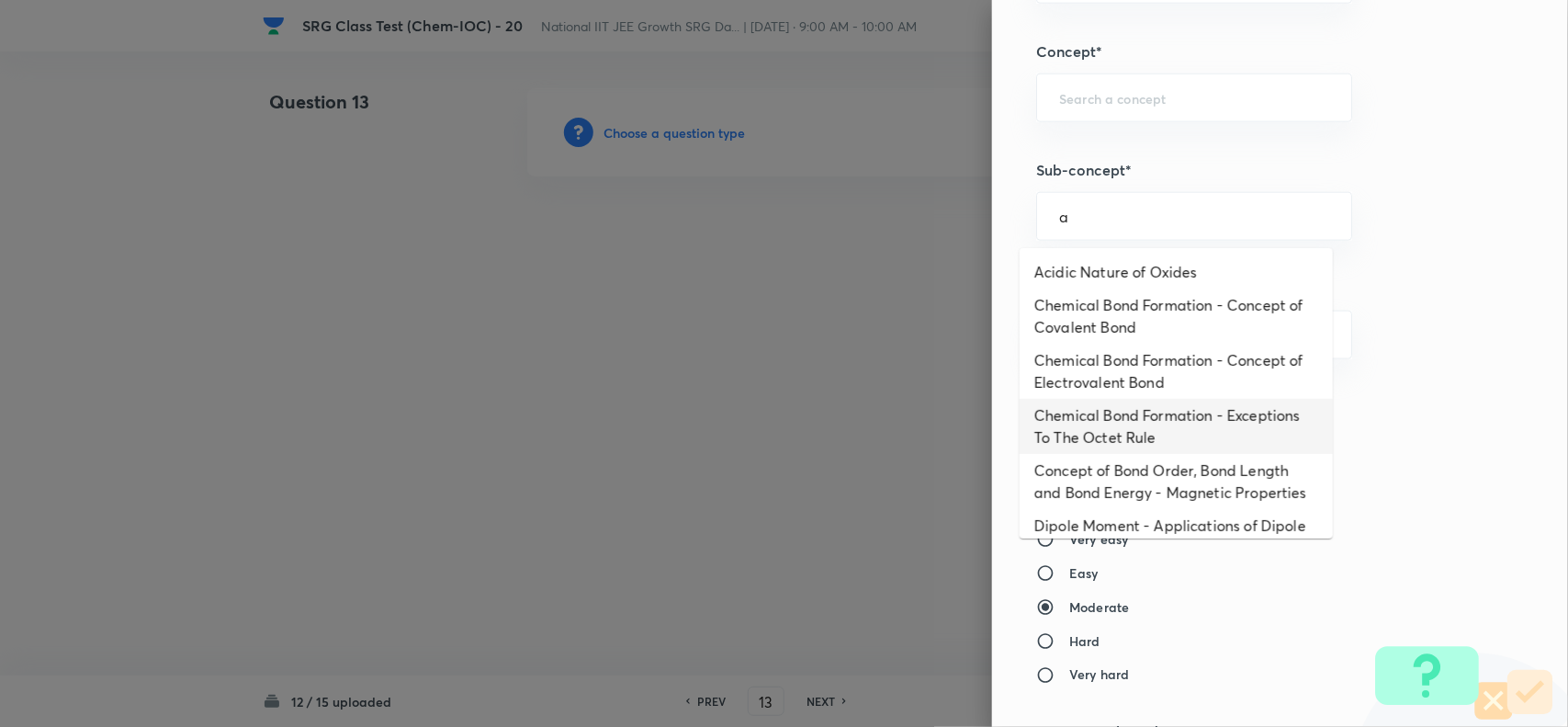
click at [1089, 419] on li "Chemical Bond Formation - Exceptions To The Octet Rule" at bounding box center [1176, 426] width 313 height 55
type input "Chemical Bond Formation - Exceptions To The Octet Rule"
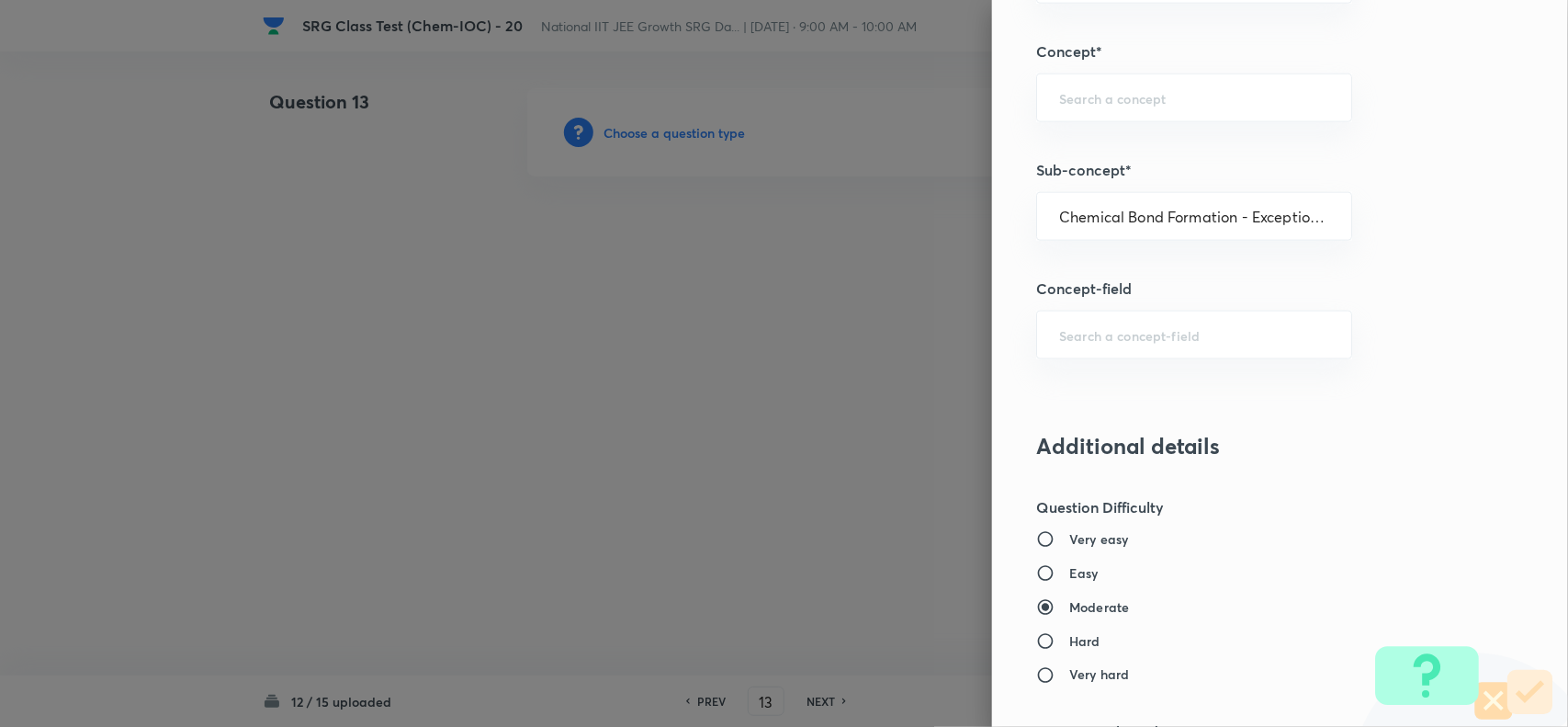
type input "Chemistry"
type input "Inorganic Chemistry"
type input "Chemical Bonding"
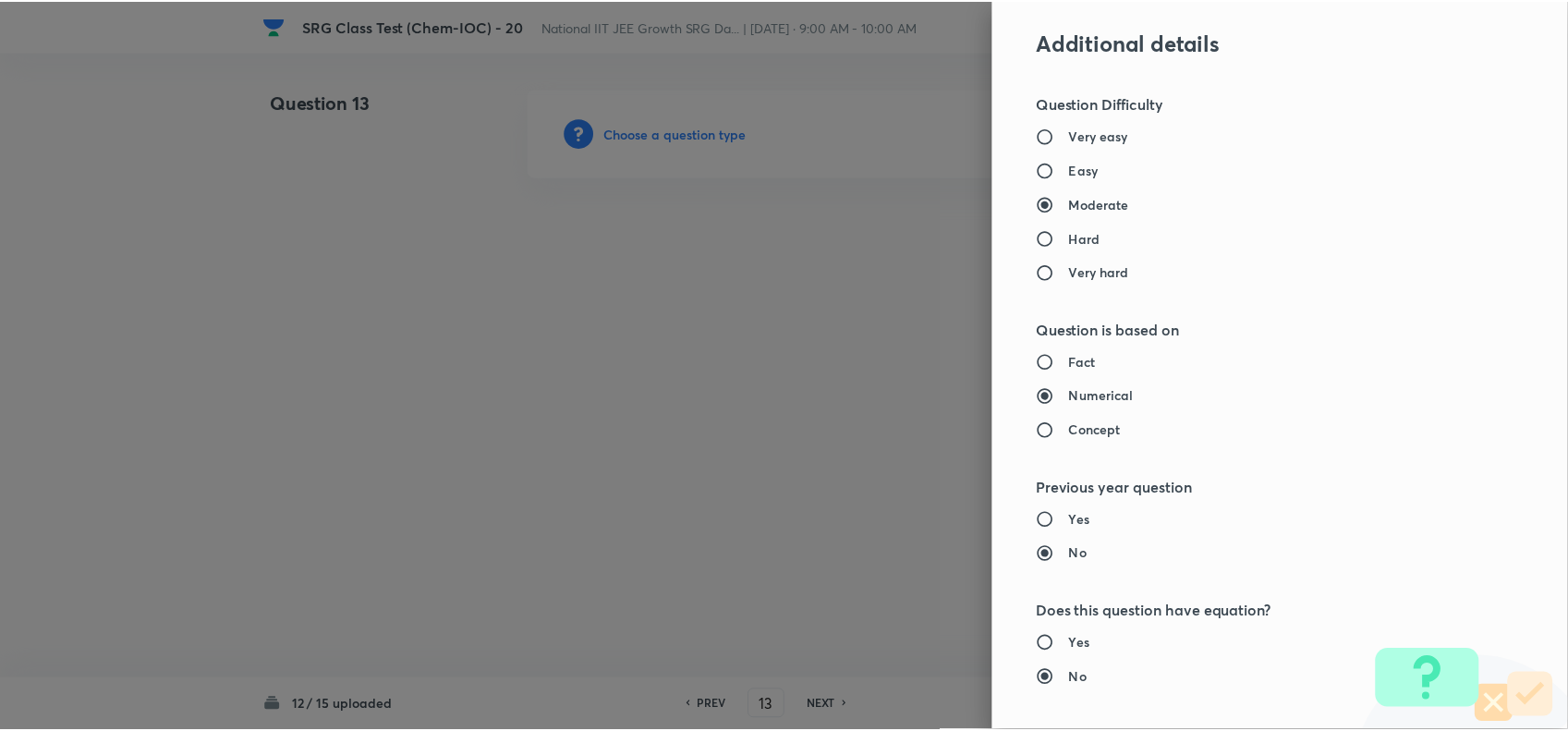
scroll to position [1681, 0]
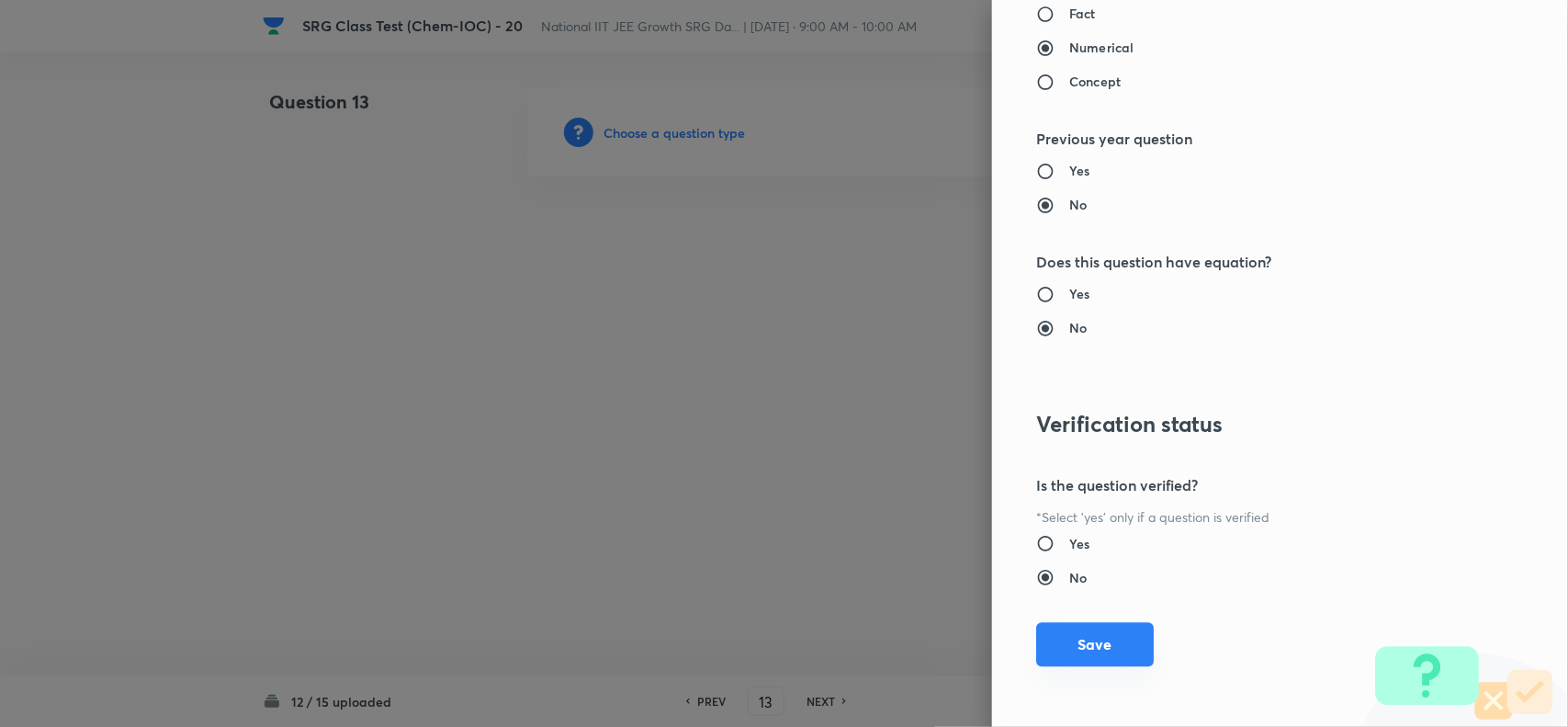
click at [1070, 643] on button "Save" at bounding box center [1095, 644] width 118 height 44
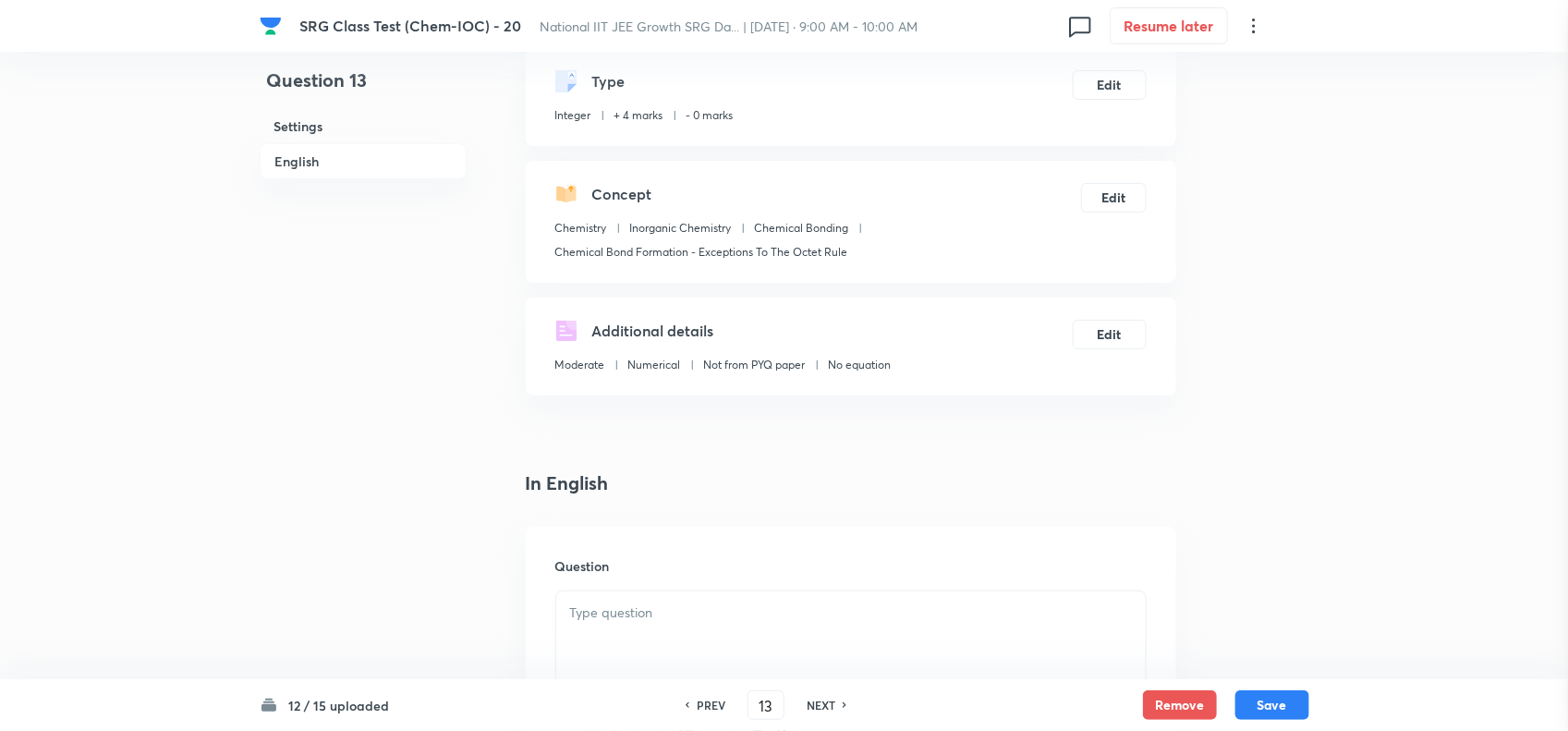
scroll to position [231, 0]
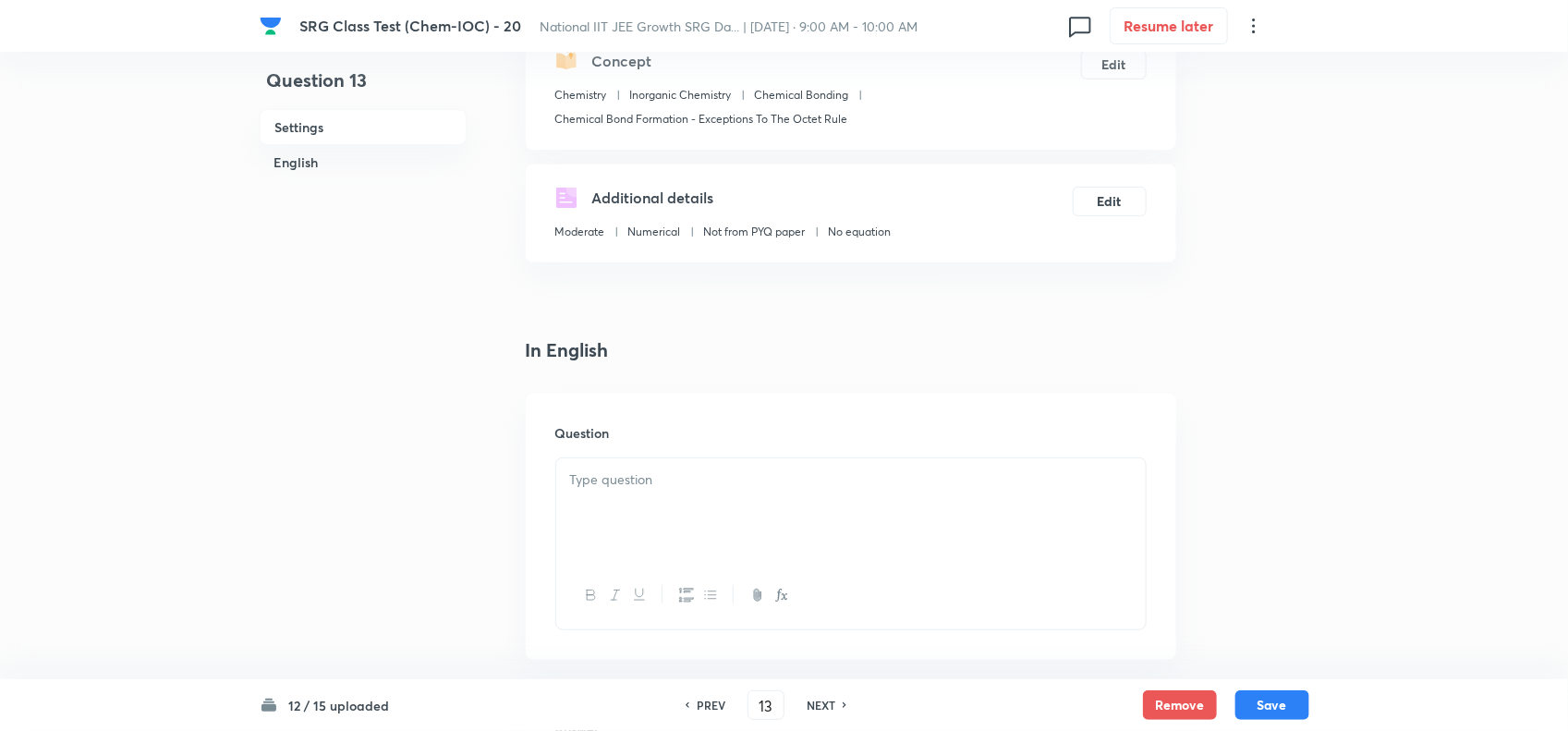
click at [650, 497] on div at bounding box center [851, 510] width 590 height 103
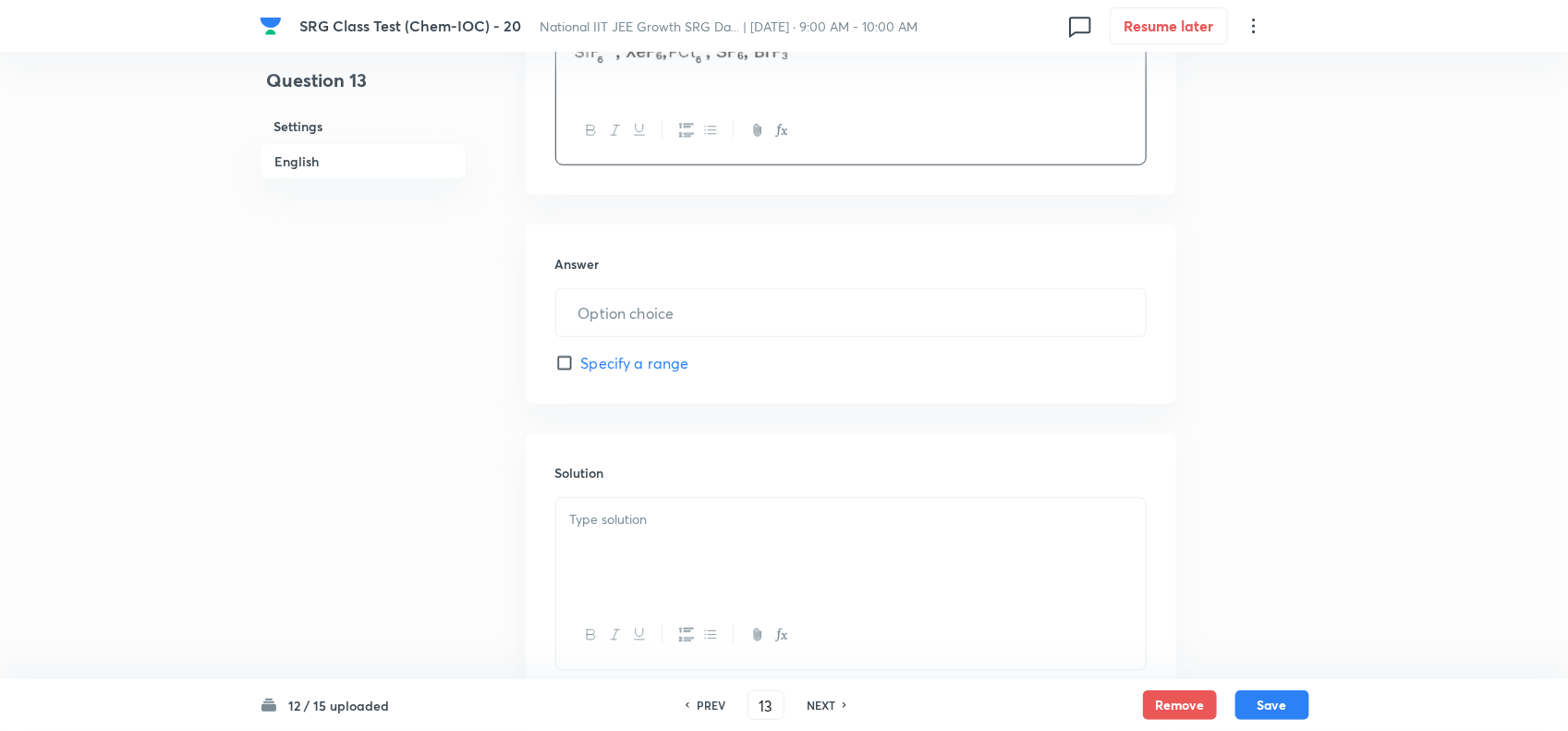
scroll to position [830, 0]
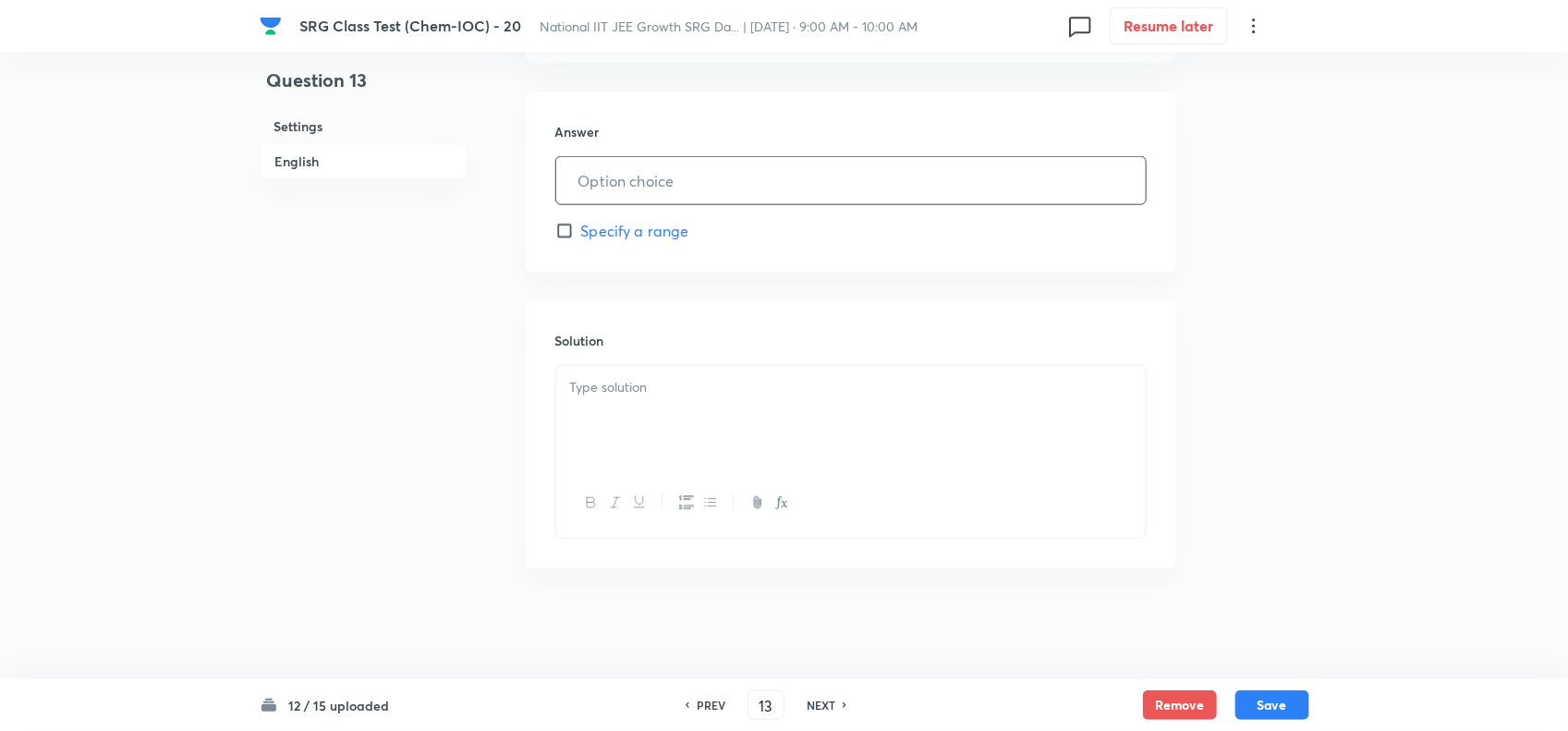
drag, startPoint x: 612, startPoint y: 177, endPoint x: 612, endPoint y: 214, distance: 37.0
click at [613, 186] on input "text" at bounding box center [851, 180] width 590 height 47
type input "3.00"
click at [814, 494] on div at bounding box center [851, 502] width 590 height 67
click at [787, 446] on div at bounding box center [851, 417] width 590 height 103
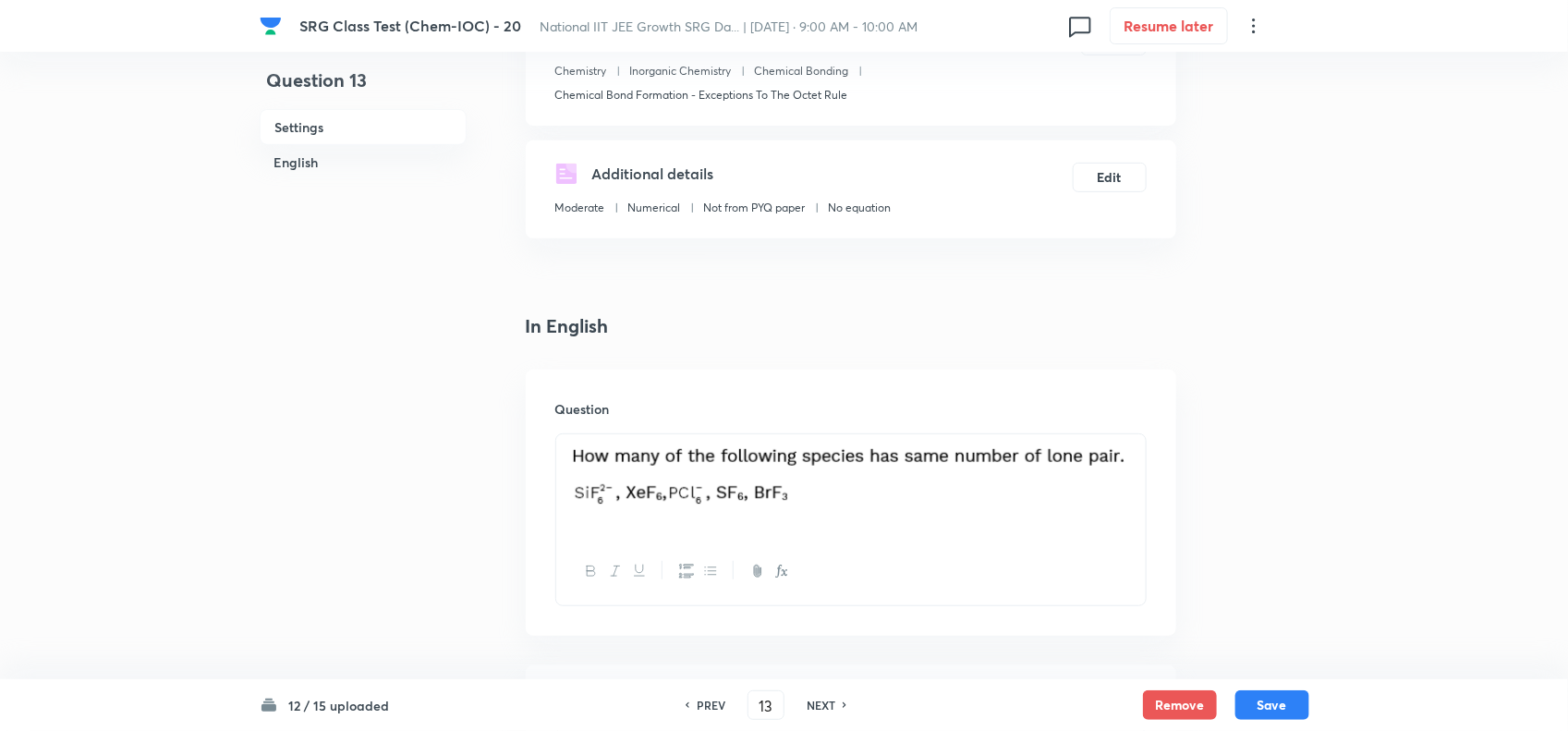
scroll to position [367, 0]
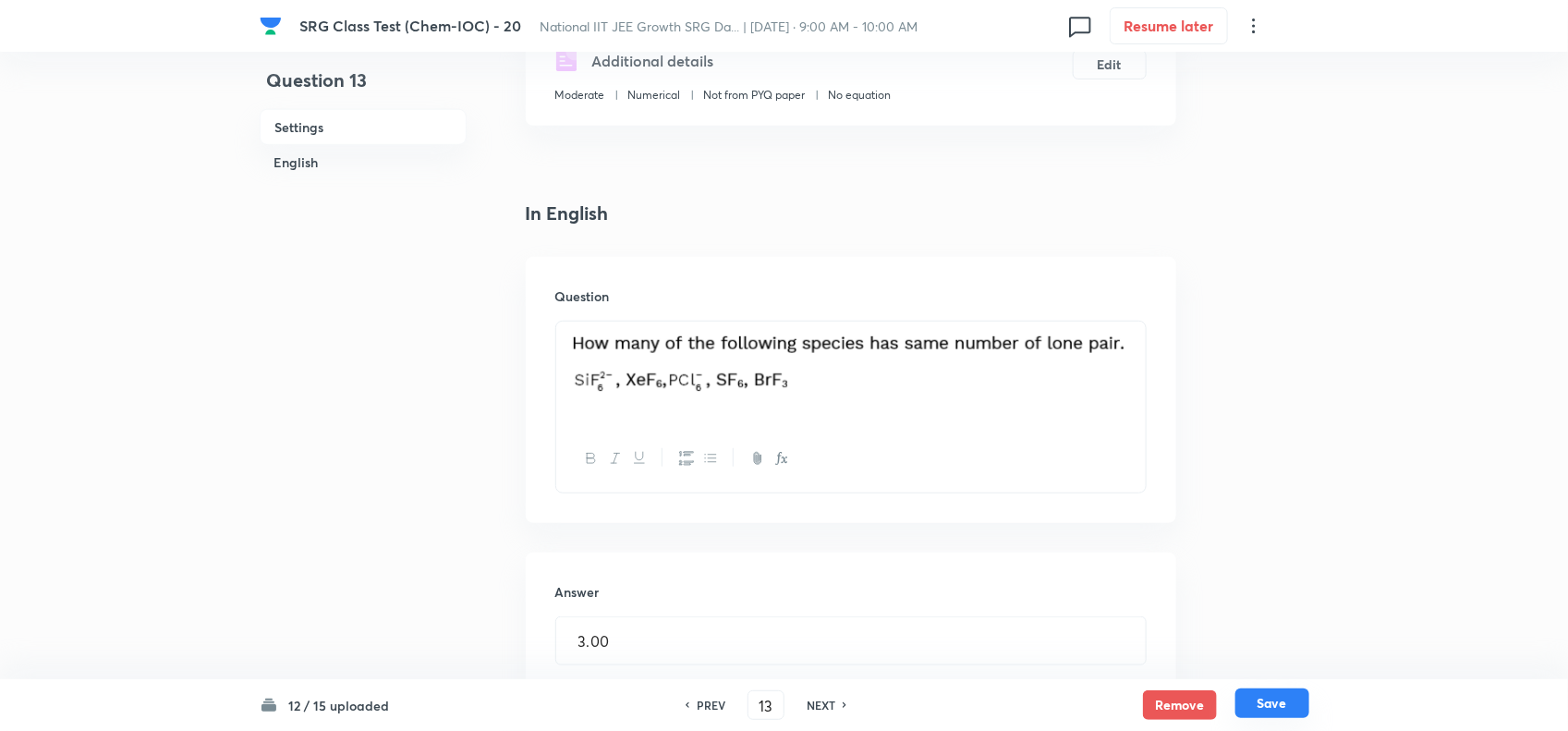
click at [1255, 706] on button "Save" at bounding box center [1272, 702] width 74 height 30
type input "14"
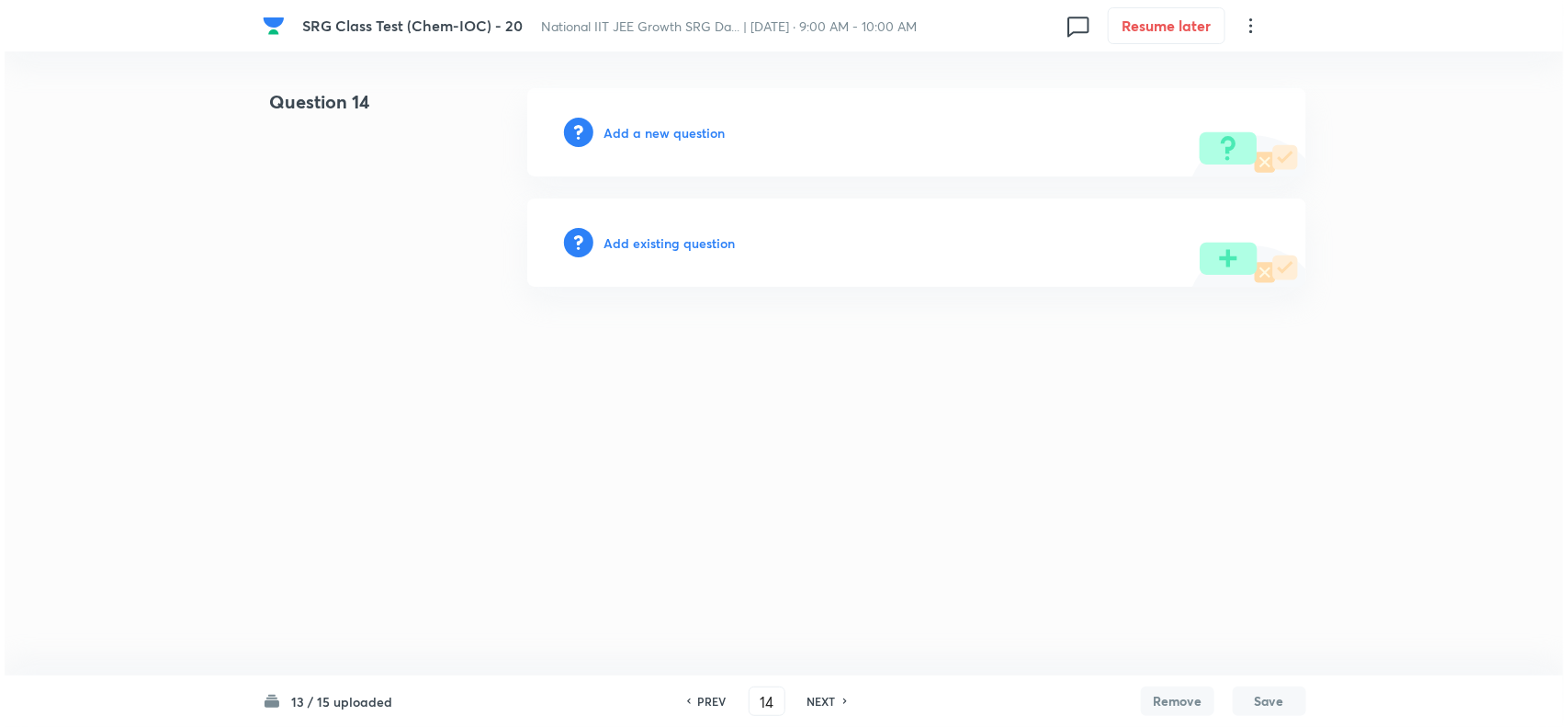
scroll to position [0, 0]
click at [668, 131] on h6 "Add a new question" at bounding box center [664, 132] width 121 height 19
click at [668, 131] on h6 "Choose a question type" at bounding box center [675, 132] width 142 height 19
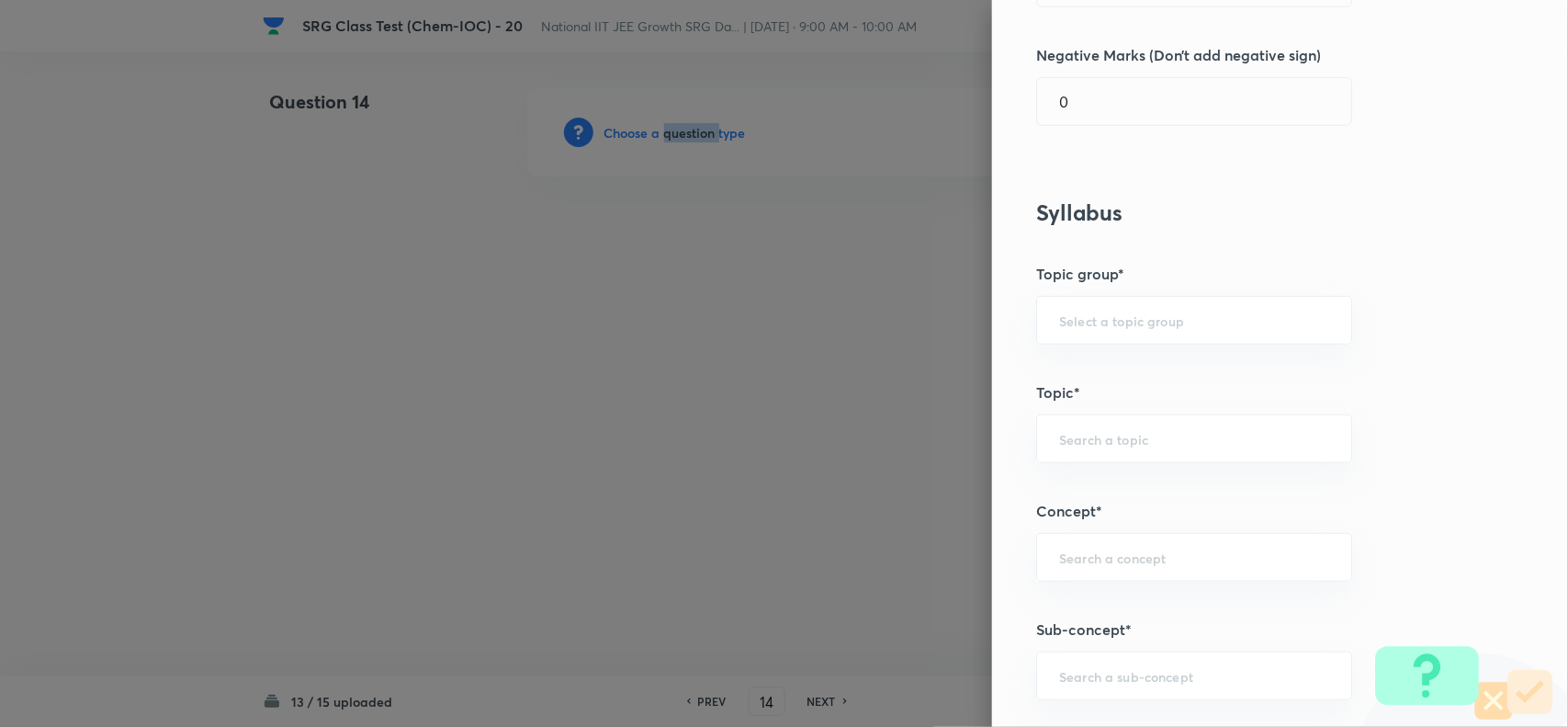
scroll to position [689, 0]
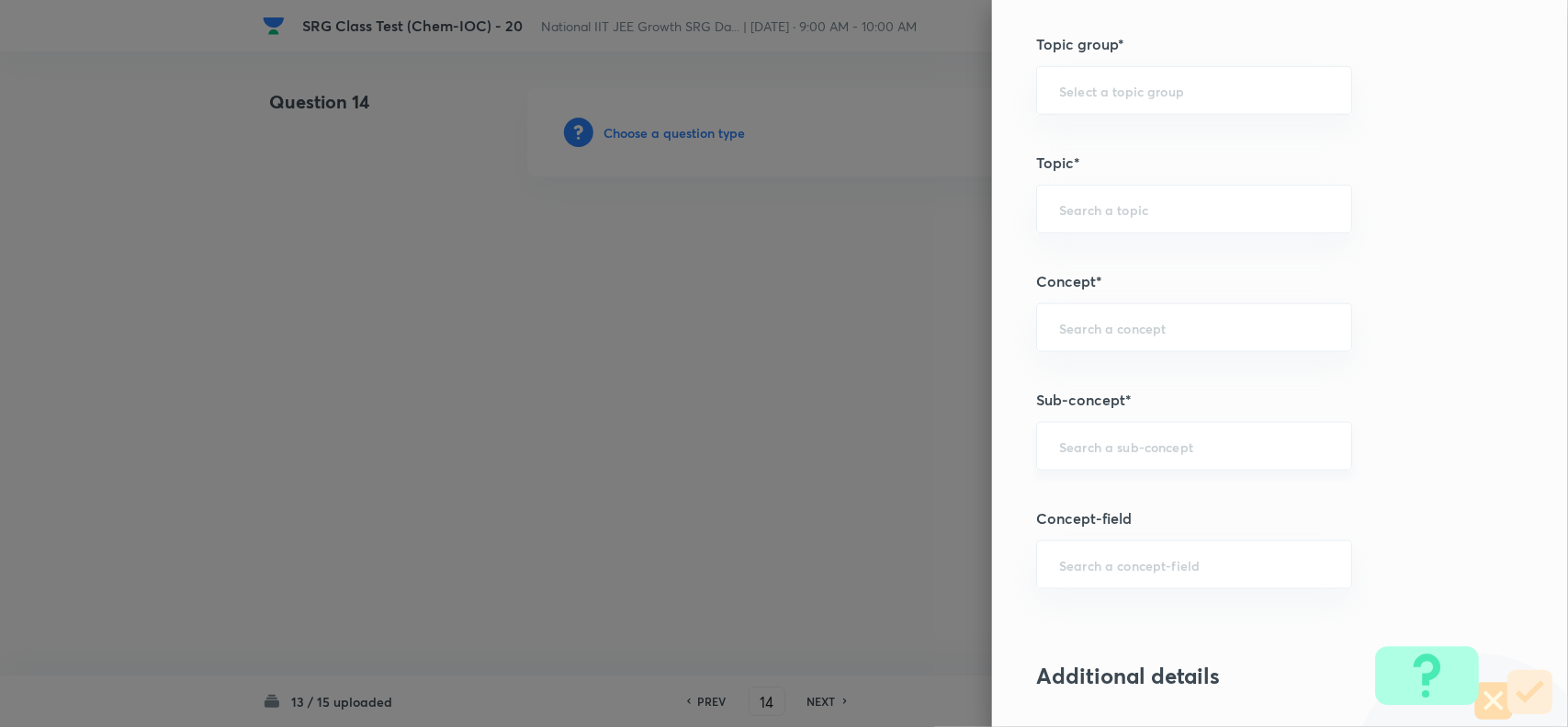
drag, startPoint x: 1063, startPoint y: 441, endPoint x: 1255, endPoint y: 468, distance: 193.9
click at [1066, 442] on input "text" at bounding box center [1194, 446] width 270 height 17
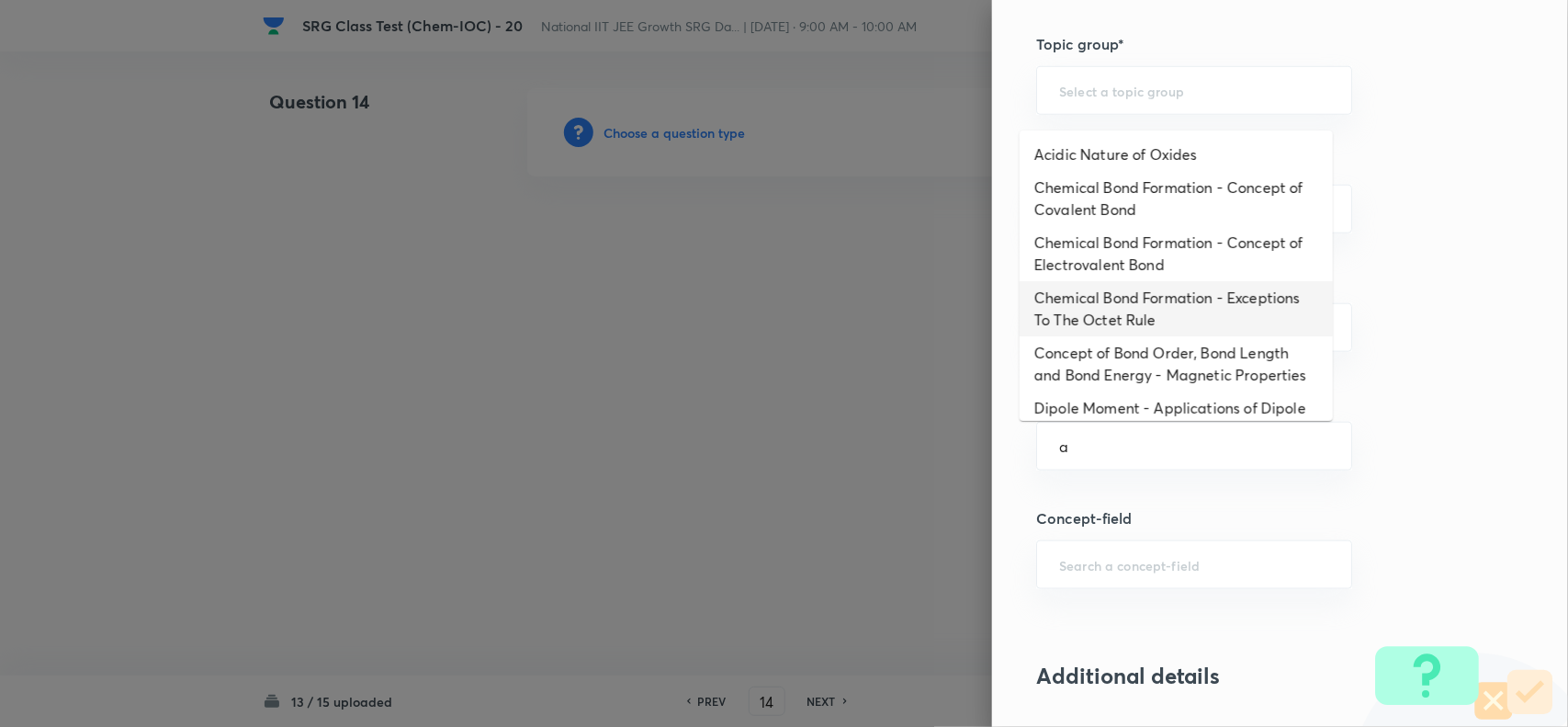
click at [1108, 297] on li "Chemical Bond Formation - Exceptions To The Octet Rule" at bounding box center [1176, 308] width 313 height 55
type input "Chemical Bond Formation - Exceptions To The Octet Rule"
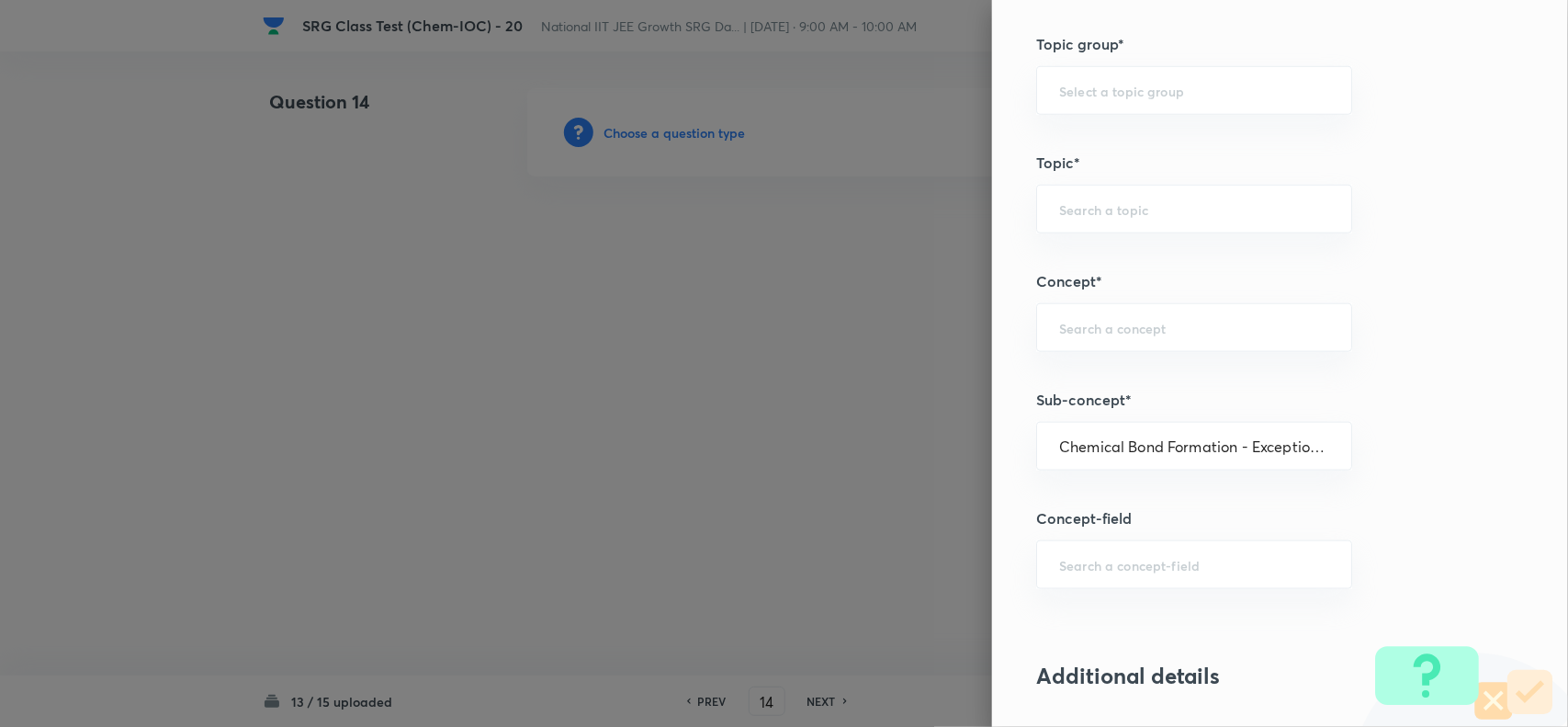
type input "Chemistry"
type input "Inorganic Chemistry"
type input "Chemical Bonding"
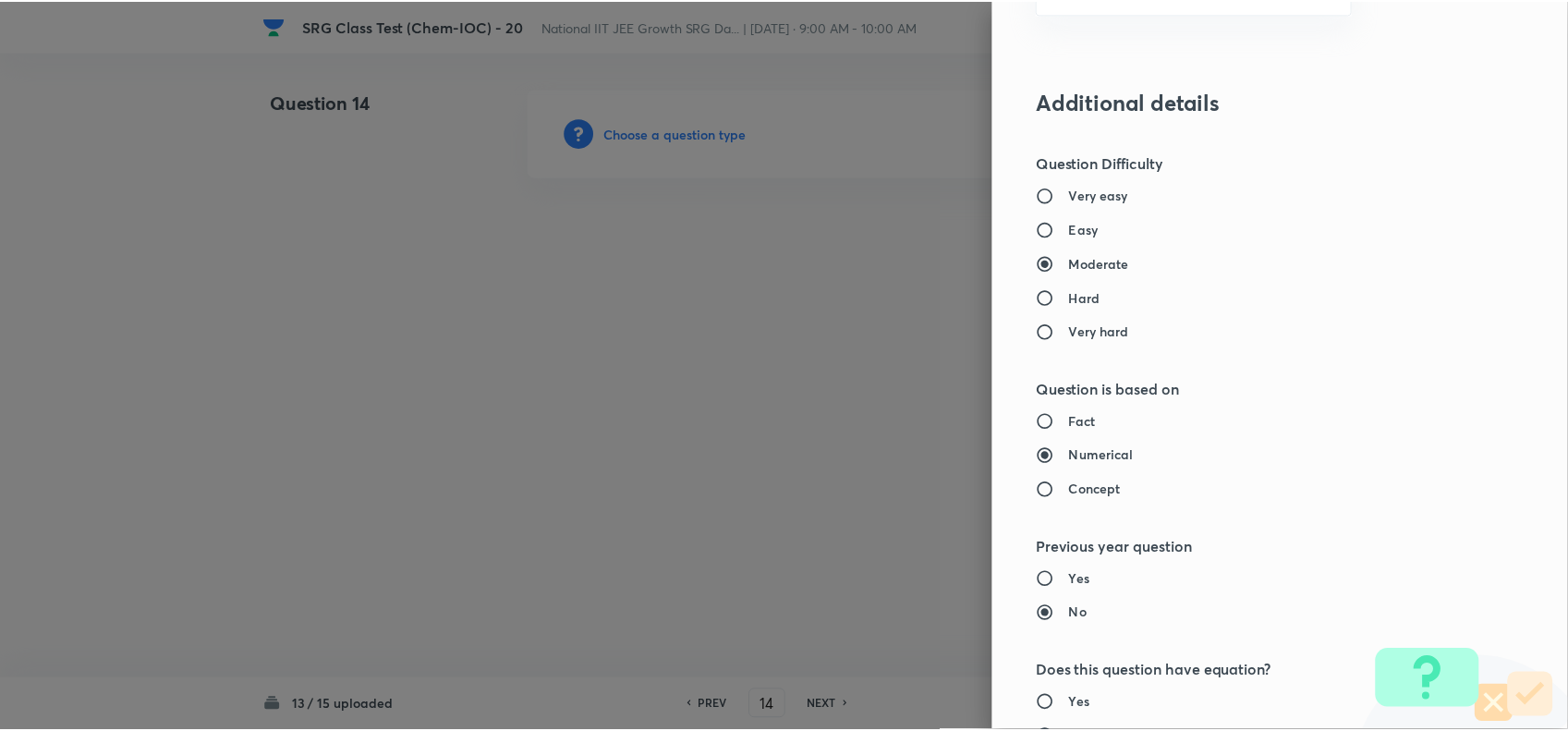
scroll to position [1681, 0]
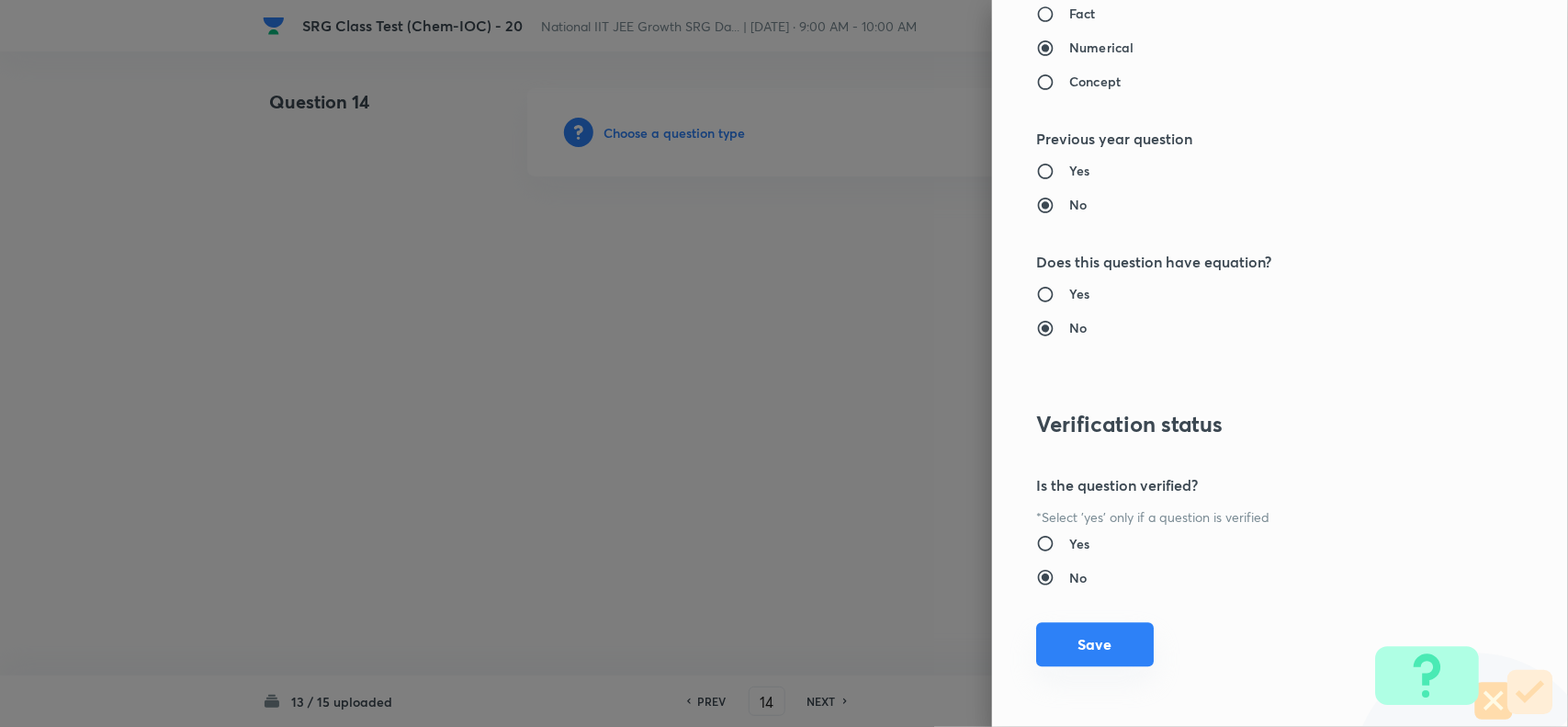
click at [1089, 637] on button "Save" at bounding box center [1095, 644] width 118 height 44
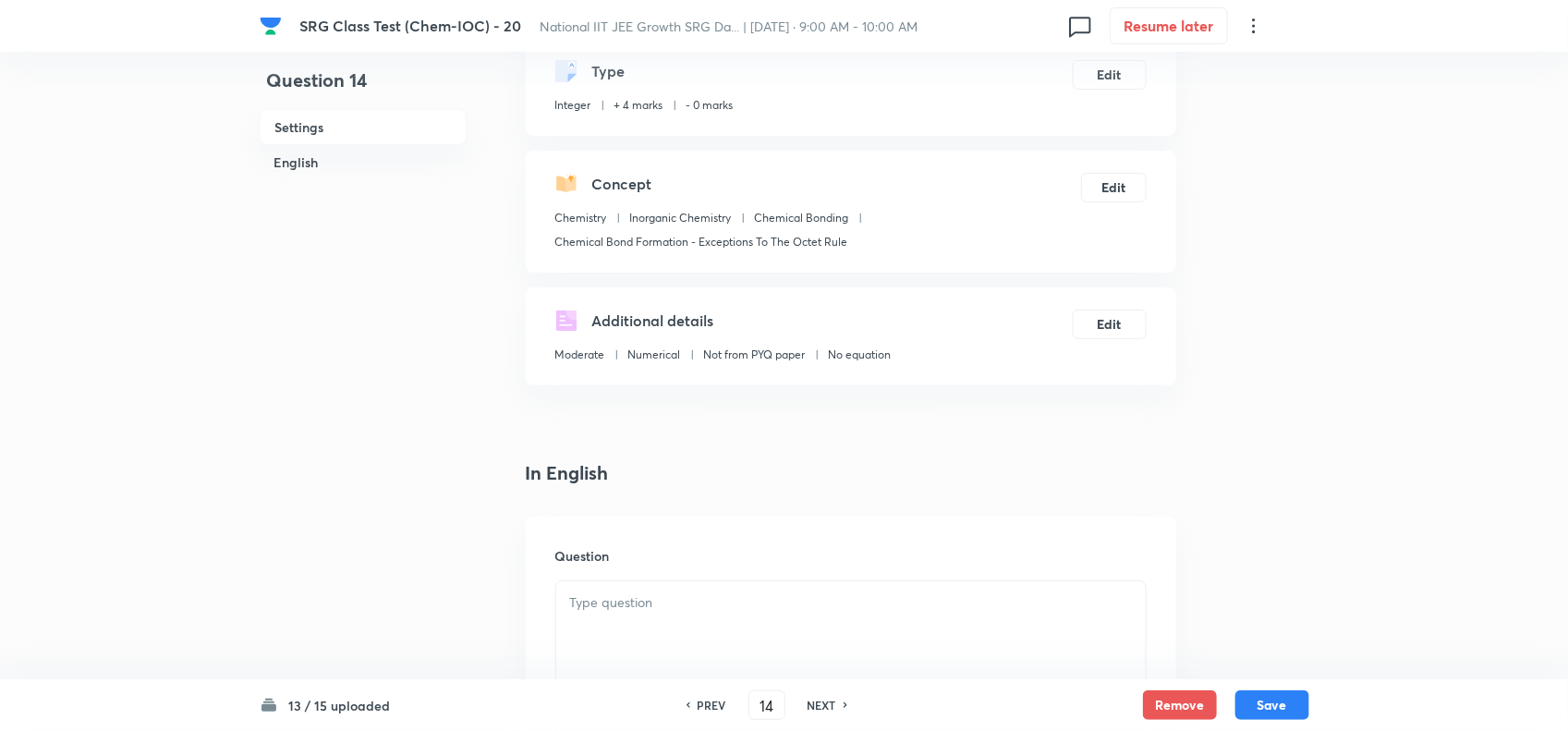
scroll to position [231, 0]
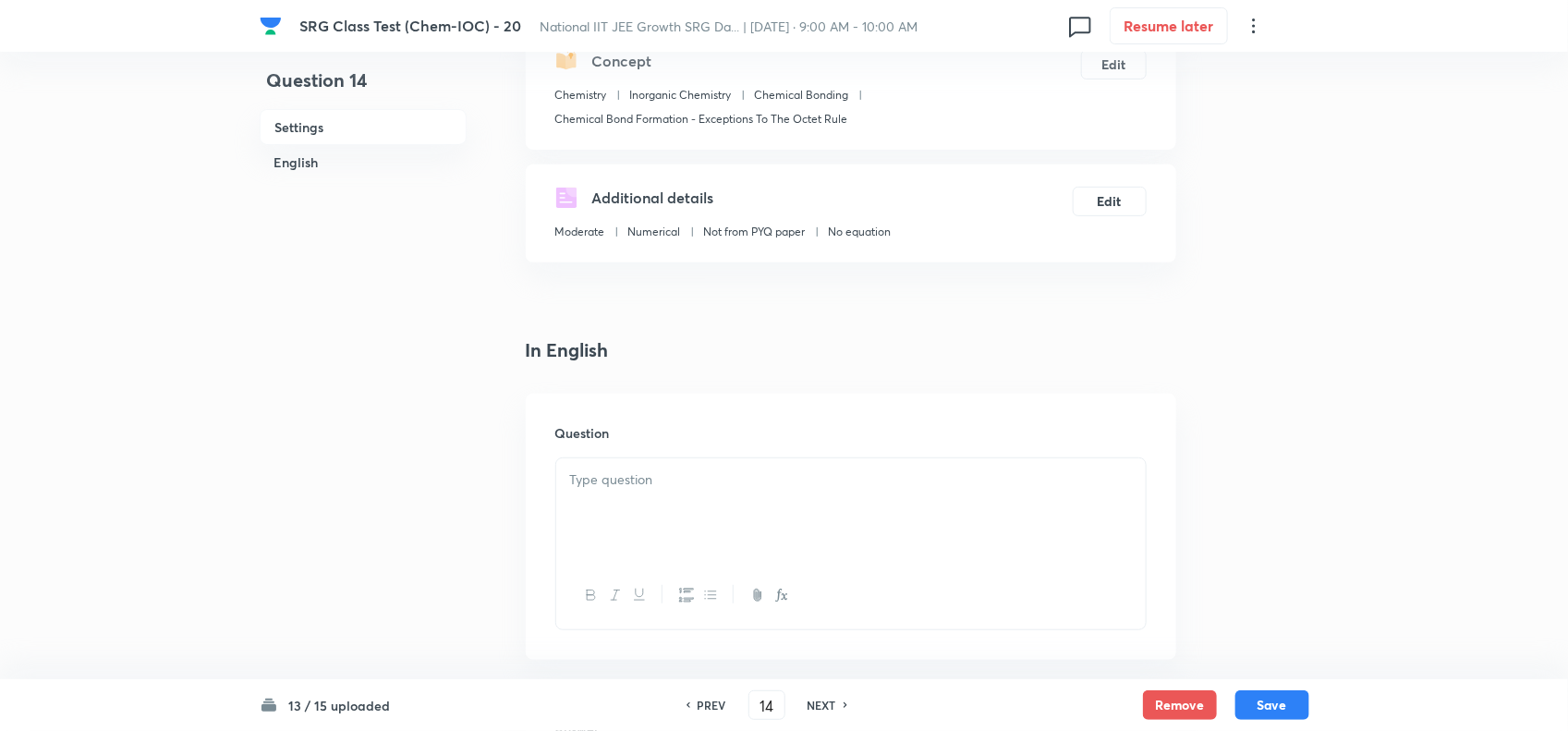
click at [606, 492] on div at bounding box center [851, 510] width 590 height 103
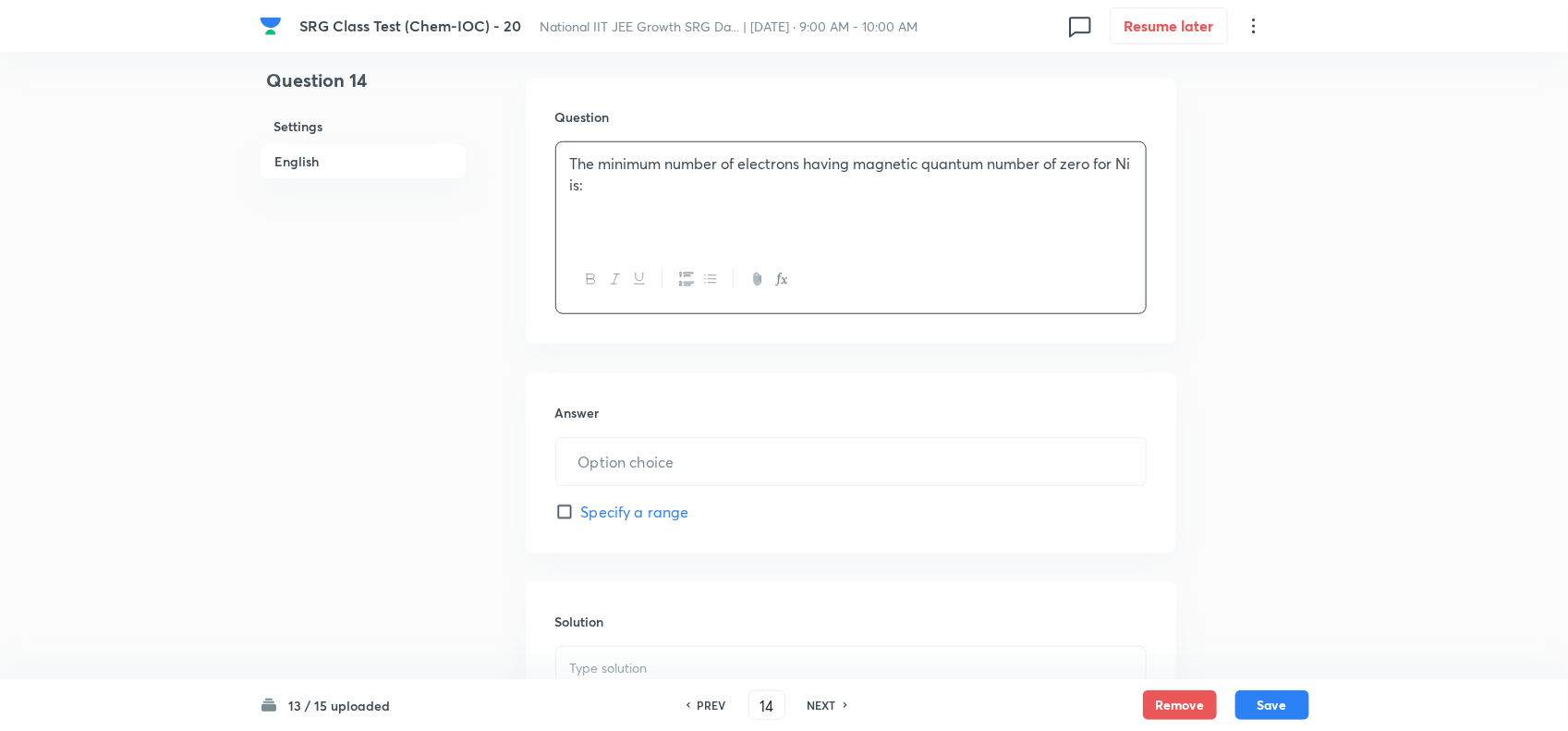
scroll to position [577, 0]
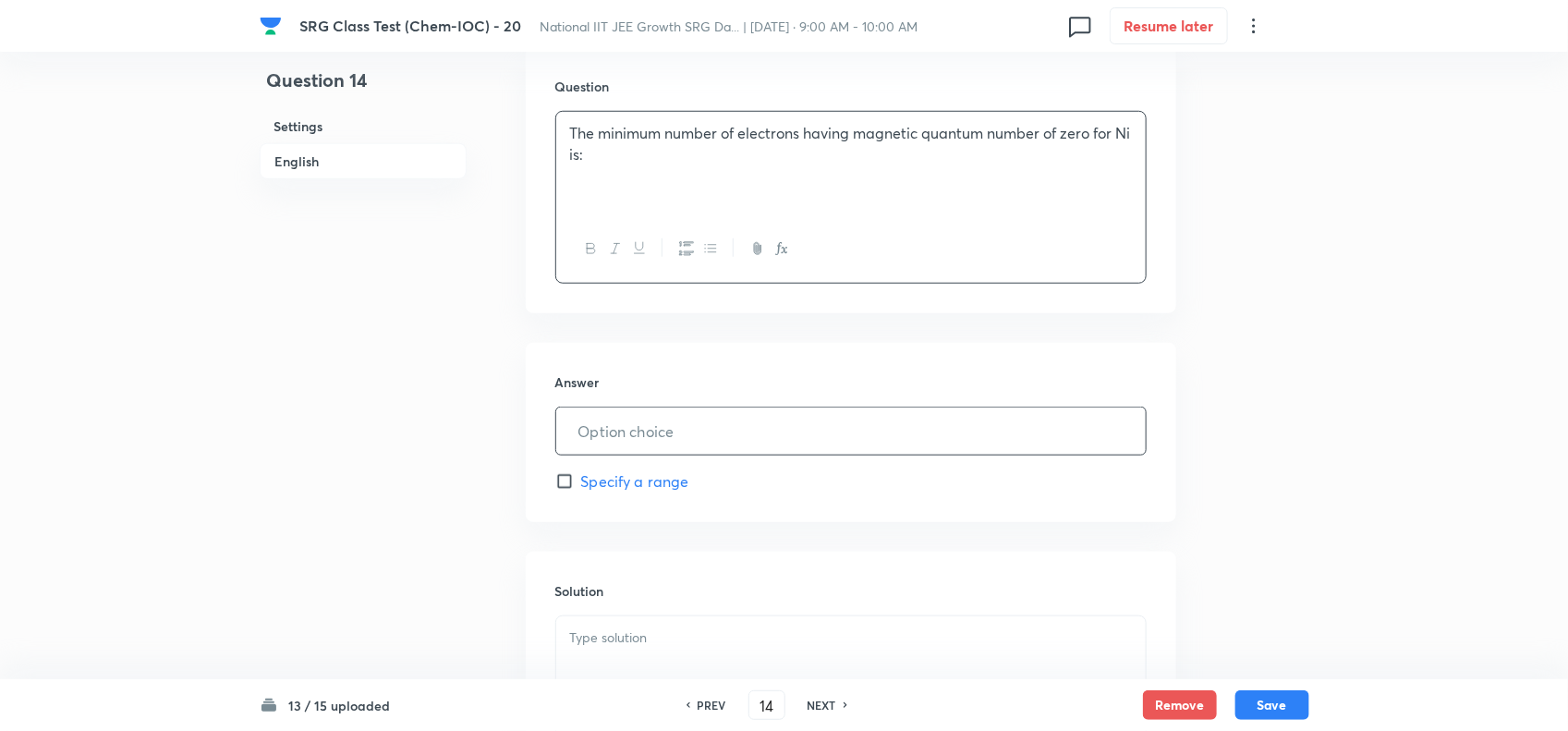
click at [645, 410] on input "text" at bounding box center [851, 431] width 590 height 47
type input "13"
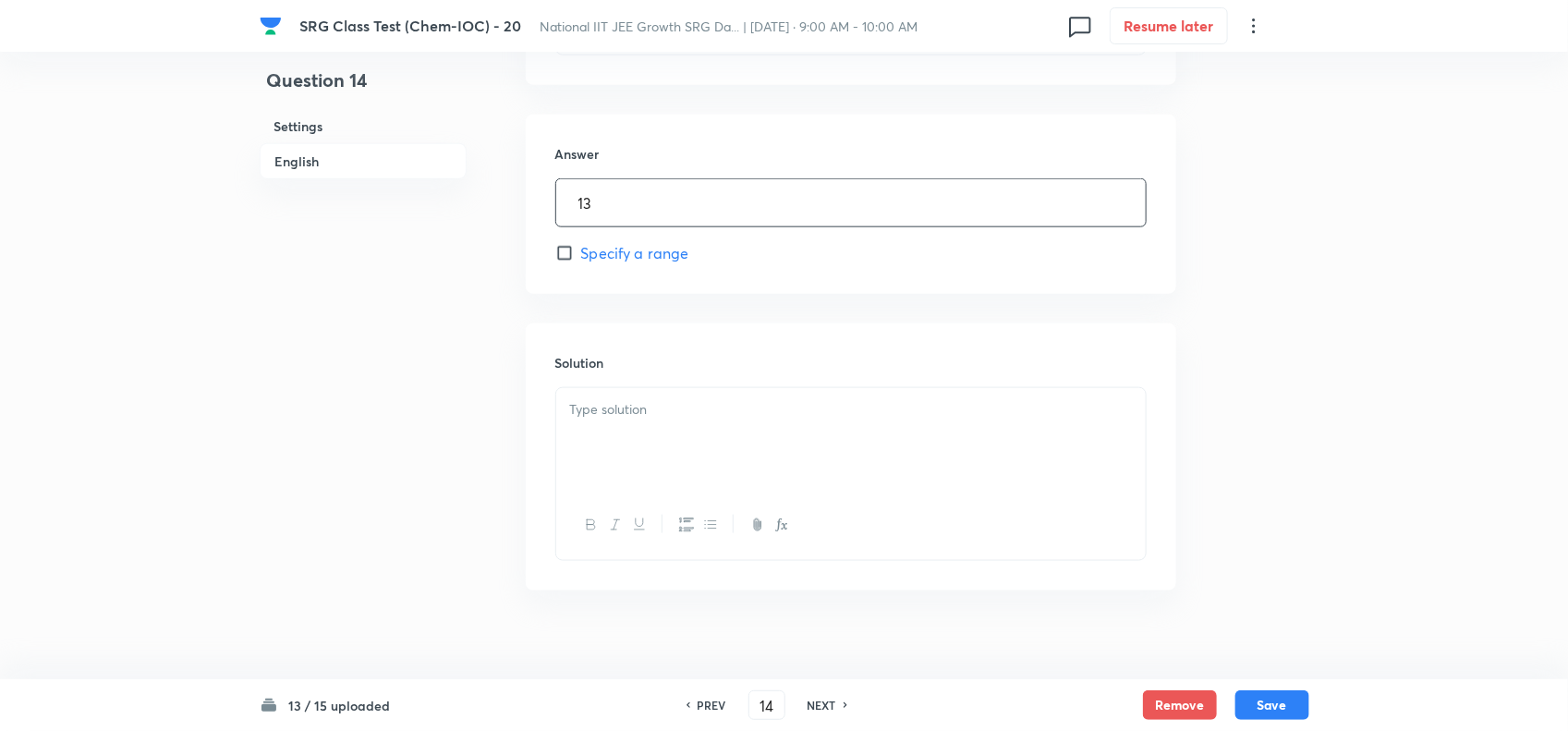
scroll to position [809, 0]
click at [681, 488] on div at bounding box center [851, 437] width 590 height 103
click at [1270, 693] on button "Save" at bounding box center [1272, 702] width 74 height 30
type input "15"
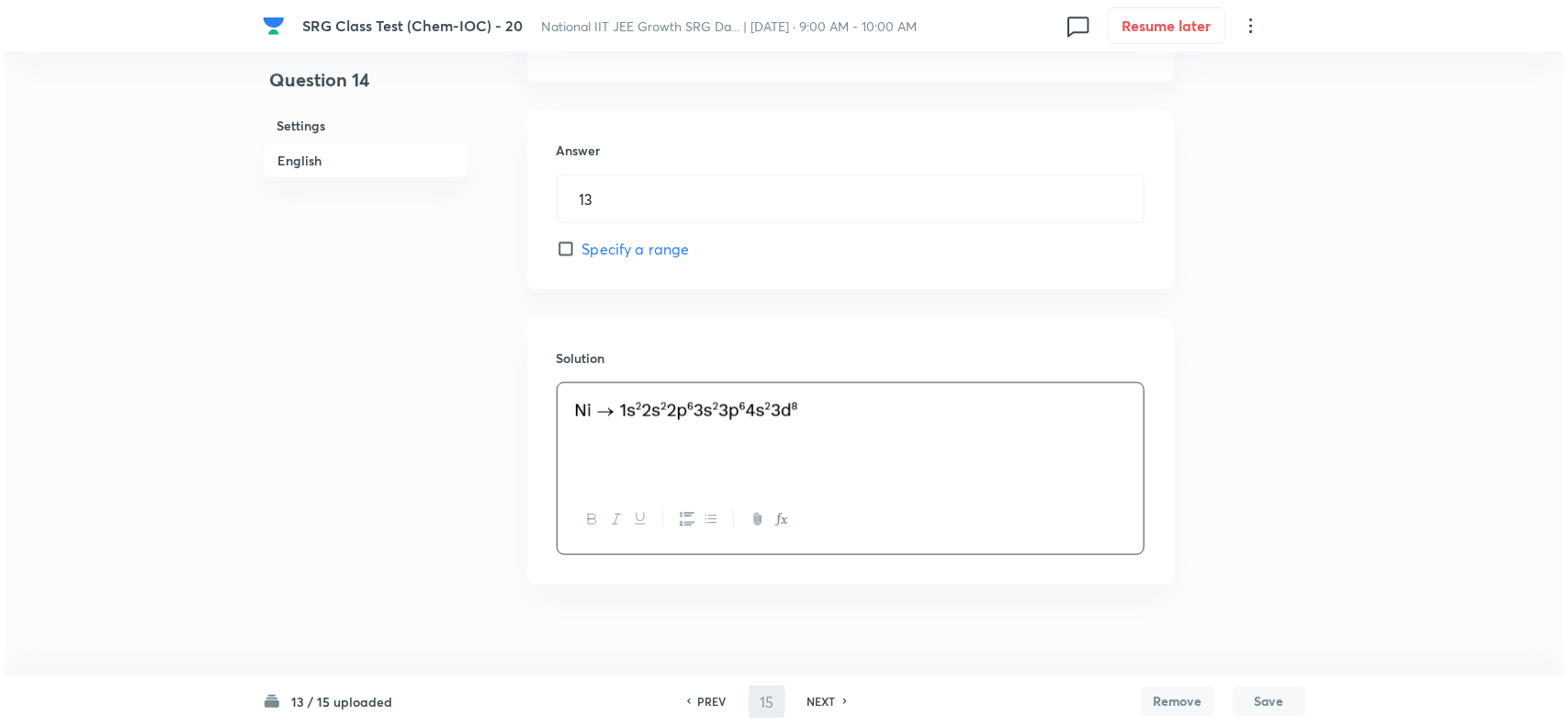
scroll to position [0, 0]
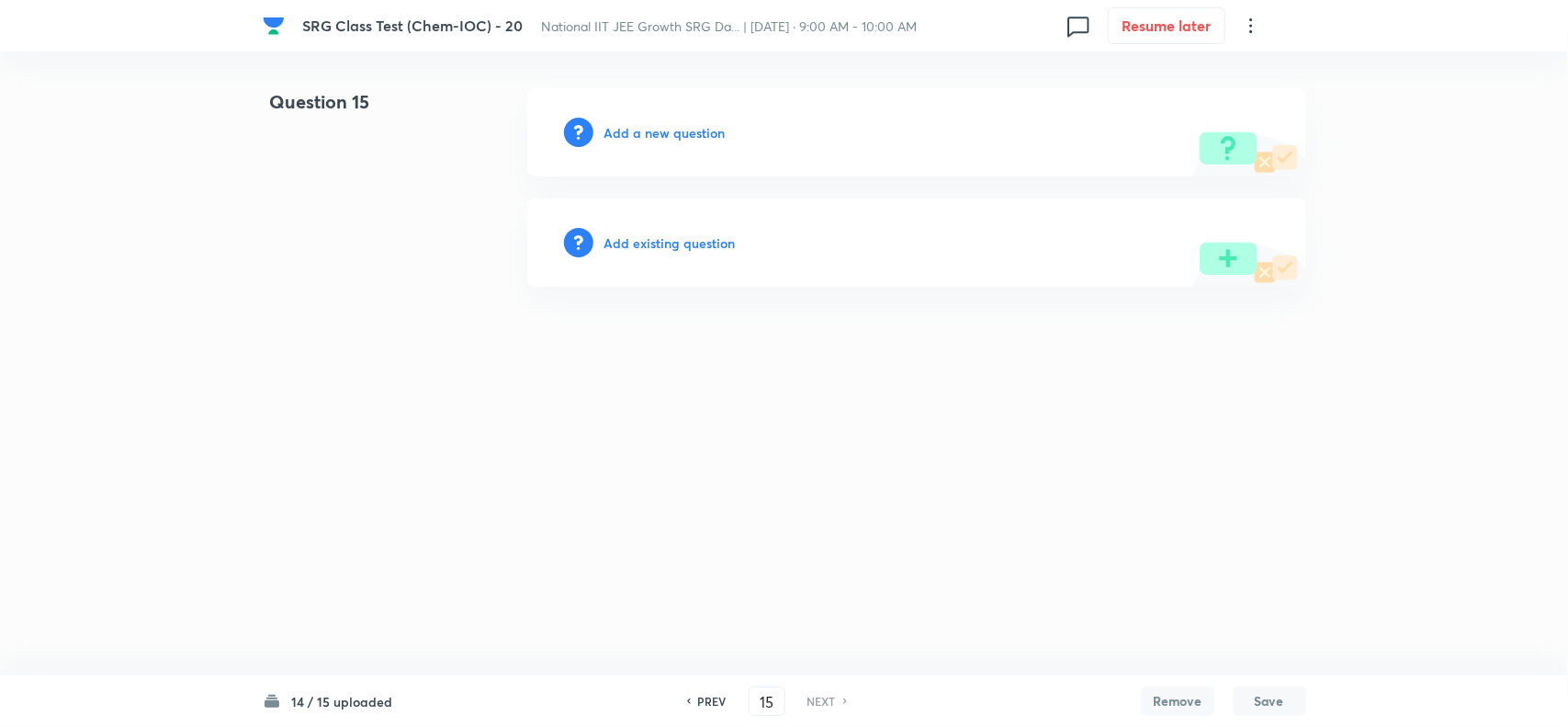
click at [673, 131] on h6 "Add a new question" at bounding box center [664, 132] width 121 height 19
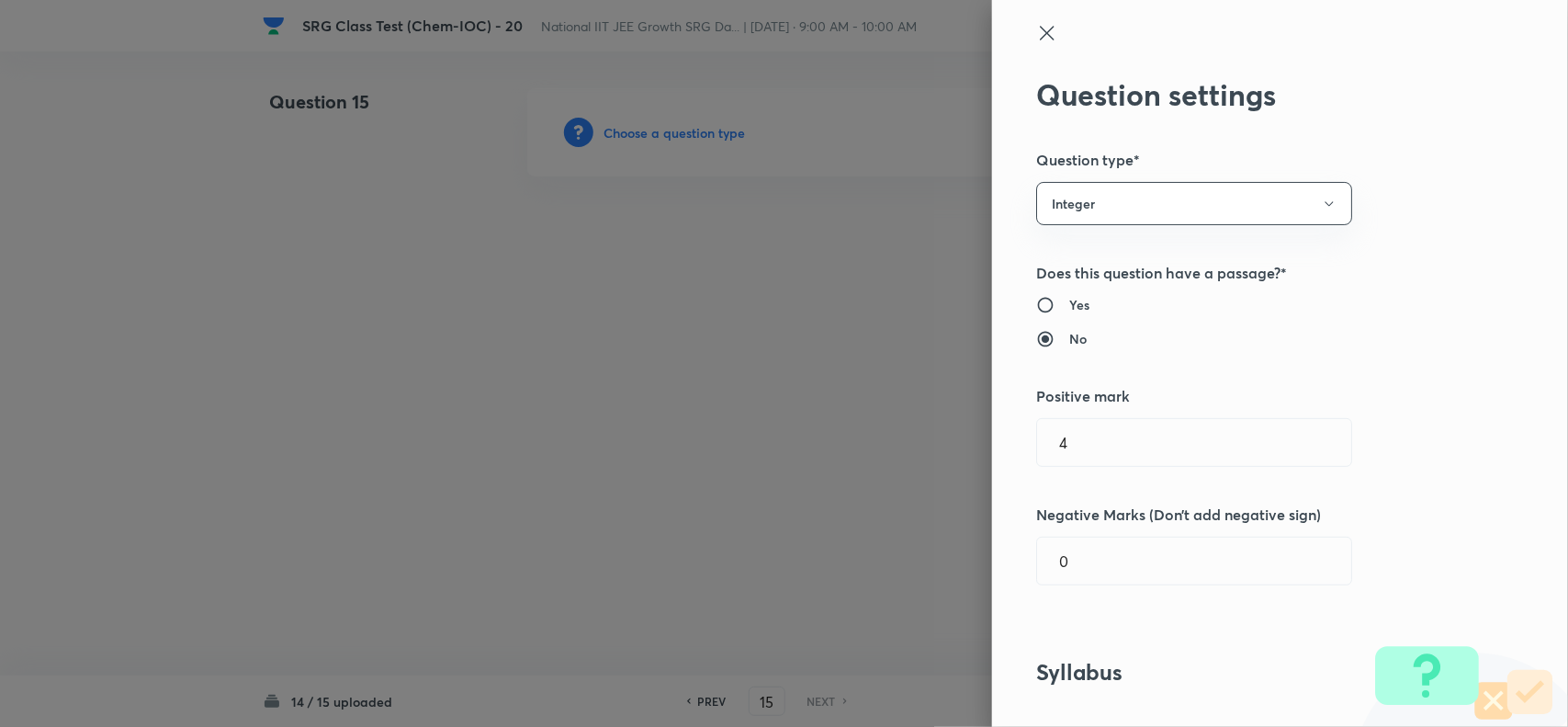
type input "Chemistry"
type input "Inorganic Chemistry"
type input "Chemical Bonding"
type input "Chemical Bond Formation - Exceptions To The Octet Rule"
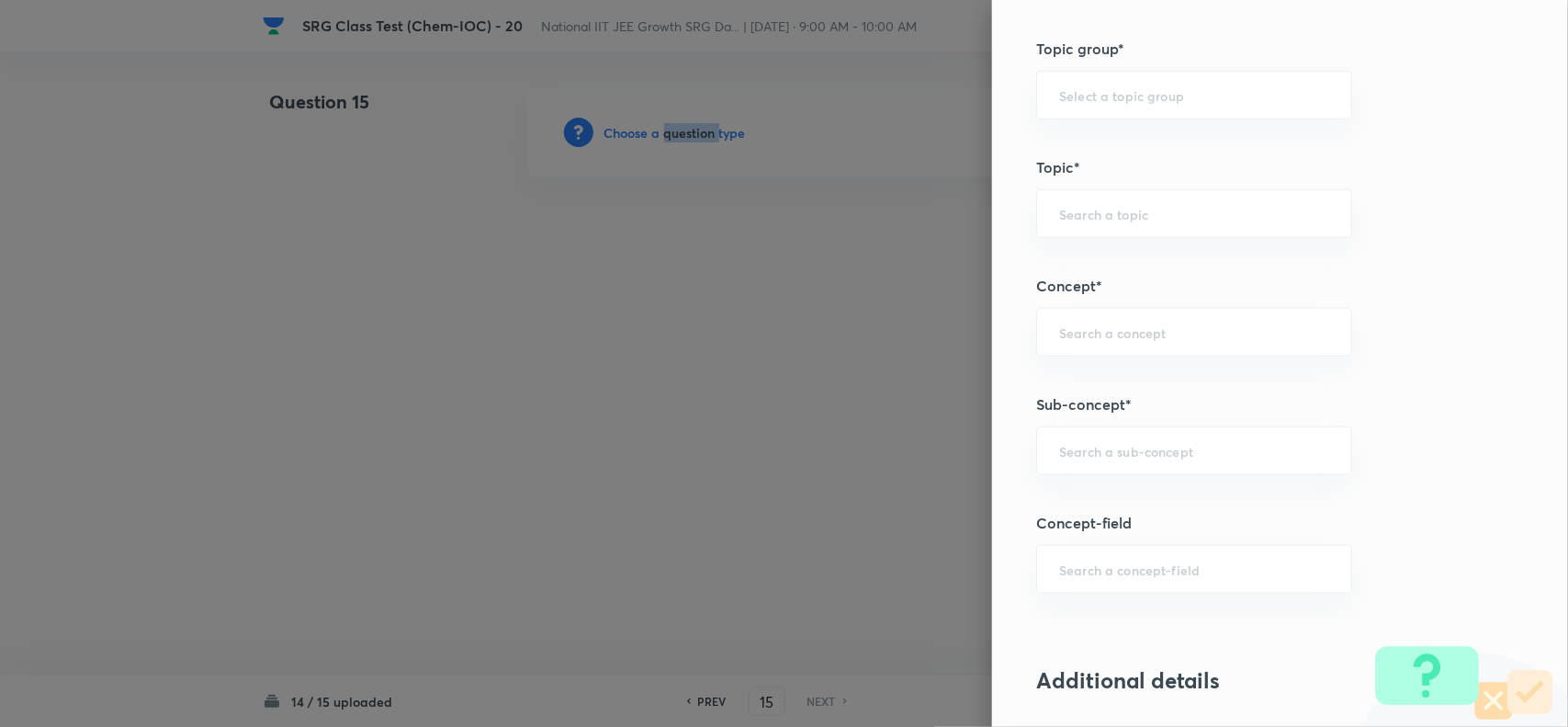
scroll to position [689, 0]
click at [1036, 443] on div "​" at bounding box center [1194, 445] width 316 height 49
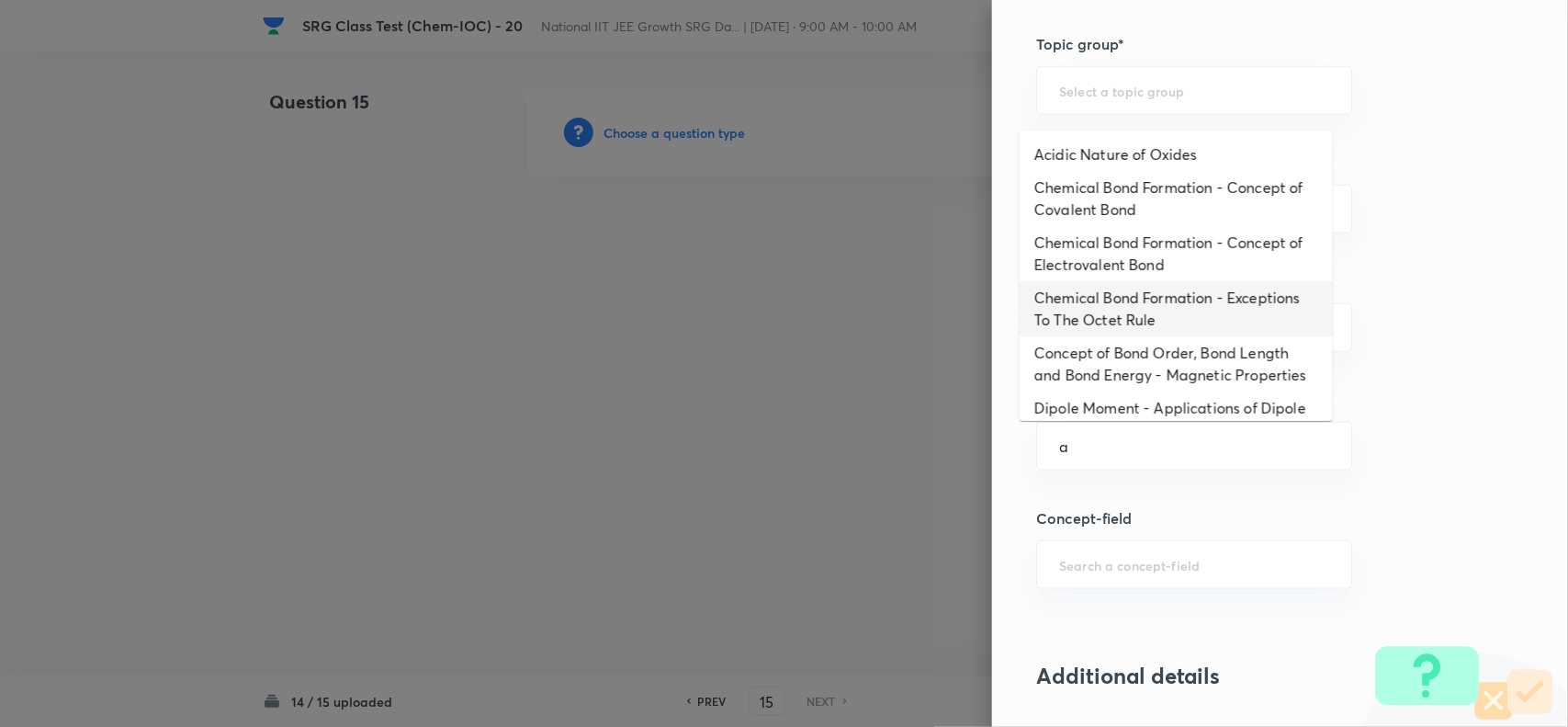
click at [1046, 283] on li "Chemical Bond Formation - Exceptions To The Octet Rule" at bounding box center [1176, 308] width 313 height 55
type input "Chemical Bond Formation - Exceptions To The Octet Rule"
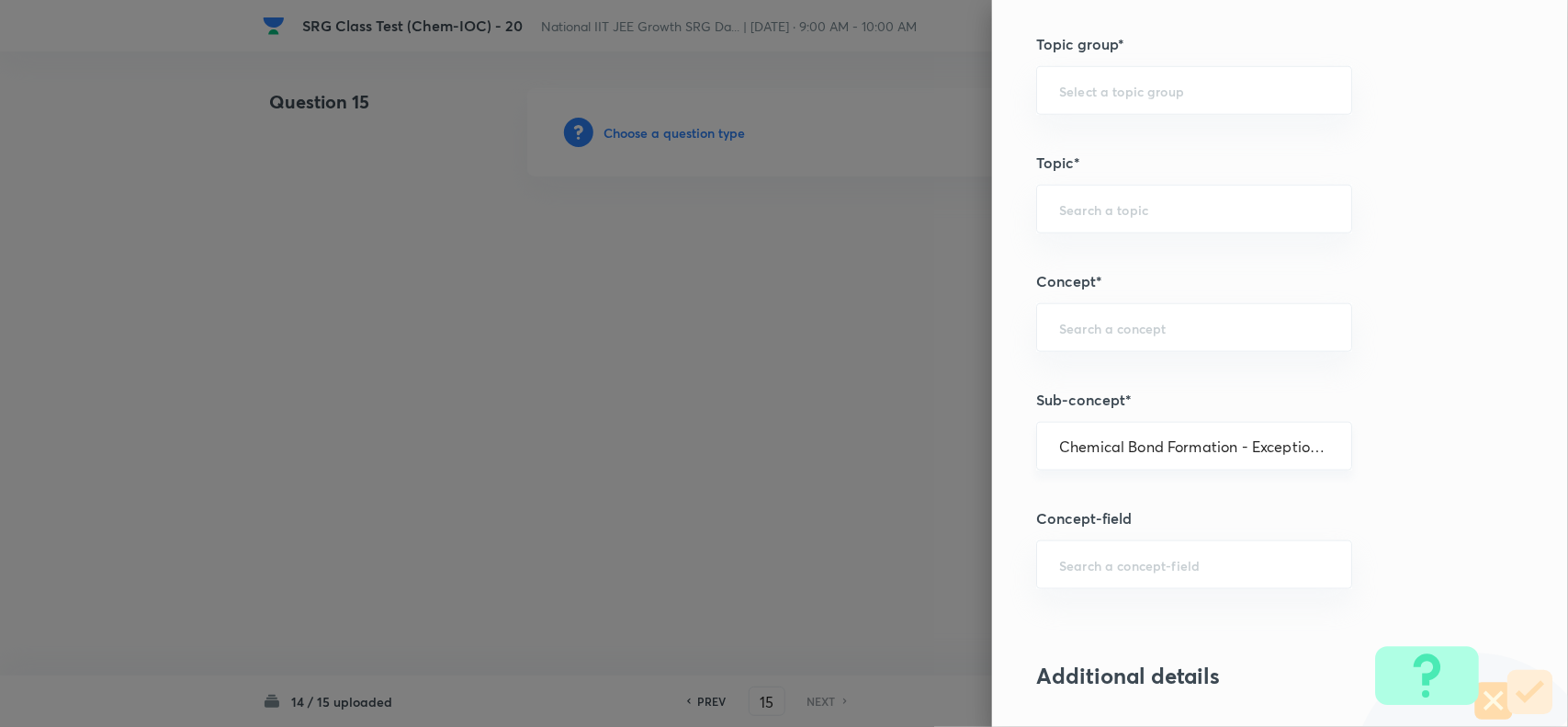
type input "Chemistry"
type input "Inorganic Chemistry"
type input "Chemical Bonding"
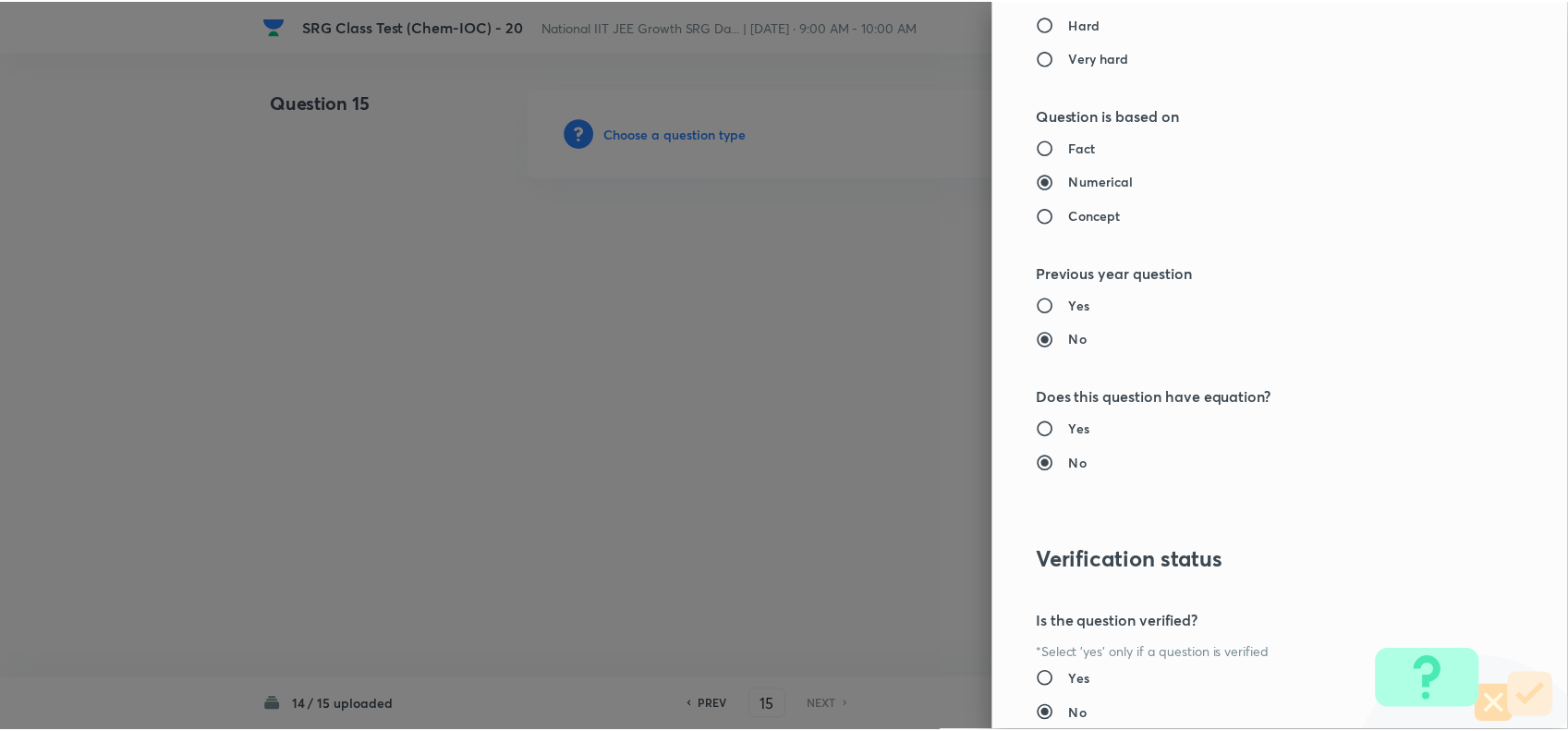
scroll to position [1681, 0]
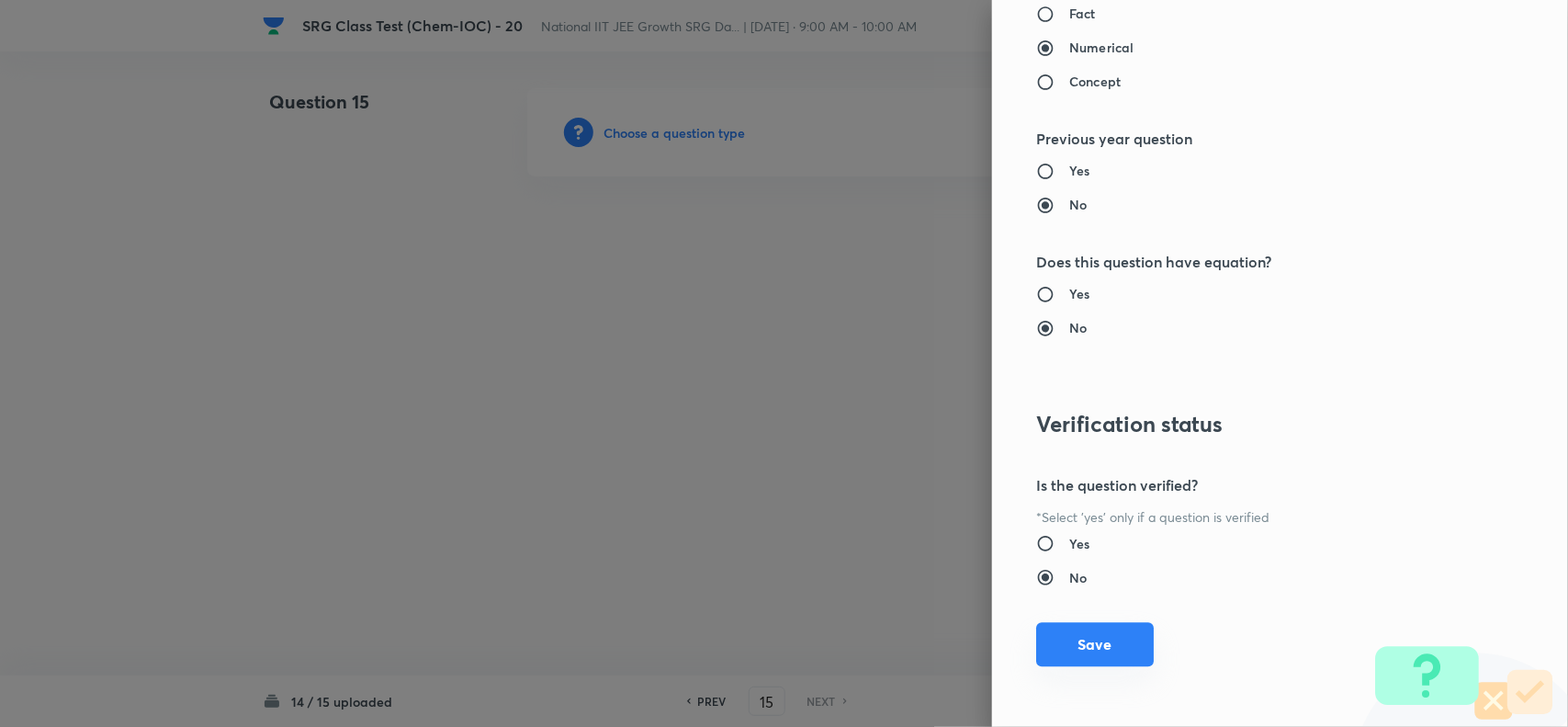
click at [1052, 653] on button "Save" at bounding box center [1095, 644] width 118 height 44
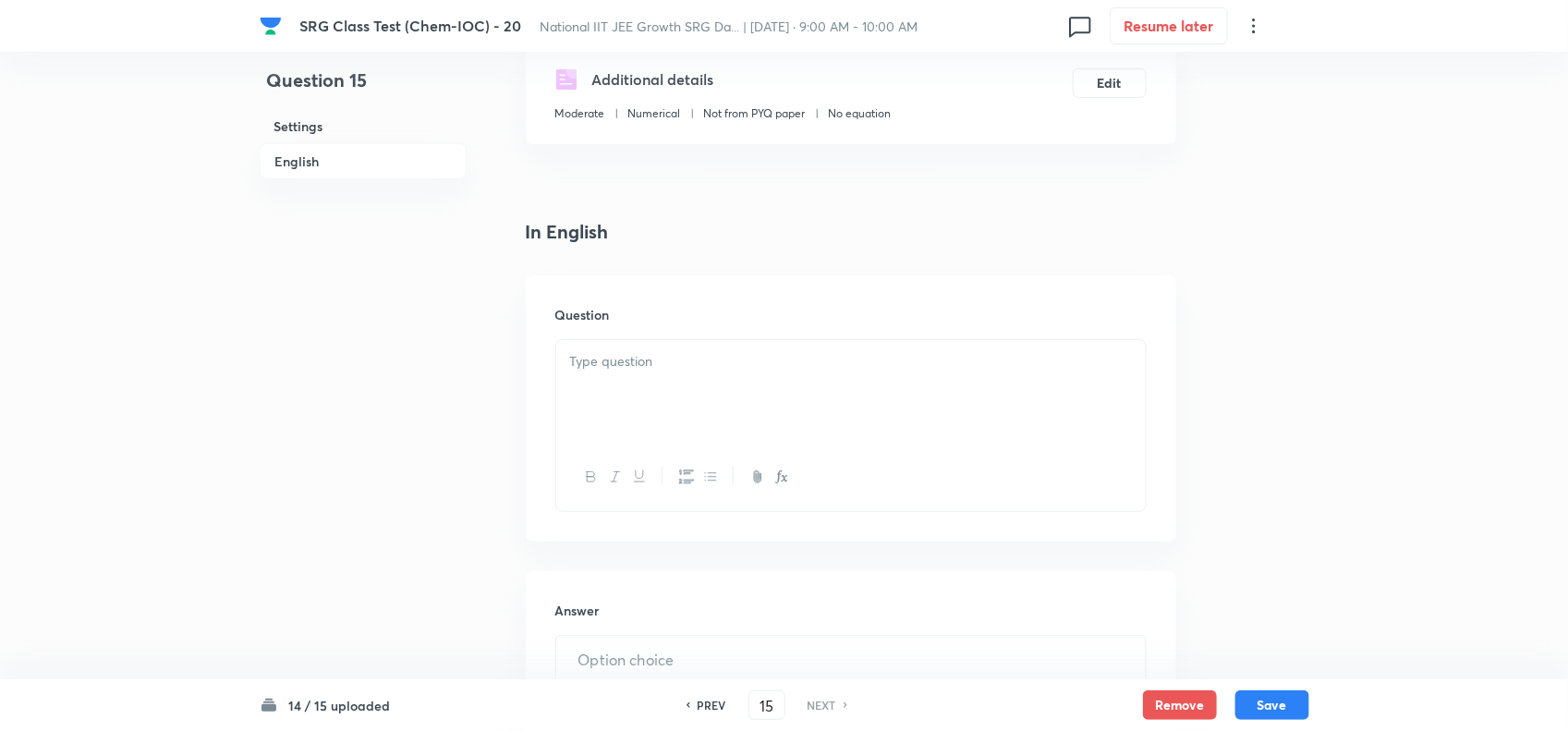
scroll to position [462, 0]
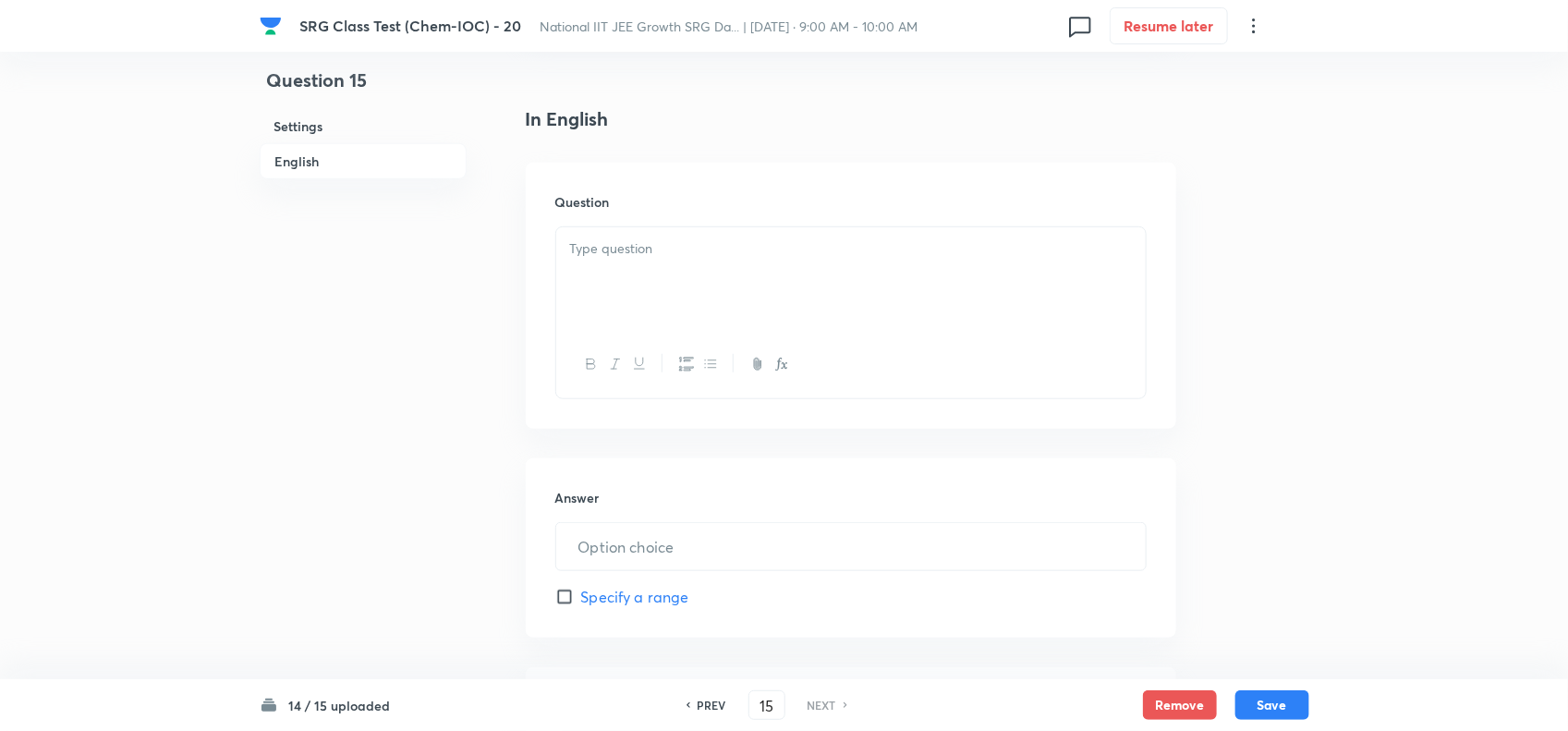
click at [706, 177] on div "Question" at bounding box center [851, 296] width 651 height 266
click at [706, 270] on div at bounding box center [851, 278] width 590 height 103
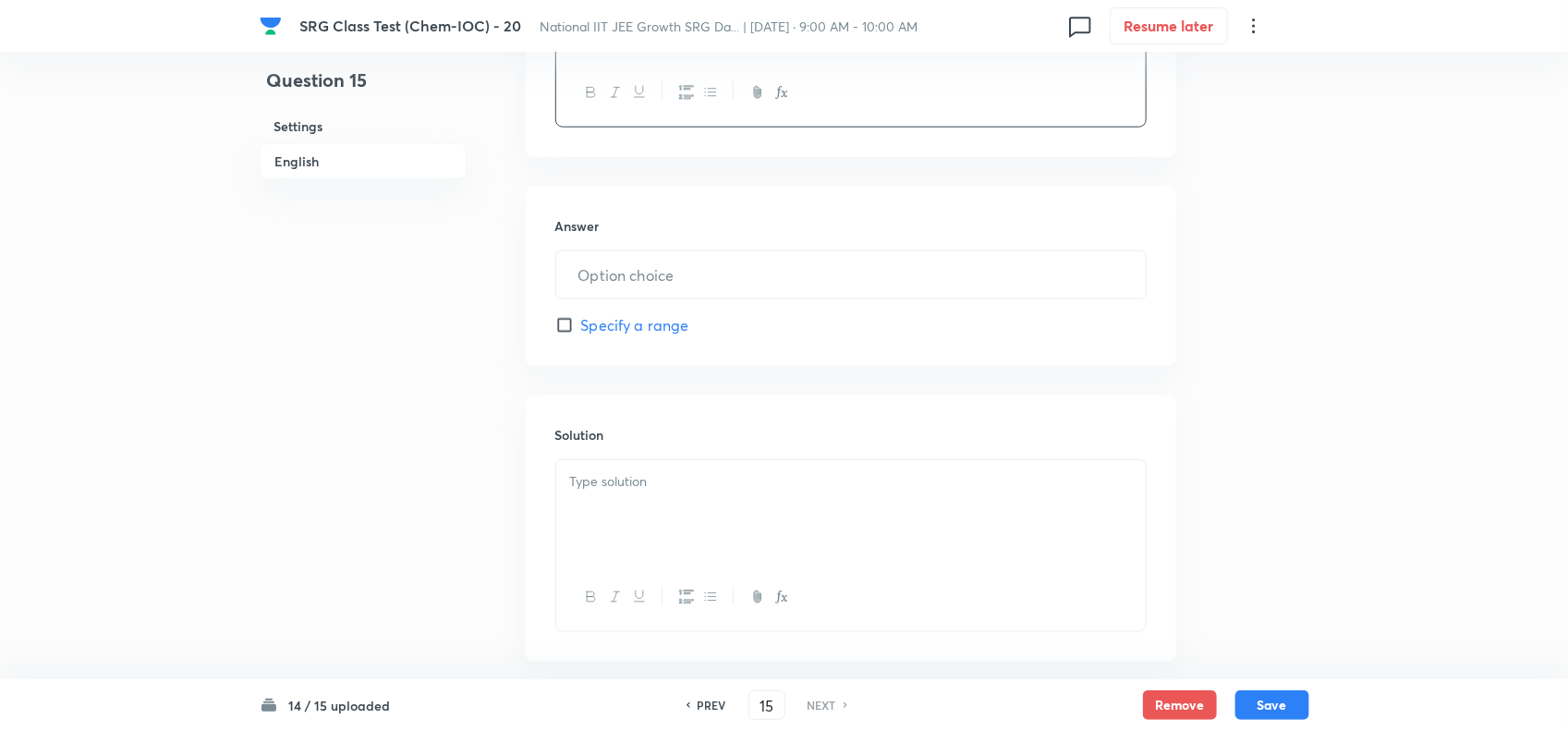
scroll to position [809, 0]
click at [656, 277] on input "text" at bounding box center [851, 273] width 590 height 47
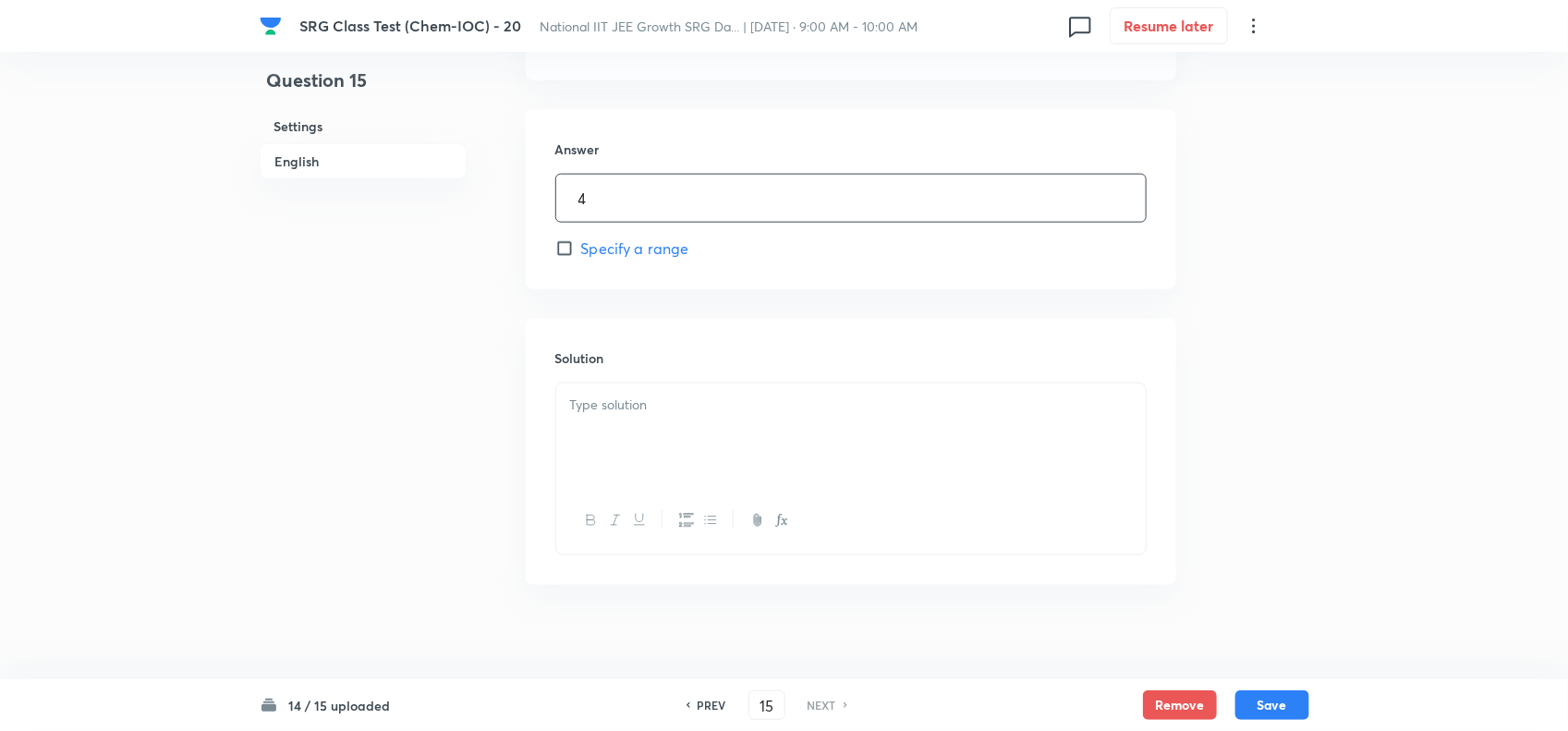
scroll to position [903, 0]
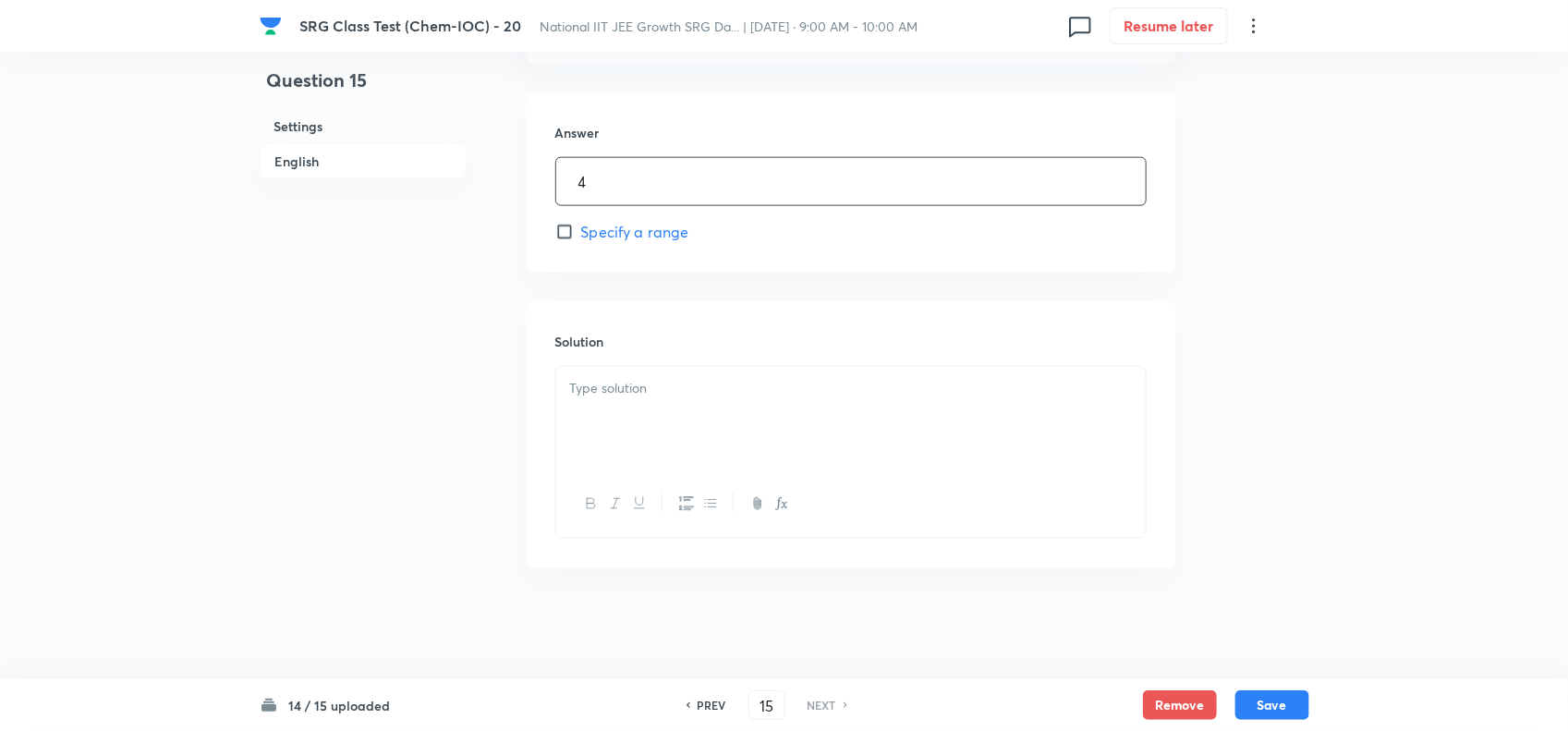
click at [755, 385] on p at bounding box center [851, 388] width 562 height 21
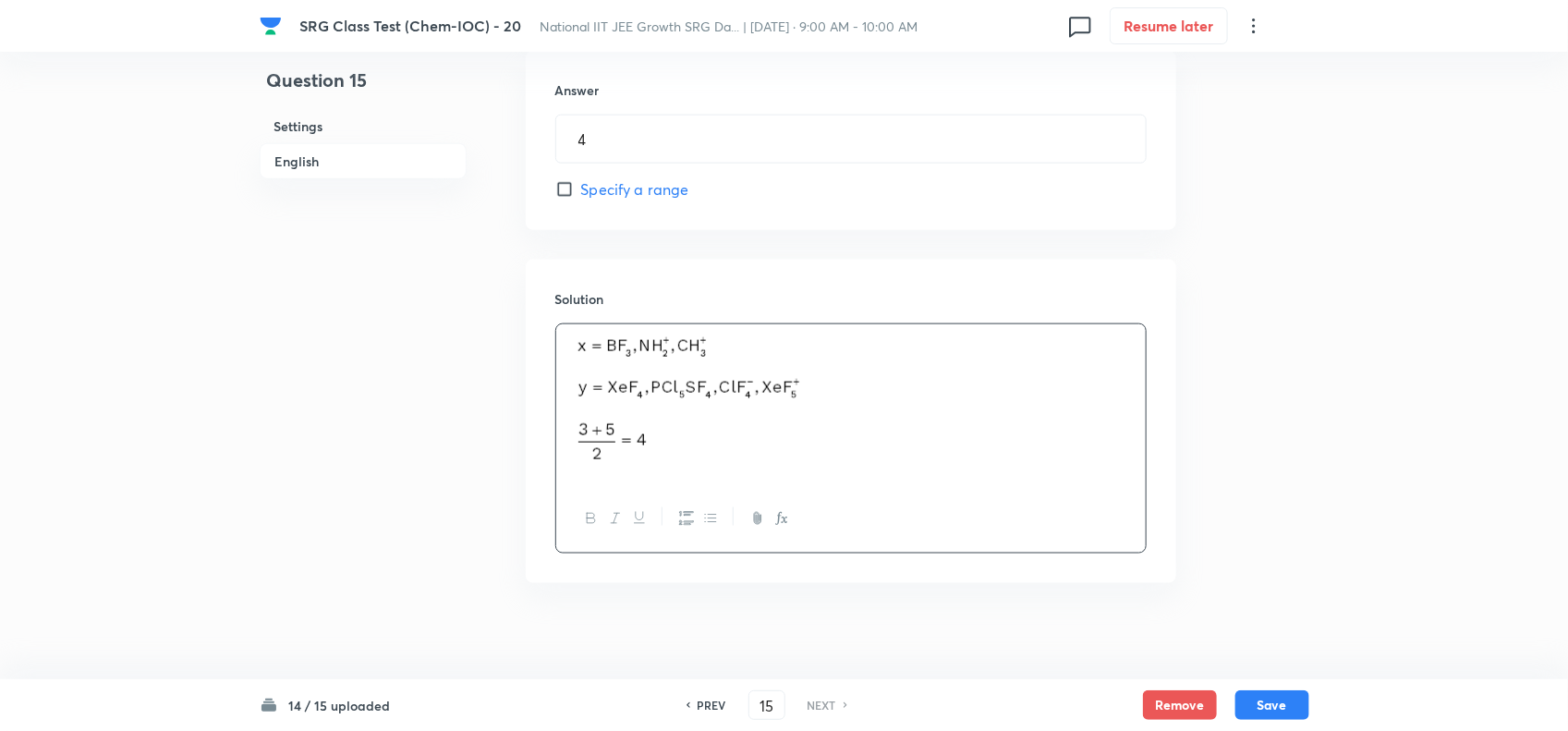
scroll to position [962, 0]
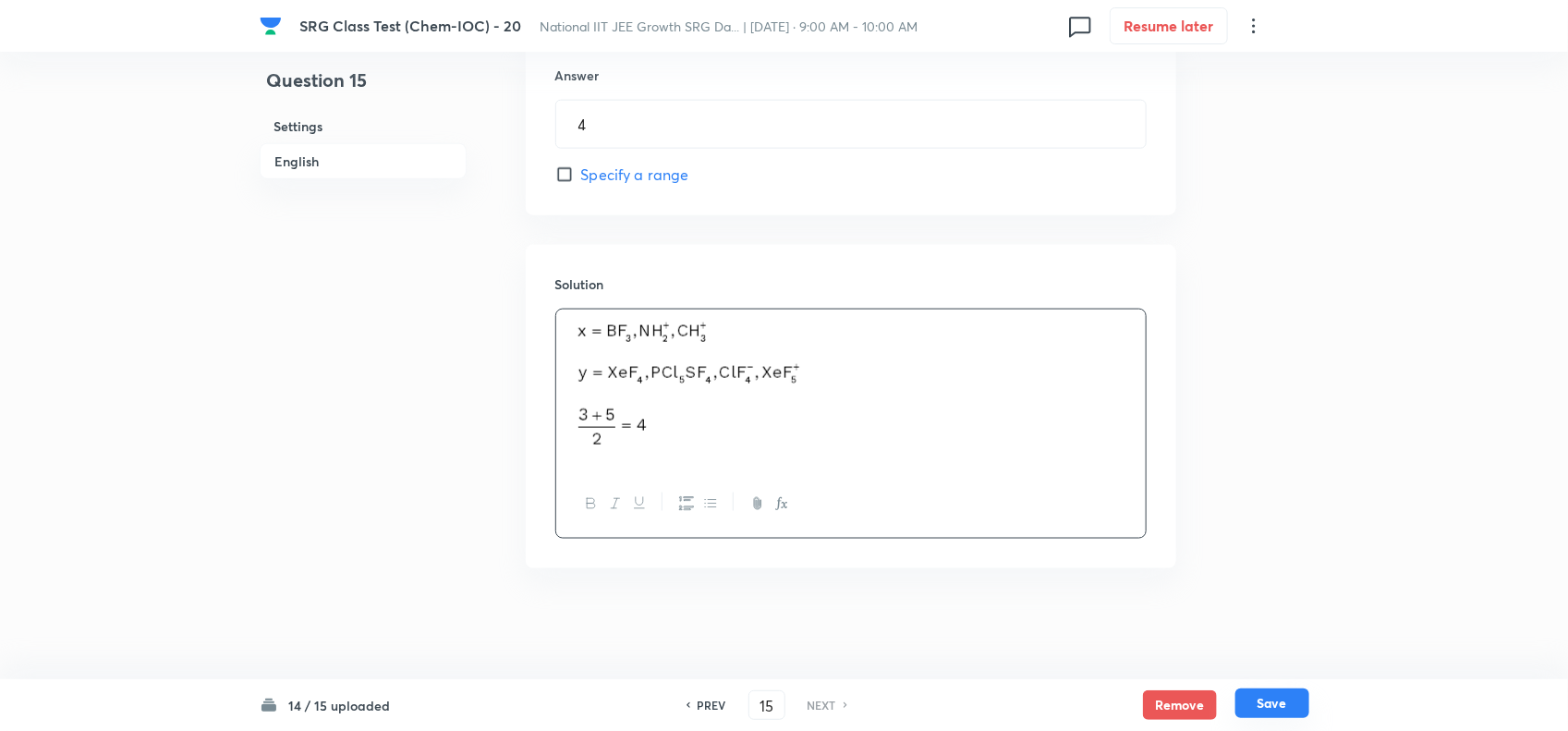
click at [1288, 706] on button "Save" at bounding box center [1272, 702] width 74 height 30
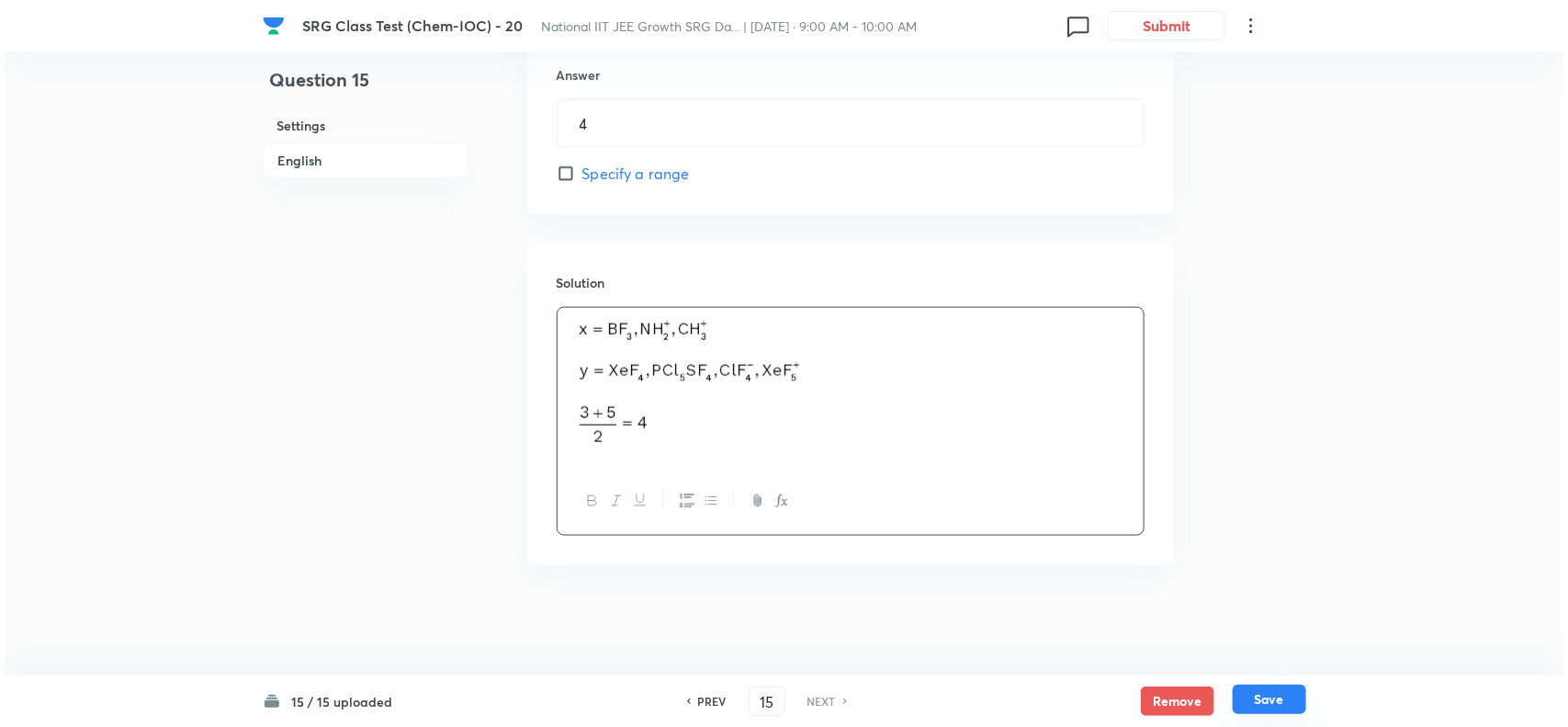
scroll to position [897, 0]
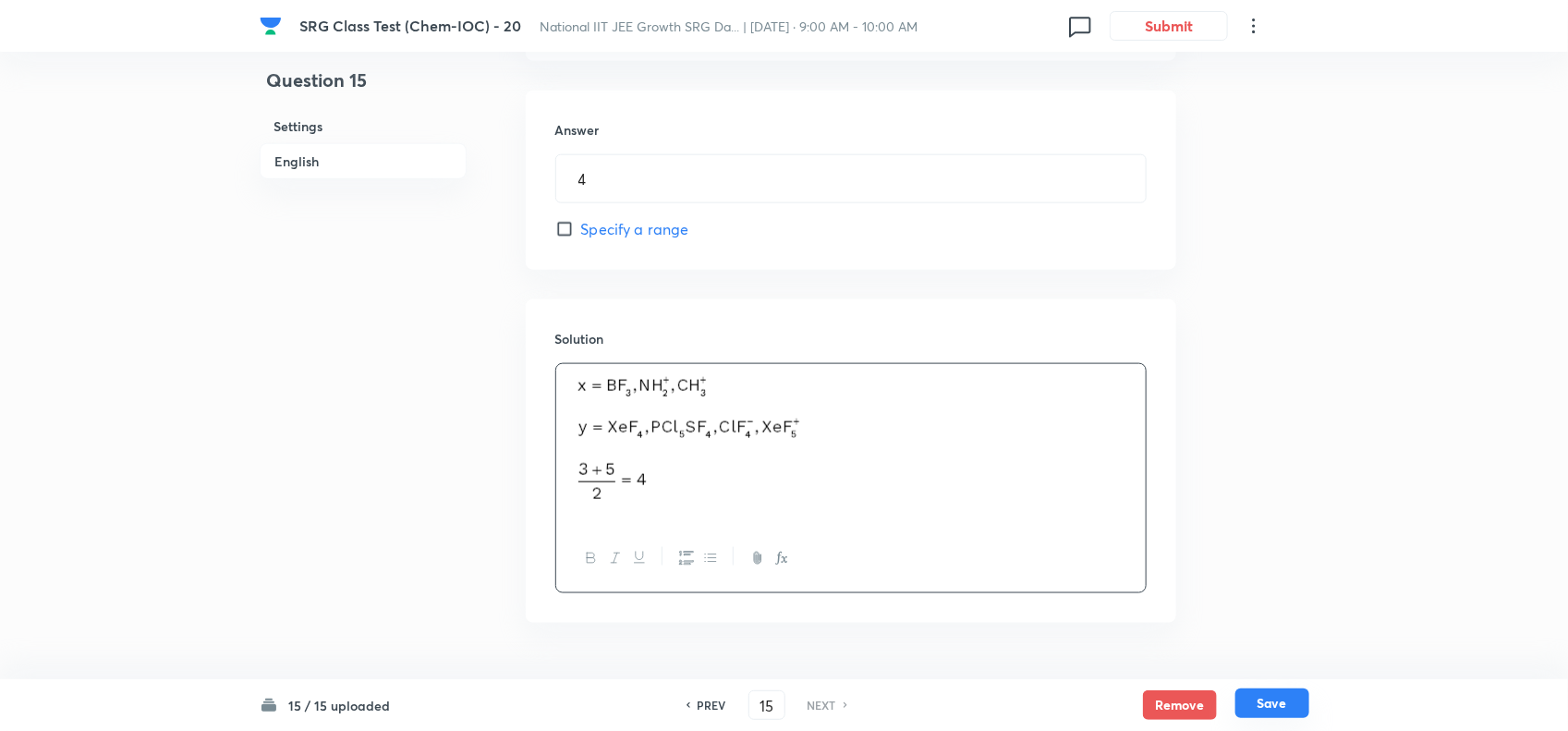
click at [1286, 699] on button "Save" at bounding box center [1272, 702] width 74 height 30
type input "4"
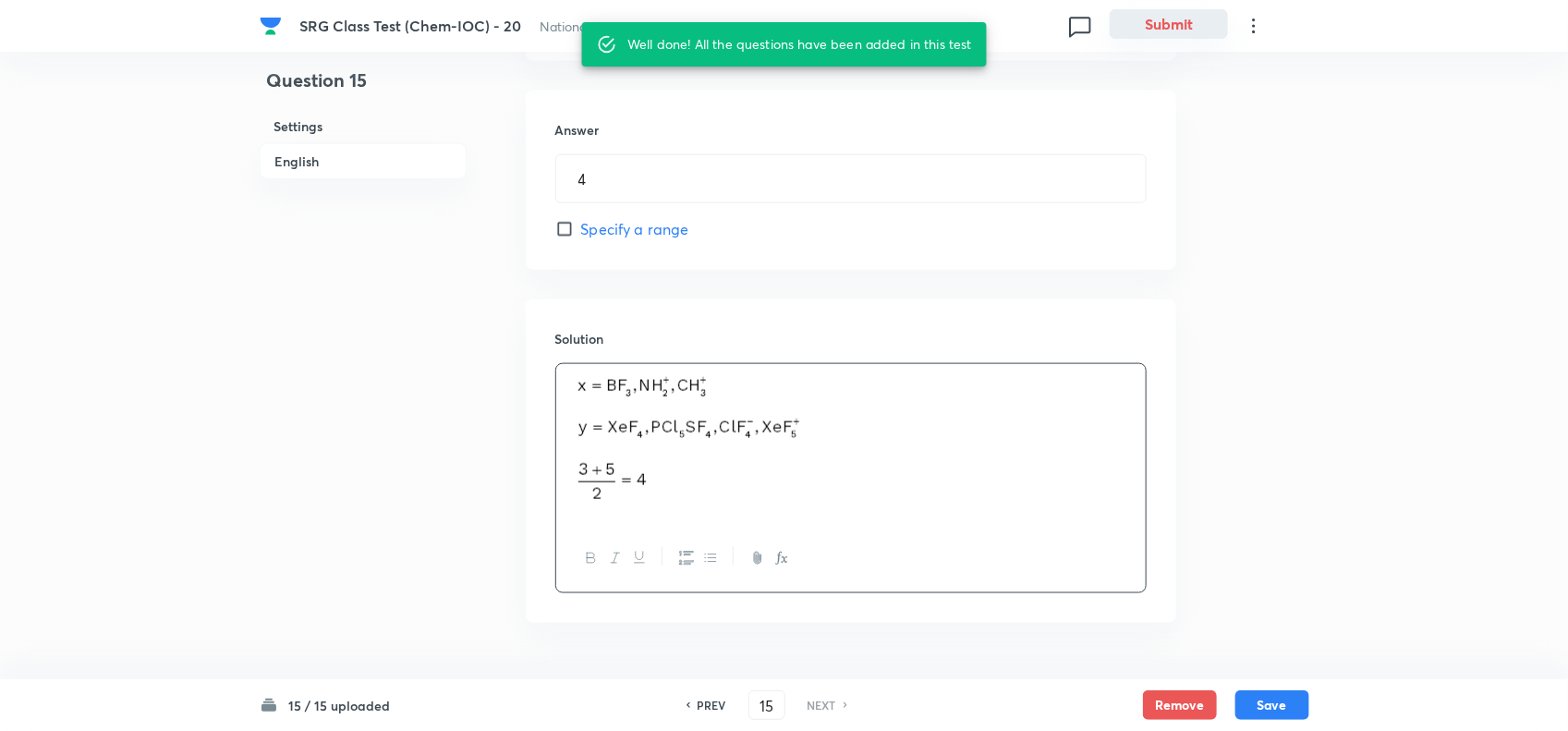
click at [1138, 21] on button "Submit" at bounding box center [1169, 24] width 119 height 30
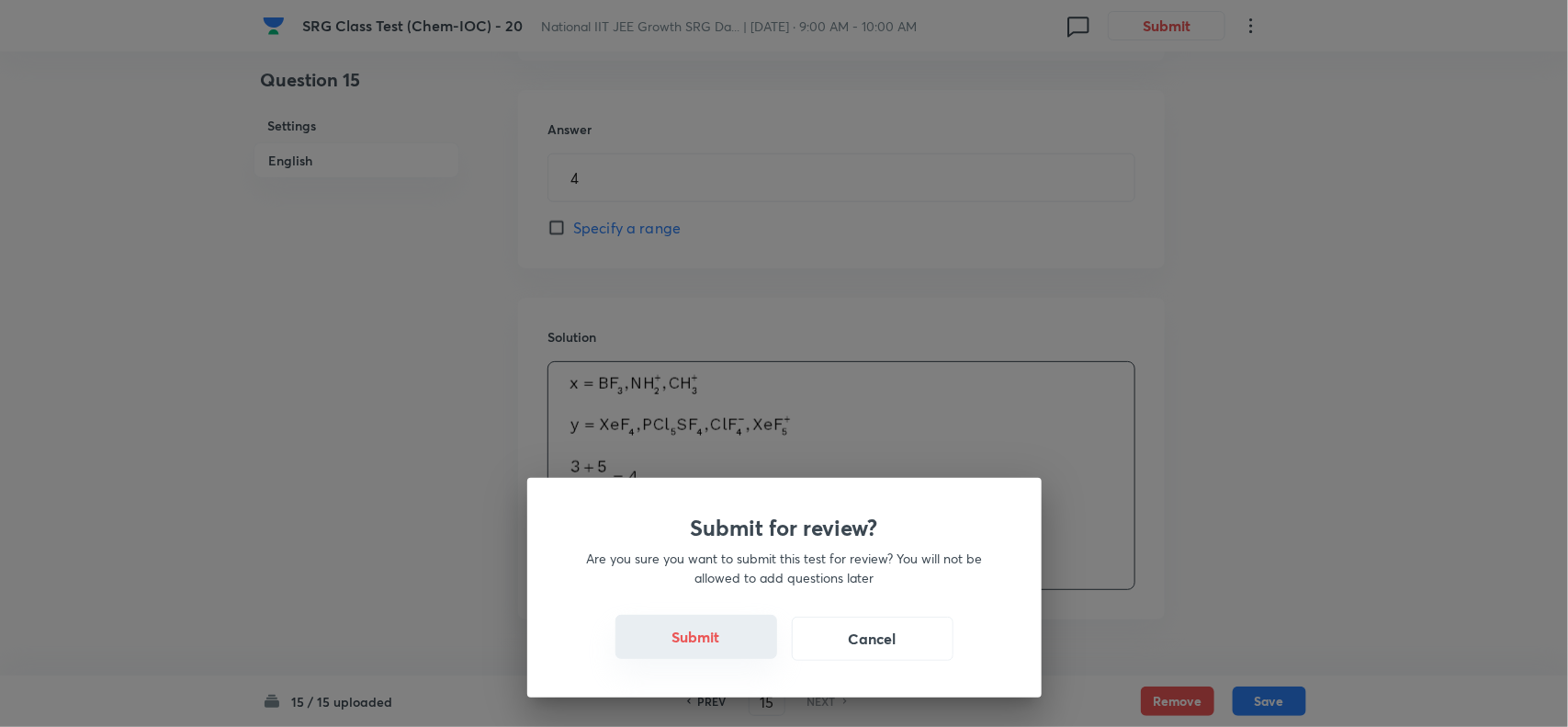
click at [717, 623] on button "Submit" at bounding box center [696, 637] width 162 height 44
